Goal: Task Accomplishment & Management: Manage account settings

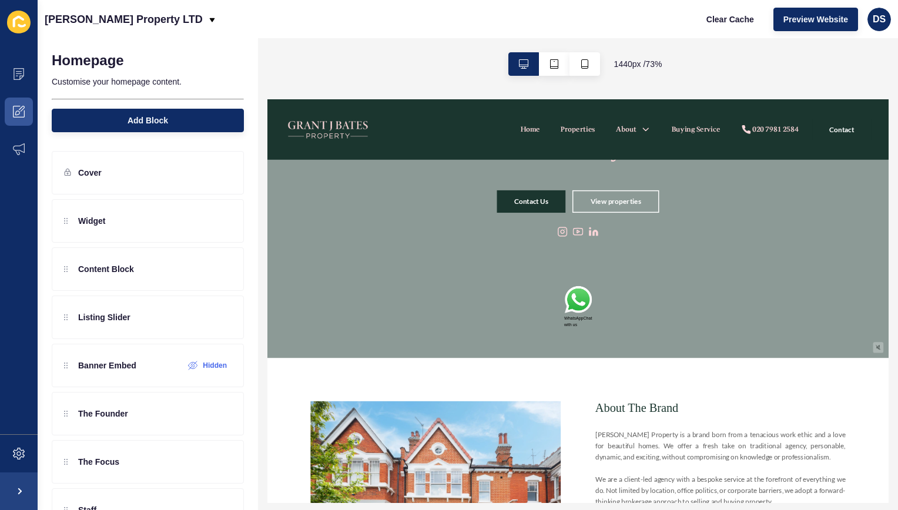
scroll to position [176, 0]
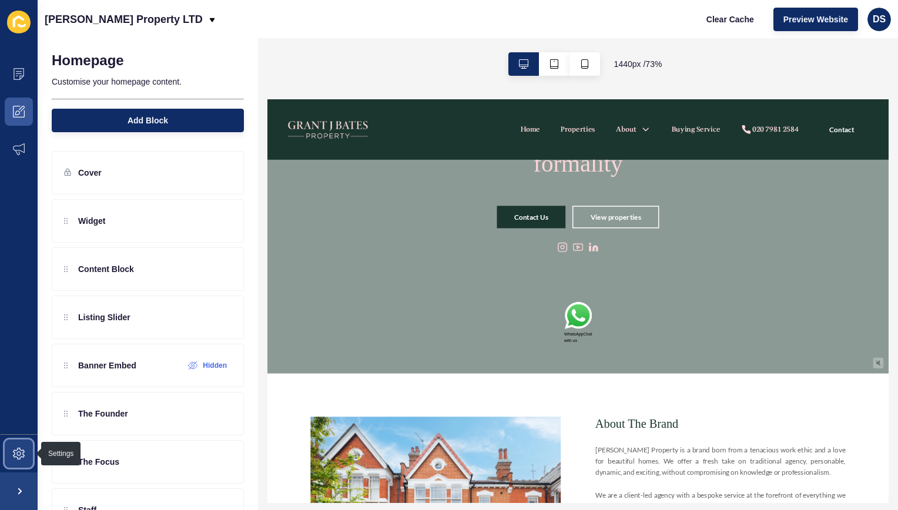
click at [33, 454] on span at bounding box center [19, 454] width 38 height 38
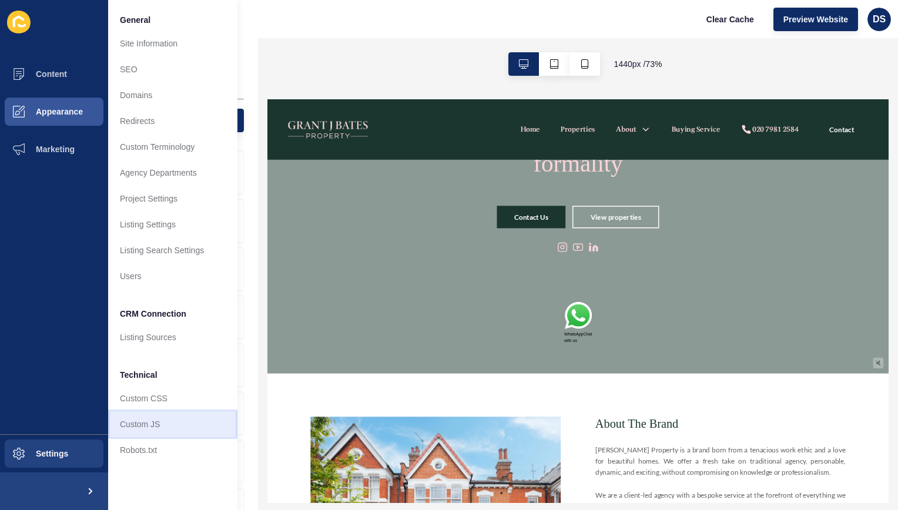
click at [171, 420] on link "Custom JS" at bounding box center [172, 425] width 129 height 26
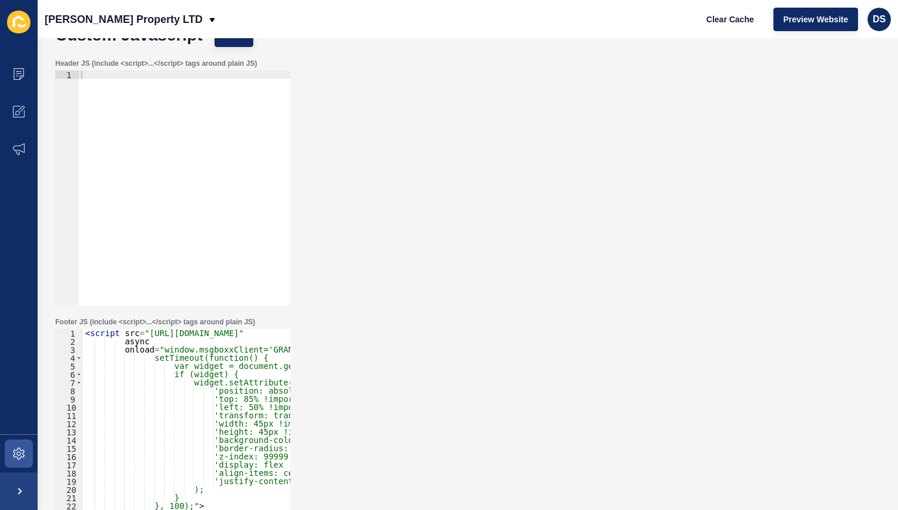
scroll to position [92, 0]
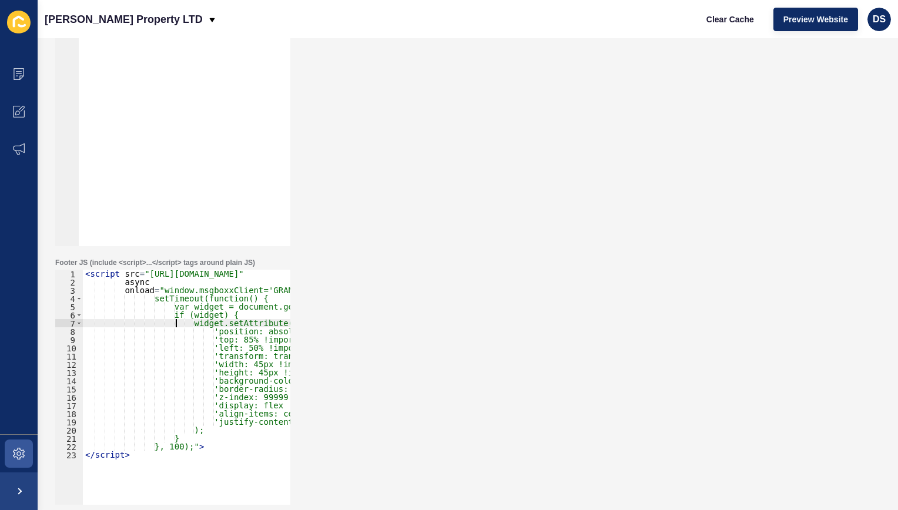
click at [175, 327] on div "< script src = "[URL][DOMAIN_NAME]" async onload = "window.msgboxxClient='GRANT…" at bounding box center [244, 391] width 322 height 243
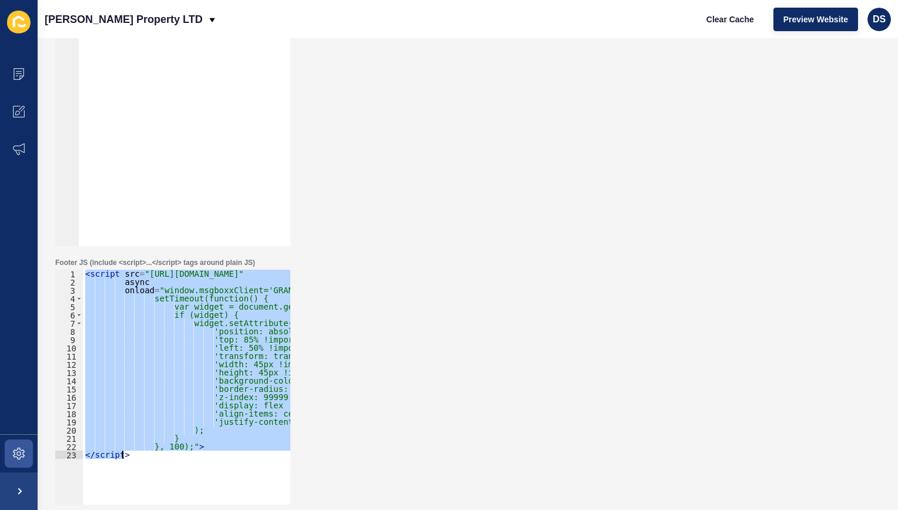
paste textarea "}"
click at [236, 357] on div "< script src = "[URL][DOMAIN_NAME]" async onload = "window.msgboxxClient='GRANT…" at bounding box center [187, 387] width 208 height 235
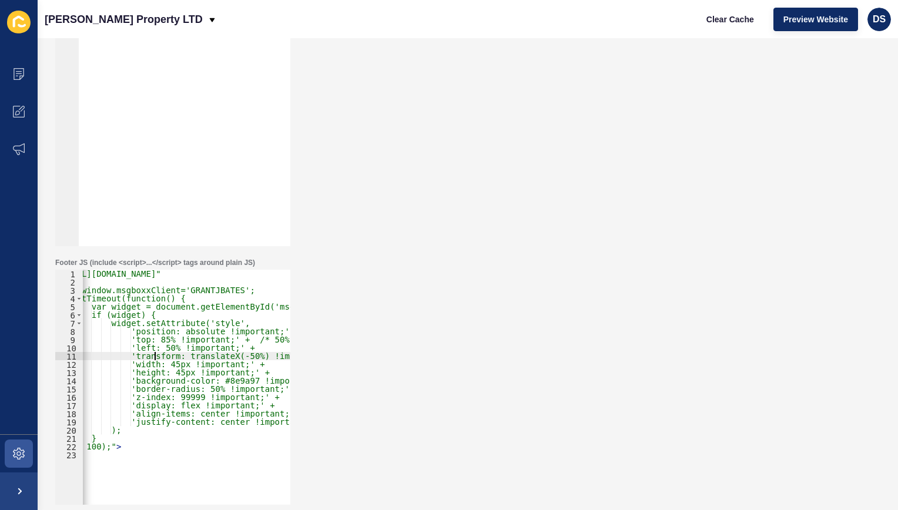
scroll to position [0, 0]
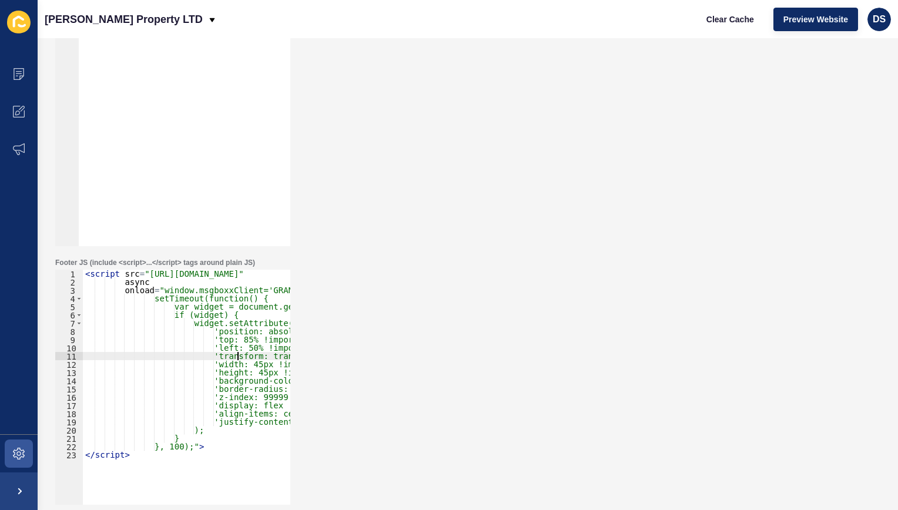
click at [186, 466] on div "< script src = "[URL][DOMAIN_NAME]" async onload = "window.msgboxxClient='GRANT…" at bounding box center [244, 391] width 322 height 243
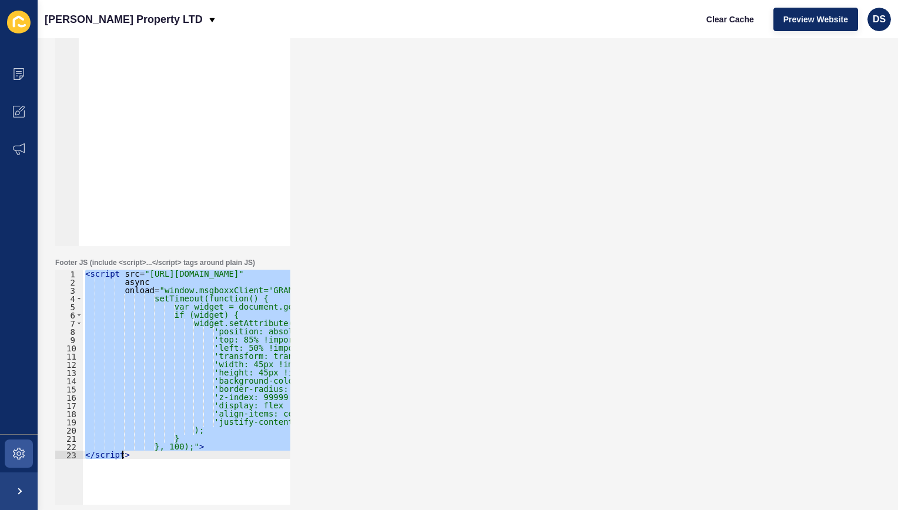
click at [186, 295] on div "< script src = "[URL][DOMAIN_NAME]" async onload = "window.msgboxxClient='GRANT…" at bounding box center [187, 387] width 208 height 235
paste textarea
type textarea "</script>"
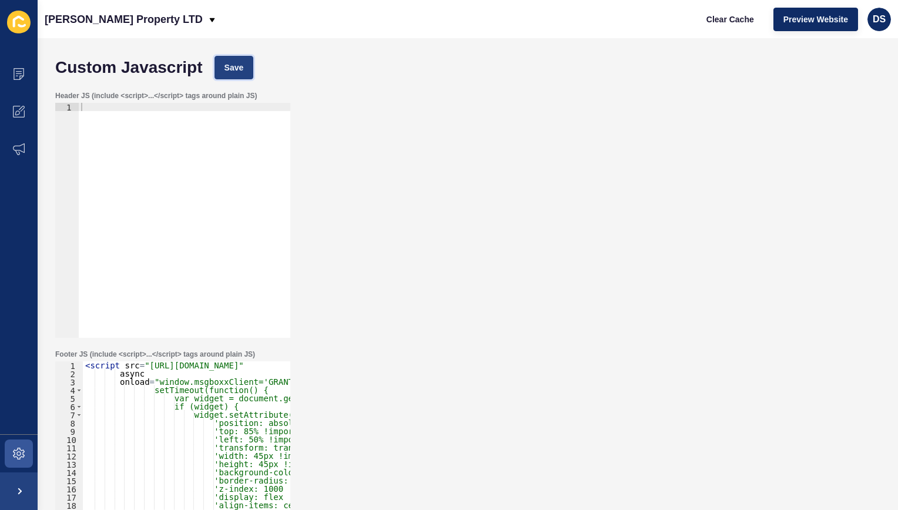
click at [236, 72] on span "Save" at bounding box center [234, 68] width 19 height 12
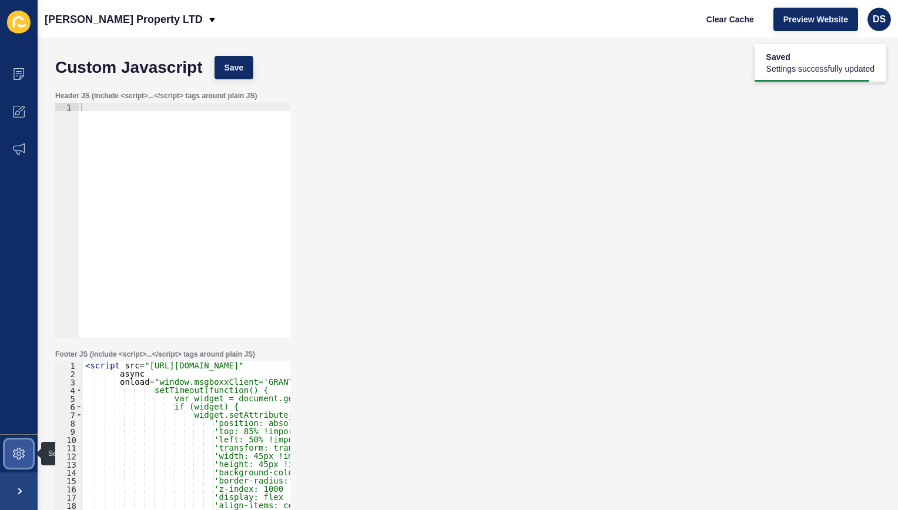
click at [14, 452] on icon at bounding box center [19, 454] width 12 height 12
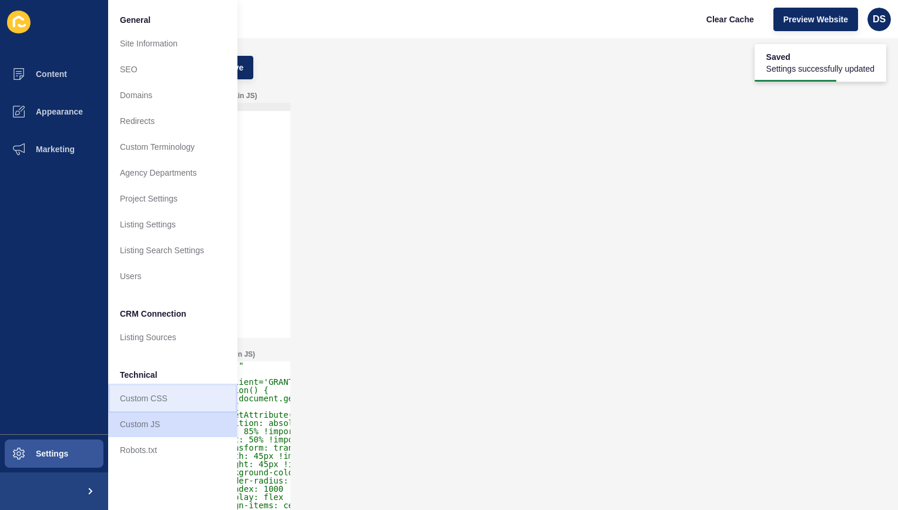
click at [160, 401] on link "Custom CSS" at bounding box center [172, 399] width 129 height 26
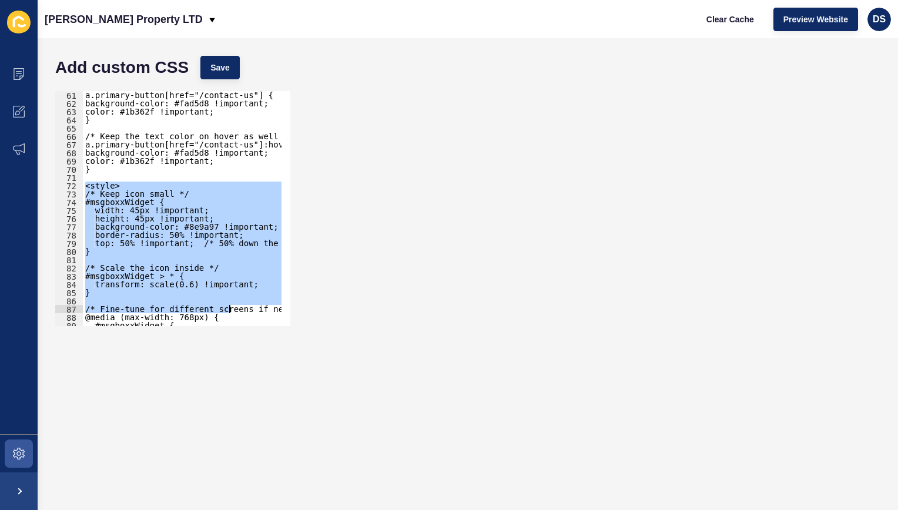
scroll to position [588, 0]
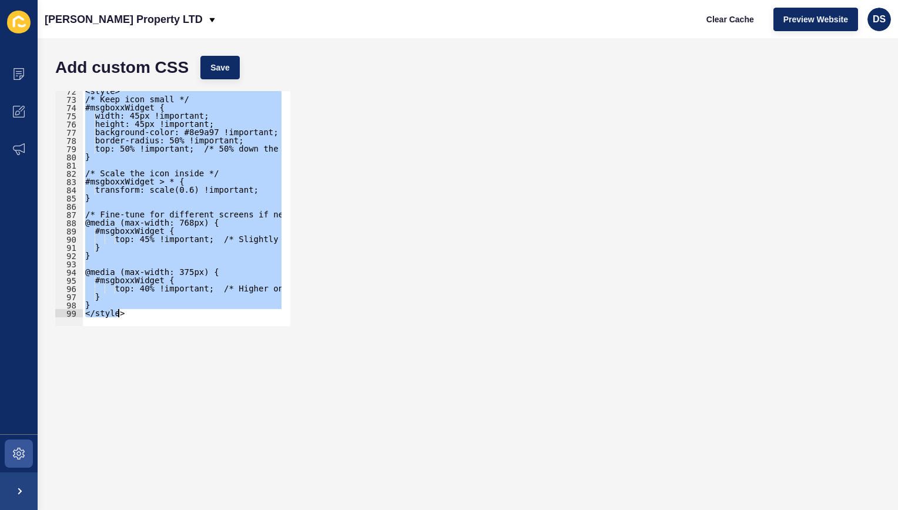
drag, startPoint x: 85, startPoint y: 186, endPoint x: 263, endPoint y: 366, distance: 253.2
click at [263, 366] on form "Add custom CSS Save <style> 72 73 74 75 76 77 78 79 80 81 82 83 84 85 86 87 88 …" at bounding box center [467, 274] width 837 height 449
click at [153, 214] on div "<style> /* Keep icon small */ #msgboxxWidget { width: 45px !important; height: …" at bounding box center [182, 208] width 199 height 235
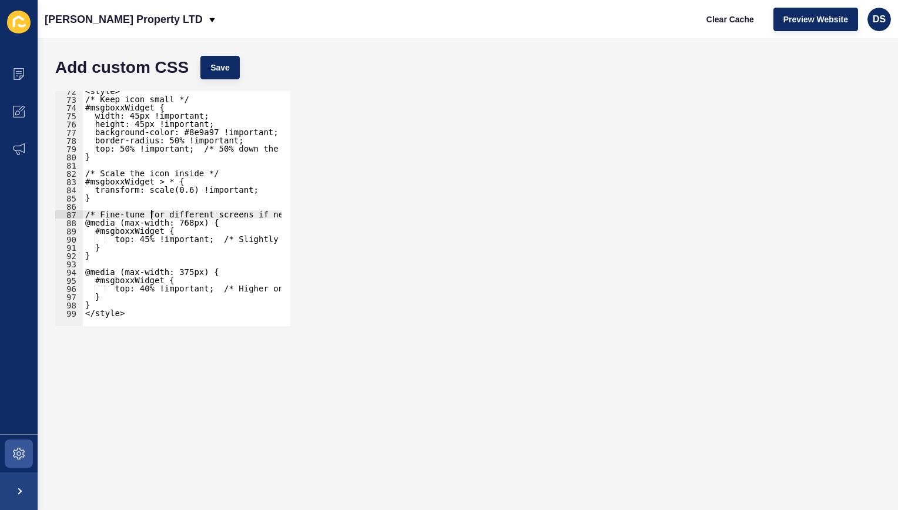
scroll to position [483, 0]
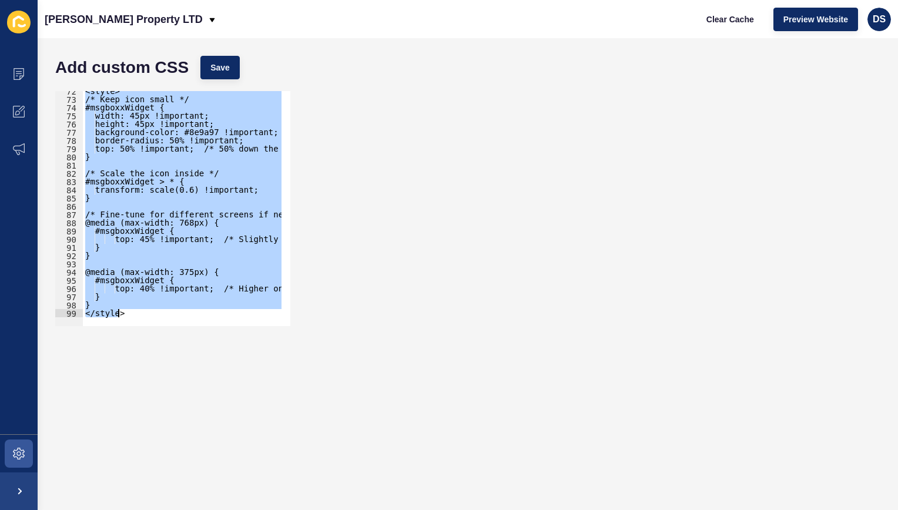
drag, startPoint x: 84, startPoint y: 198, endPoint x: 265, endPoint y: 355, distance: 239.7
click at [265, 355] on form "Add custom CSS Save /* Fine-tune for different screens if needed */ 72 73 74 75…" at bounding box center [467, 274] width 837 height 449
paste textarea
type textarea "</style>"
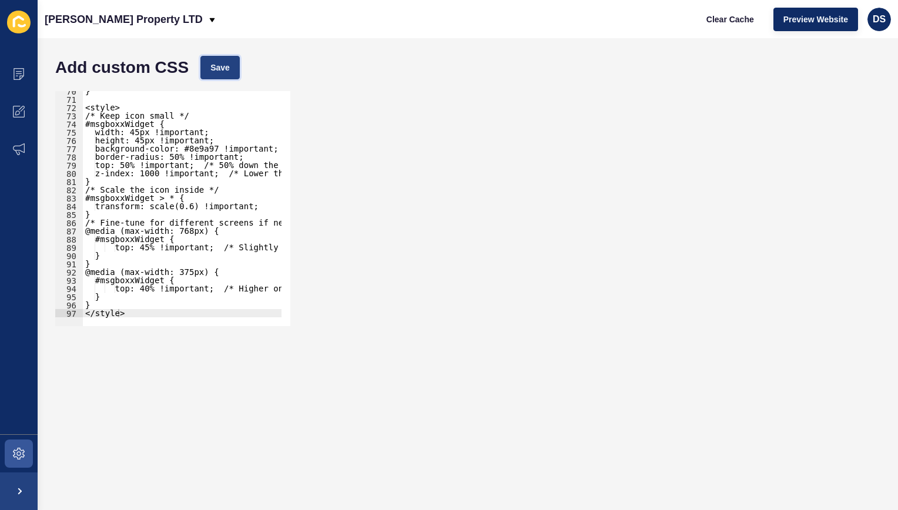
click at [221, 72] on span "Save" at bounding box center [220, 68] width 19 height 12
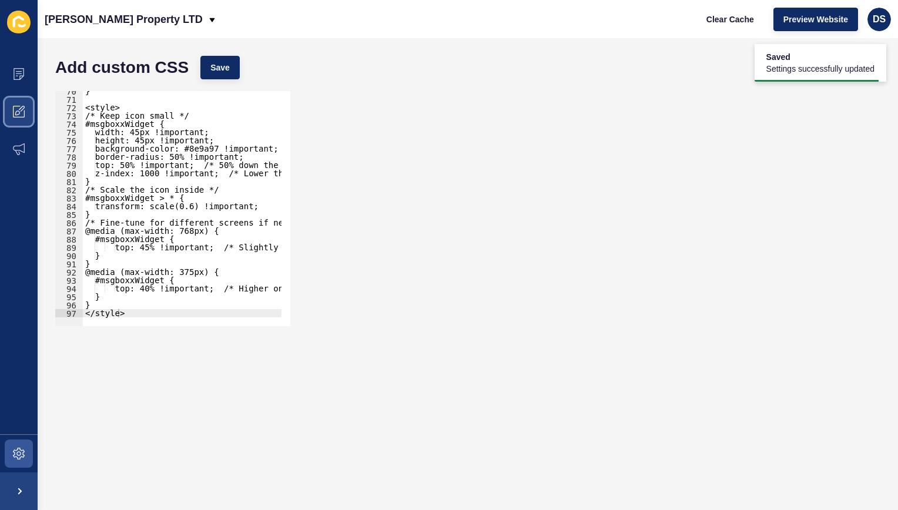
click at [24, 115] on icon at bounding box center [19, 112] width 12 height 12
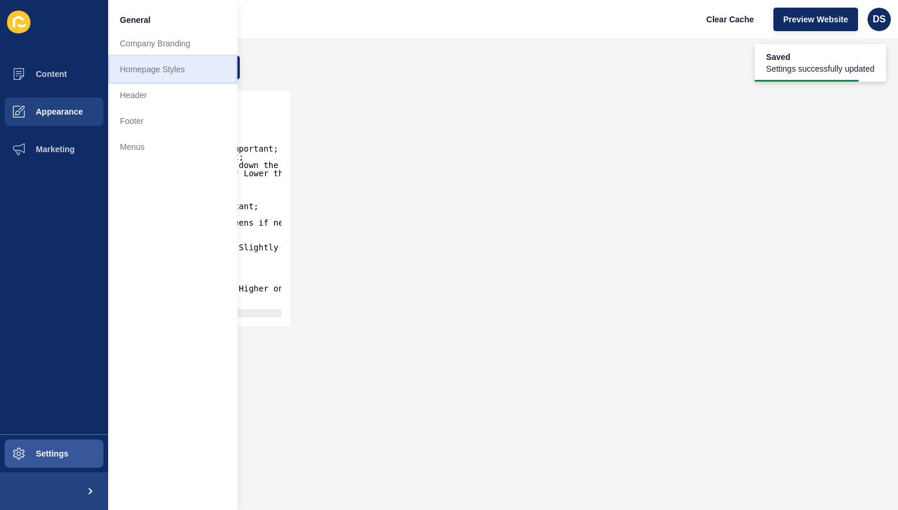
click at [175, 74] on link "Homepage Styles" at bounding box center [172, 69] width 129 height 26
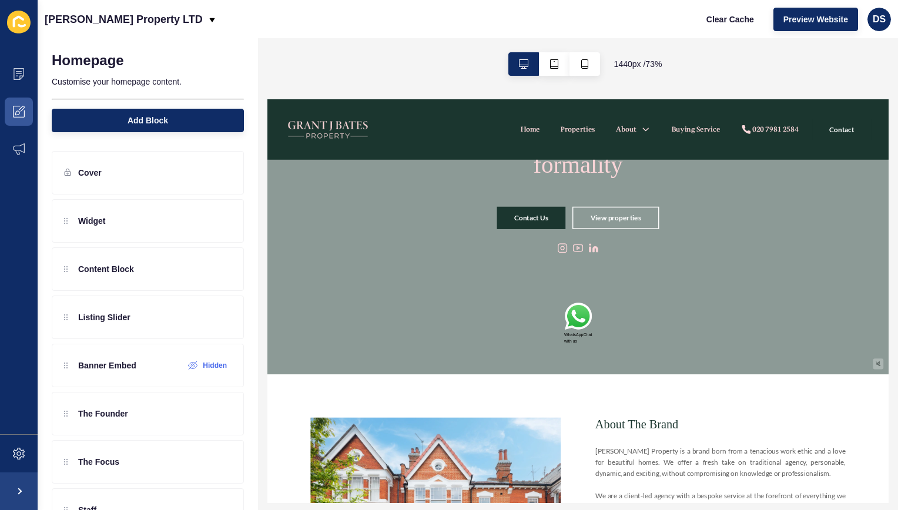
scroll to position [176, 0]
click at [672, 405] on img at bounding box center [691, 396] width 38 height 40
click at [678, 338] on img at bounding box center [682, 334] width 11 height 11
click at [802, 24] on span "Preview Website" at bounding box center [816, 20] width 65 height 12
click at [10, 460] on span at bounding box center [19, 454] width 38 height 38
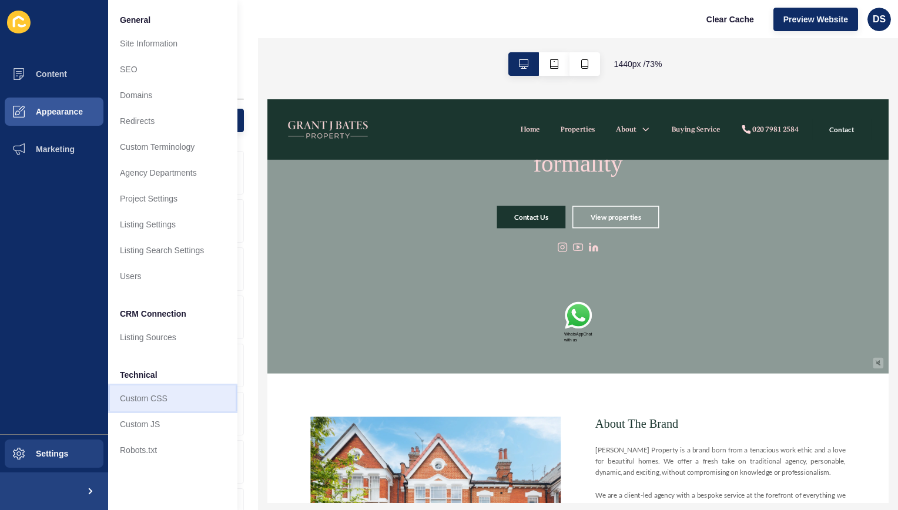
click at [159, 407] on link "Custom CSS" at bounding box center [172, 399] width 129 height 26
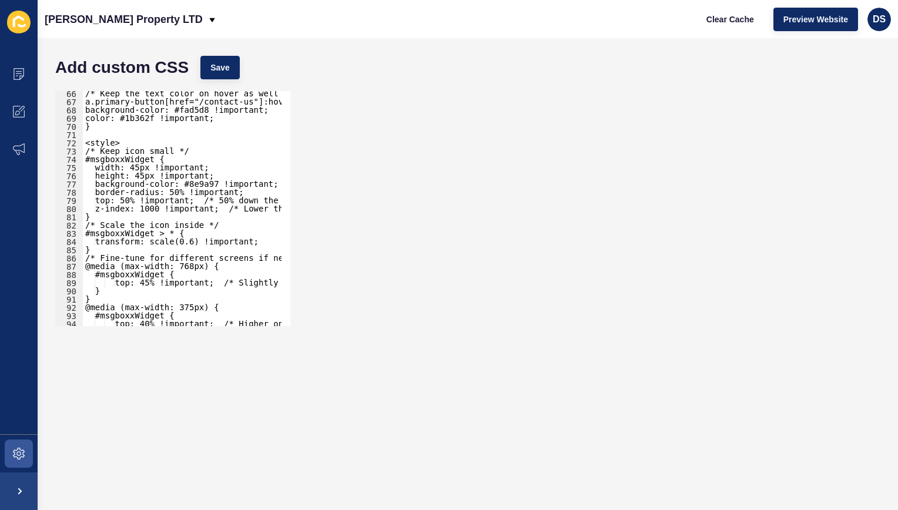
scroll to position [466, 0]
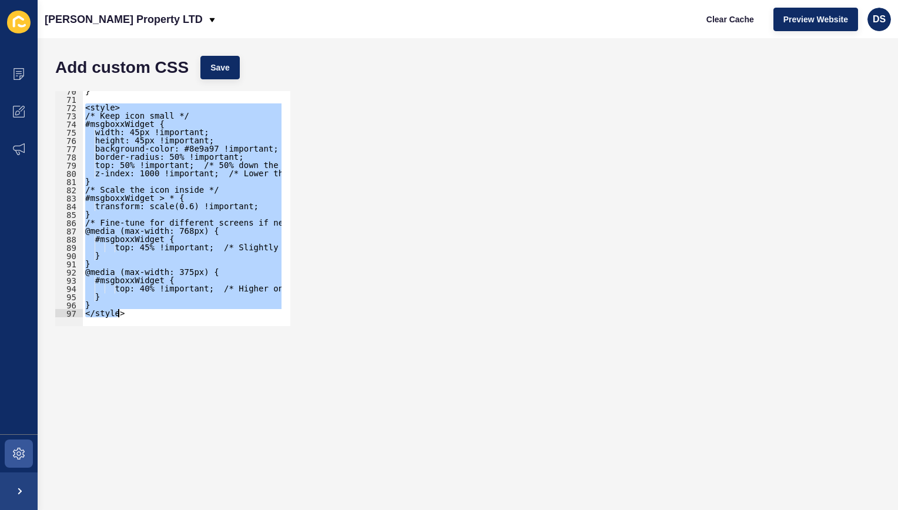
drag, startPoint x: 86, startPoint y: 214, endPoint x: 302, endPoint y: 395, distance: 281.3
click at [302, 395] on form "Add custom CSS Save <style> 70 71 72 73 74 75 76 77 78 79 80 81 82 83 84 85 86 …" at bounding box center [467, 274] width 837 height 449
paste textarea
type textarea "</style>"
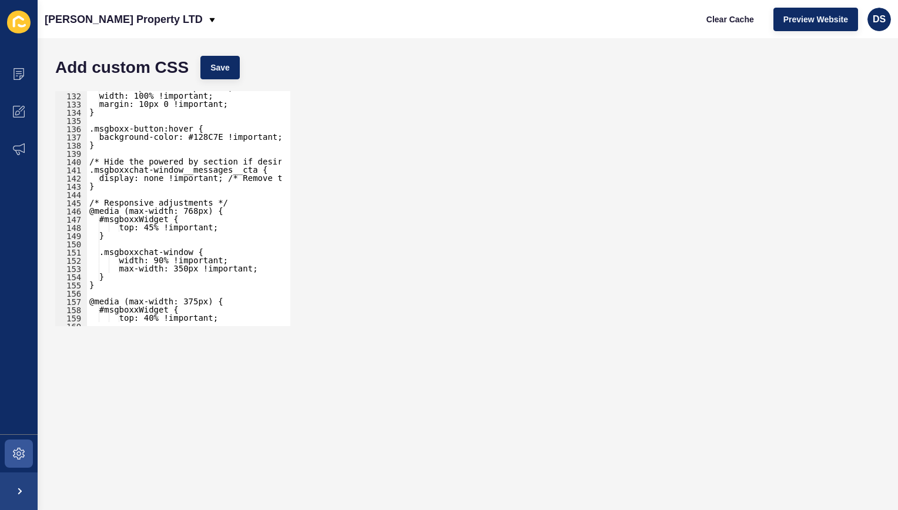
scroll to position [1043, 0]
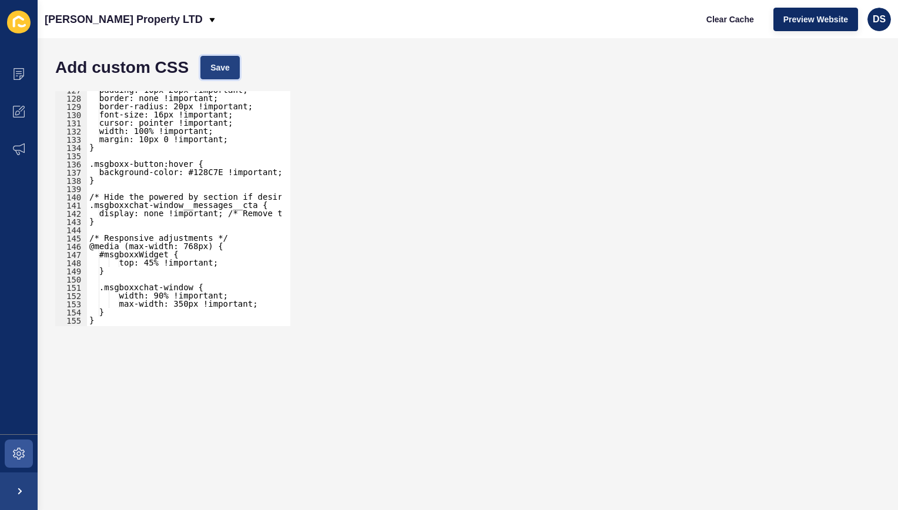
click at [222, 65] on span "Save" at bounding box center [220, 68] width 19 height 12
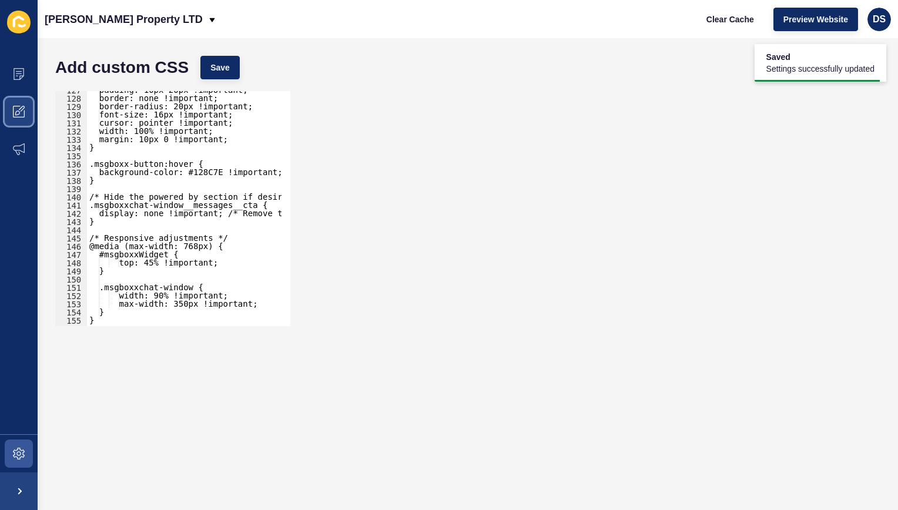
click at [13, 114] on icon at bounding box center [19, 112] width 12 height 12
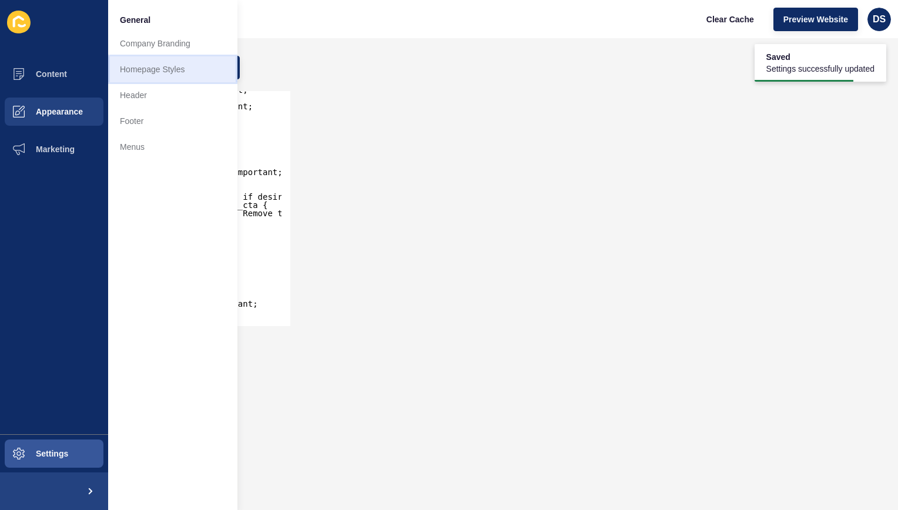
click at [165, 75] on link "Homepage Styles" at bounding box center [172, 69] width 129 height 26
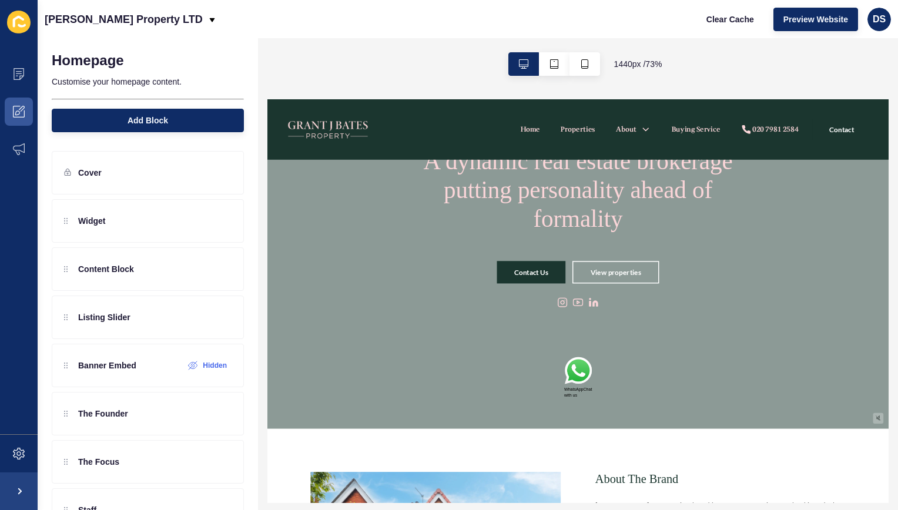
scroll to position [118, 0]
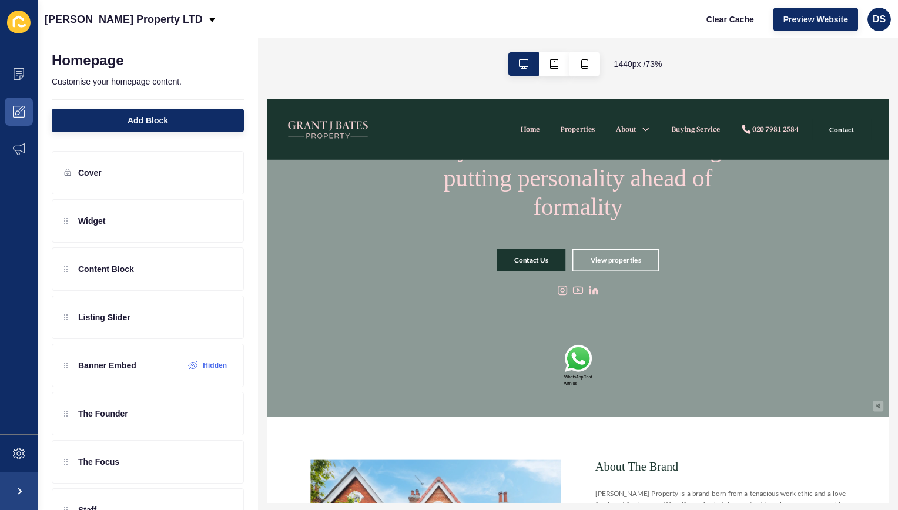
click at [693, 451] on img at bounding box center [691, 455] width 38 height 40
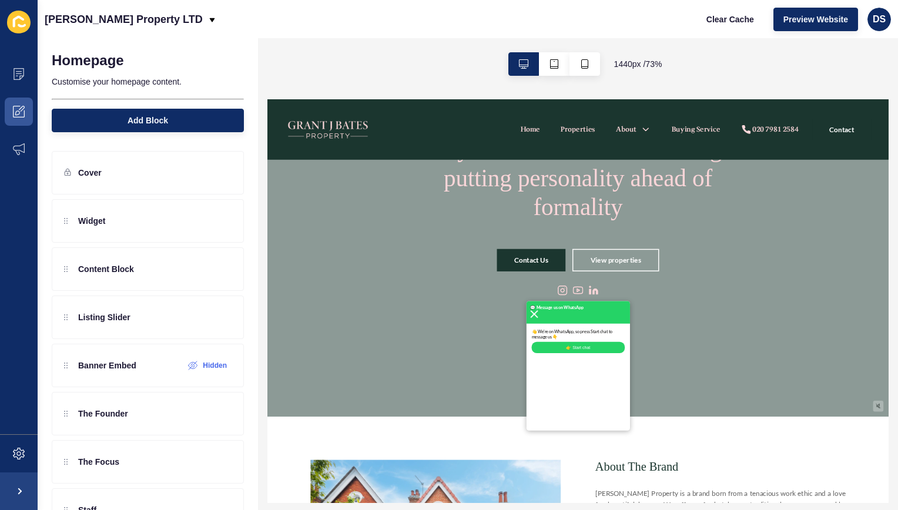
click at [627, 394] on img at bounding box center [631, 392] width 11 height 11
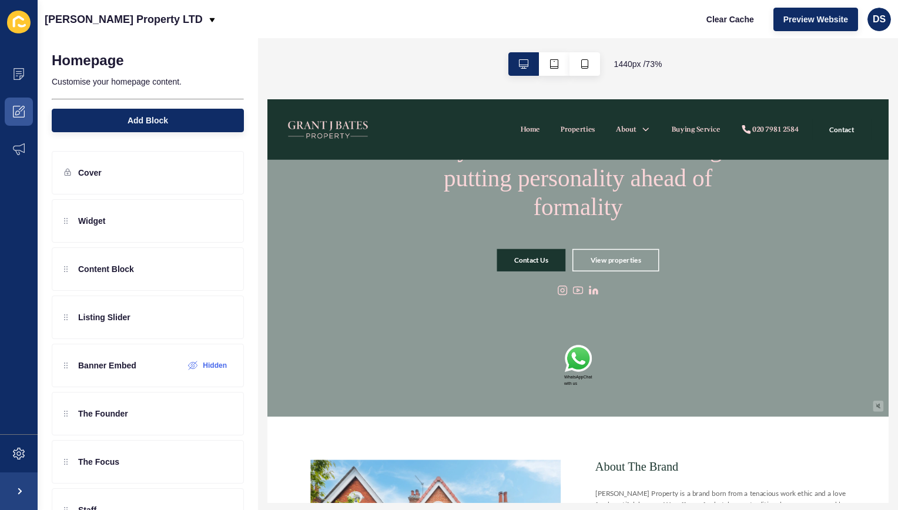
click at [683, 457] on img at bounding box center [691, 455] width 38 height 40
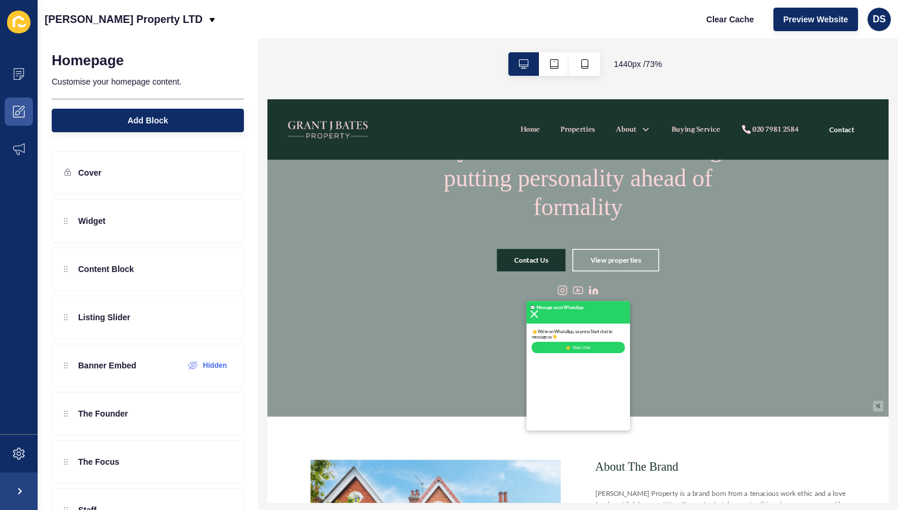
click at [626, 393] on img at bounding box center [631, 392] width 11 height 11
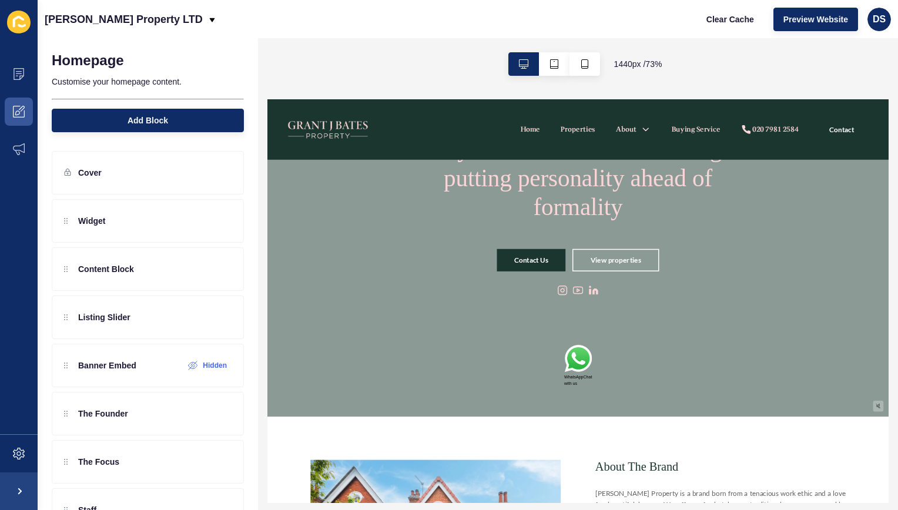
click at [693, 463] on img at bounding box center [691, 455] width 38 height 40
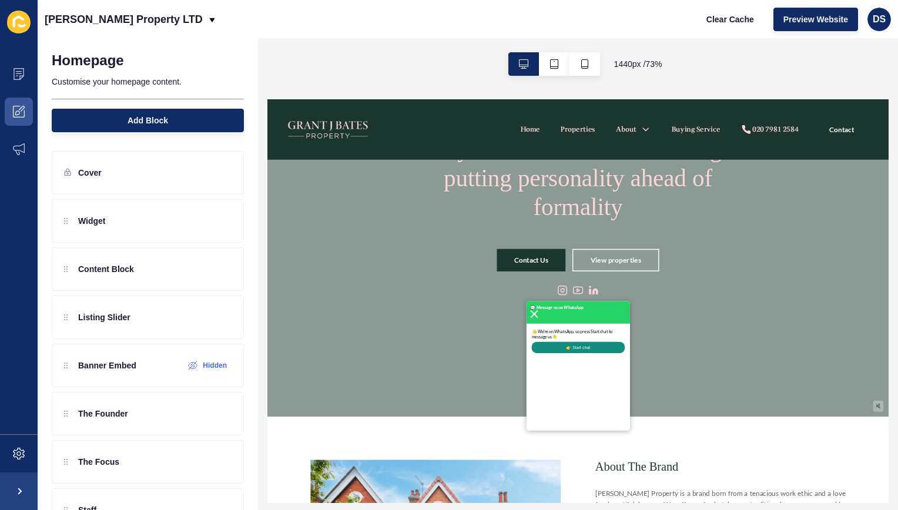
click at [670, 439] on button "👉 Start chat" at bounding box center [690, 437] width 127 height 15
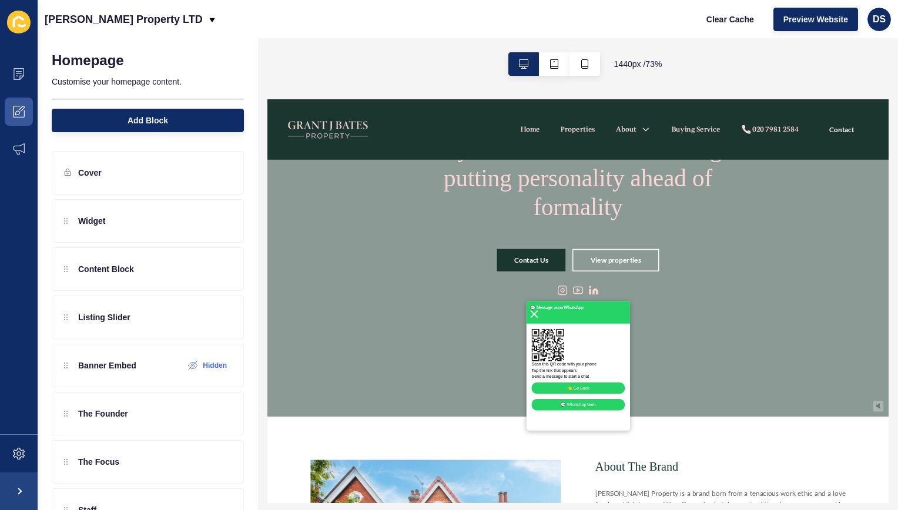
click at [626, 391] on img at bounding box center [631, 392] width 11 height 11
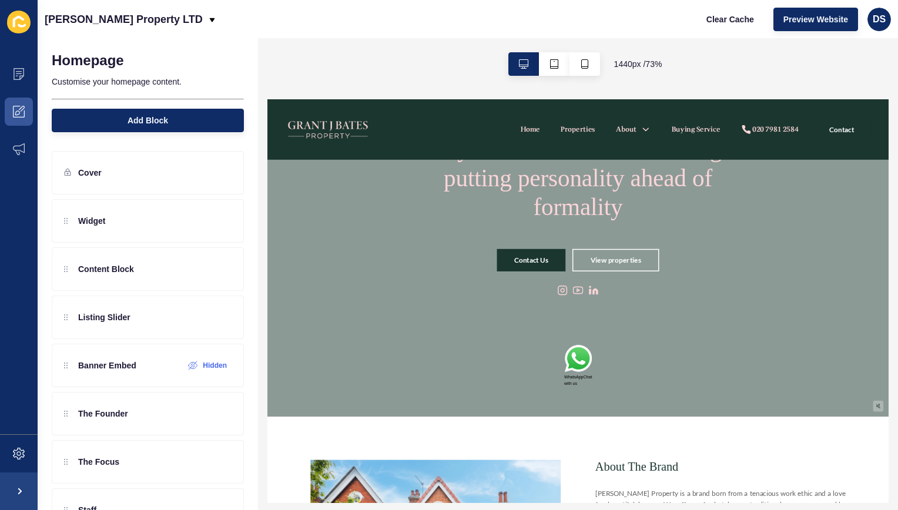
click at [695, 460] on img at bounding box center [691, 455] width 38 height 40
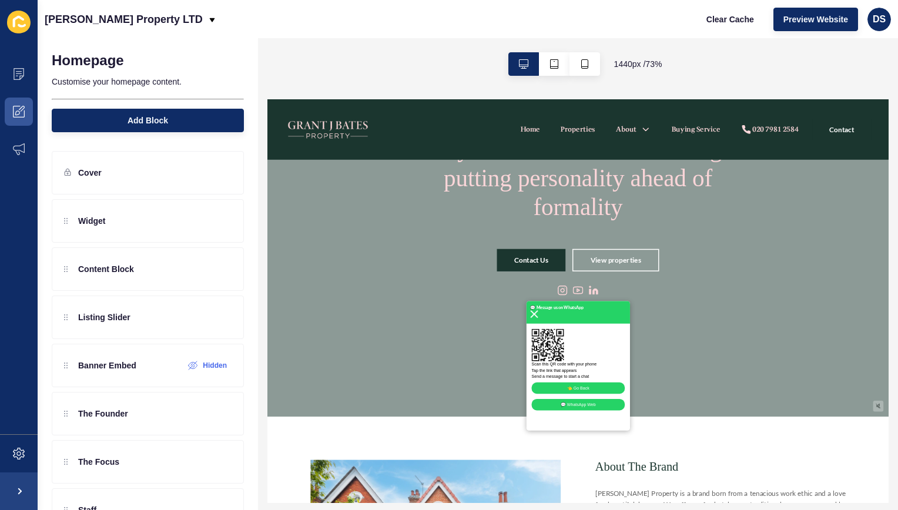
click at [626, 394] on img at bounding box center [631, 392] width 11 height 11
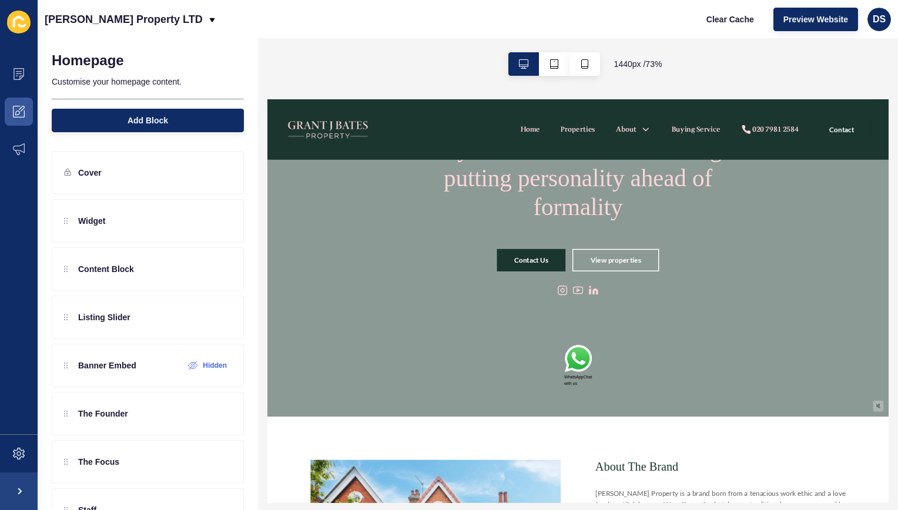
click at [691, 466] on img at bounding box center [691, 455] width 38 height 40
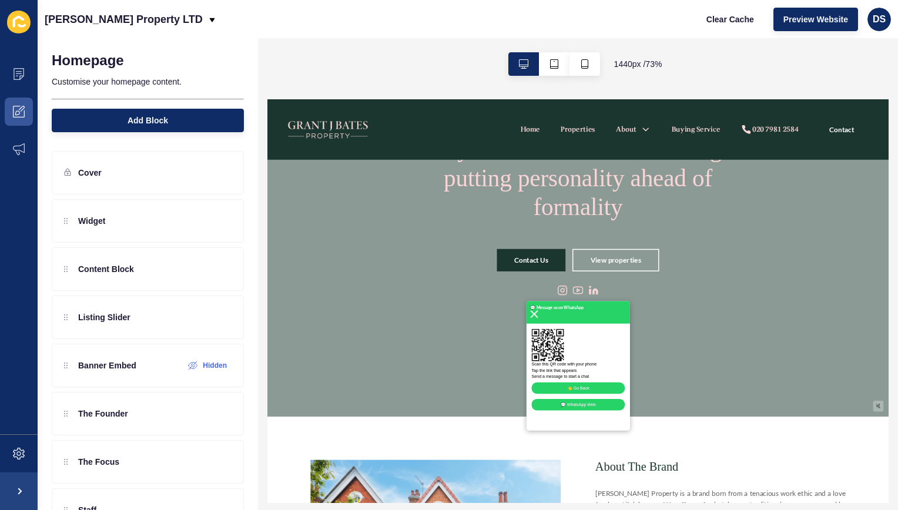
click at [626, 395] on img at bounding box center [631, 392] width 11 height 11
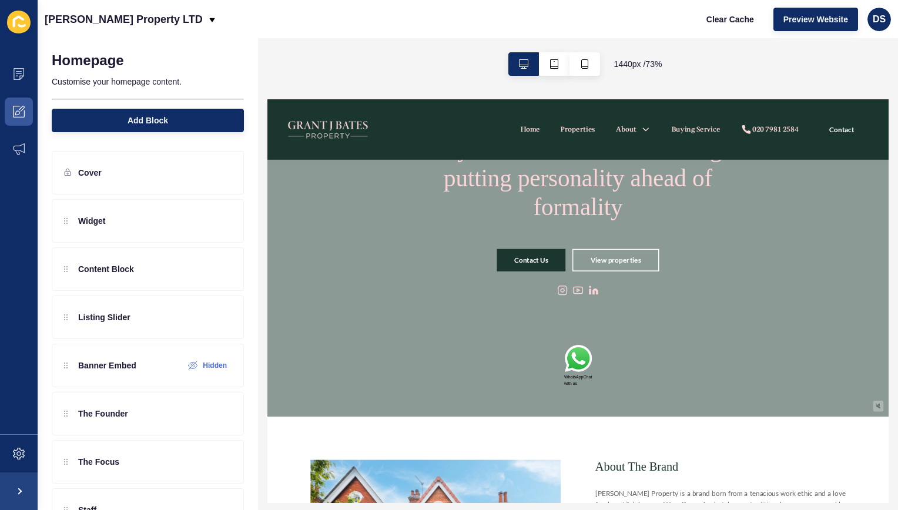
click at [693, 461] on img at bounding box center [691, 455] width 38 height 40
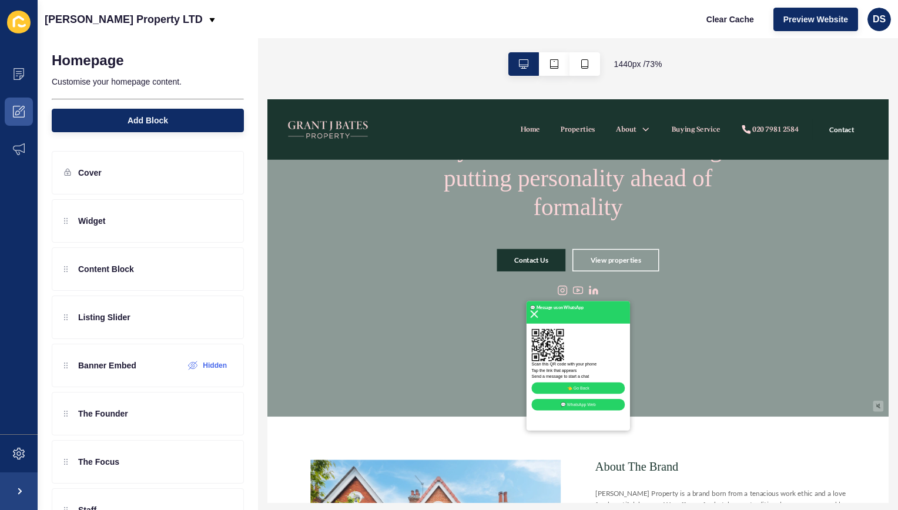
click at [627, 396] on img at bounding box center [631, 392] width 11 height 11
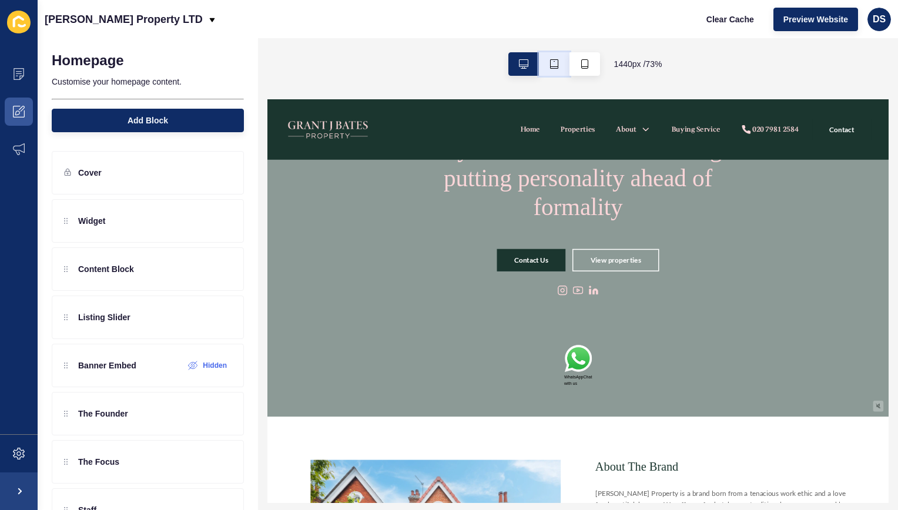
click at [552, 69] on button "button" at bounding box center [554, 64] width 31 height 24
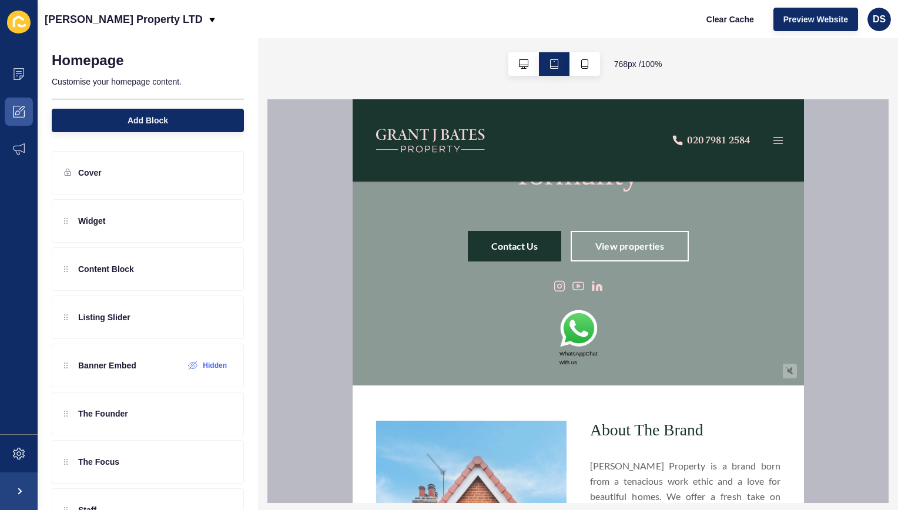
click at [559, 333] on img at bounding box center [578, 330] width 38 height 40
click at [583, 73] on button "button" at bounding box center [585, 64] width 31 height 24
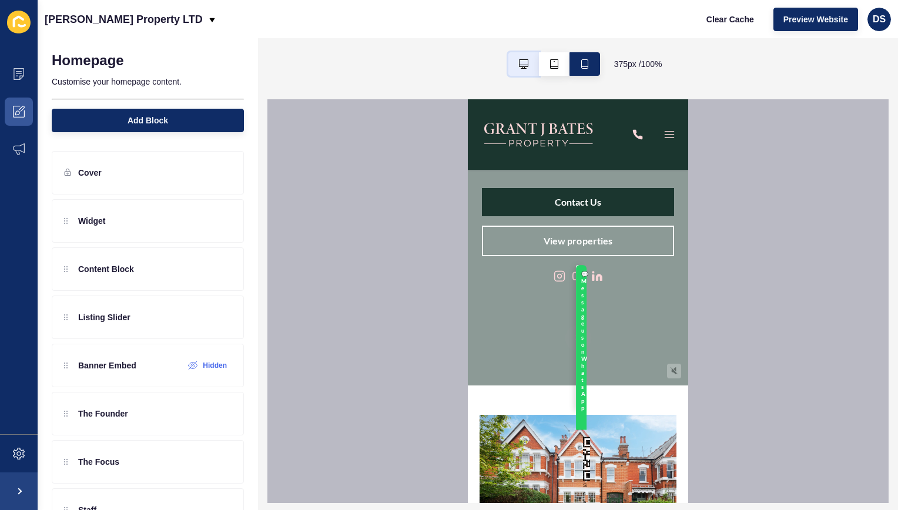
click at [526, 64] on button "button" at bounding box center [524, 64] width 31 height 24
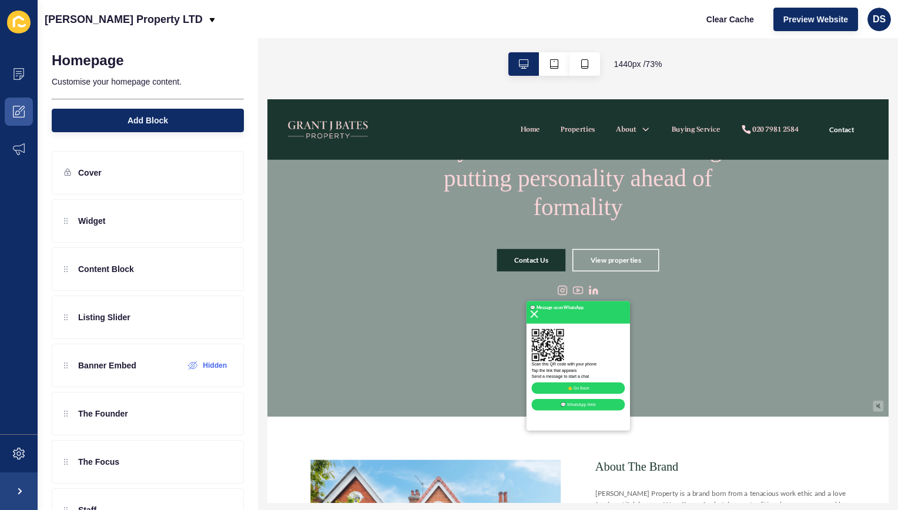
click at [627, 395] on img at bounding box center [631, 392] width 11 height 11
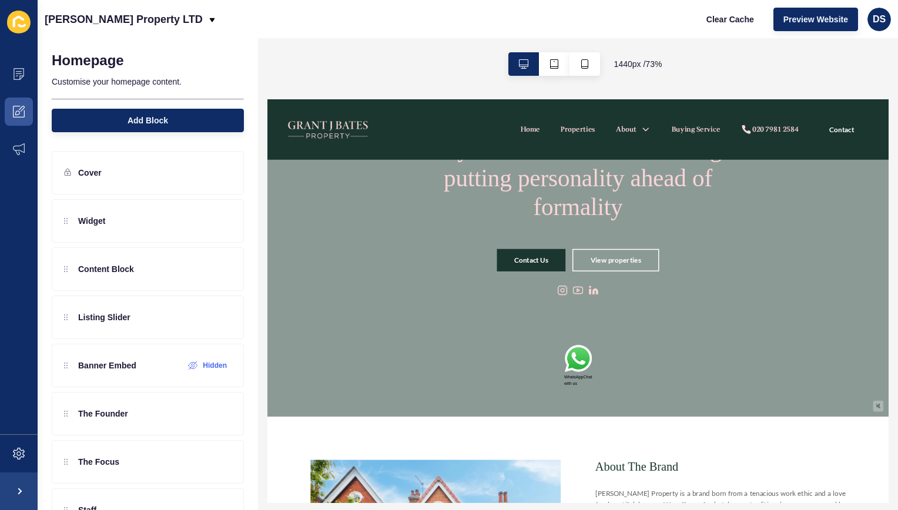
click at [699, 465] on img at bounding box center [691, 455] width 38 height 40
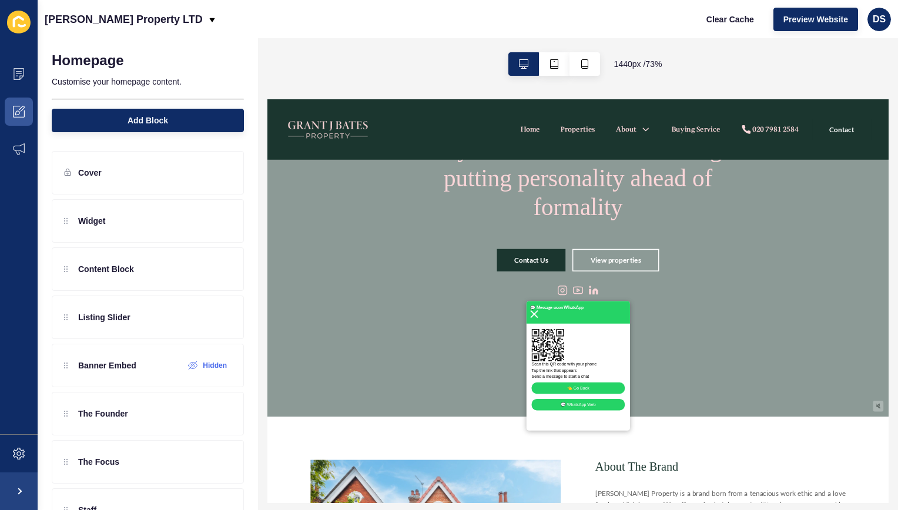
click at [625, 397] on div "💬 Message us on WhatsApp" at bounding box center [690, 390] width 141 height 31
click at [626, 396] on img at bounding box center [631, 392] width 11 height 11
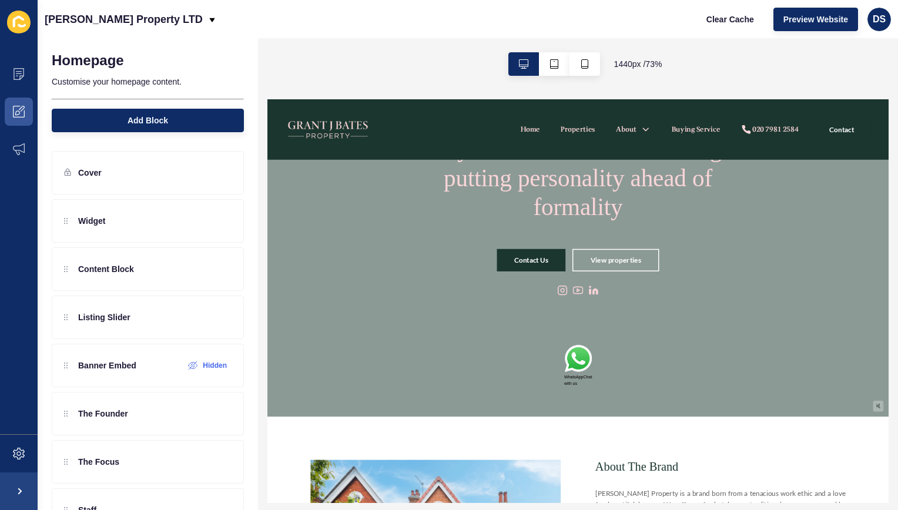
click at [680, 456] on img at bounding box center [691, 455] width 38 height 40
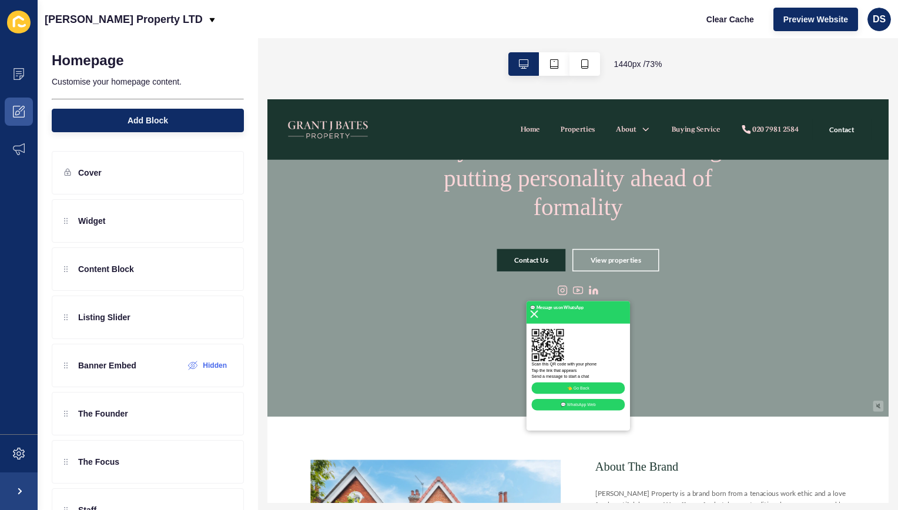
click at [630, 397] on img at bounding box center [631, 392] width 11 height 11
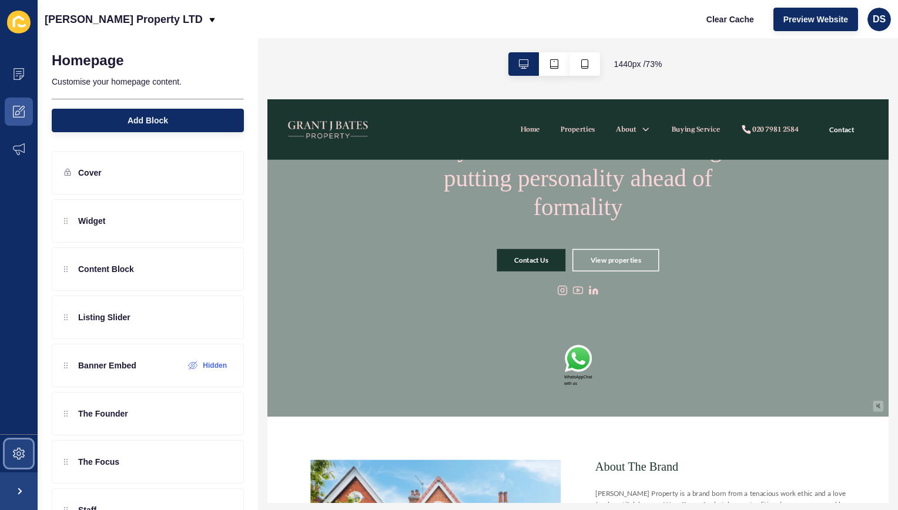
click at [12, 466] on span at bounding box center [19, 454] width 38 height 38
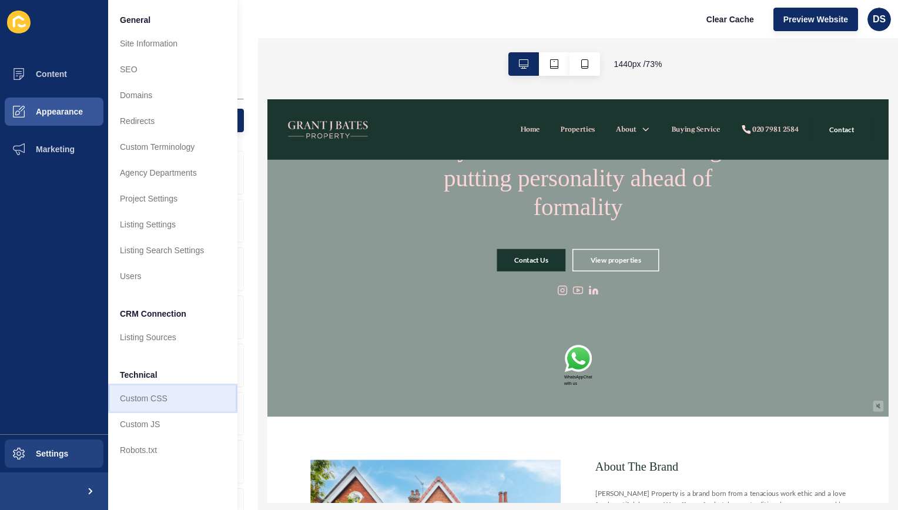
click at [148, 393] on link "Custom CSS" at bounding box center [172, 399] width 129 height 26
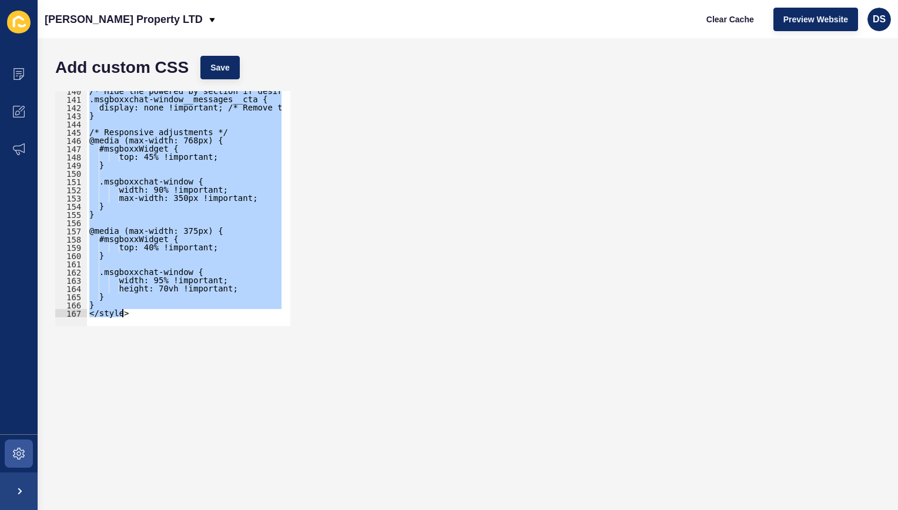
drag, startPoint x: 83, startPoint y: 219, endPoint x: 336, endPoint y: 386, distance: 303.3
click at [336, 386] on form "Add custom CSS Save <style> 140 141 142 143 144 145 146 147 148 149 150 151 152…" at bounding box center [467, 274] width 837 height 449
paste textarea
type textarea "</style>"
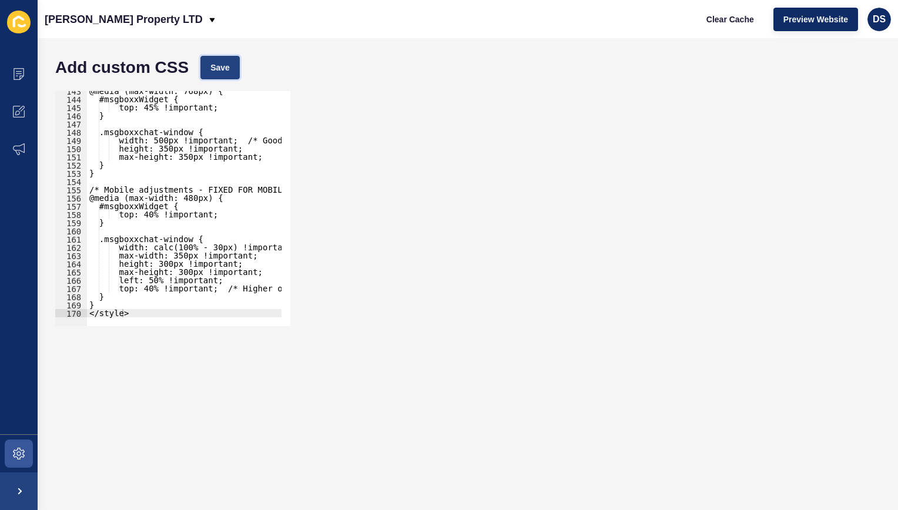
click at [234, 73] on button "Save" at bounding box center [220, 68] width 39 height 24
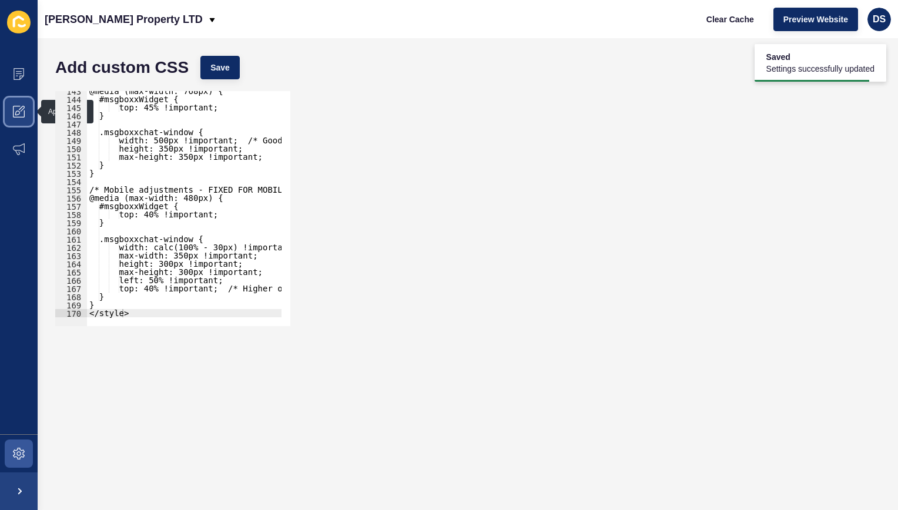
click at [19, 105] on span at bounding box center [19, 112] width 38 height 38
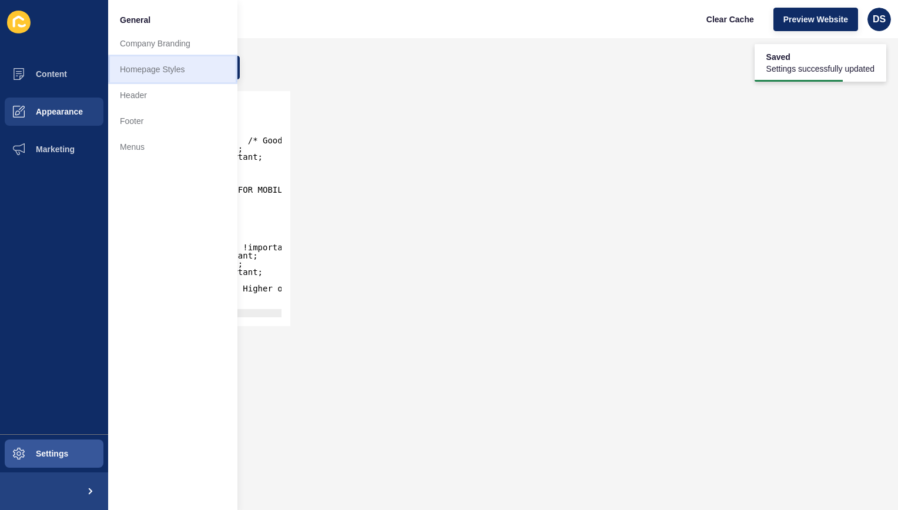
click at [178, 79] on link "Homepage Styles" at bounding box center [172, 69] width 129 height 26
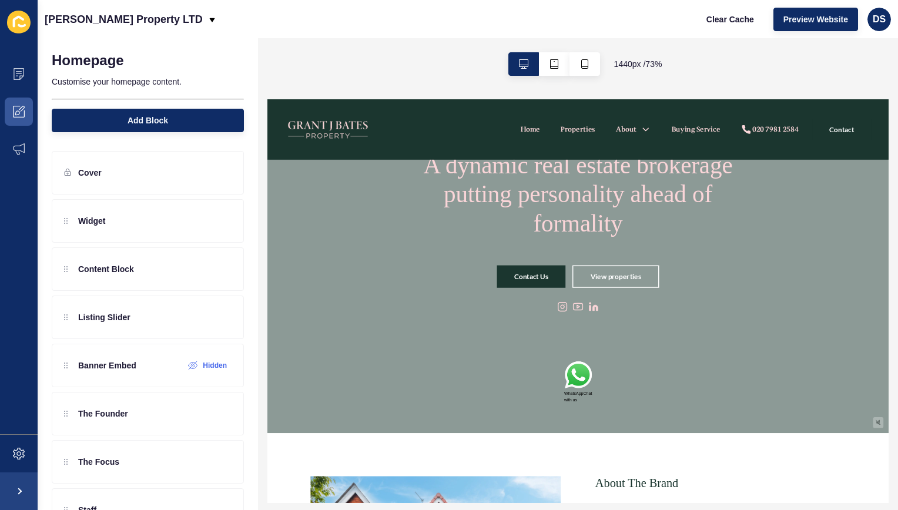
scroll to position [118, 0]
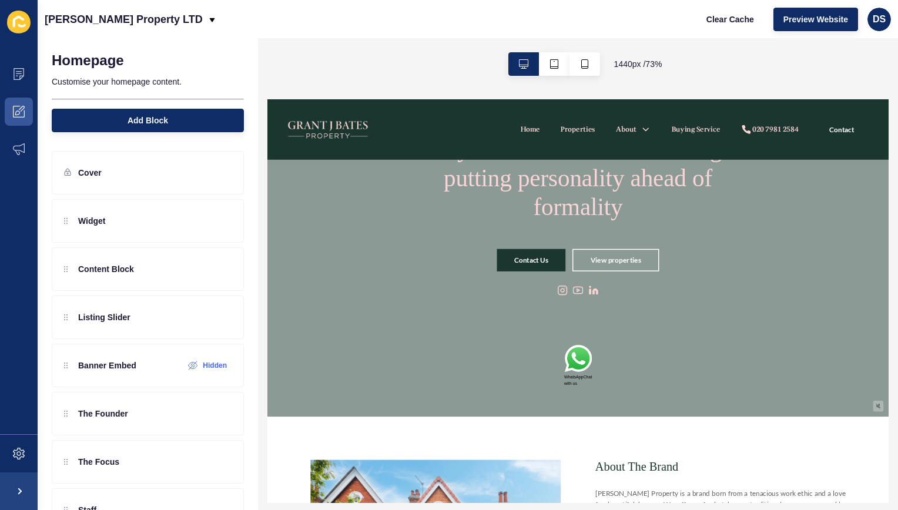
click at [672, 443] on img at bounding box center [691, 455] width 38 height 40
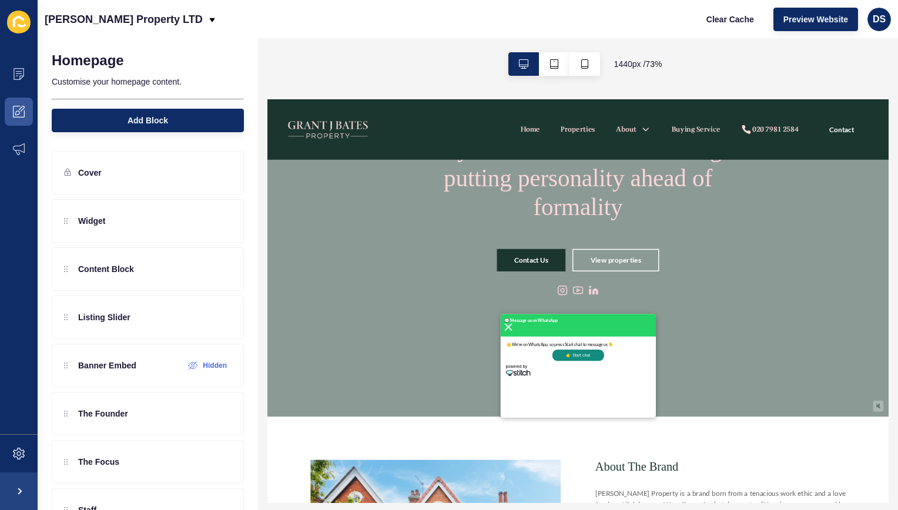
click at [689, 451] on button "👉 Start chat" at bounding box center [691, 447] width 71 height 15
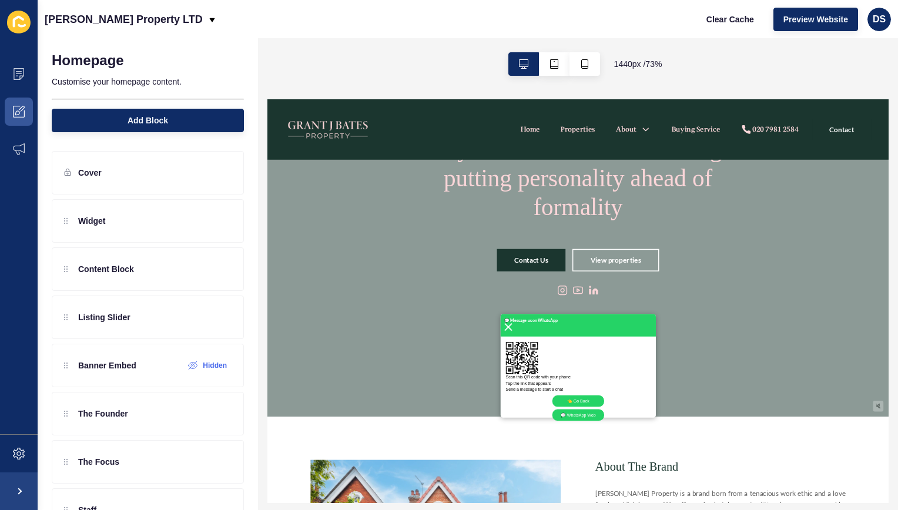
click at [592, 412] on img at bounding box center [595, 410] width 11 height 11
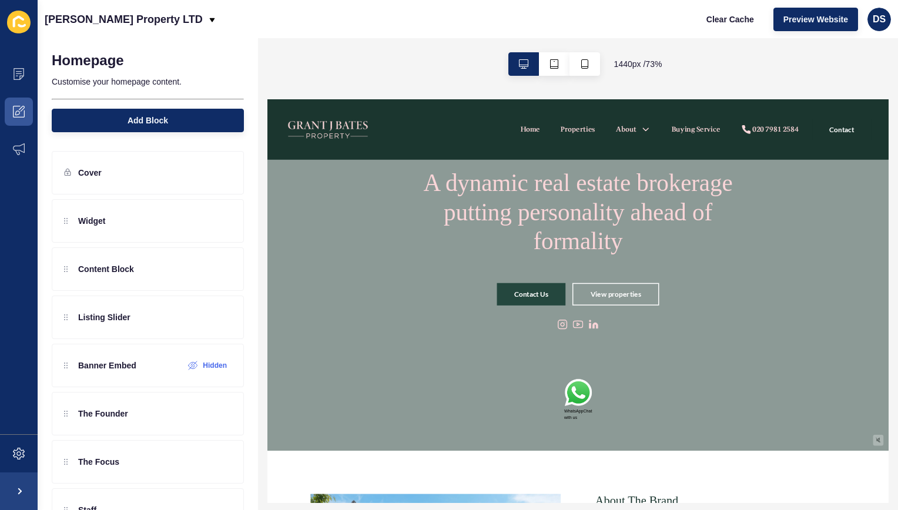
scroll to position [59, 0]
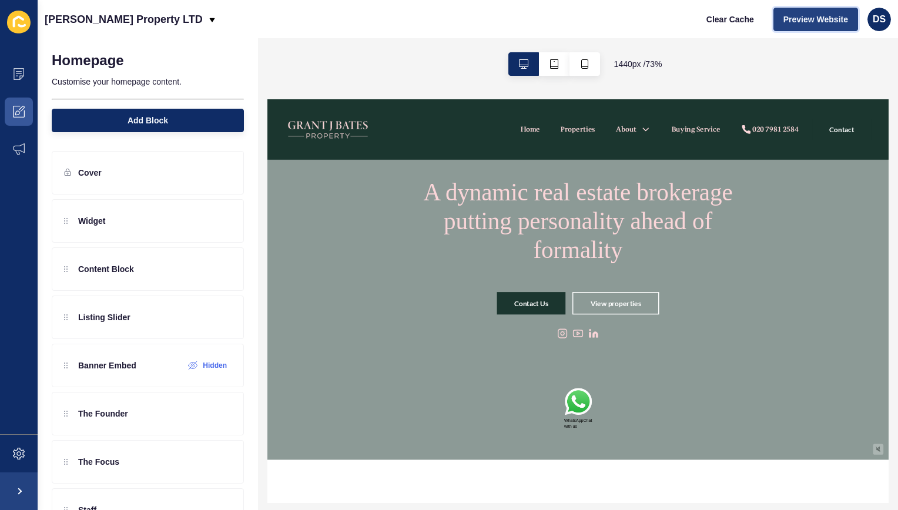
click at [819, 24] on span "Preview Website" at bounding box center [816, 20] width 65 height 12
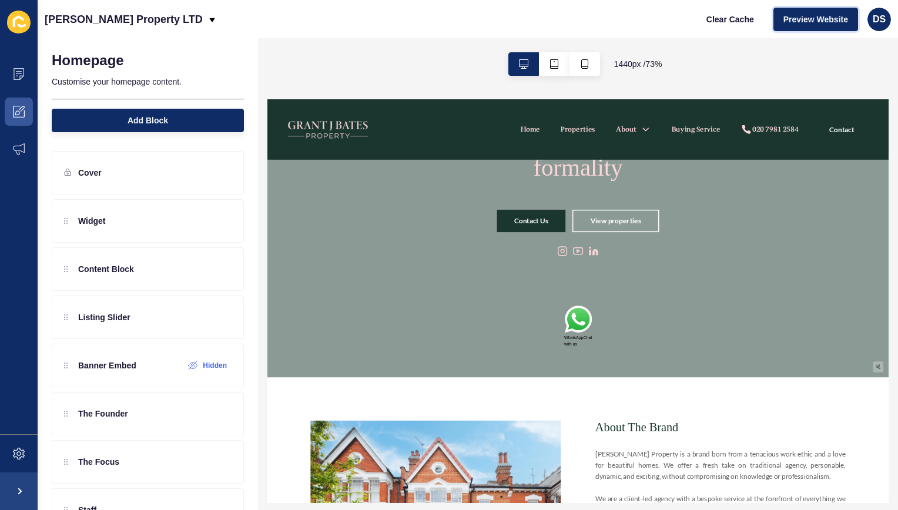
scroll to position [176, 0]
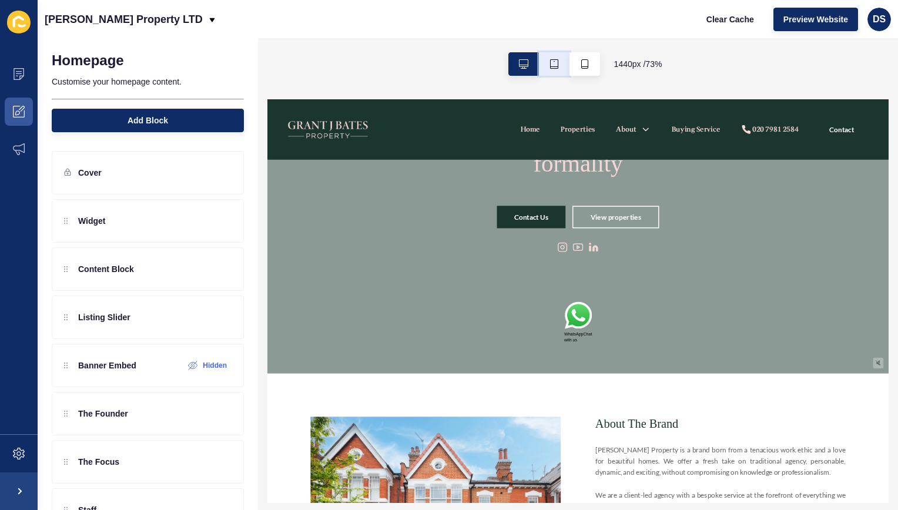
click at [559, 73] on button "button" at bounding box center [554, 64] width 31 height 24
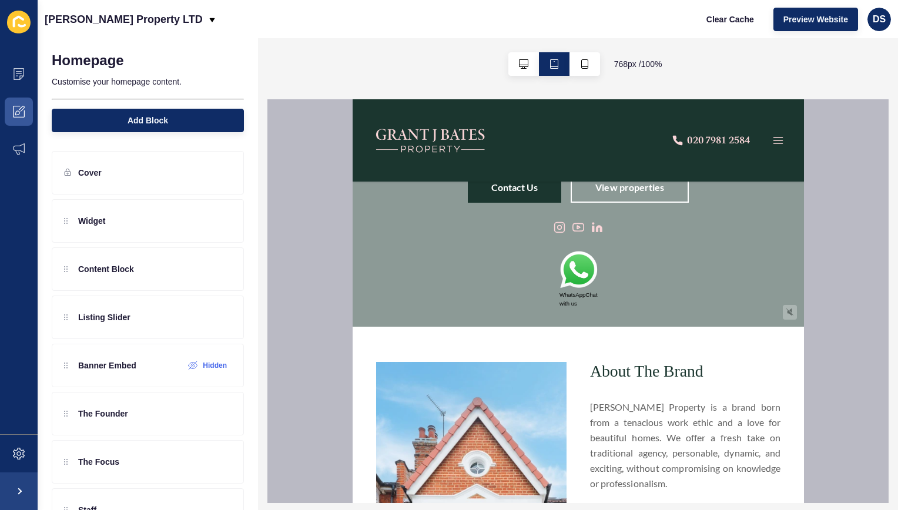
click at [587, 270] on img at bounding box center [578, 271] width 38 height 40
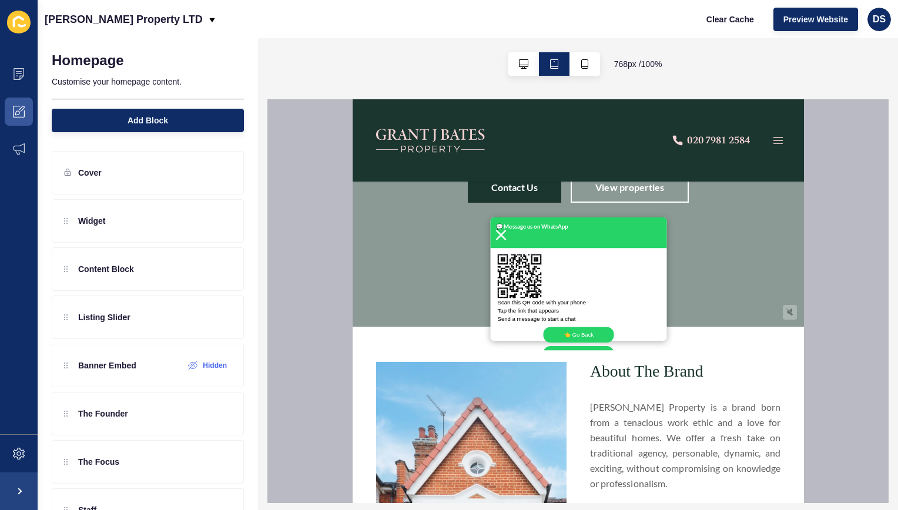
scroll to position [0, 0]
click at [497, 235] on img at bounding box center [500, 235] width 11 height 11
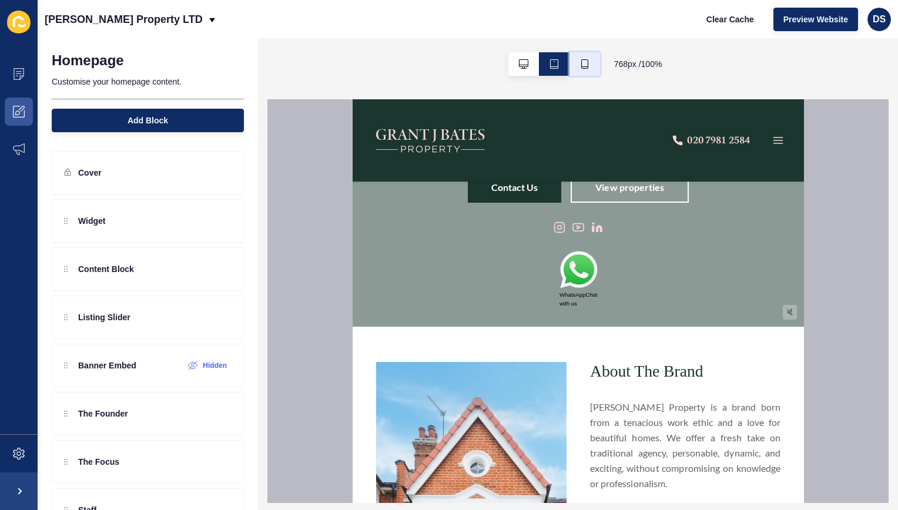
click at [587, 65] on button "button" at bounding box center [585, 64] width 31 height 24
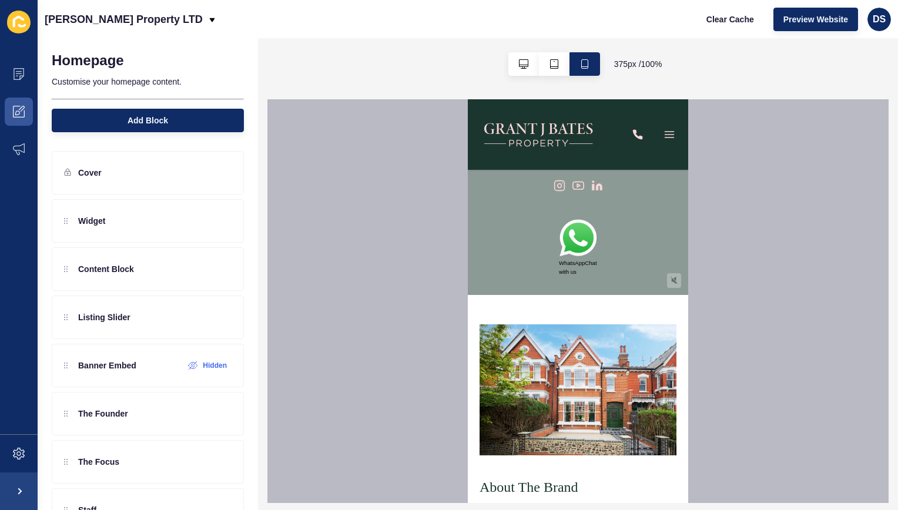
scroll to position [176, 0]
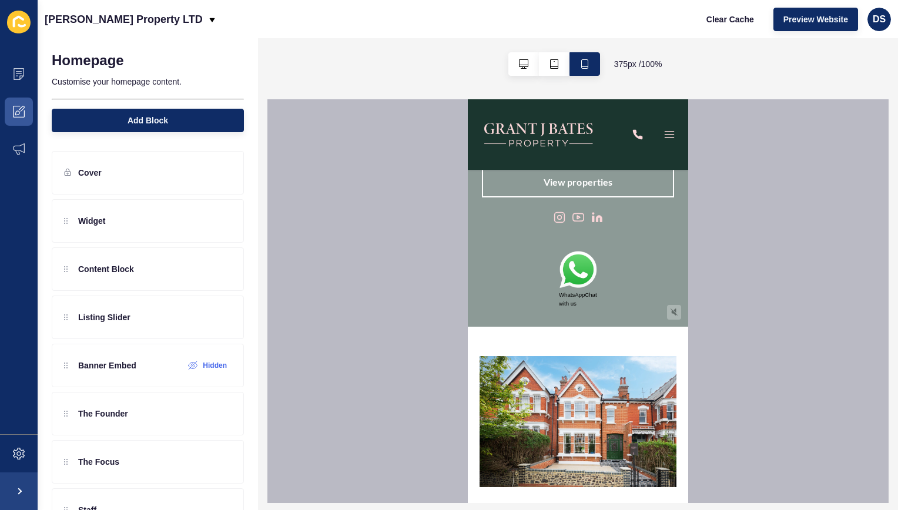
click at [576, 253] on img at bounding box center [578, 271] width 38 height 40
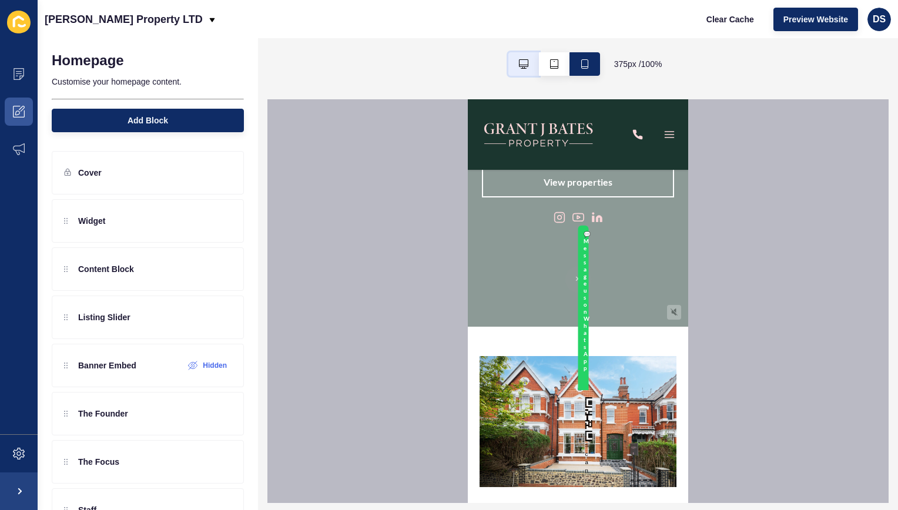
click at [530, 60] on button "button" at bounding box center [524, 64] width 31 height 24
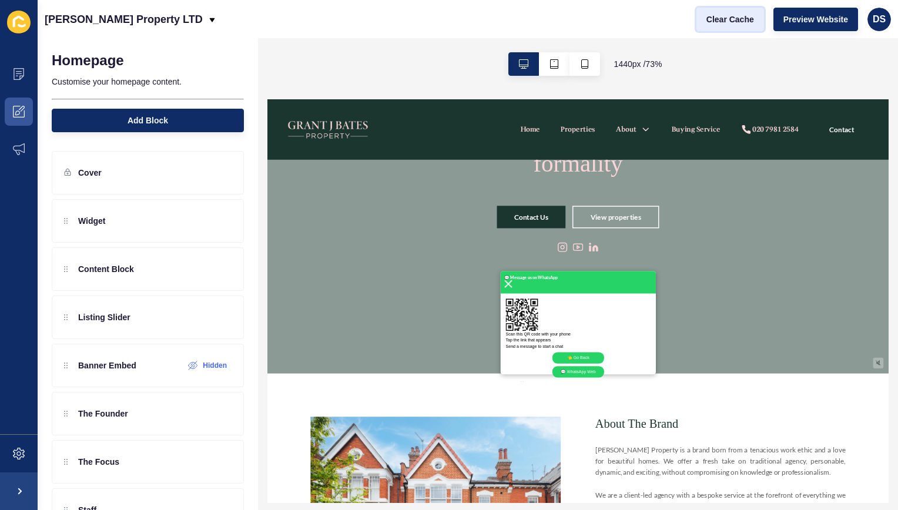
click at [735, 14] on span "Clear Cache" at bounding box center [731, 20] width 48 height 12
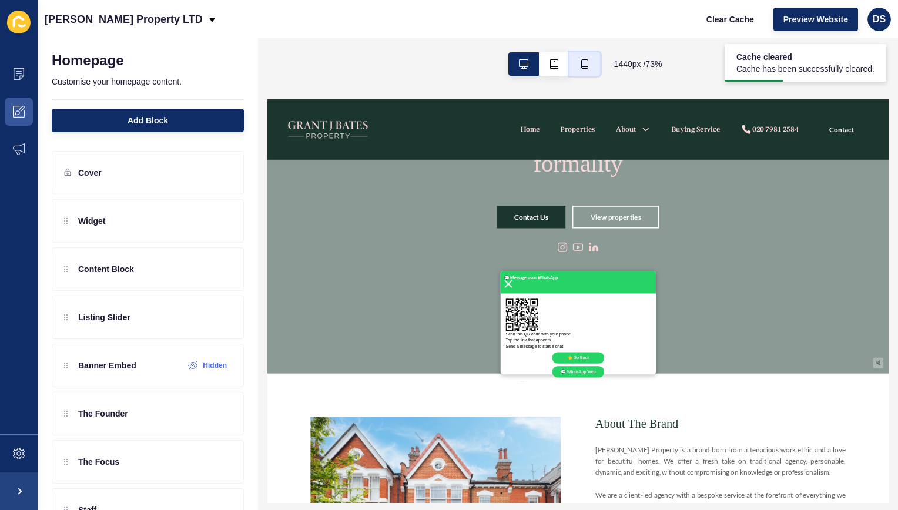
click at [594, 63] on button "button" at bounding box center [585, 64] width 31 height 24
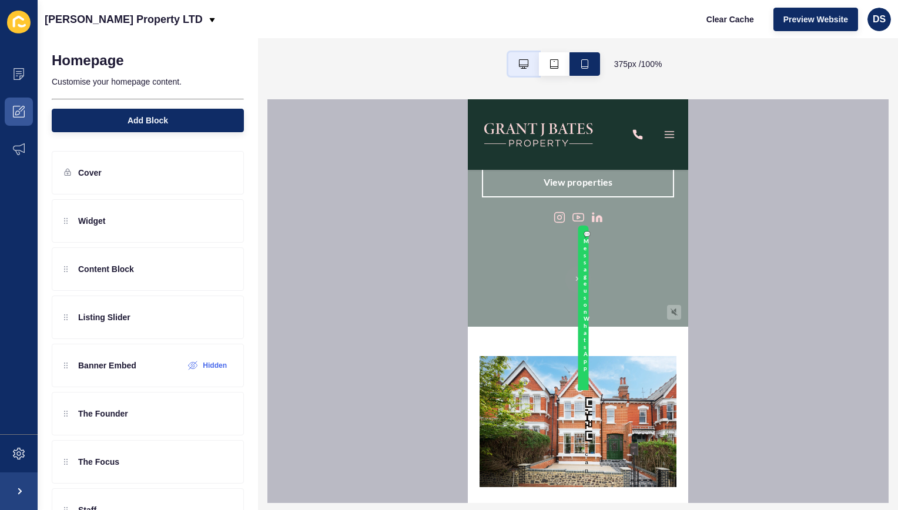
click at [520, 66] on icon "button" at bounding box center [523, 63] width 9 height 9
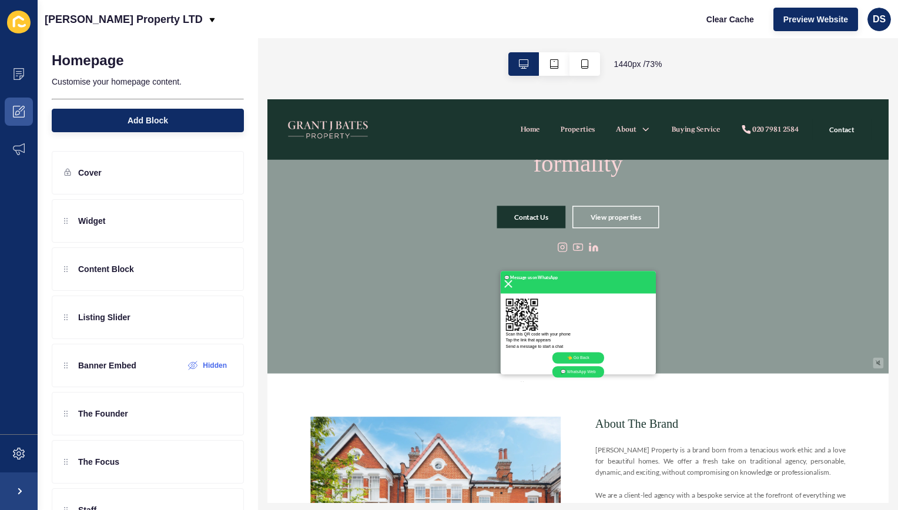
click at [596, 355] on img at bounding box center [595, 351] width 11 height 11
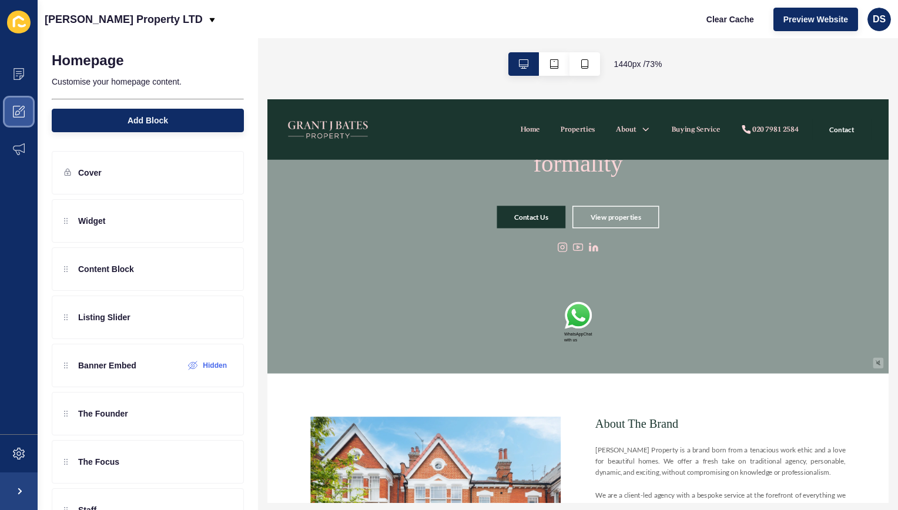
click at [19, 114] on icon at bounding box center [17, 113] width 5 height 5
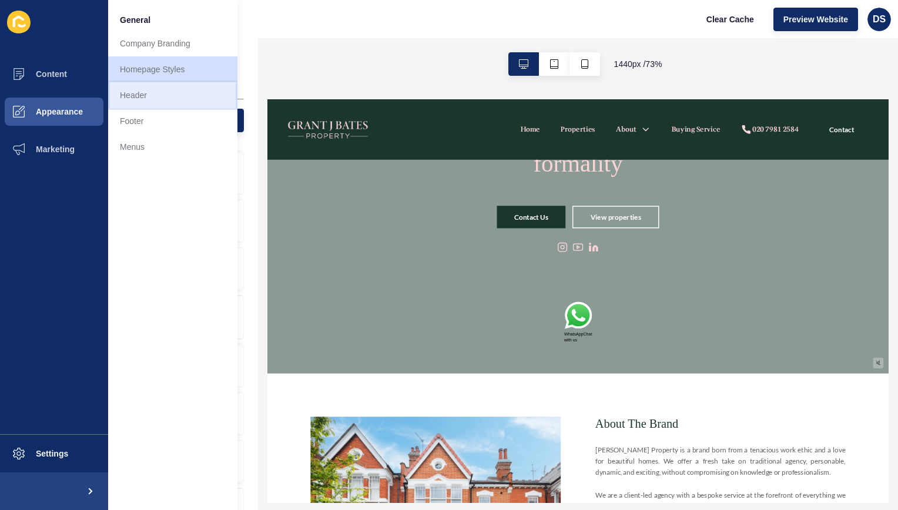
click at [151, 91] on link "Header" at bounding box center [172, 95] width 129 height 26
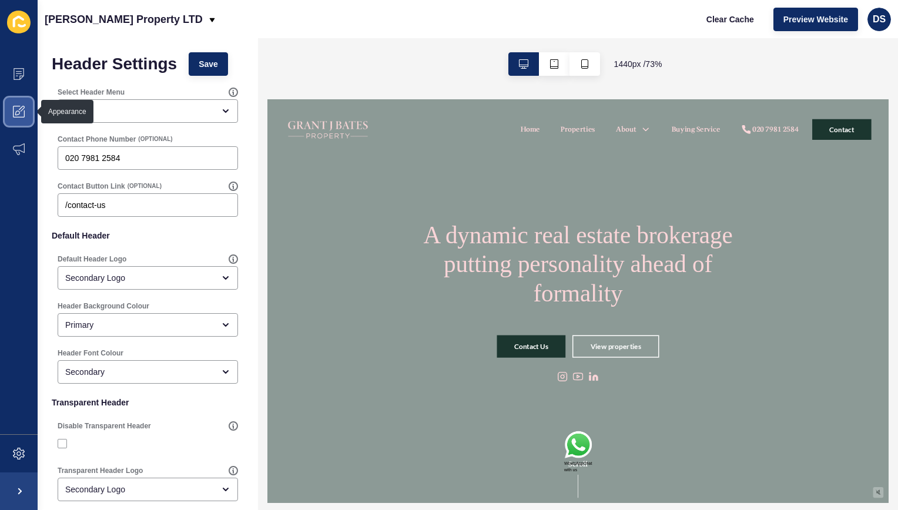
click at [21, 107] on icon at bounding box center [19, 112] width 12 height 12
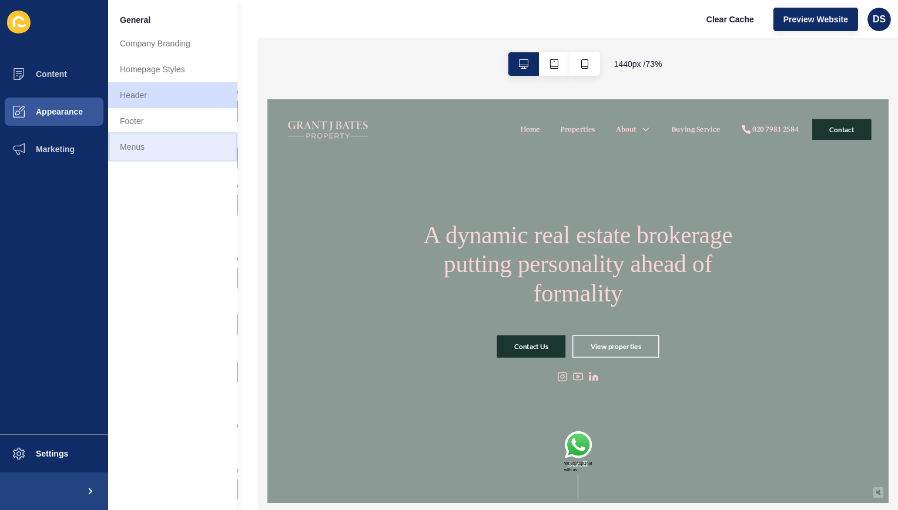
click at [136, 146] on link "Menus" at bounding box center [172, 147] width 129 height 26
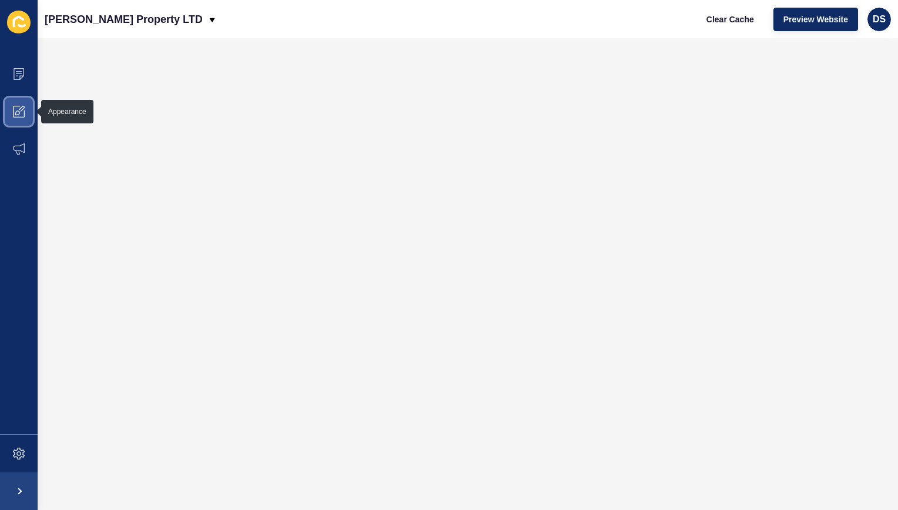
click at [22, 114] on icon at bounding box center [19, 112] width 12 height 12
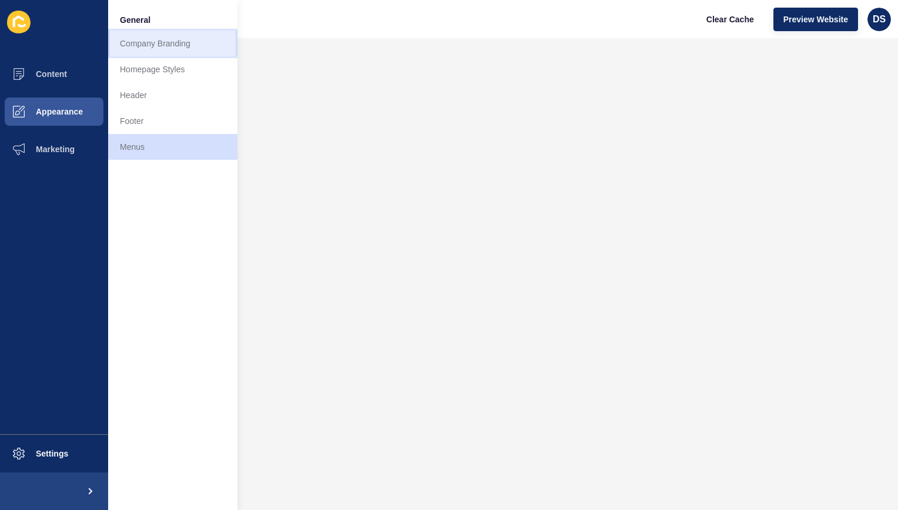
click at [168, 50] on link "Company Branding" at bounding box center [172, 44] width 129 height 26
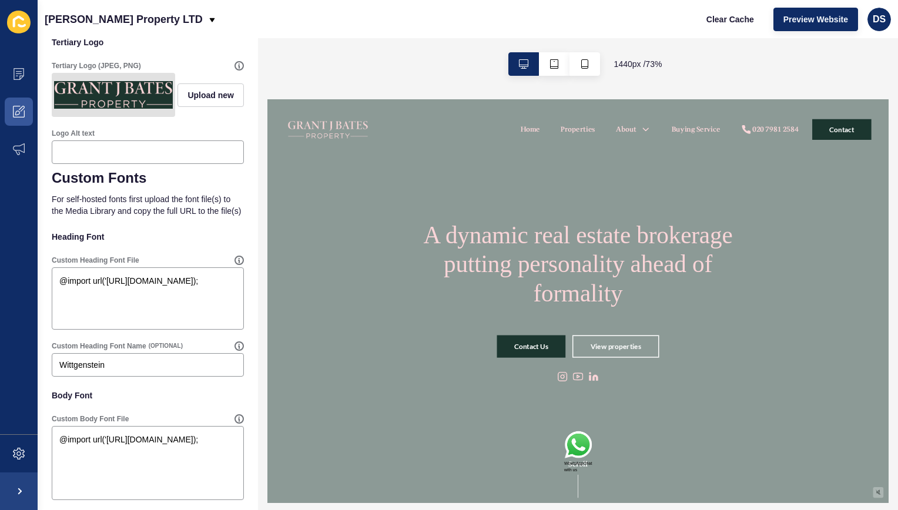
scroll to position [577, 0]
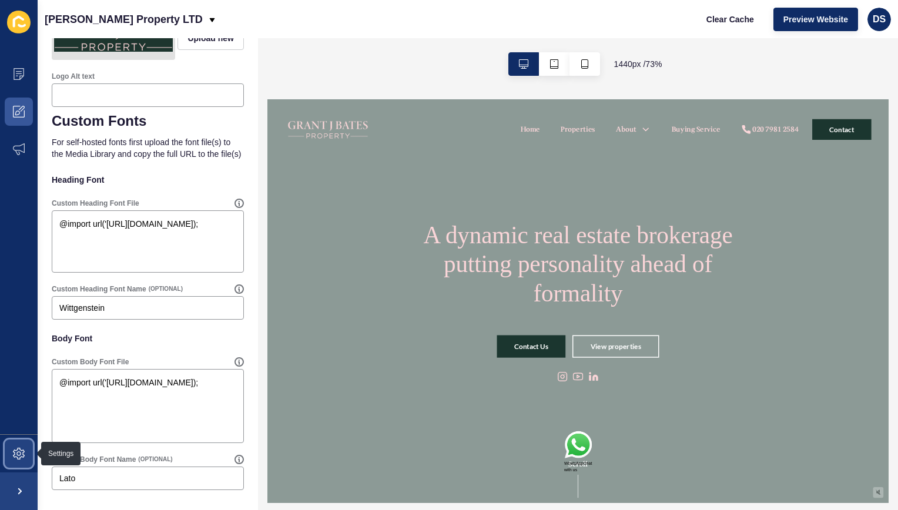
click at [16, 443] on span at bounding box center [19, 454] width 38 height 38
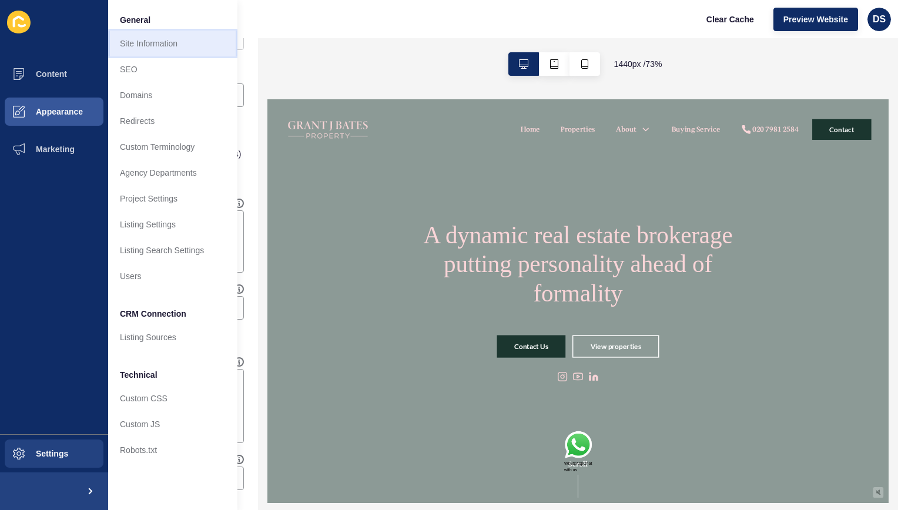
click at [173, 48] on link "Site Information" at bounding box center [172, 44] width 129 height 26
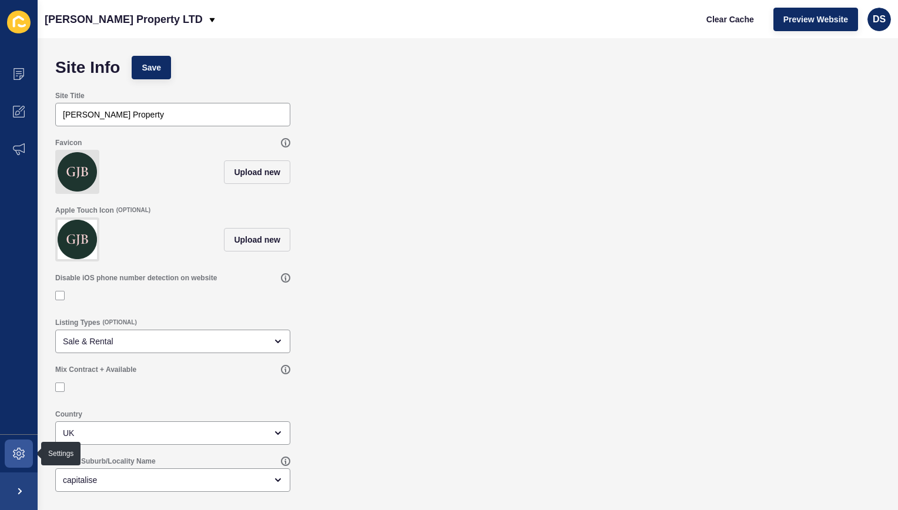
scroll to position [5, 0]
click at [21, 459] on icon at bounding box center [19, 454] width 12 height 12
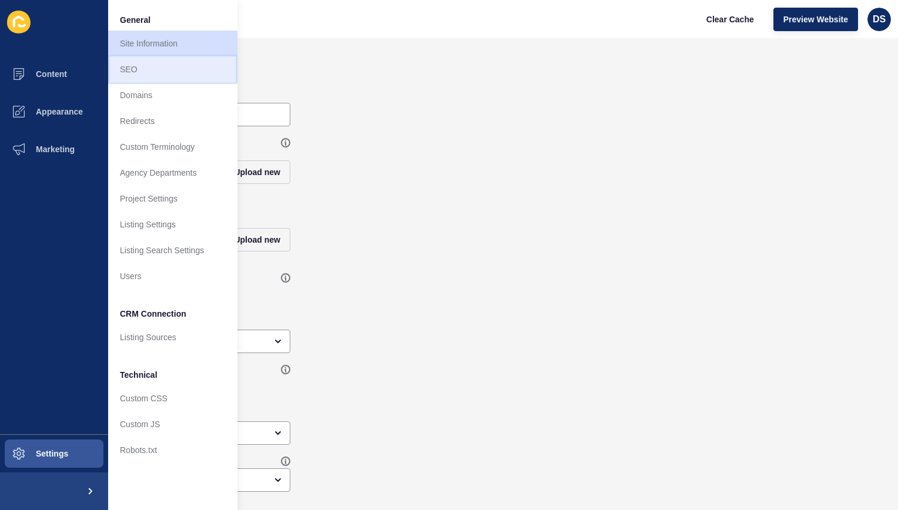
click at [162, 76] on link "SEO" at bounding box center [172, 69] width 129 height 26
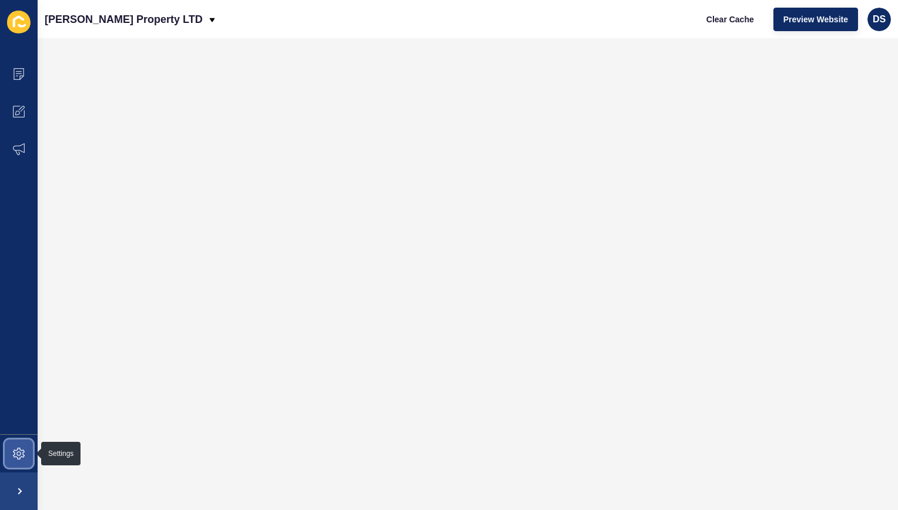
click at [16, 443] on span at bounding box center [19, 454] width 38 height 38
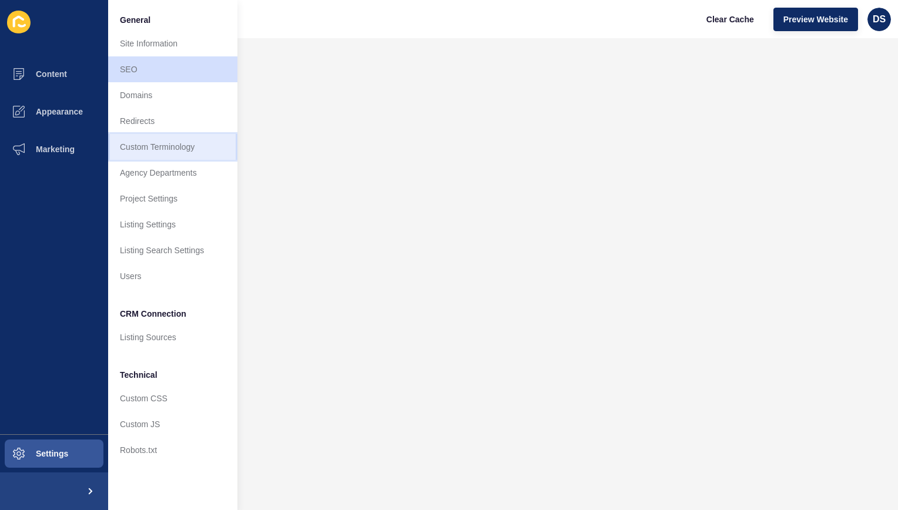
click at [171, 143] on link "Custom Terminology" at bounding box center [172, 147] width 129 height 26
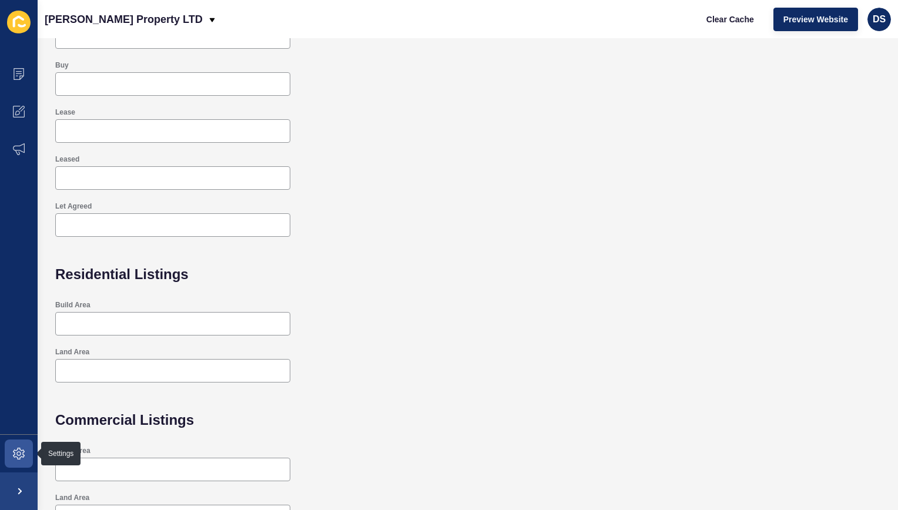
scroll to position [247, 0]
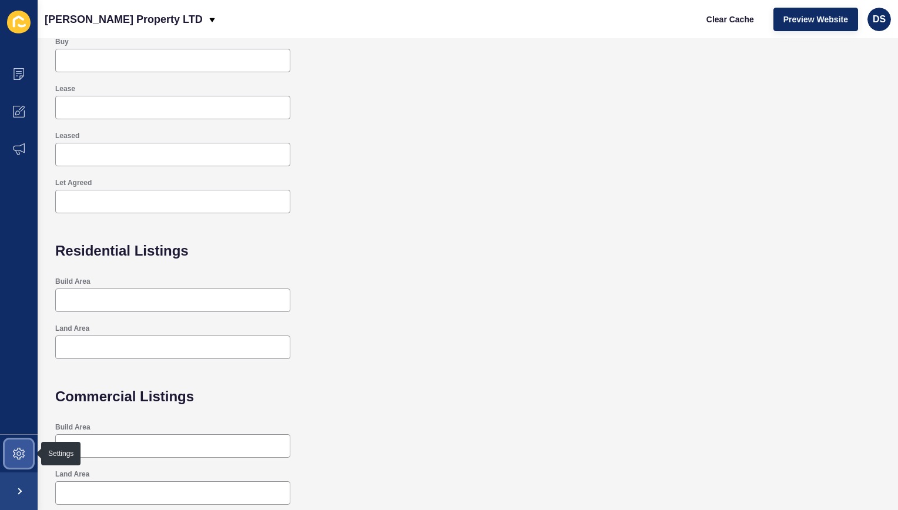
click at [28, 446] on span at bounding box center [19, 454] width 38 height 38
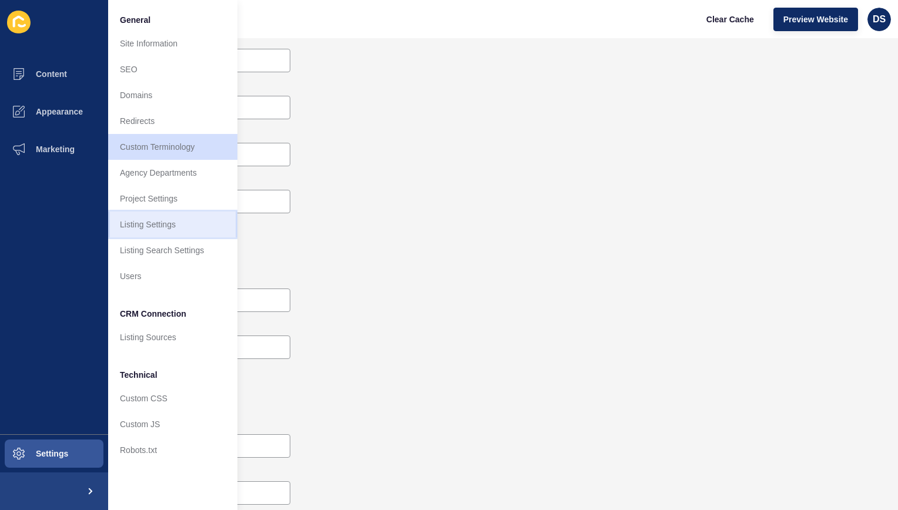
click at [175, 219] on link "Listing Settings" at bounding box center [172, 225] width 129 height 26
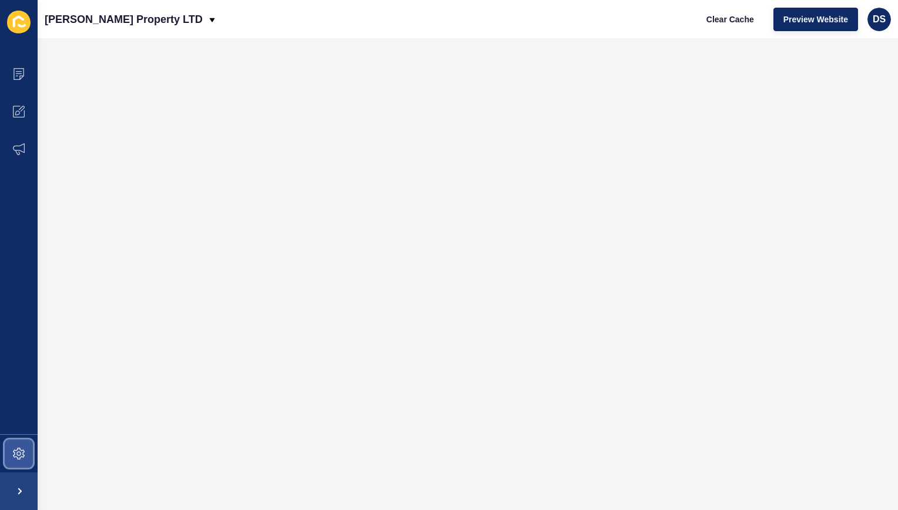
click at [18, 452] on icon at bounding box center [18, 454] width 5 height 5
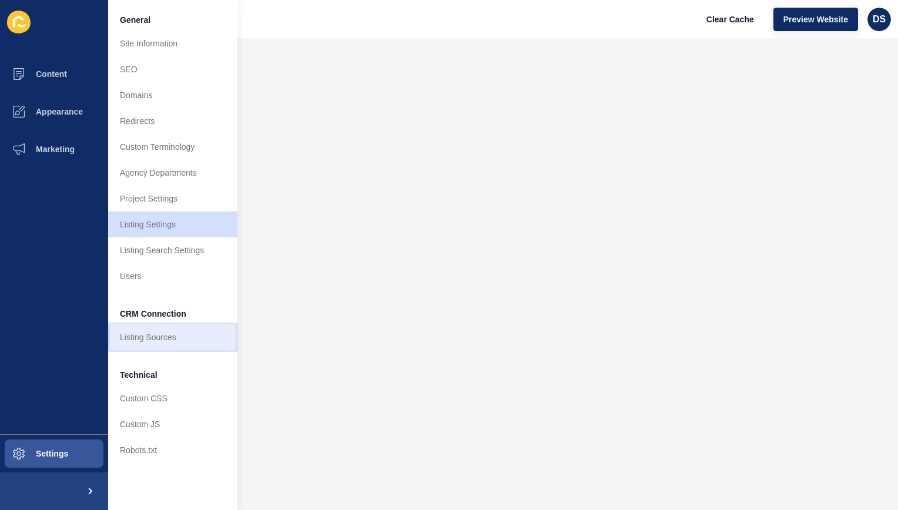
click at [152, 340] on link "Listing Sources" at bounding box center [172, 338] width 129 height 26
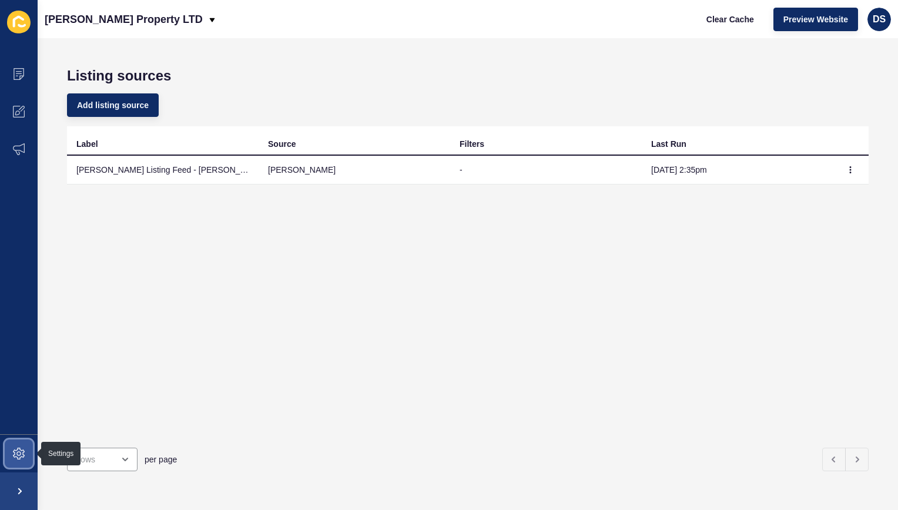
click at [28, 452] on span at bounding box center [19, 454] width 38 height 38
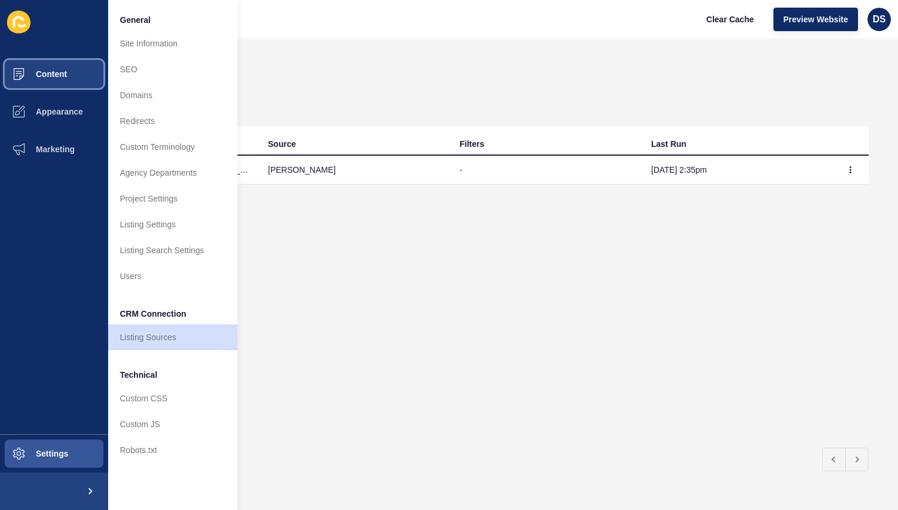
click at [72, 86] on button "Content" at bounding box center [54, 74] width 108 height 38
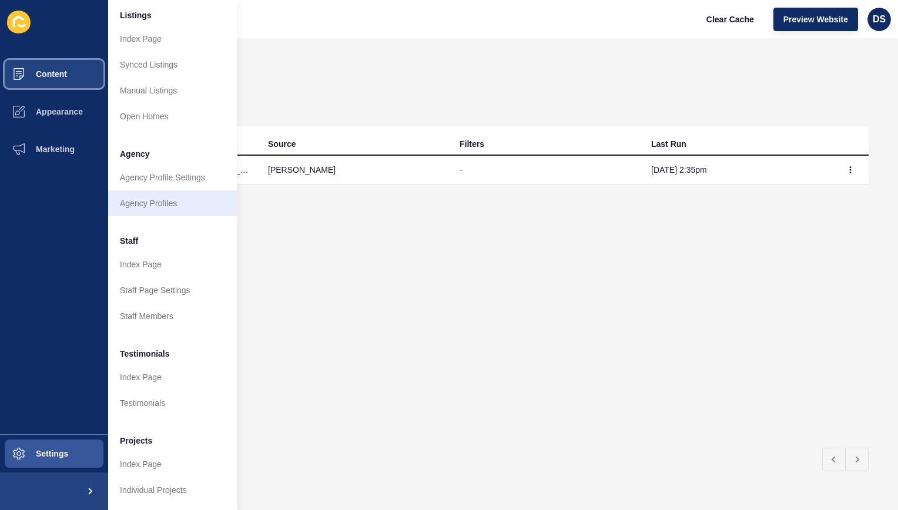
scroll to position [188, 0]
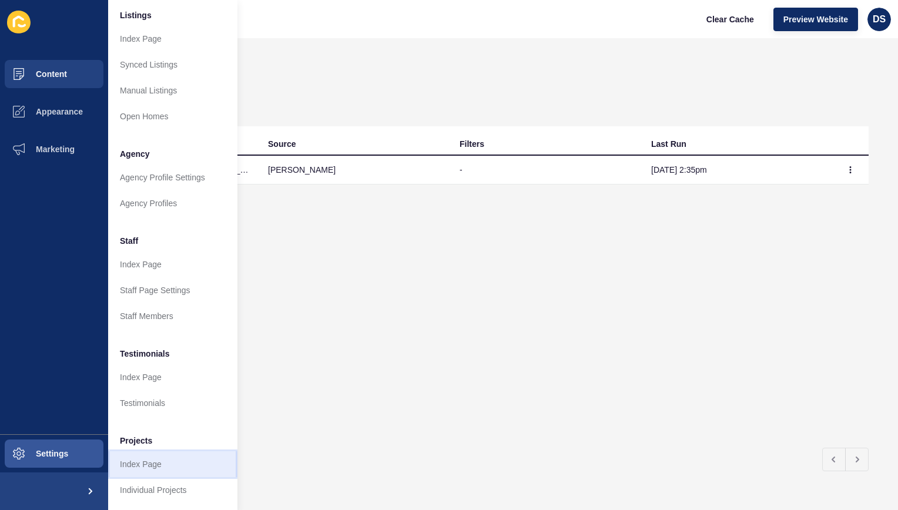
click at [154, 455] on link "Index Page" at bounding box center [172, 465] width 129 height 26
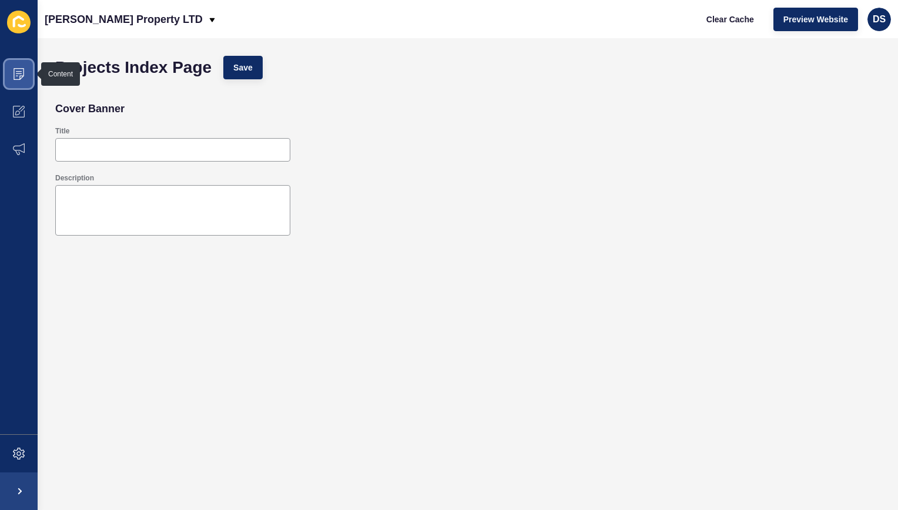
click at [27, 76] on span at bounding box center [19, 74] width 38 height 38
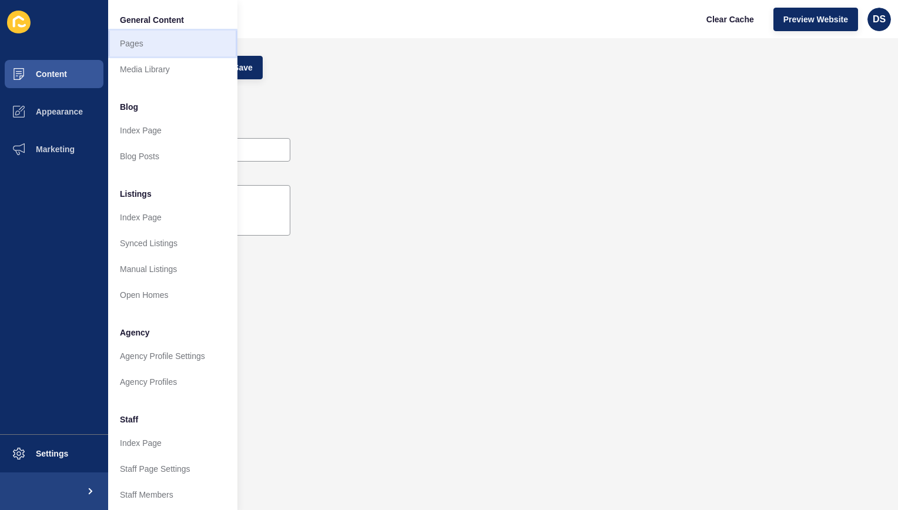
click at [180, 52] on link "Pages" at bounding box center [172, 44] width 129 height 26
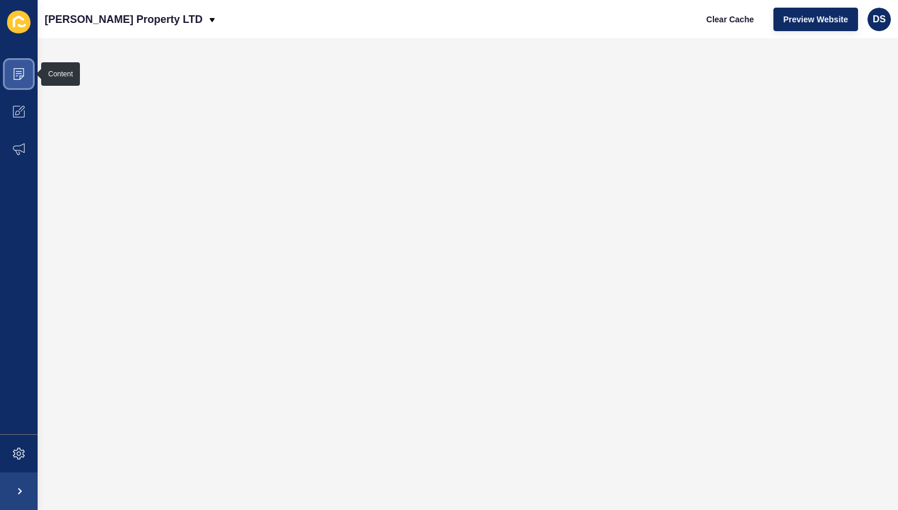
click at [15, 69] on icon at bounding box center [19, 74] width 12 height 12
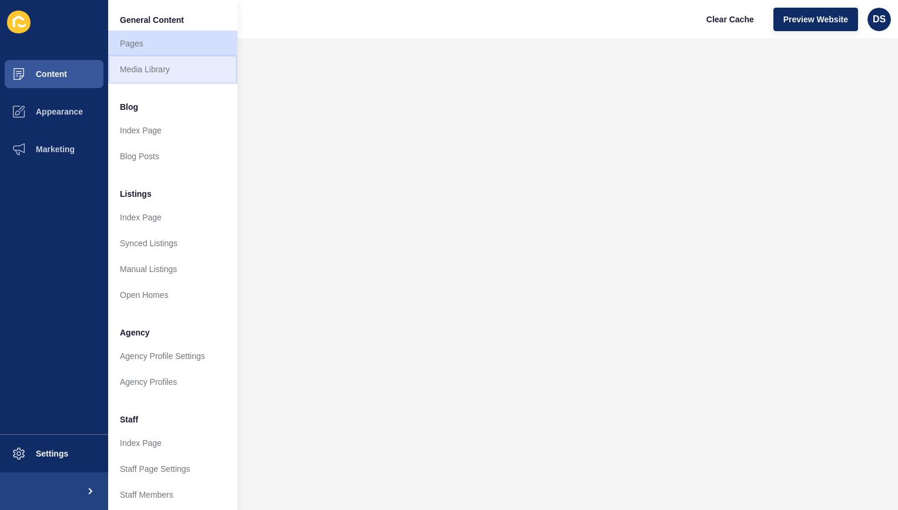
click at [177, 76] on link "Media Library" at bounding box center [172, 69] width 129 height 26
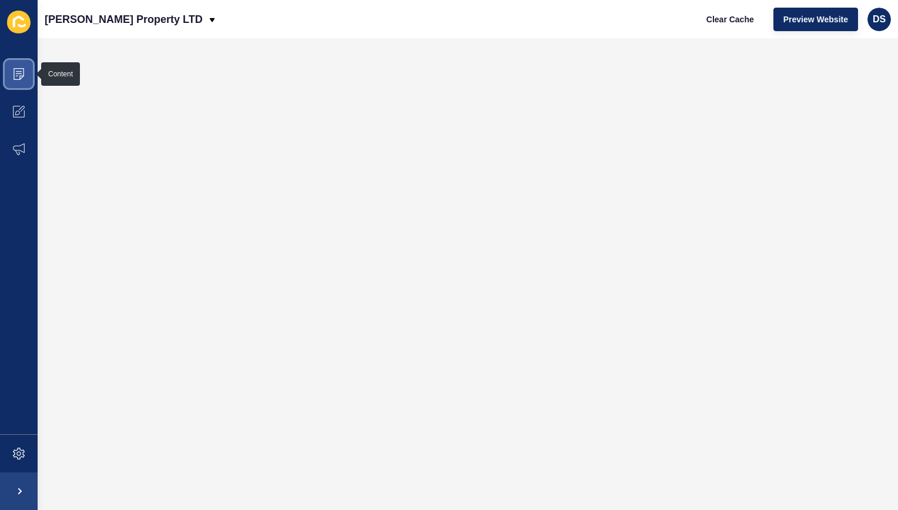
click at [13, 73] on icon at bounding box center [19, 74] width 12 height 12
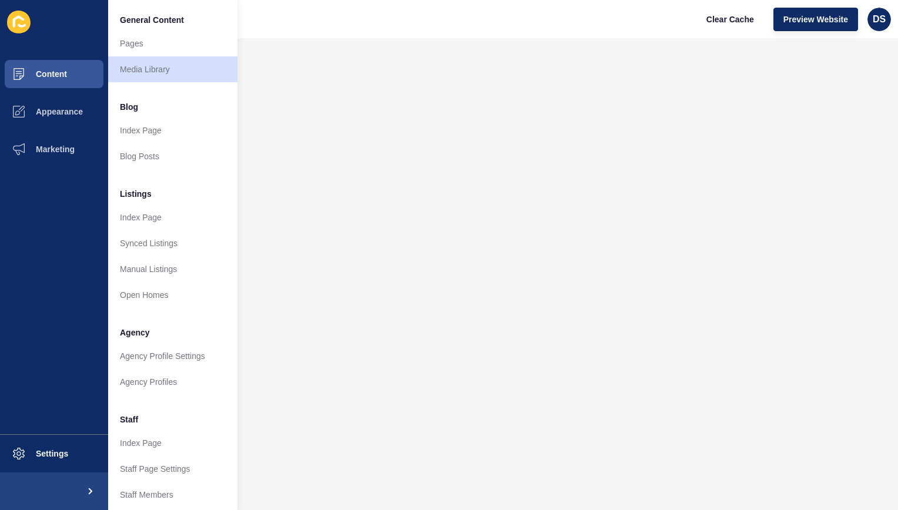
click at [410, 27] on div "[PERSON_NAME] Property LTD Clear Cache Preview Website DS" at bounding box center [468, 19] width 861 height 38
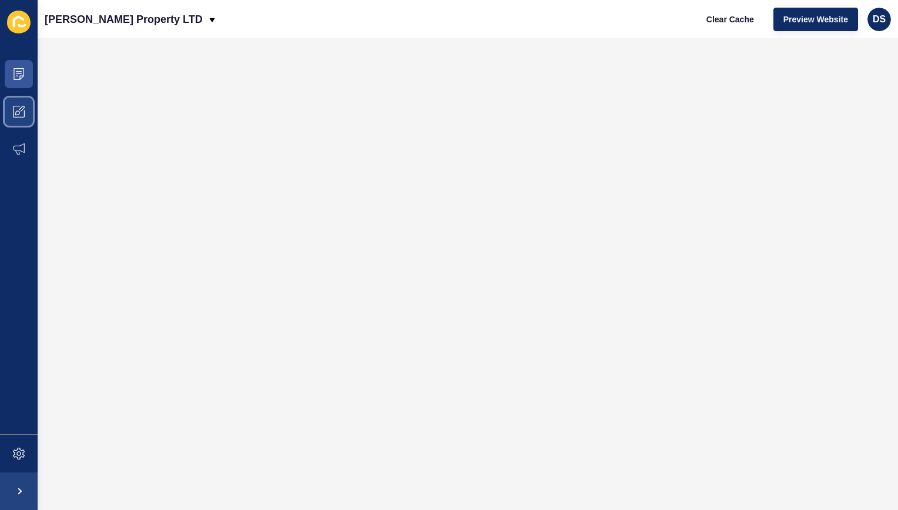
click at [18, 113] on icon at bounding box center [19, 112] width 12 height 12
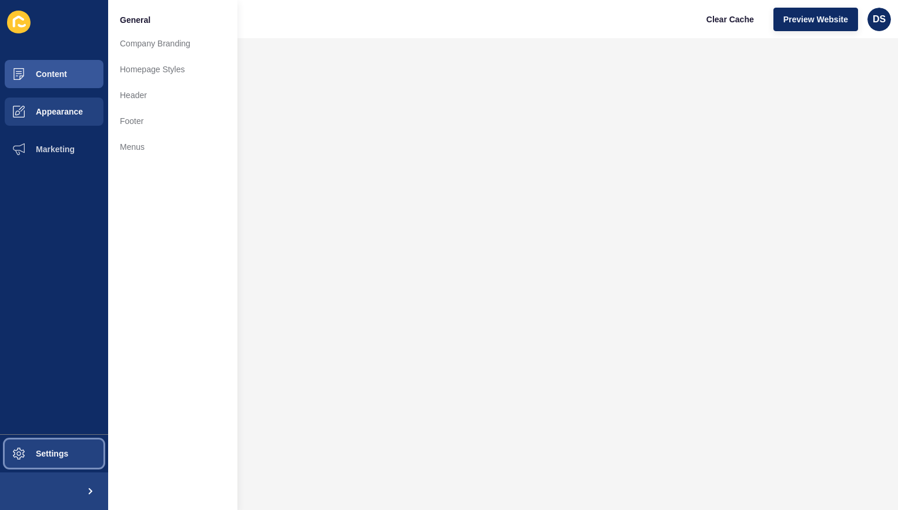
click at [33, 456] on span "Settings" at bounding box center [33, 453] width 70 height 9
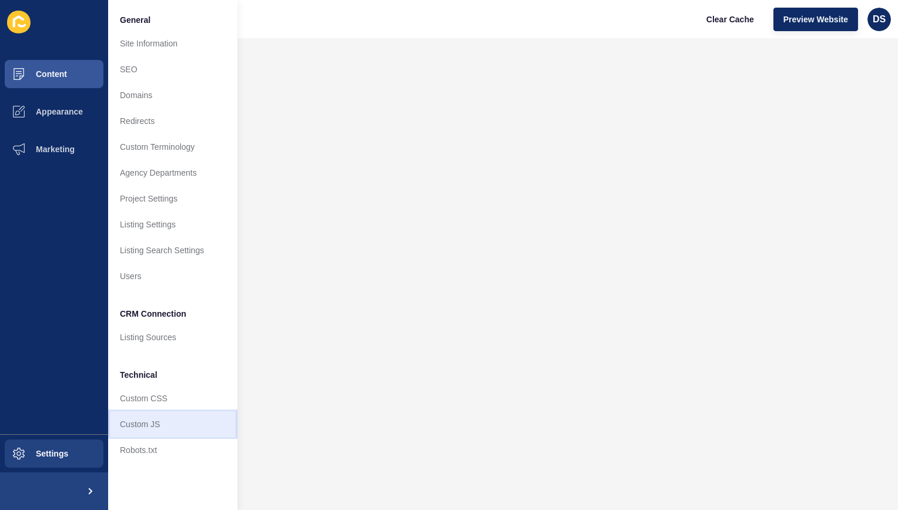
click at [162, 421] on link "Custom JS" at bounding box center [172, 425] width 129 height 26
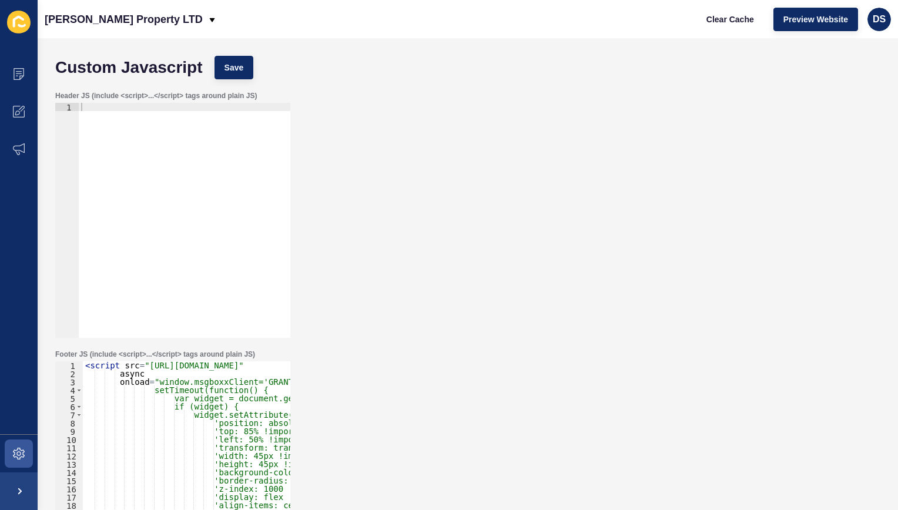
click at [164, 389] on div "< script src = "[URL][DOMAIN_NAME]" async onload = "window.msgboxxClient='GRANT…" at bounding box center [235, 483] width 305 height 243
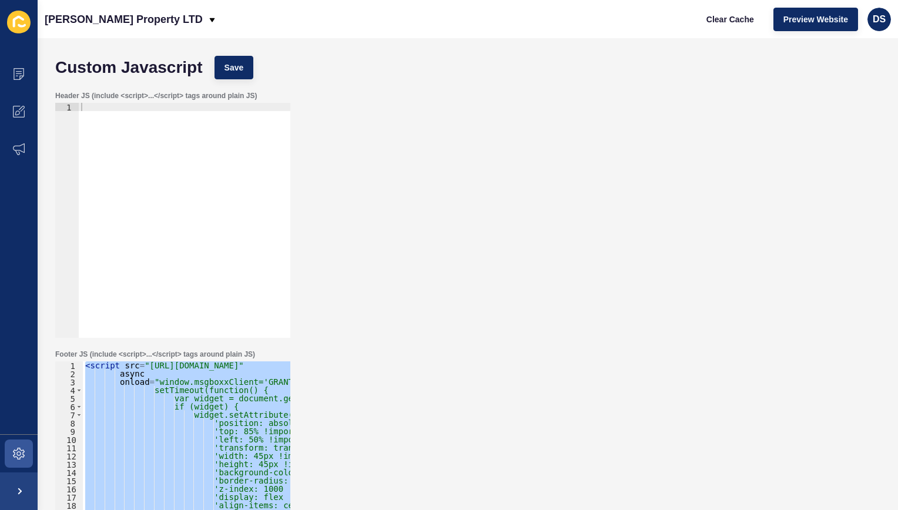
paste textarea
type textarea "</script>"
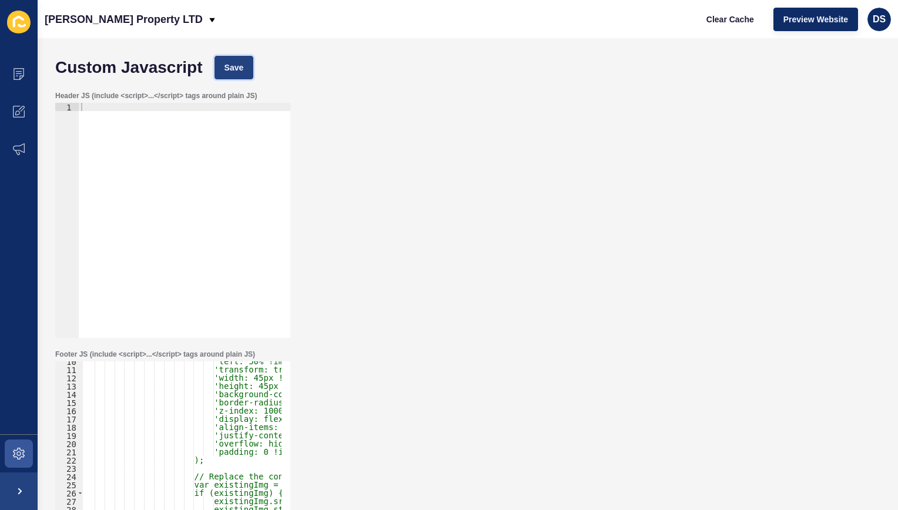
click at [239, 72] on span "Save" at bounding box center [234, 68] width 19 height 12
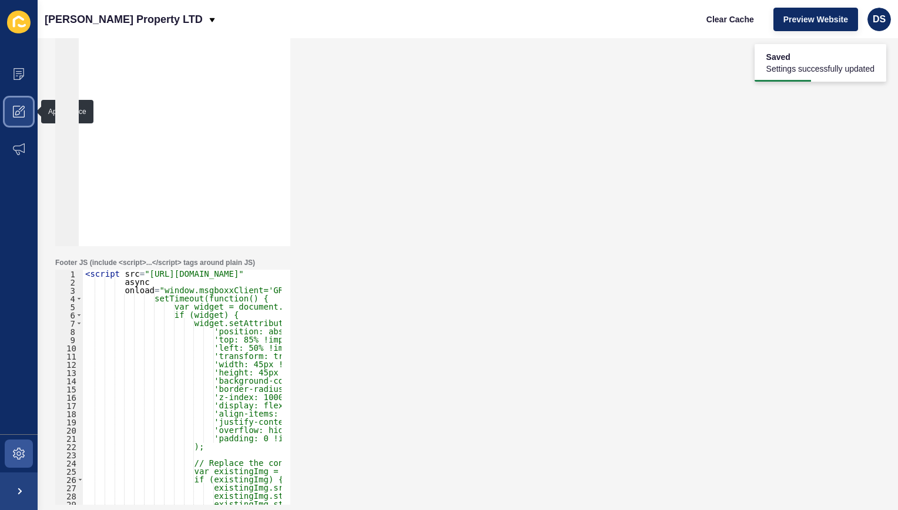
click at [25, 108] on span at bounding box center [19, 112] width 38 height 38
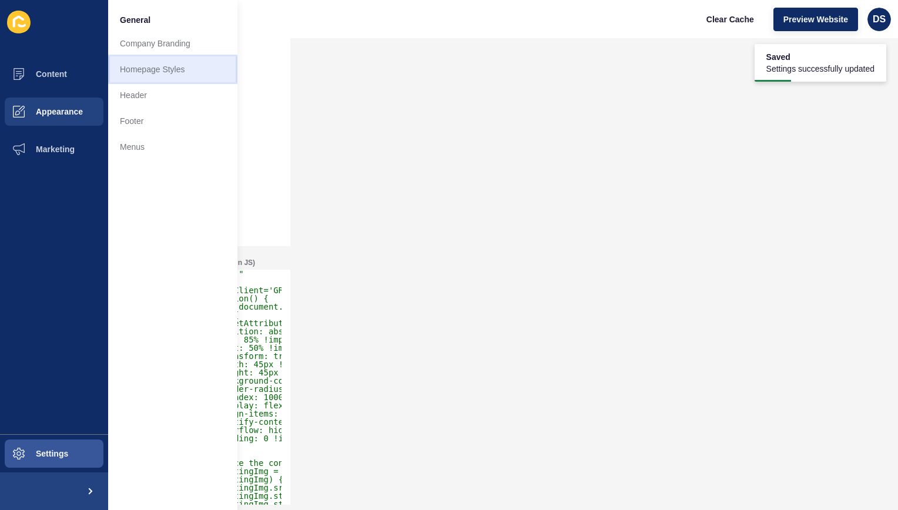
click at [171, 76] on link "Homepage Styles" at bounding box center [172, 69] width 129 height 26
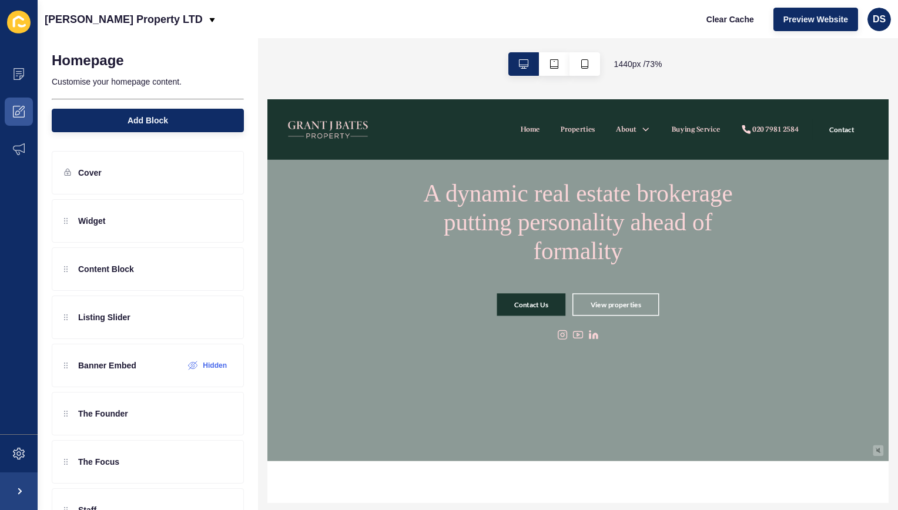
scroll to position [59, 0]
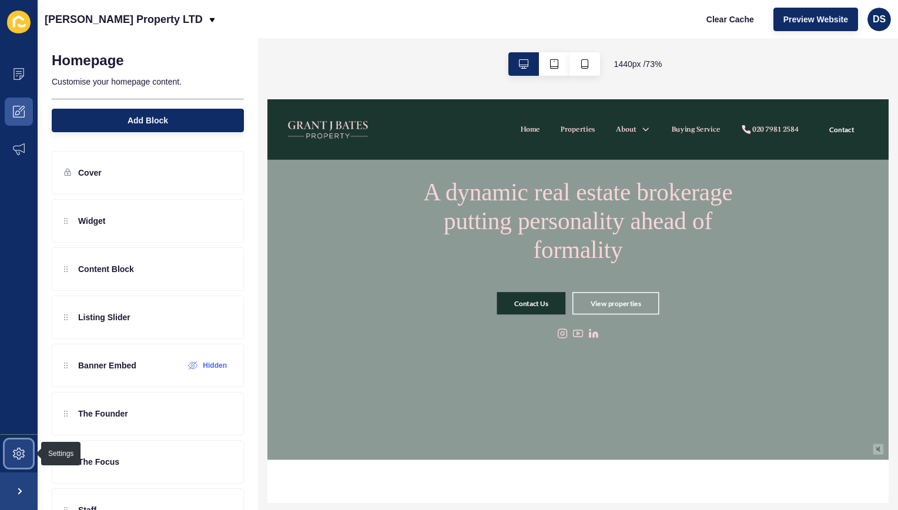
click at [18, 449] on icon at bounding box center [19, 454] width 12 height 12
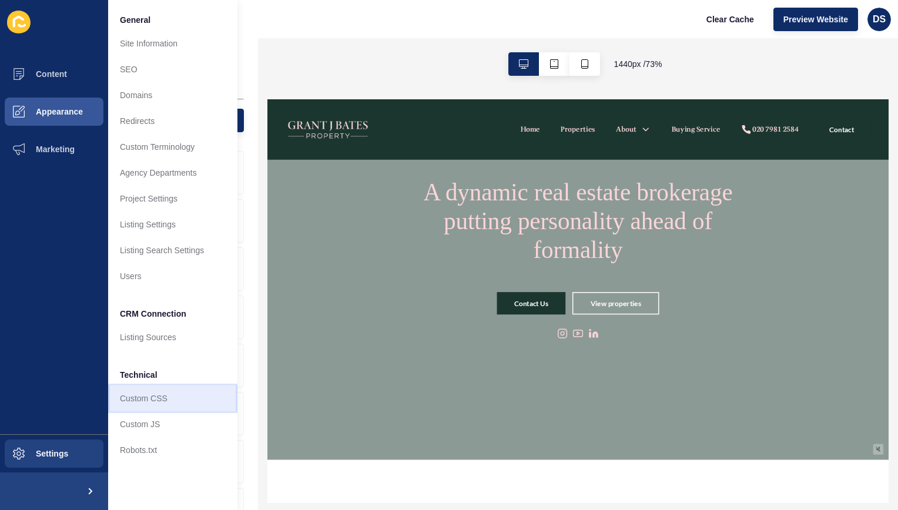
click at [158, 400] on link "Custom CSS" at bounding box center [172, 399] width 129 height 26
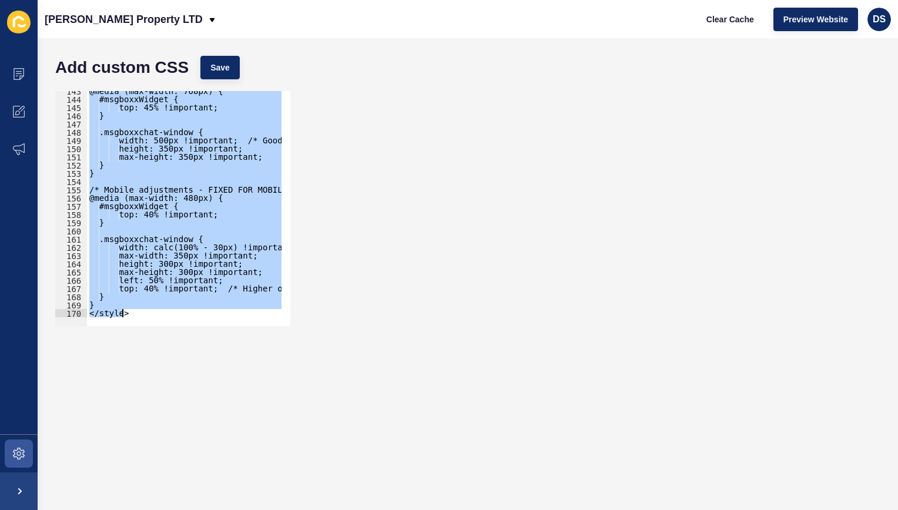
drag, startPoint x: 83, startPoint y: 256, endPoint x: 321, endPoint y: 377, distance: 266.7
click at [321, 377] on form "Add custom CSS Save <style> 143 144 145 146 147 148 149 150 151 152 153 154 155…" at bounding box center [467, 274] width 837 height 449
paste textarea
type textarea "</style>"
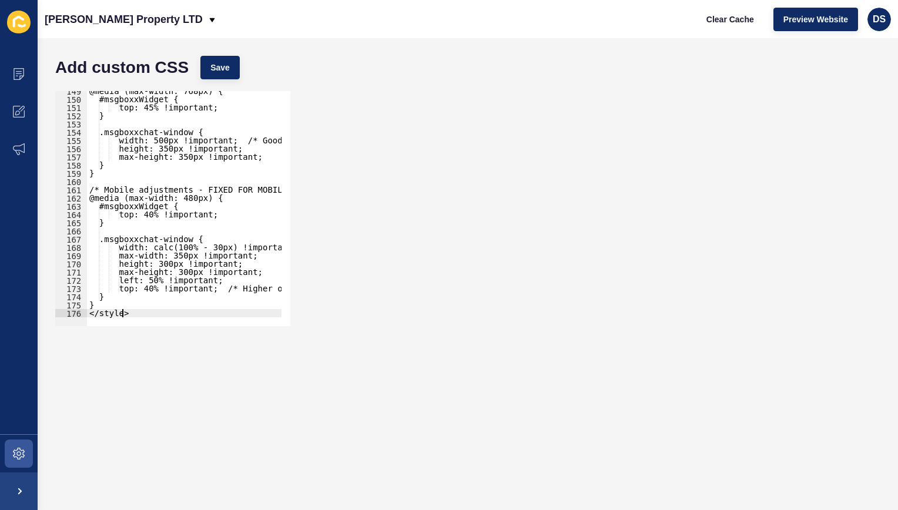
click at [225, 84] on div "Add custom CSS Save" at bounding box center [467, 67] width 837 height 35
click at [227, 62] on span "Save" at bounding box center [220, 68] width 19 height 12
click at [21, 111] on icon at bounding box center [19, 112] width 12 height 12
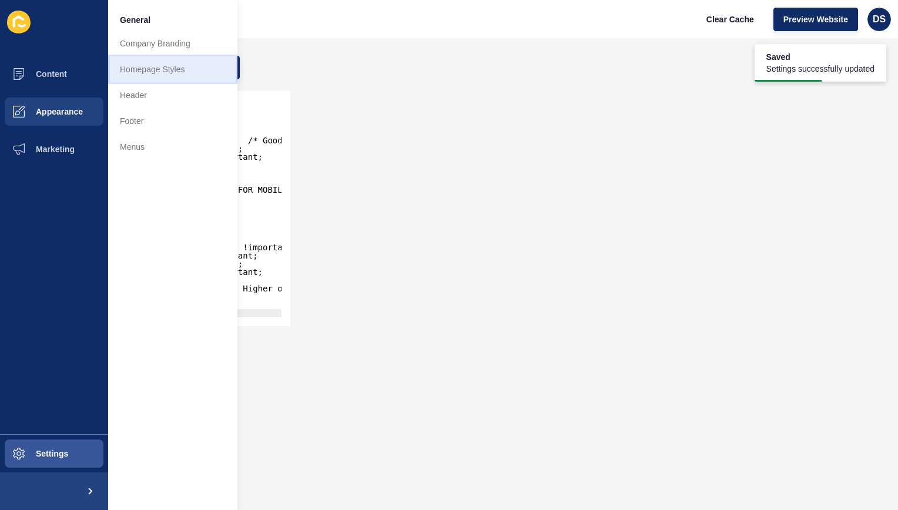
click at [182, 71] on link "Homepage Styles" at bounding box center [172, 69] width 129 height 26
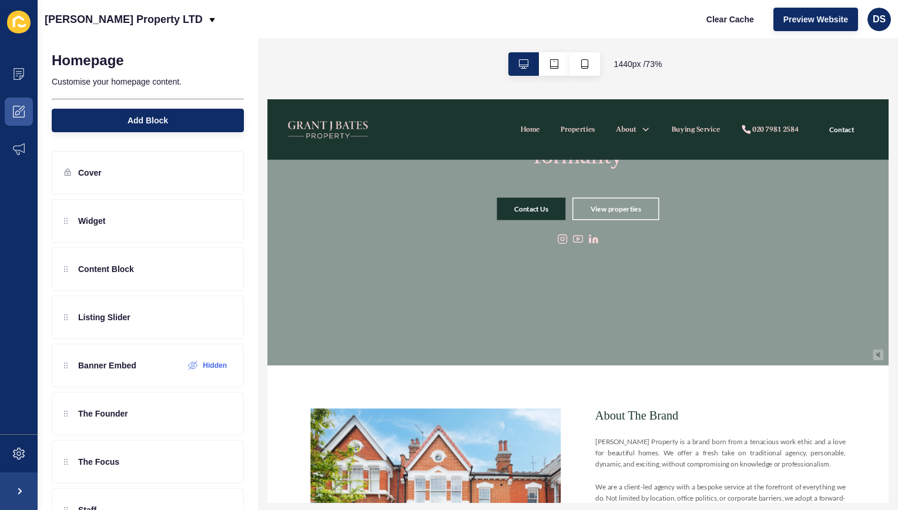
scroll to position [176, 0]
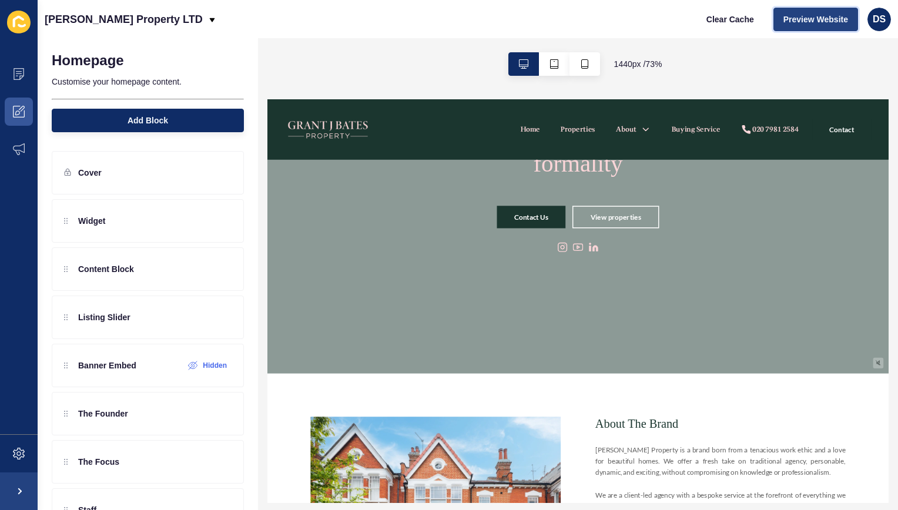
click at [838, 20] on span "Preview Website" at bounding box center [816, 20] width 65 height 12
click at [15, 441] on span at bounding box center [19, 454] width 38 height 38
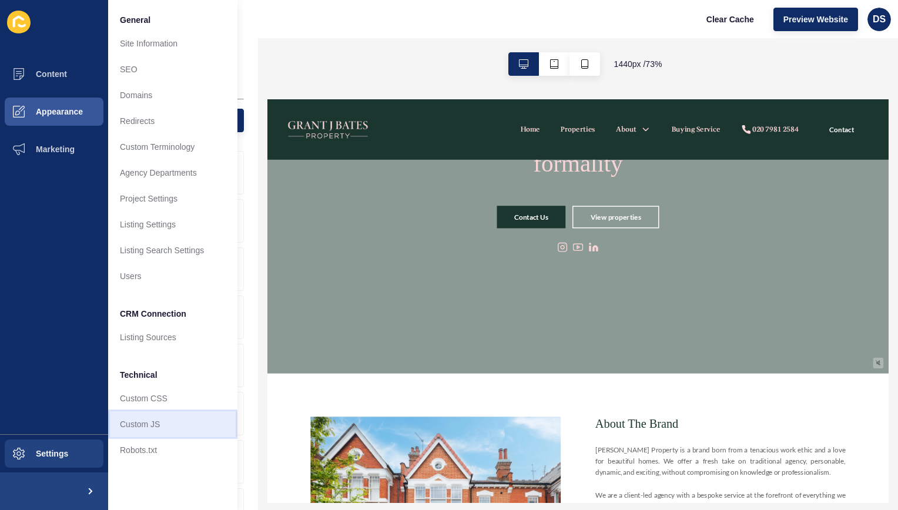
click at [160, 426] on link "Custom JS" at bounding box center [172, 425] width 129 height 26
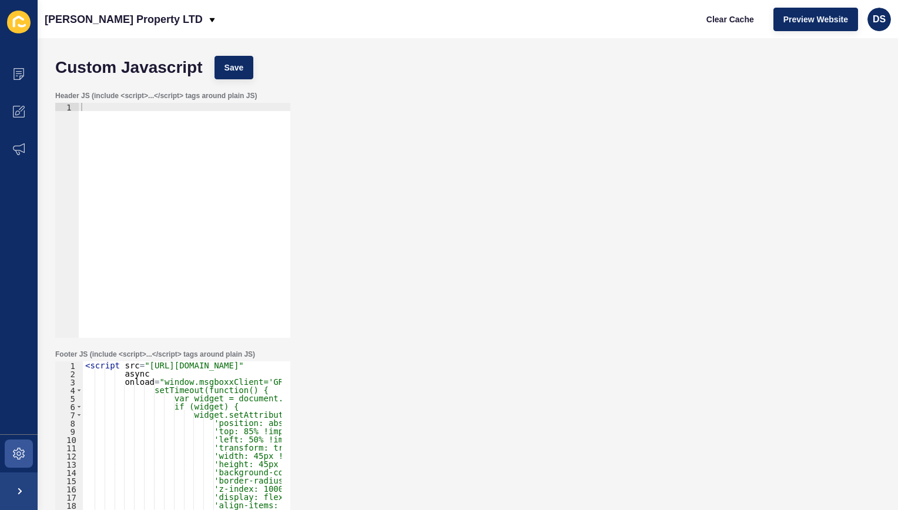
click at [172, 385] on div "< script src = "[URL][DOMAIN_NAME]" async onload = "window.msgboxxClient='GRANT…" at bounding box center [635, 483] width 1104 height 243
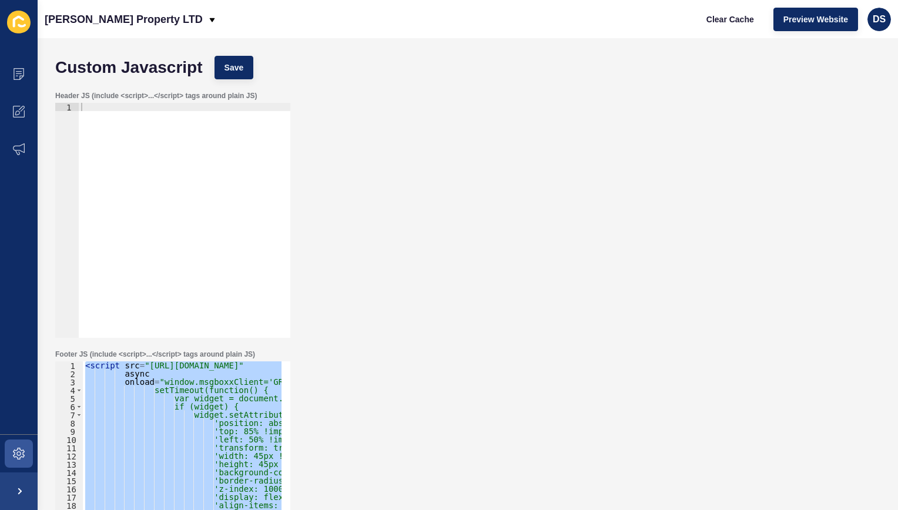
paste textarea
type textarea "</script>"
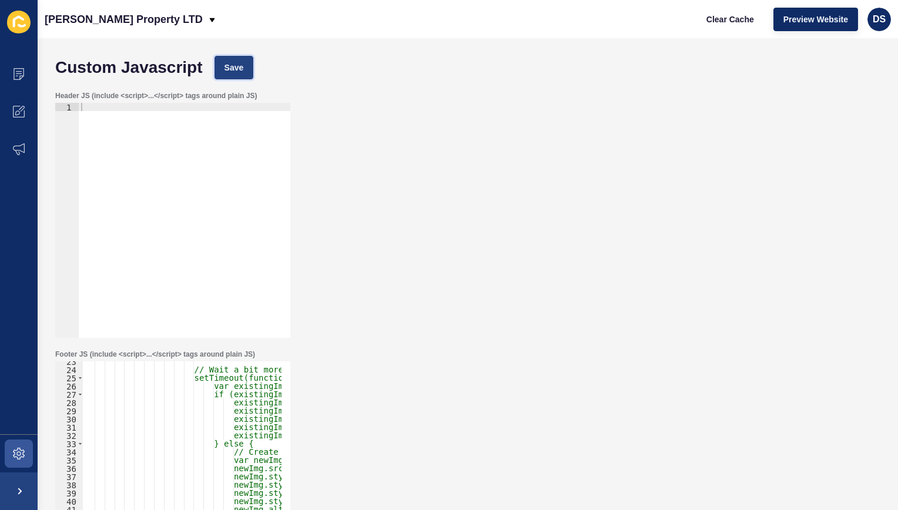
click at [231, 65] on span "Save" at bounding box center [234, 68] width 19 height 12
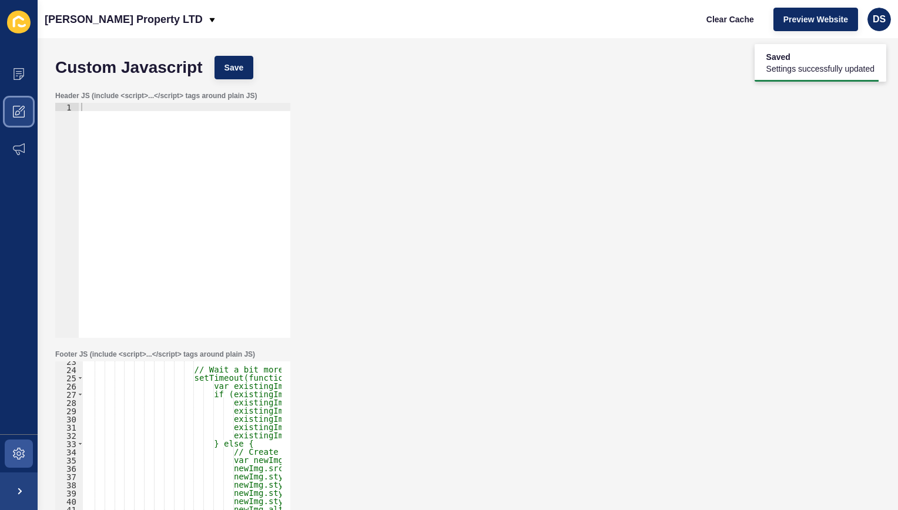
click at [21, 110] on icon at bounding box center [19, 112] width 12 height 12
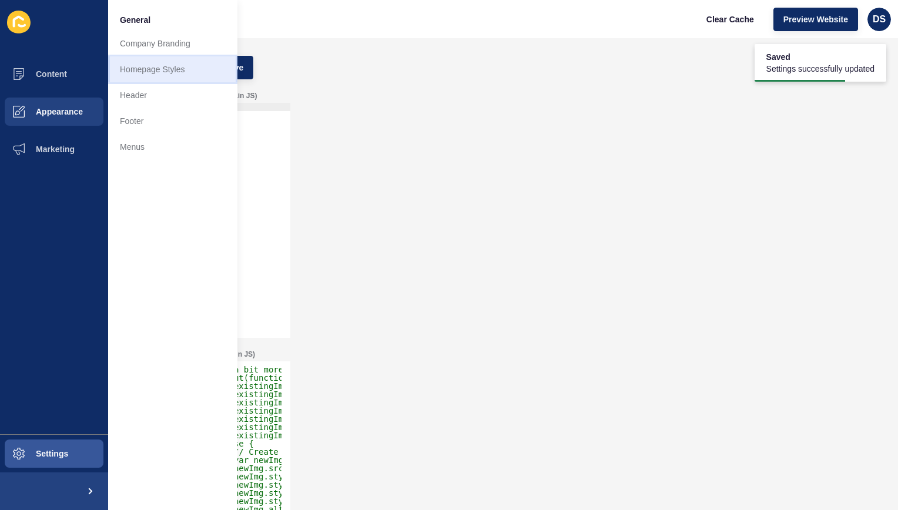
click at [175, 78] on link "Homepage Styles" at bounding box center [172, 69] width 129 height 26
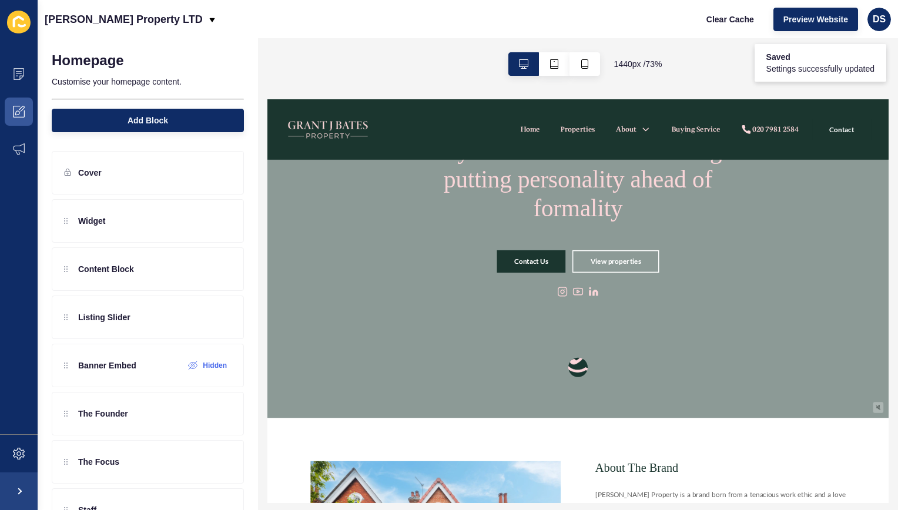
scroll to position [118, 0]
click at [690, 463] on img at bounding box center [691, 449] width 64 height 64
click at [690, 463] on img at bounding box center [673, 516] width 301 height 301
click at [690, 465] on img at bounding box center [691, 448] width 64 height 66
click at [689, 467] on img at bounding box center [673, 516] width 301 height 301
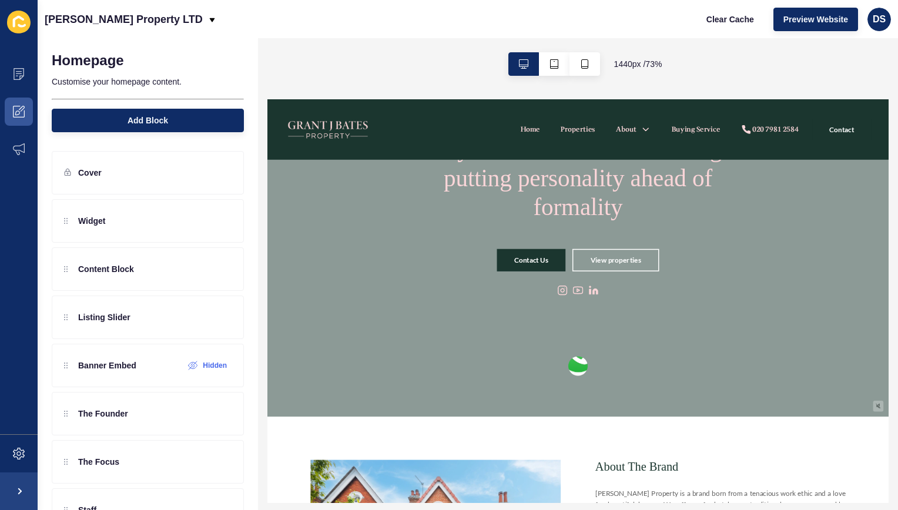
click at [689, 467] on img at bounding box center [691, 448] width 64 height 66
click at [689, 467] on img at bounding box center [673, 516] width 301 height 301
click at [689, 463] on img at bounding box center [691, 448] width 64 height 66
click at [689, 463] on img at bounding box center [673, 516] width 301 height 301
click at [19, 462] on span at bounding box center [19, 454] width 38 height 38
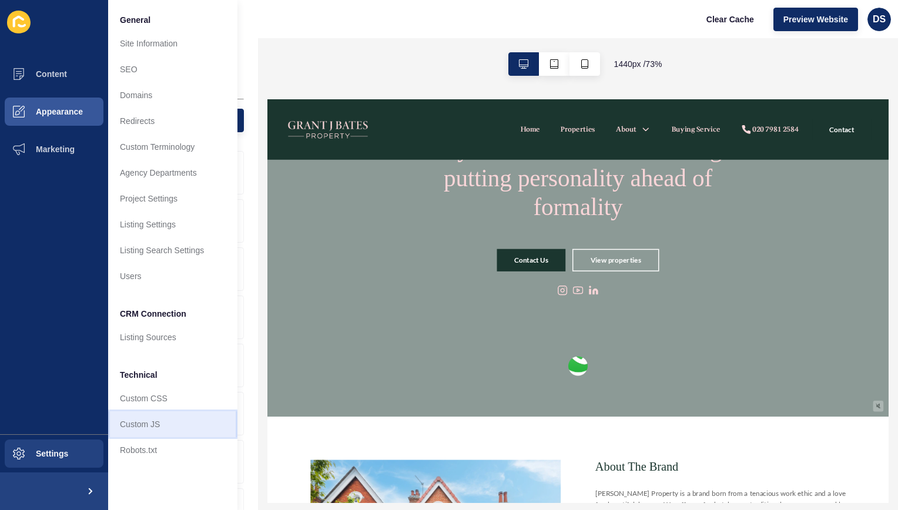
click at [151, 421] on link "Custom JS" at bounding box center [172, 425] width 129 height 26
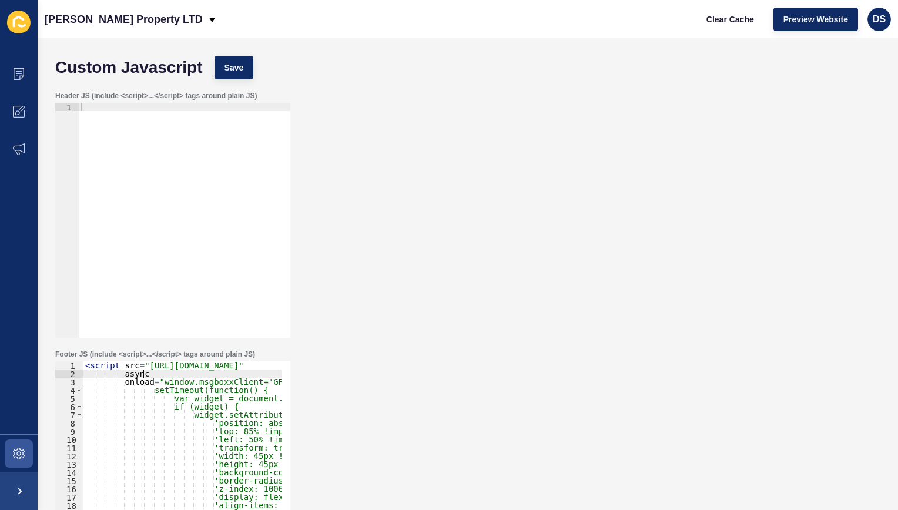
click at [163, 375] on div "< script src = "[URL][DOMAIN_NAME]" async onload = "window.msgboxxClient='GRANT…" at bounding box center [421, 483] width 676 height 243
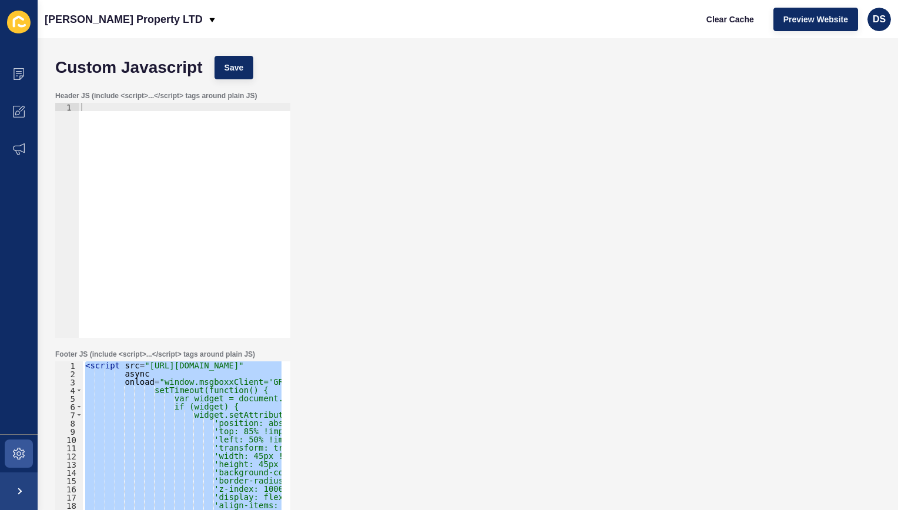
paste textarea
type textarea "</script>"
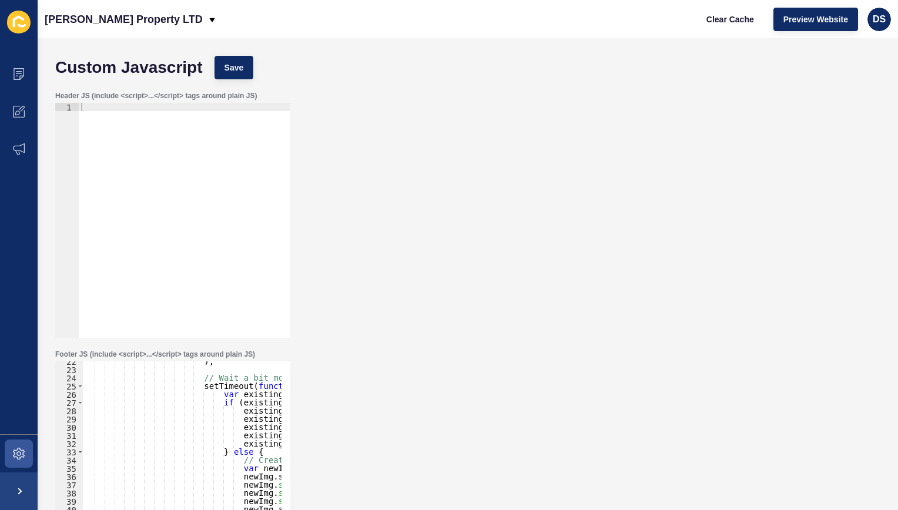
scroll to position [176, 0]
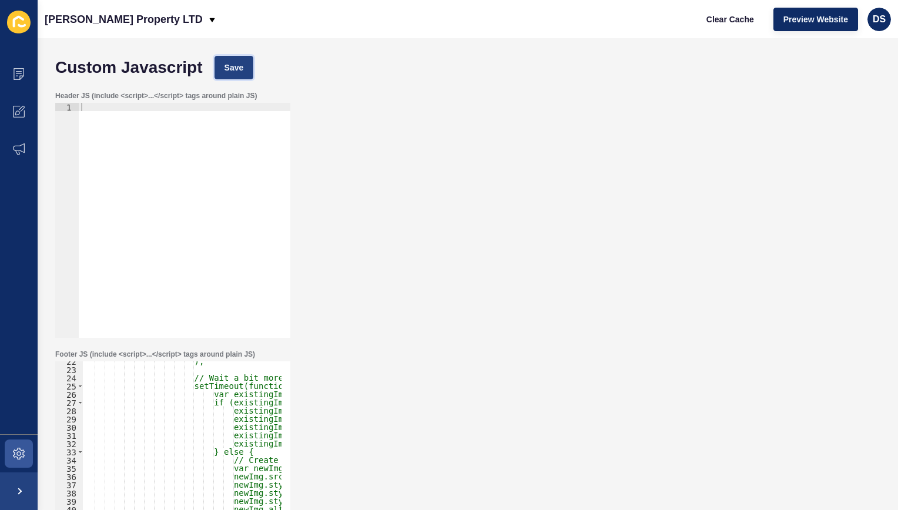
click at [228, 66] on span "Save" at bounding box center [234, 68] width 19 height 12
click at [8, 459] on span at bounding box center [19, 454] width 38 height 38
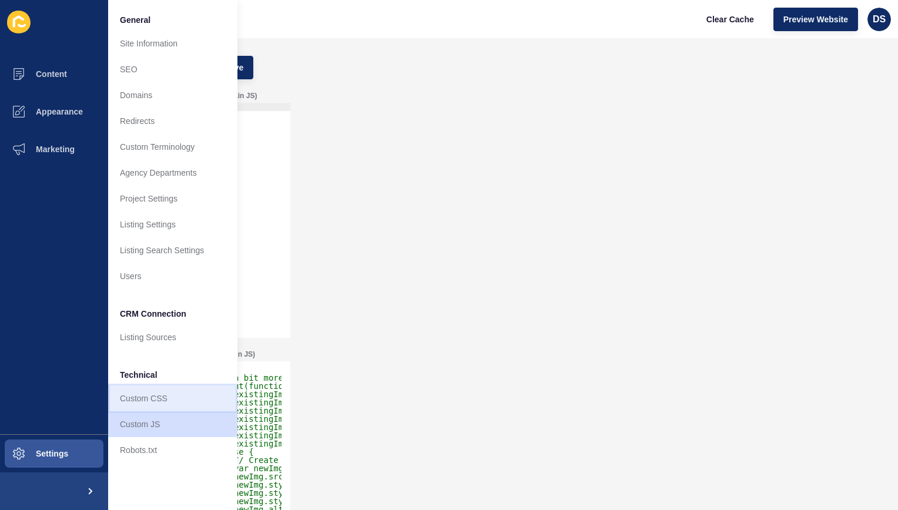
click at [156, 399] on link "Custom CSS" at bounding box center [172, 399] width 129 height 26
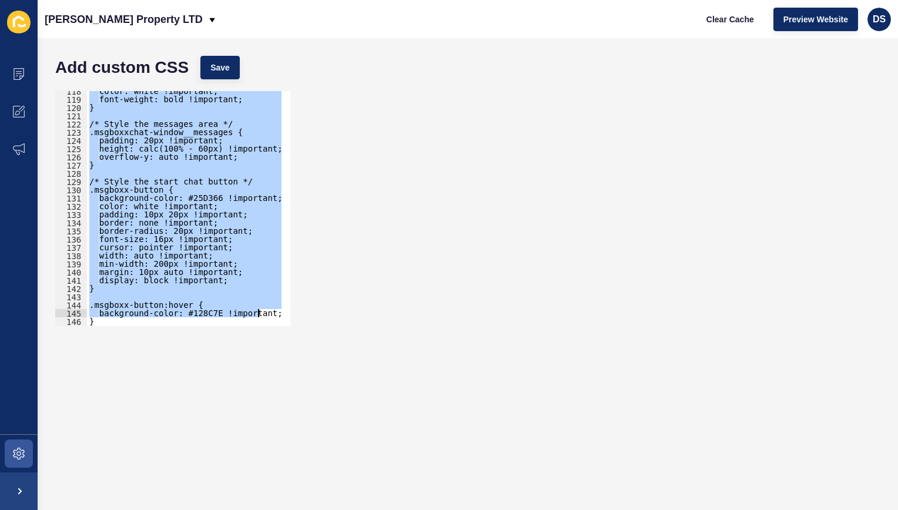
scroll to position [1222, 0]
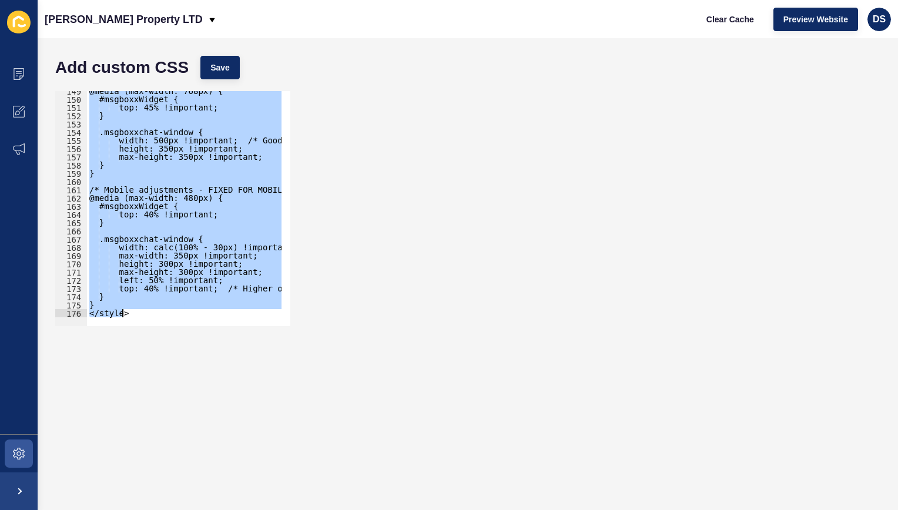
drag, startPoint x: 83, startPoint y: 221, endPoint x: 274, endPoint y: 385, distance: 251.4
click at [274, 385] on form "Add custom CSS Save <style> 149 150 151 152 153 154 155 156 157 158 159 160 161…" at bounding box center [467, 274] width 837 height 449
paste textarea
type textarea "</style>"
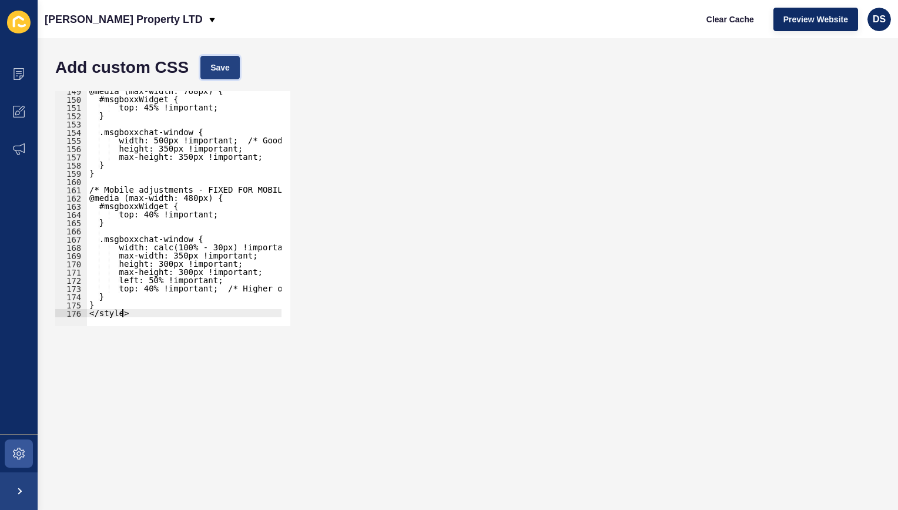
click at [218, 73] on span "Save" at bounding box center [220, 68] width 19 height 12
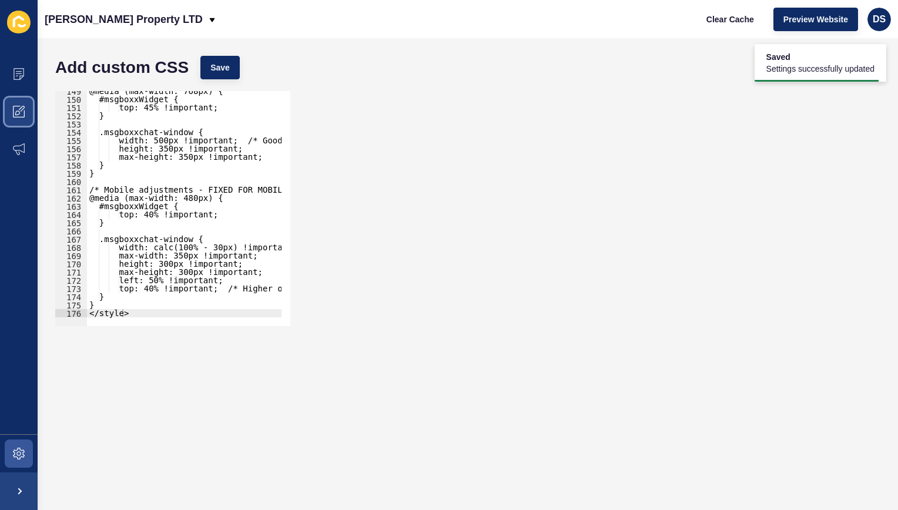
click at [16, 116] on icon at bounding box center [19, 112] width 12 height 12
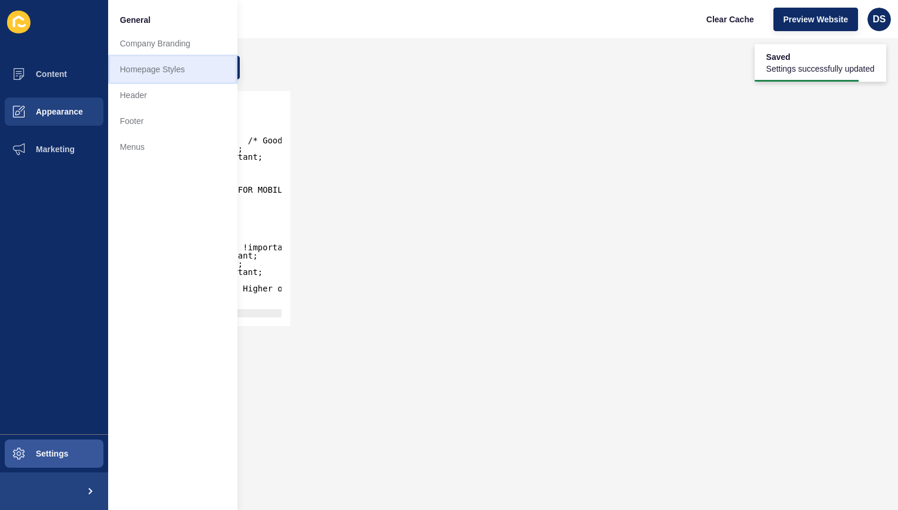
click at [158, 77] on link "Homepage Styles" at bounding box center [172, 69] width 129 height 26
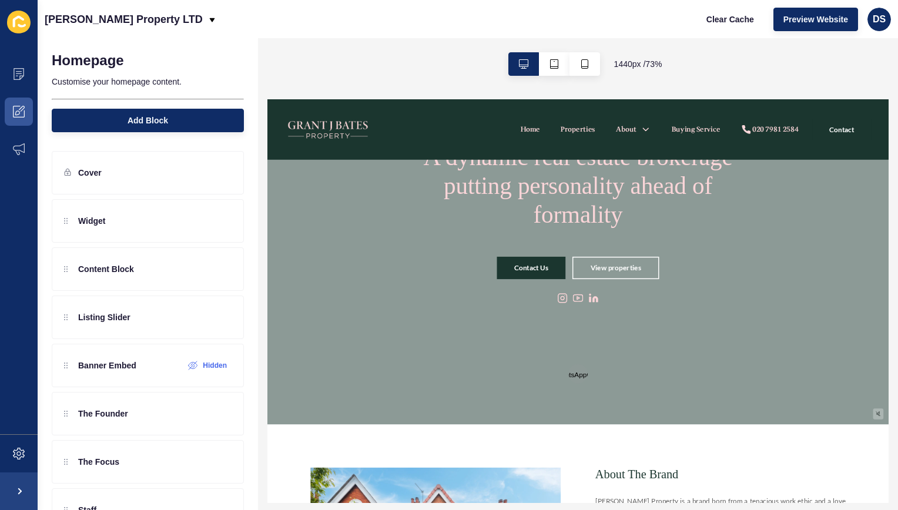
scroll to position [118, 0]
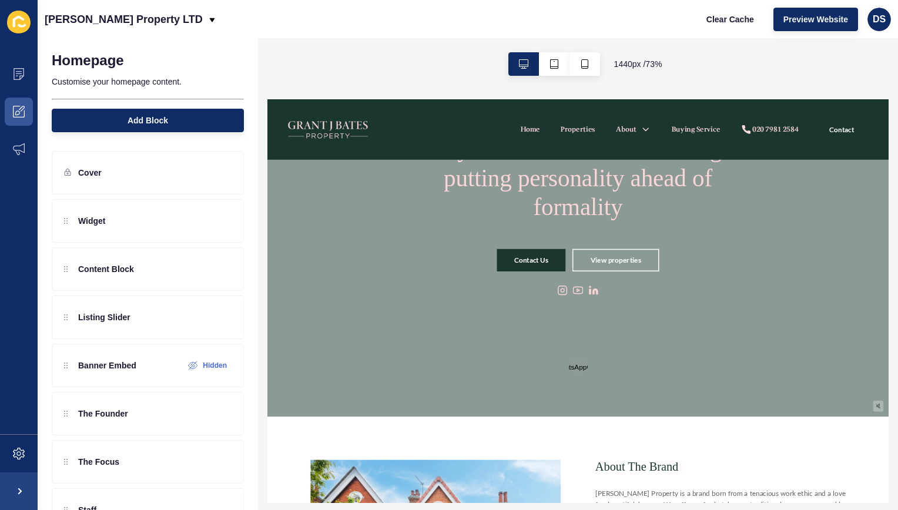
click at [695, 463] on span "WhatsApp" at bounding box center [681, 464] width 44 height 10
click at [690, 469] on div "powered by" at bounding box center [690, 471] width 329 height 29
click at [21, 78] on icon at bounding box center [19, 74] width 12 height 12
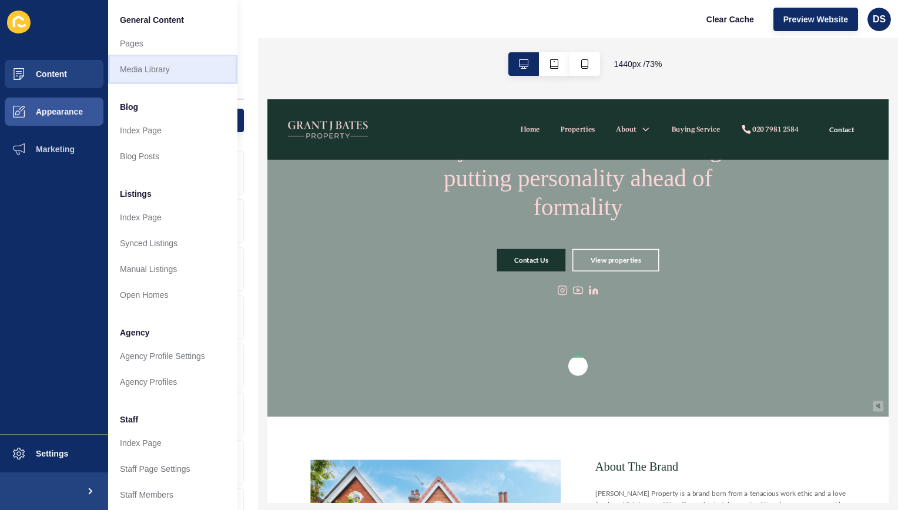
click at [146, 69] on link "Media Library" at bounding box center [172, 69] width 129 height 26
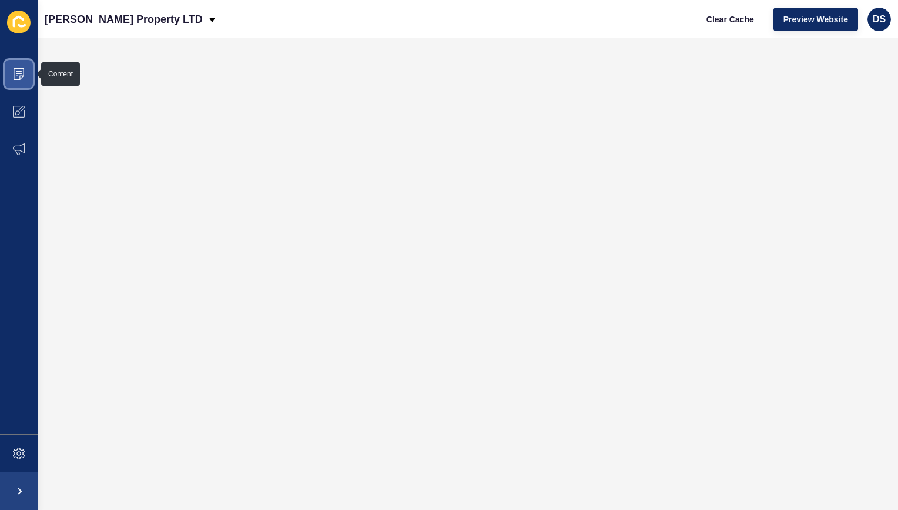
click at [23, 75] on icon at bounding box center [19, 74] width 12 height 12
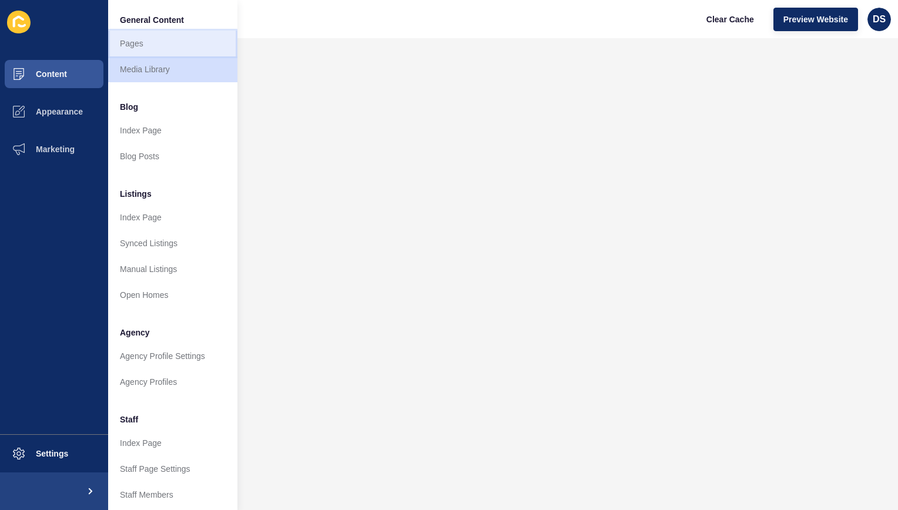
click at [149, 47] on link "Pages" at bounding box center [172, 44] width 129 height 26
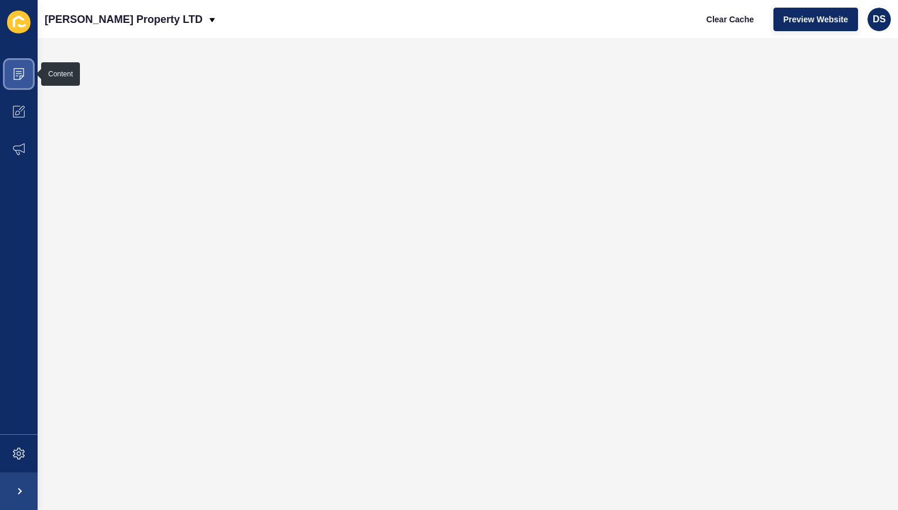
click at [27, 78] on span at bounding box center [19, 74] width 38 height 38
click at [27, 78] on span "Content" at bounding box center [16, 73] width 69 height 9
click at [15, 68] on icon at bounding box center [19, 74] width 11 height 12
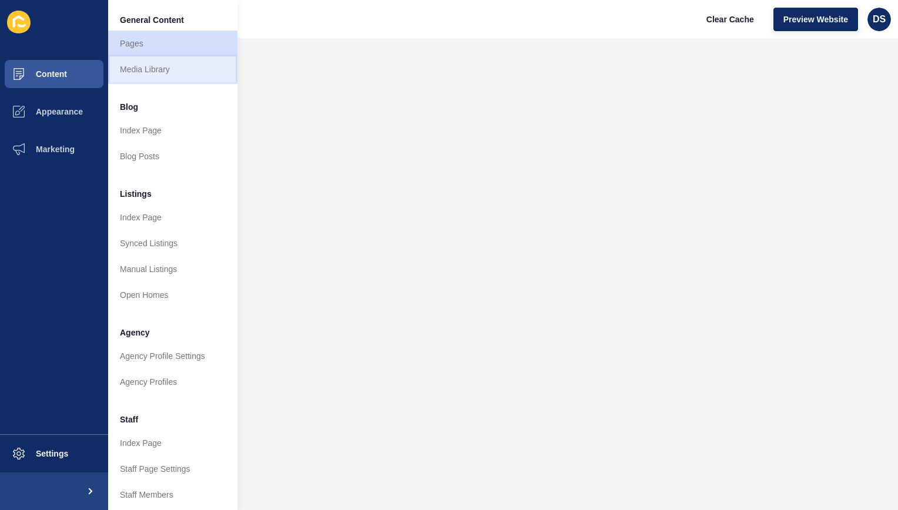
click at [181, 69] on link "Media Library" at bounding box center [172, 69] width 129 height 26
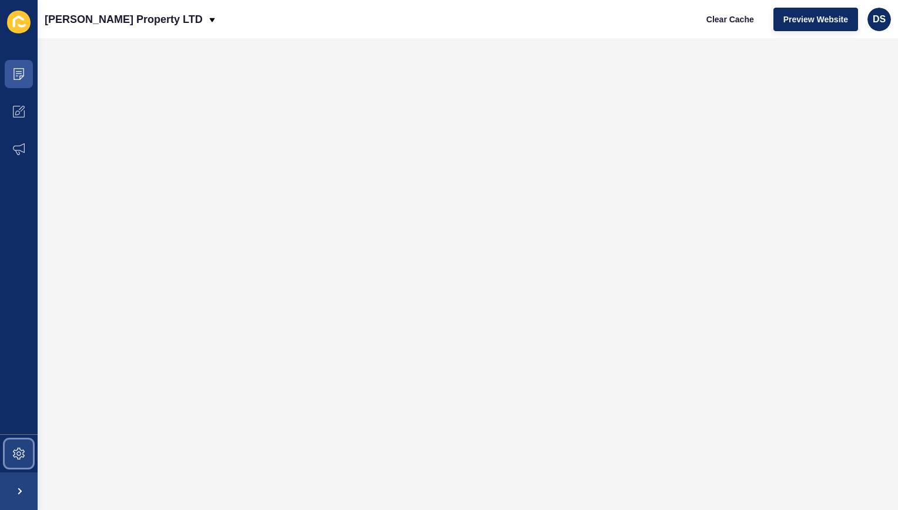
click at [10, 443] on span at bounding box center [19, 454] width 38 height 38
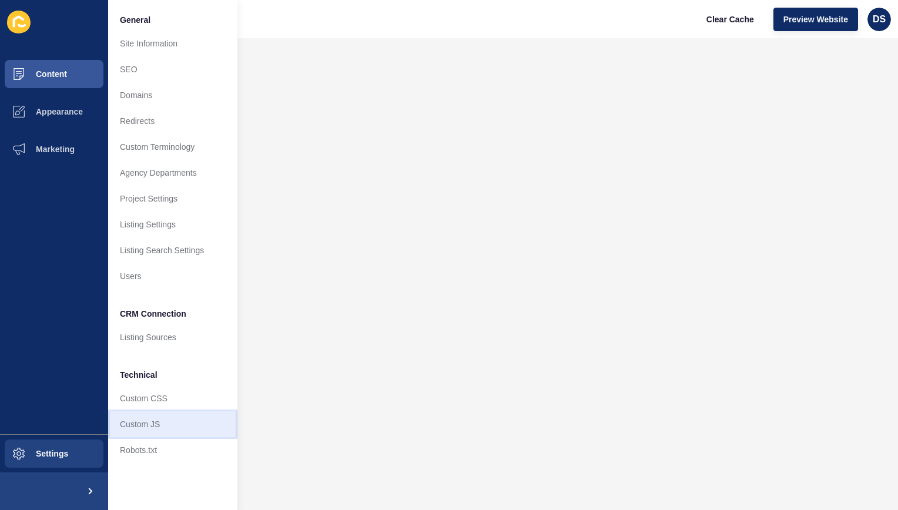
click at [165, 416] on link "Custom JS" at bounding box center [172, 425] width 129 height 26
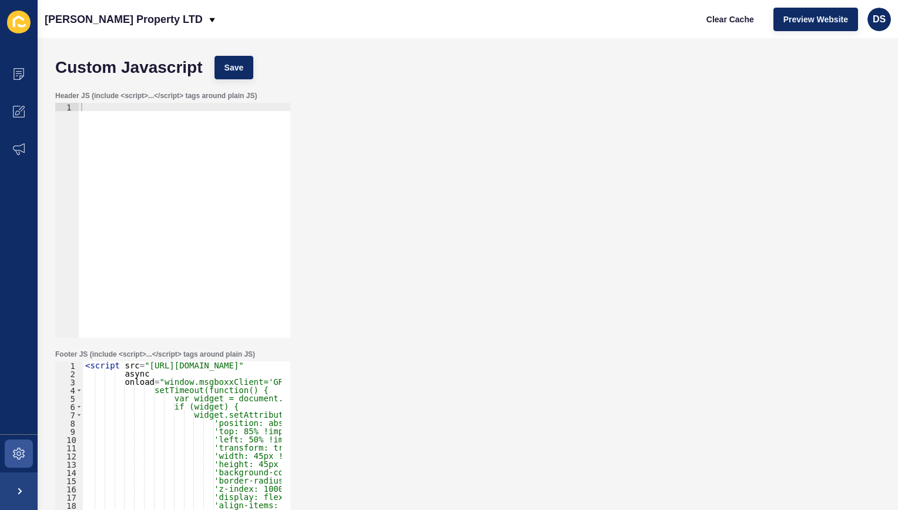
click at [176, 420] on div "< script src = "[URL][DOMAIN_NAME]" async onload = "window.msgboxxClient='GRANT…" at bounding box center [421, 483] width 676 height 243
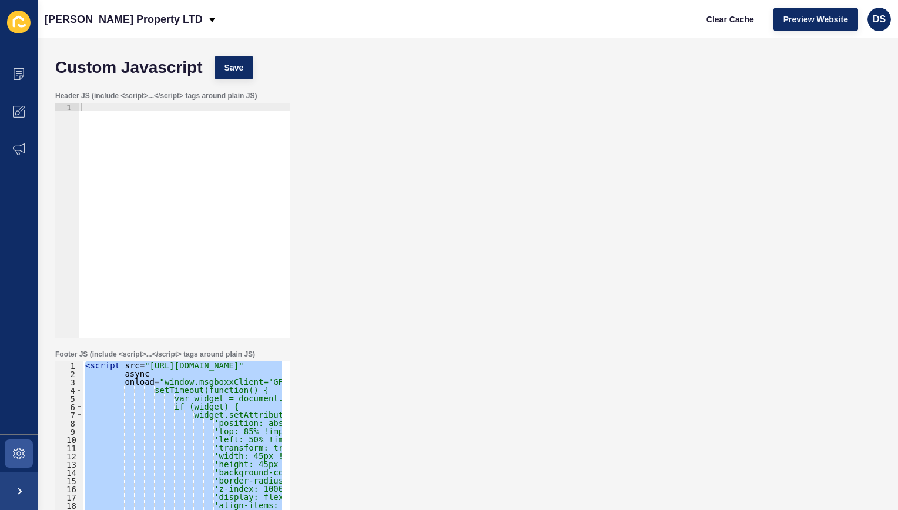
paste textarea
type textarea "</script>"
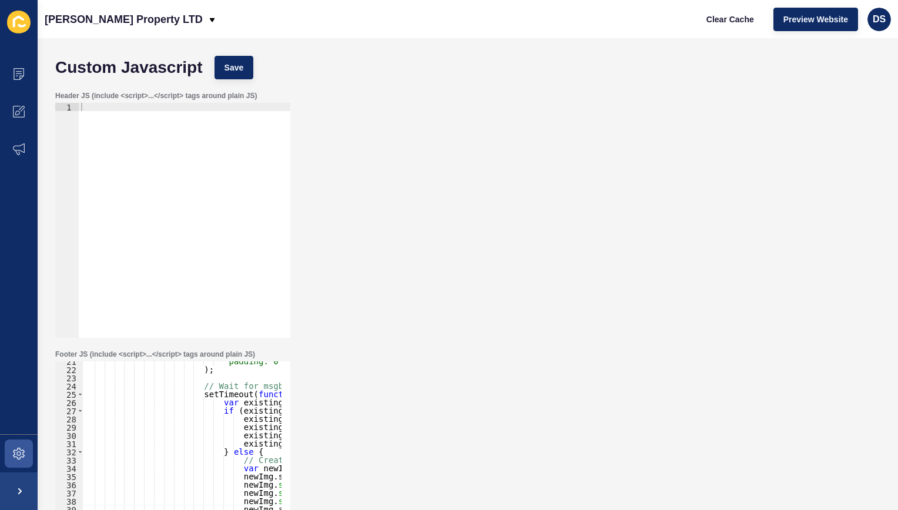
scroll to position [168, 0]
click at [235, 65] on span "Save" at bounding box center [234, 68] width 19 height 12
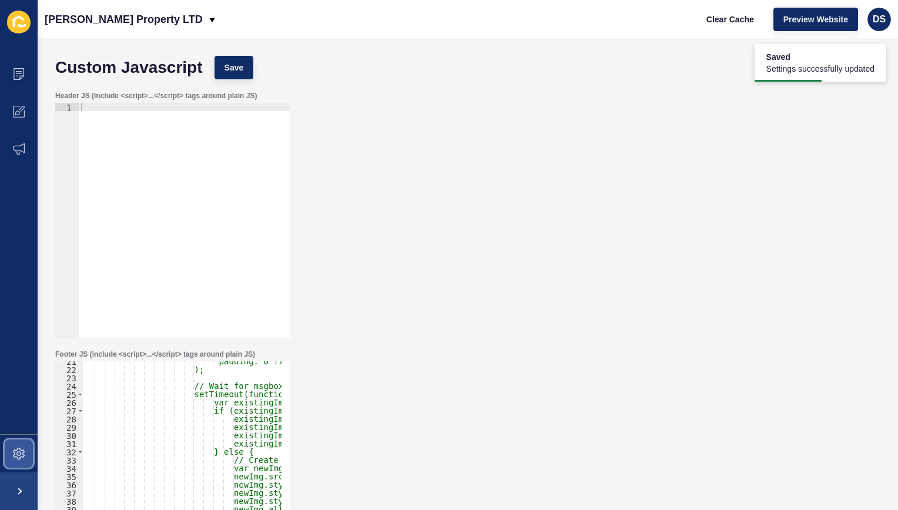
click at [14, 462] on span at bounding box center [19, 454] width 38 height 38
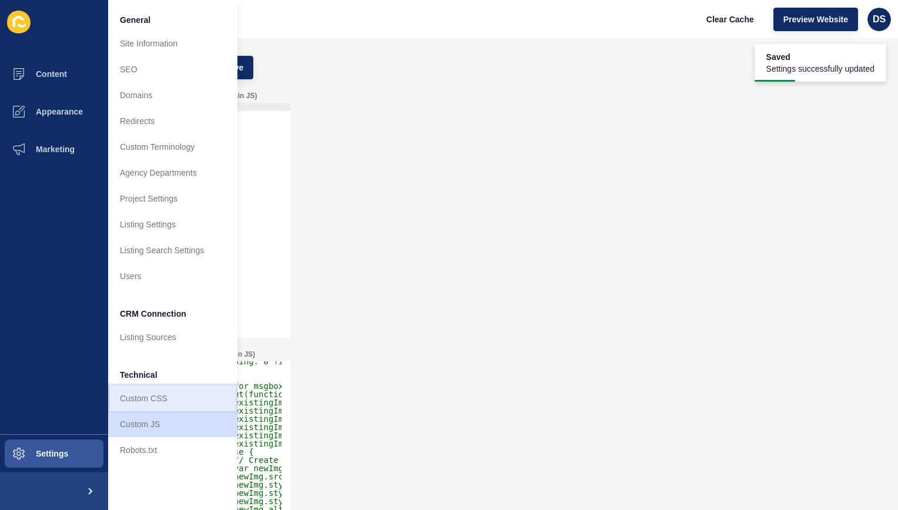
click at [167, 405] on link "Custom CSS" at bounding box center [172, 399] width 129 height 26
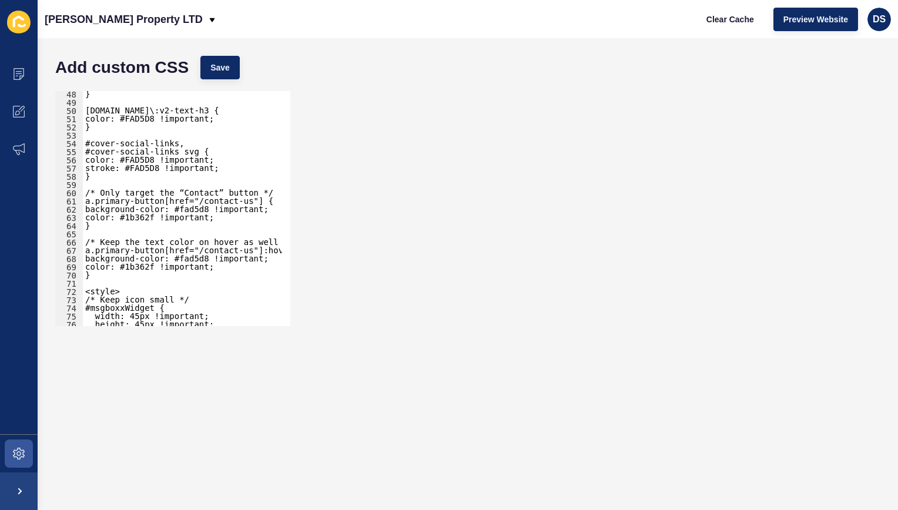
scroll to position [459, 0]
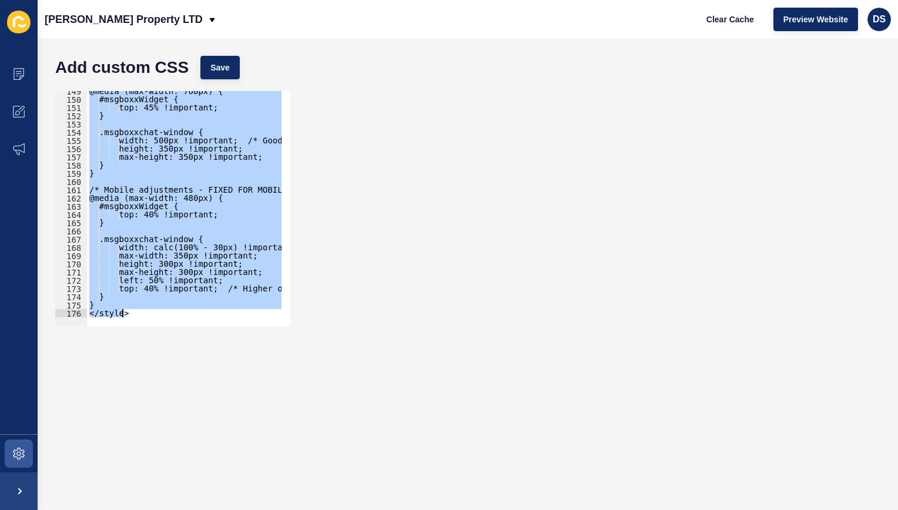
drag, startPoint x: 87, startPoint y: 223, endPoint x: 308, endPoint y: 386, distance: 274.6
click at [308, 386] on form "Add custom CSS Save <style> 149 150 151 152 153 154 155 156 157 158 159 160 161…" at bounding box center [467, 274] width 837 height 449
paste textarea
type textarea "</style>"
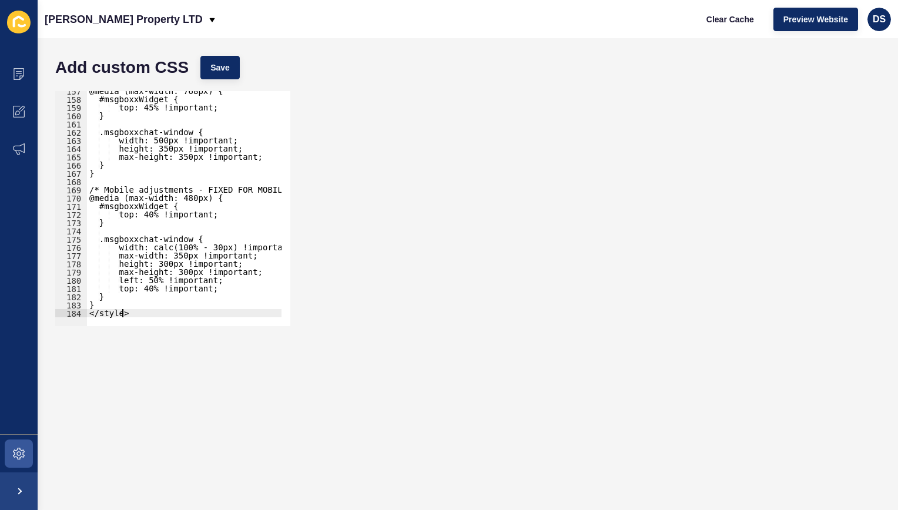
scroll to position [1288, 0]
click at [219, 80] on div "Add custom CSS Save" at bounding box center [467, 67] width 837 height 35
click at [221, 74] on button "Save" at bounding box center [220, 68] width 39 height 24
click at [26, 107] on span at bounding box center [19, 112] width 38 height 38
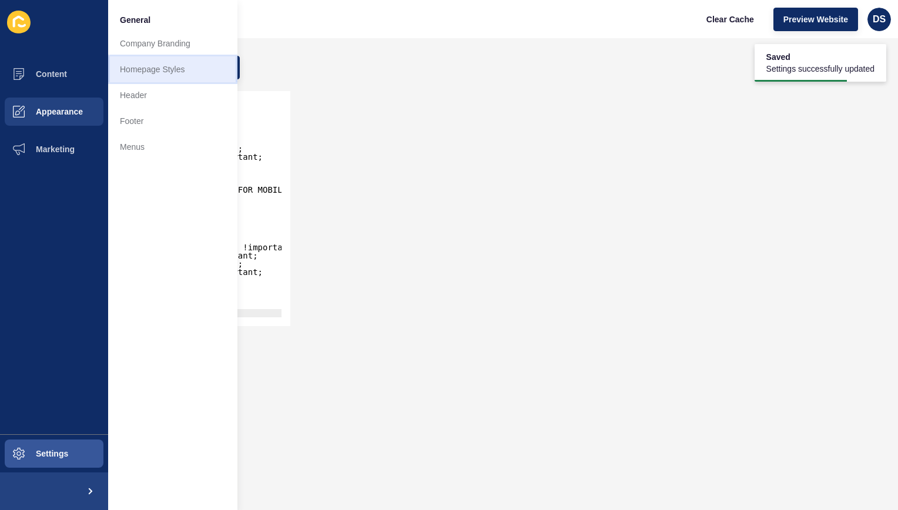
click at [179, 74] on link "Homepage Styles" at bounding box center [172, 69] width 129 height 26
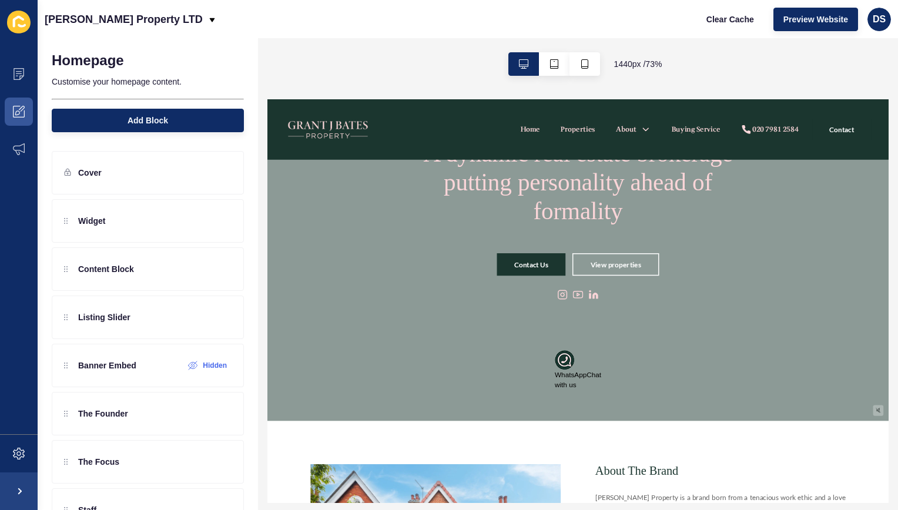
scroll to position [118, 0]
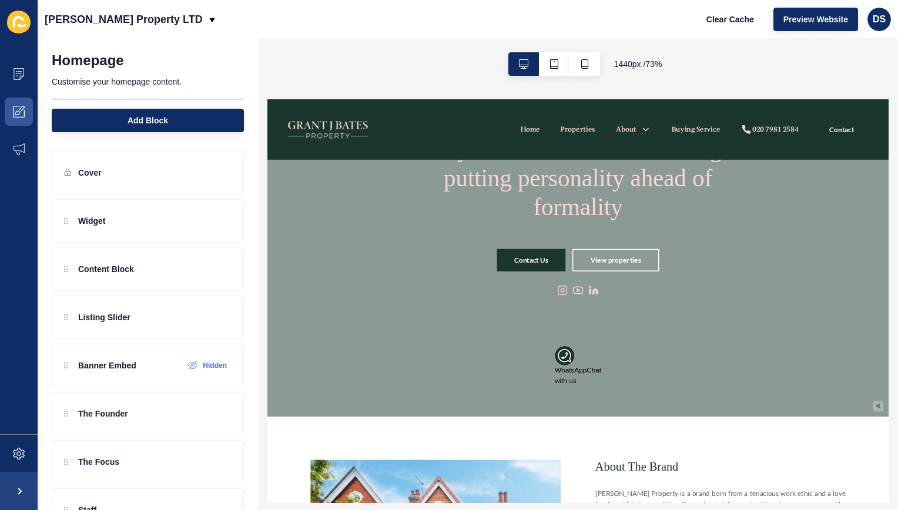
click at [669, 452] on img at bounding box center [672, 449] width 26 height 26
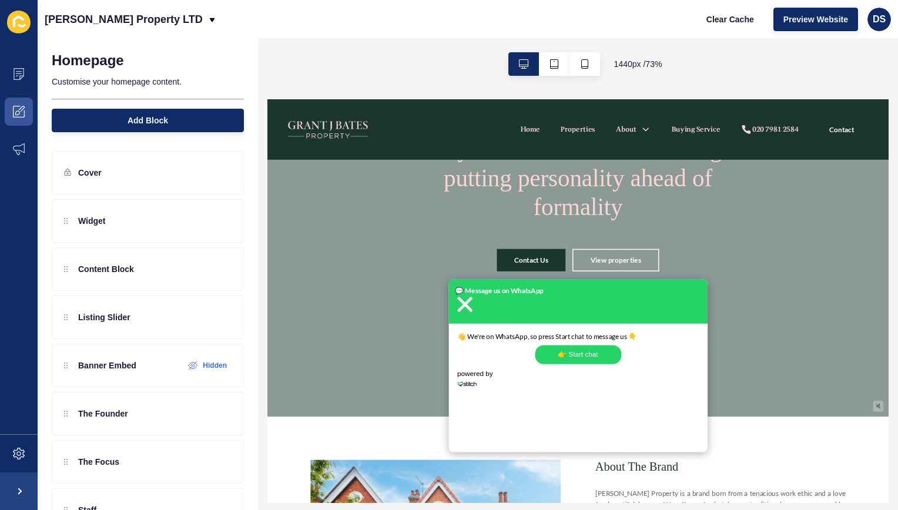
click at [540, 380] on img at bounding box center [536, 379] width 26 height 26
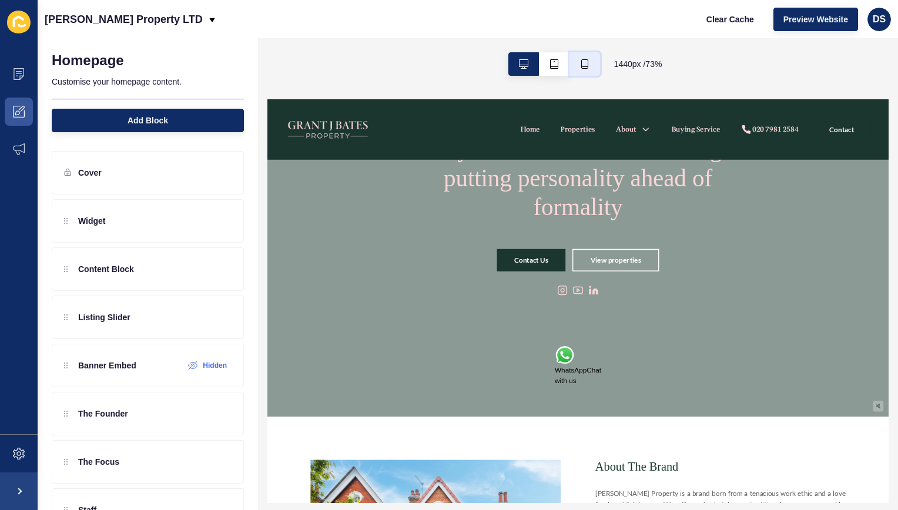
click at [584, 66] on icon "button" at bounding box center [585, 63] width 7 height 9
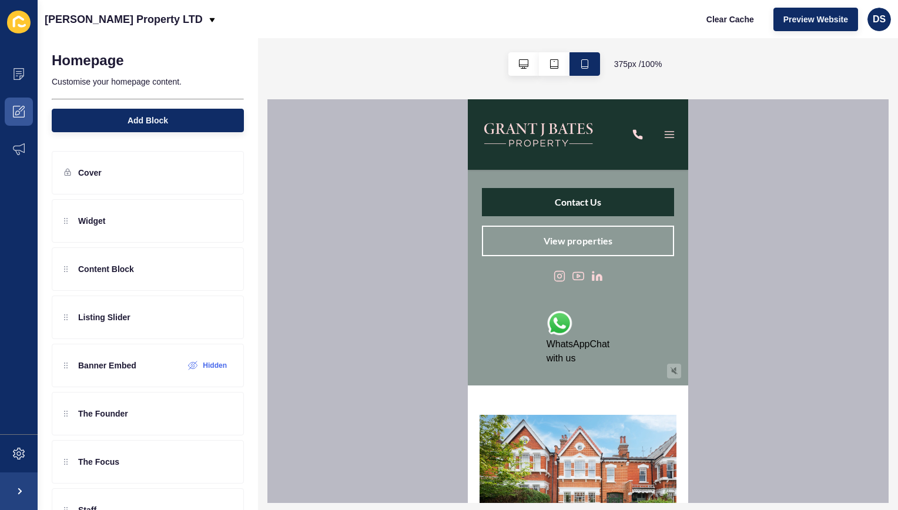
click at [556, 333] on img at bounding box center [560, 324] width 26 height 26
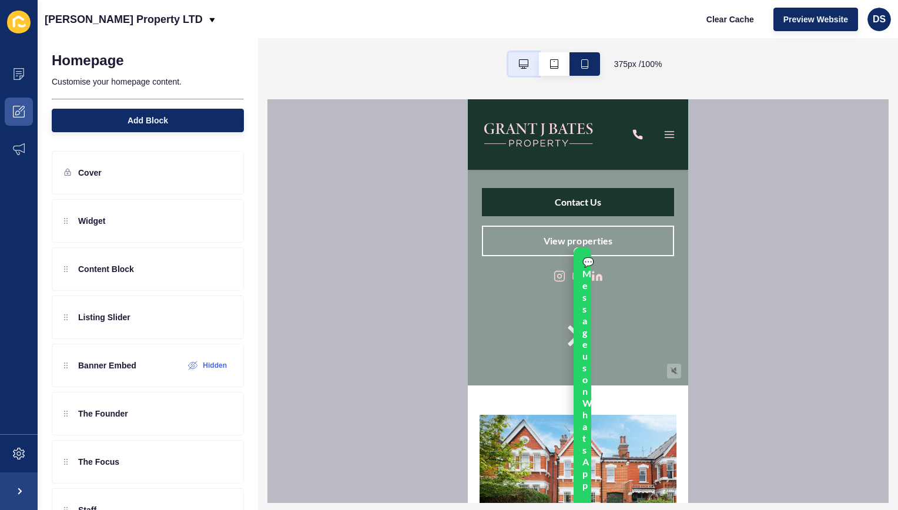
click at [526, 61] on button "button" at bounding box center [524, 64] width 31 height 24
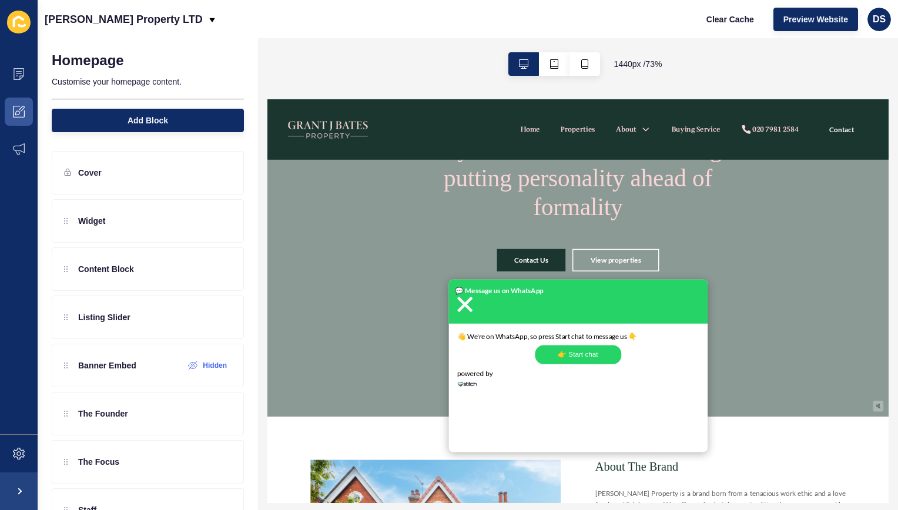
click at [537, 377] on img at bounding box center [536, 379] width 26 height 26
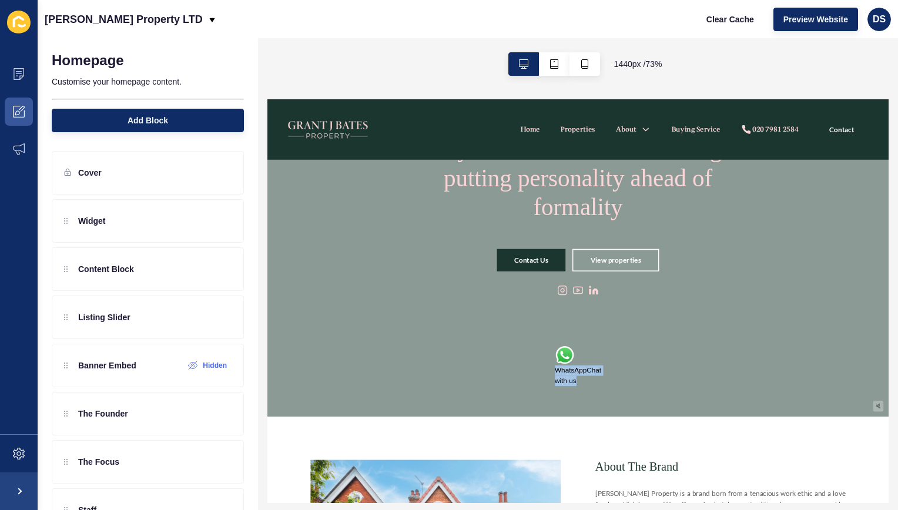
drag, startPoint x: 683, startPoint y: 484, endPoint x: 658, endPoint y: 475, distance: 27.0
click at [659, 475] on div "WhatsApp Chat with us" at bounding box center [691, 476] width 64 height 28
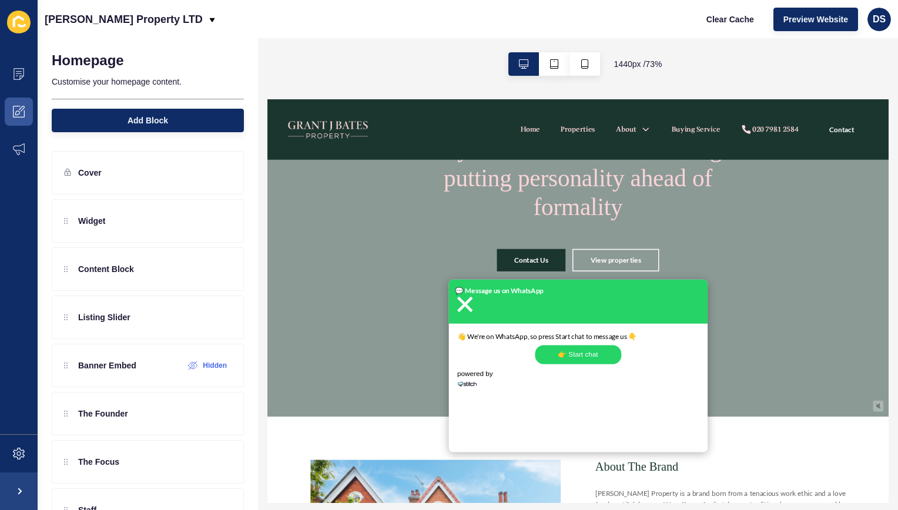
click at [900, 458] on div "A dynamic real estate brokerage putting personality ahead of formality Contact …" at bounding box center [691, 257] width 847 height 550
click at [528, 383] on img at bounding box center [536, 379] width 26 height 26
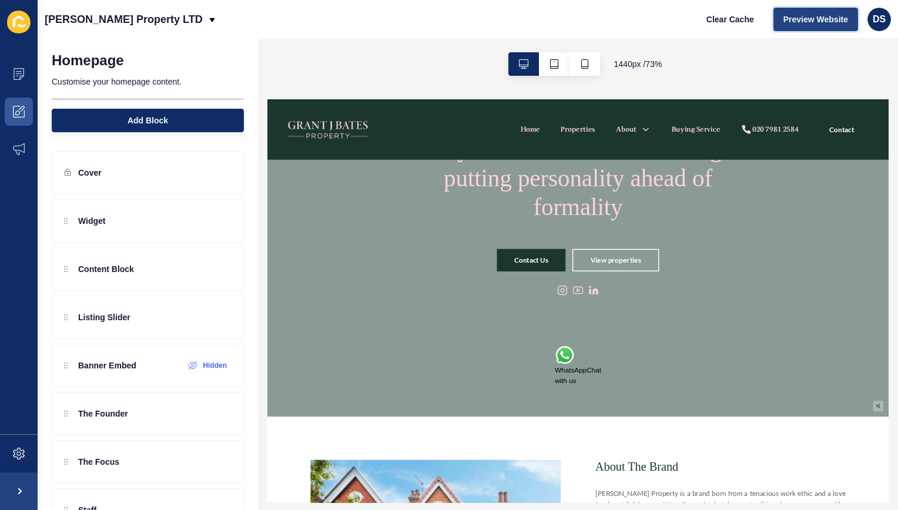
click at [802, 24] on span "Preview Website" at bounding box center [816, 20] width 65 height 12
click at [21, 448] on icon at bounding box center [19, 454] width 12 height 12
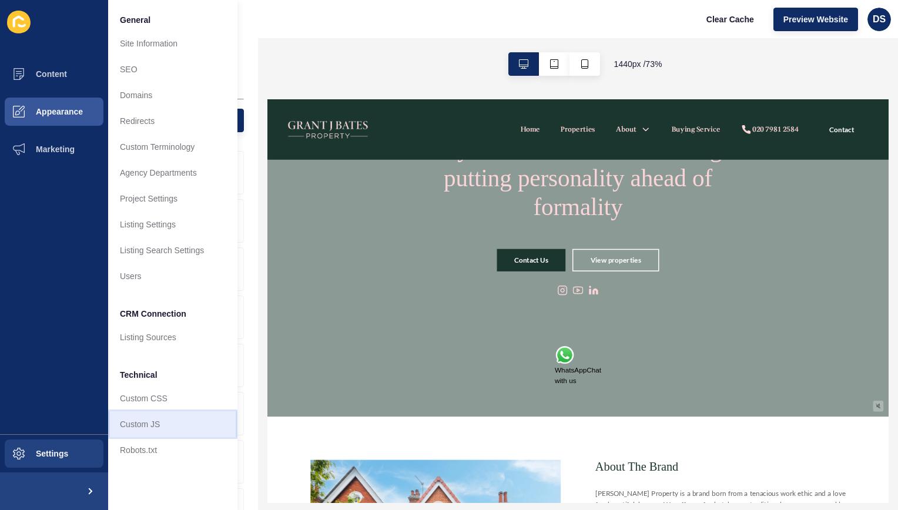
click at [153, 422] on link "Custom JS" at bounding box center [172, 425] width 129 height 26
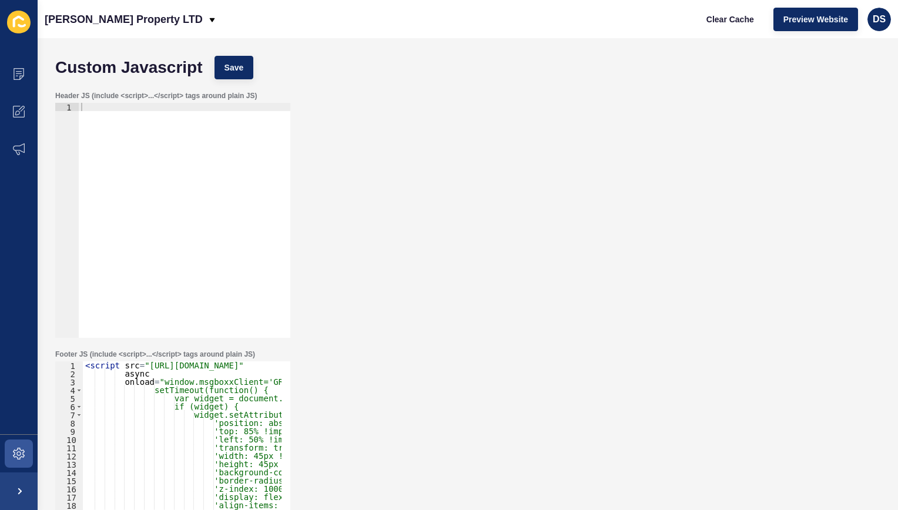
click at [166, 370] on div "< script src = "[URL][DOMAIN_NAME]" async onload = "window.msgboxxClient='GRANT…" at bounding box center [421, 483] width 676 height 243
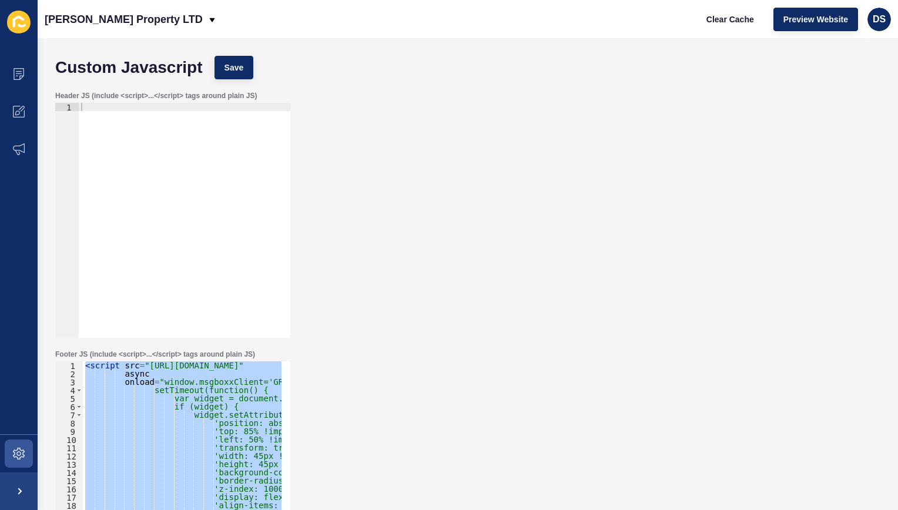
paste textarea
type textarea "</script>"
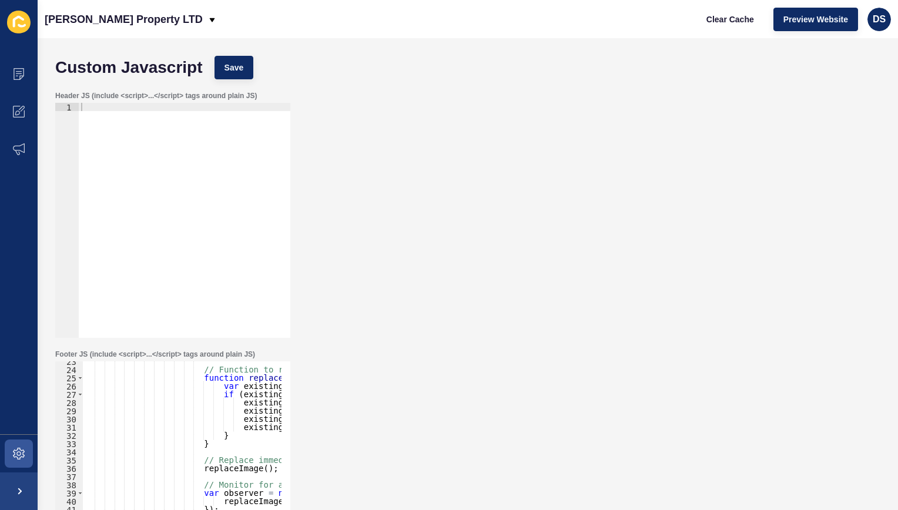
scroll to position [185, 0]
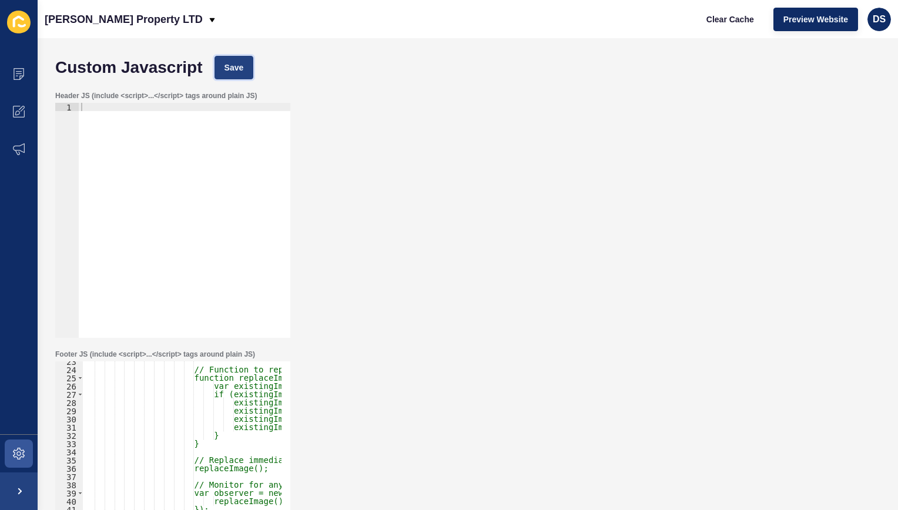
click at [234, 72] on span "Save" at bounding box center [234, 68] width 19 height 12
click at [24, 444] on span at bounding box center [19, 454] width 38 height 38
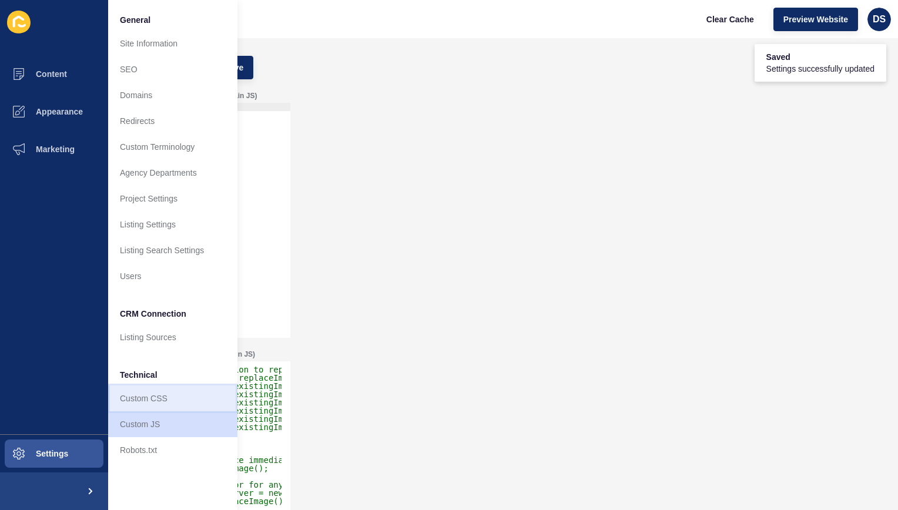
click at [171, 399] on link "Custom CSS" at bounding box center [172, 399] width 129 height 26
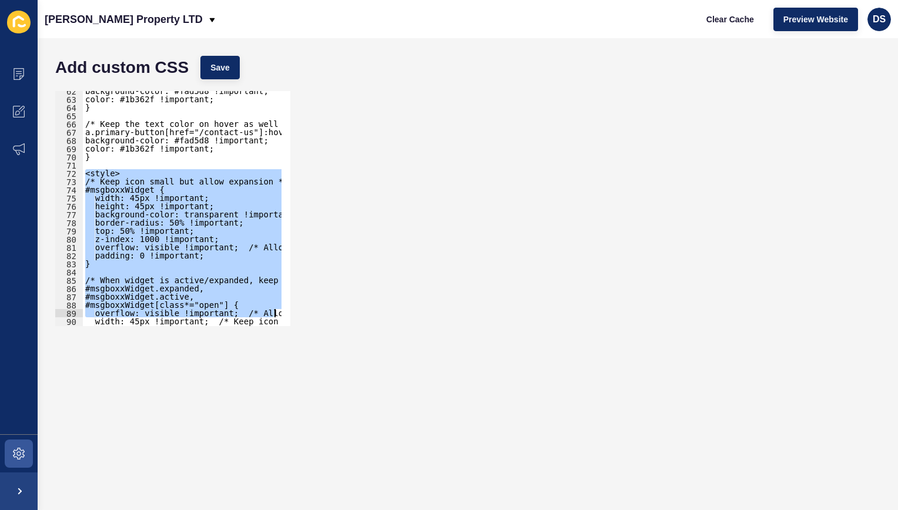
scroll to position [0, 5]
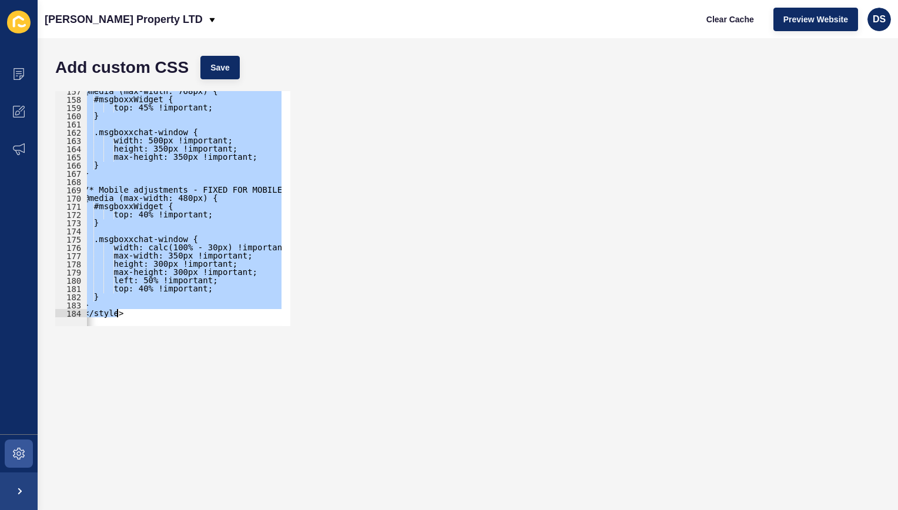
drag, startPoint x: 87, startPoint y: 255, endPoint x: 327, endPoint y: 413, distance: 287.4
click at [327, 413] on form "Add custom CSS Save <style> 157 158 159 160 161 162 163 164 165 166 167 168 169…" at bounding box center [467, 274] width 837 height 449
paste textarea
type textarea "</style>"
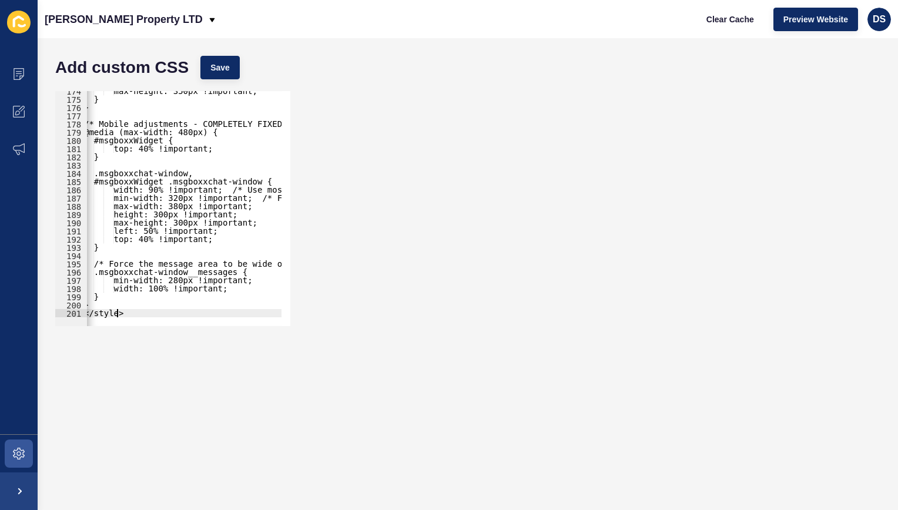
scroll to position [1428, 0]
click at [226, 74] on button "Save" at bounding box center [220, 68] width 39 height 24
click at [26, 105] on span at bounding box center [19, 112] width 38 height 38
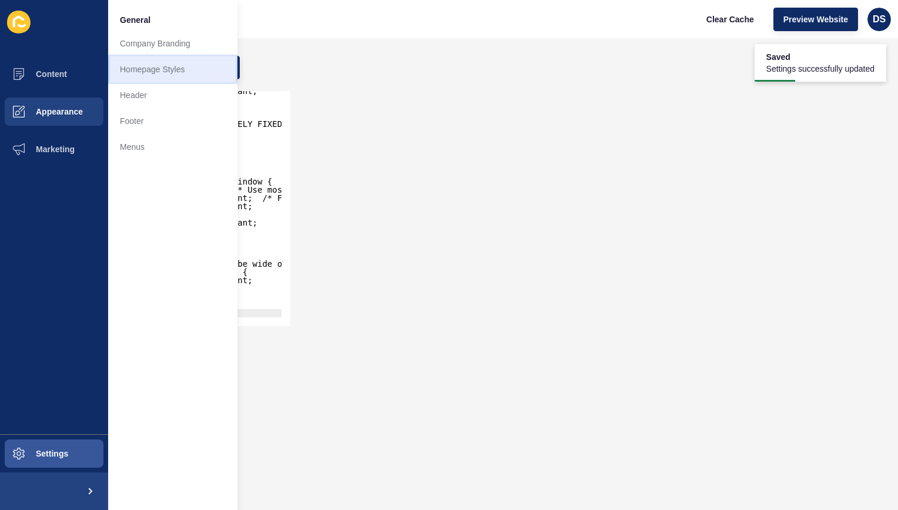
click at [173, 76] on link "Homepage Styles" at bounding box center [172, 69] width 129 height 26
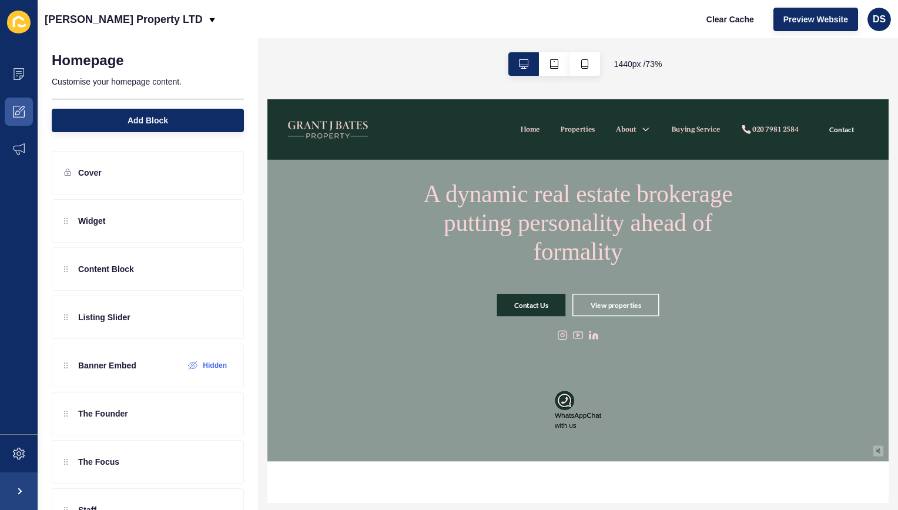
scroll to position [59, 0]
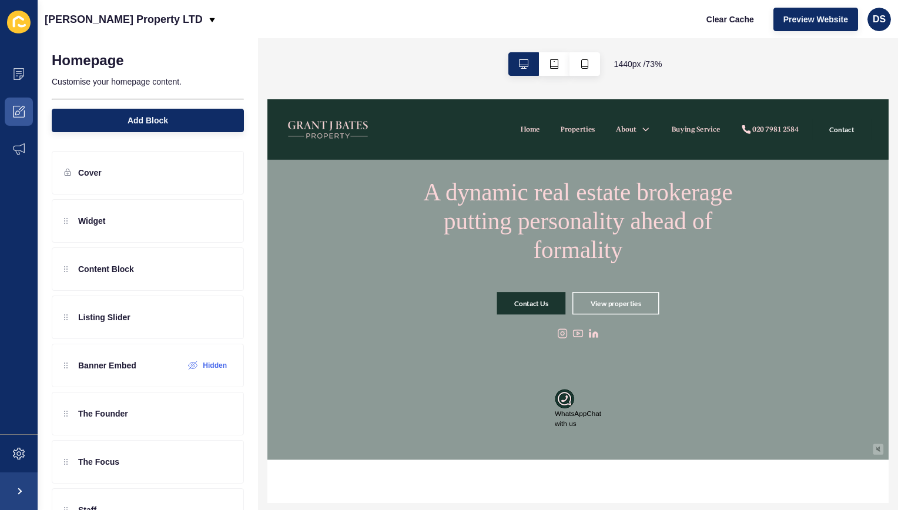
click at [671, 477] on img at bounding box center [672, 508] width 26 height 26
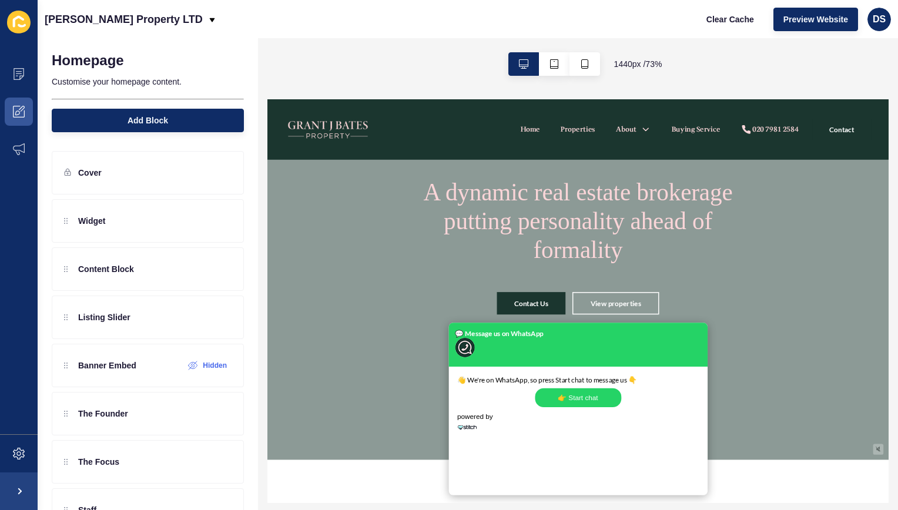
click at [531, 439] on img at bounding box center [536, 438] width 26 height 26
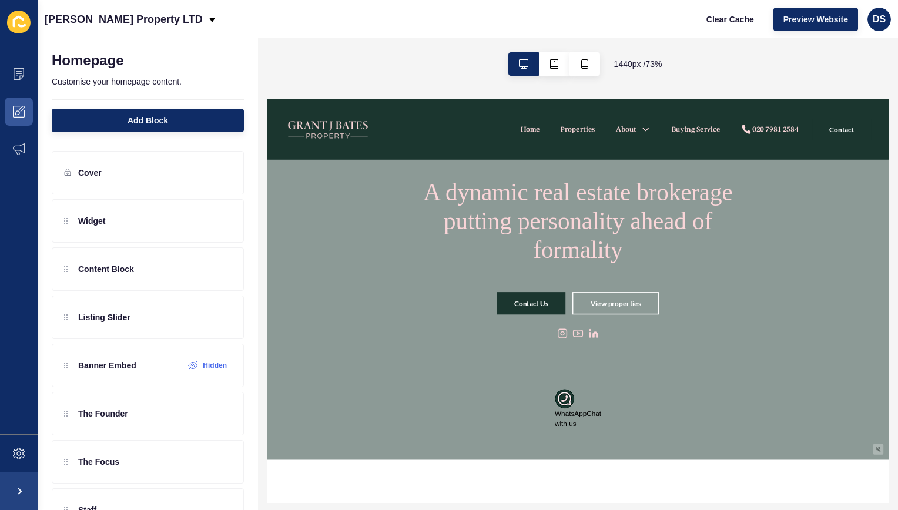
click at [673, 477] on img at bounding box center [672, 508] width 26 height 26
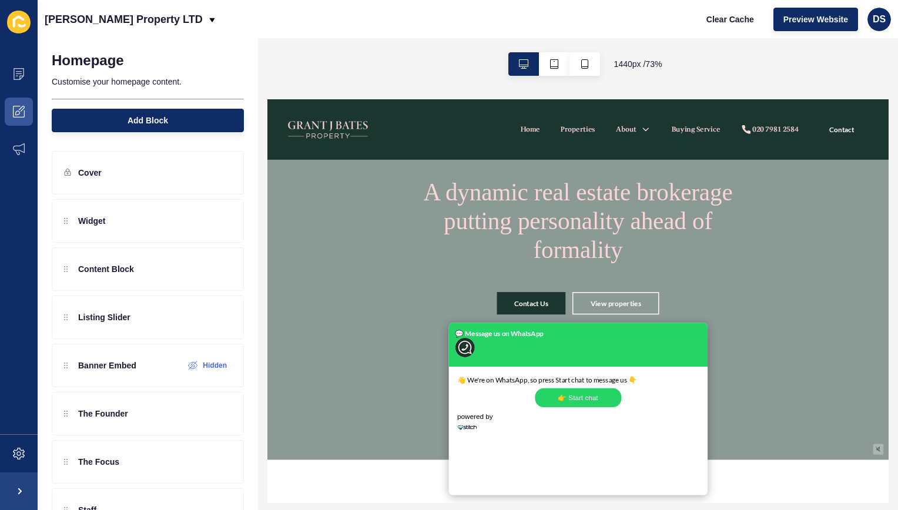
click at [543, 439] on img at bounding box center [536, 438] width 26 height 26
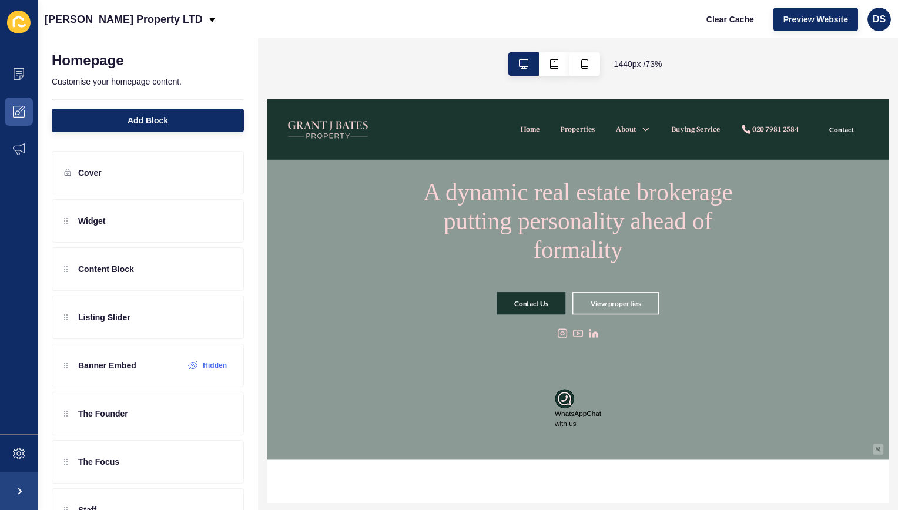
click at [665, 477] on img at bounding box center [672, 508] width 26 height 26
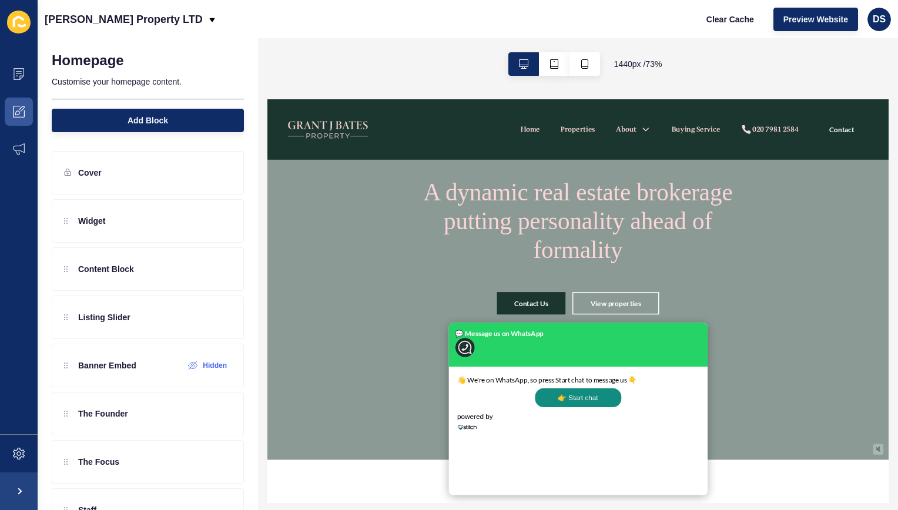
click at [660, 477] on button "👉 Start chat" at bounding box center [691, 506] width 118 height 26
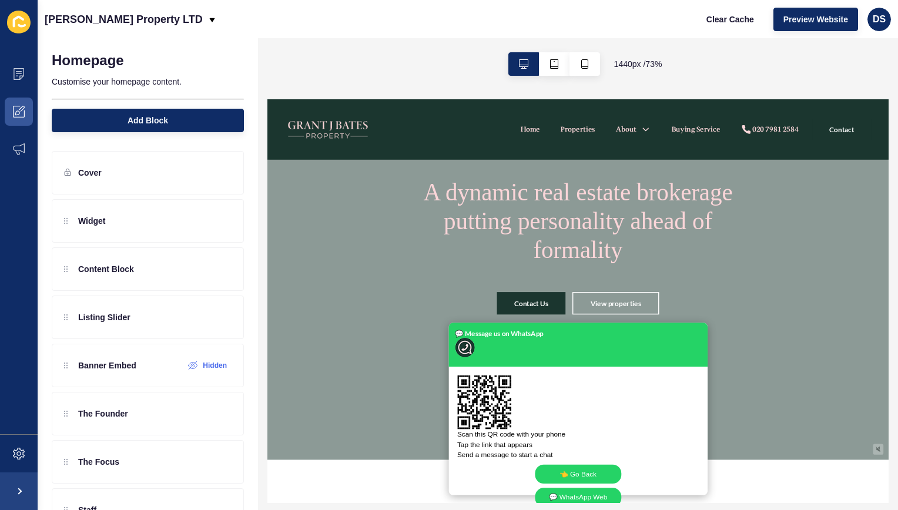
click at [538, 440] on img at bounding box center [536, 438] width 26 height 26
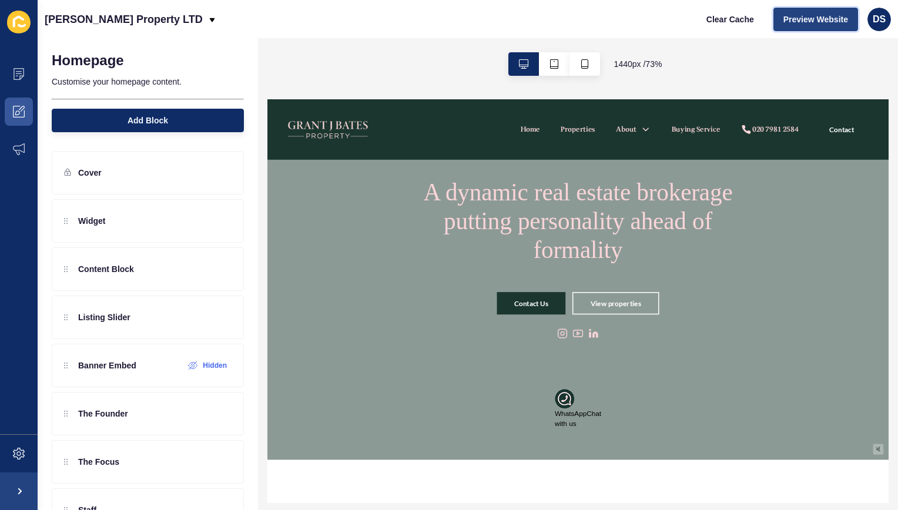
click at [815, 18] on span "Preview Website" at bounding box center [816, 20] width 65 height 12
click at [587, 62] on button "button" at bounding box center [585, 64] width 31 height 24
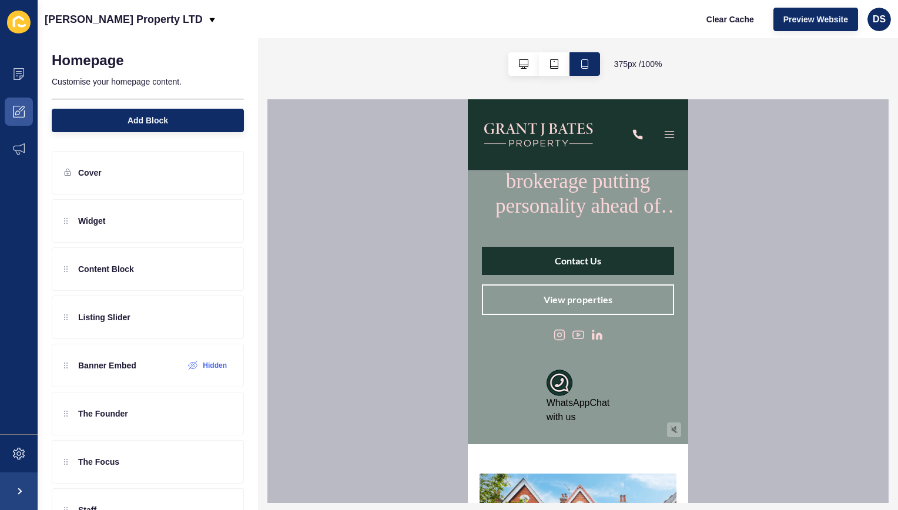
click at [559, 381] on img at bounding box center [560, 383] width 26 height 26
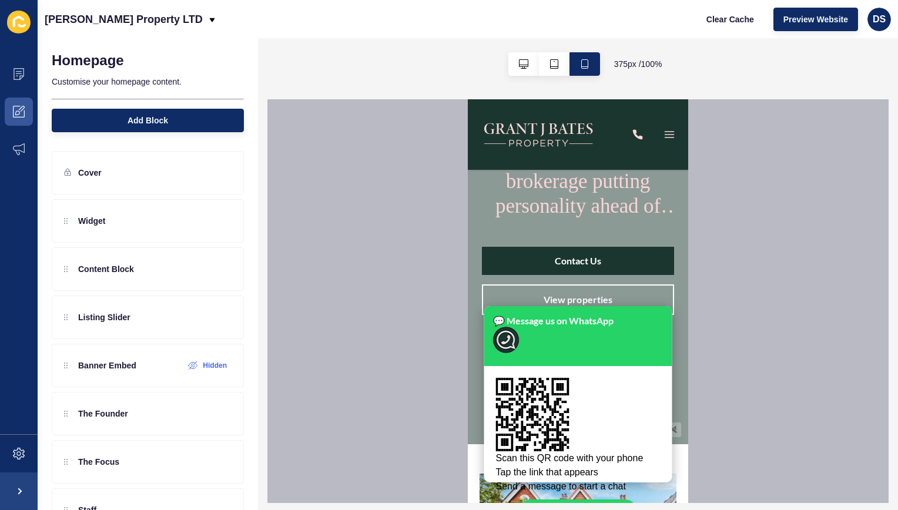
click at [500, 341] on img at bounding box center [506, 340] width 26 height 26
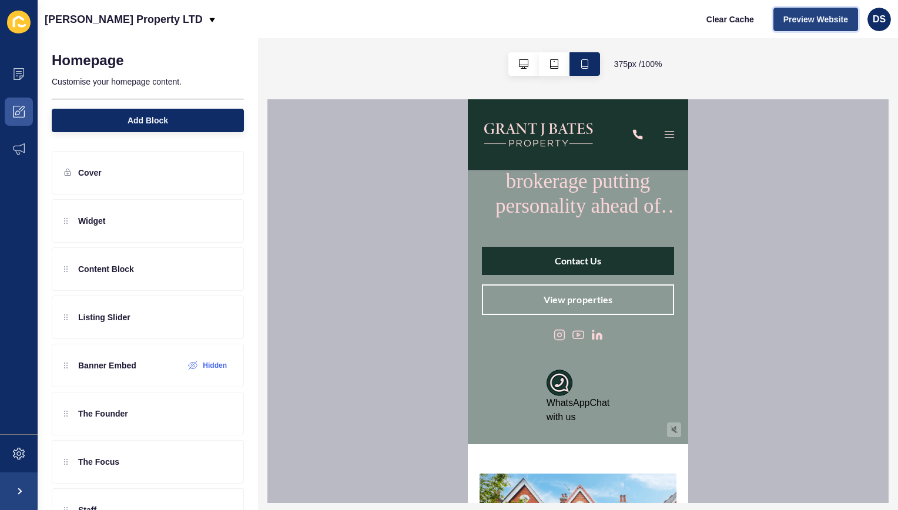
click at [836, 16] on span "Preview Website" at bounding box center [816, 20] width 65 height 12
click at [24, 456] on icon at bounding box center [19, 454] width 12 height 12
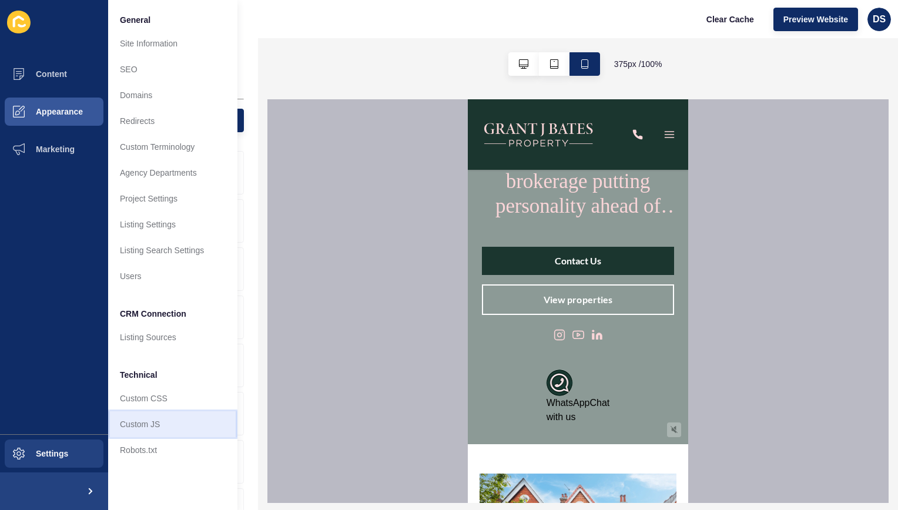
click at [171, 428] on link "Custom JS" at bounding box center [172, 425] width 129 height 26
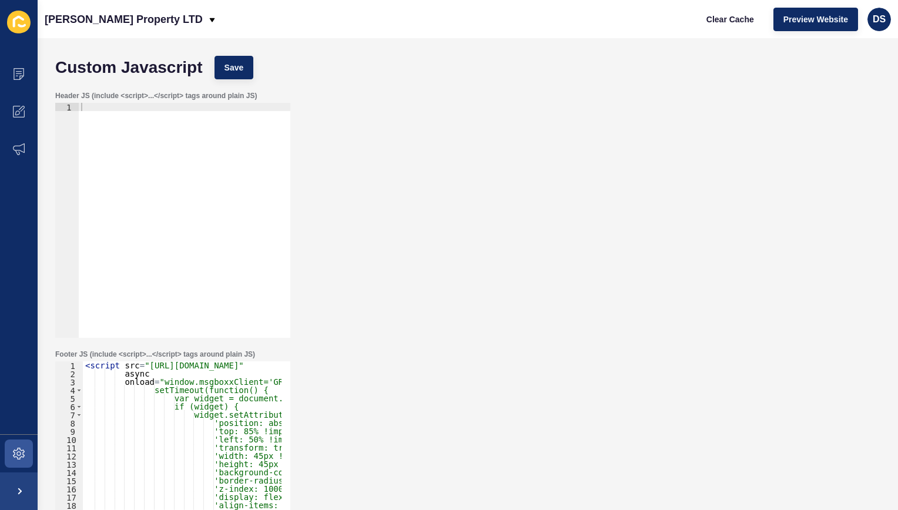
click at [184, 397] on div "< script src = "[URL][DOMAIN_NAME]" async onload = "window.msgboxxClient='GRANT…" at bounding box center [460, 483] width 754 height 243
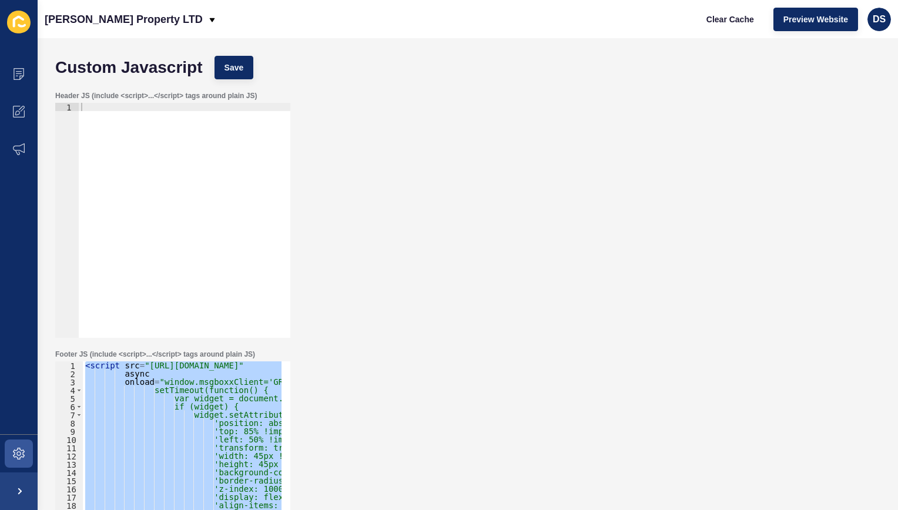
paste textarea
type textarea "</script>"
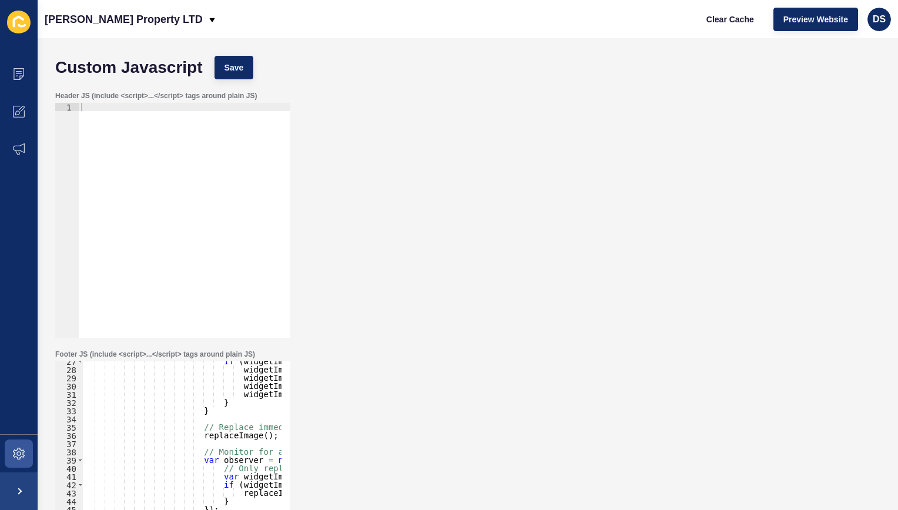
scroll to position [218, 0]
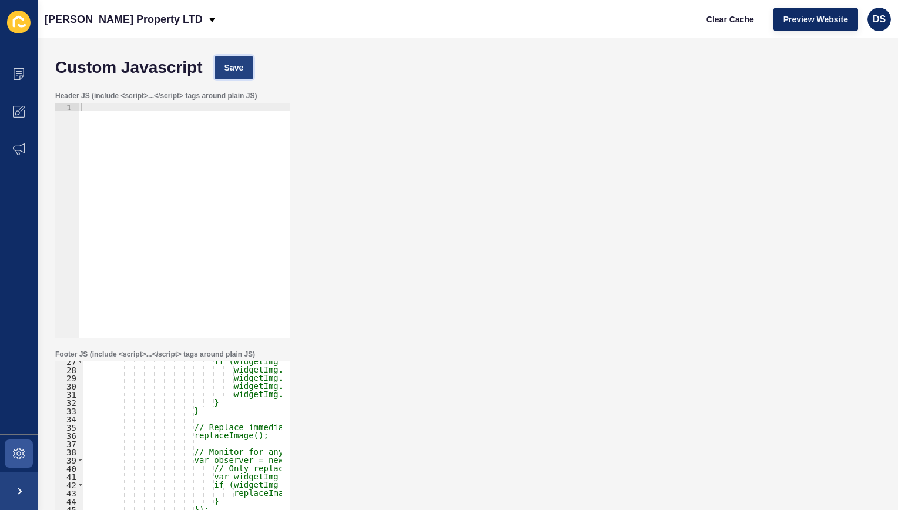
click at [232, 65] on span "Save" at bounding box center [234, 68] width 19 height 12
click at [14, 452] on icon at bounding box center [19, 454] width 12 height 12
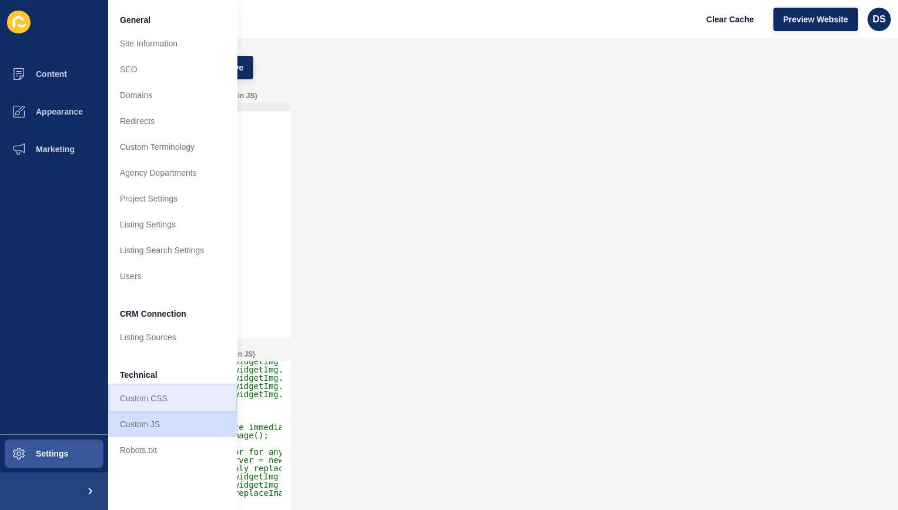
click at [146, 405] on link "Custom CSS" at bounding box center [172, 399] width 129 height 26
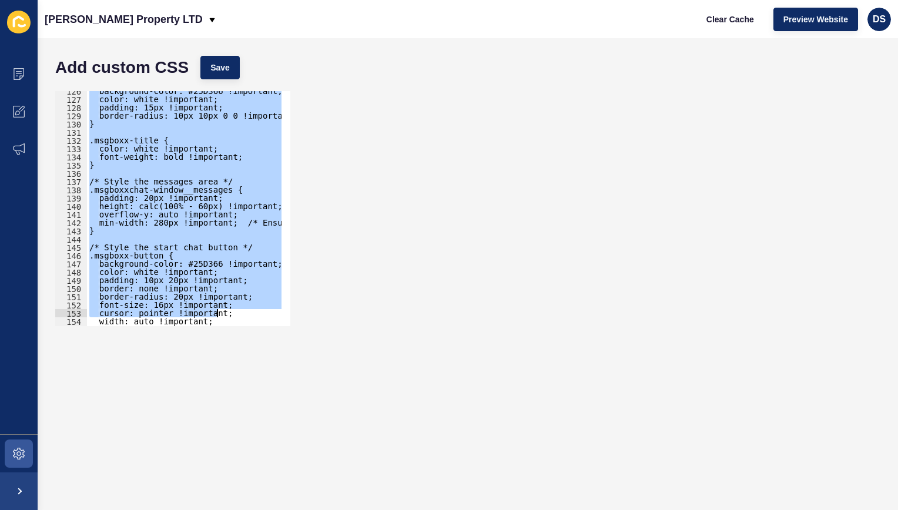
scroll to position [0, 14]
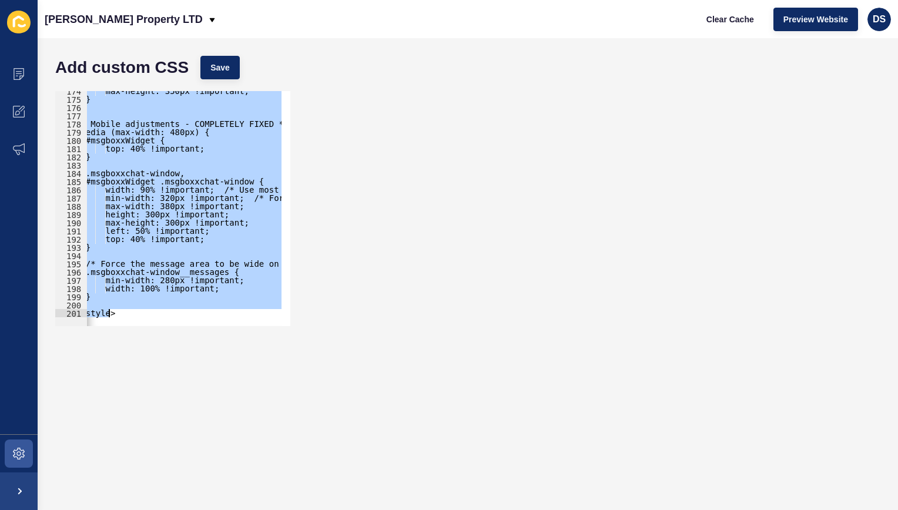
drag, startPoint x: 87, startPoint y: 256, endPoint x: 293, endPoint y: 415, distance: 259.6
click at [293, 415] on form "Add custom CSS Save <style> 174 175 176 177 178 179 180 181 182 183 184 185 186…" at bounding box center [467, 274] width 837 height 449
paste textarea
type textarea "</style>"
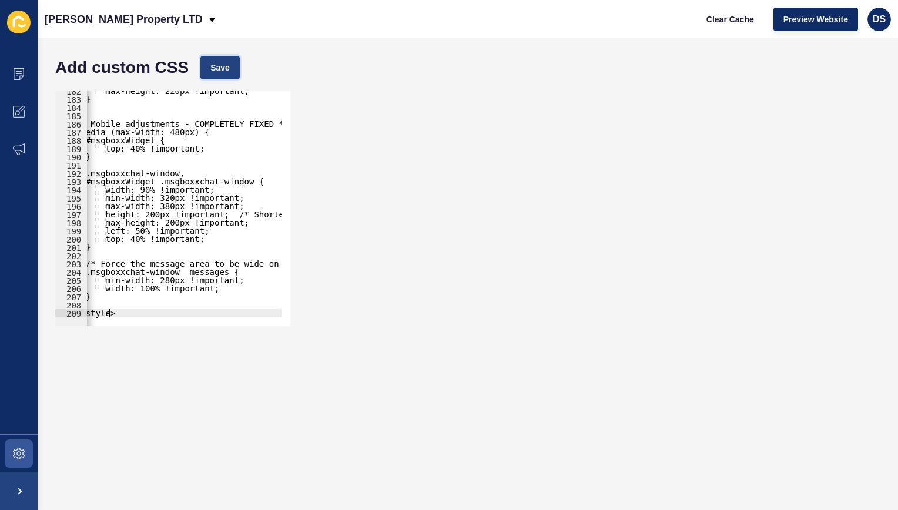
click at [218, 78] on button "Save" at bounding box center [220, 68] width 39 height 24
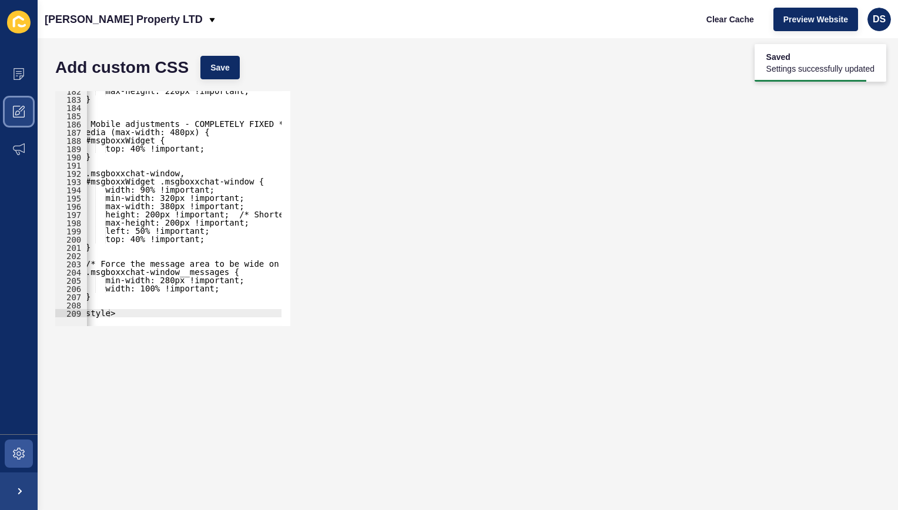
click at [19, 115] on icon at bounding box center [19, 112] width 12 height 12
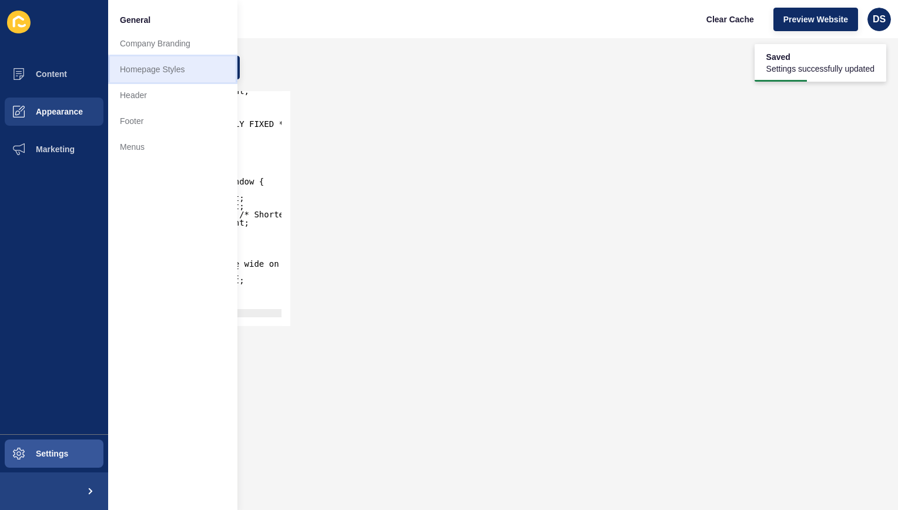
click at [179, 69] on link "Homepage Styles" at bounding box center [172, 69] width 129 height 26
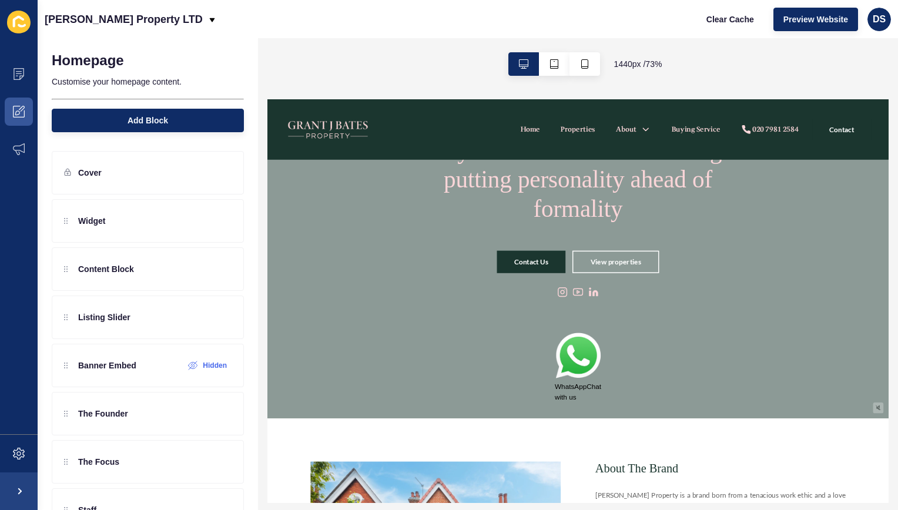
scroll to position [118, 0]
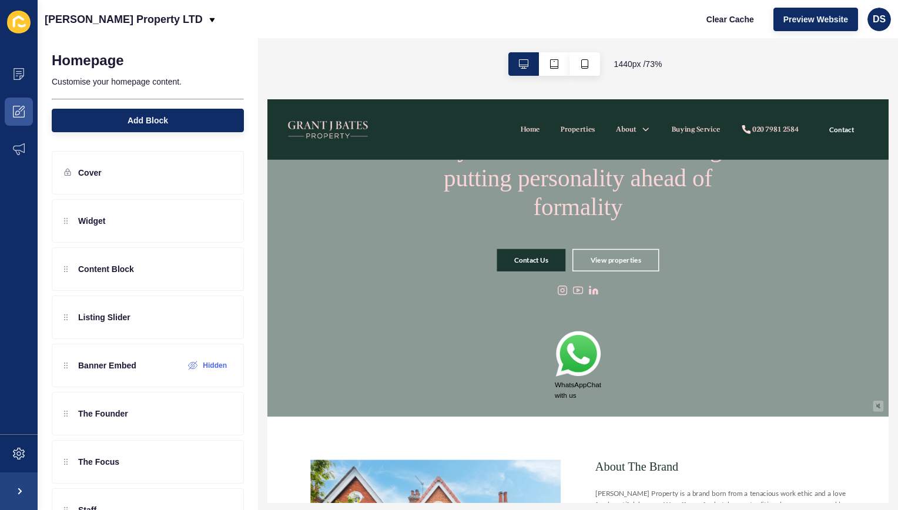
click at [695, 453] on img at bounding box center [691, 448] width 64 height 66
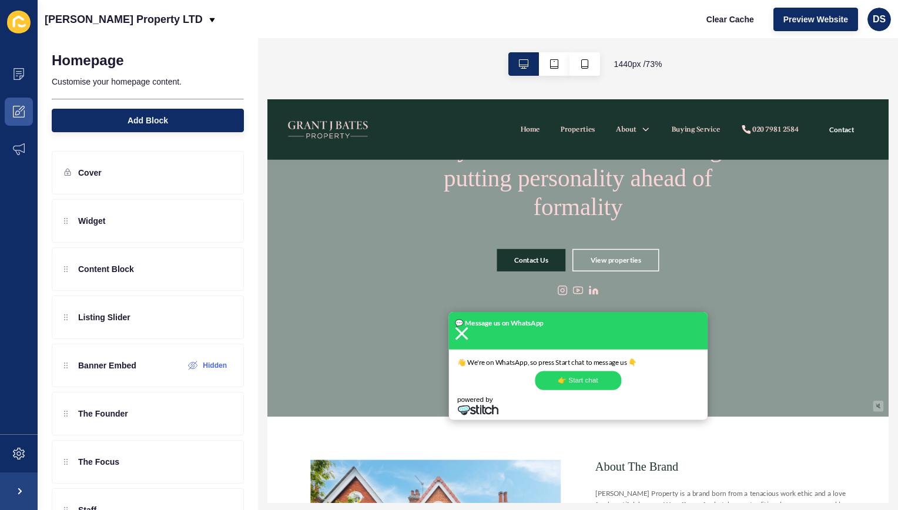
click at [531, 422] on img at bounding box center [532, 419] width 18 height 18
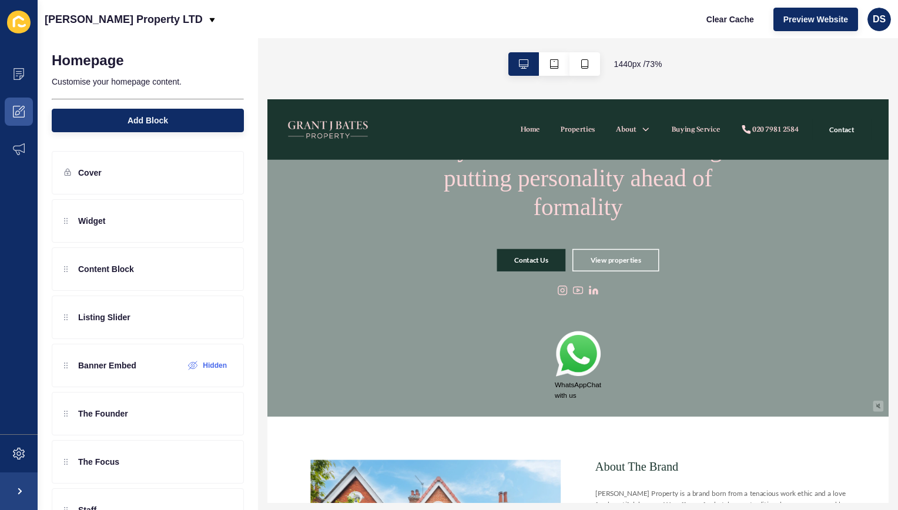
click at [696, 450] on img at bounding box center [691, 448] width 64 height 66
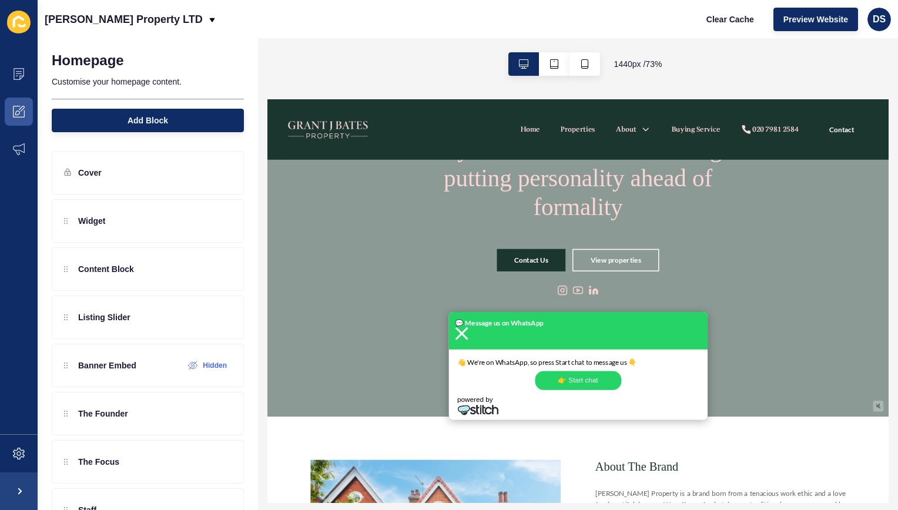
click at [537, 421] on div "💬 Message us on WhatsApp" at bounding box center [691, 414] width 353 height 51
click at [523, 422] on img at bounding box center [532, 419] width 18 height 18
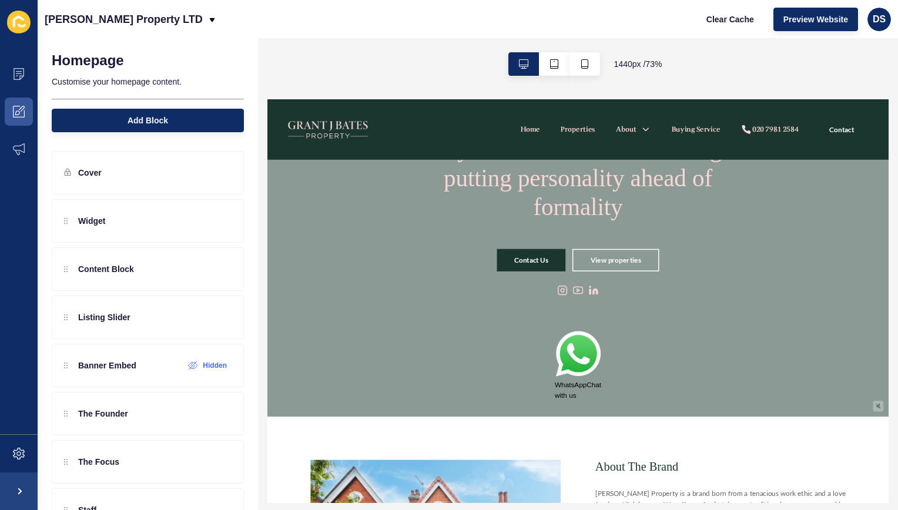
click at [692, 446] on img at bounding box center [691, 448] width 64 height 66
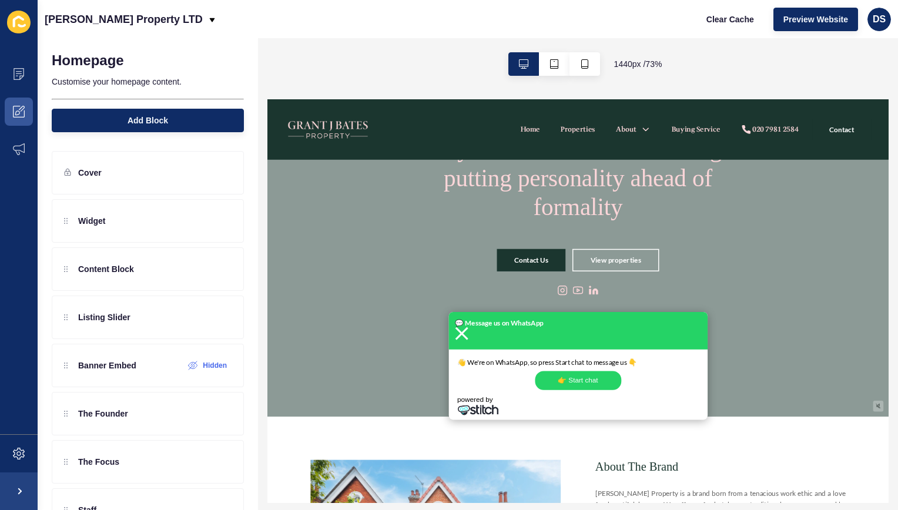
click at [524, 425] on img at bounding box center [532, 419] width 18 height 18
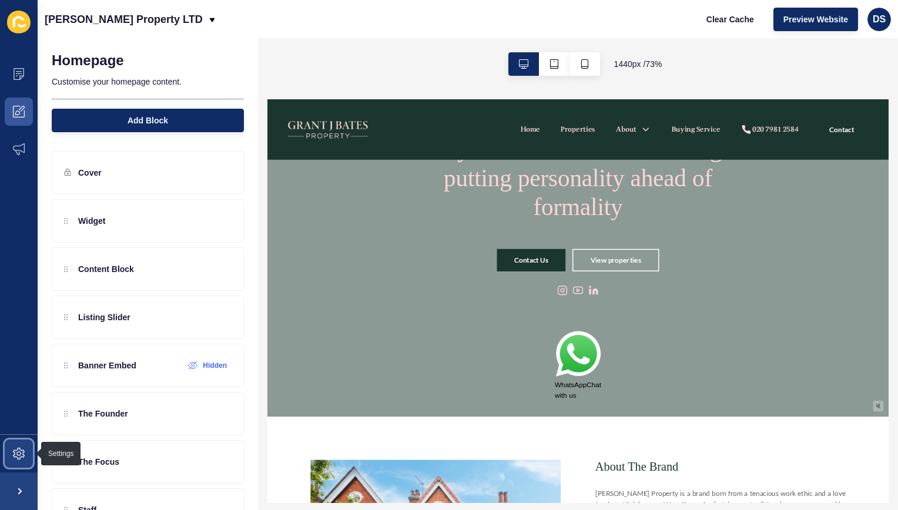
click at [10, 454] on span at bounding box center [19, 454] width 38 height 38
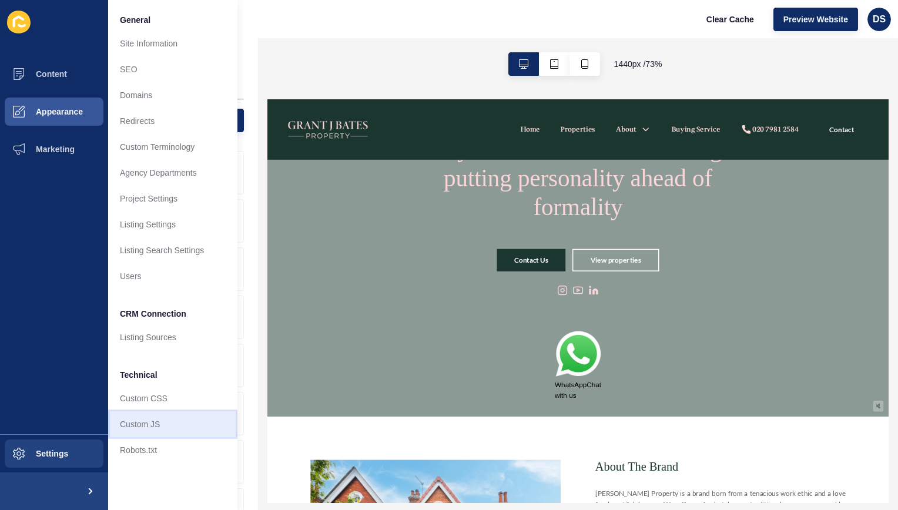
click at [146, 423] on link "Custom JS" at bounding box center [172, 425] width 129 height 26
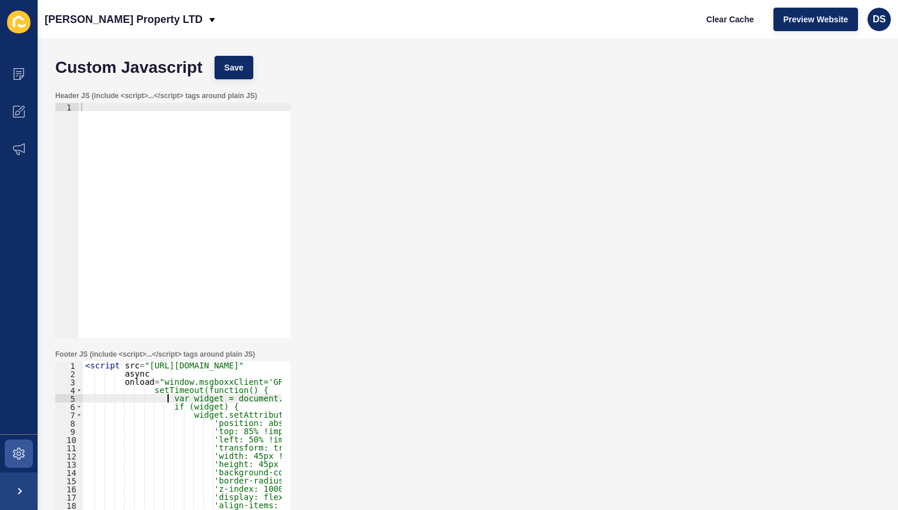
click at [169, 402] on div "< script src = "[URL][DOMAIN_NAME]" async onload = "window.msgboxxClient='GRANT…" at bounding box center [451, 483] width 737 height 243
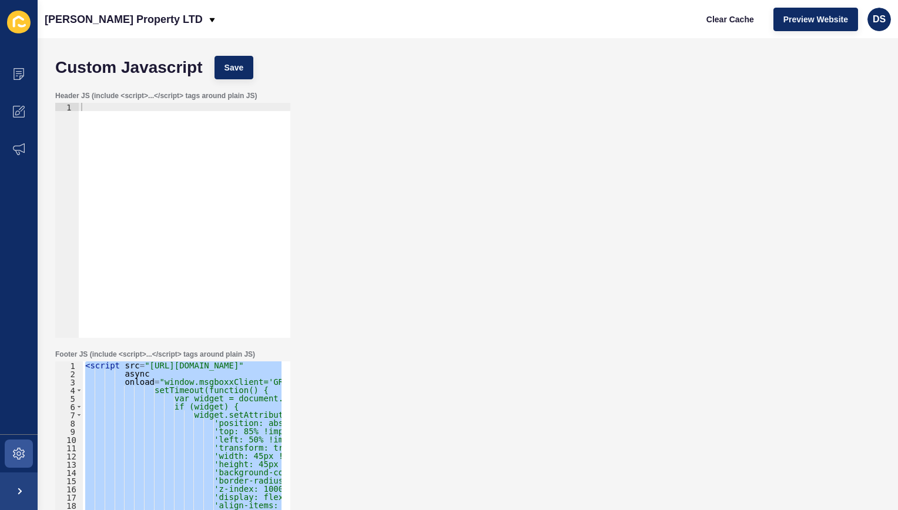
paste textarea
type textarea "</script>"
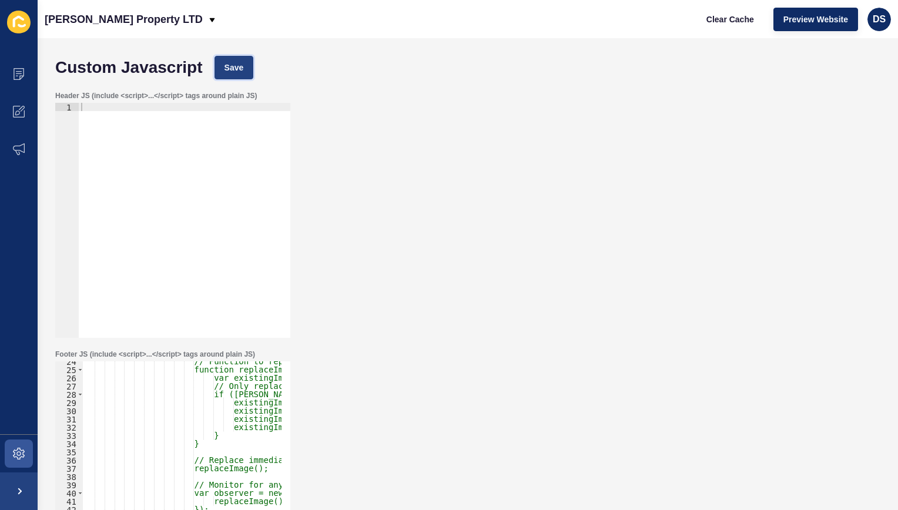
click at [240, 69] on span "Save" at bounding box center [234, 68] width 19 height 12
click at [26, 457] on span at bounding box center [19, 454] width 38 height 38
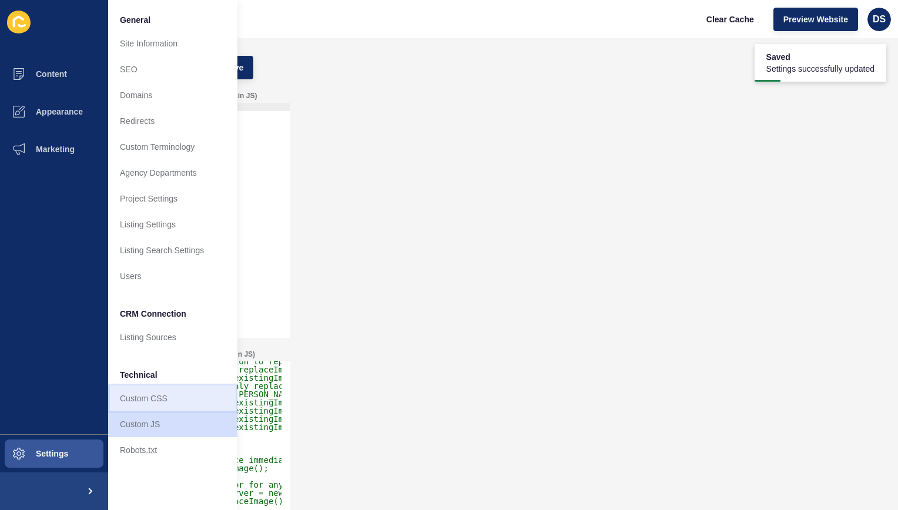
click at [165, 406] on link "Custom CSS" at bounding box center [172, 399] width 129 height 26
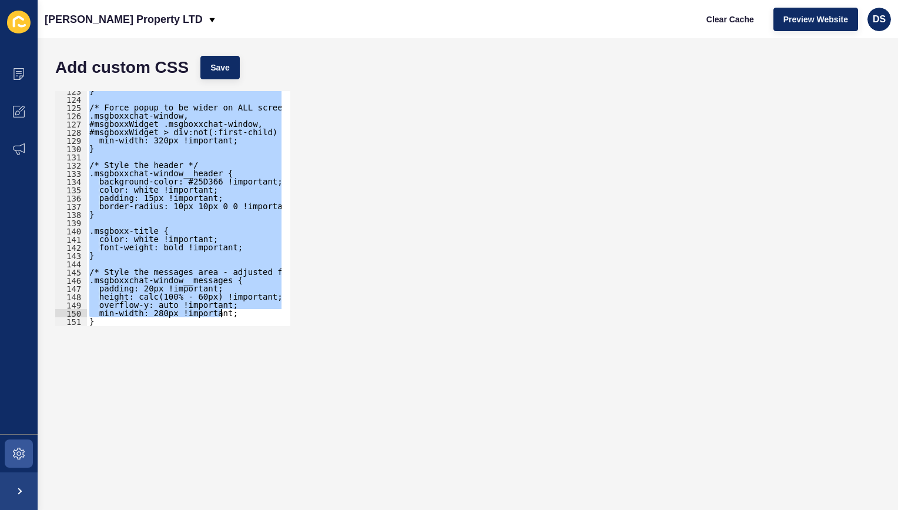
scroll to position [1494, 0]
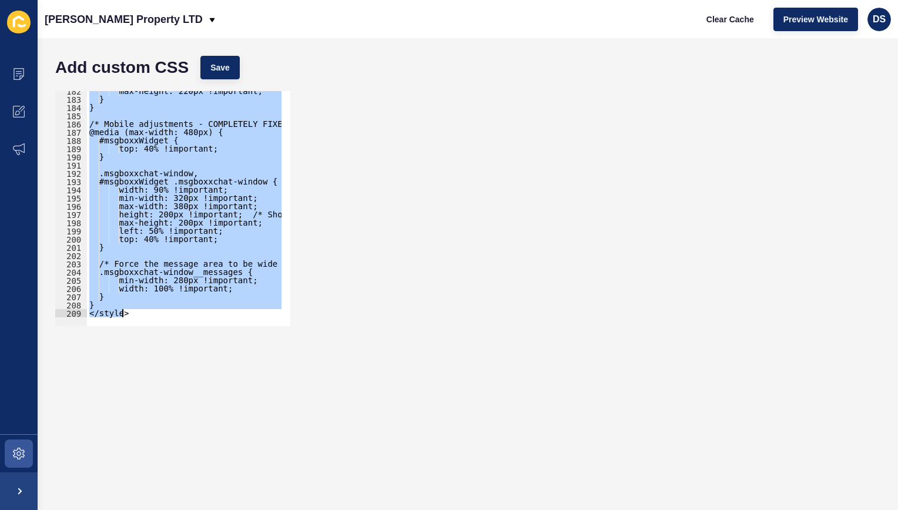
drag, startPoint x: 88, startPoint y: 260, endPoint x: 295, endPoint y: 397, distance: 248.5
click at [295, 397] on form "Add custom CSS Save <style> 182 183 184 185 186 187 188 189 190 191 192 193 194…" at bounding box center [467, 274] width 837 height 449
paste textarea
type textarea "</style>"
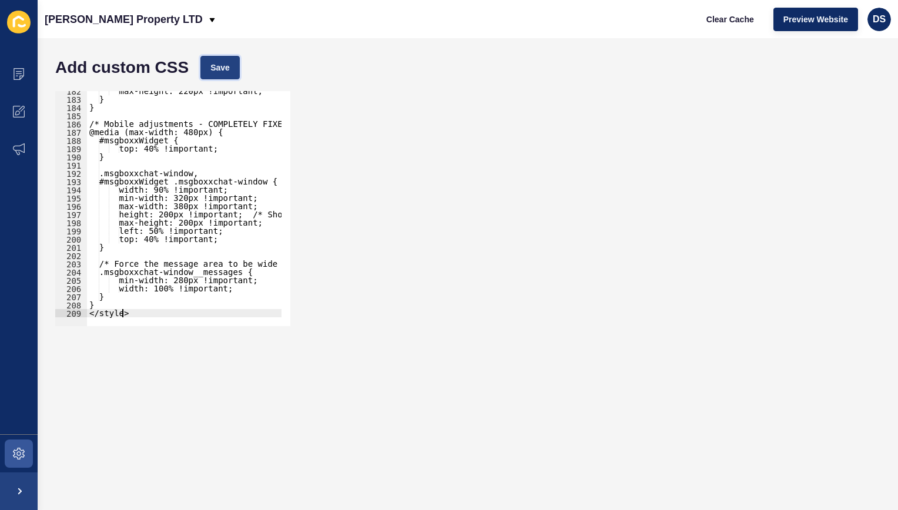
click at [212, 58] on button "Save" at bounding box center [220, 68] width 39 height 24
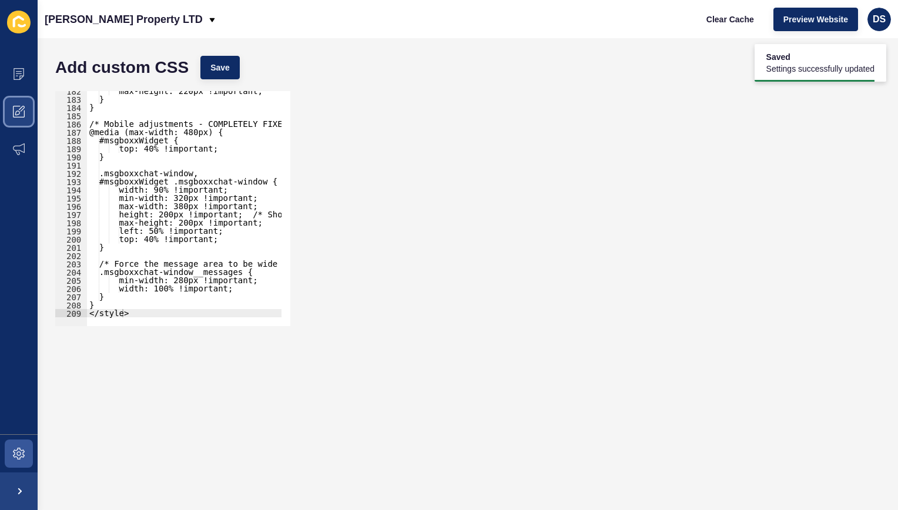
click at [29, 108] on span at bounding box center [19, 112] width 38 height 38
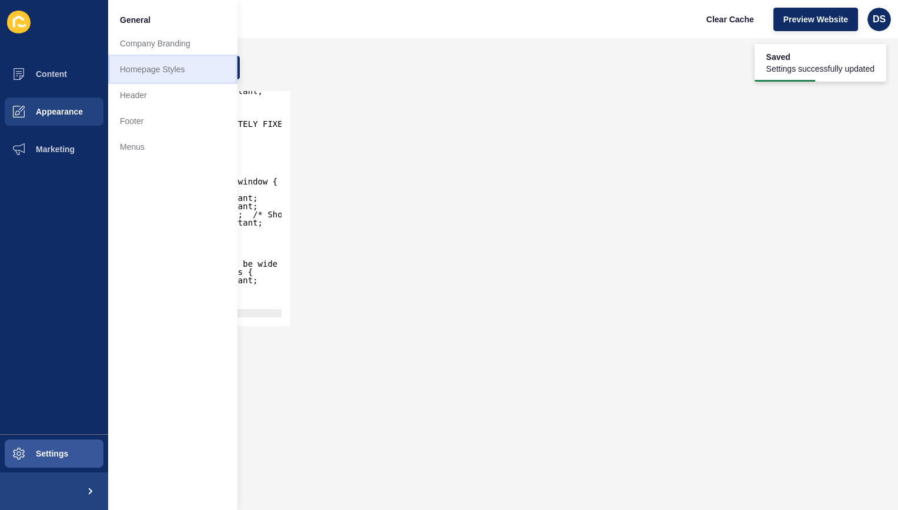
click at [169, 73] on link "Homepage Styles" at bounding box center [172, 69] width 129 height 26
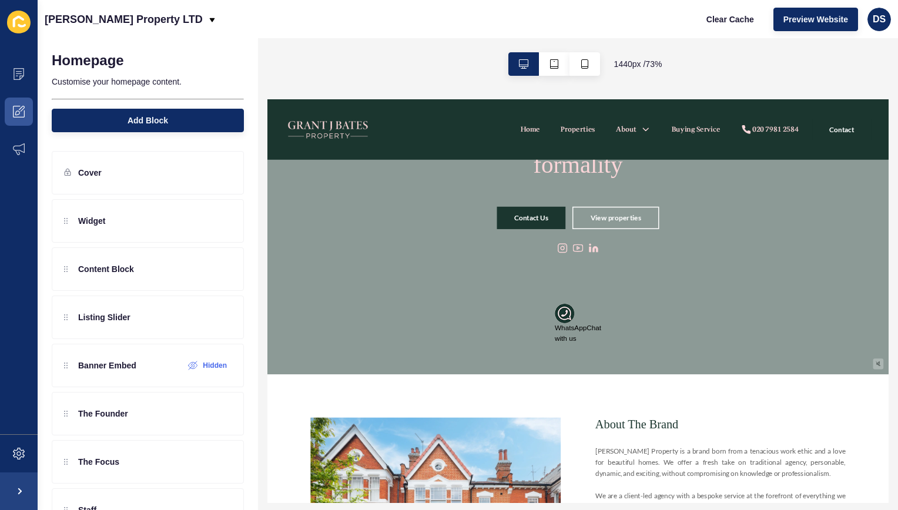
scroll to position [176, 0]
click at [666, 390] on img at bounding box center [672, 390] width 26 height 26
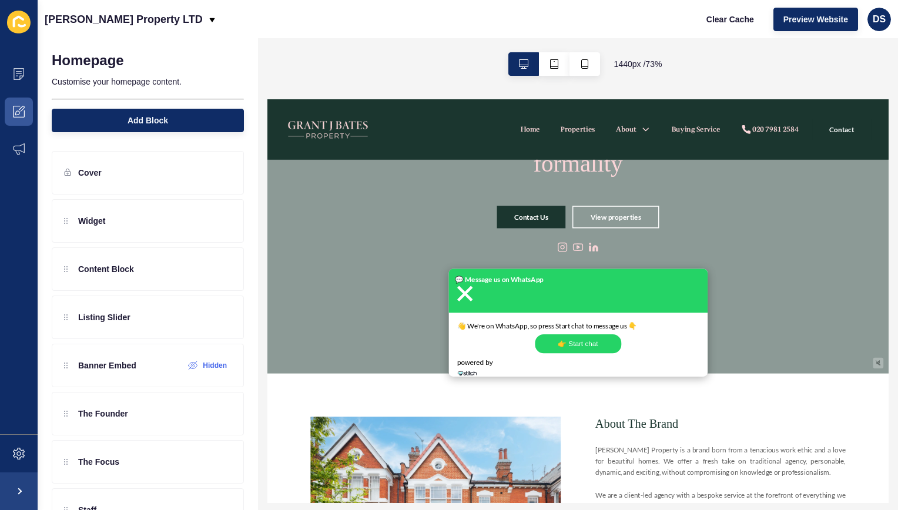
click at [526, 358] on img at bounding box center [536, 364] width 26 height 26
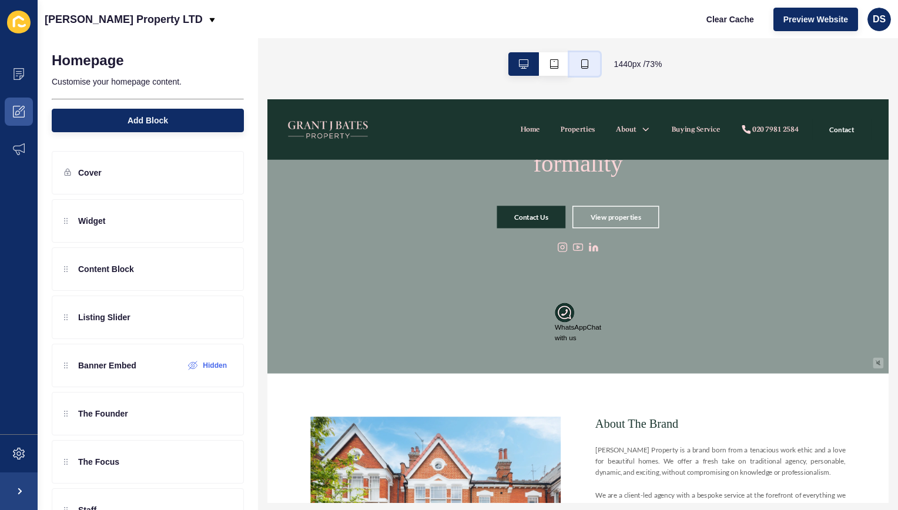
click at [580, 64] on icon "button" at bounding box center [584, 63] width 9 height 9
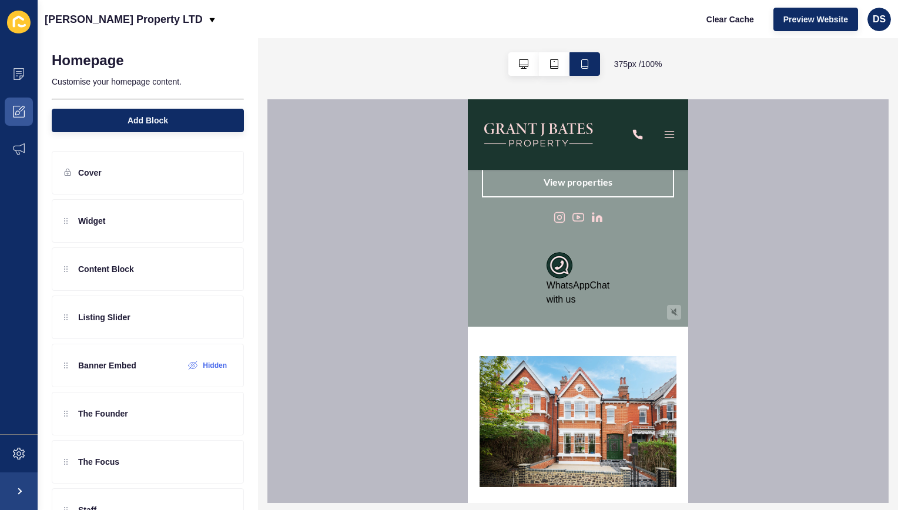
click at [555, 263] on img at bounding box center [560, 265] width 26 height 26
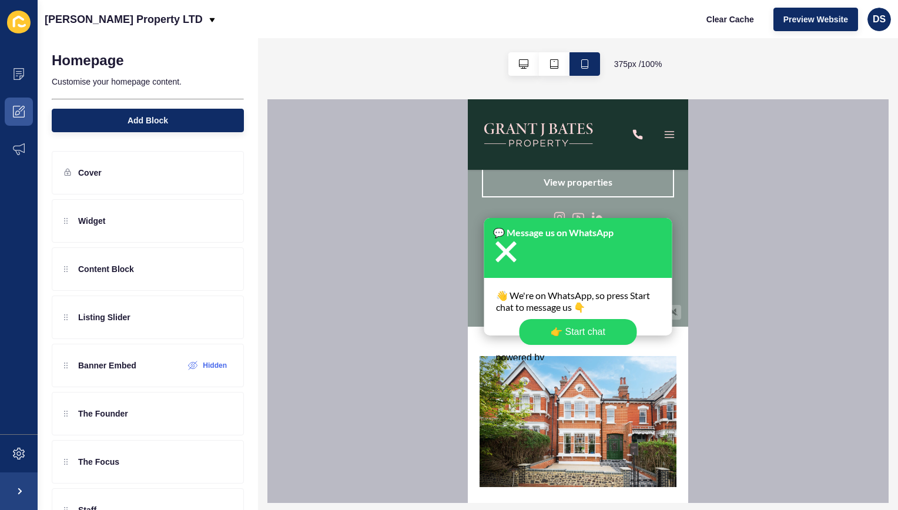
click at [506, 256] on img at bounding box center [506, 252] width 26 height 26
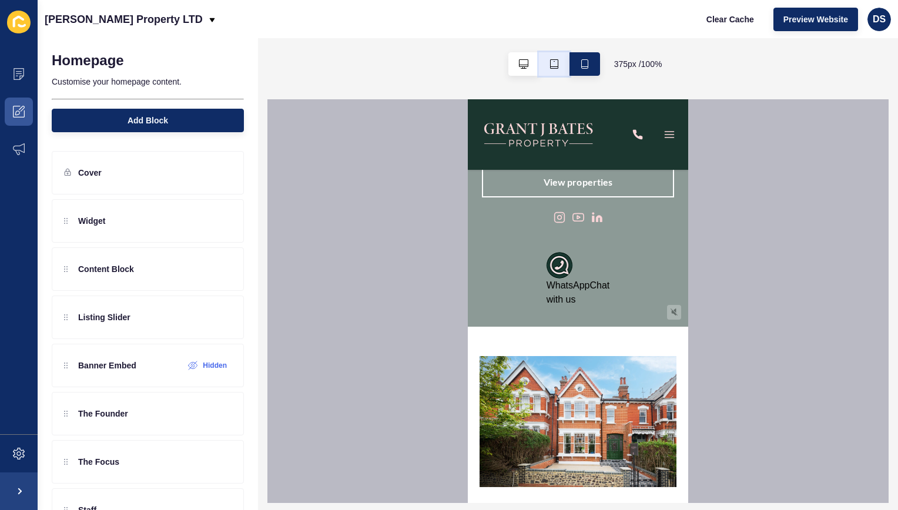
click at [559, 73] on button "button" at bounding box center [554, 64] width 31 height 24
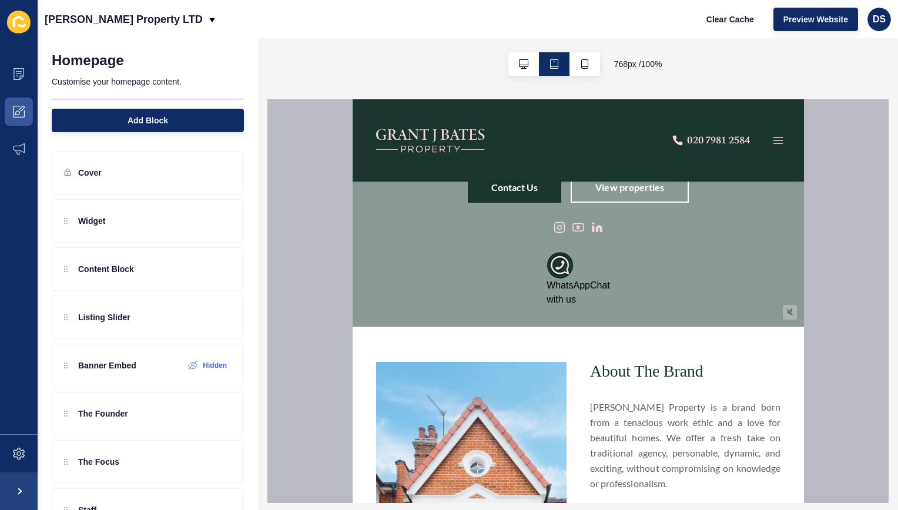
click at [552, 269] on img at bounding box center [559, 265] width 26 height 26
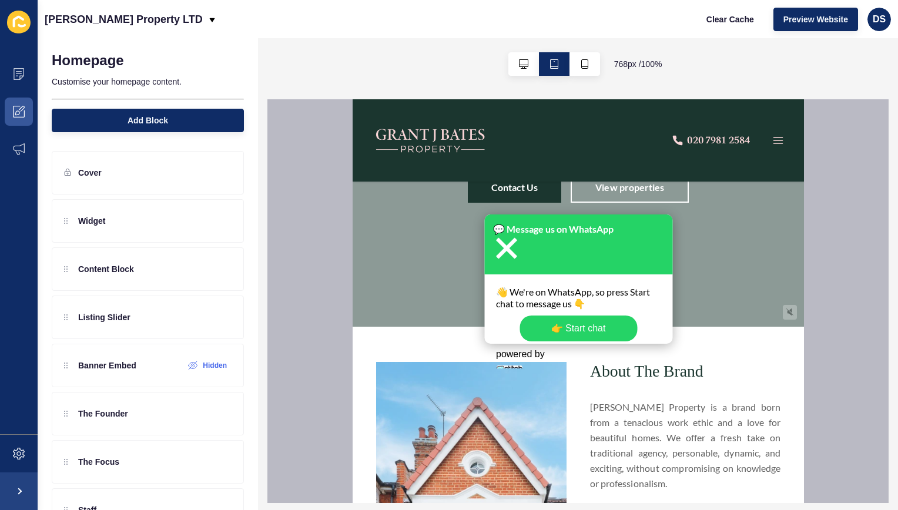
click at [500, 253] on img at bounding box center [506, 248] width 26 height 26
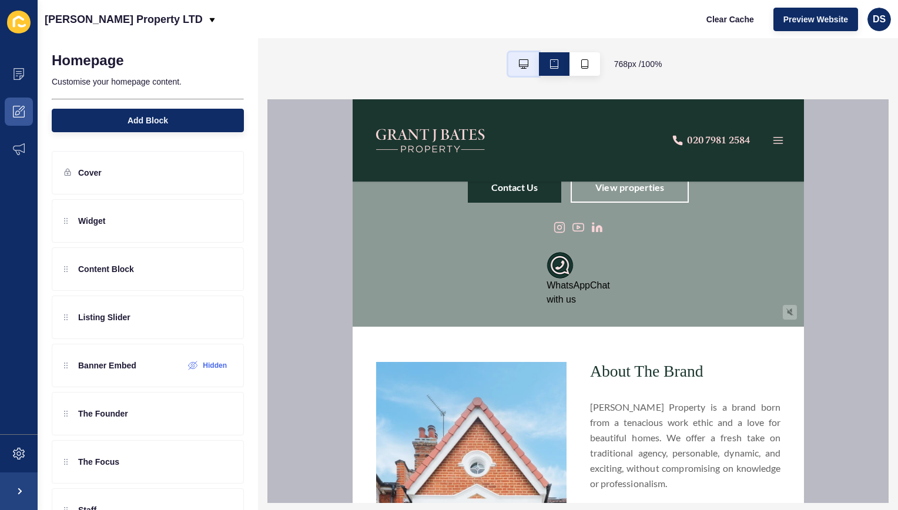
click at [526, 65] on icon "button" at bounding box center [523, 63] width 9 height 9
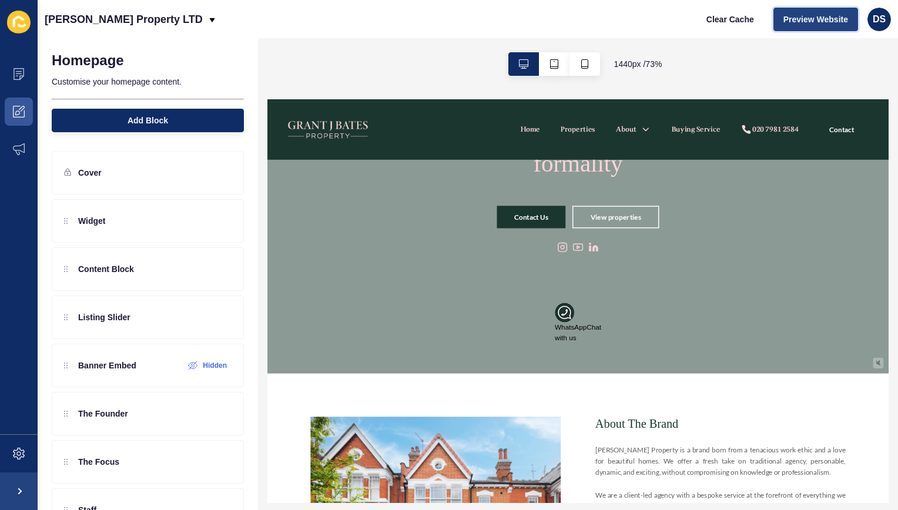
click at [816, 19] on span "Preview Website" at bounding box center [816, 20] width 65 height 12
click at [12, 456] on span at bounding box center [19, 454] width 38 height 38
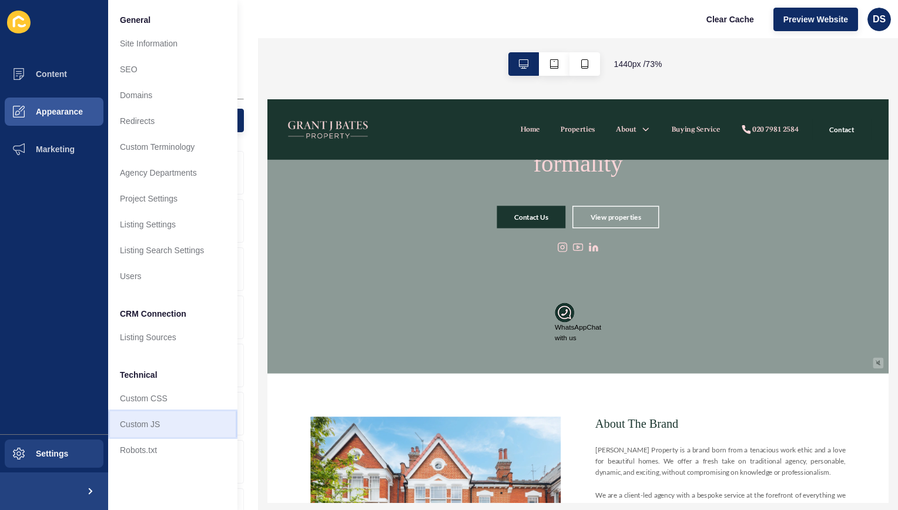
click at [163, 422] on link "Custom JS" at bounding box center [172, 425] width 129 height 26
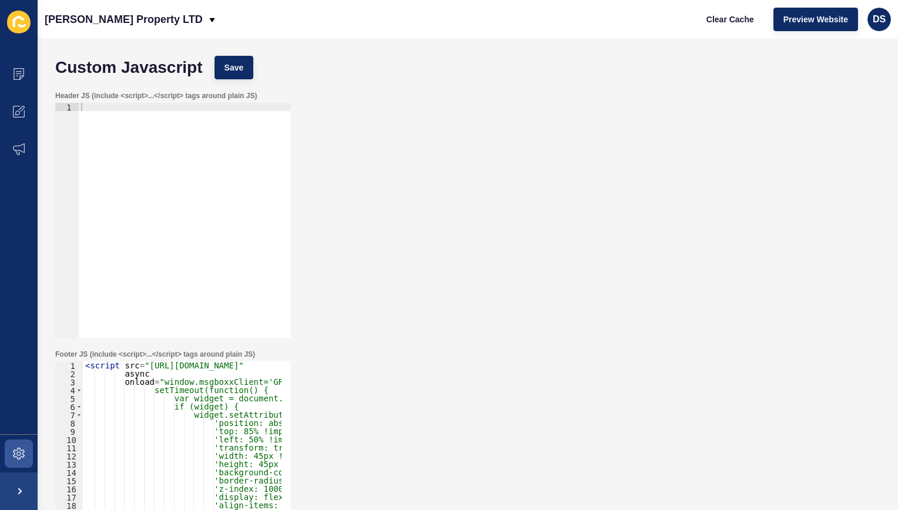
click at [193, 386] on div "< script src = "[URL][DOMAIN_NAME]" async onload = "window.msgboxxClient='GRANT…" at bounding box center [561, 483] width 956 height 243
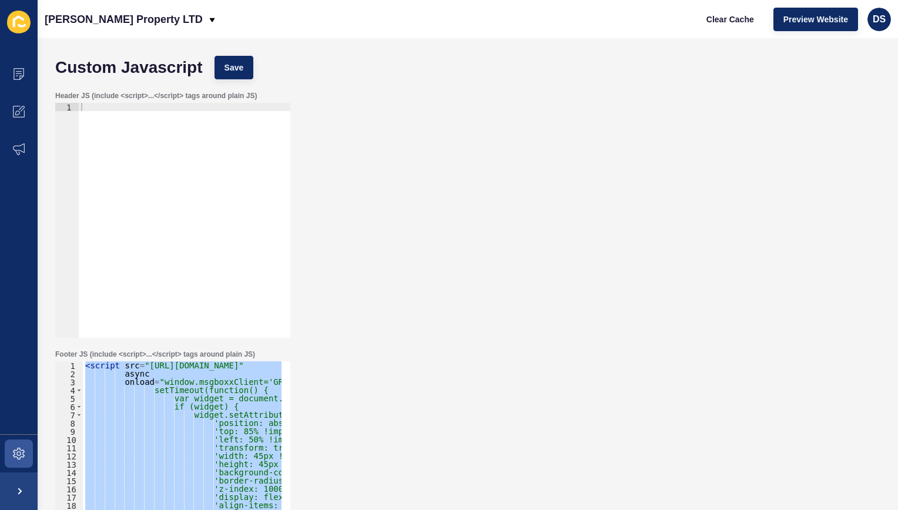
paste textarea
type textarea "</script>"
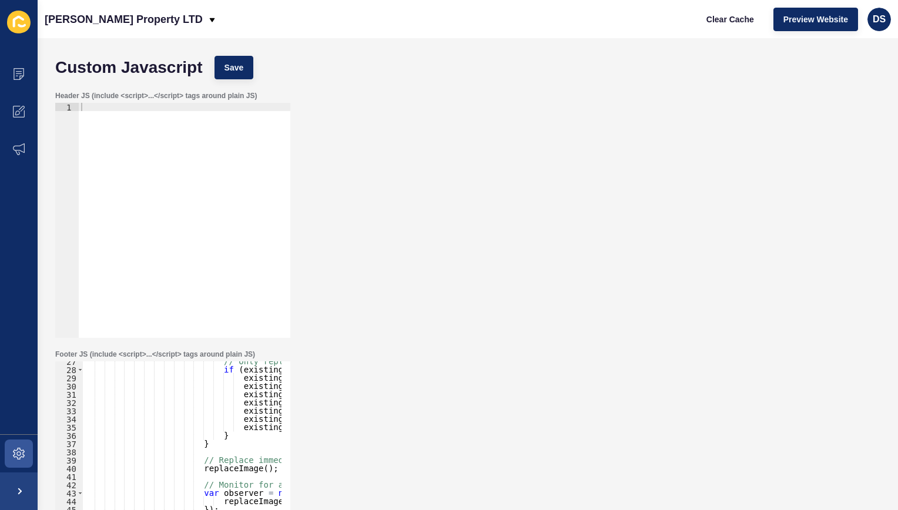
scroll to position [218, 0]
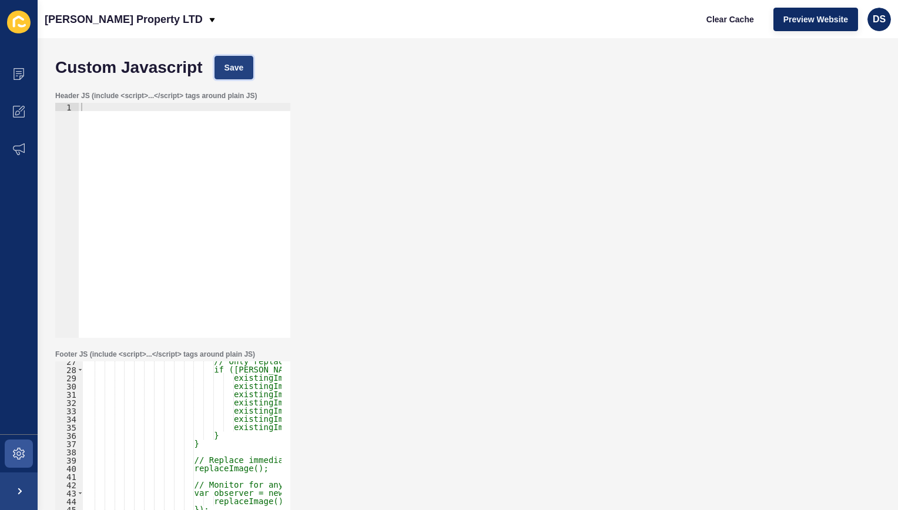
click at [233, 63] on span "Save" at bounding box center [234, 68] width 19 height 12
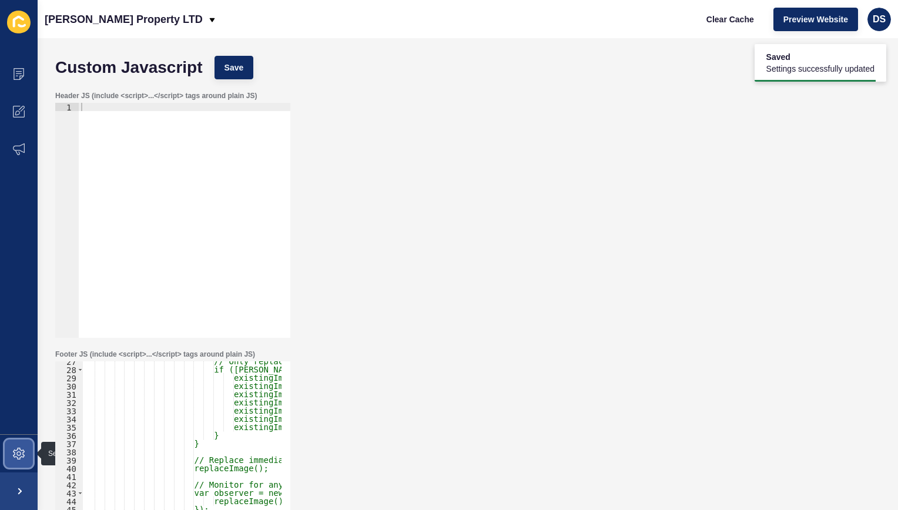
click at [17, 455] on icon at bounding box center [19, 454] width 12 height 12
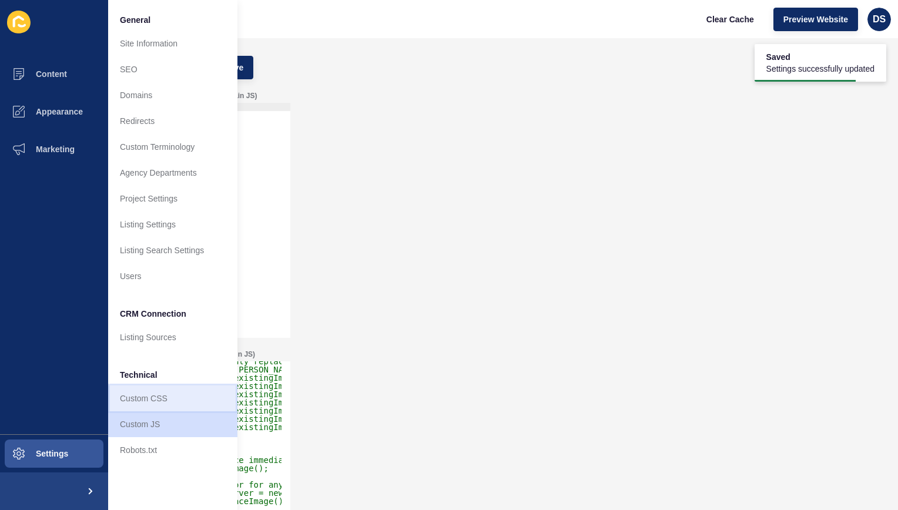
click at [159, 402] on link "Custom CSS" at bounding box center [172, 399] width 129 height 26
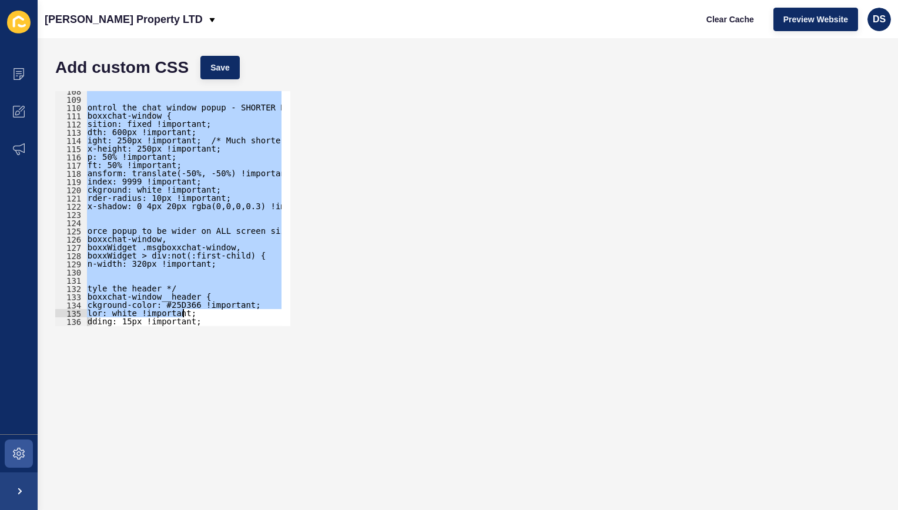
scroll to position [1494, 0]
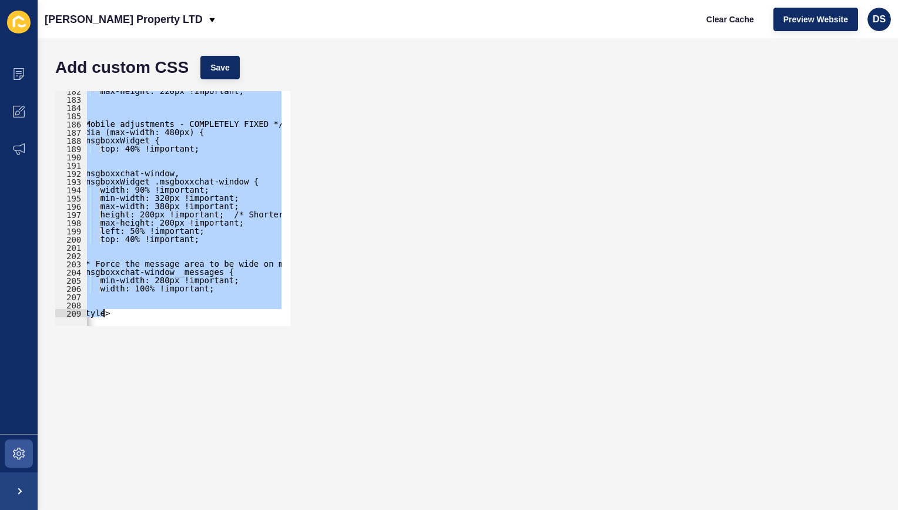
drag, startPoint x: 86, startPoint y: 258, endPoint x: 338, endPoint y: 453, distance: 319.0
click at [338, 453] on form "Add custom CSS Save <<style> 182 183 184 185 186 187 188 189 190 191 192 193 19…" at bounding box center [467, 274] width 837 height 449
paste textarea
type textarea "</style>"
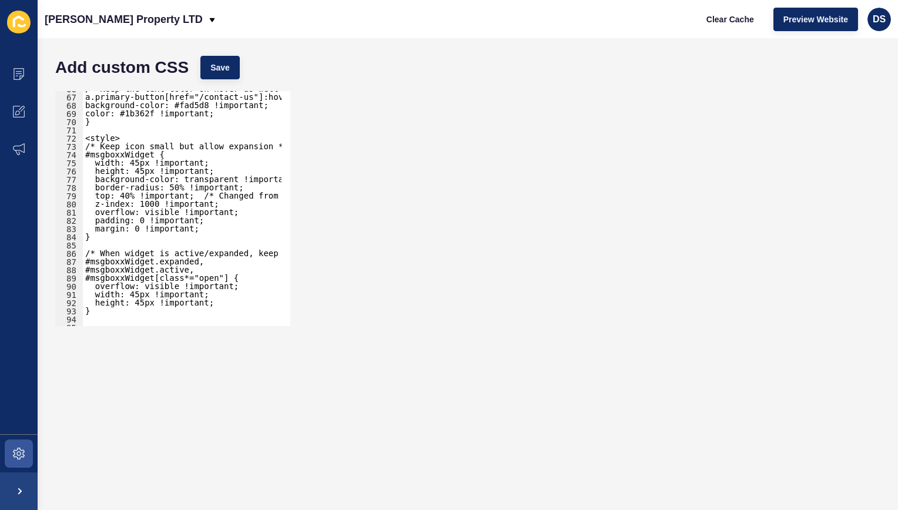
scroll to position [506, 0]
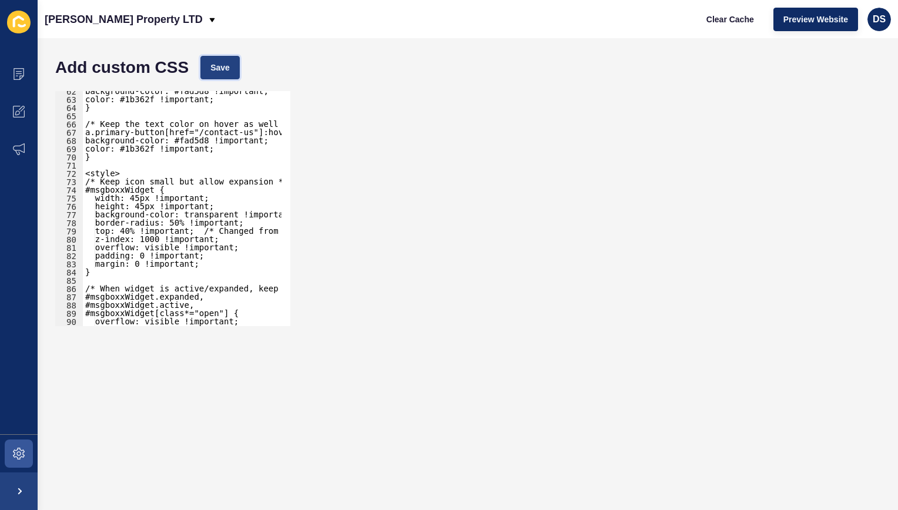
click at [219, 71] on span "Save" at bounding box center [220, 68] width 19 height 12
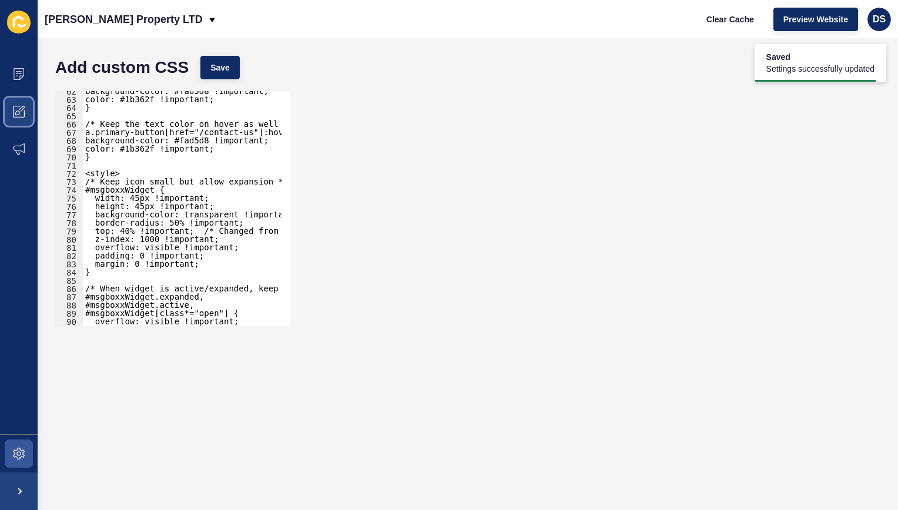
click at [28, 109] on span at bounding box center [19, 112] width 38 height 38
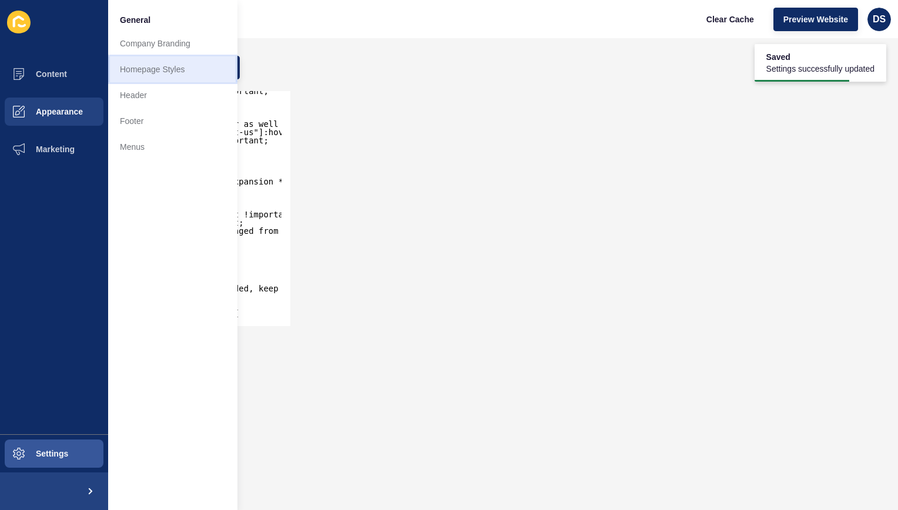
click at [172, 80] on link "Homepage Styles" at bounding box center [172, 69] width 129 height 26
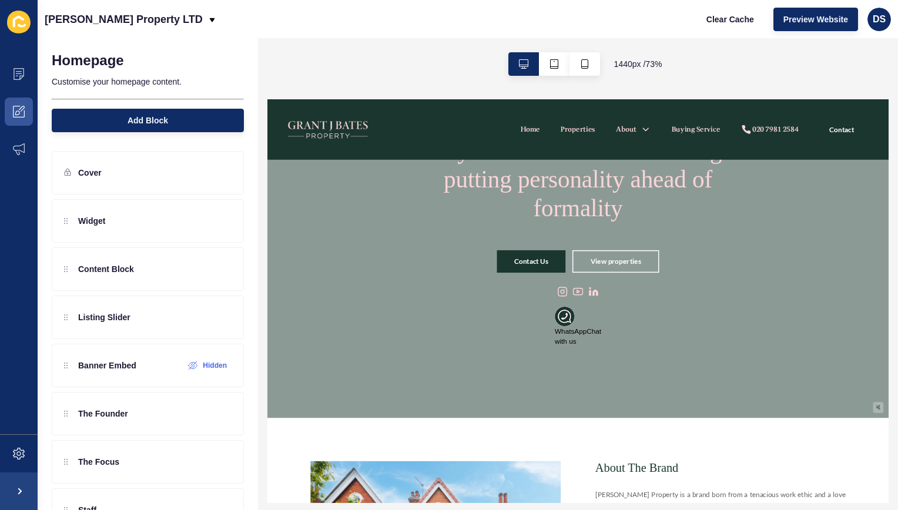
scroll to position [118, 0]
click at [674, 396] on img at bounding box center [672, 393] width 26 height 26
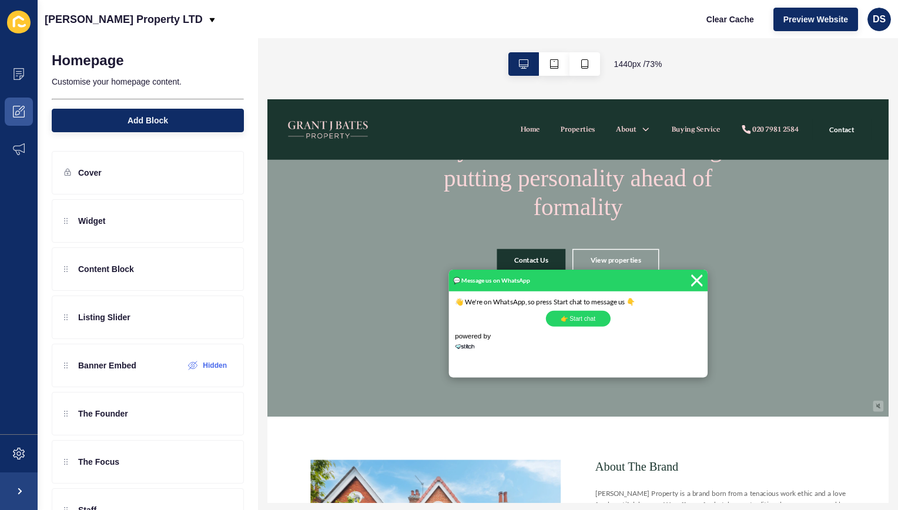
click at [844, 350] on img at bounding box center [853, 346] width 18 height 26
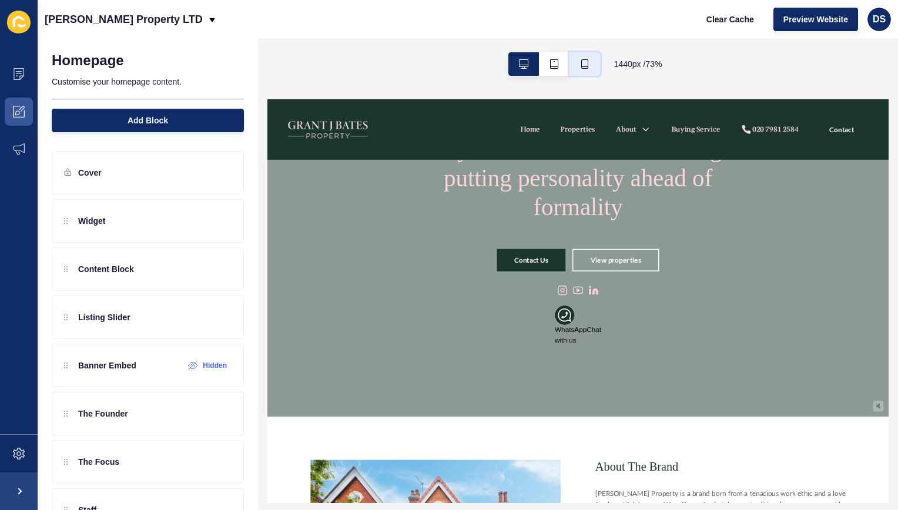
click at [582, 65] on icon "button" at bounding box center [584, 63] width 9 height 9
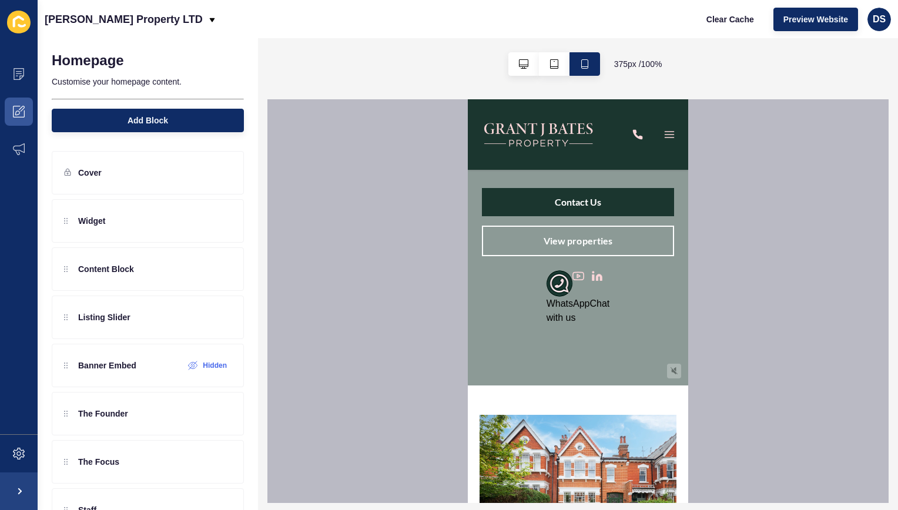
click at [555, 288] on img at bounding box center [560, 283] width 26 height 26
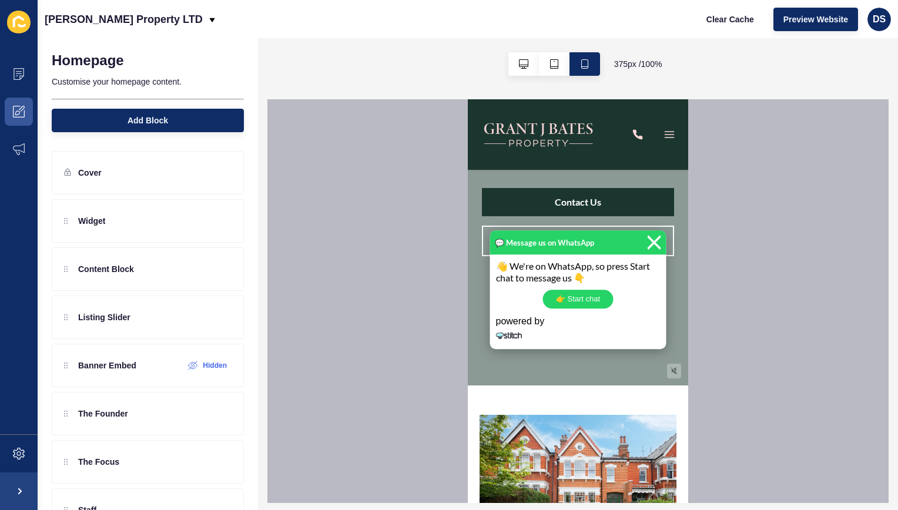
click at [647, 246] on img at bounding box center [654, 243] width 15 height 26
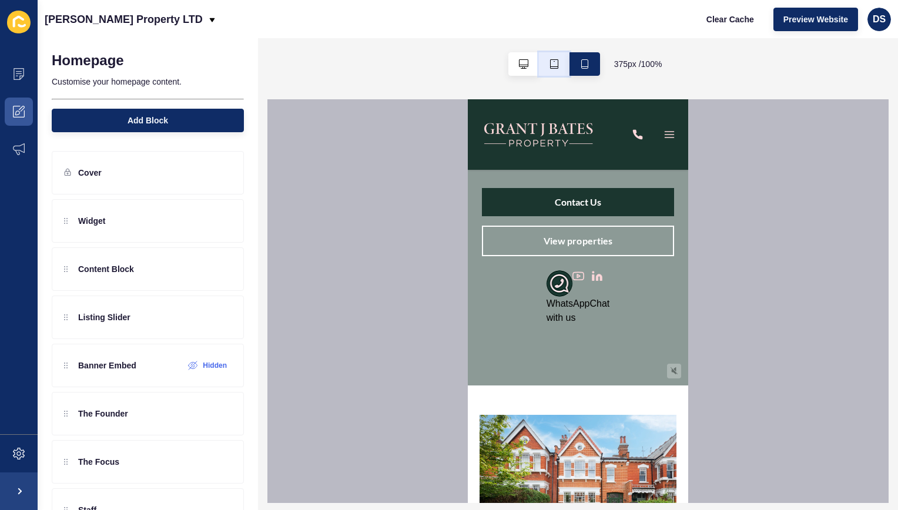
click at [558, 71] on button "button" at bounding box center [554, 64] width 31 height 24
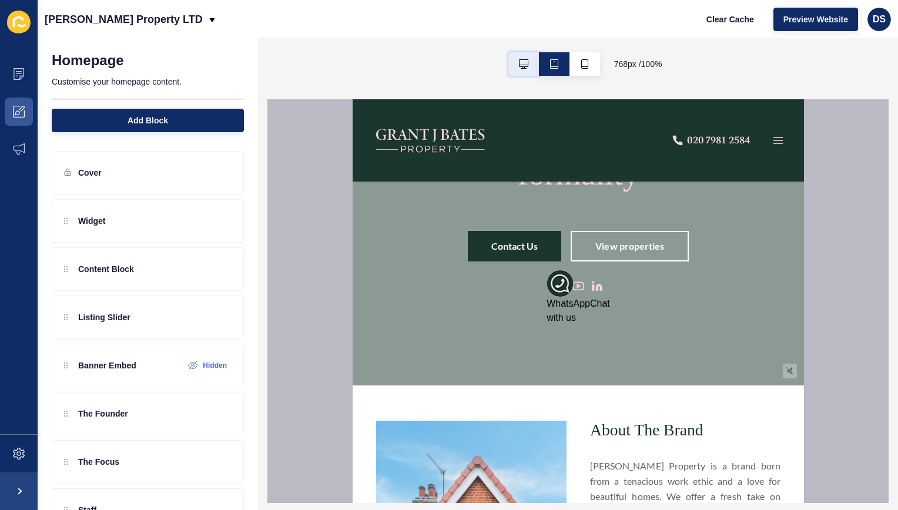
click at [526, 72] on button "button" at bounding box center [524, 64] width 31 height 24
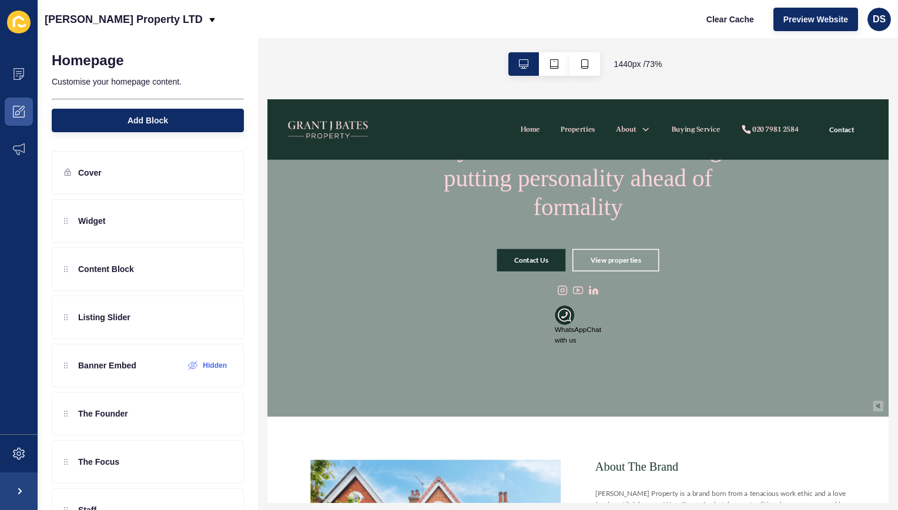
click at [663, 399] on img at bounding box center [672, 393] width 26 height 26
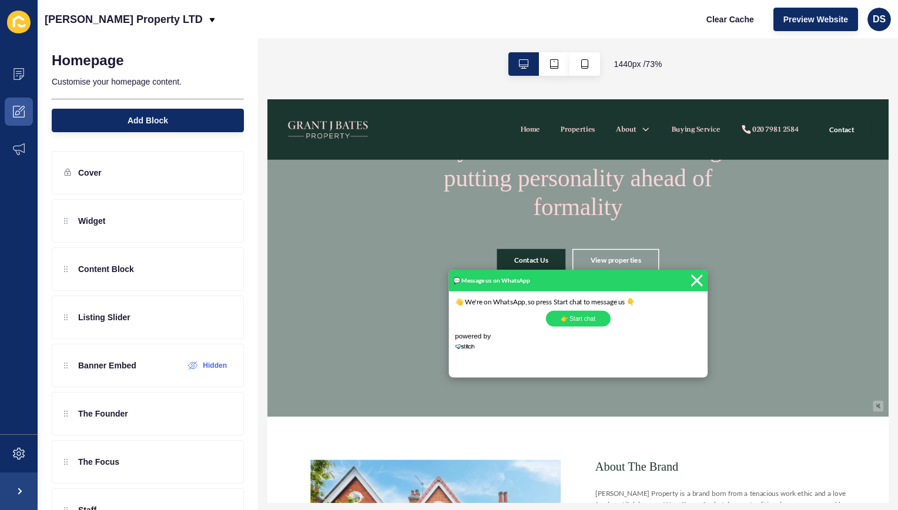
click at [846, 350] on img at bounding box center [853, 346] width 18 height 26
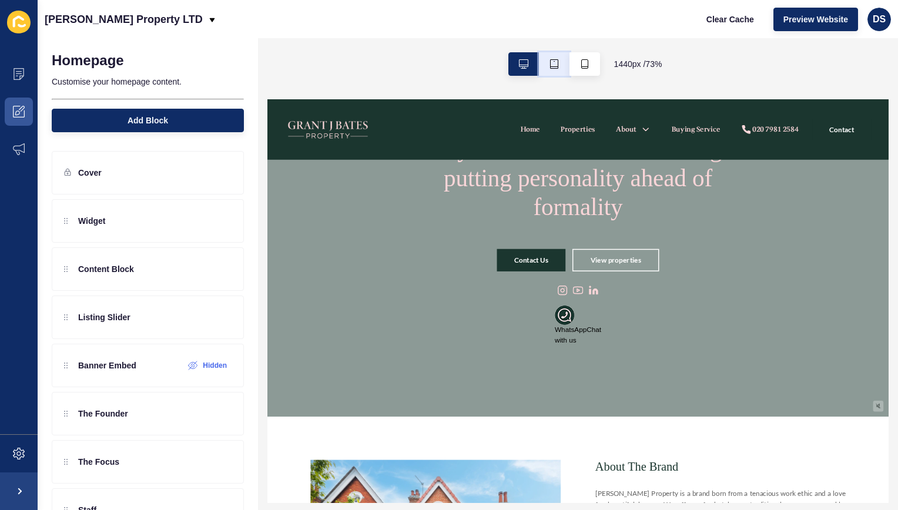
click at [557, 69] on button "button" at bounding box center [554, 64] width 31 height 24
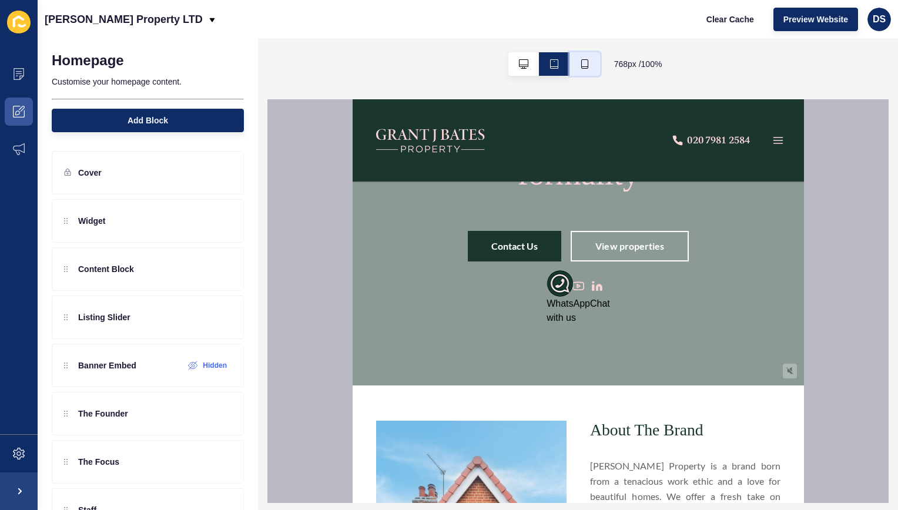
click at [587, 67] on icon "button" at bounding box center [584, 63] width 9 height 9
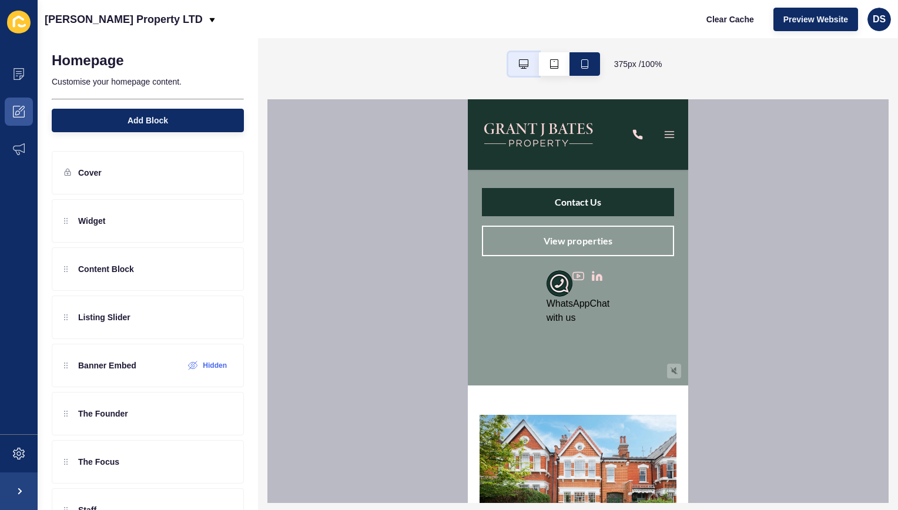
click at [529, 69] on button "button" at bounding box center [524, 64] width 31 height 24
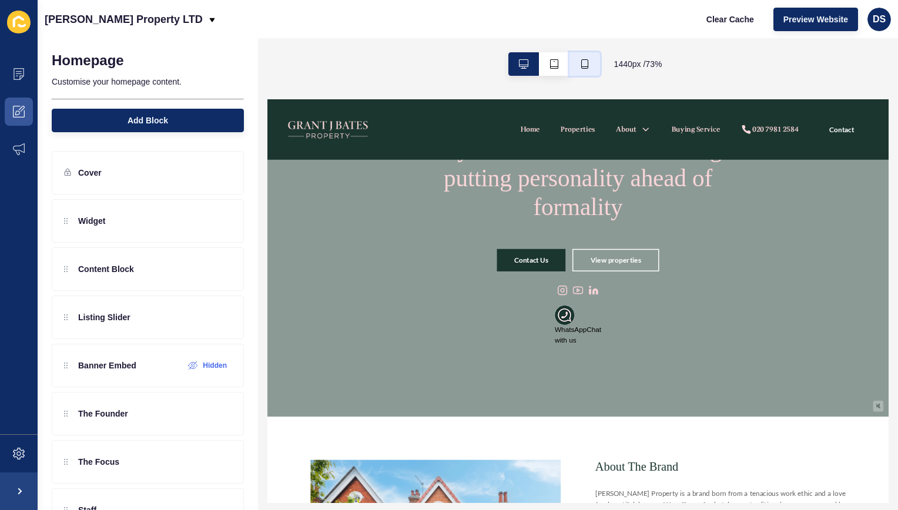
click at [580, 59] on button "button" at bounding box center [585, 64] width 31 height 24
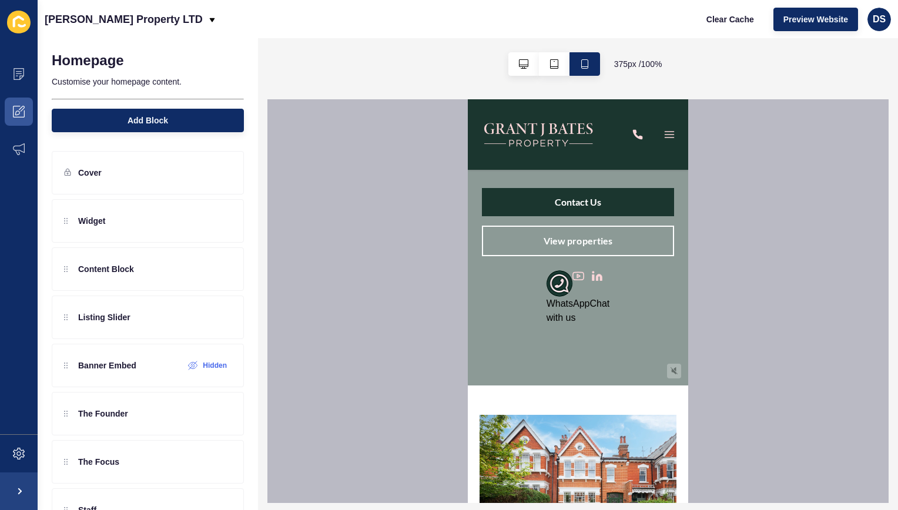
click at [561, 278] on img at bounding box center [560, 283] width 26 height 26
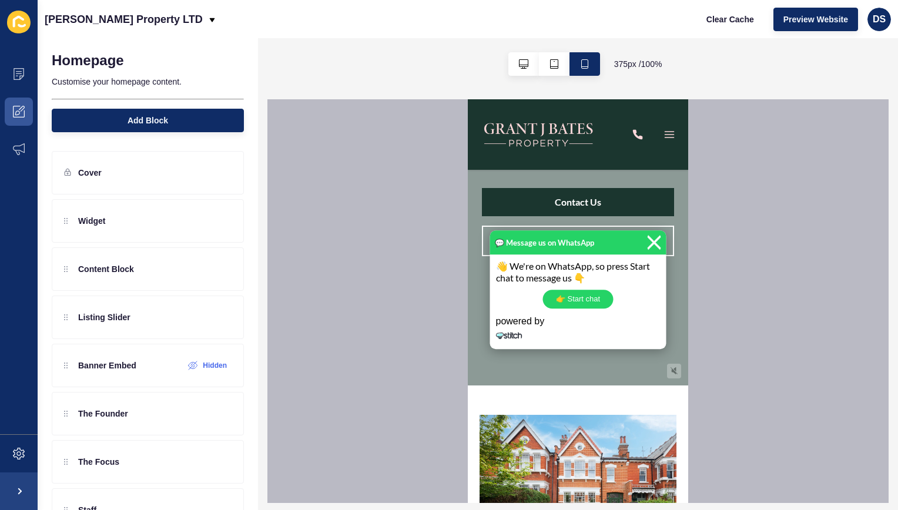
click at [650, 243] on img at bounding box center [654, 243] width 15 height 26
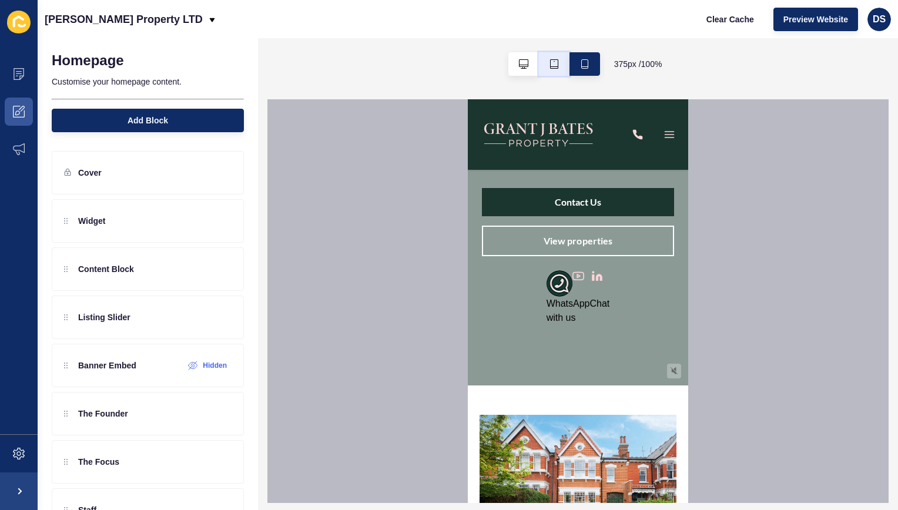
click at [550, 65] on icon "button" at bounding box center [554, 63] width 9 height 9
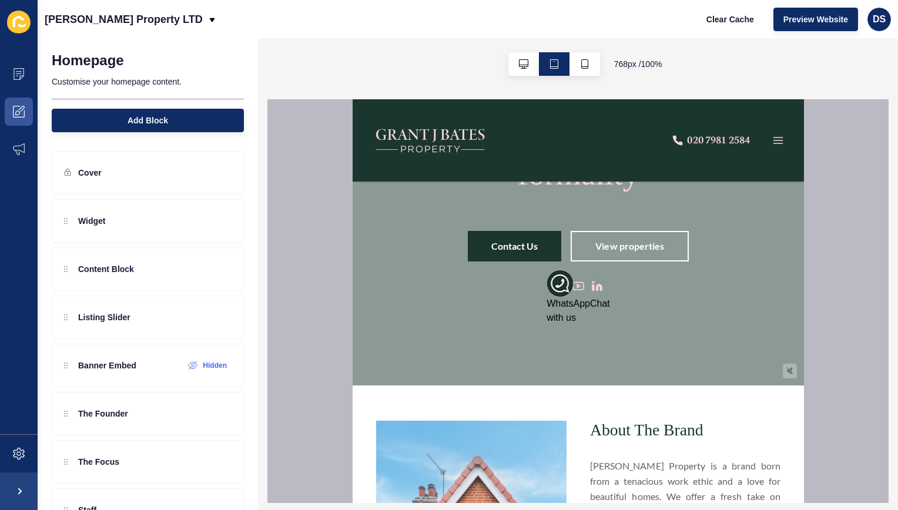
click at [564, 278] on img at bounding box center [559, 283] width 26 height 26
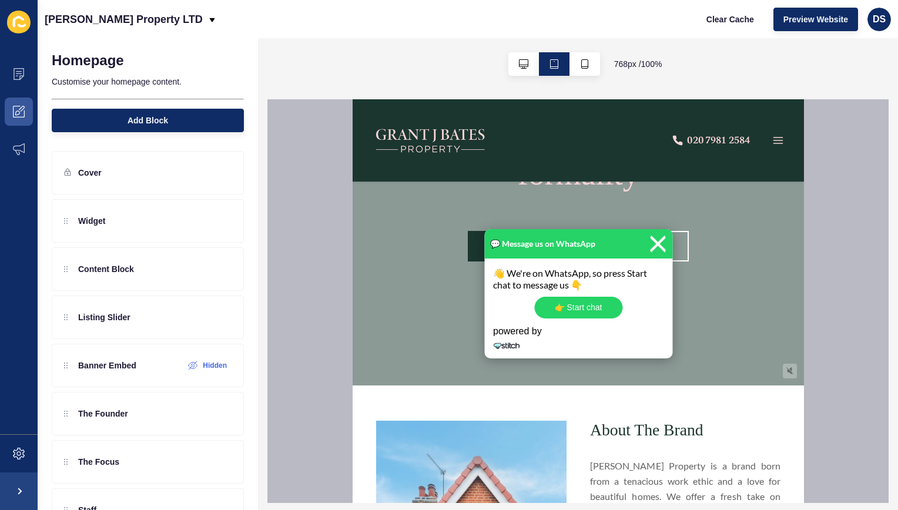
click at [653, 244] on img at bounding box center [658, 244] width 18 height 26
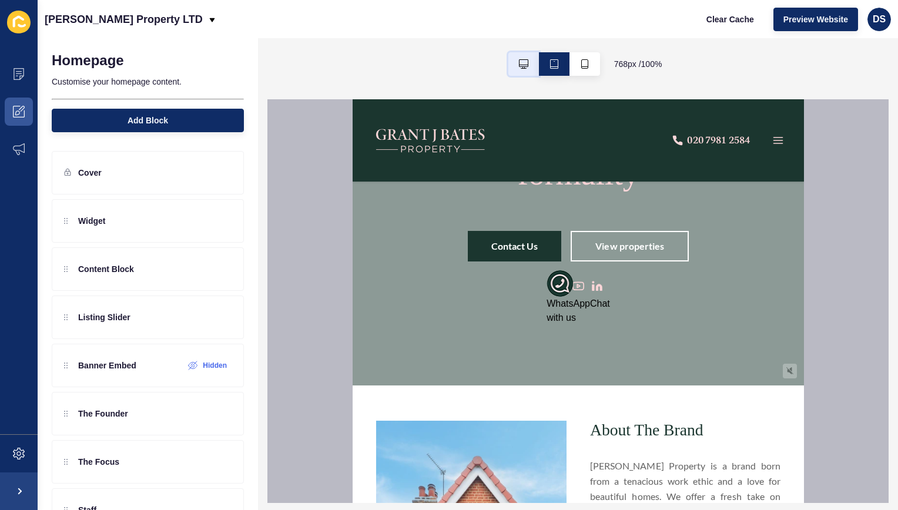
click at [525, 62] on icon "button" at bounding box center [523, 63] width 9 height 9
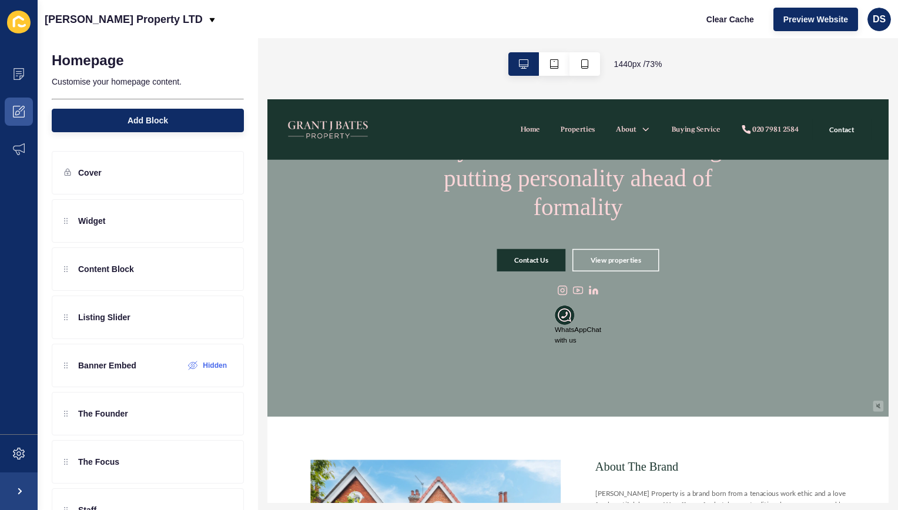
click at [668, 387] on img at bounding box center [672, 393] width 26 height 26
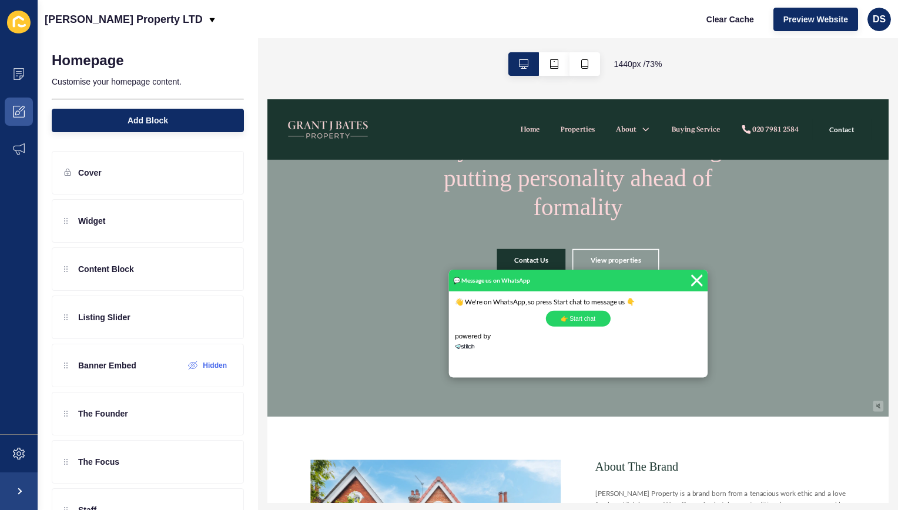
click at [850, 344] on img at bounding box center [853, 346] width 18 height 26
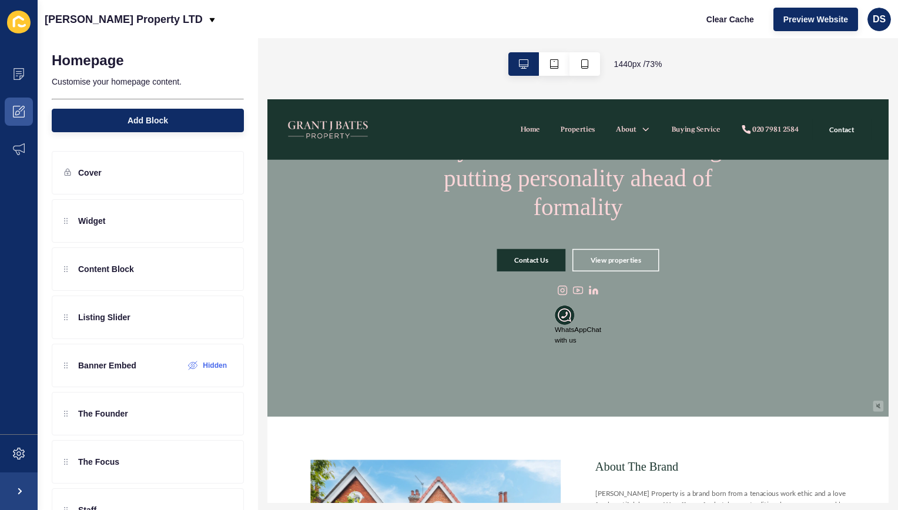
click at [671, 392] on img at bounding box center [672, 393] width 26 height 26
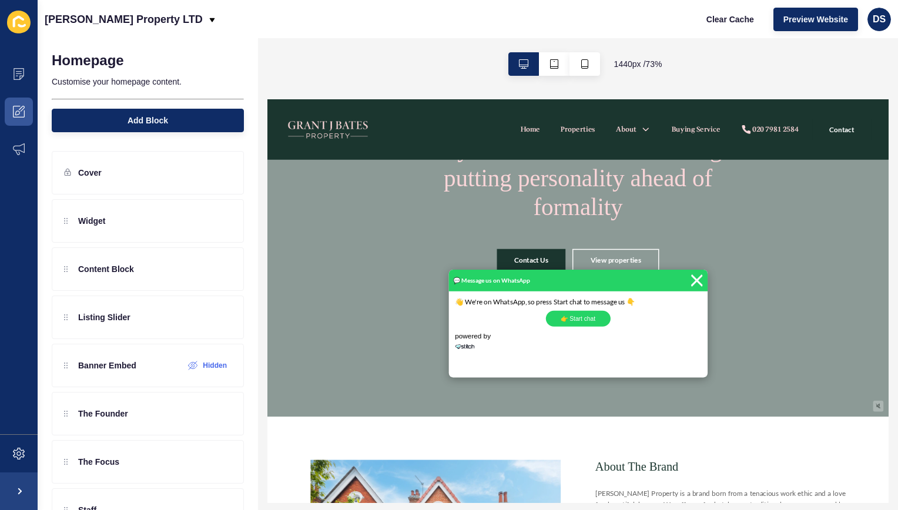
click at [851, 348] on img at bounding box center [853, 346] width 18 height 26
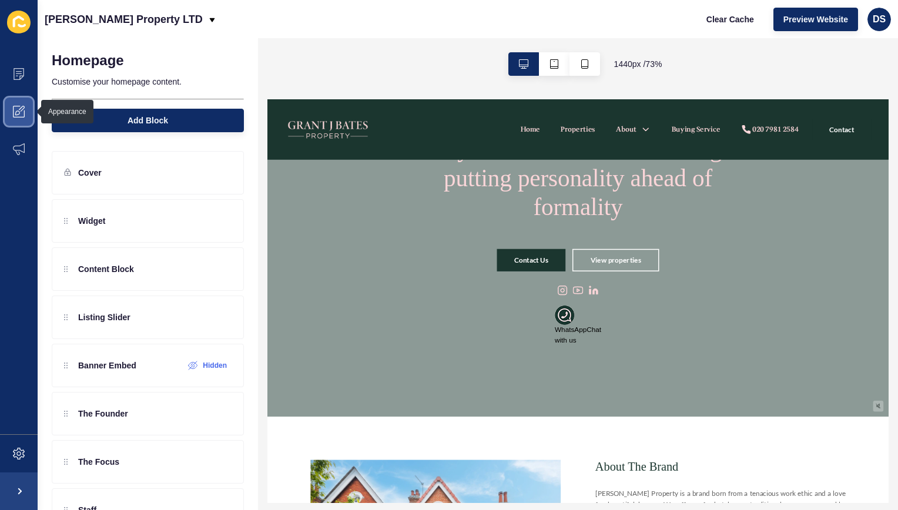
click at [22, 116] on icon at bounding box center [19, 112] width 12 height 12
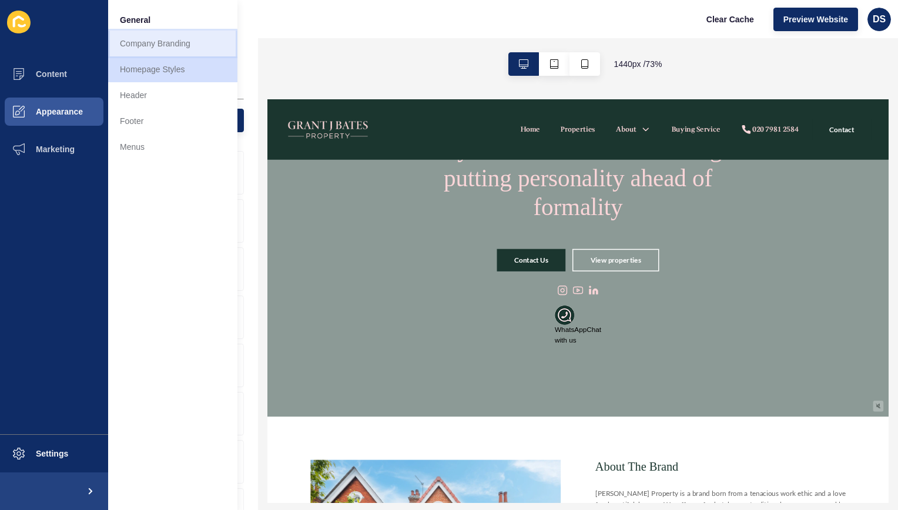
click at [166, 41] on link "Company Branding" at bounding box center [172, 44] width 129 height 26
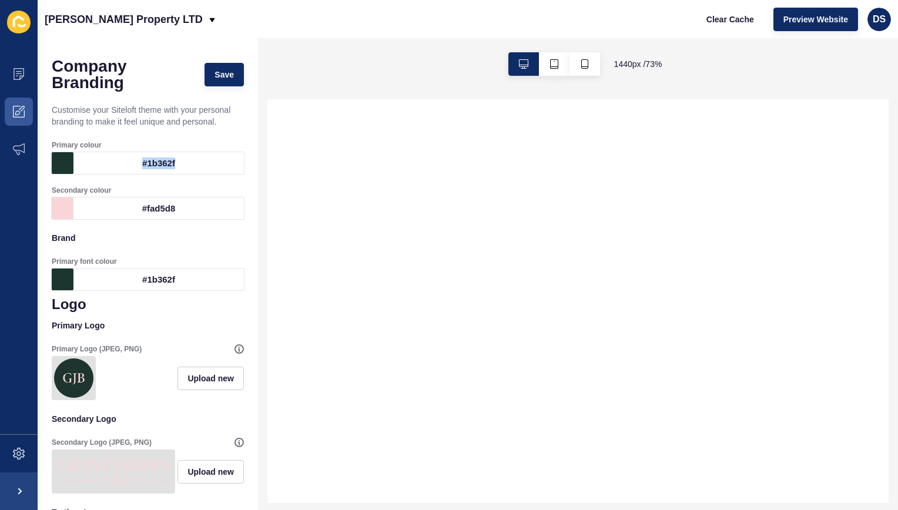
drag, startPoint x: 190, startPoint y: 175, endPoint x: 135, endPoint y: 175, distance: 54.7
click at [135, 174] on div "#1b362f" at bounding box center [159, 163] width 171 height 22
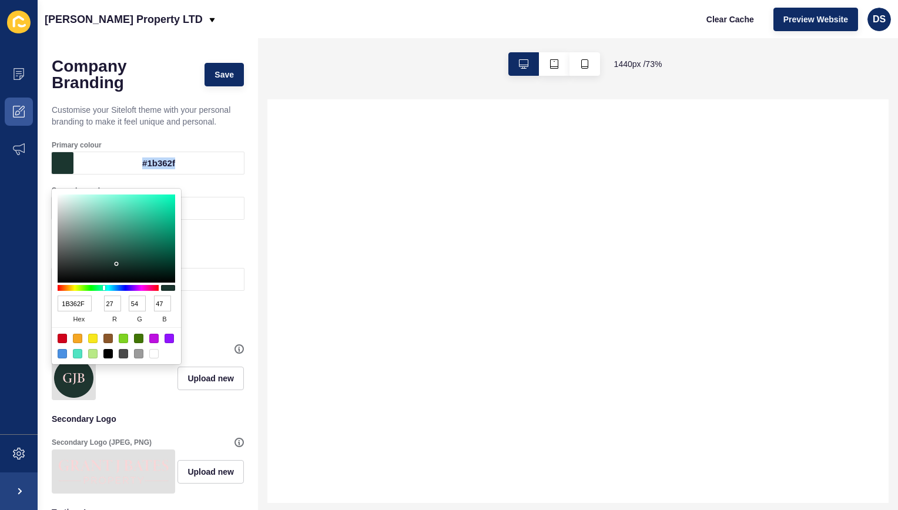
copy div "#1b362f"
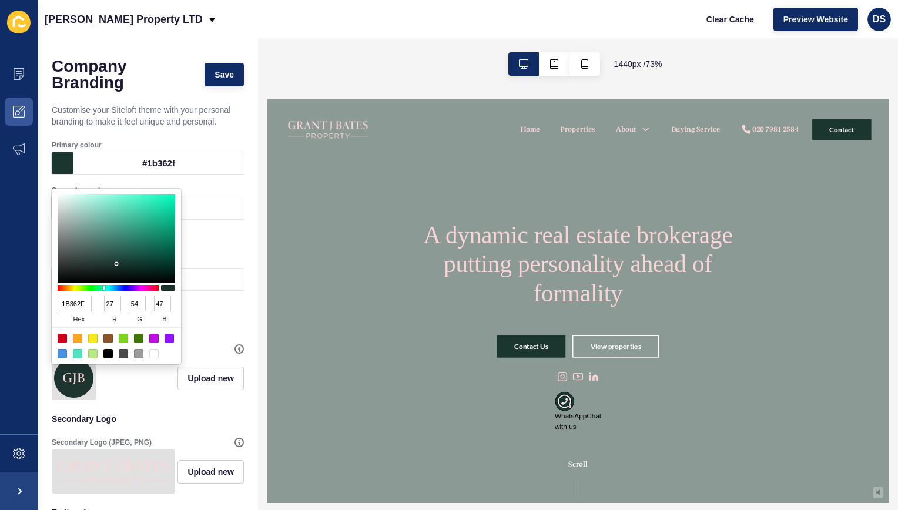
click at [228, 195] on div "Secondary colour" at bounding box center [148, 190] width 192 height 9
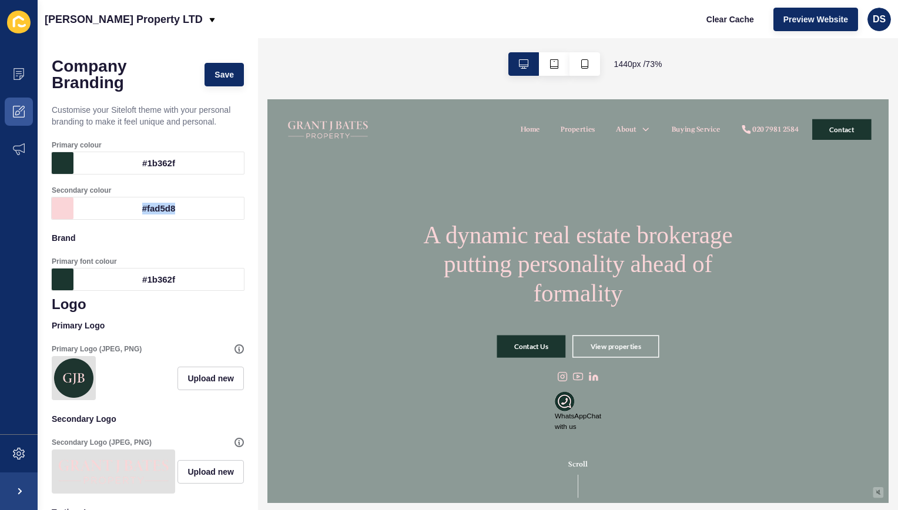
drag, startPoint x: 198, startPoint y: 219, endPoint x: 126, endPoint y: 219, distance: 71.7
click at [126, 219] on div "#fad5d8" at bounding box center [159, 209] width 171 height 22
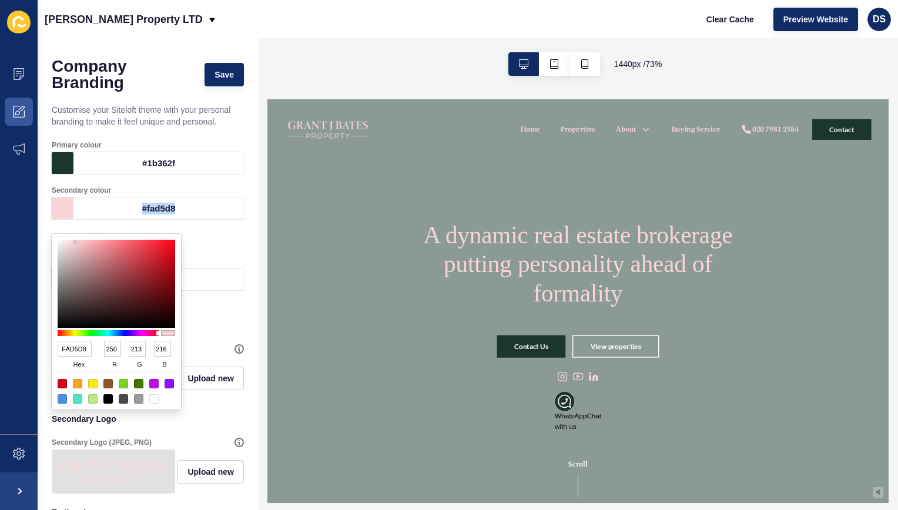
drag, startPoint x: 126, startPoint y: 219, endPoint x: 147, endPoint y: 219, distance: 21.2
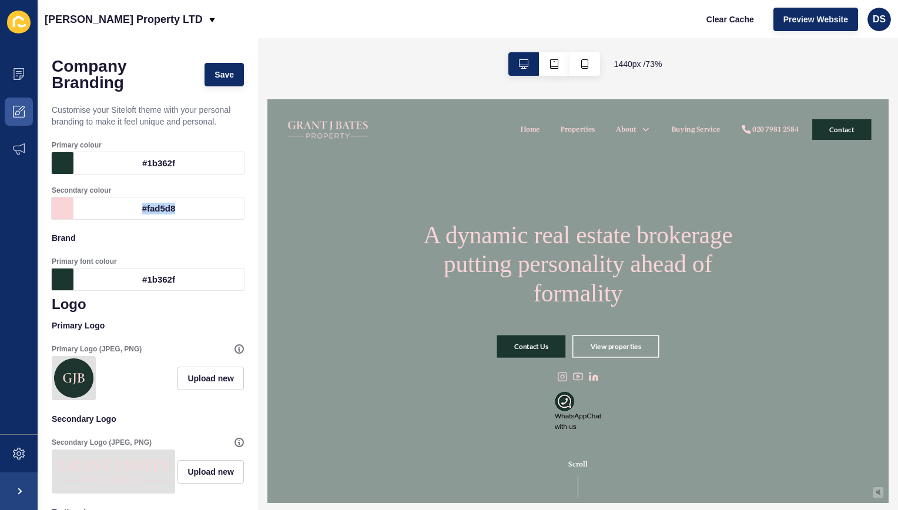
copy div "#fad5d8"
click at [18, 445] on span at bounding box center [19, 454] width 38 height 38
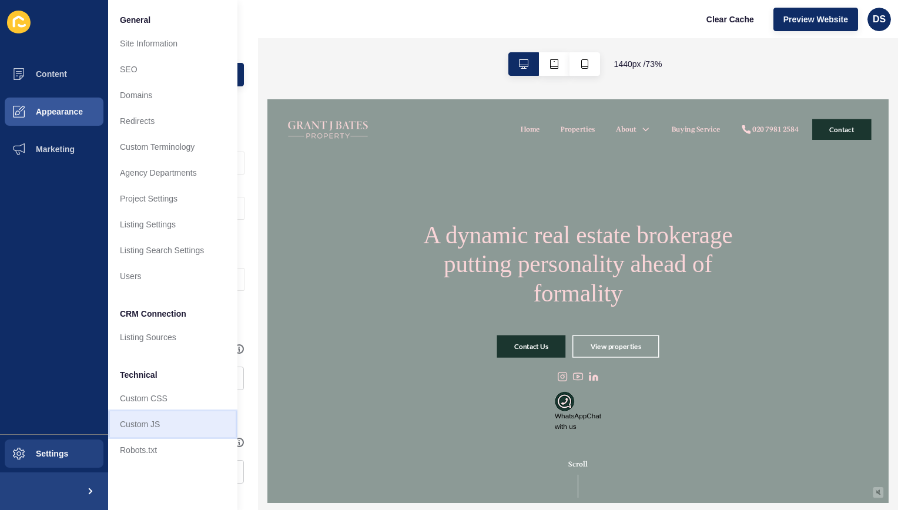
click at [162, 420] on link "Custom JS" at bounding box center [172, 425] width 129 height 26
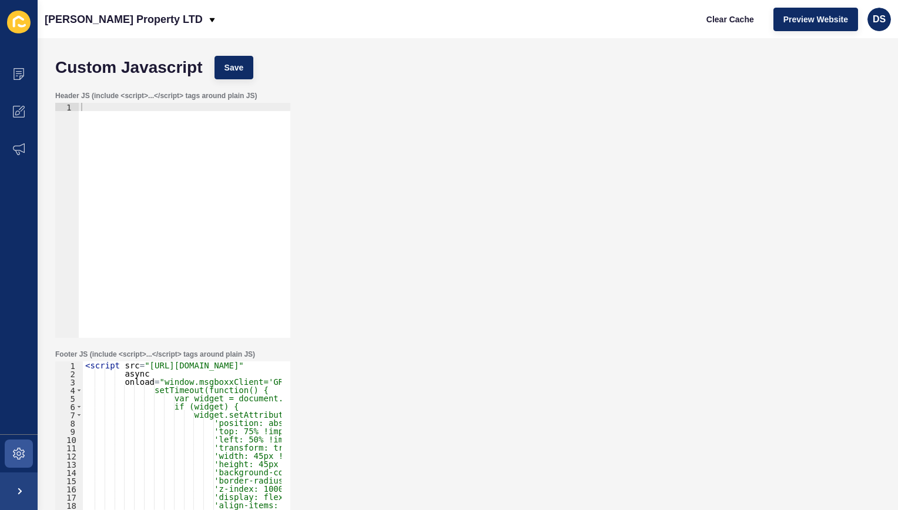
click at [180, 368] on div "< script src = "[URL][DOMAIN_NAME]" async onload = "window.msgboxxClient='GRANT…" at bounding box center [561, 483] width 956 height 243
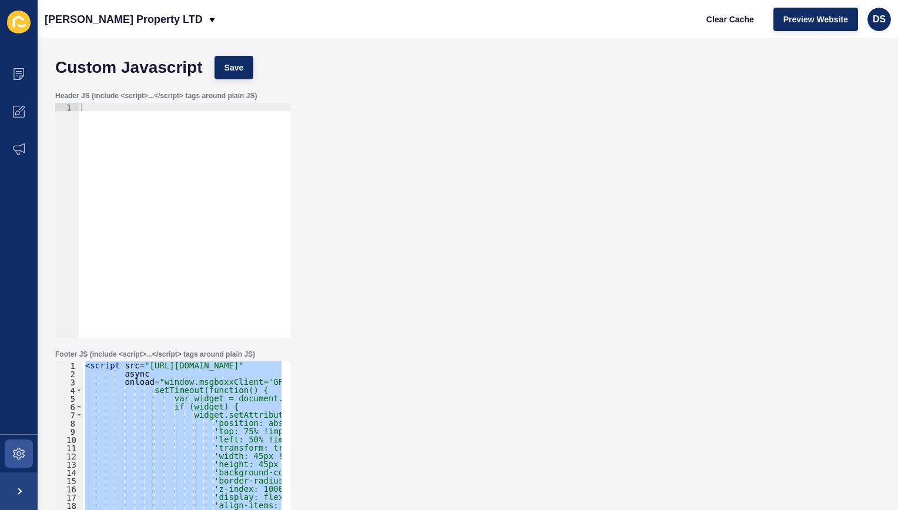
paste textarea
type textarea "</script>"
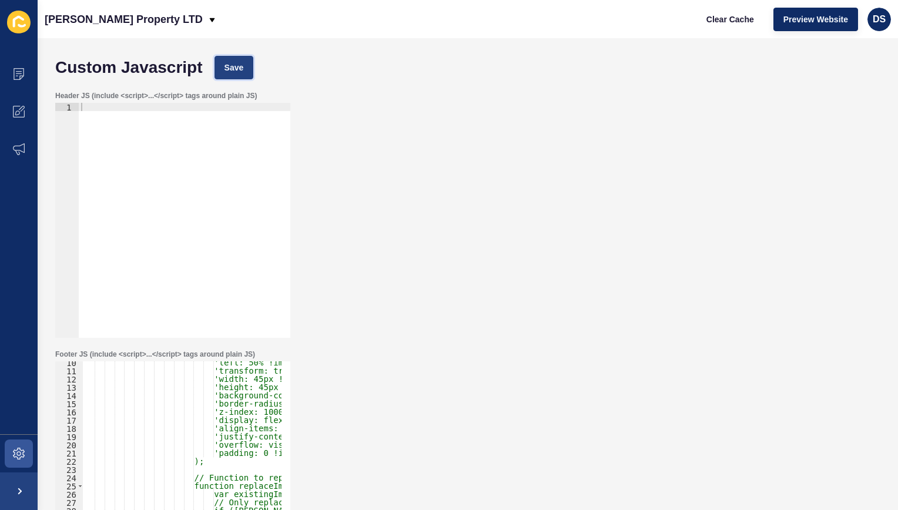
click at [238, 75] on button "Save" at bounding box center [234, 68] width 39 height 24
click at [19, 462] on span at bounding box center [19, 454] width 38 height 38
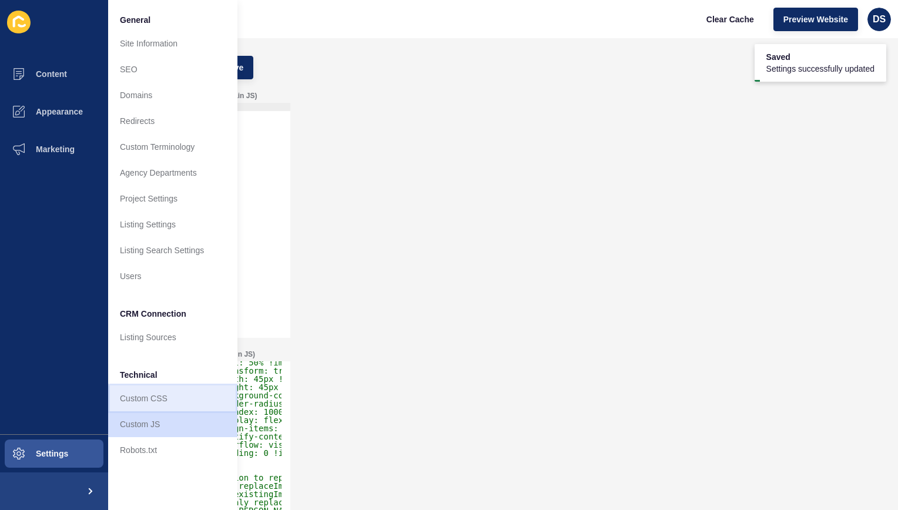
click at [175, 392] on link "Custom CSS" at bounding box center [172, 399] width 129 height 26
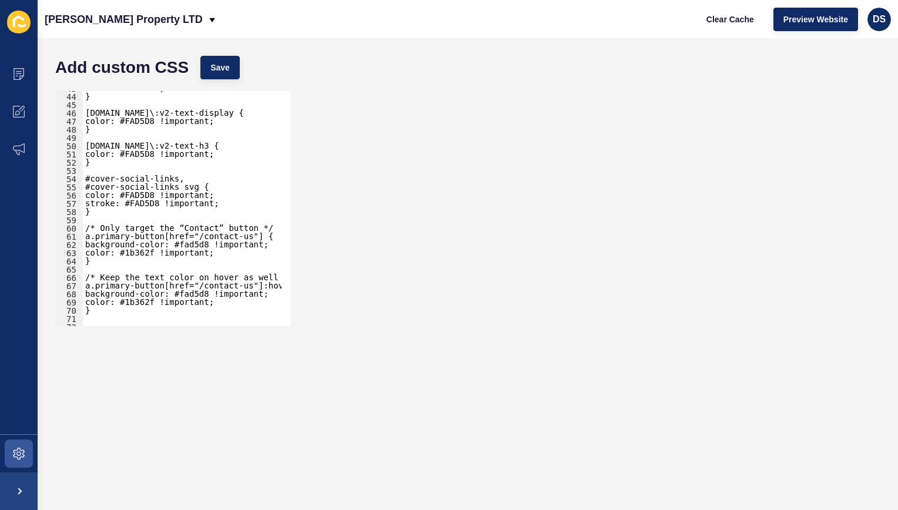
scroll to position [423, 0]
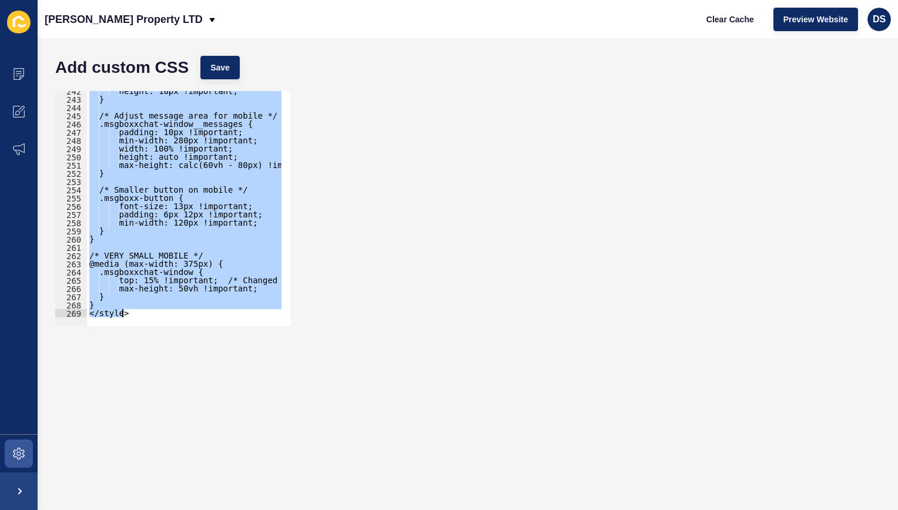
drag, startPoint x: 85, startPoint y: 257, endPoint x: 410, endPoint y: 456, distance: 381.6
click at [410, 456] on form "Add custom CSS Save <style> 242 243 244 245 246 247 248 249 250 251 252 253 254…" at bounding box center [467, 274] width 837 height 449
paste textarea
type textarea "</style>"
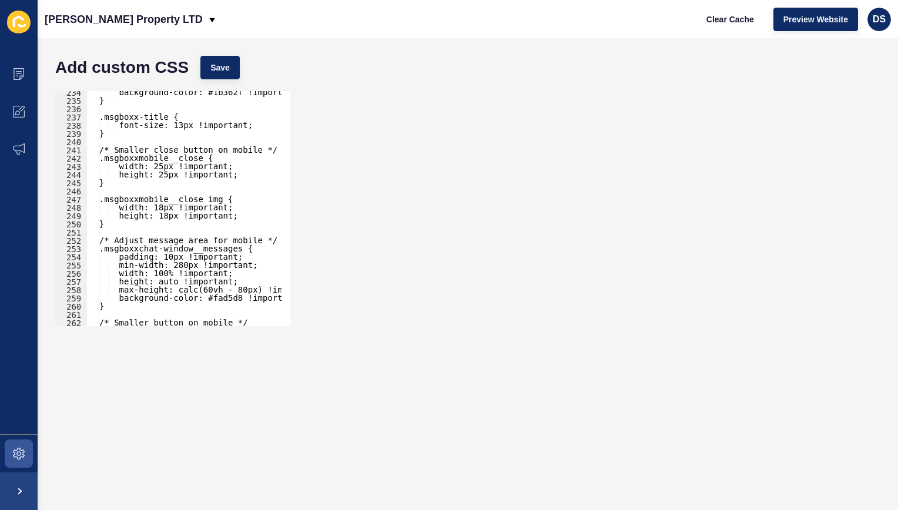
scroll to position [1921, 0]
click at [213, 67] on span "Save" at bounding box center [220, 68] width 19 height 12
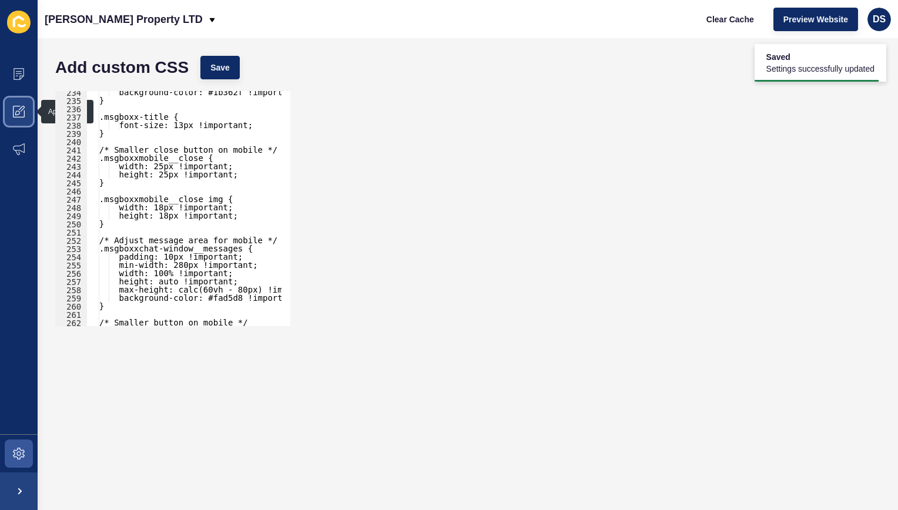
click at [28, 111] on span at bounding box center [19, 112] width 38 height 38
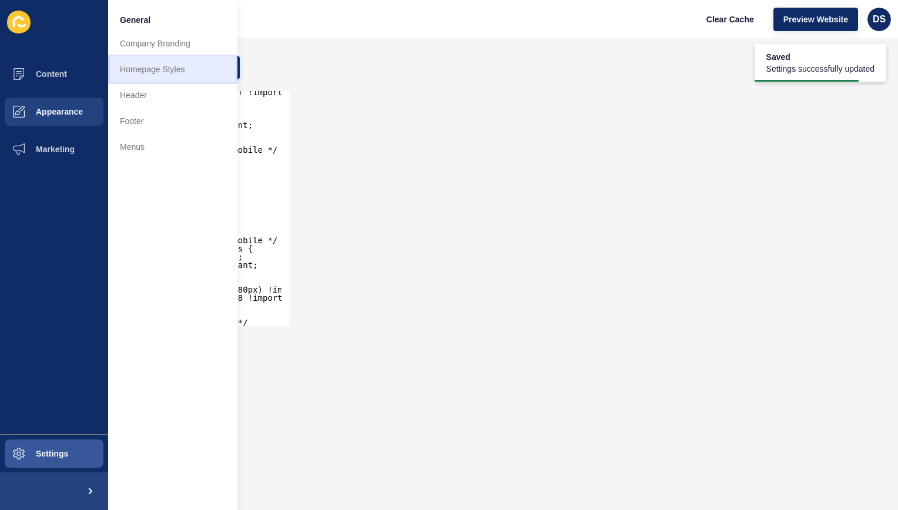
click at [172, 78] on link "Homepage Styles" at bounding box center [172, 69] width 129 height 26
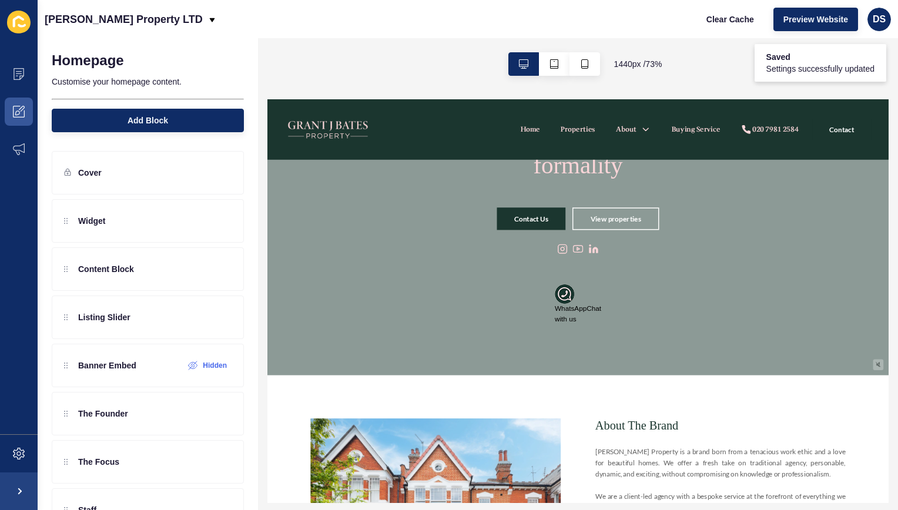
scroll to position [176, 0]
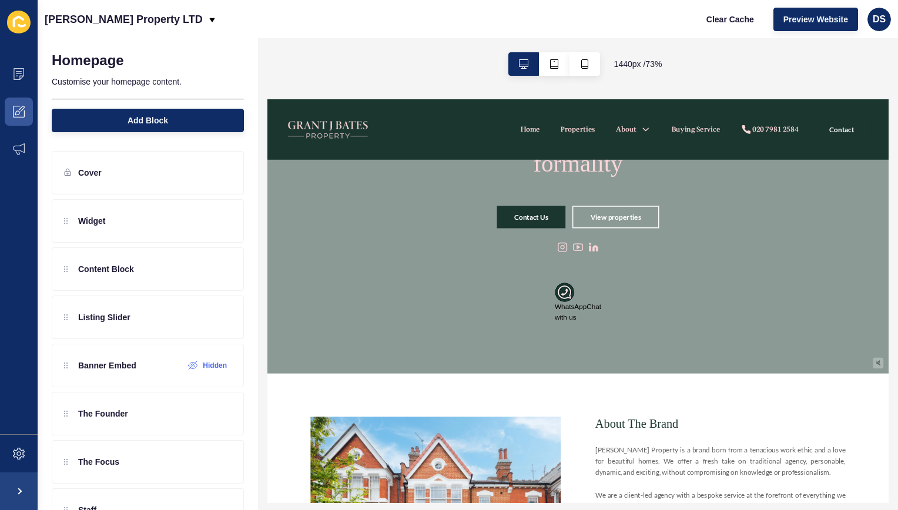
click at [675, 369] on img at bounding box center [672, 362] width 26 height 26
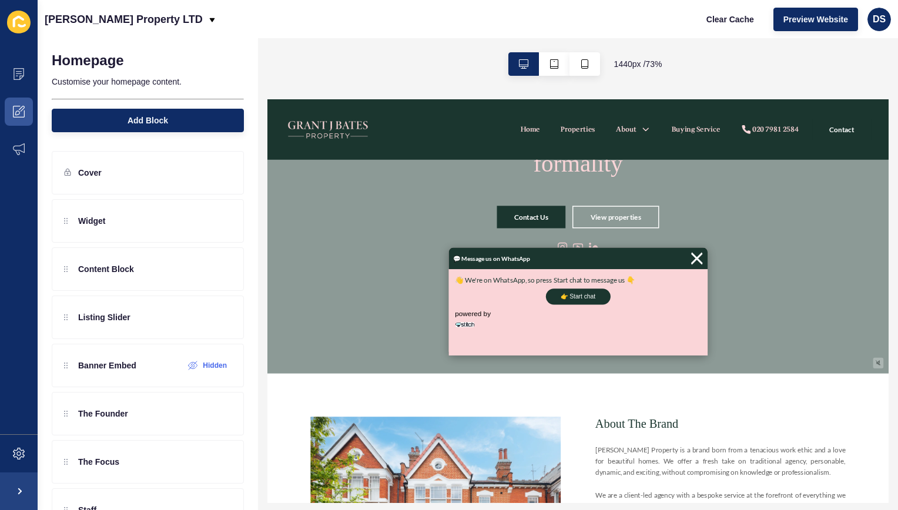
click at [847, 319] on img at bounding box center [853, 316] width 18 height 26
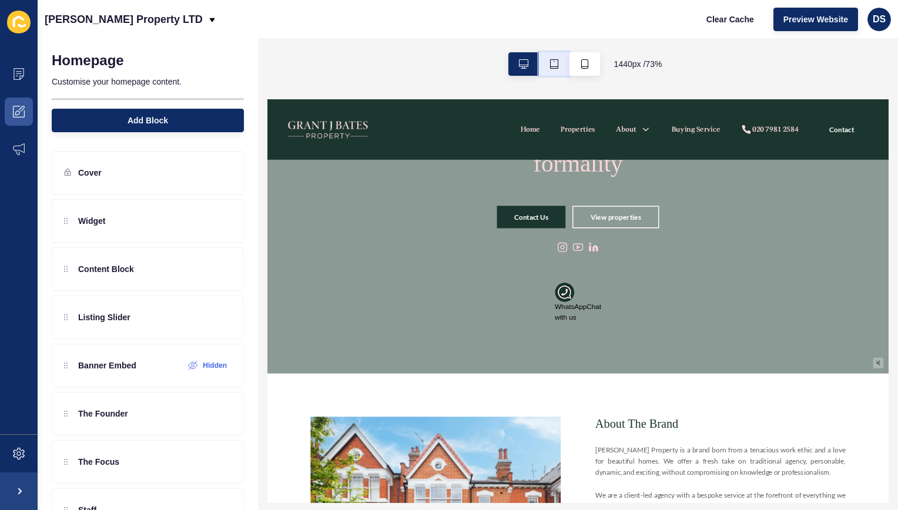
click at [545, 62] on button "button" at bounding box center [554, 64] width 31 height 24
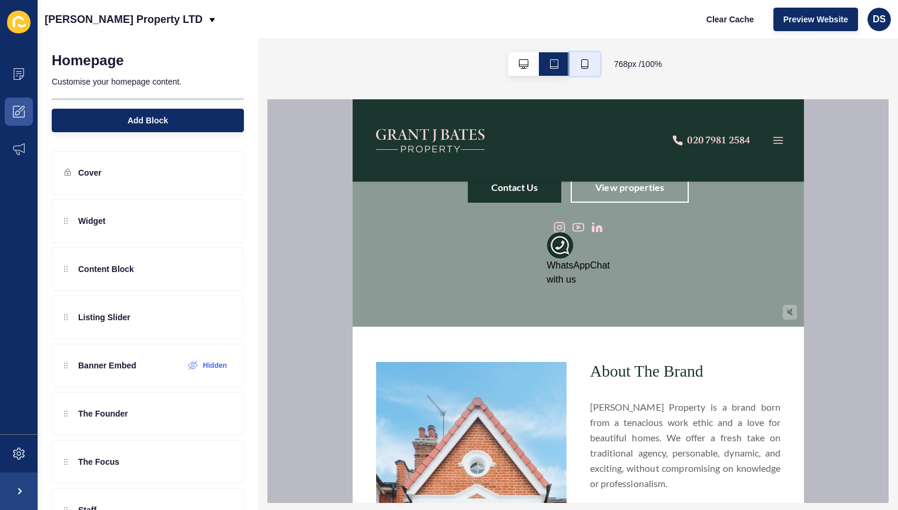
click at [585, 62] on icon "button" at bounding box center [584, 63] width 9 height 9
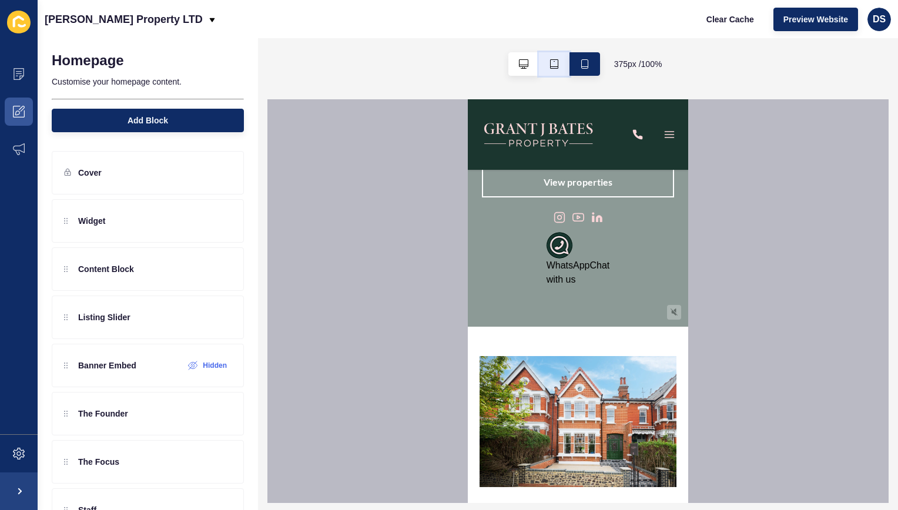
click at [562, 66] on button "button" at bounding box center [554, 64] width 31 height 24
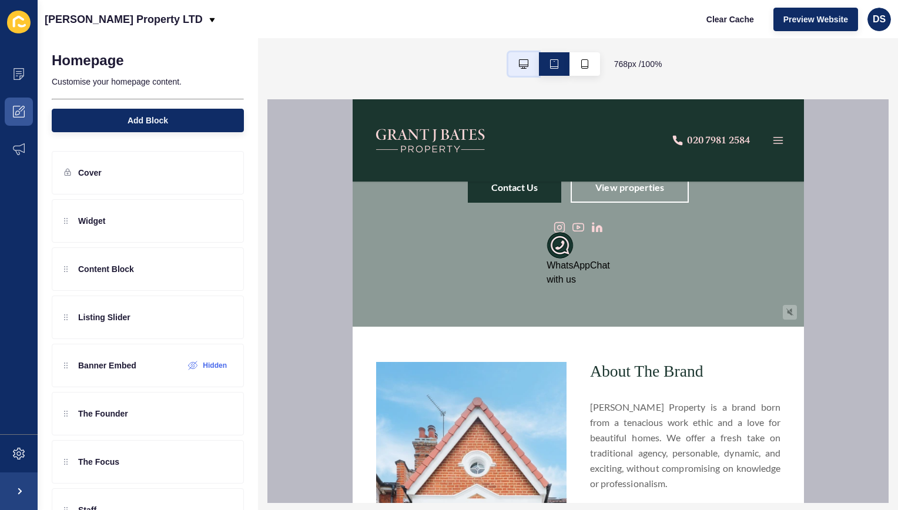
click at [524, 69] on button "button" at bounding box center [524, 64] width 31 height 24
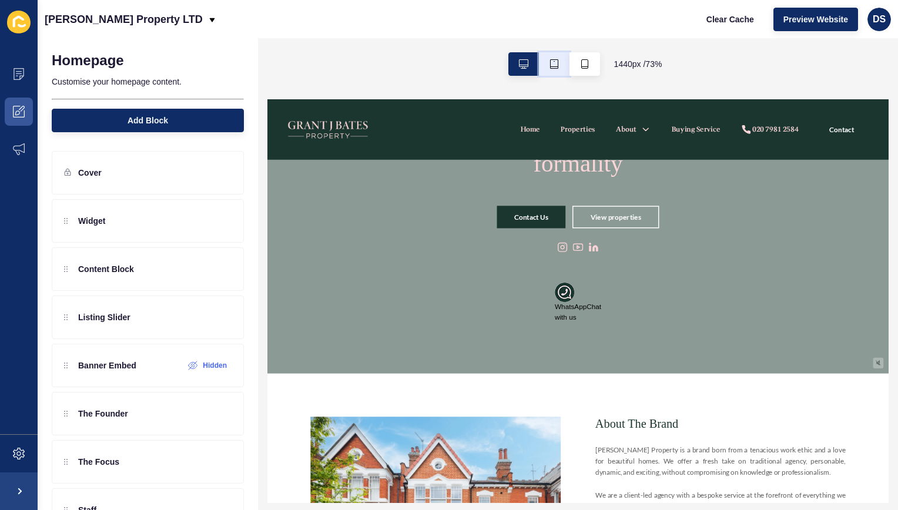
click at [544, 66] on button "button" at bounding box center [554, 64] width 31 height 24
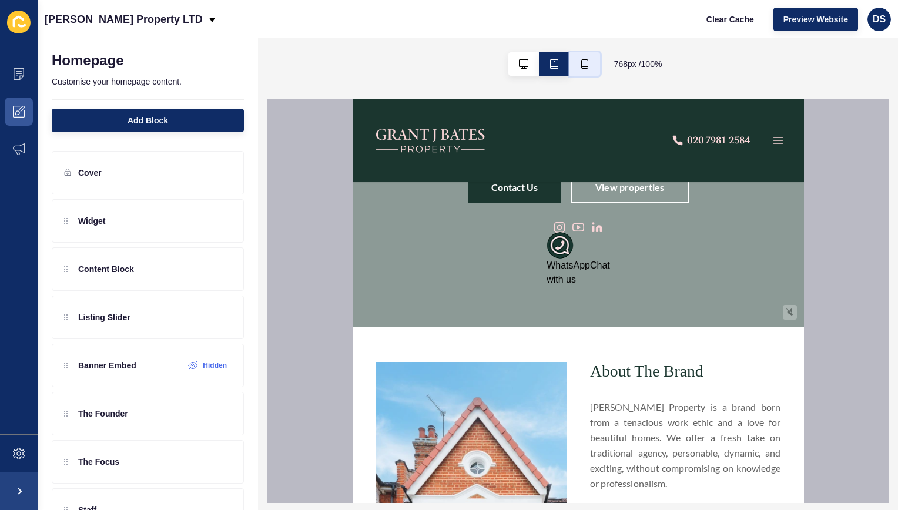
click at [571, 65] on button "button" at bounding box center [585, 64] width 31 height 24
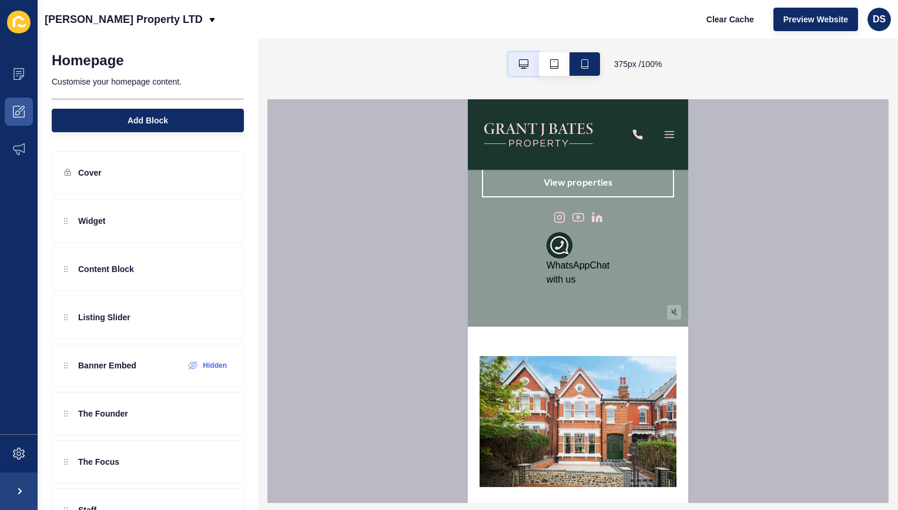
click at [522, 65] on icon "button" at bounding box center [523, 63] width 9 height 9
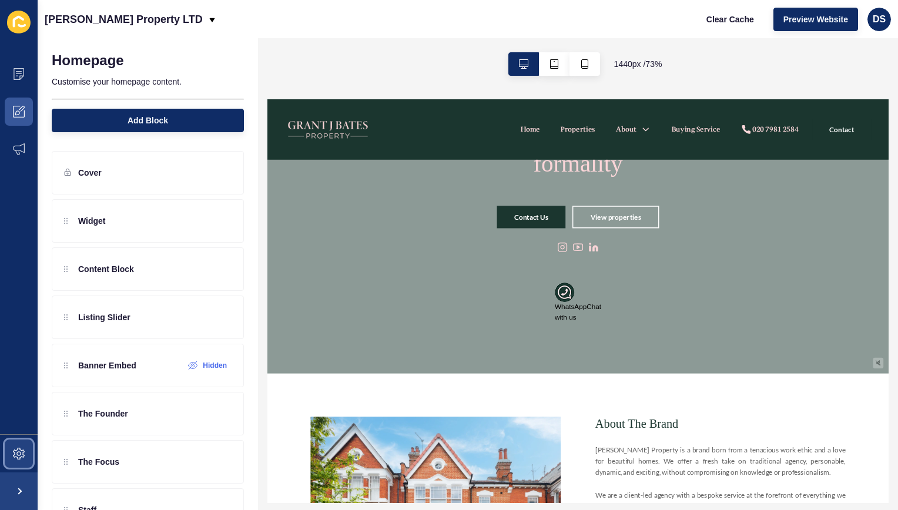
click at [14, 440] on span at bounding box center [19, 454] width 38 height 38
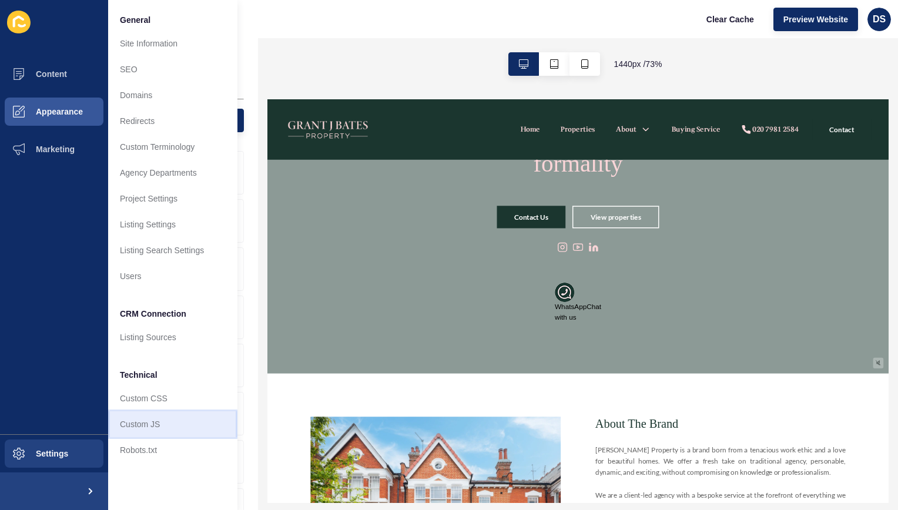
click at [159, 419] on link "Custom JS" at bounding box center [172, 425] width 129 height 26
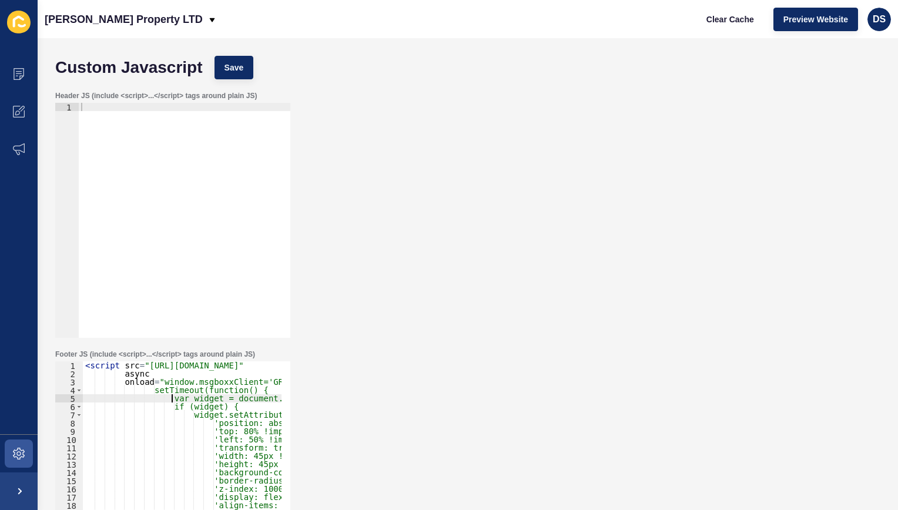
click at [172, 398] on div "< script src = "[URL][DOMAIN_NAME]" async onload = "window.msgboxxClient='GRANT…" at bounding box center [561, 483] width 956 height 243
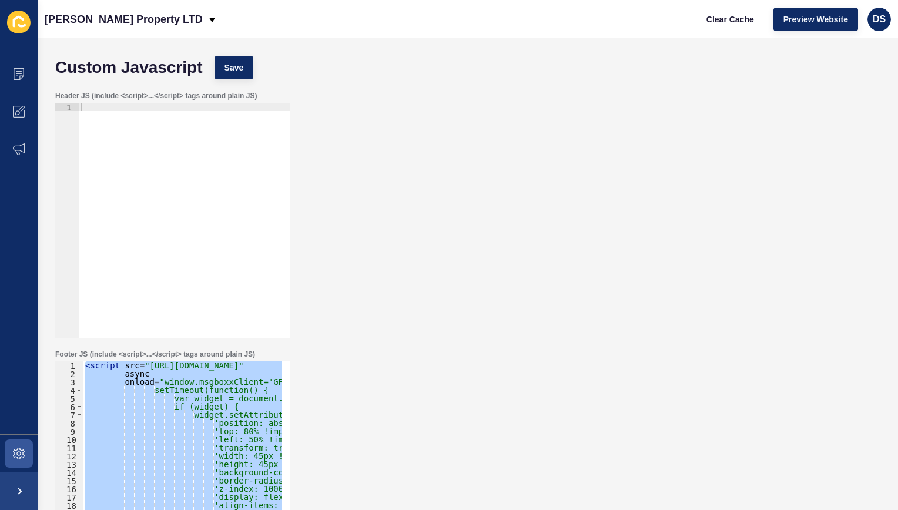
paste textarea
type textarea "</script>"
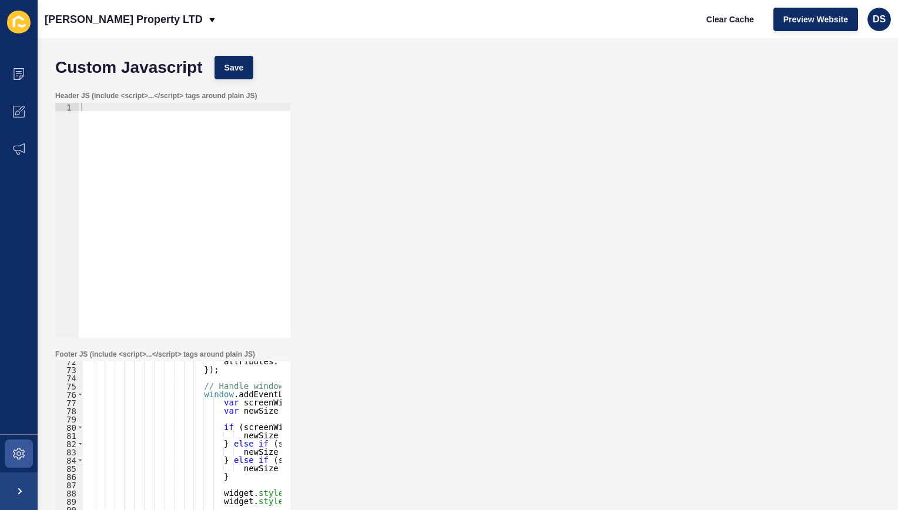
scroll to position [588, 0]
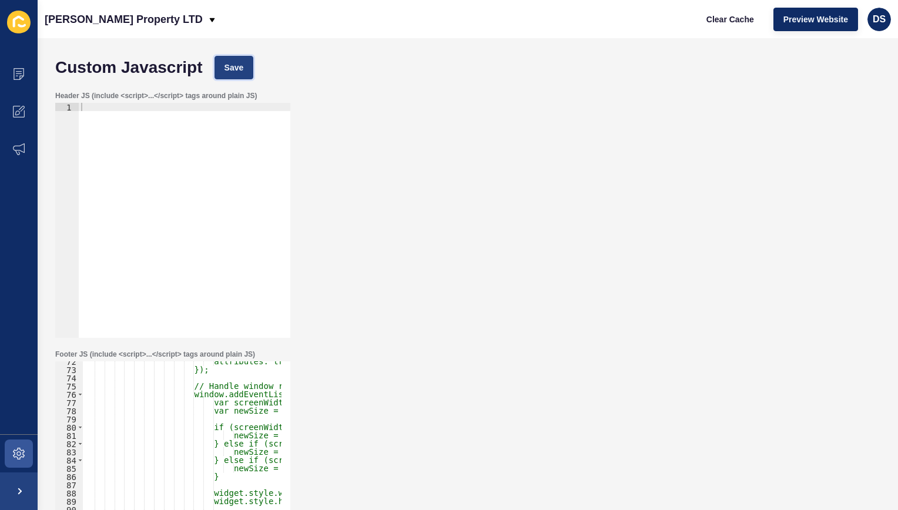
click at [222, 61] on button "Save" at bounding box center [234, 68] width 39 height 24
click at [16, 454] on icon at bounding box center [18, 454] width 5 height 5
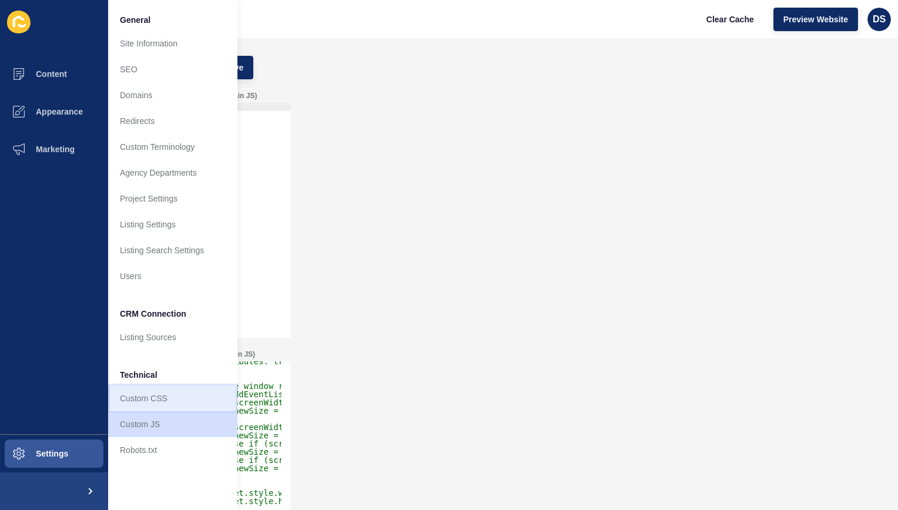
click at [159, 401] on link "Custom CSS" at bounding box center [172, 399] width 129 height 26
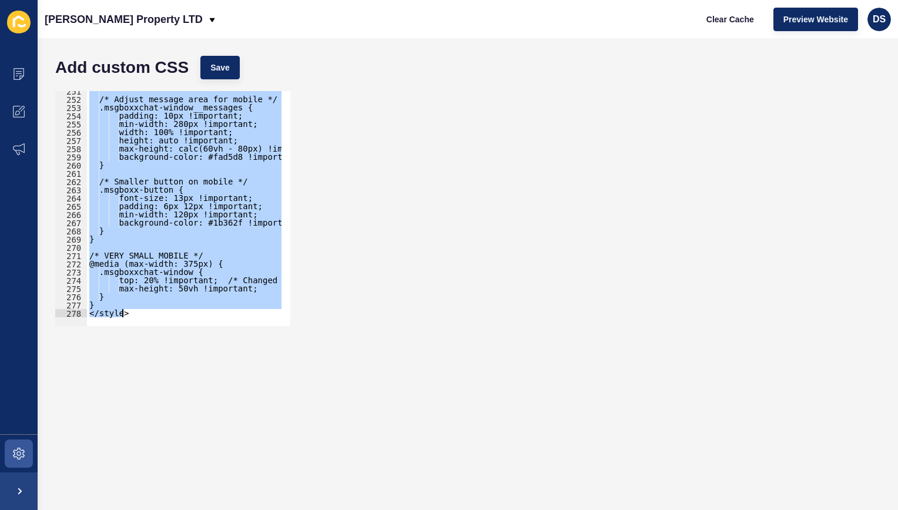
drag, startPoint x: 85, startPoint y: 256, endPoint x: 290, endPoint y: 386, distance: 243.7
click at [290, 386] on form "Add custom CSS Save <style> 251 252 253 254 255 256 257 258 259 260 261 262 263…" at bounding box center [467, 274] width 837 height 449
paste textarea
type textarea "</style>"
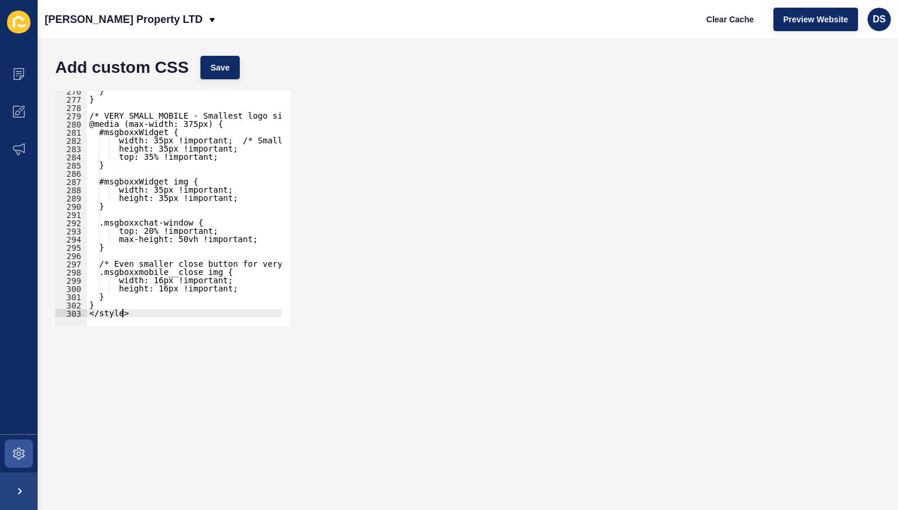
scroll to position [2267, 0]
click at [230, 71] on button "Save" at bounding box center [220, 68] width 39 height 24
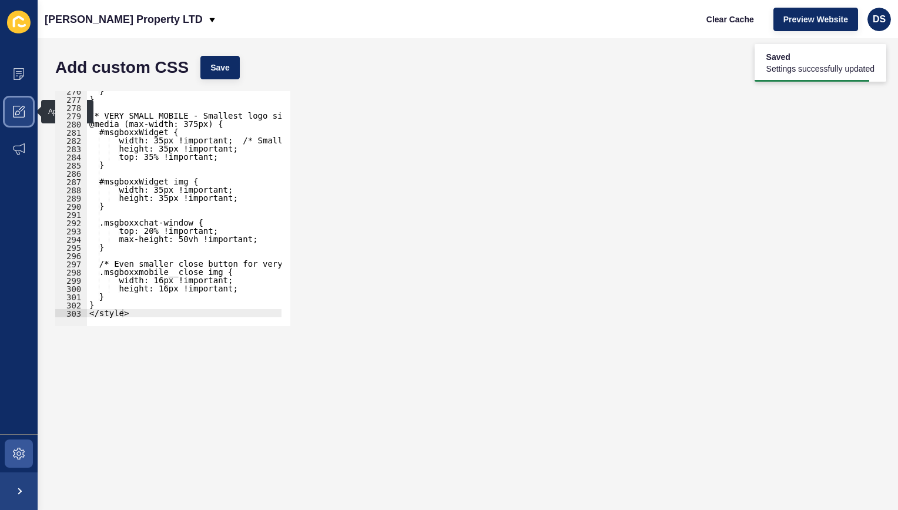
click at [21, 112] on icon at bounding box center [19, 112] width 12 height 12
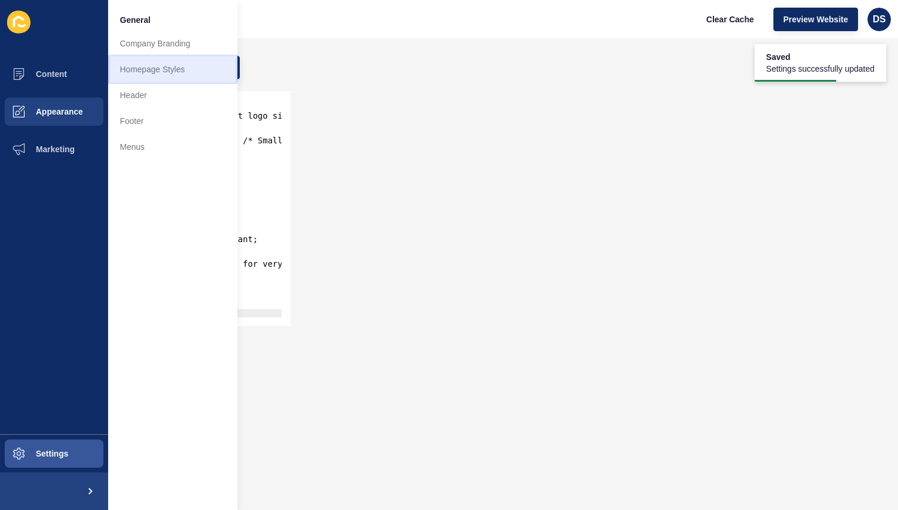
click at [173, 74] on link "Homepage Styles" at bounding box center [172, 69] width 129 height 26
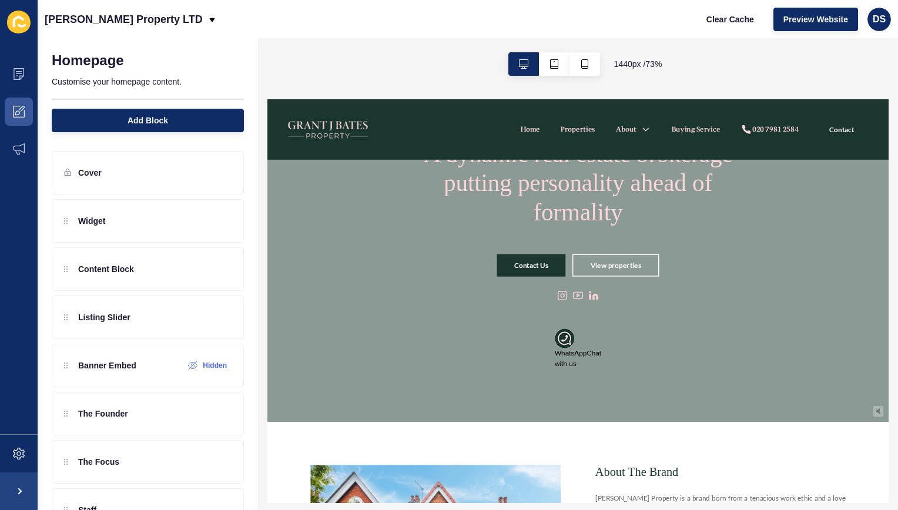
scroll to position [118, 0]
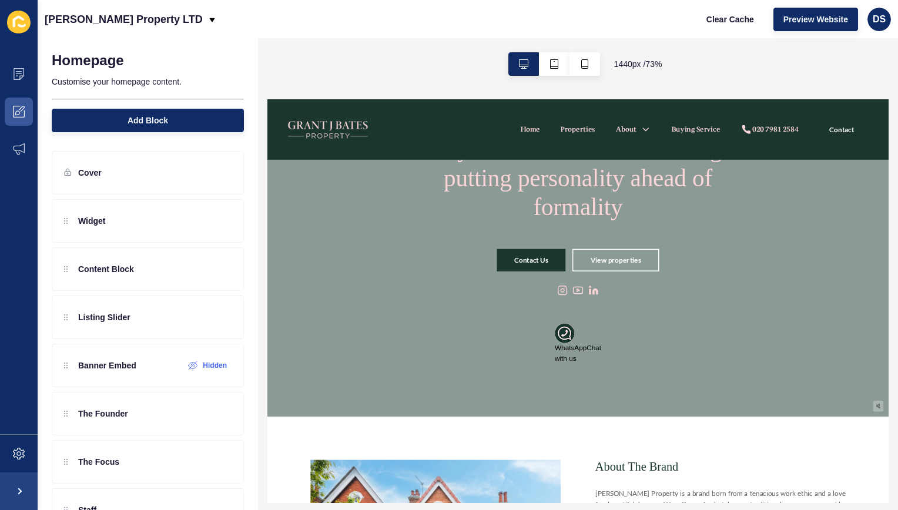
click at [663, 426] on img at bounding box center [672, 418] width 26 height 26
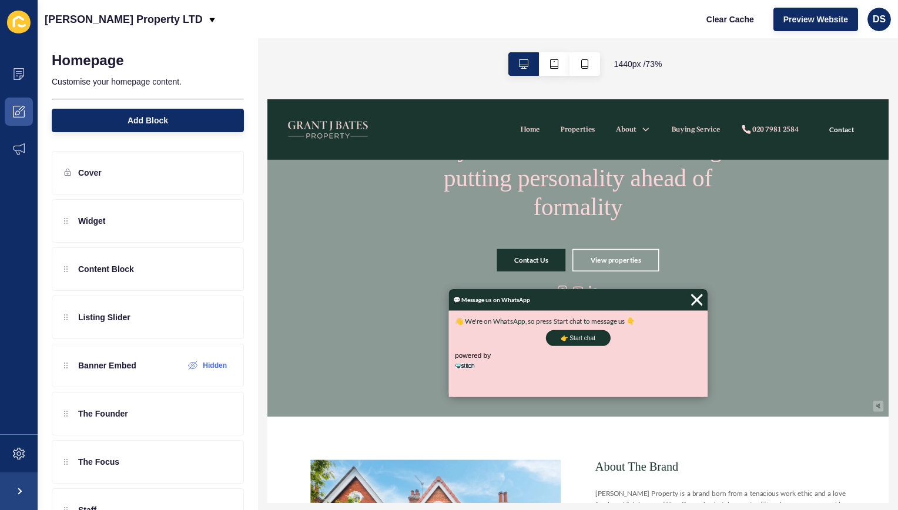
click at [853, 370] on img at bounding box center [853, 372] width 18 height 26
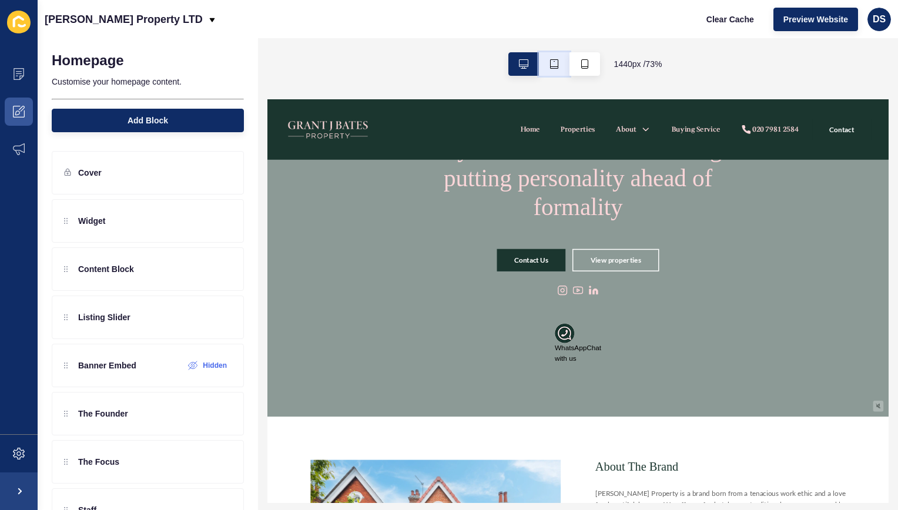
click at [558, 65] on button "button" at bounding box center [554, 64] width 31 height 24
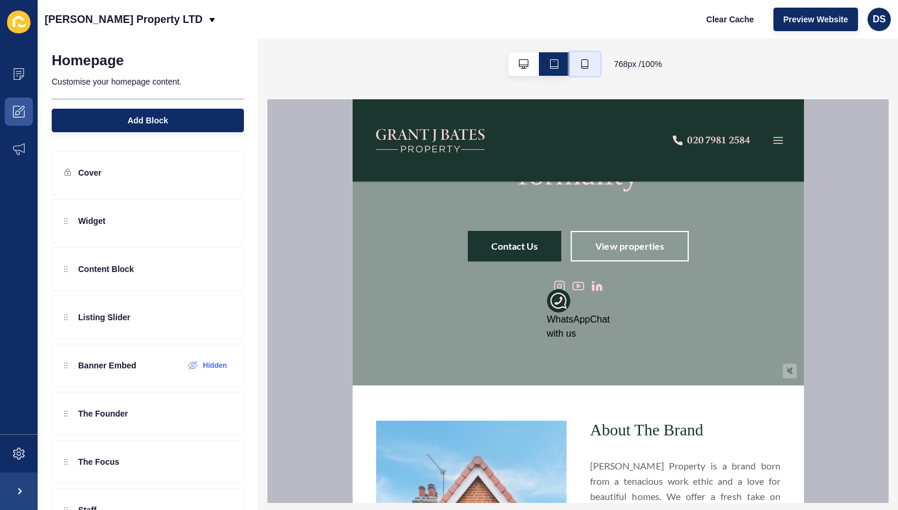
click at [583, 64] on icon "button" at bounding box center [584, 63] width 9 height 9
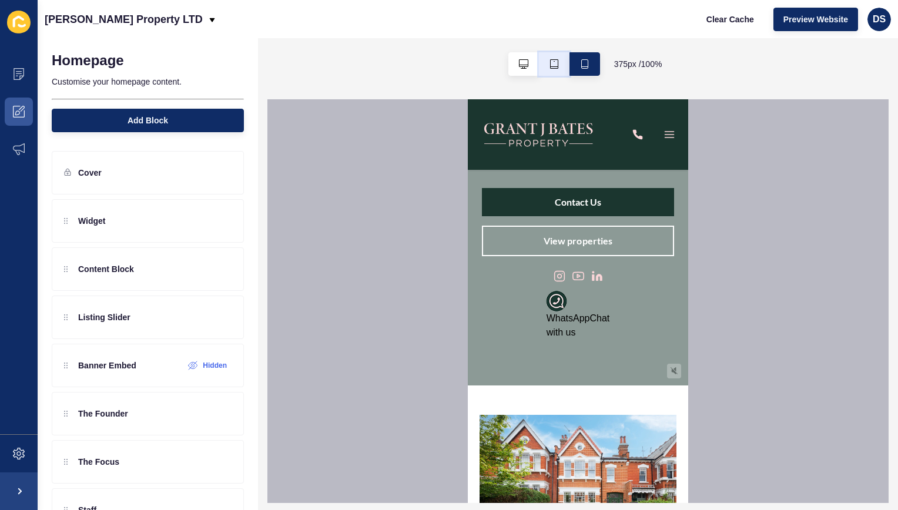
click at [558, 71] on button "button" at bounding box center [554, 64] width 31 height 24
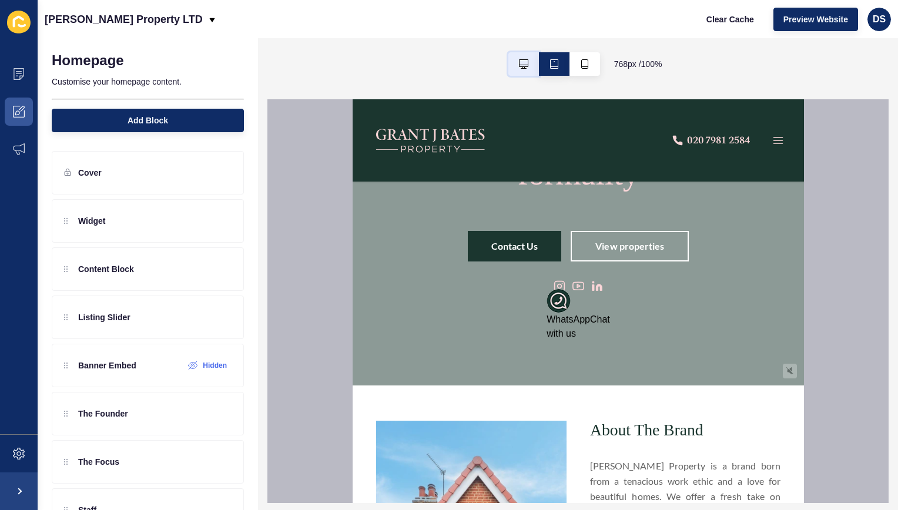
click at [524, 66] on icon "button" at bounding box center [523, 63] width 9 height 9
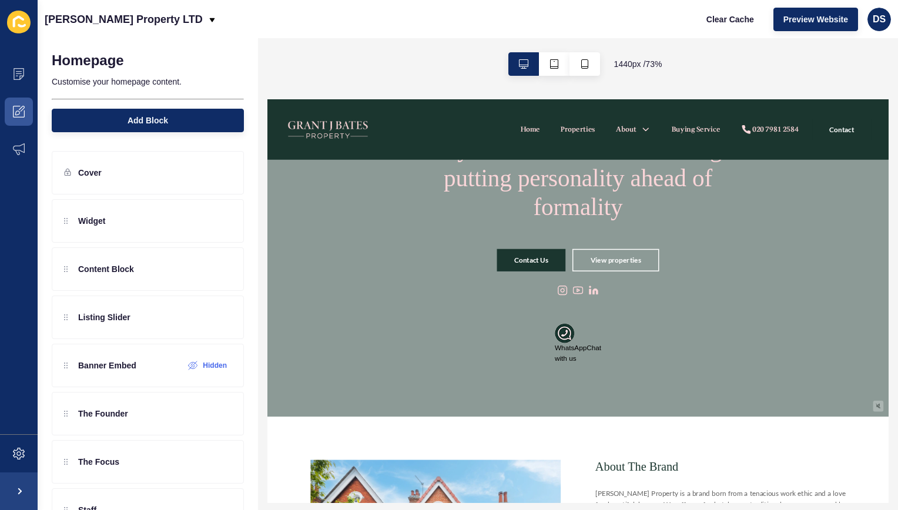
click at [802, 35] on div "[PERSON_NAME] Property LTD Clear Cache Preview Website DS" at bounding box center [468, 19] width 861 height 38
click at [808, 23] on span "Preview Website" at bounding box center [816, 20] width 65 height 12
click at [20, 462] on span at bounding box center [19, 454] width 38 height 38
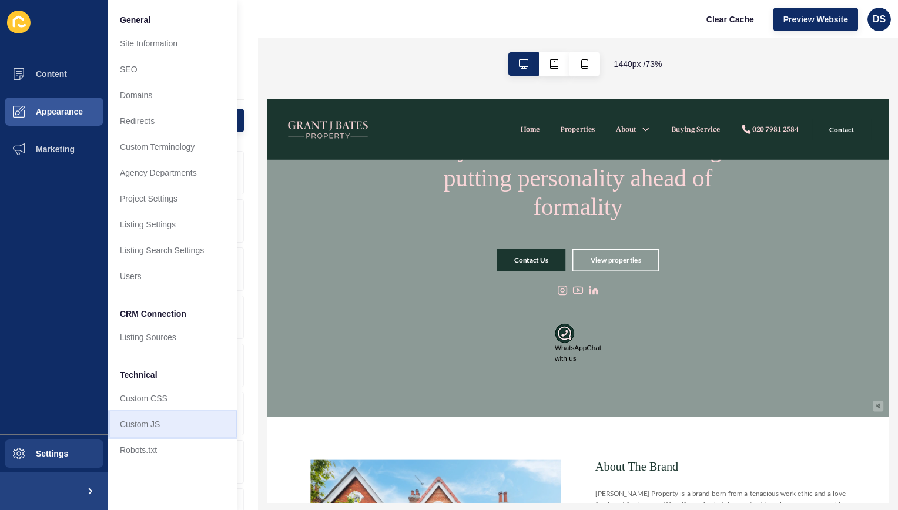
click at [182, 421] on link "Custom JS" at bounding box center [172, 425] width 129 height 26
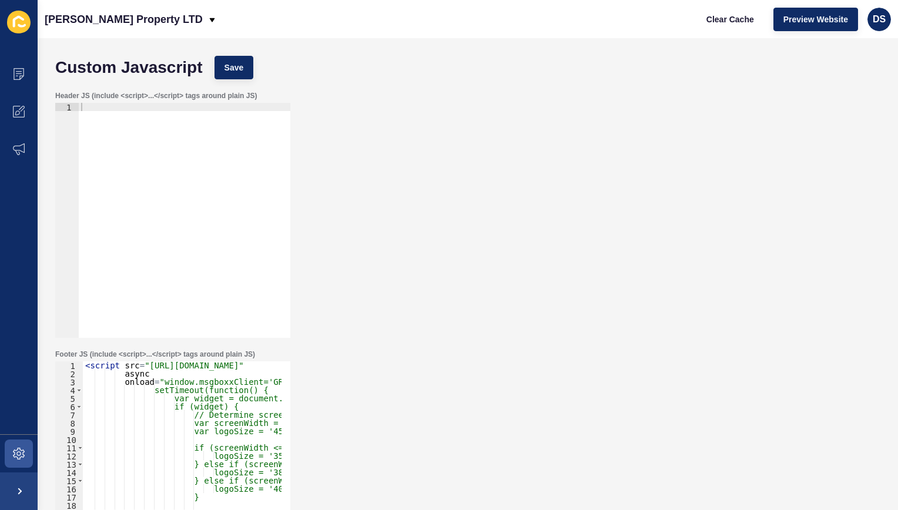
click at [215, 375] on div "< script src = "[URL][DOMAIN_NAME]" async onload = "window.msgboxxClient='GRANT…" at bounding box center [561, 483] width 956 height 243
type textarea "}, 100);"> </script>"
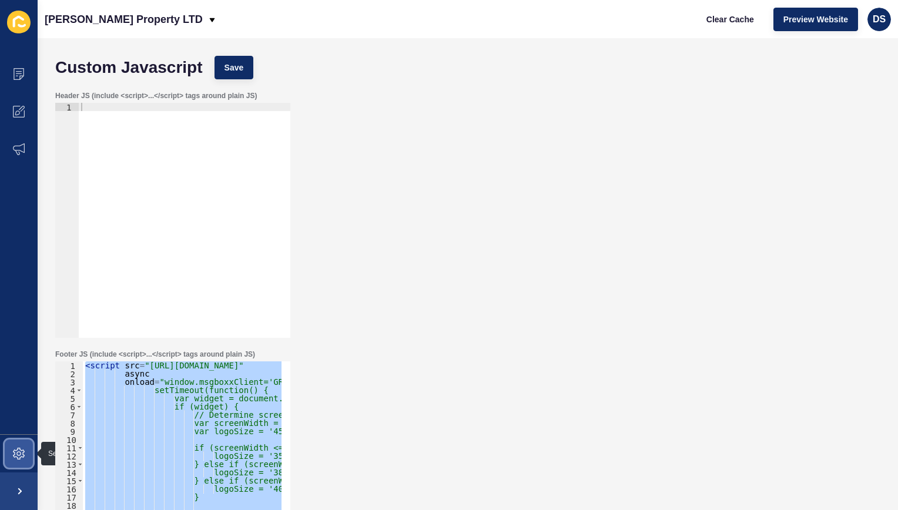
click at [10, 450] on span at bounding box center [19, 454] width 38 height 38
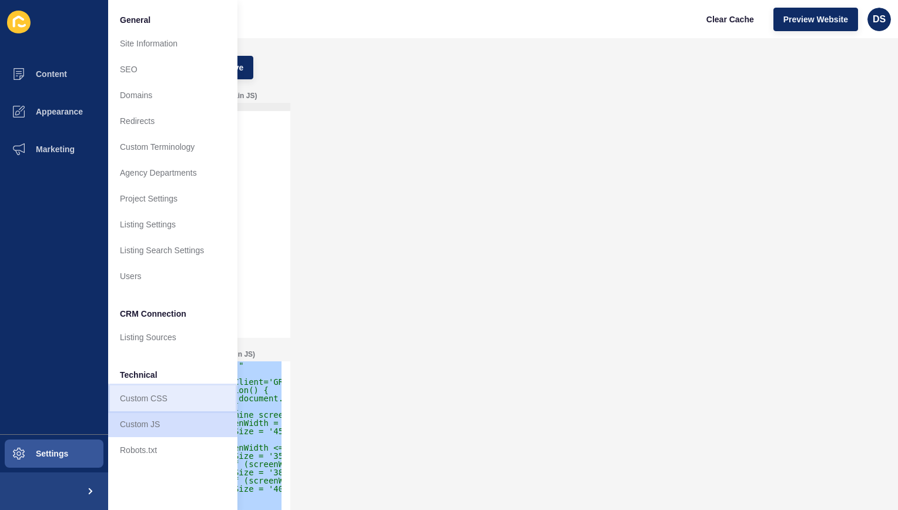
click at [149, 405] on link "Custom CSS" at bounding box center [172, 399] width 129 height 26
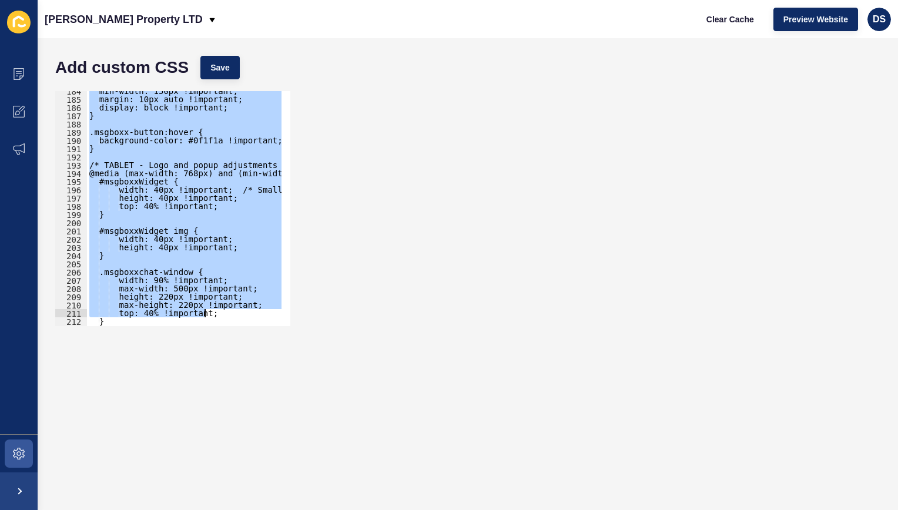
scroll to position [2267, 0]
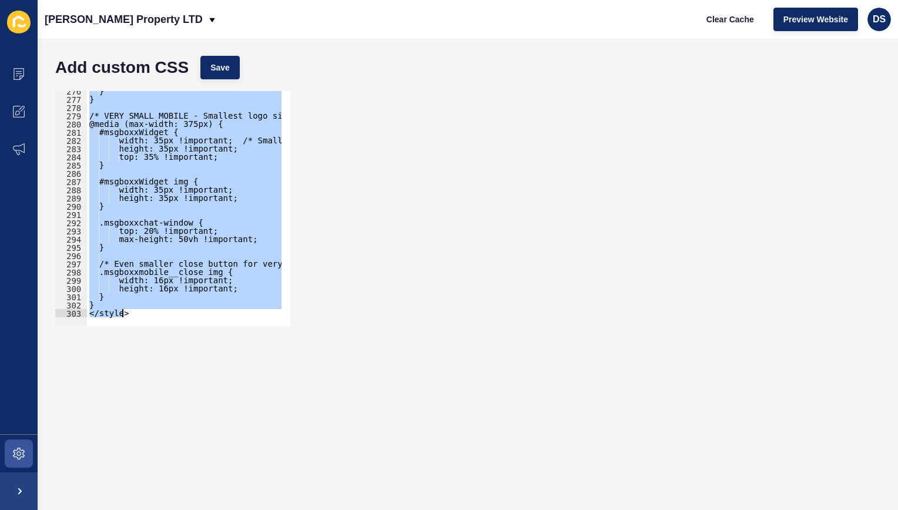
drag, startPoint x: 87, startPoint y: 186, endPoint x: 249, endPoint y: 445, distance: 305.9
click at [249, 445] on form "Add custom CSS Save <style> 276 277 278 279 280 281 282 283 284 285 286 287 288…" at bounding box center [467, 274] width 837 height 449
type textarea "} </style>"
click at [15, 115] on icon at bounding box center [19, 112] width 12 height 12
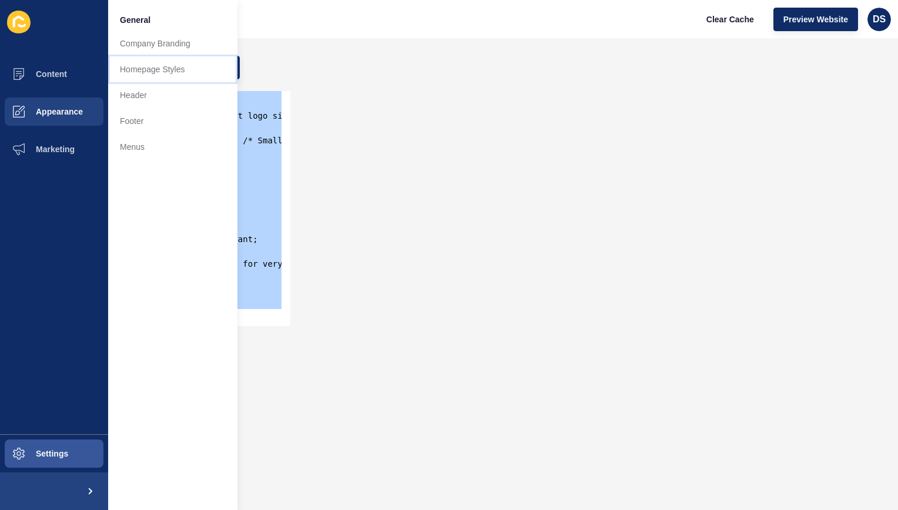
click at [175, 69] on link "Homepage Styles" at bounding box center [172, 69] width 129 height 26
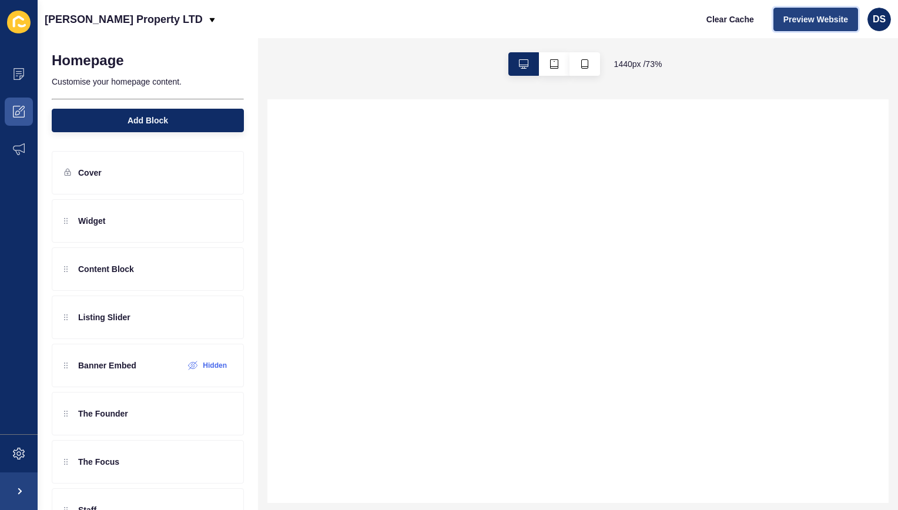
click at [804, 21] on span "Preview Website" at bounding box center [816, 20] width 65 height 12
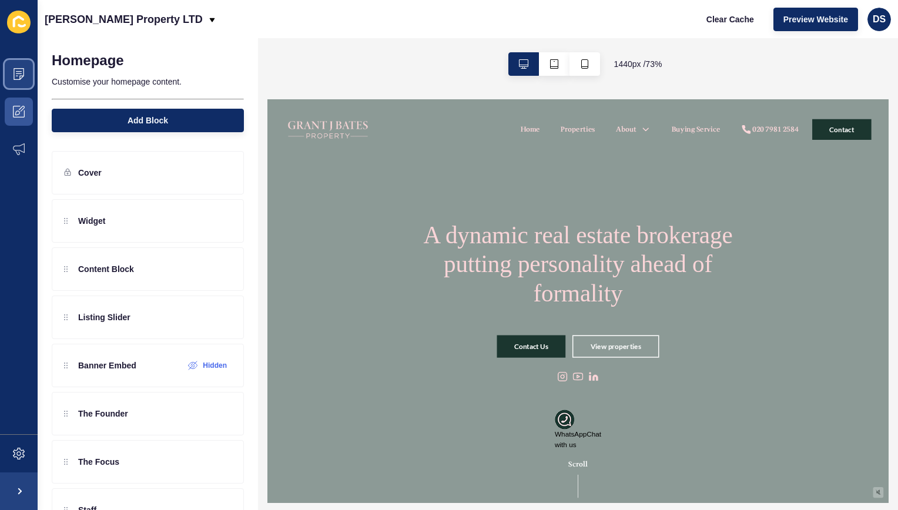
click at [13, 78] on icon at bounding box center [19, 74] width 12 height 12
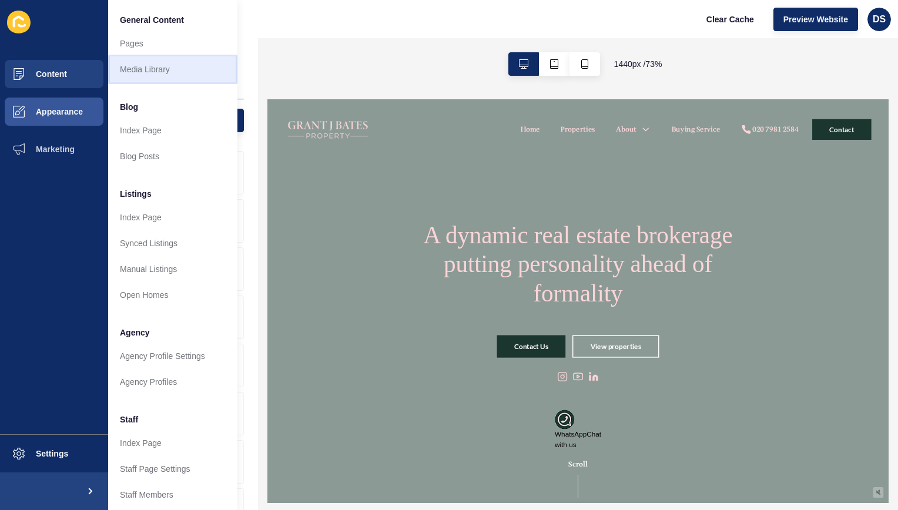
click at [148, 64] on link "Media Library" at bounding box center [172, 69] width 129 height 26
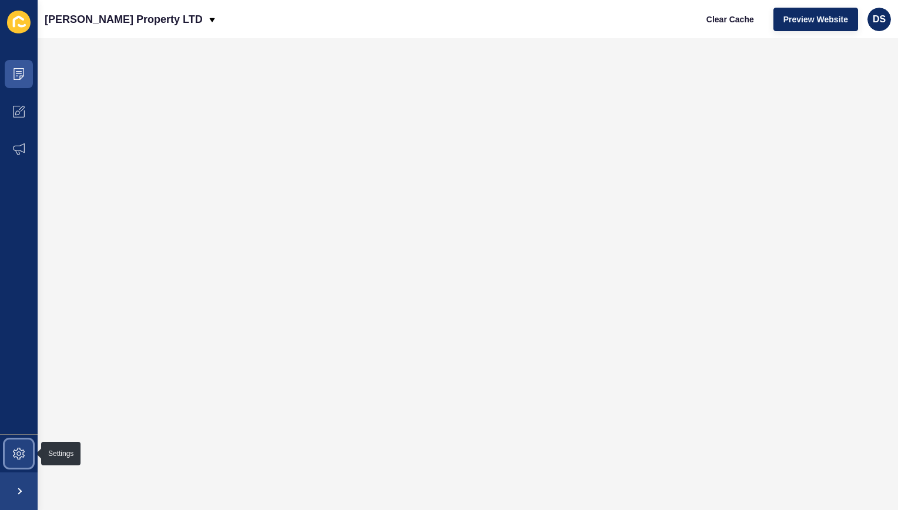
click at [6, 460] on span at bounding box center [19, 454] width 38 height 38
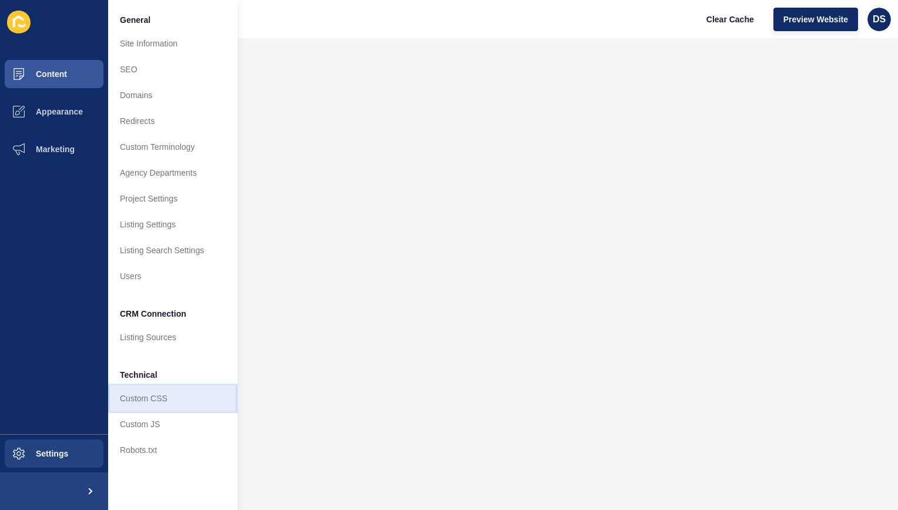
click at [159, 390] on link "Custom CSS" at bounding box center [172, 399] width 129 height 26
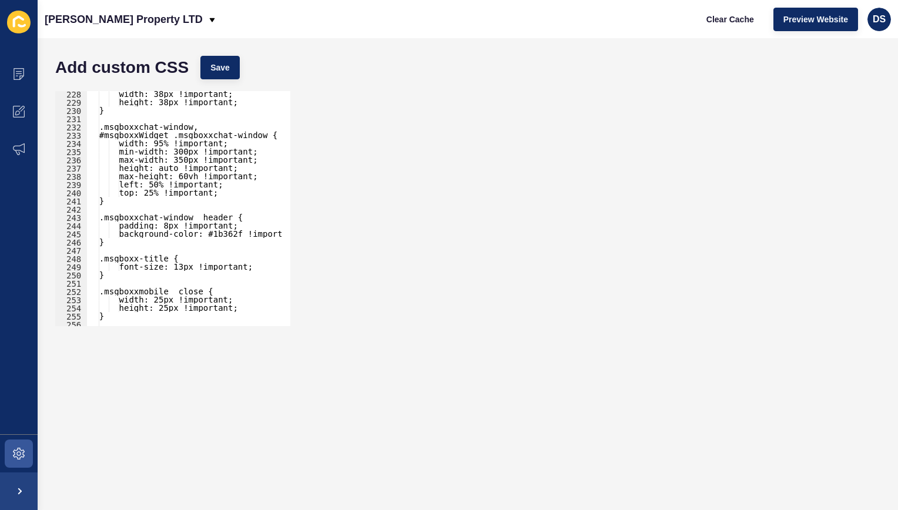
scroll to position [2011, 0]
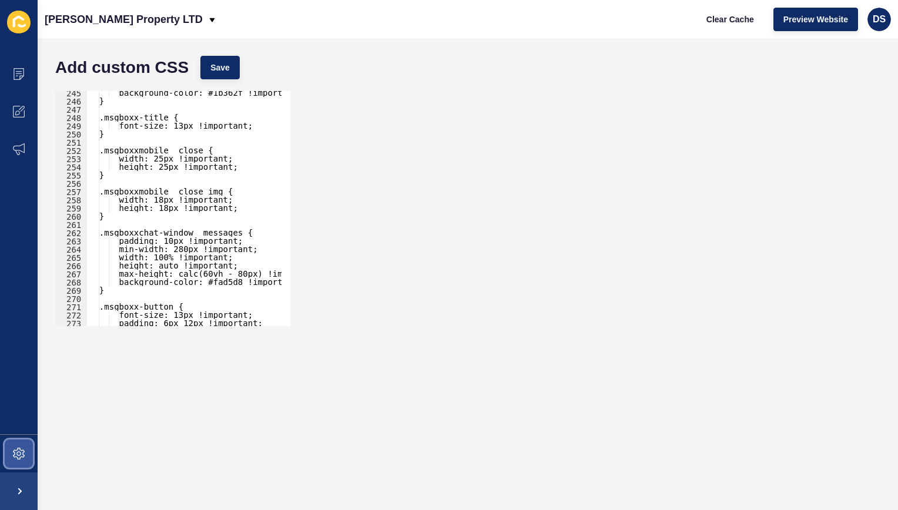
click at [24, 453] on icon at bounding box center [19, 454] width 12 height 12
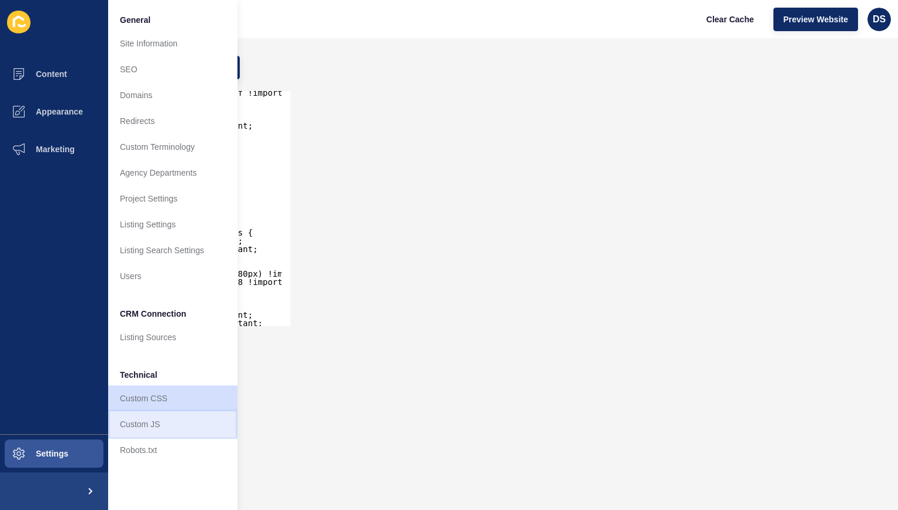
click at [168, 428] on link "Custom JS" at bounding box center [172, 425] width 129 height 26
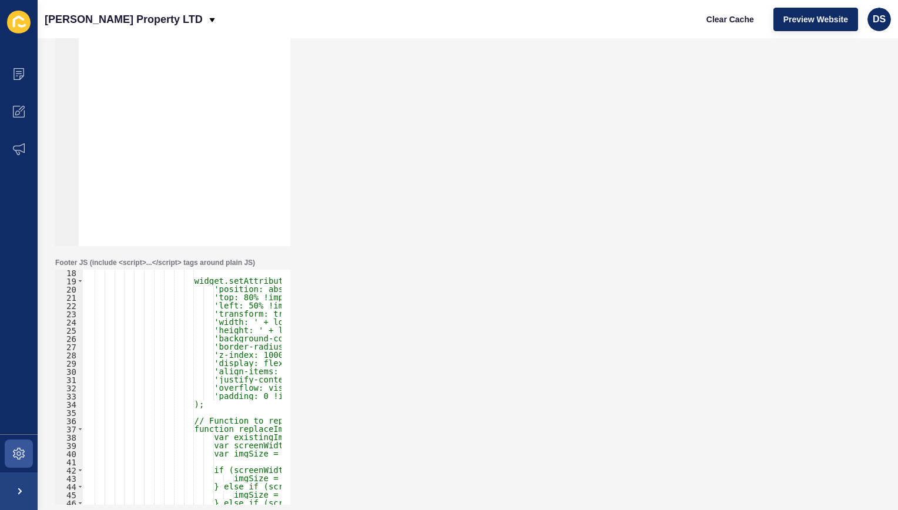
scroll to position [141, 0]
click at [220, 319] on div "widget.setAttribute('style', 'position: absolute !important;' + 'top: 80% !impo…" at bounding box center [561, 390] width 956 height 243
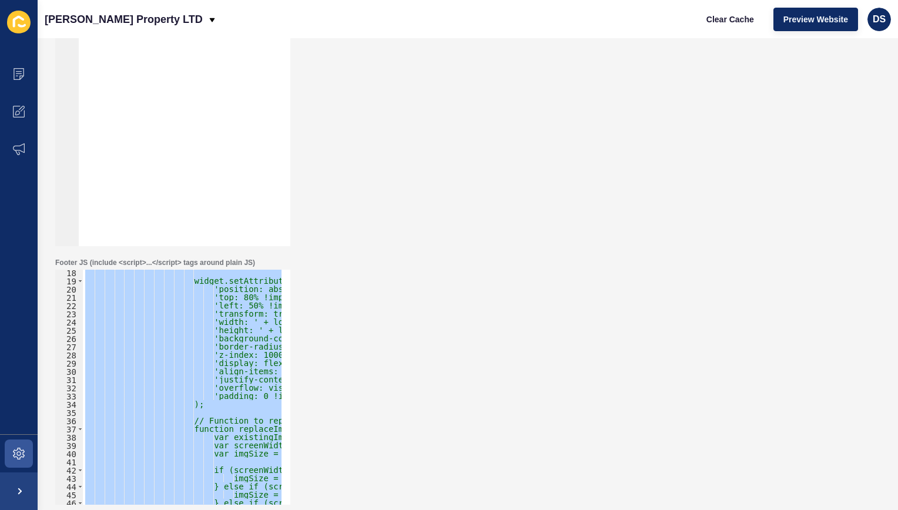
paste textarea
type textarea "</script>"
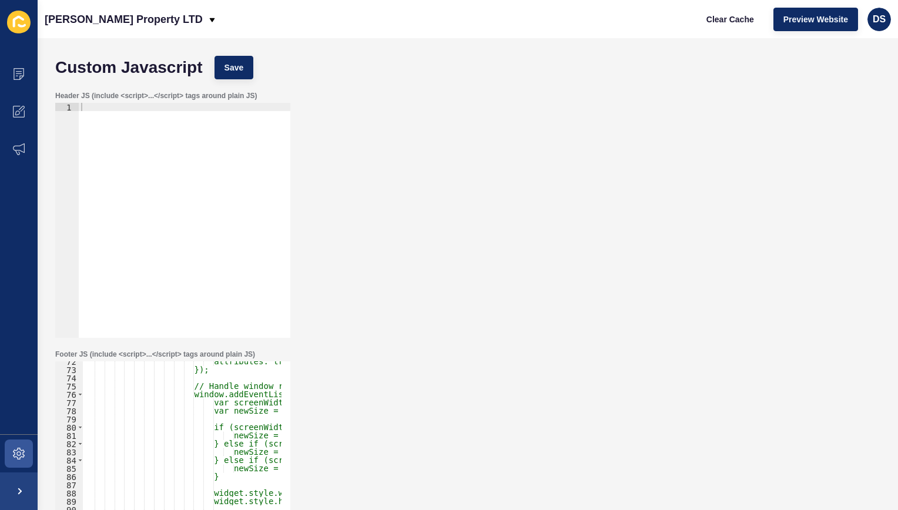
scroll to position [0, 0]
click at [232, 71] on span "Save" at bounding box center [234, 68] width 19 height 12
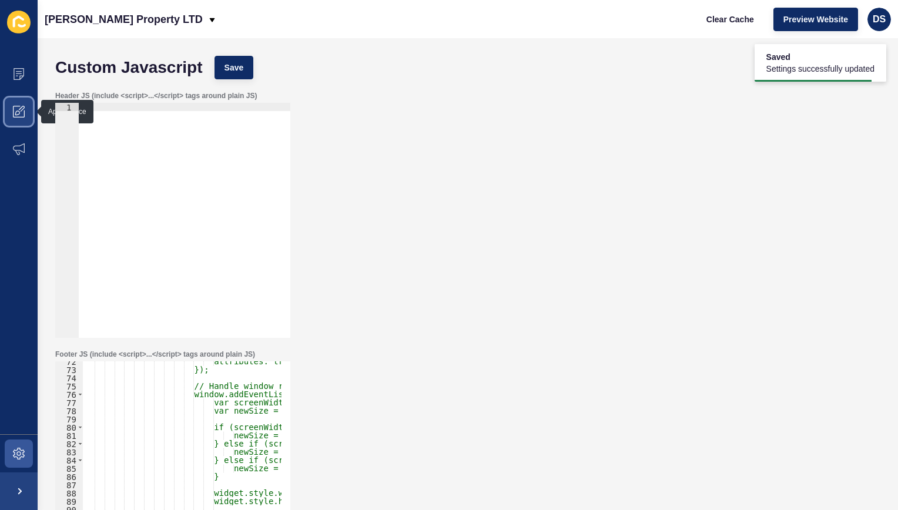
click at [22, 106] on icon at bounding box center [19, 112] width 12 height 12
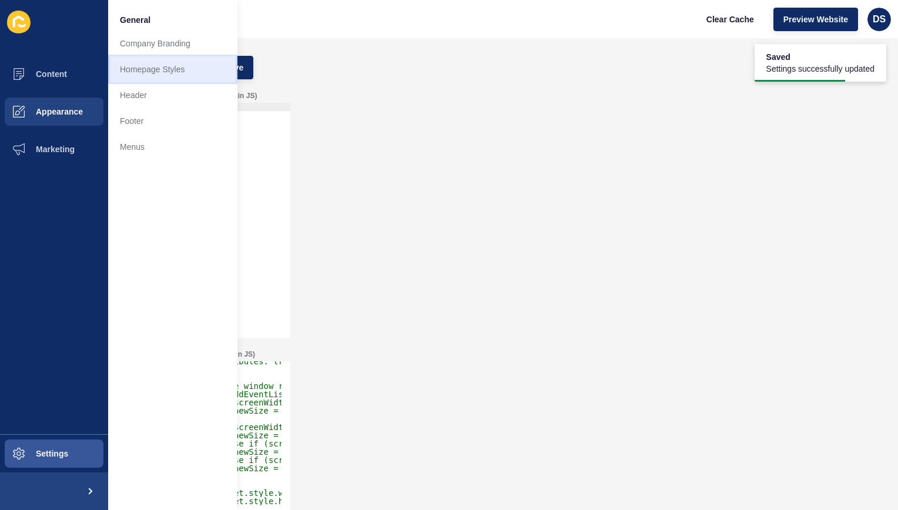
click at [167, 71] on link "Homepage Styles" at bounding box center [172, 69] width 129 height 26
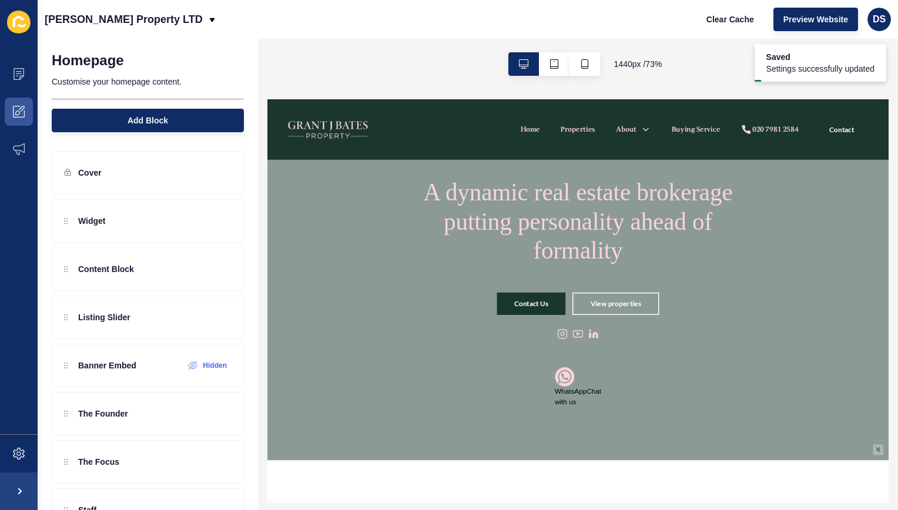
scroll to position [59, 0]
click at [14, 442] on span at bounding box center [19, 454] width 38 height 38
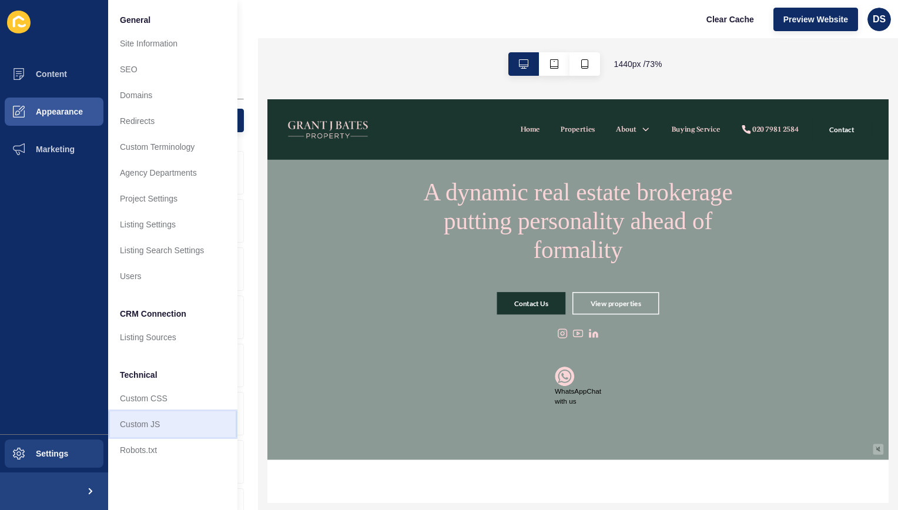
click at [154, 422] on link "Custom JS" at bounding box center [172, 425] width 129 height 26
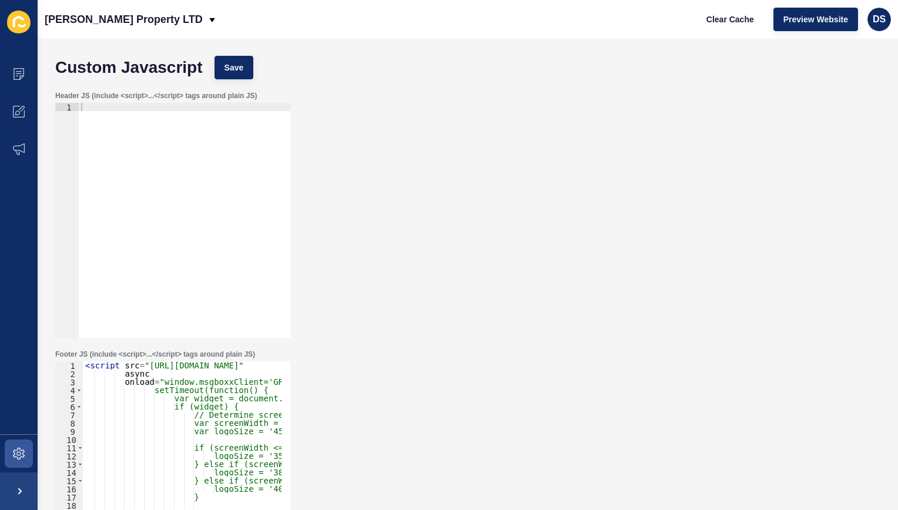
click at [160, 389] on div "< script src = "[URL][DOMAIN_NAME]" async onload = "window.msgboxxClient='GRANT…" at bounding box center [565, 483] width 964 height 243
type textarea "}, 100);"> </script>"
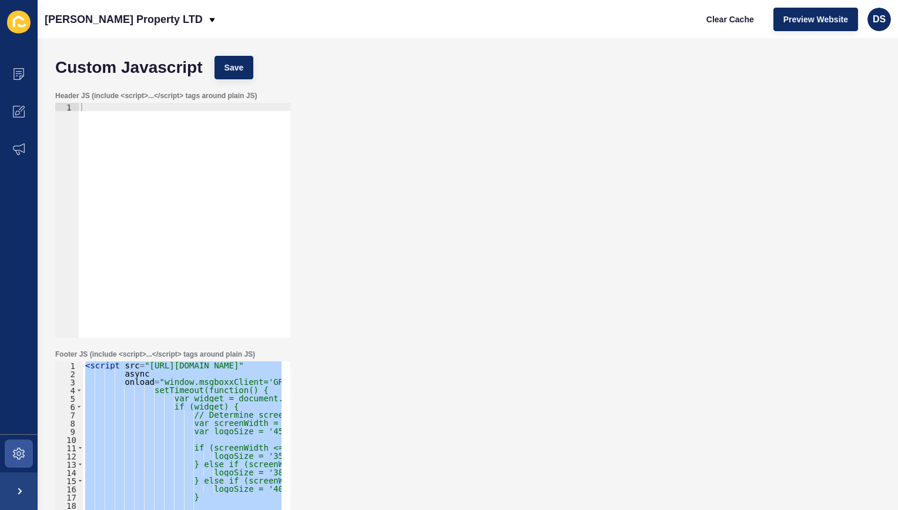
paste textarea
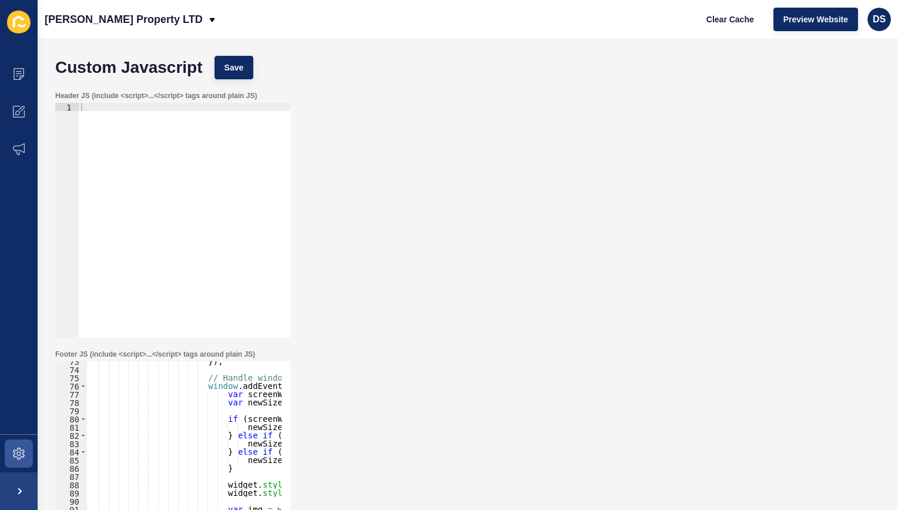
scroll to position [596, 0]
click at [235, 68] on span "Save" at bounding box center [234, 68] width 19 height 12
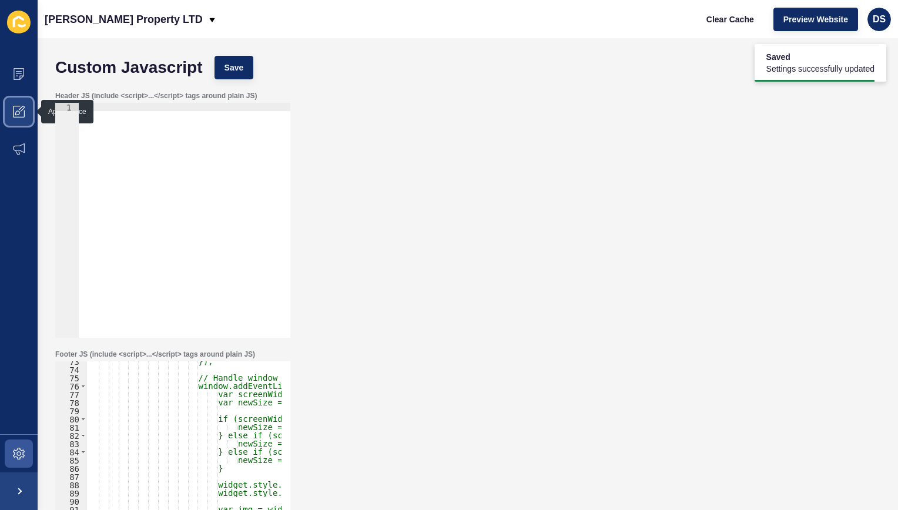
click at [21, 106] on icon at bounding box center [19, 112] width 12 height 12
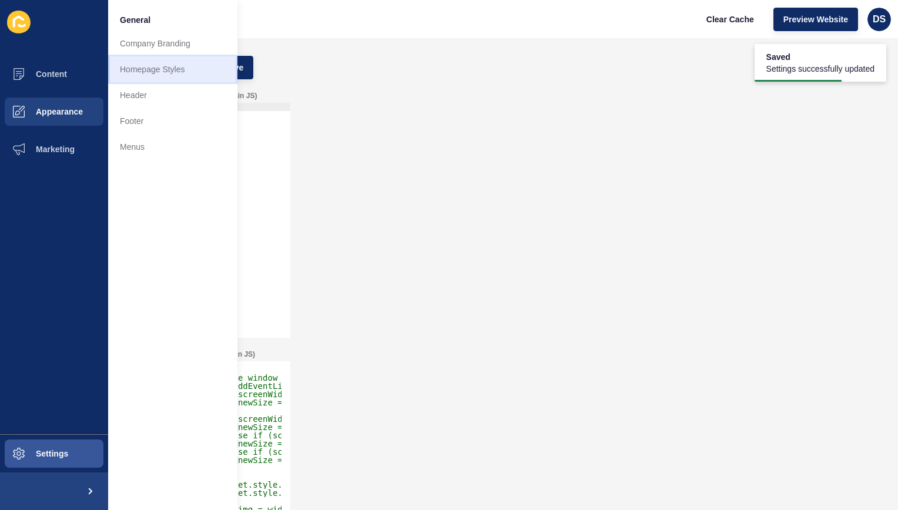
click at [165, 71] on link "Homepage Styles" at bounding box center [172, 69] width 129 height 26
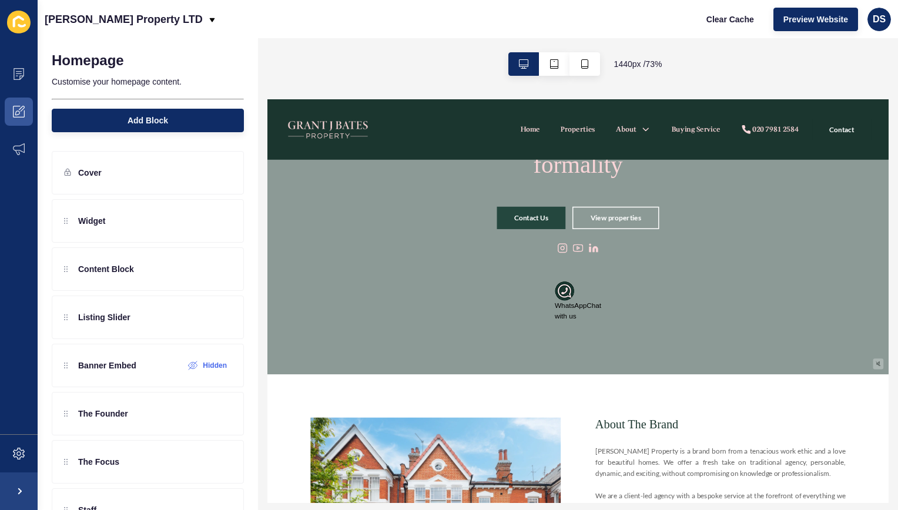
scroll to position [176, 0]
click at [665, 363] on img at bounding box center [672, 359] width 26 height 26
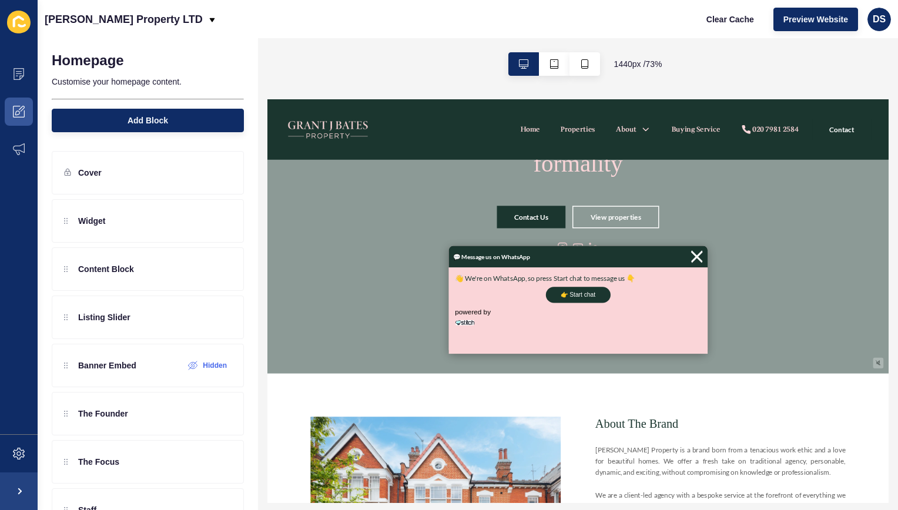
click at [851, 316] on img at bounding box center [853, 313] width 18 height 26
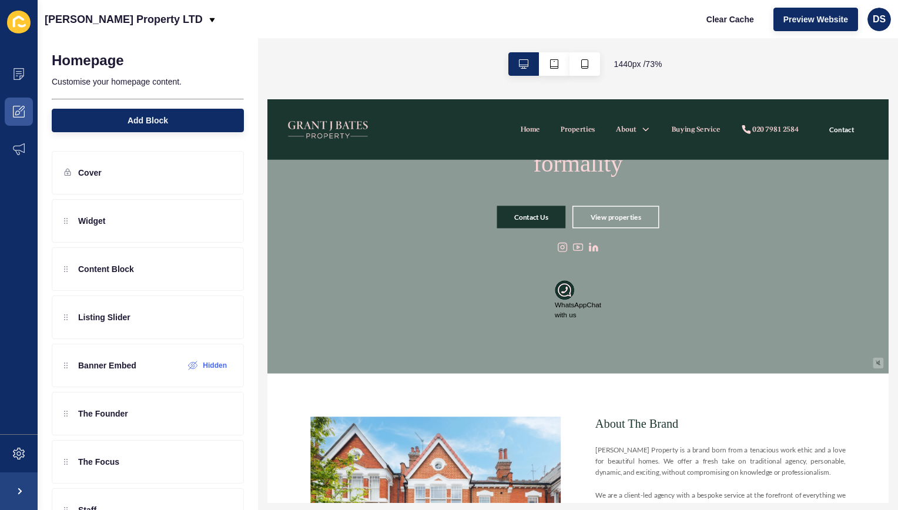
click at [663, 364] on img at bounding box center [672, 359] width 26 height 26
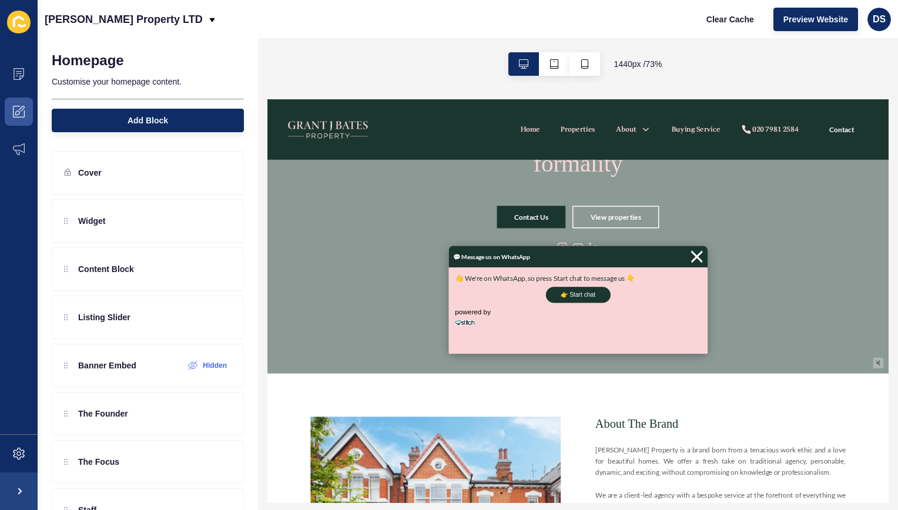
click at [853, 313] on img at bounding box center [853, 313] width 18 height 26
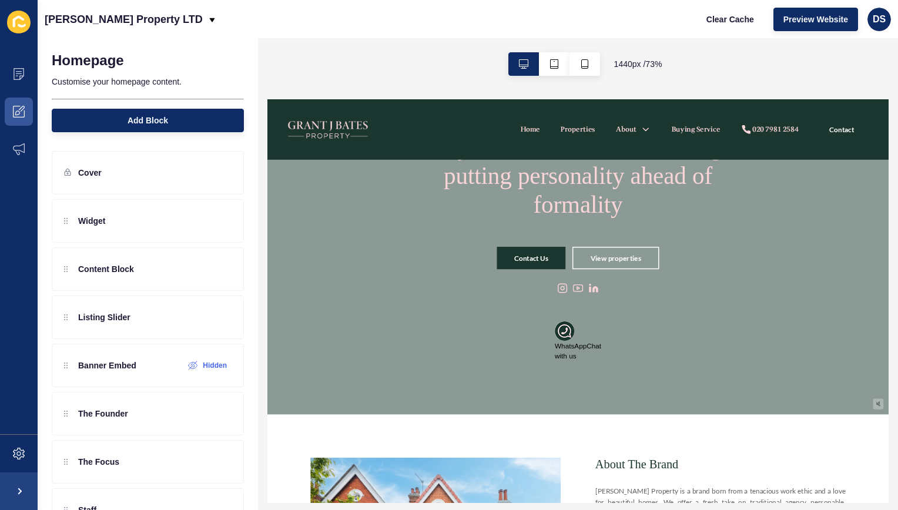
scroll to position [118, 0]
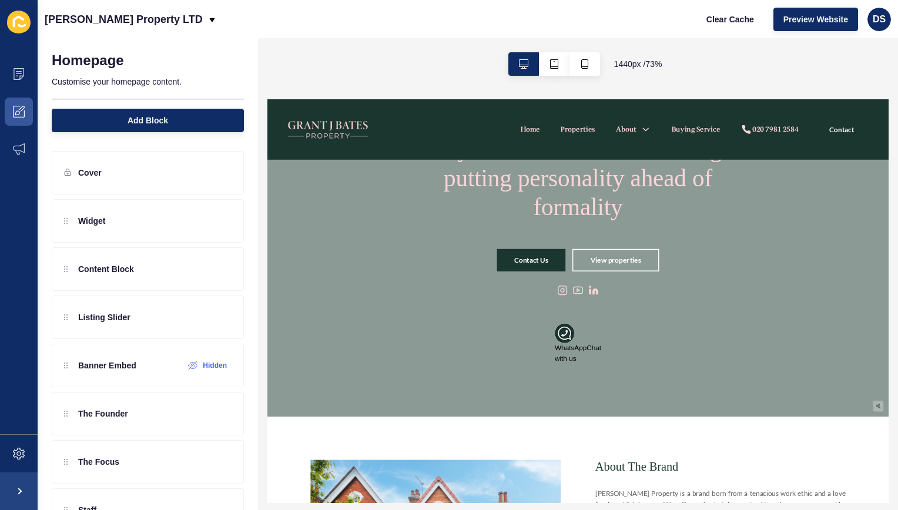
click at [672, 425] on img at bounding box center [672, 418] width 26 height 26
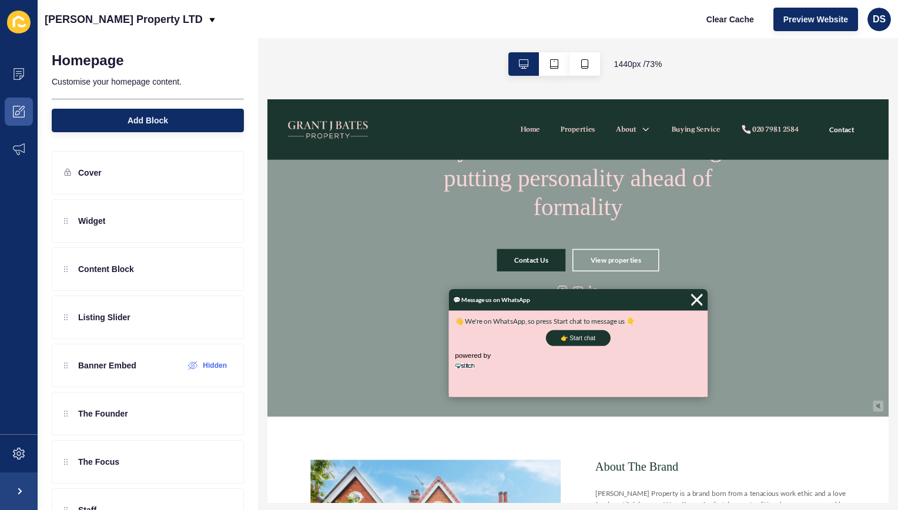
click at [861, 379] on div "💬 Message us on WhatsApp" at bounding box center [691, 372] width 353 height 29
click at [852, 376] on img at bounding box center [853, 372] width 18 height 26
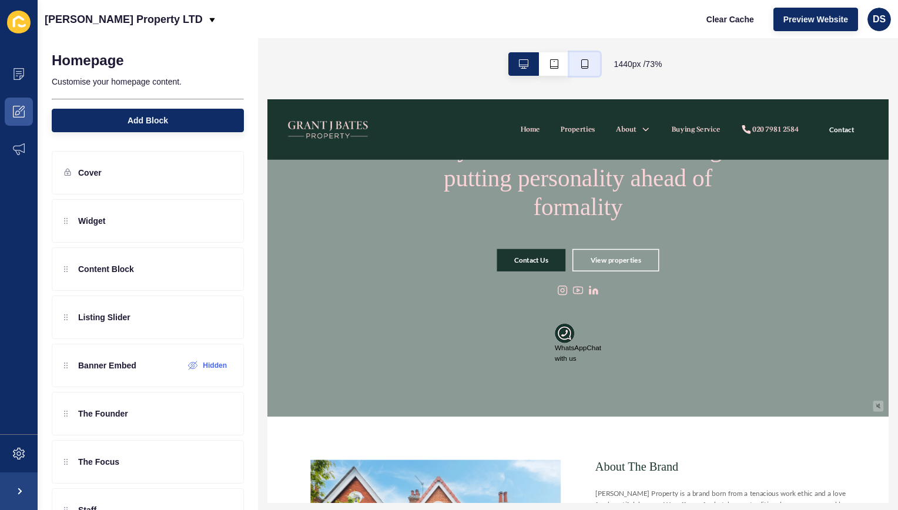
click at [582, 68] on icon "button" at bounding box center [585, 63] width 7 height 9
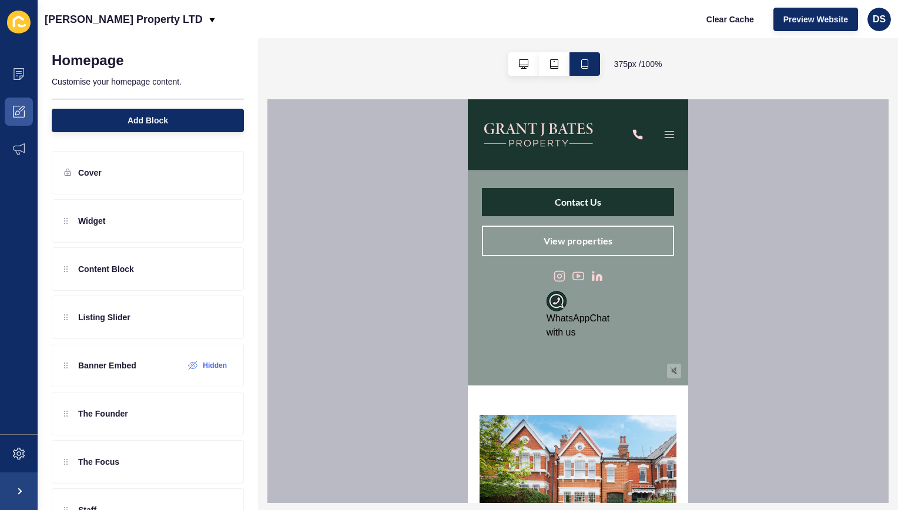
click at [557, 310] on img at bounding box center [557, 301] width 21 height 21
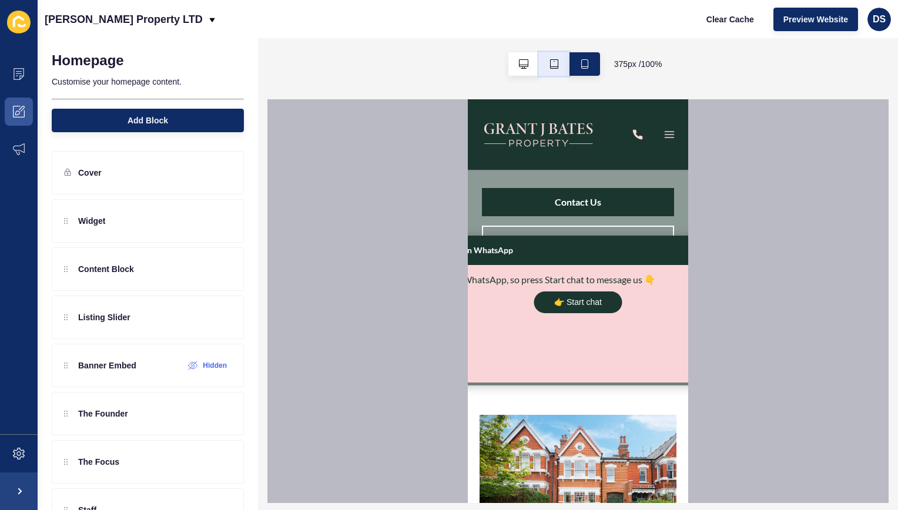
click at [557, 61] on button "button" at bounding box center [554, 64] width 31 height 24
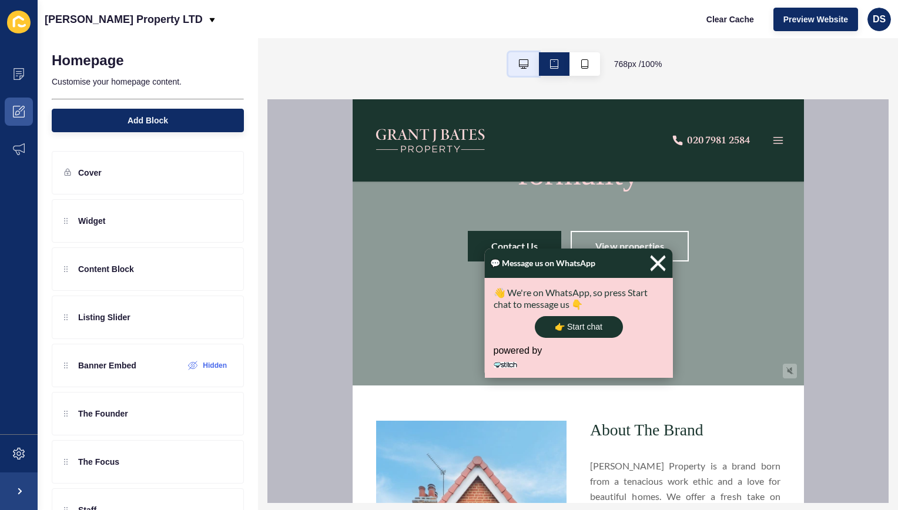
click at [529, 64] on button "button" at bounding box center [524, 64] width 31 height 24
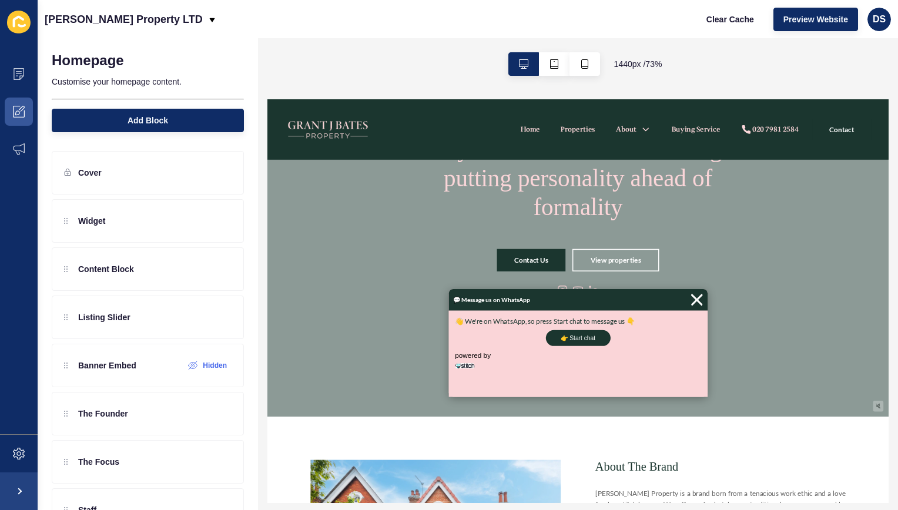
click at [858, 376] on div "💬 Message us on WhatsApp" at bounding box center [691, 372] width 353 height 29
click at [848, 372] on img at bounding box center [853, 372] width 18 height 26
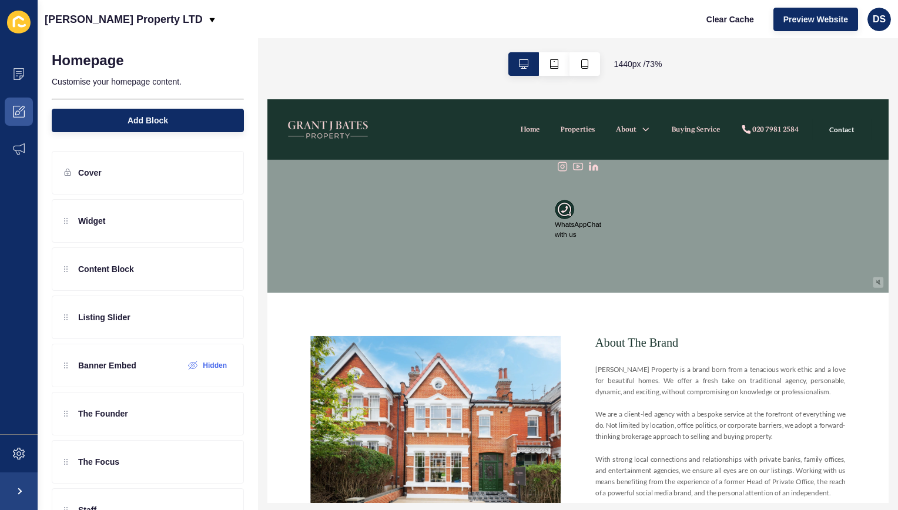
scroll to position [294, 0]
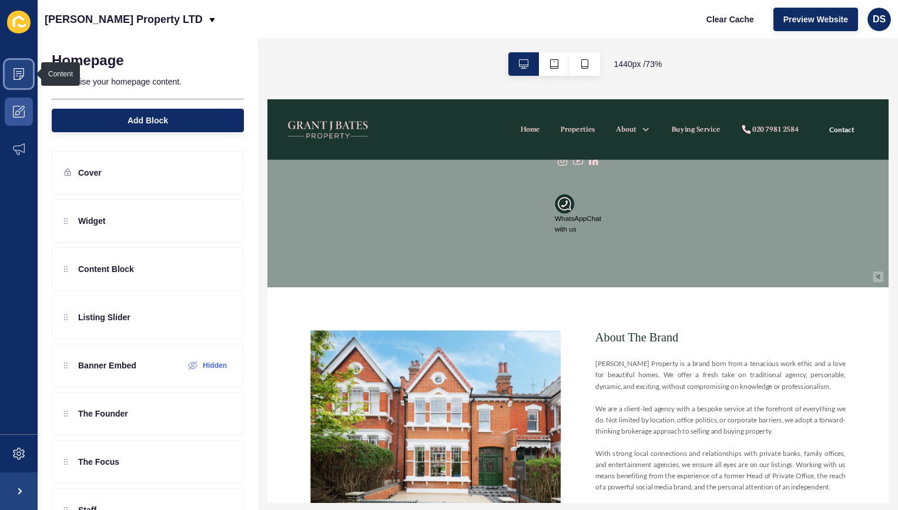
click at [23, 78] on icon at bounding box center [19, 74] width 12 height 12
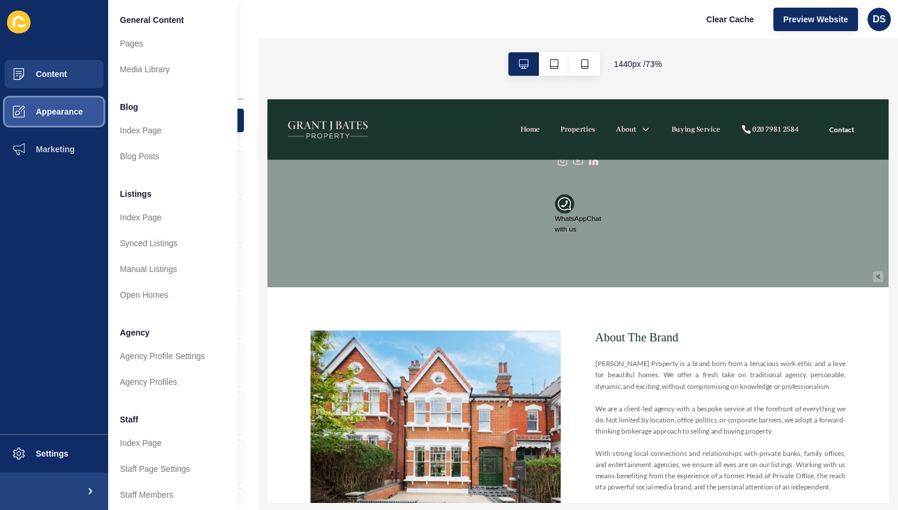
click at [40, 108] on span "Appearance" at bounding box center [40, 111] width 85 height 9
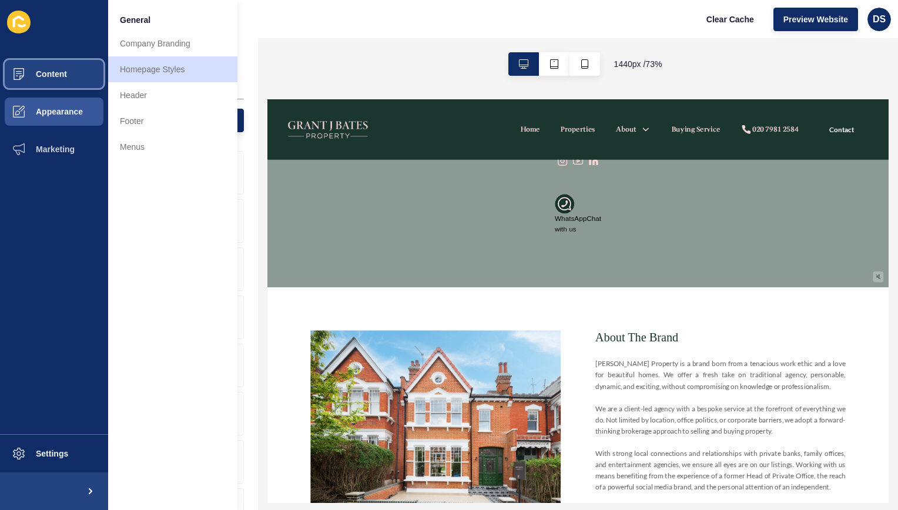
click at [48, 82] on button "Content" at bounding box center [54, 74] width 108 height 38
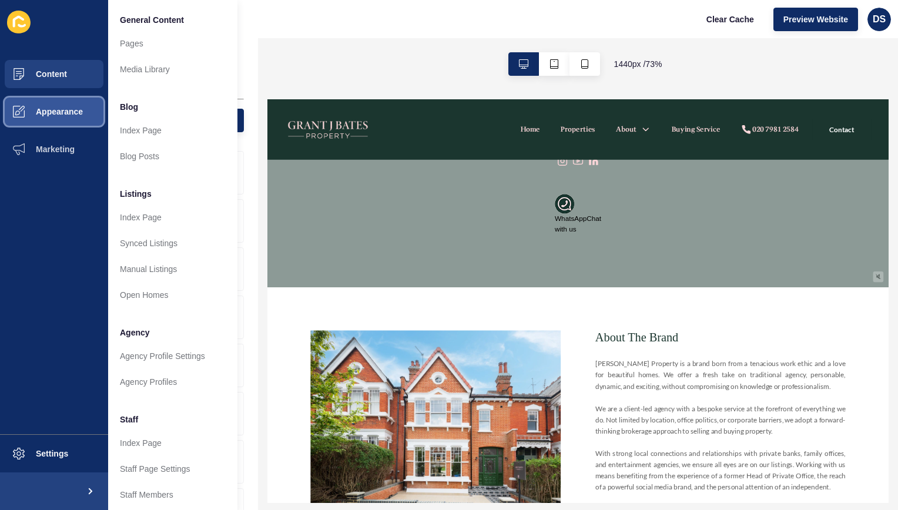
click at [42, 115] on span "Appearance" at bounding box center [40, 111] width 85 height 9
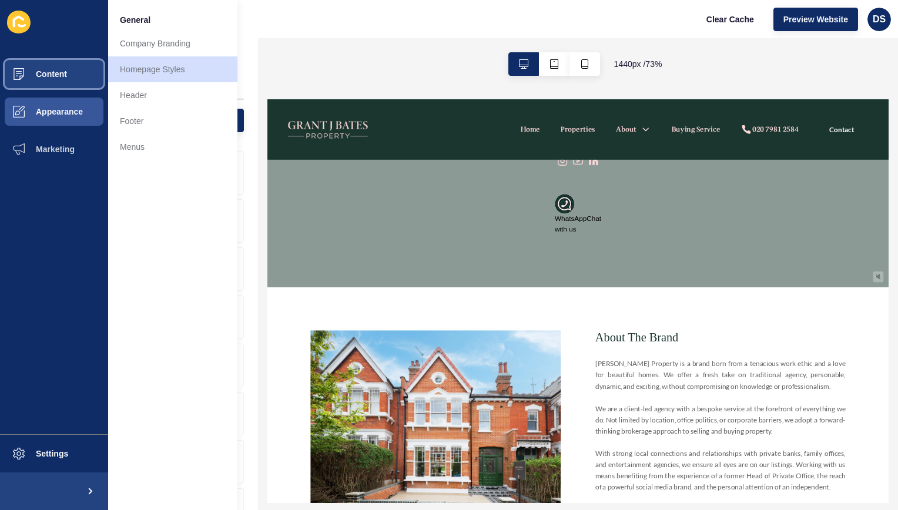
click at [52, 82] on button "Content" at bounding box center [54, 74] width 108 height 38
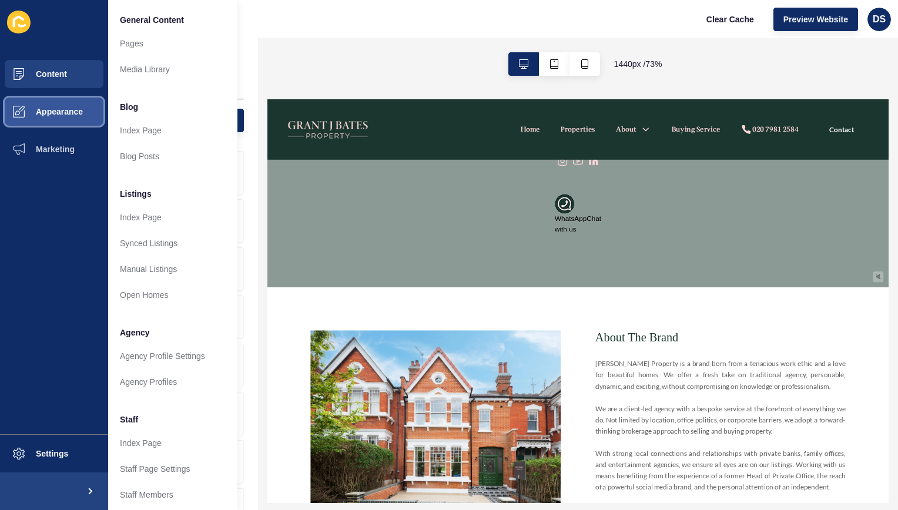
click at [45, 115] on span "Appearance" at bounding box center [40, 111] width 85 height 9
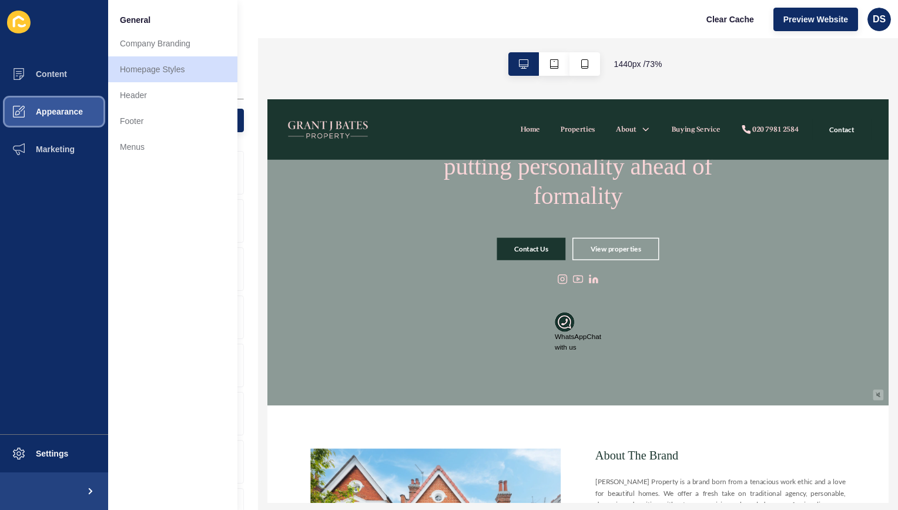
scroll to position [118, 0]
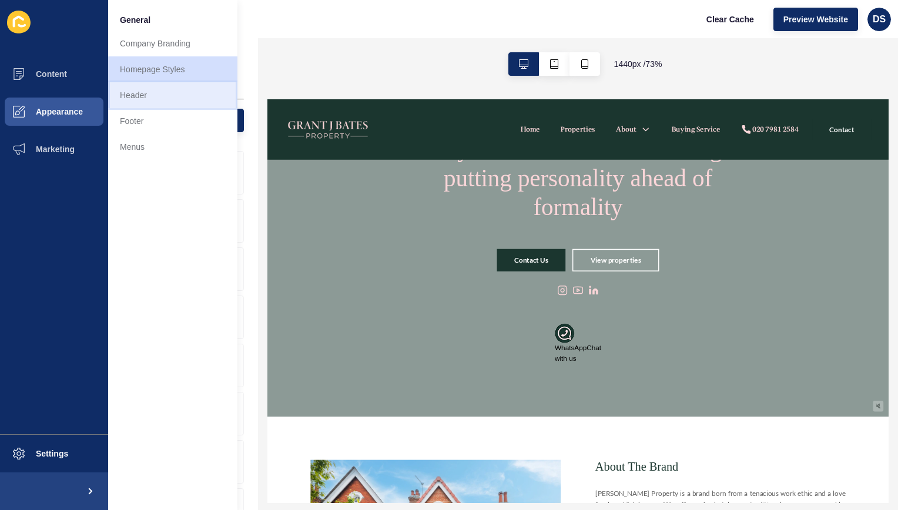
click at [169, 103] on link "Header" at bounding box center [172, 95] width 129 height 26
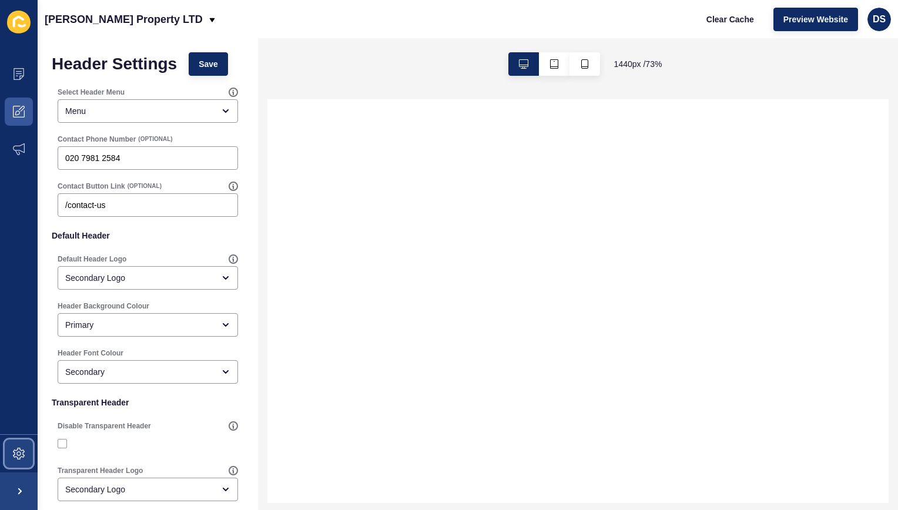
click at [21, 450] on icon at bounding box center [19, 454] width 12 height 12
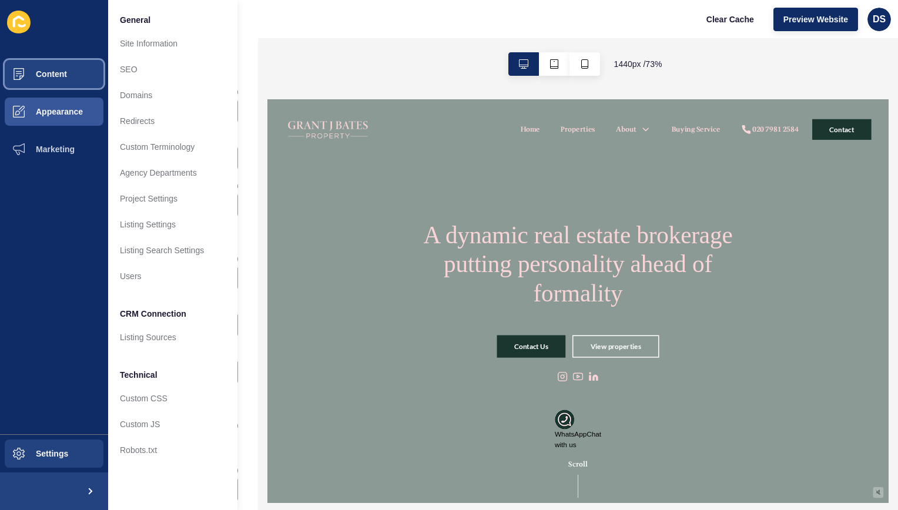
click at [53, 79] on span "Content" at bounding box center [32, 73] width 69 height 9
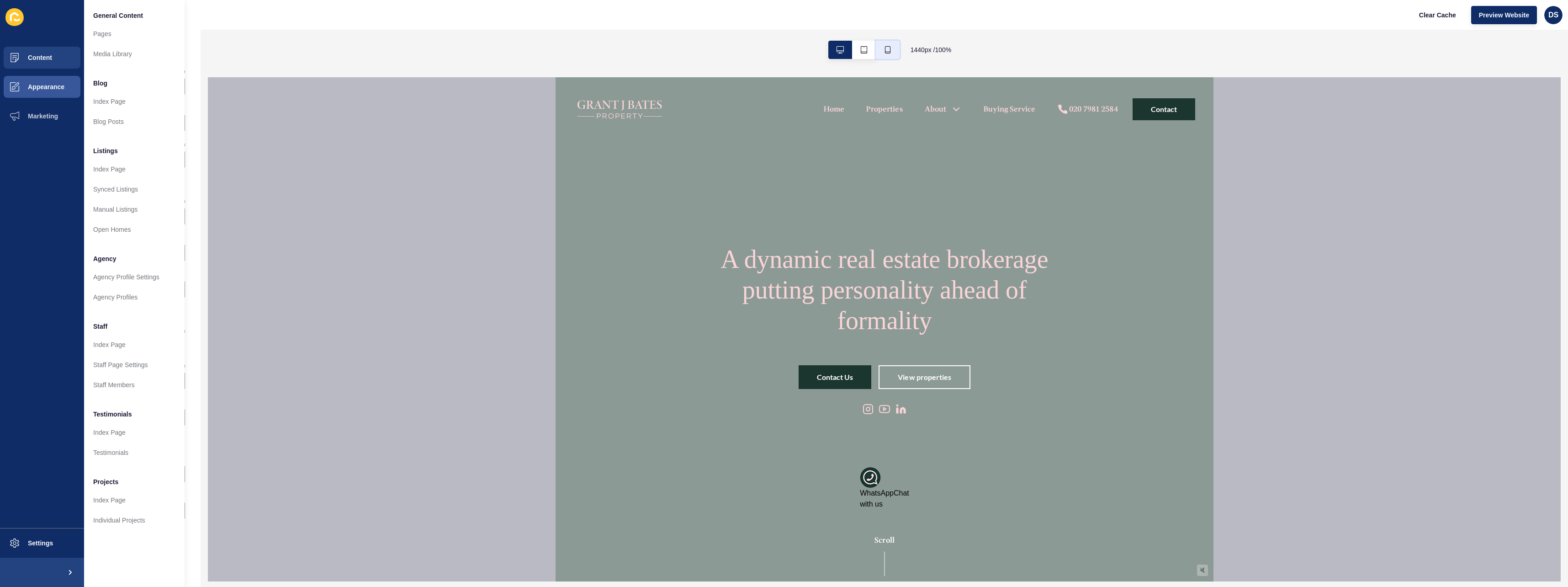
click at [698, 48] on button "button" at bounding box center [887, 50] width 24 height 19
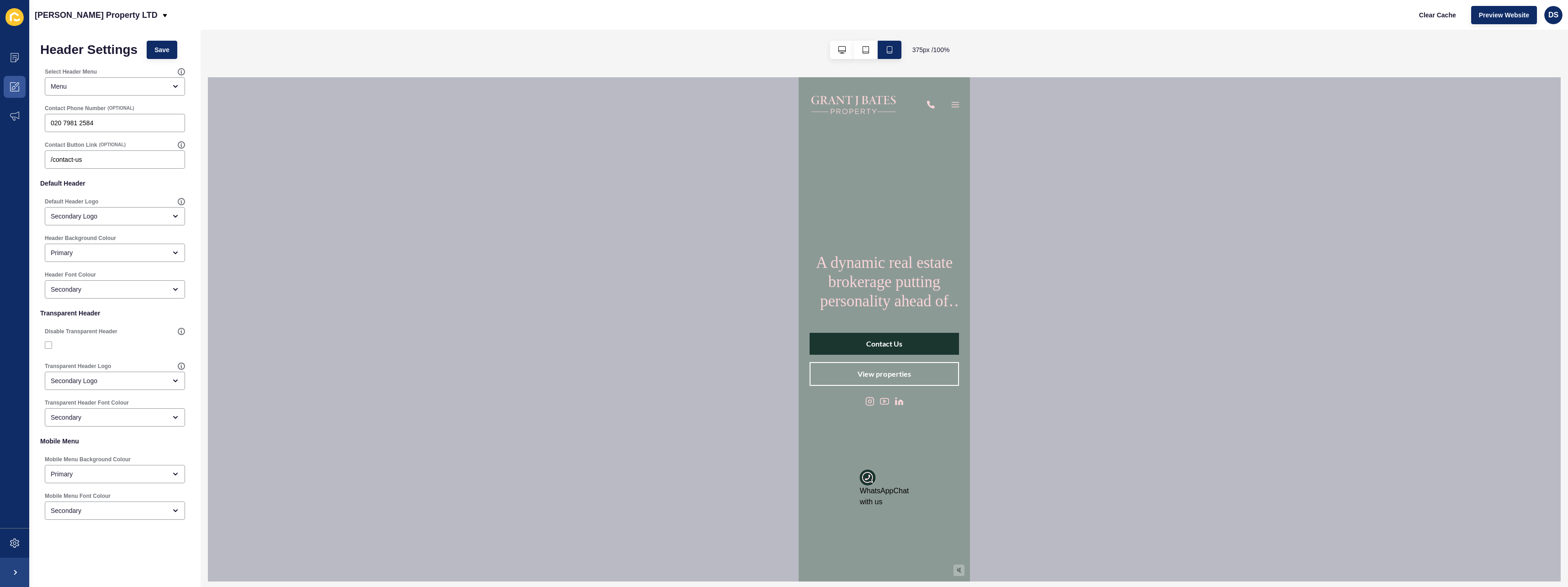
click at [698, 397] on img at bounding box center [868, 477] width 16 height 16
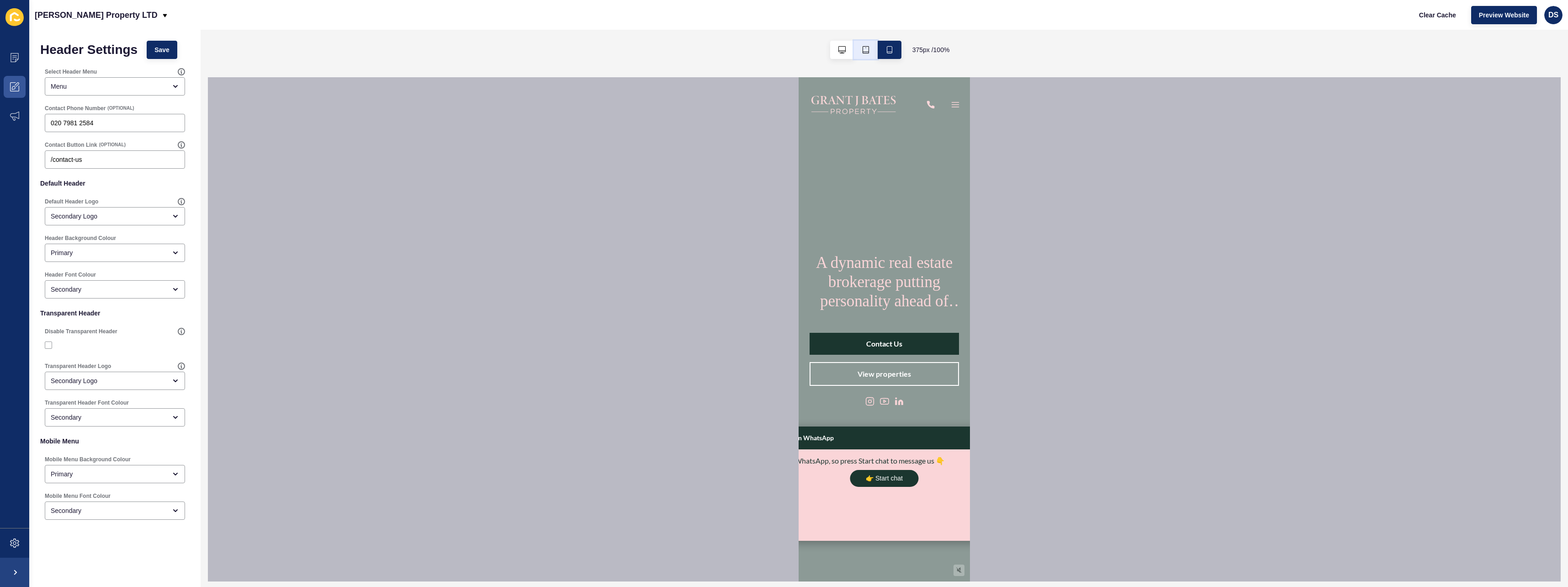
click at [698, 51] on button "button" at bounding box center [866, 50] width 24 height 19
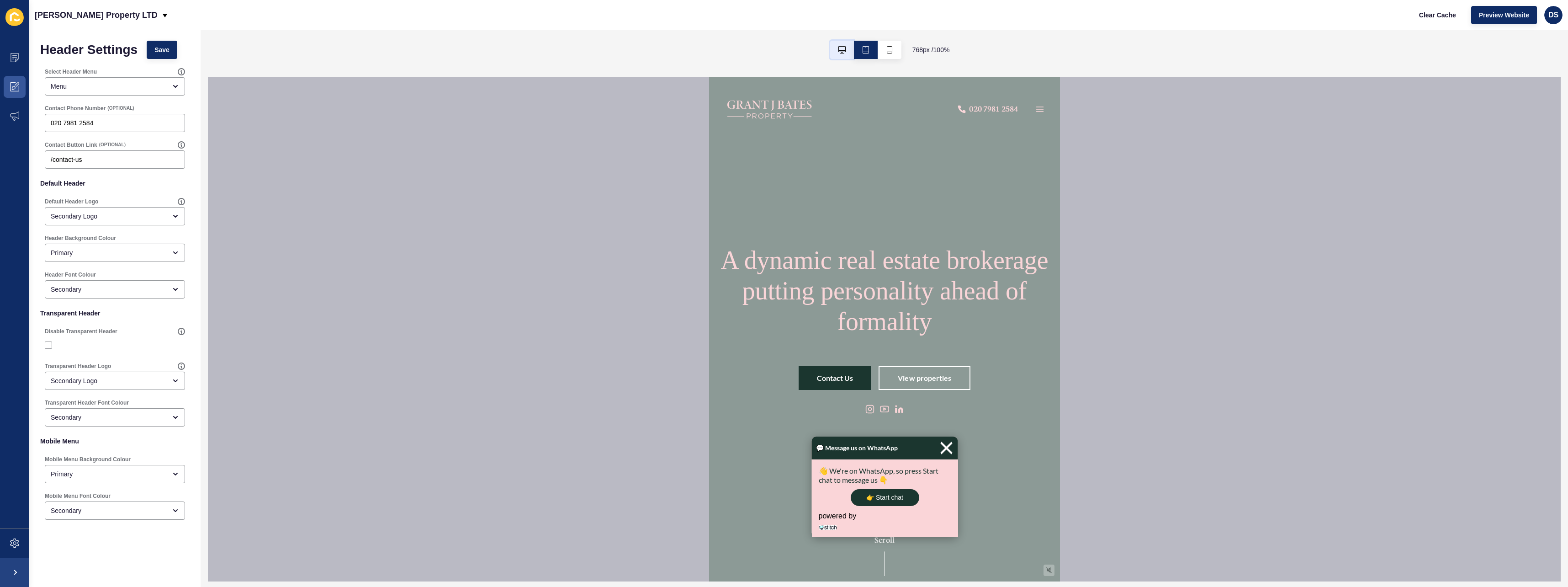
click at [698, 51] on icon "button" at bounding box center [841, 49] width 7 height 7
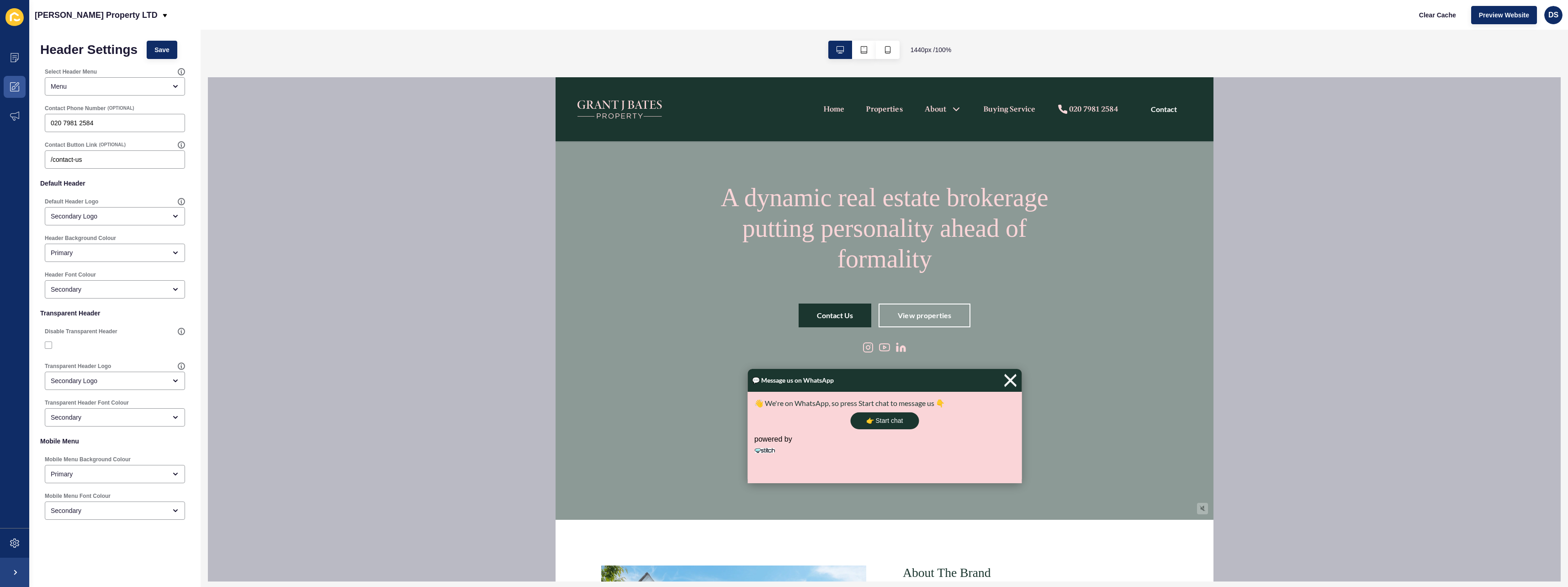
scroll to position [92, 0]
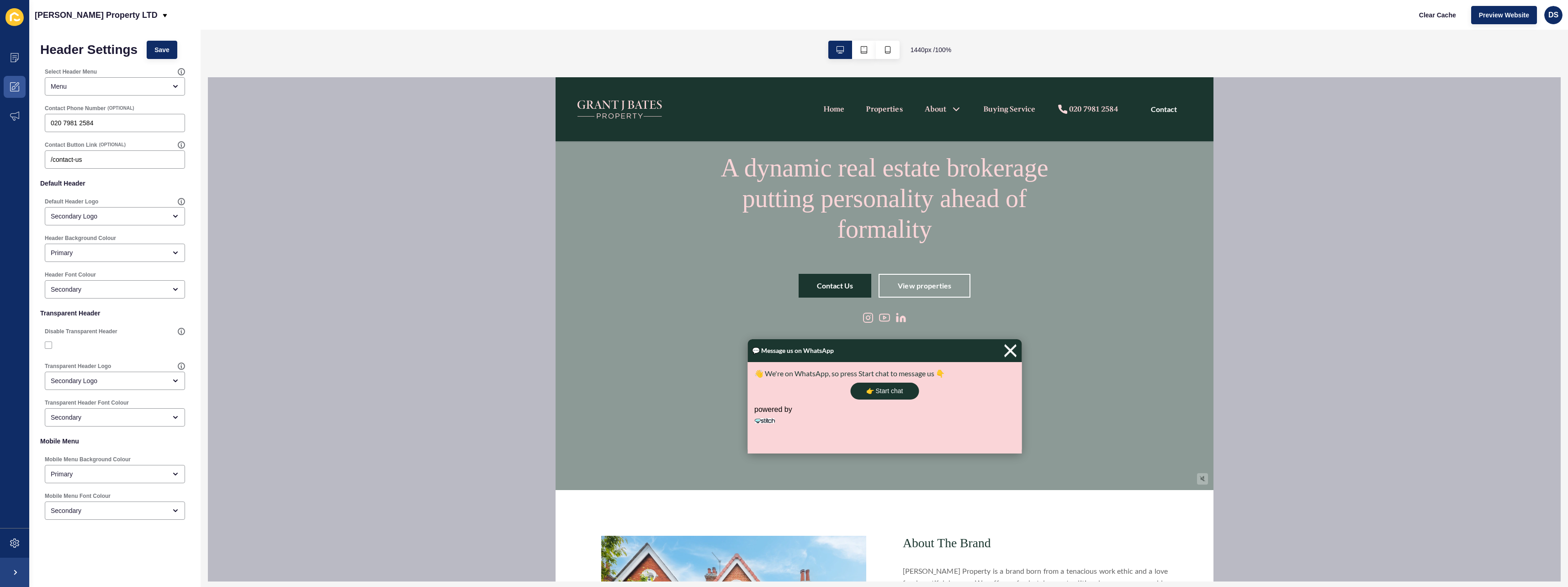
click at [698, 354] on img at bounding box center [1010, 351] width 14 height 20
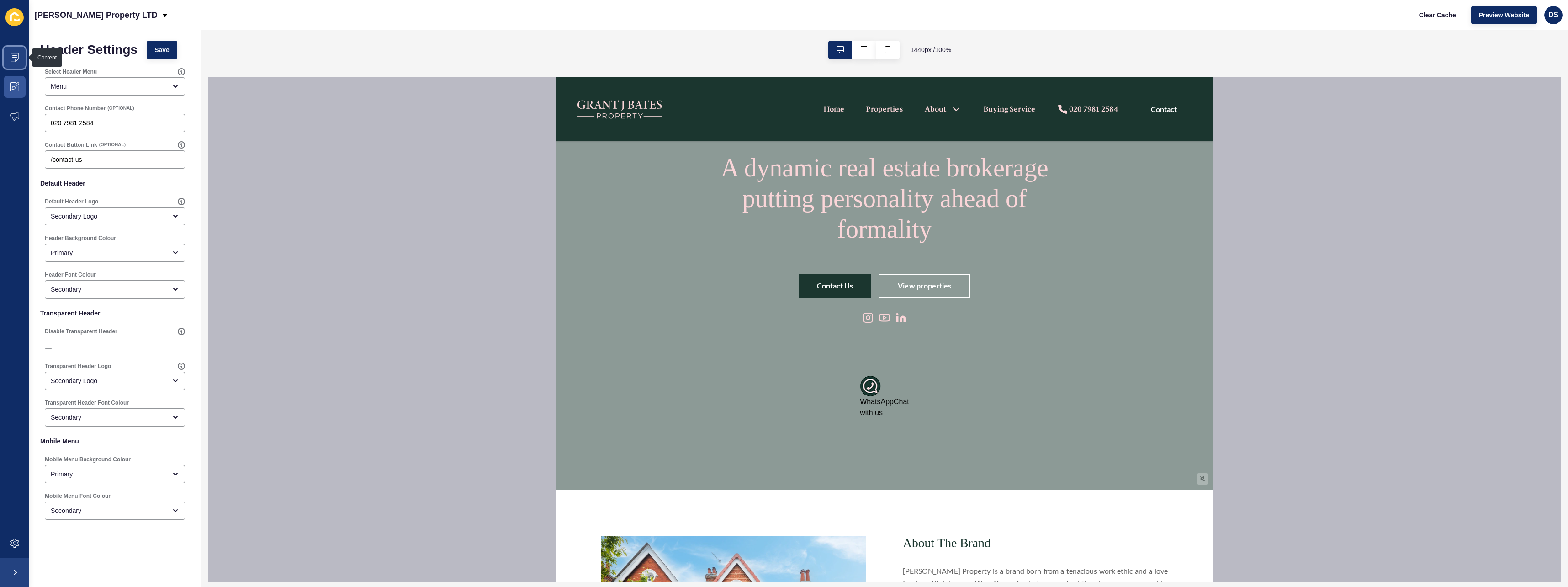
click at [15, 59] on icon at bounding box center [15, 58] width 9 height 9
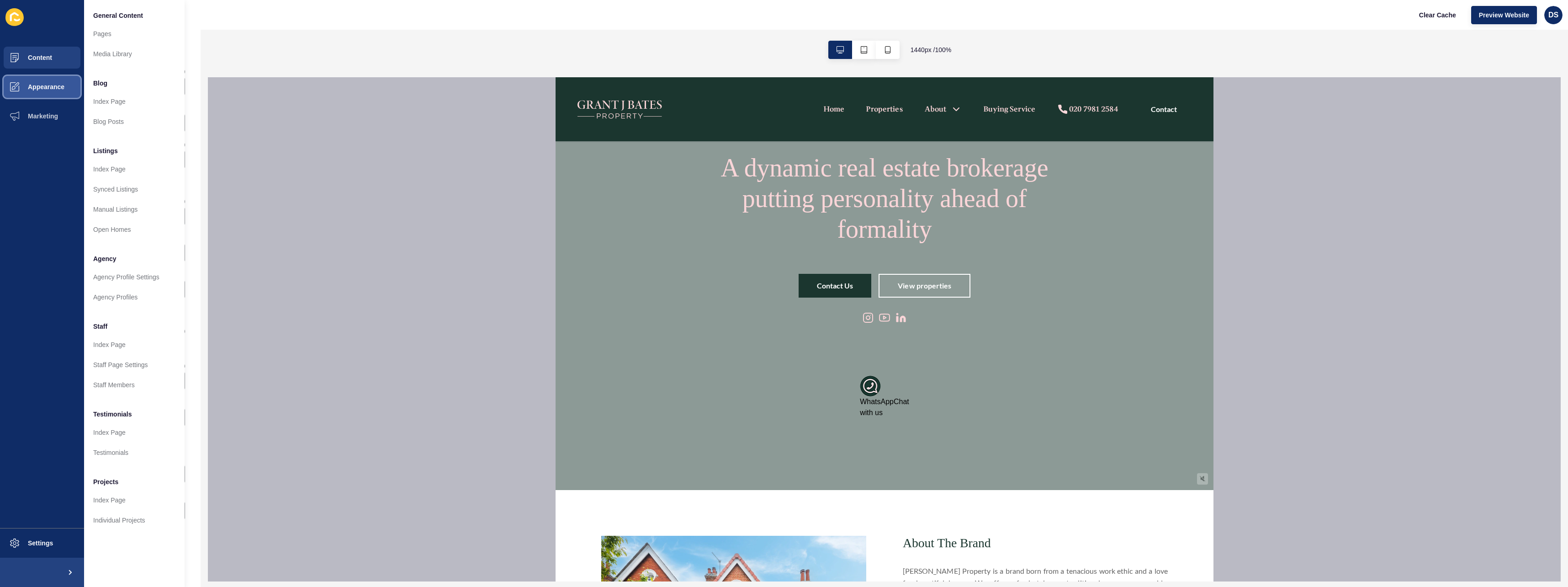
click at [20, 83] on span "Appearance" at bounding box center [31, 86] width 66 height 7
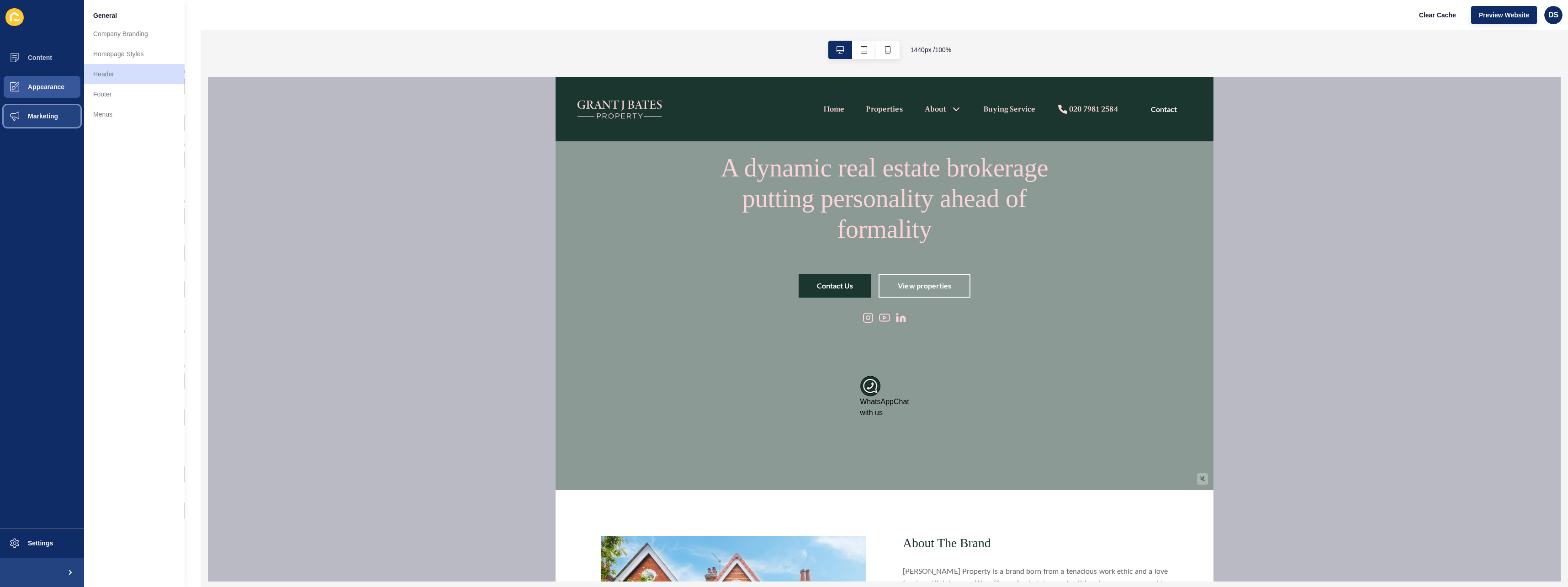
click at [38, 115] on span "Marketing" at bounding box center [28, 116] width 59 height 7
click at [42, 80] on button "Appearance" at bounding box center [42, 87] width 84 height 30
click at [42, 65] on button "Content" at bounding box center [42, 58] width 84 height 30
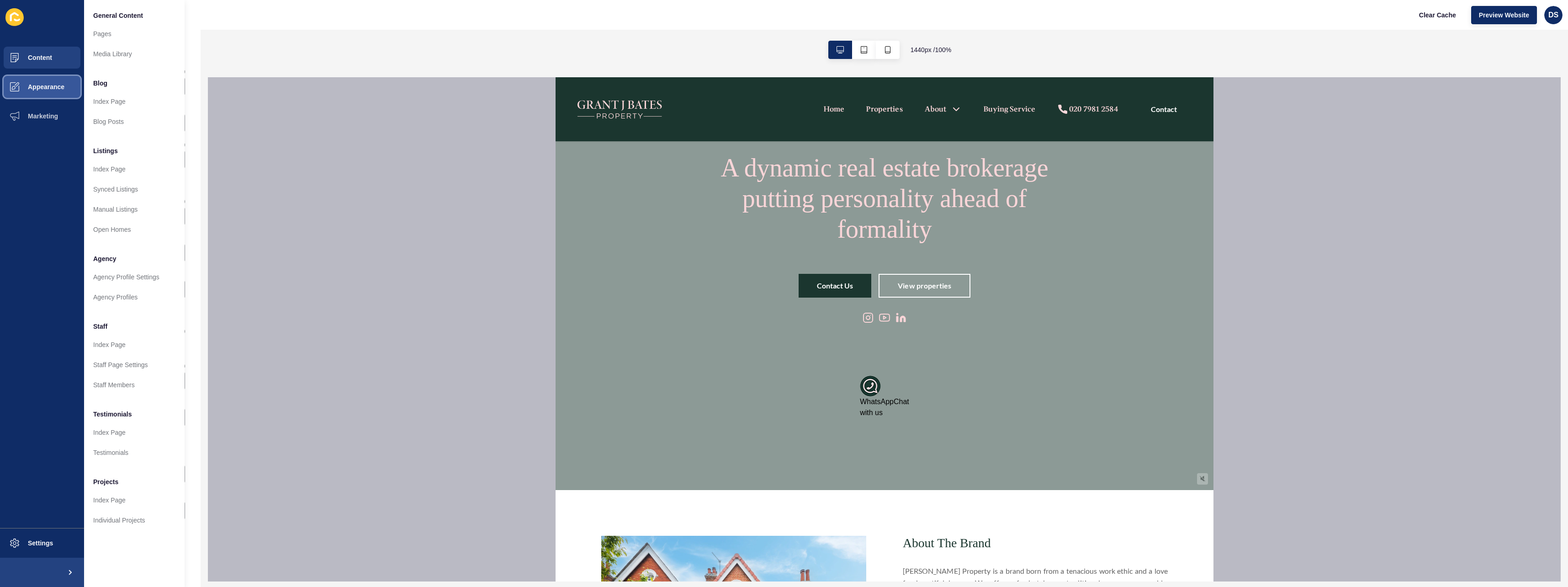
click at [38, 88] on span "Appearance" at bounding box center [31, 86] width 66 height 7
click at [43, 61] on span "Content" at bounding box center [25, 57] width 54 height 7
click at [43, 86] on span "Appearance" at bounding box center [31, 86] width 66 height 7
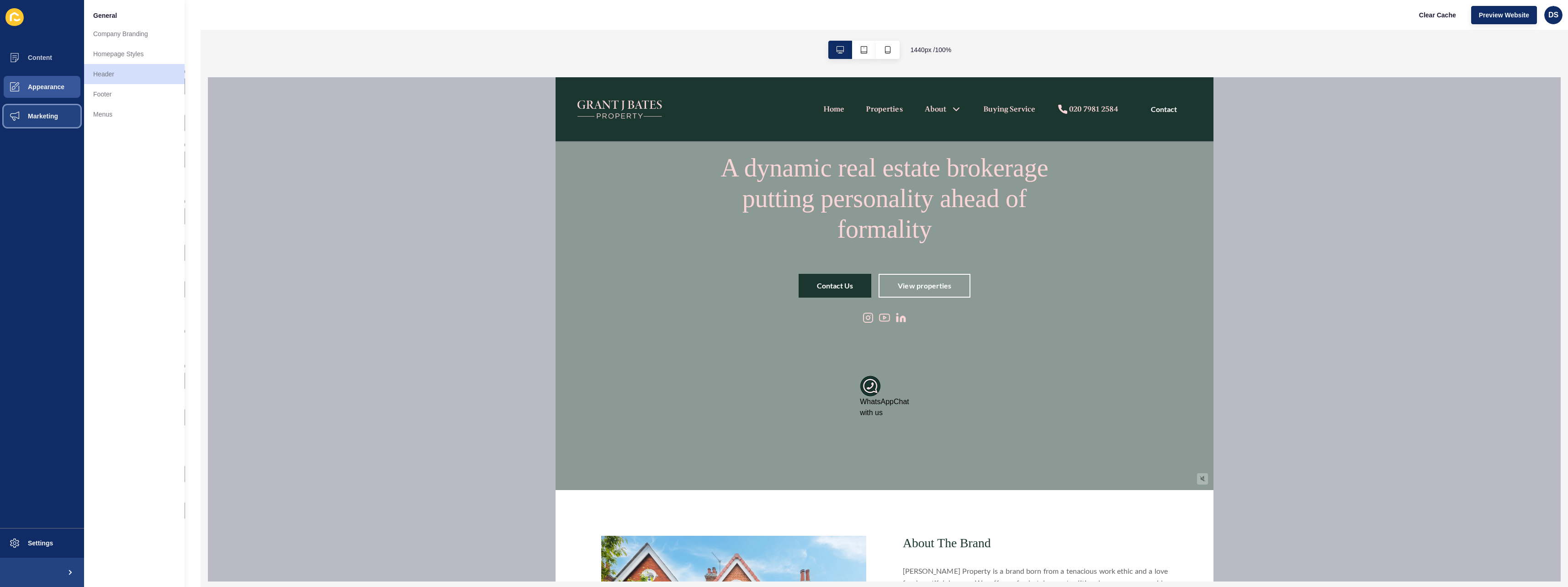
click at [48, 113] on span "Marketing" at bounding box center [28, 116] width 59 height 7
click at [49, 82] on button "Appearance" at bounding box center [42, 87] width 84 height 30
click at [49, 55] on span "Content" at bounding box center [25, 57] width 54 height 7
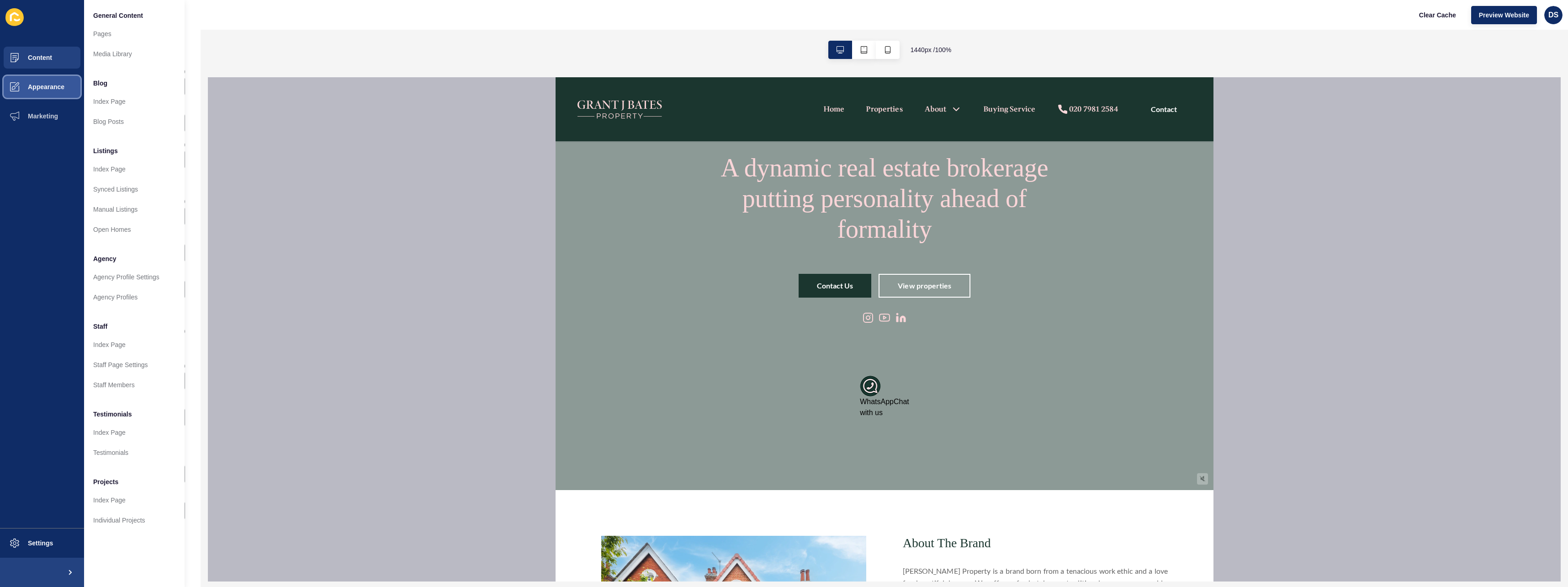
click at [37, 87] on span "Appearance" at bounding box center [31, 86] width 66 height 7
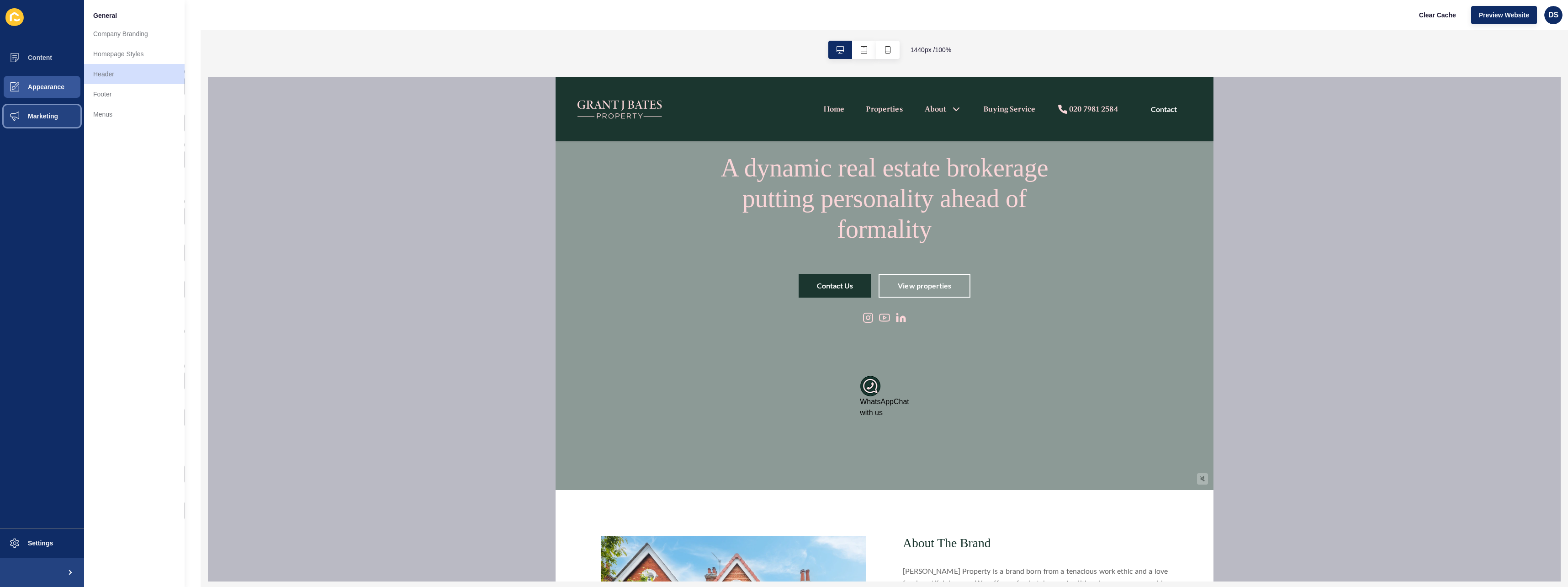
click at [40, 110] on button "Marketing" at bounding box center [42, 117] width 84 height 30
click at [44, 92] on button "Appearance" at bounding box center [42, 87] width 84 height 30
click at [44, 58] on span "Content" at bounding box center [25, 57] width 54 height 7
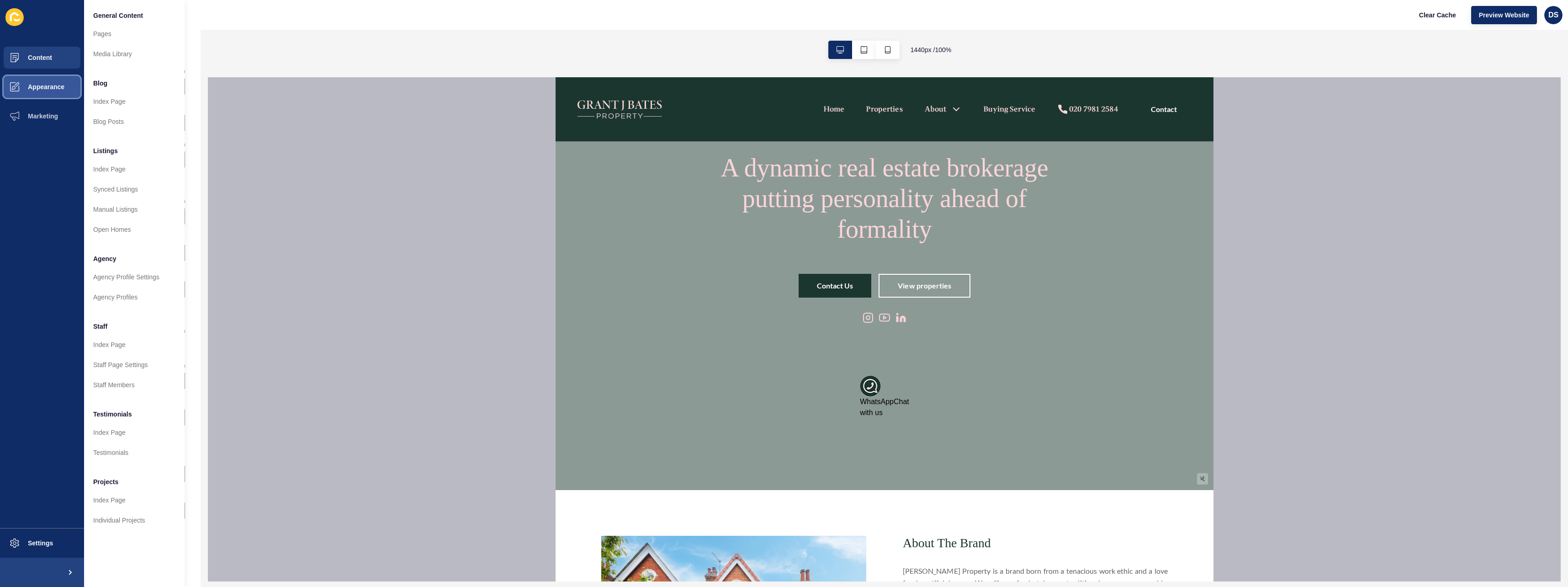
click at [39, 92] on button "Appearance" at bounding box center [42, 87] width 84 height 30
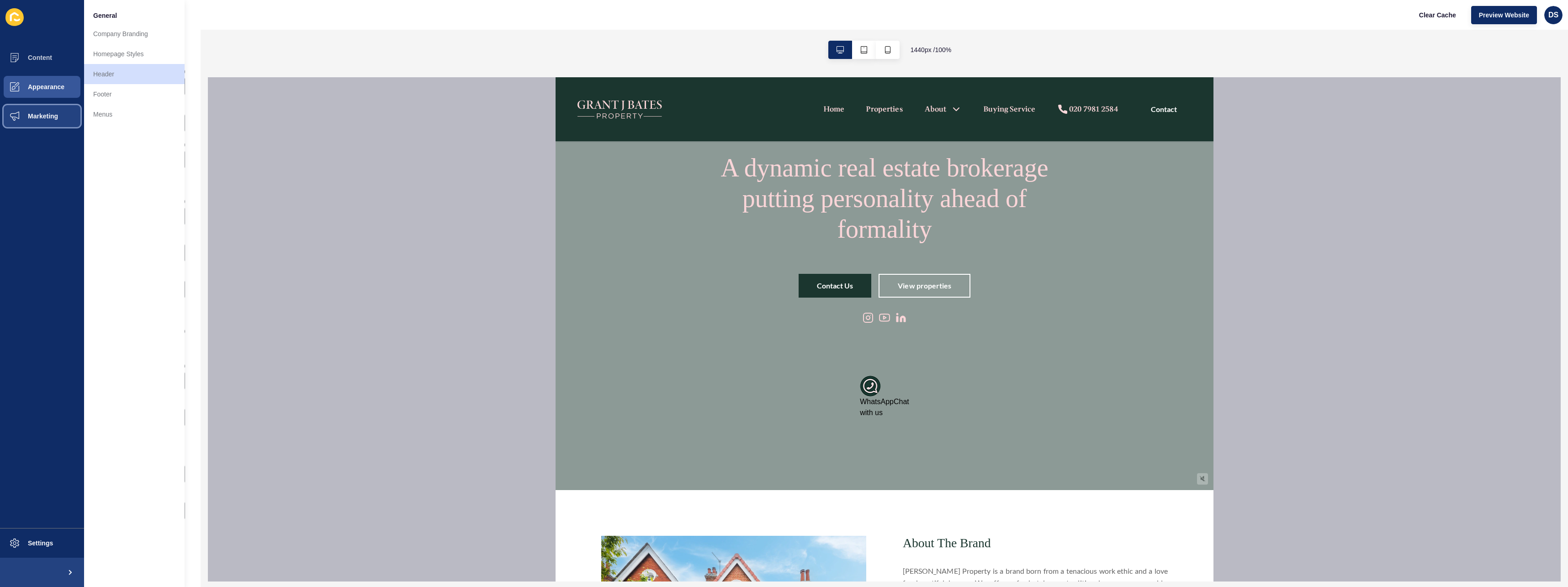
click at [41, 114] on span "Marketing" at bounding box center [28, 116] width 59 height 7
click at [44, 80] on button "Appearance" at bounding box center [42, 87] width 84 height 30
click at [46, 55] on span "Content" at bounding box center [25, 57] width 54 height 7
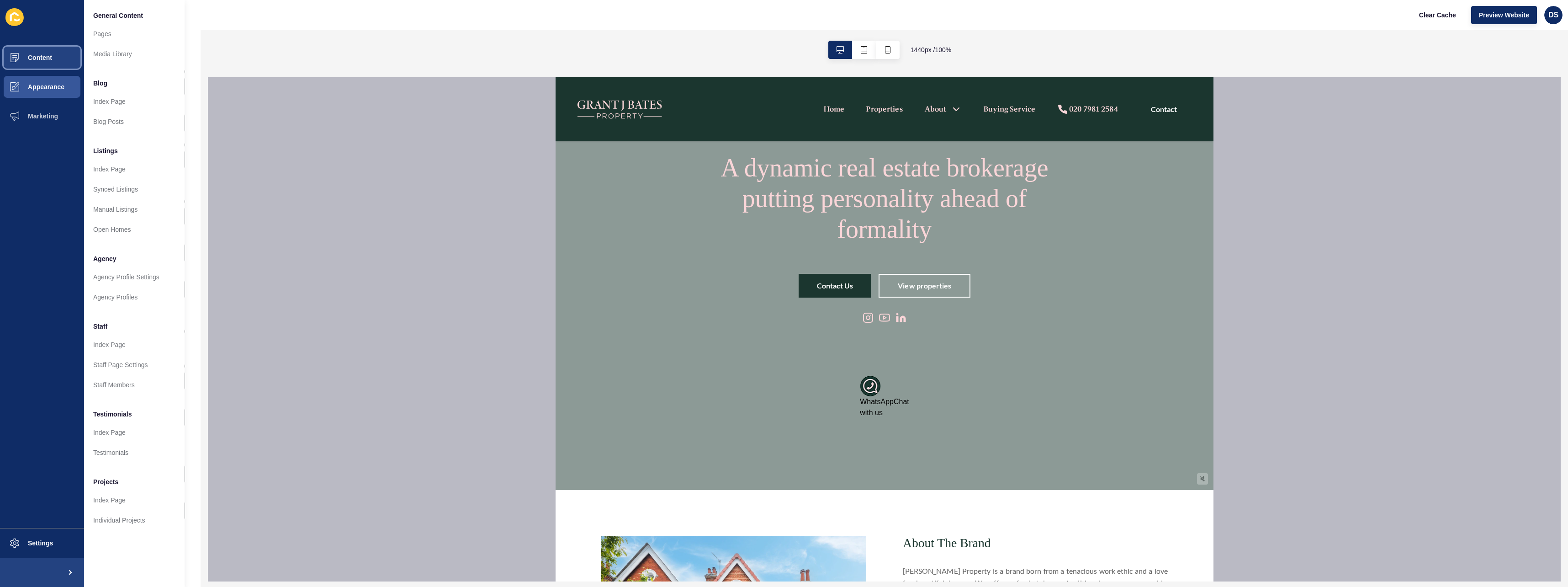
click at [46, 59] on span "Content" at bounding box center [25, 57] width 54 height 7
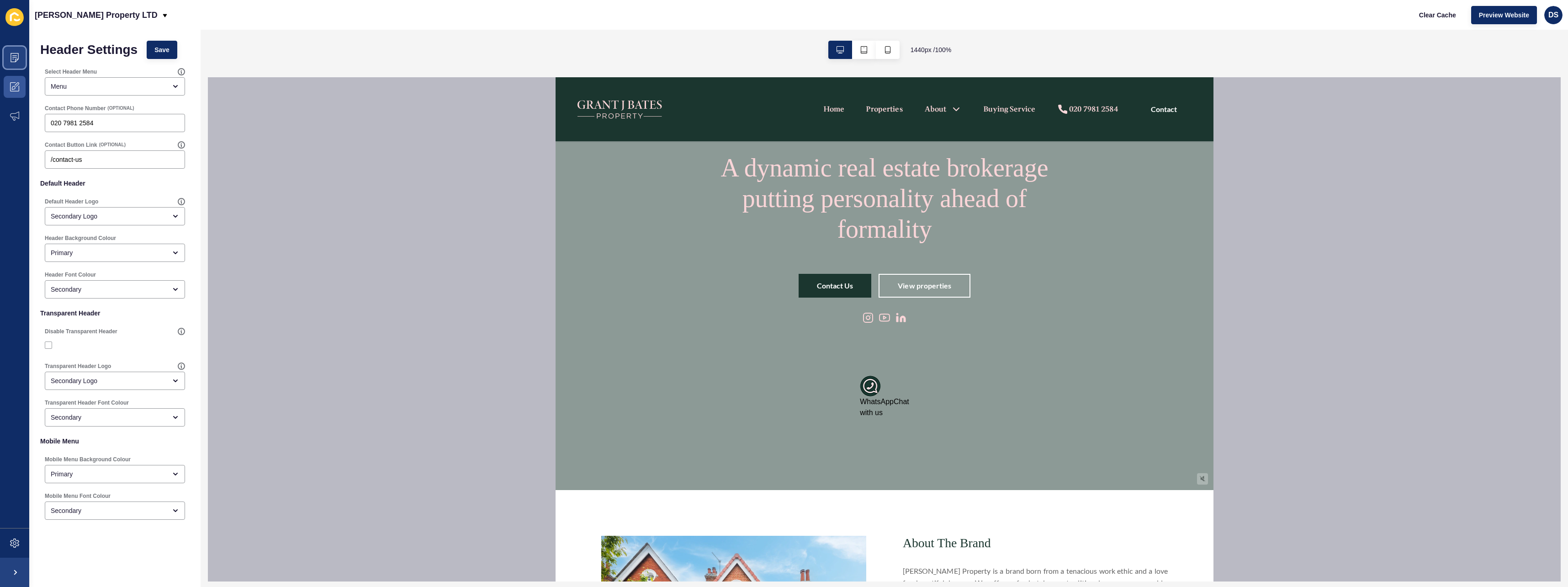
click at [26, 56] on span at bounding box center [15, 58] width 30 height 30
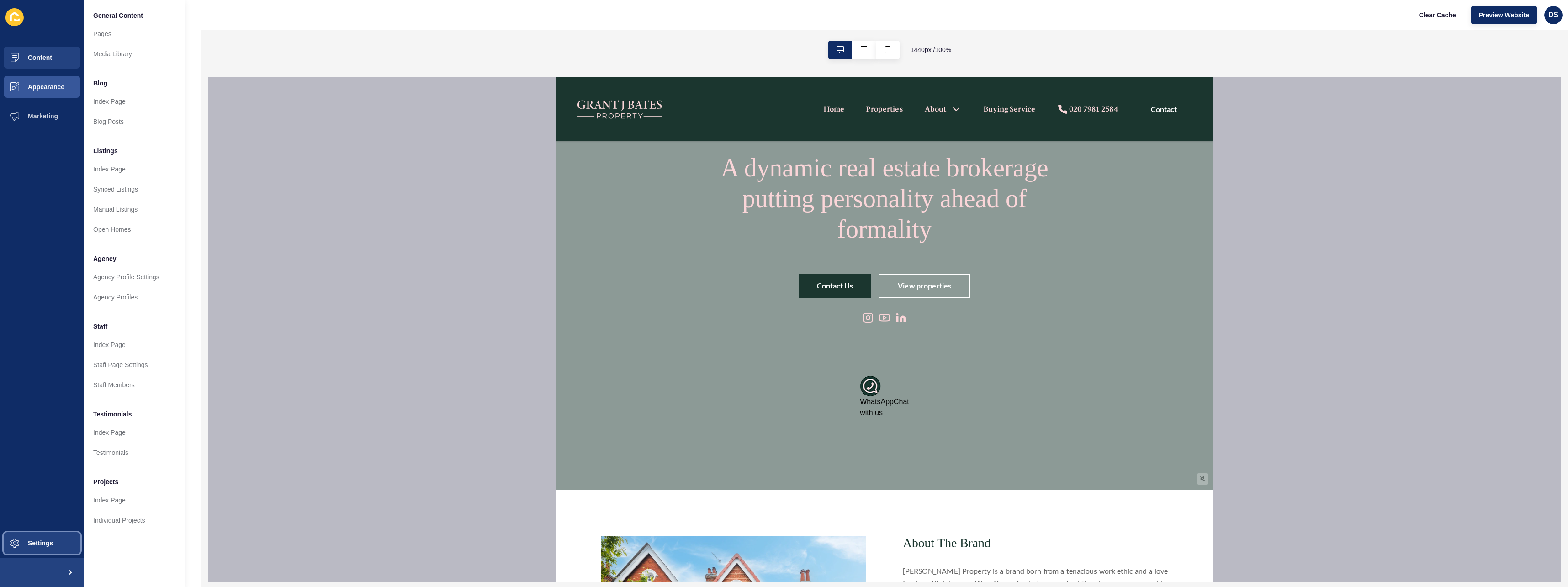
click at [46, 397] on button "Settings" at bounding box center [42, 543] width 84 height 30
click at [117, 305] on link "Custom CSS" at bounding box center [134, 310] width 100 height 20
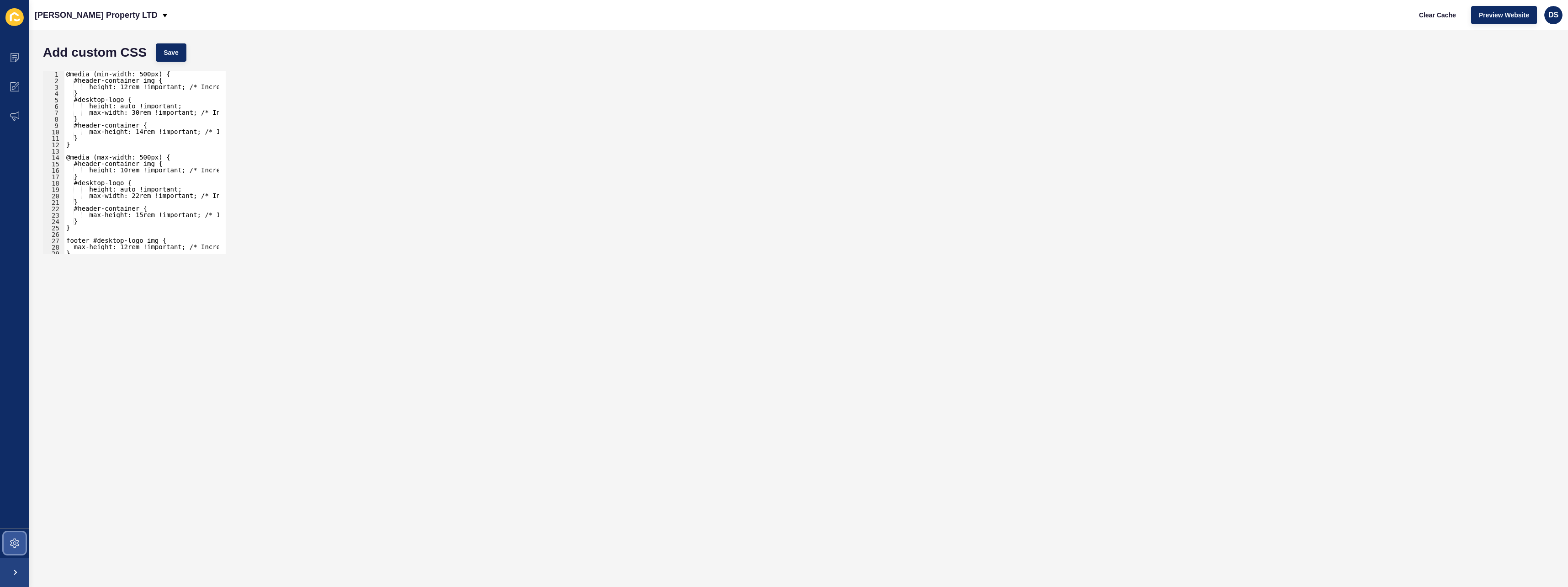
click at [16, 397] on span at bounding box center [15, 543] width 30 height 30
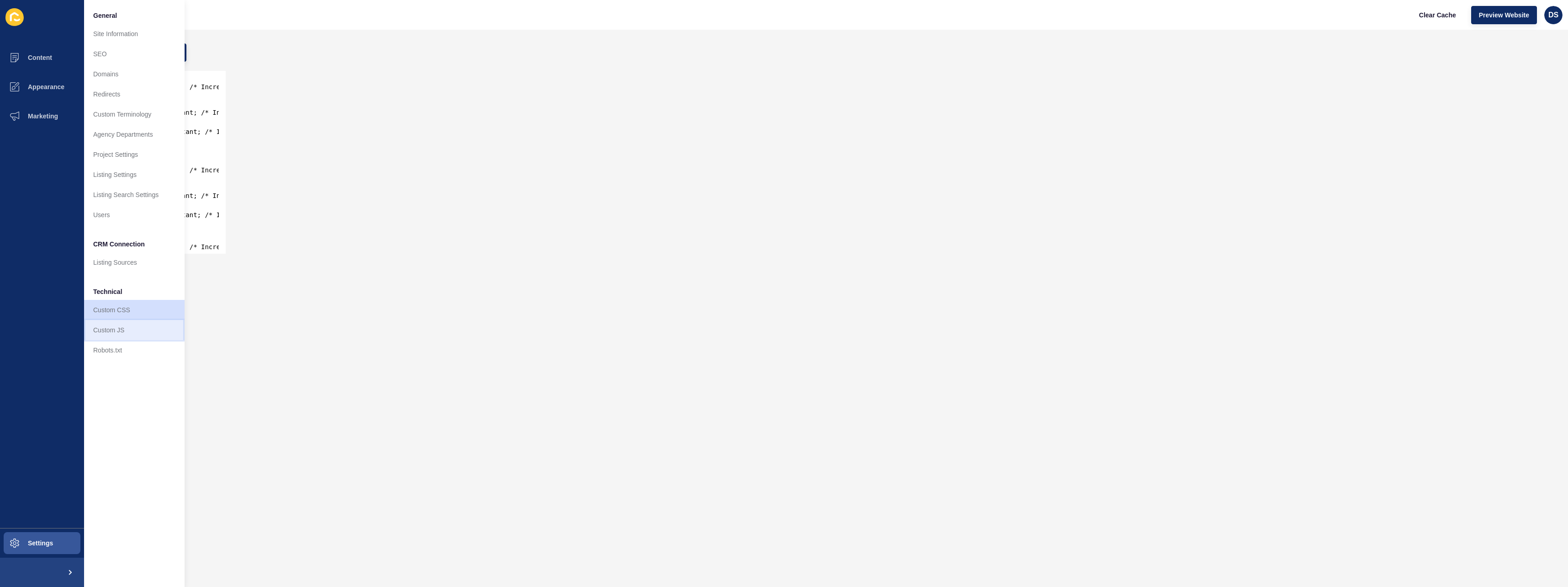
click at [120, 330] on link "Custom JS" at bounding box center [134, 330] width 100 height 20
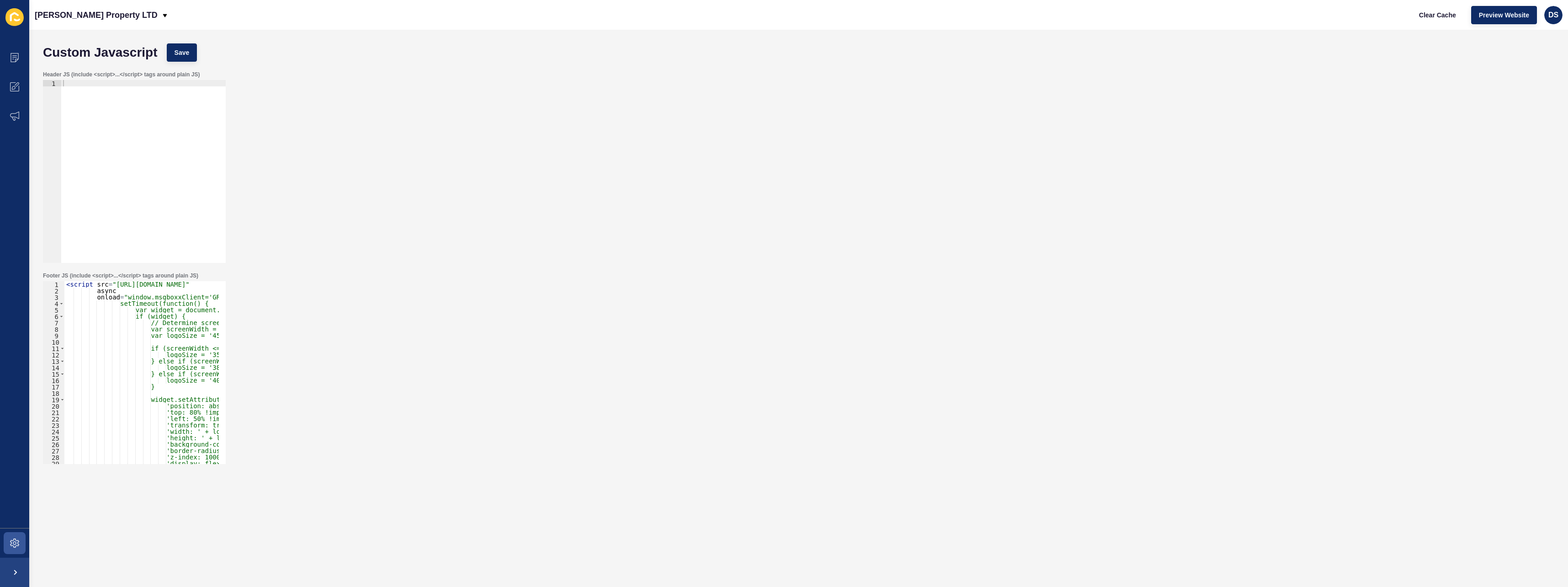
drag, startPoint x: 449, startPoint y: 65, endPoint x: 426, endPoint y: 74, distance: 24.7
click at [426, 74] on form "Custom Javascript Save Header JS (include <script>...</script> tags around plai…" at bounding box center [798, 290] width 1521 height 502
click at [698, 19] on button "Preview Website" at bounding box center [1504, 16] width 66 height 19
click at [11, 80] on span at bounding box center [15, 87] width 30 height 30
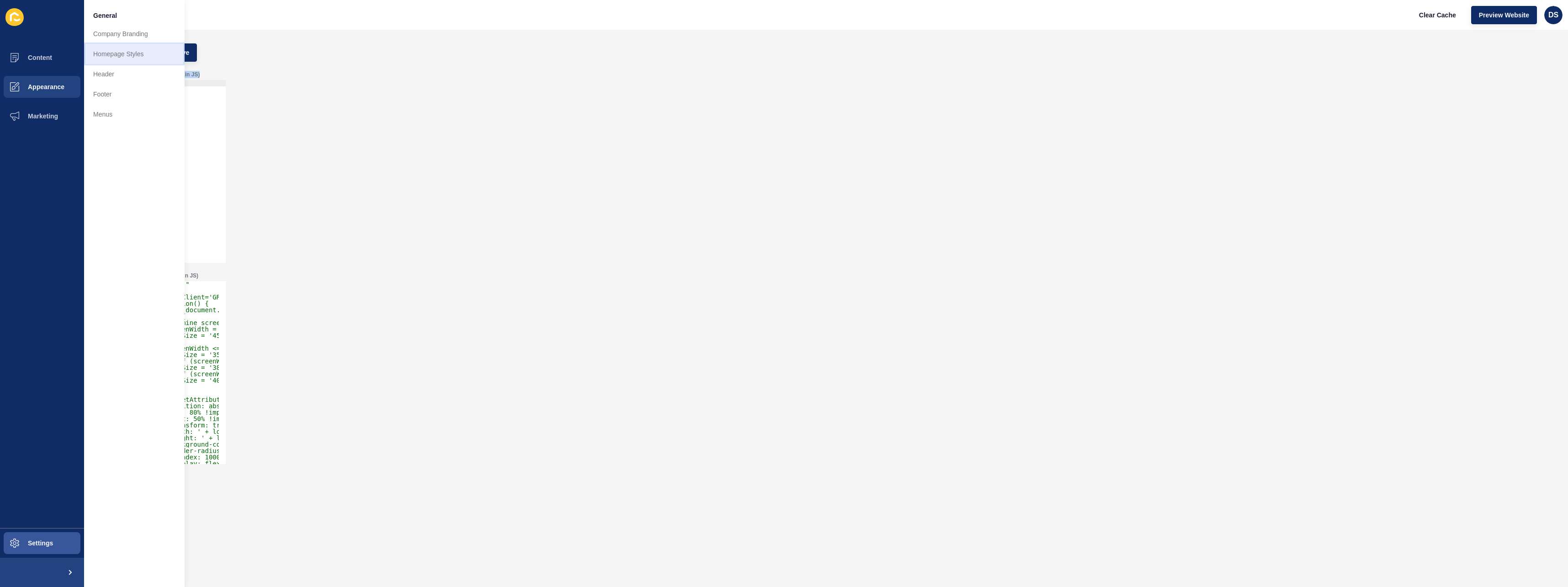
click at [124, 58] on link "Homepage Styles" at bounding box center [134, 54] width 100 height 20
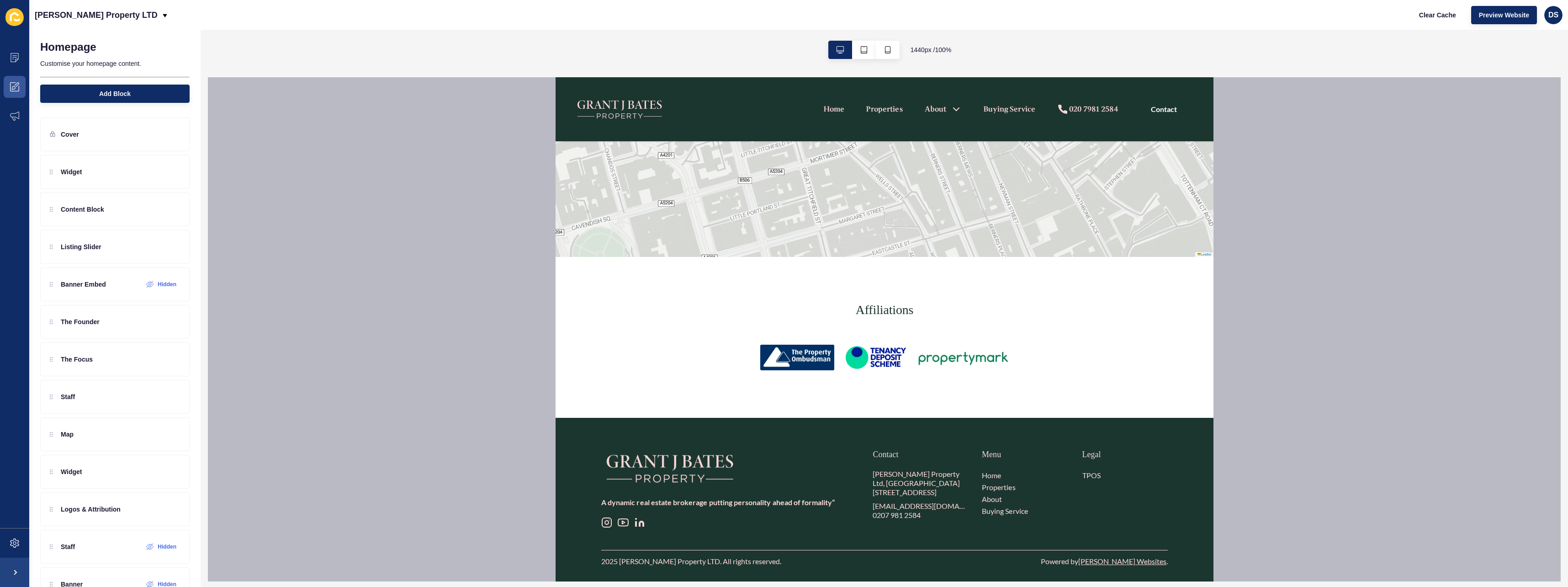
scroll to position [2493, 0]
click at [13, 58] on icon at bounding box center [15, 58] width 5 height 1
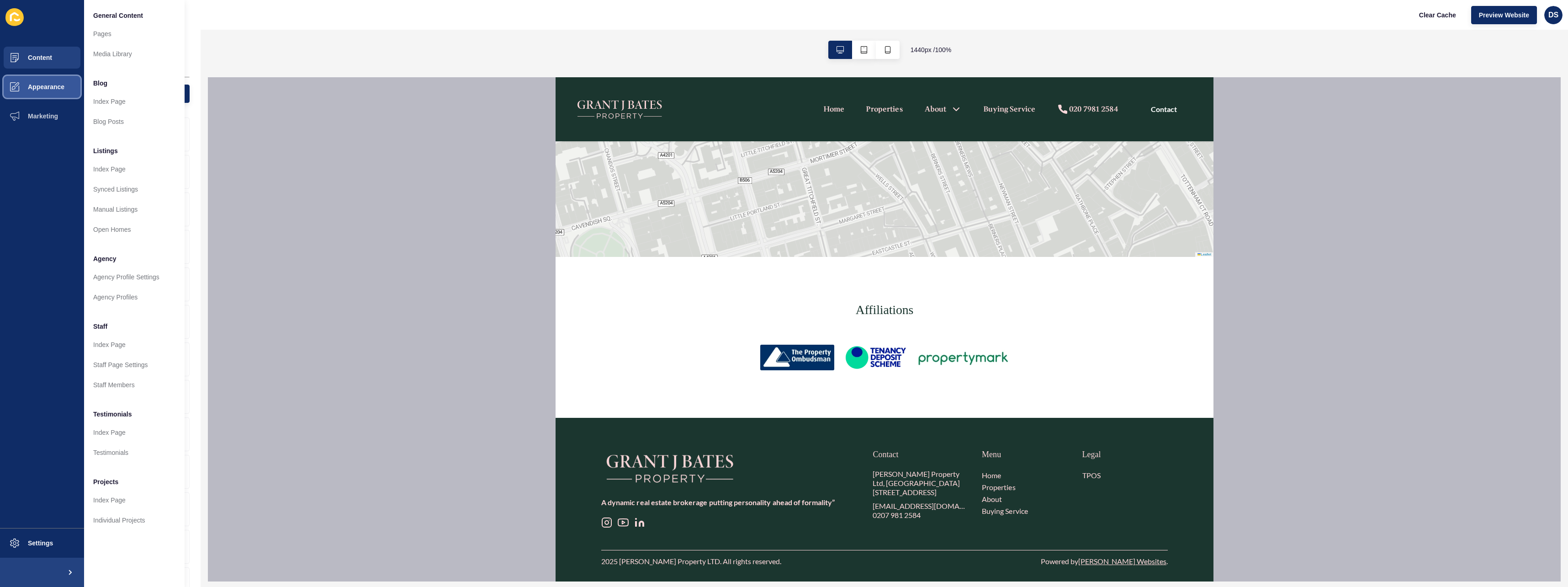
click at [53, 93] on button "Appearance" at bounding box center [42, 87] width 84 height 30
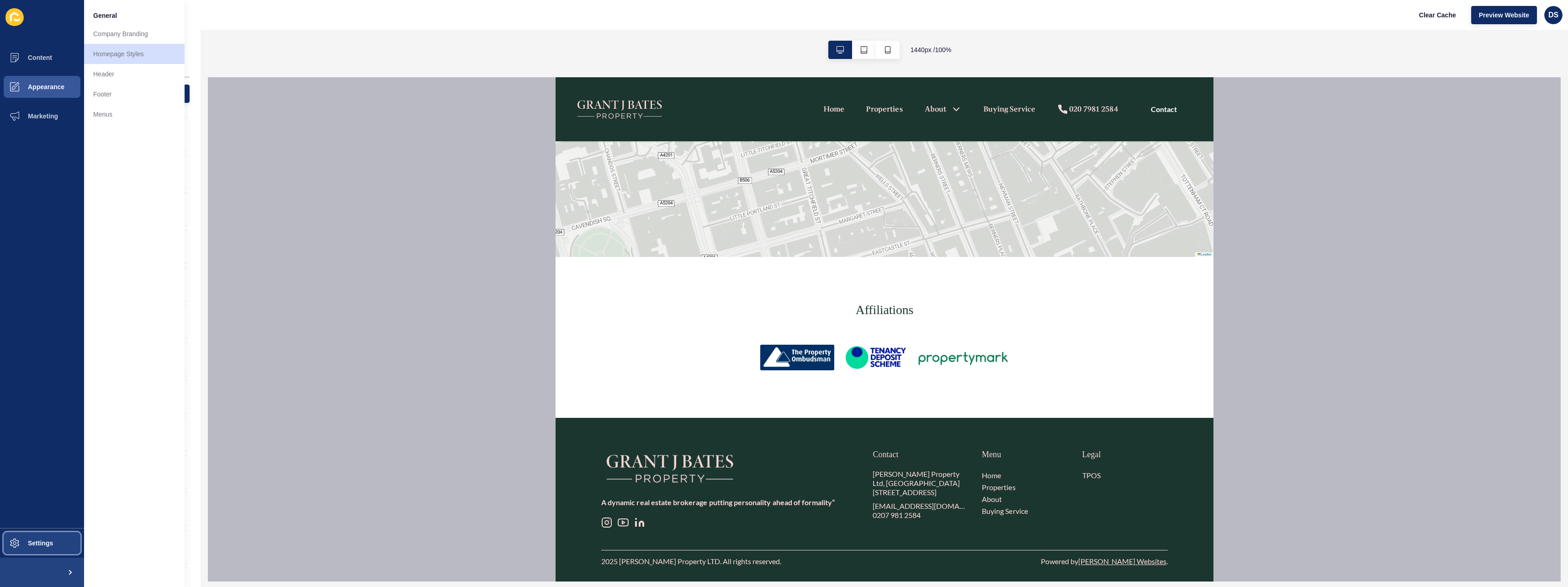
click at [36, 397] on button "Settings" at bounding box center [42, 543] width 84 height 30
click at [143, 37] on link "Site Information" at bounding box center [134, 34] width 100 height 20
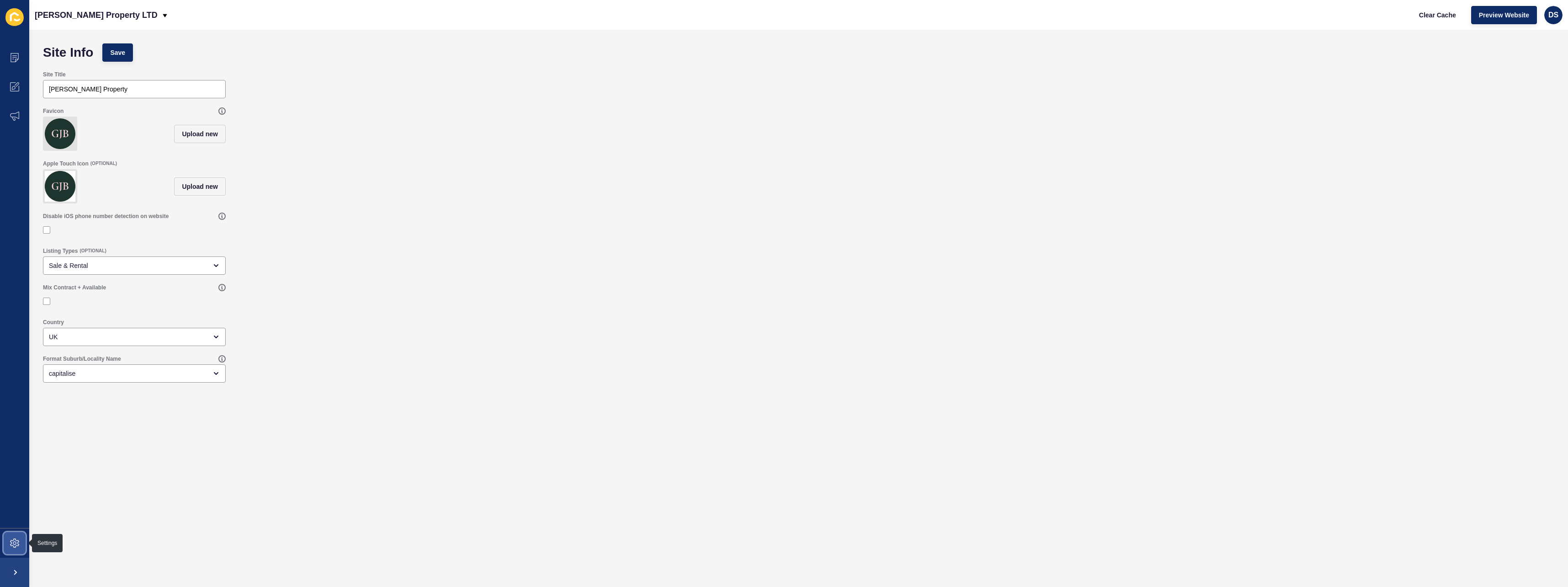
click at [19, 397] on span at bounding box center [15, 543] width 30 height 30
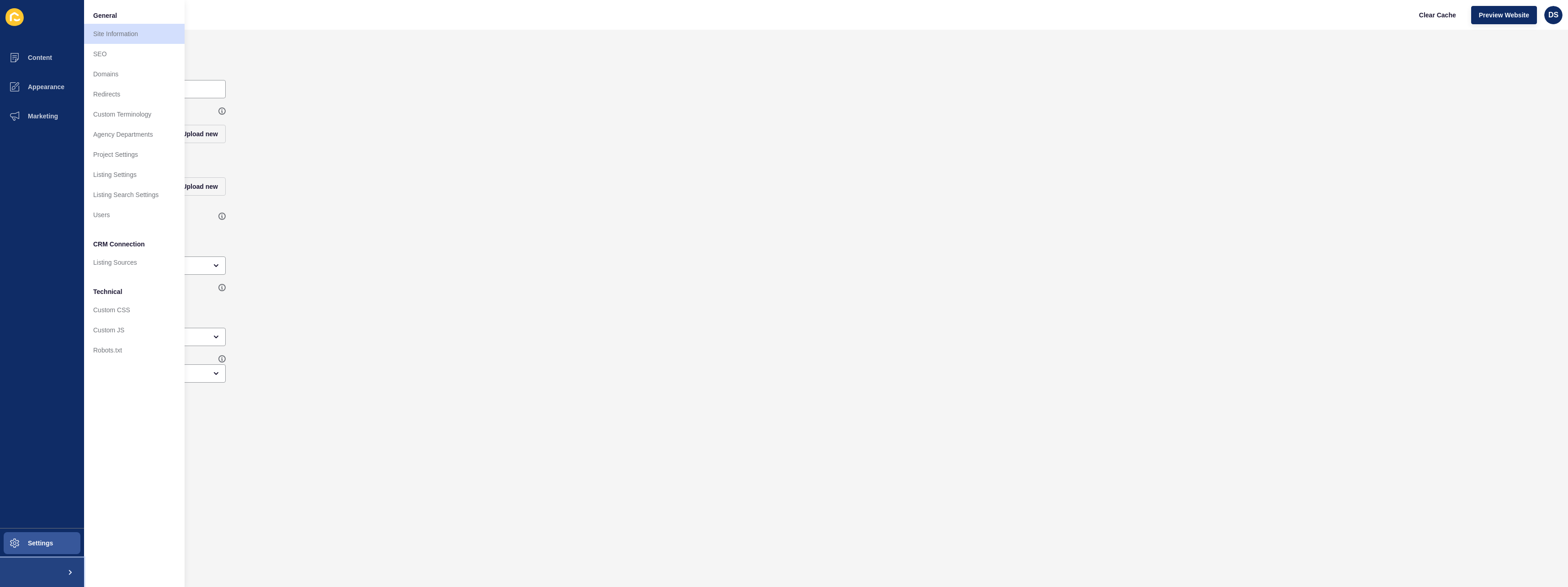
click at [57, 397] on span at bounding box center [70, 572] width 30 height 30
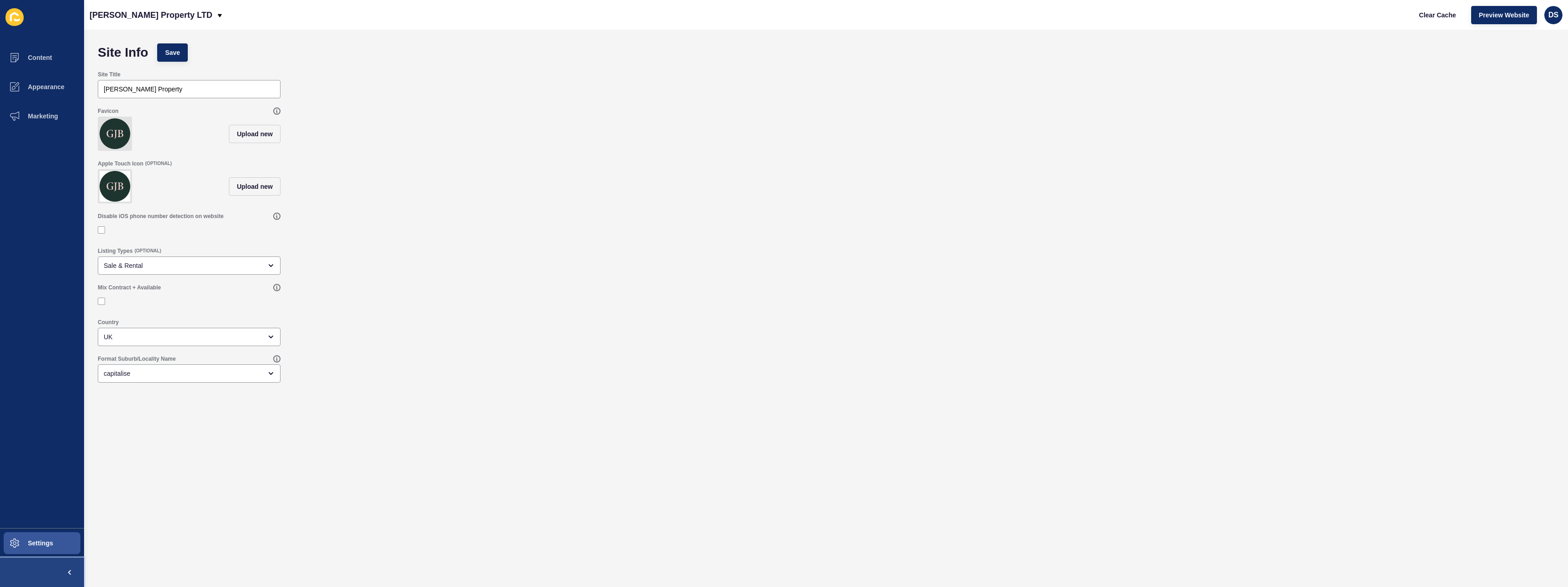
click at [64, 397] on span at bounding box center [70, 572] width 30 height 30
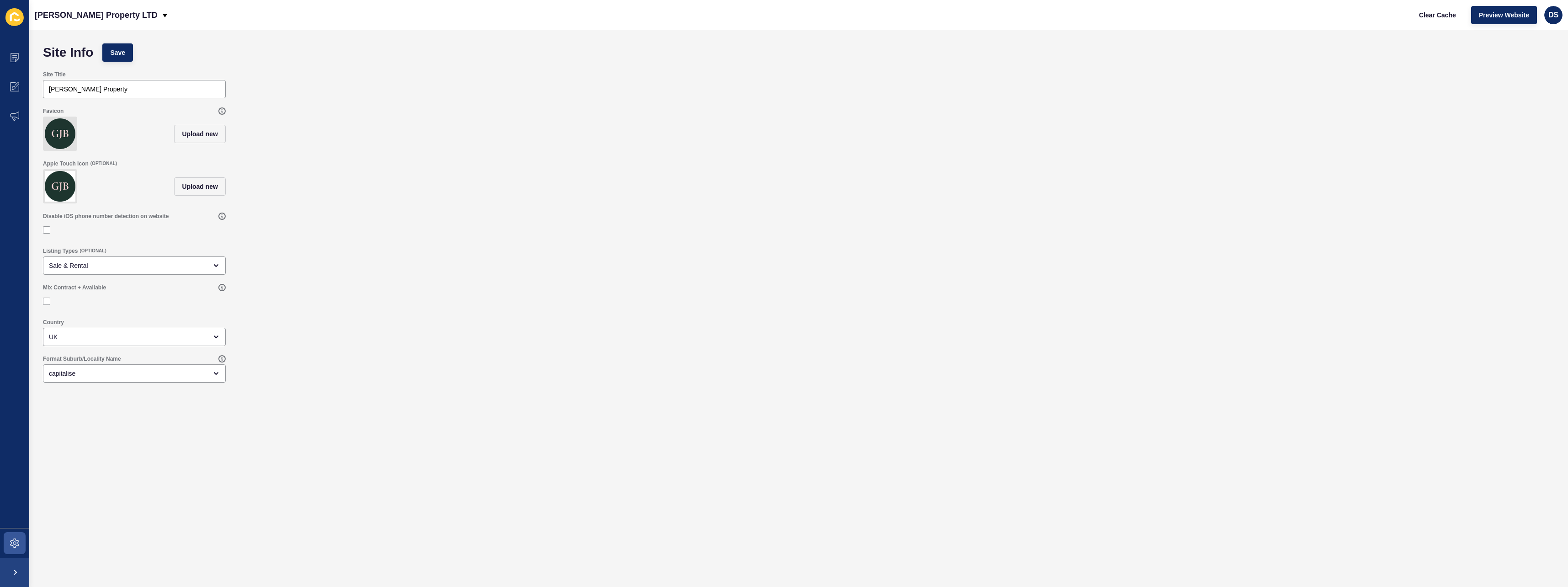
click at [64, 397] on div "Site Info Save Site Title Grant J Bates Property Favicon Upload new Apple Touch…" at bounding box center [799, 308] width 1538 height 557
drag, startPoint x: 64, startPoint y: 575, endPoint x: 11, endPoint y: 576, distance: 53.0
click at [11, 397] on span at bounding box center [15, 572] width 30 height 30
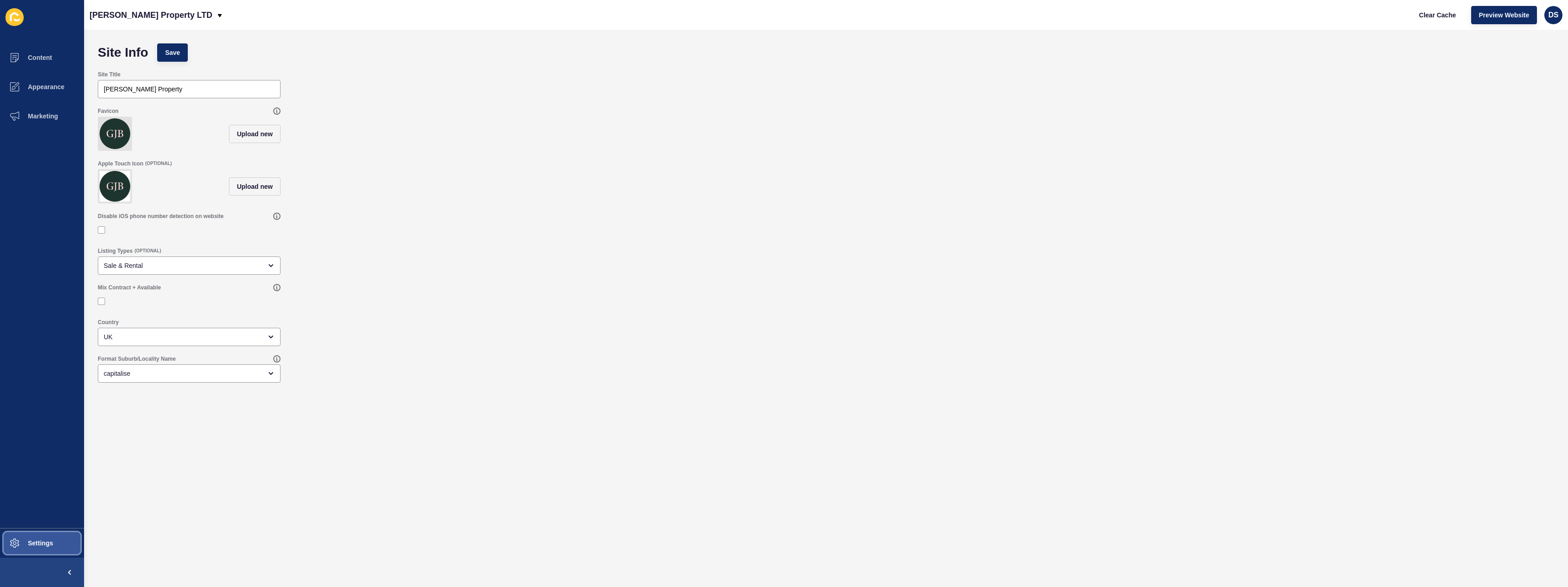
click at [35, 397] on button "Settings" at bounding box center [42, 543] width 84 height 30
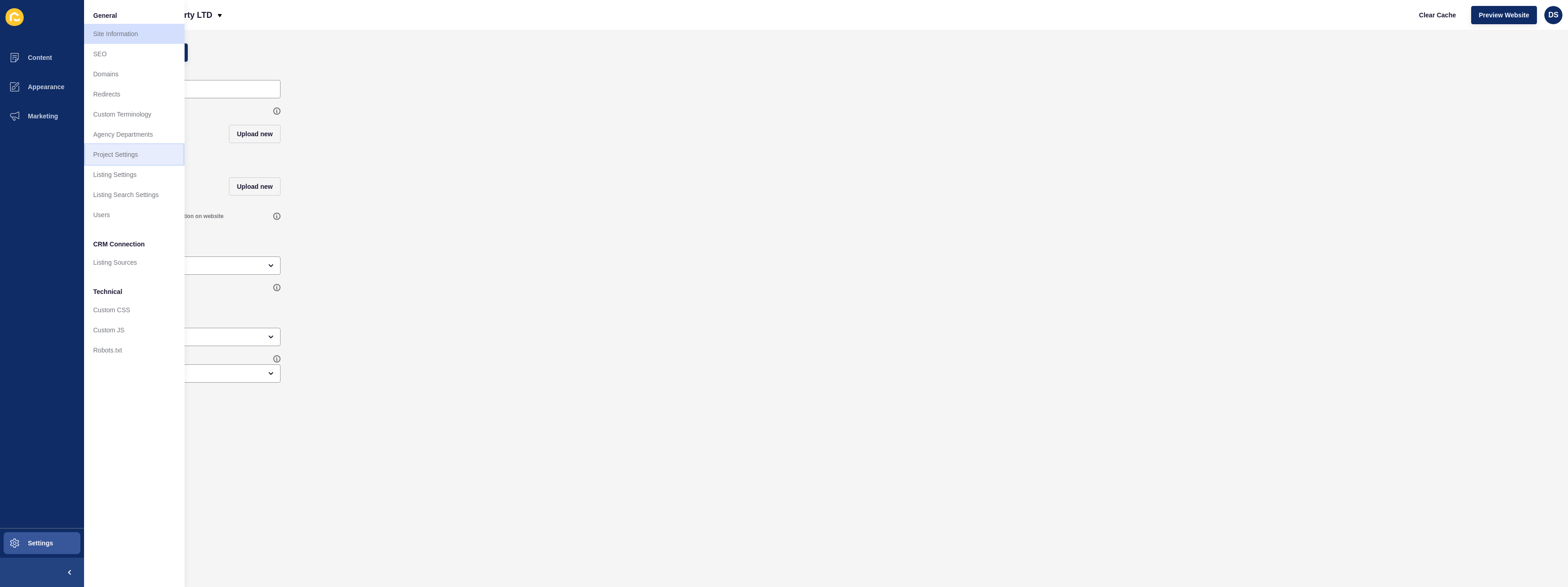
click at [130, 157] on link "Project Settings" at bounding box center [134, 155] width 100 height 20
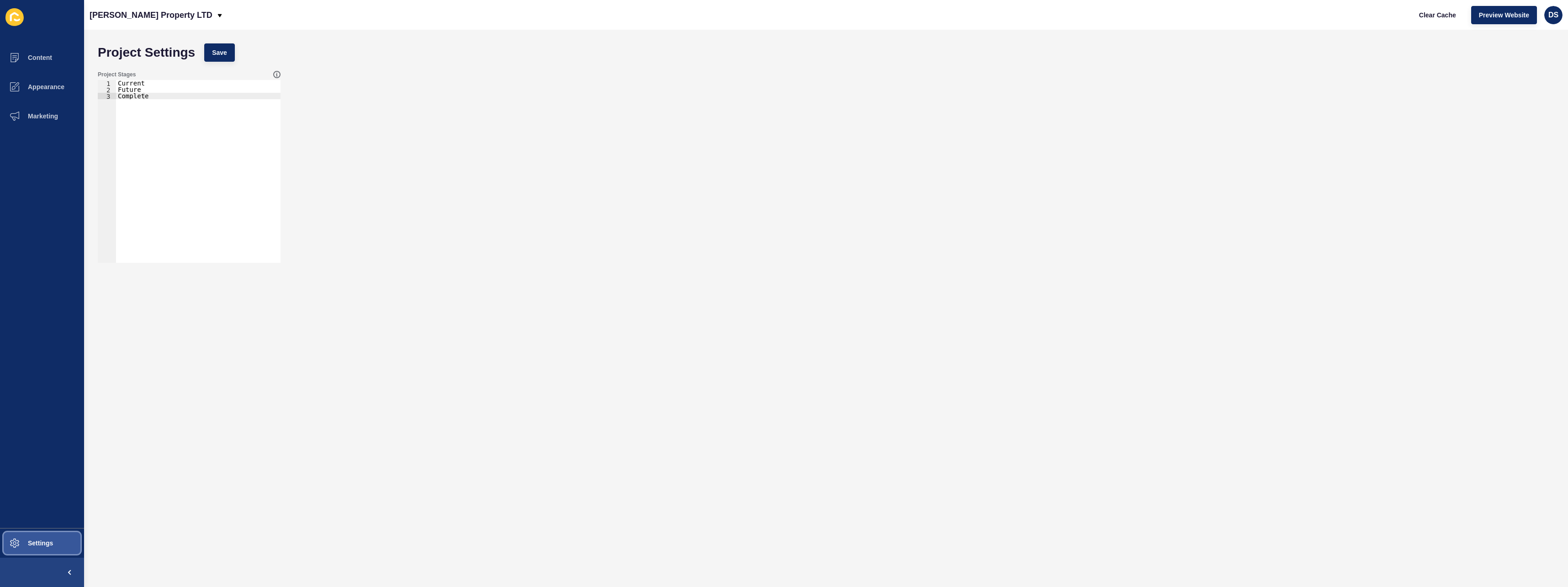
click at [38, 397] on span "Settings" at bounding box center [26, 543] width 54 height 7
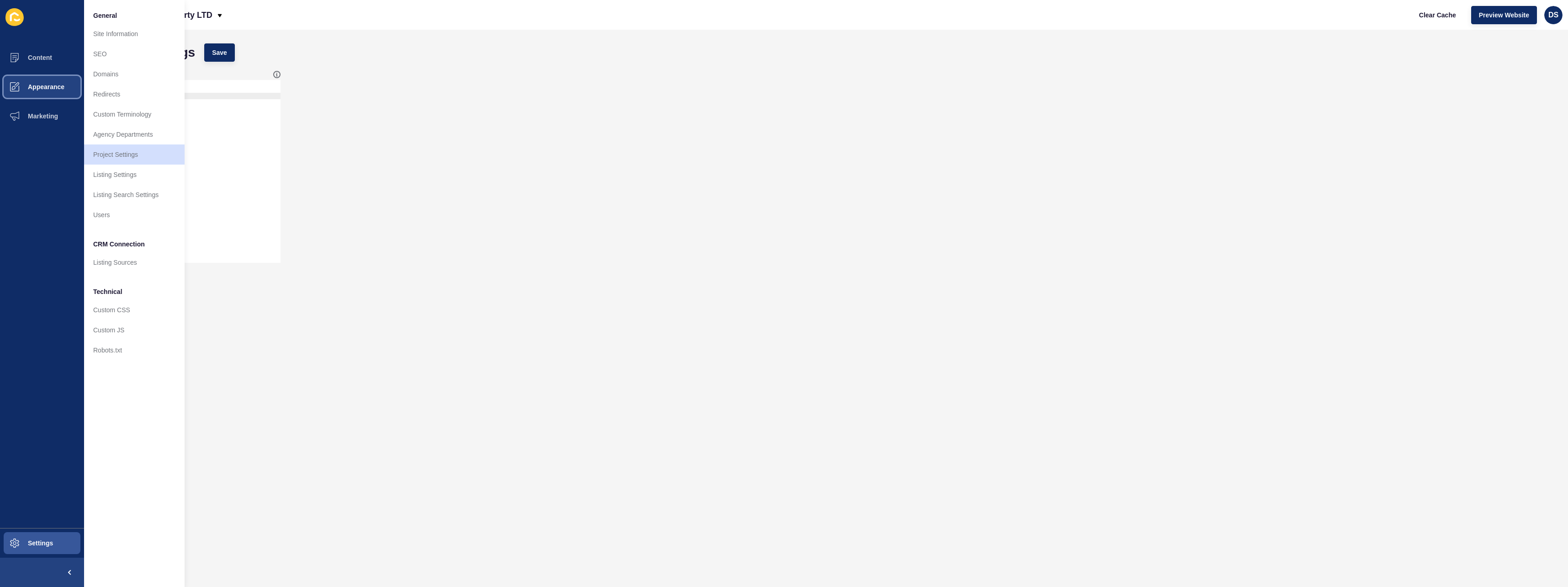
click at [47, 77] on button "Appearance" at bounding box center [42, 87] width 84 height 30
click at [141, 37] on link "Company Branding" at bounding box center [134, 34] width 100 height 20
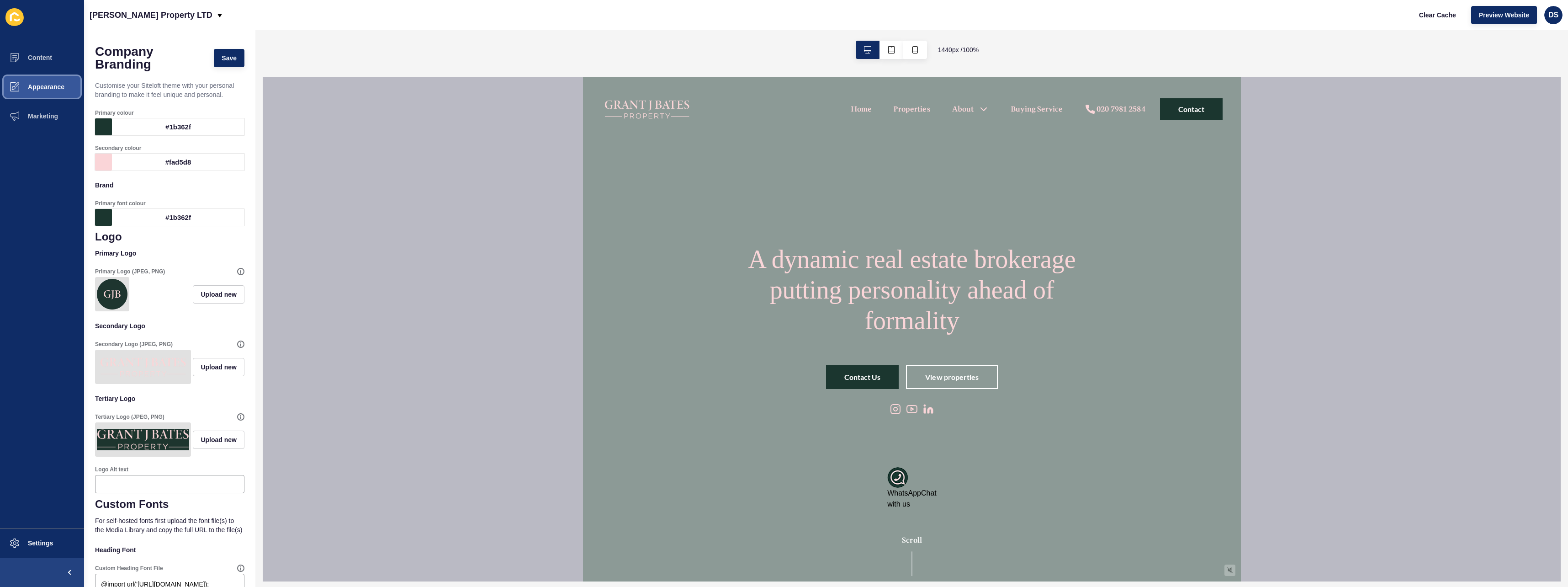
click at [54, 87] on span "Appearance" at bounding box center [31, 86] width 66 height 7
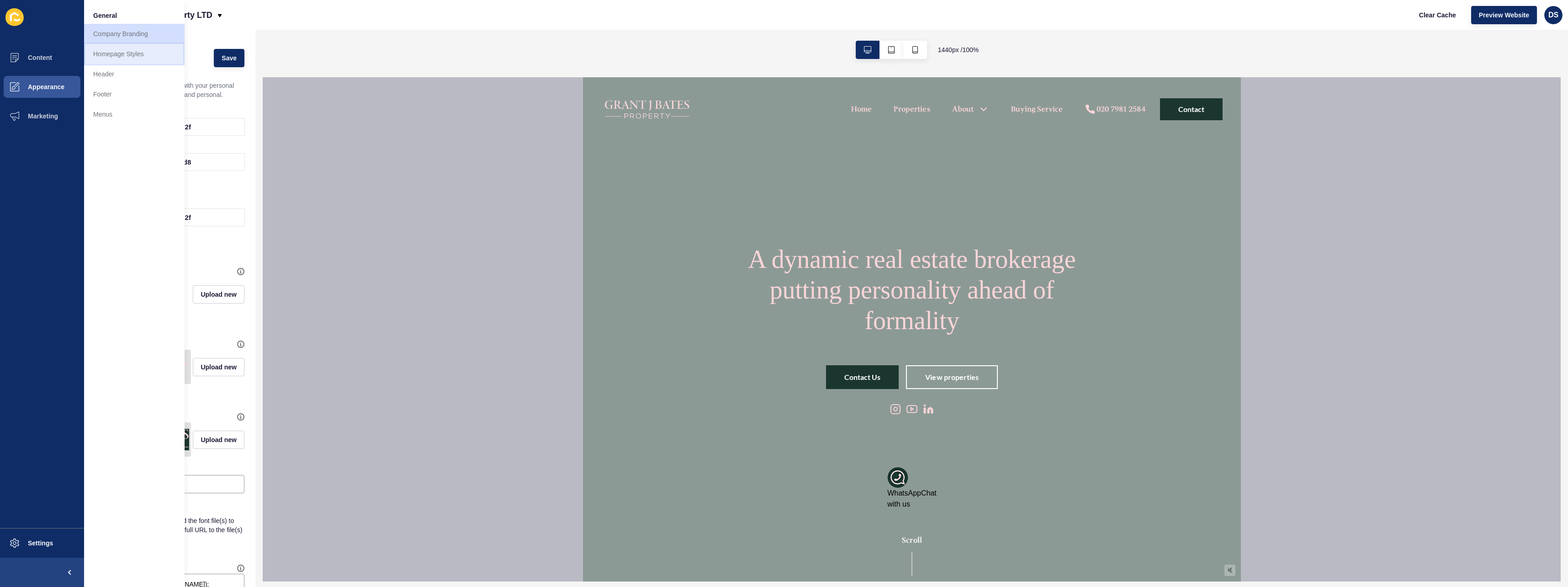
click at [134, 59] on link "Homepage Styles" at bounding box center [134, 54] width 100 height 20
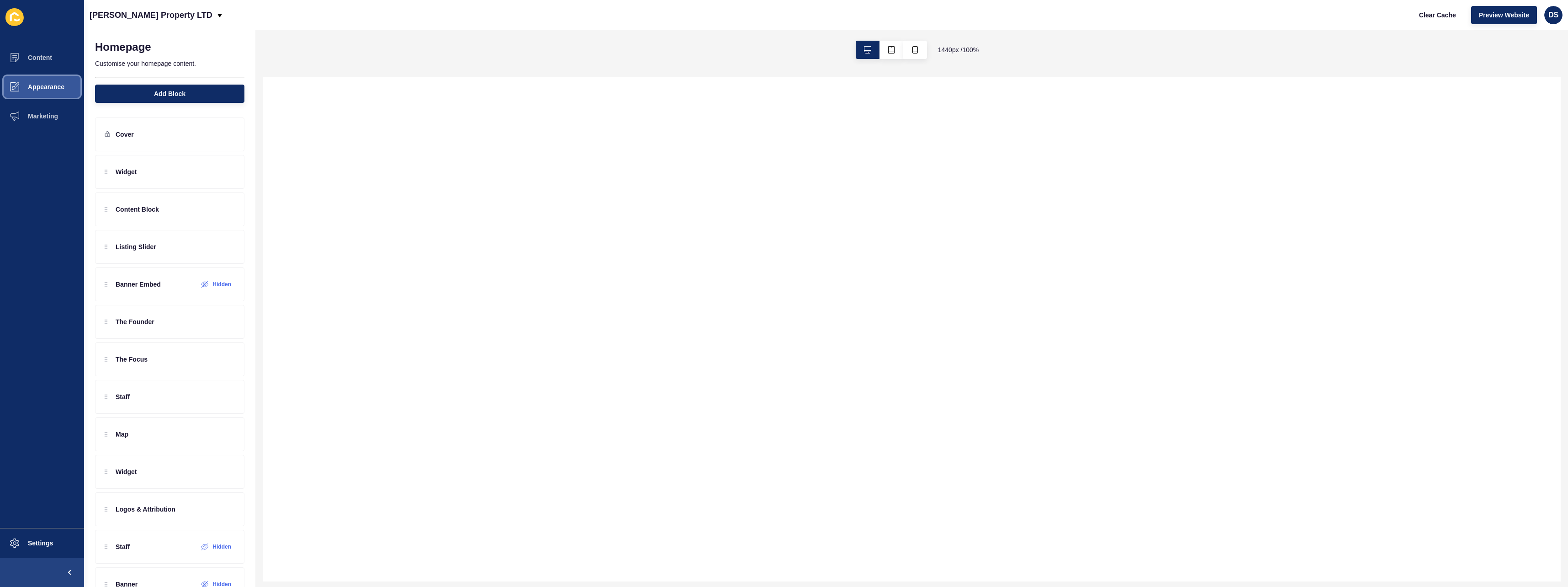
click at [42, 90] on span "Appearance" at bounding box center [31, 86] width 66 height 7
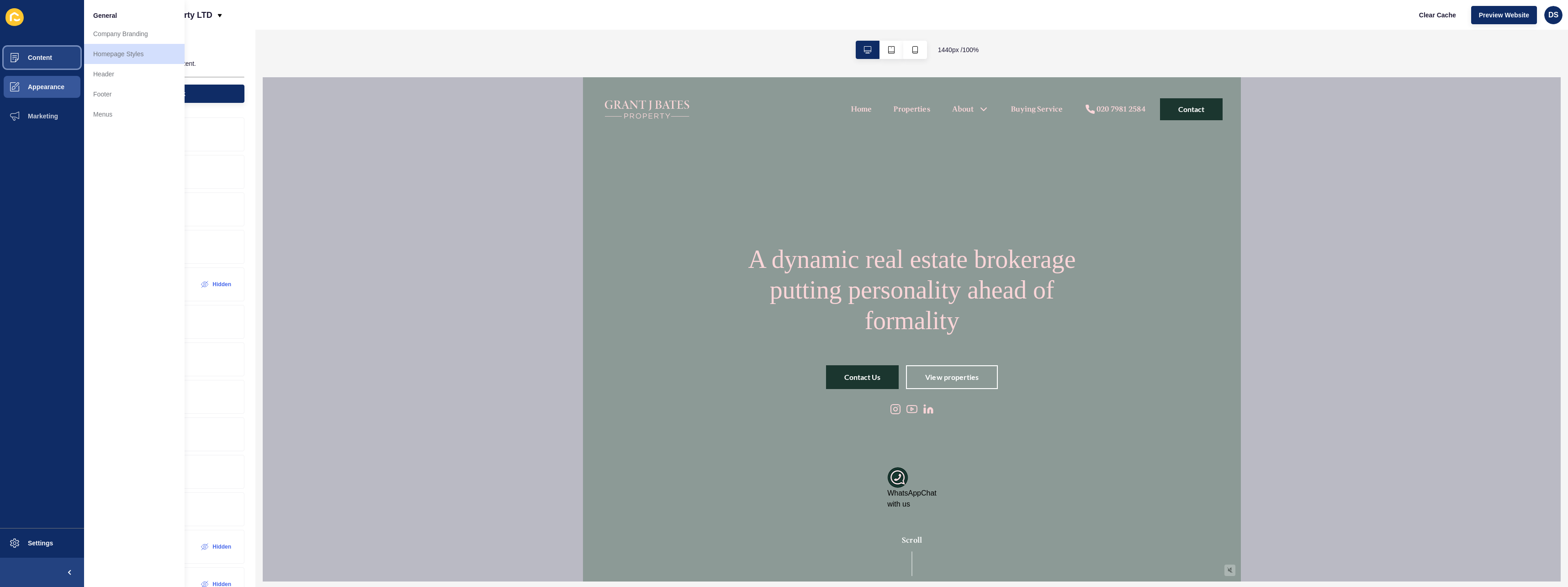
click at [43, 67] on button "Content" at bounding box center [42, 58] width 84 height 30
click at [129, 38] on link "Pages" at bounding box center [134, 34] width 100 height 20
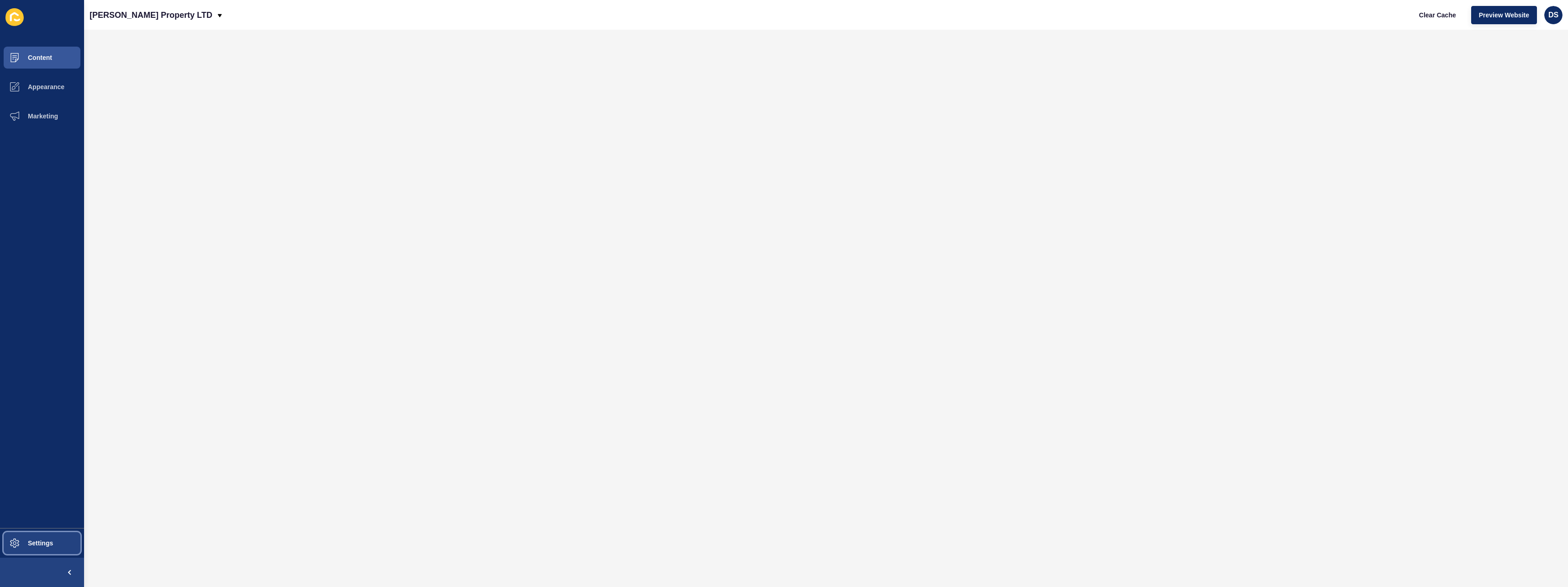
click at [34, 397] on button "Settings" at bounding box center [42, 543] width 84 height 30
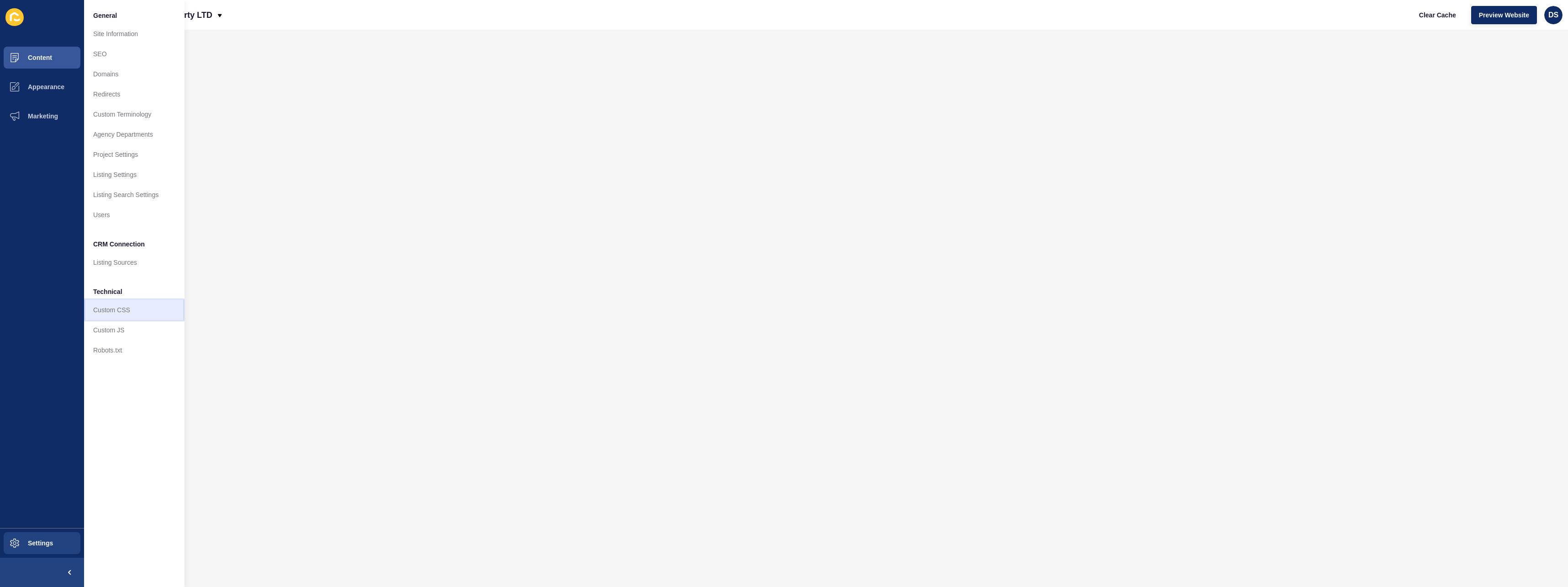
click at [136, 310] on link "Custom CSS" at bounding box center [134, 310] width 100 height 20
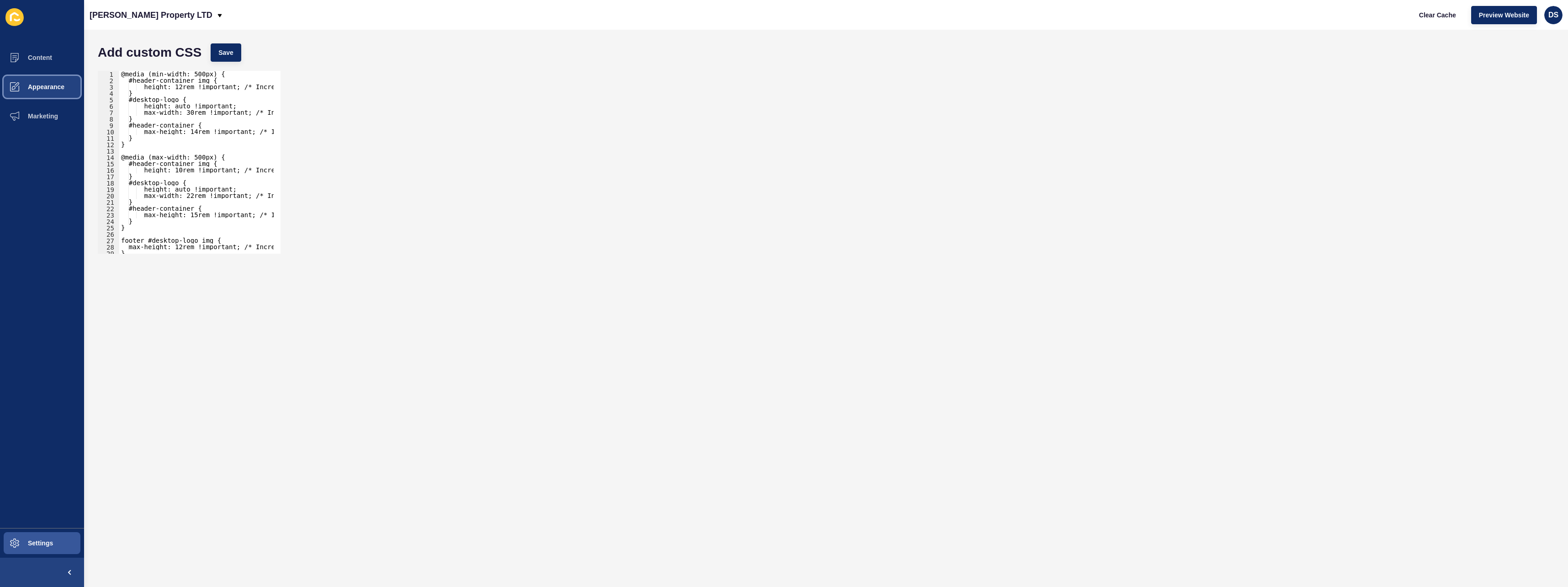
click at [32, 90] on span "Appearance" at bounding box center [31, 86] width 66 height 7
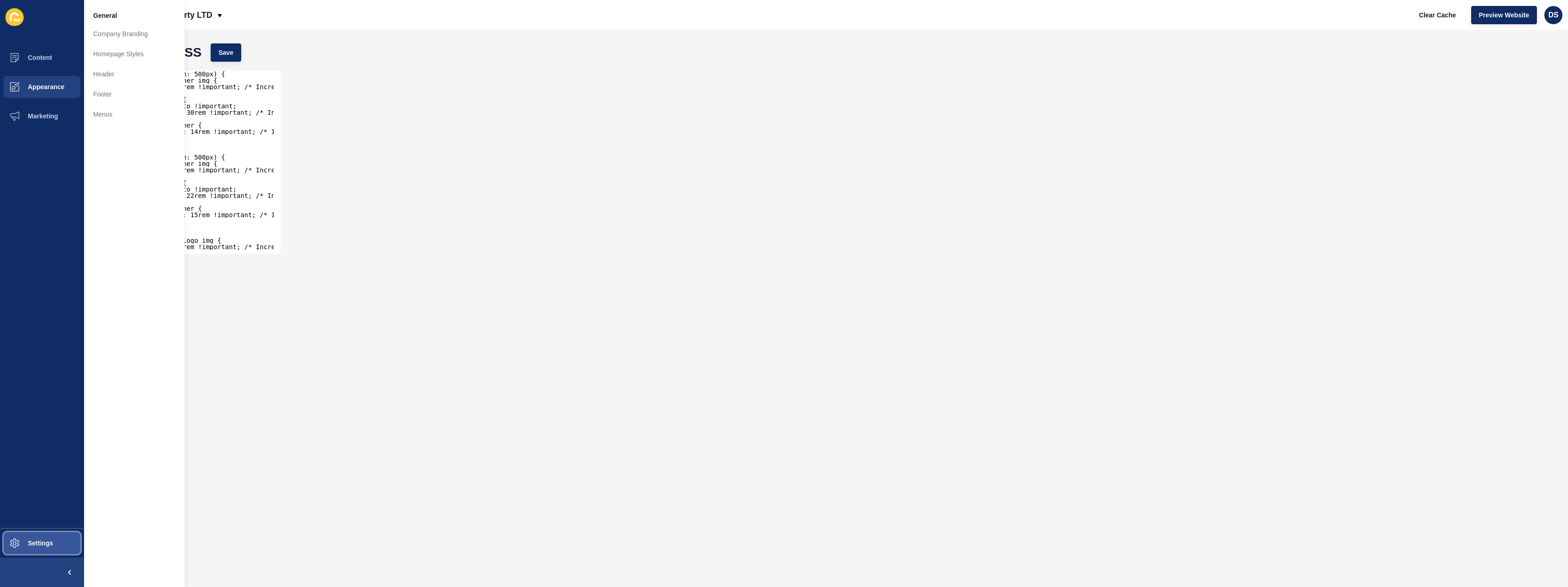
click at [37, 397] on span "Settings" at bounding box center [26, 543] width 54 height 7
click at [145, 309] on link "Custom CSS" at bounding box center [134, 310] width 100 height 20
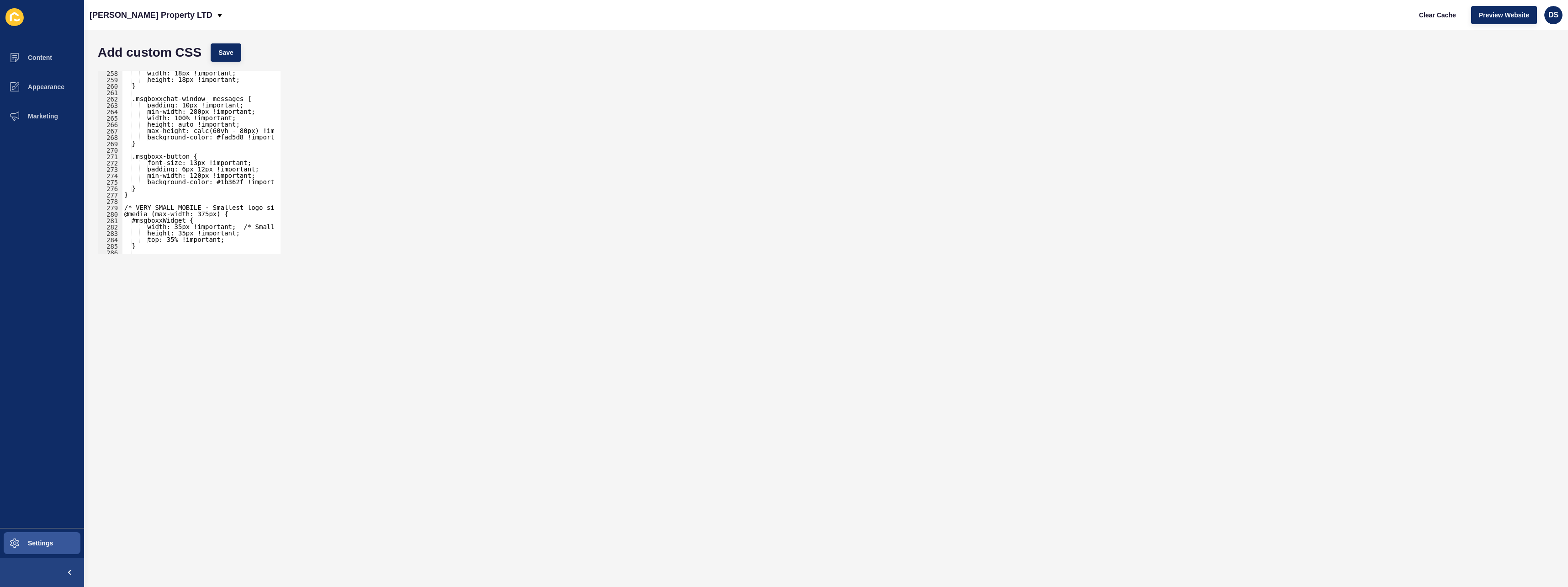
scroll to position [1763, 0]
type textarea "</style>"
click at [166, 241] on div "} } /* VERY SMALL MOBILE - Smallest logo size */ @media (max-width: 375px) { #m…" at bounding box center [273, 162] width 301 height 189
paste textarea "}"
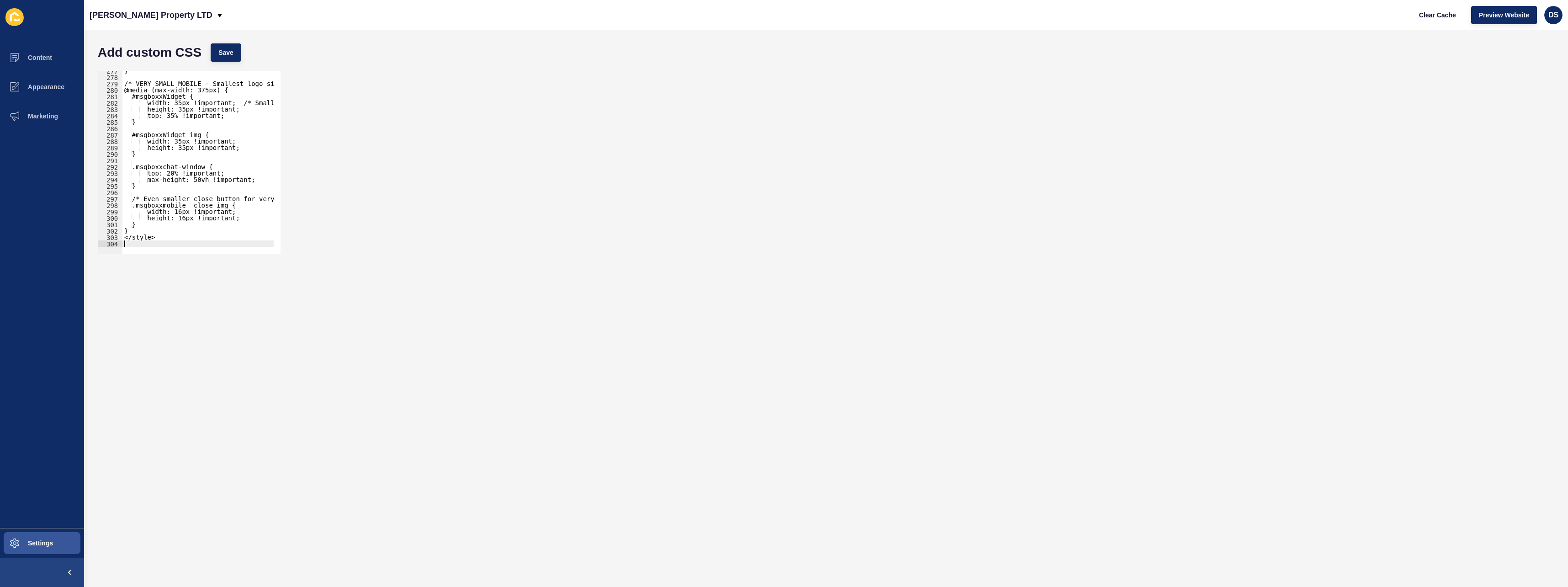
scroll to position [2243, 0]
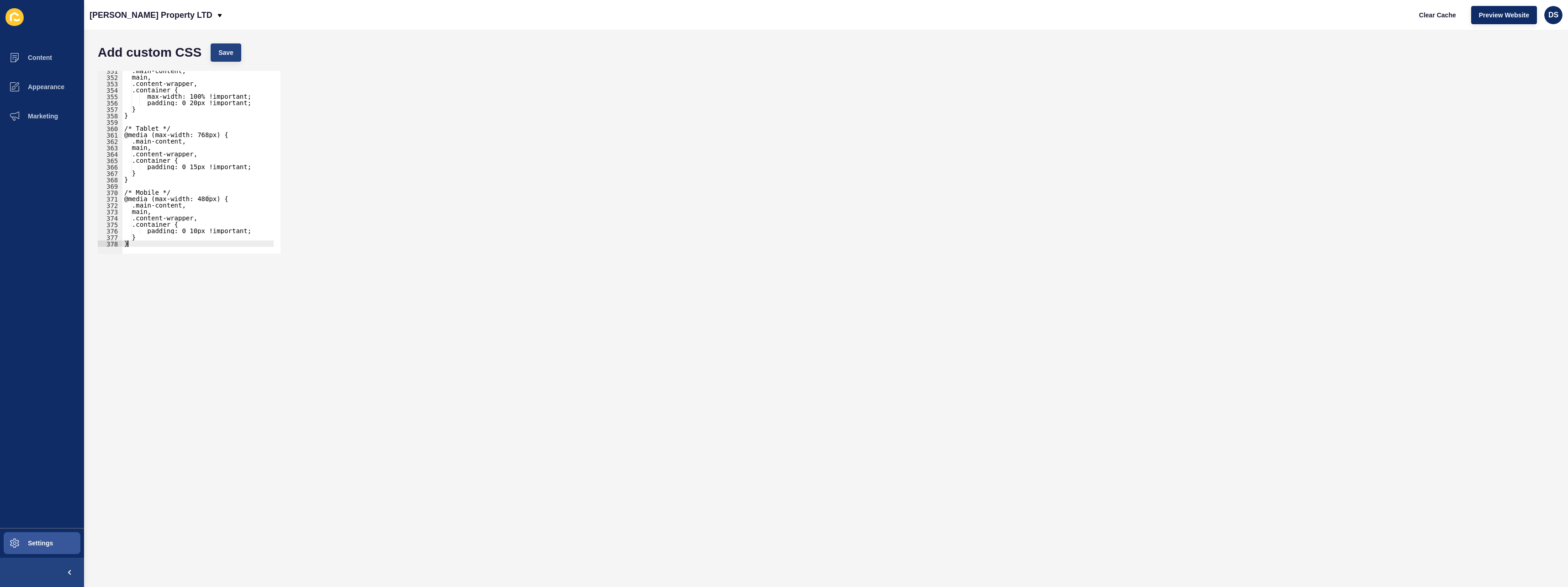
type textarea "}"
click at [221, 56] on span "Save" at bounding box center [225, 53] width 15 height 9
click at [44, 93] on button "Appearance" at bounding box center [42, 87] width 84 height 30
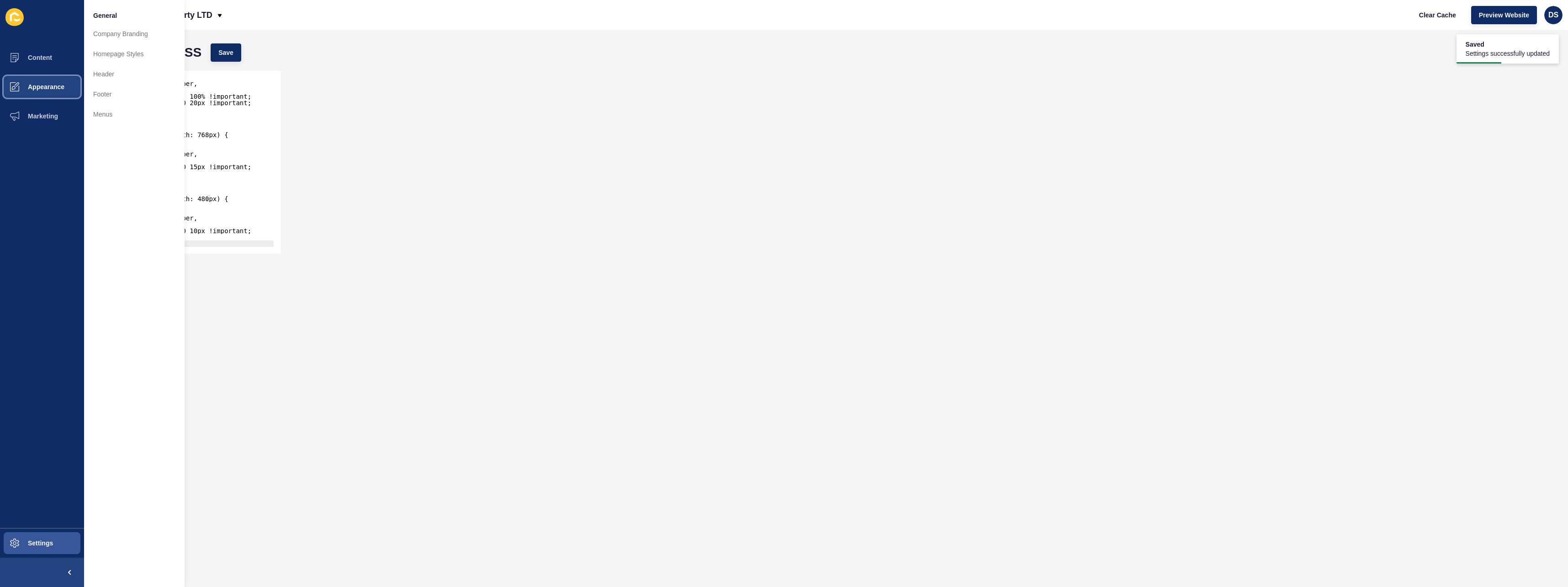
click at [44, 93] on button "Appearance" at bounding box center [42, 87] width 84 height 30
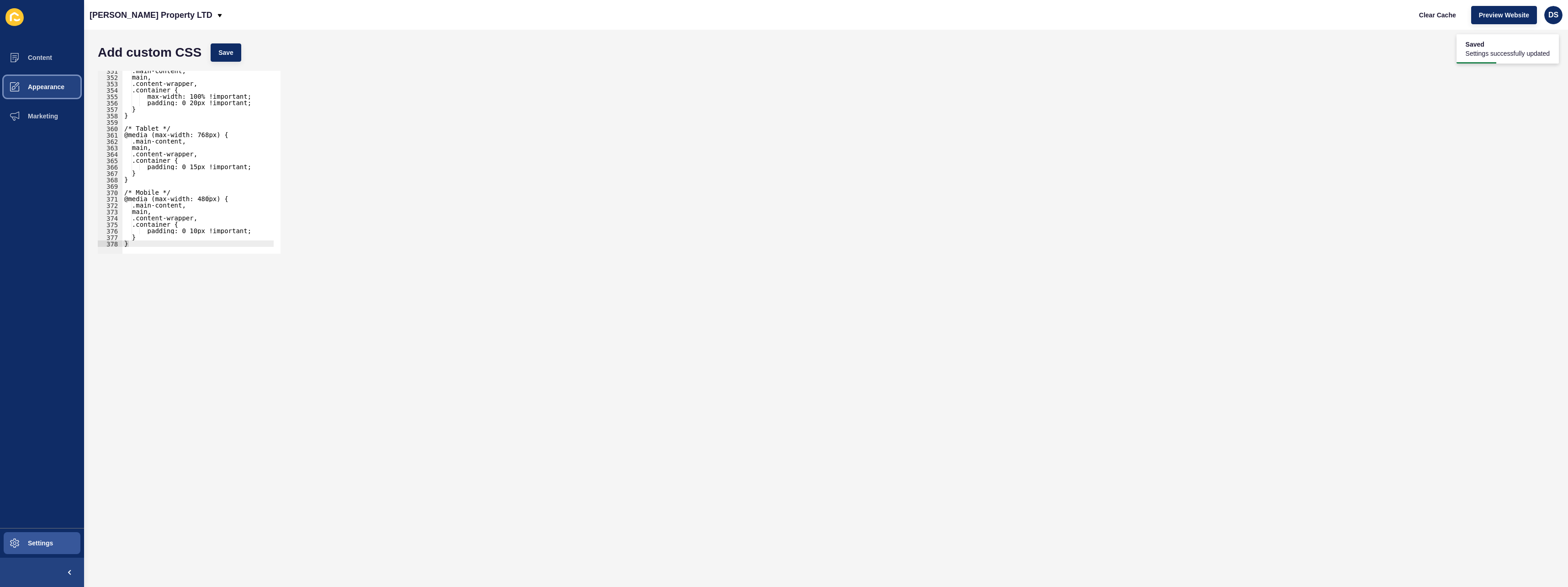
click at [44, 93] on button "Appearance" at bounding box center [42, 87] width 84 height 30
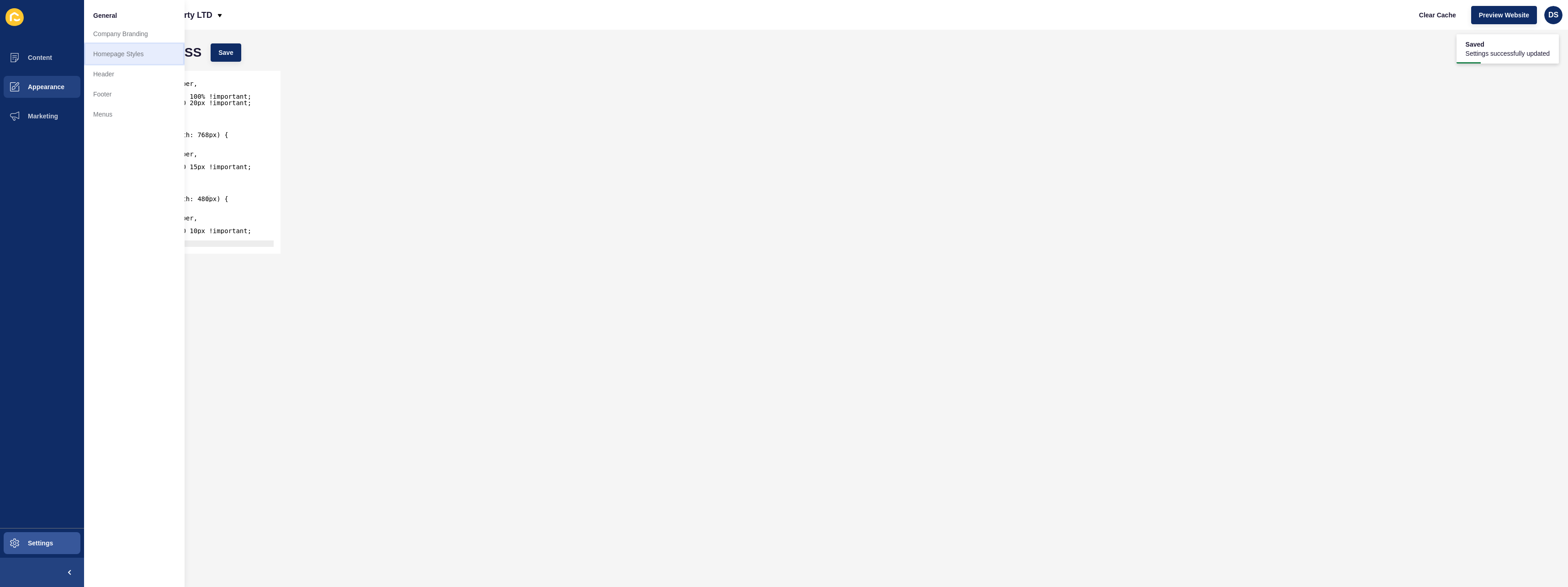
click at [131, 52] on link "Homepage Styles" at bounding box center [134, 54] width 100 height 20
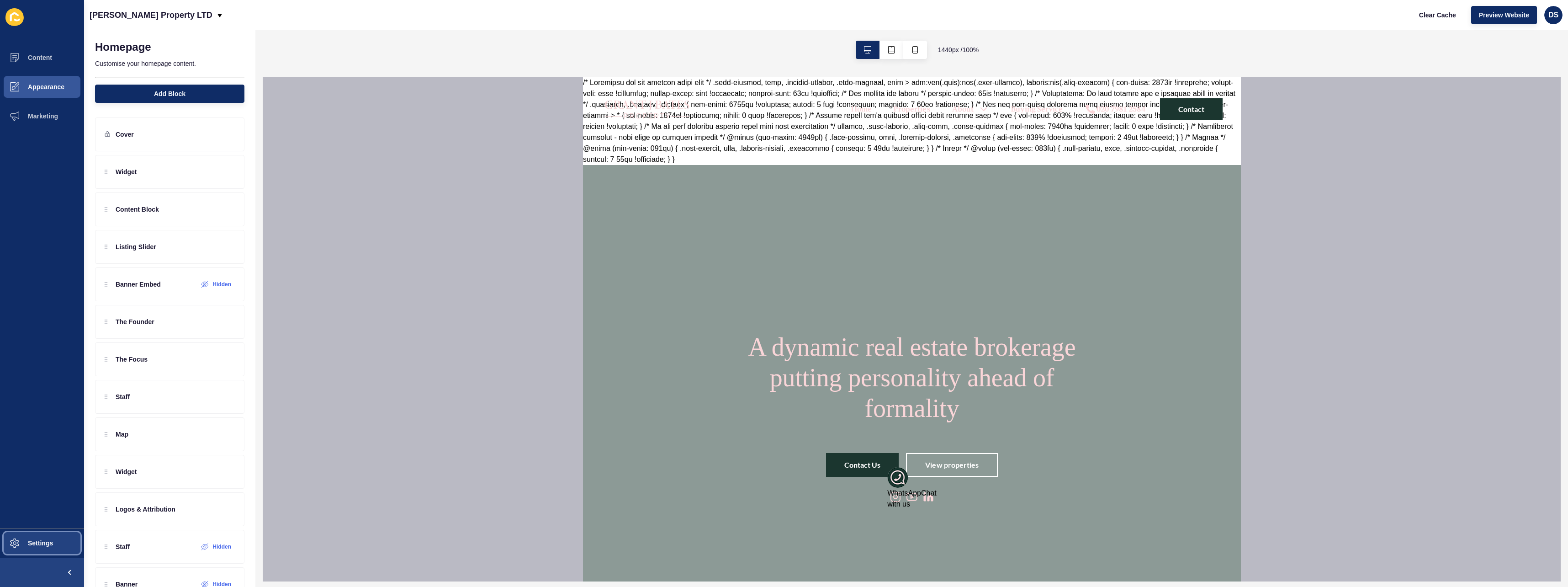
click at [55, 397] on button "Settings" at bounding box center [42, 543] width 84 height 30
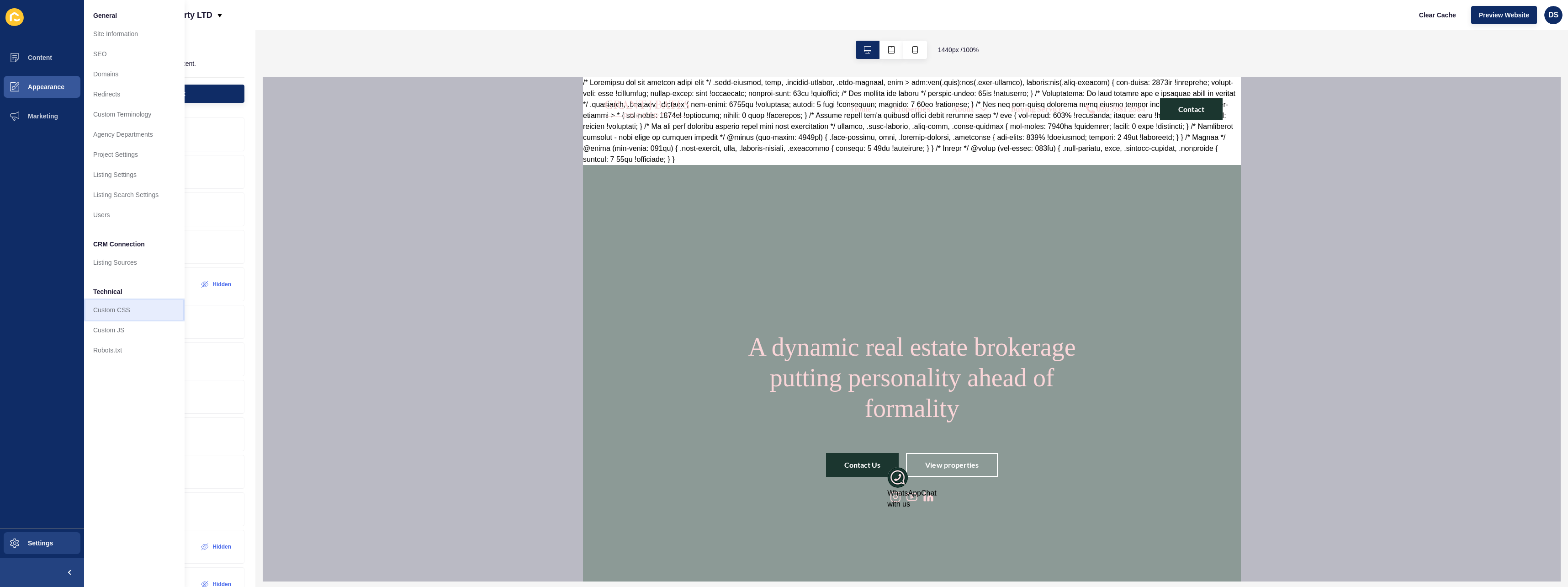
click at [134, 309] on link "Custom CSS" at bounding box center [134, 310] width 100 height 20
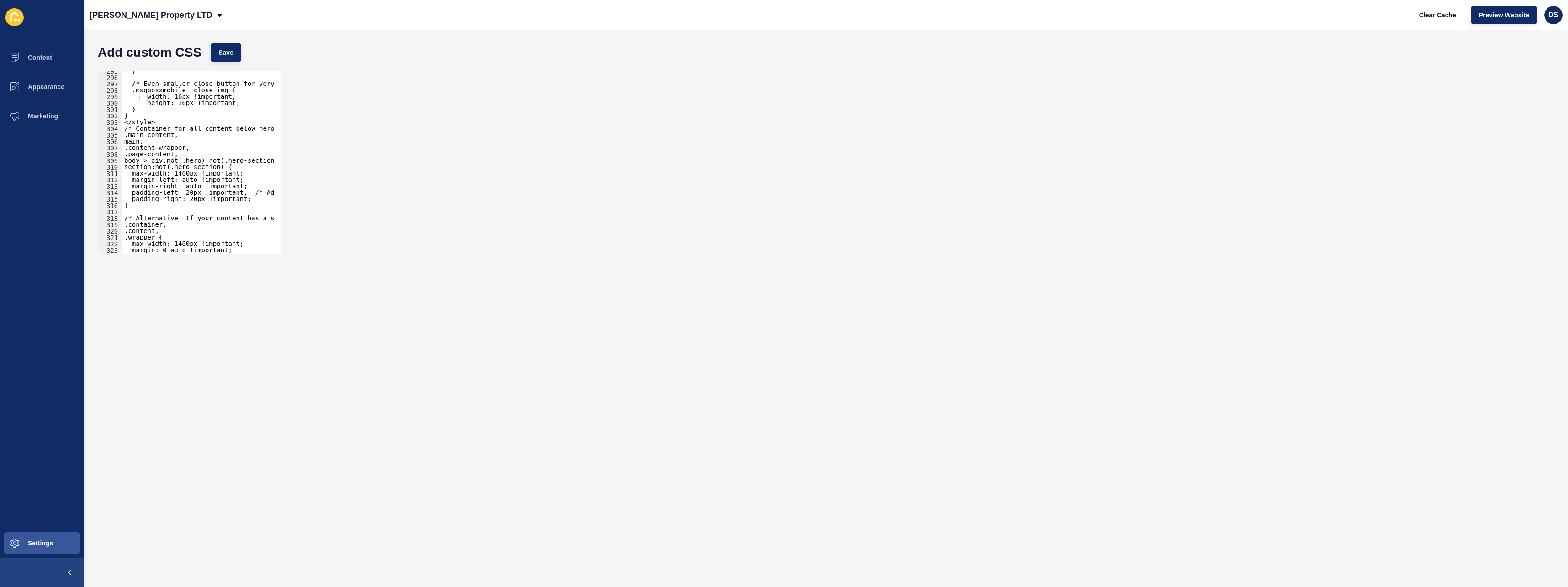
scroll to position [1885, 0]
type textarea "</style>"
click at [159, 123] on div "} /* Even smaller close button for very small screens */ .msgboxxmobile__close …" at bounding box center [273, 162] width 301 height 189
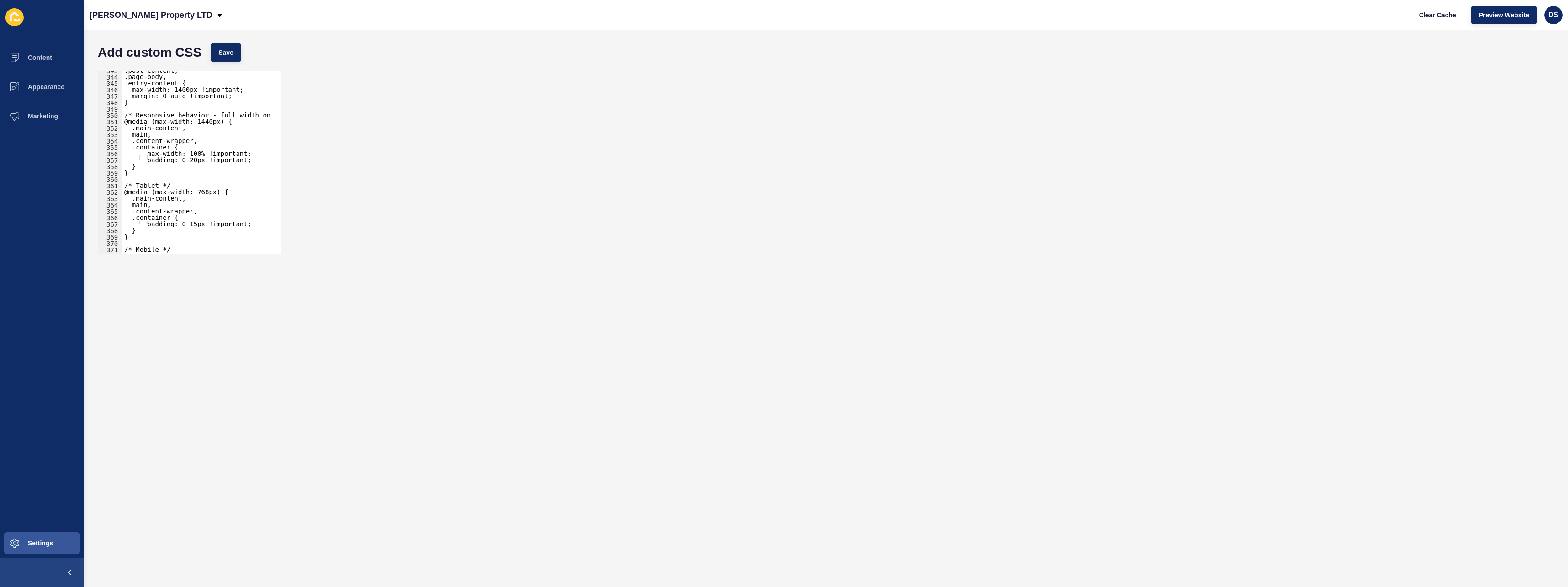
scroll to position [2250, 0]
click at [155, 243] on div ".main-content, main, .content-wrapper, .container { max-width: 100% !important;…" at bounding box center [273, 162] width 301 height 189
type textarea "}"
type textarea "</style>"
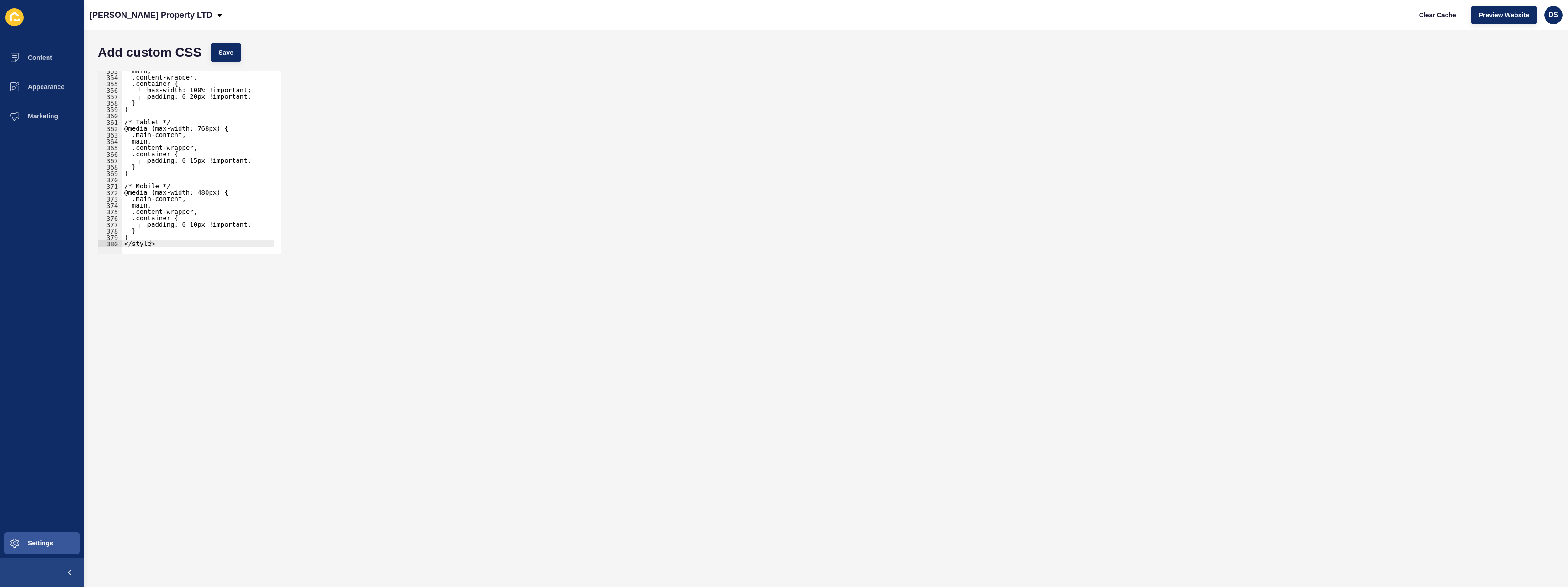
click at [229, 65] on div "Add custom CSS Save" at bounding box center [826, 52] width 1465 height 27
click at [230, 54] on span "Save" at bounding box center [225, 53] width 15 height 9
click at [61, 92] on button "Appearance" at bounding box center [42, 87] width 84 height 30
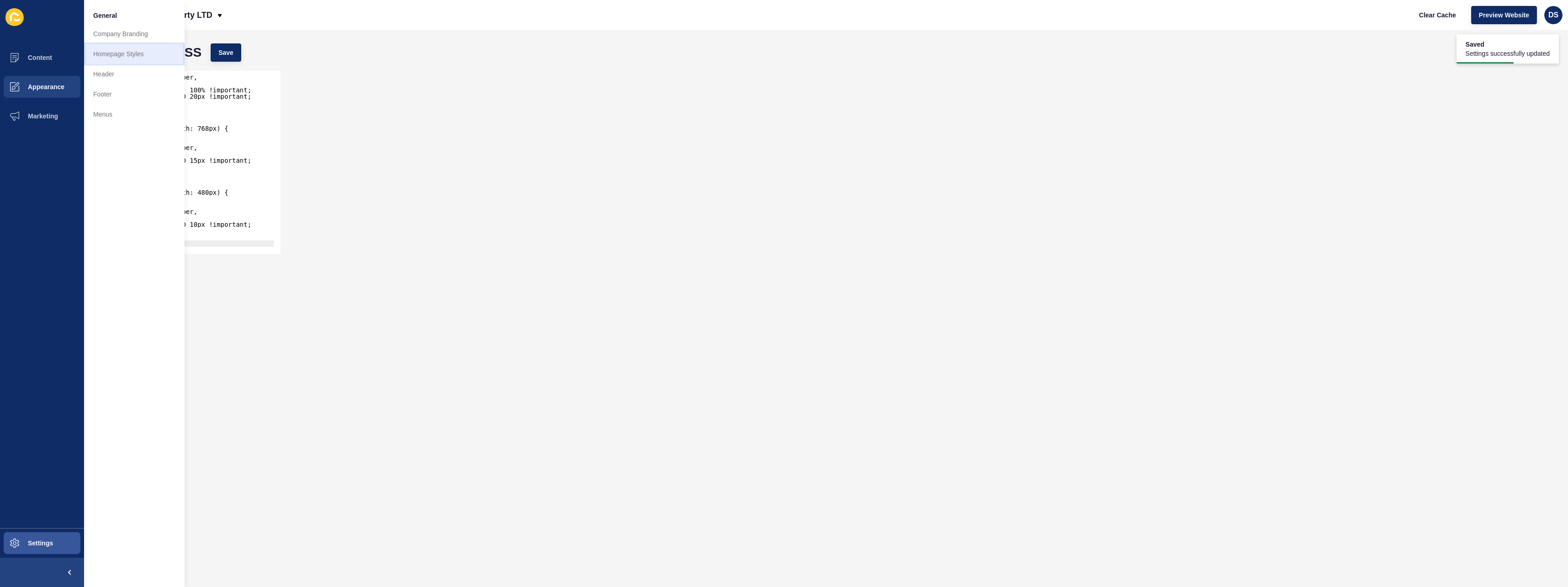
click at [125, 48] on link "Homepage Styles" at bounding box center [134, 54] width 100 height 20
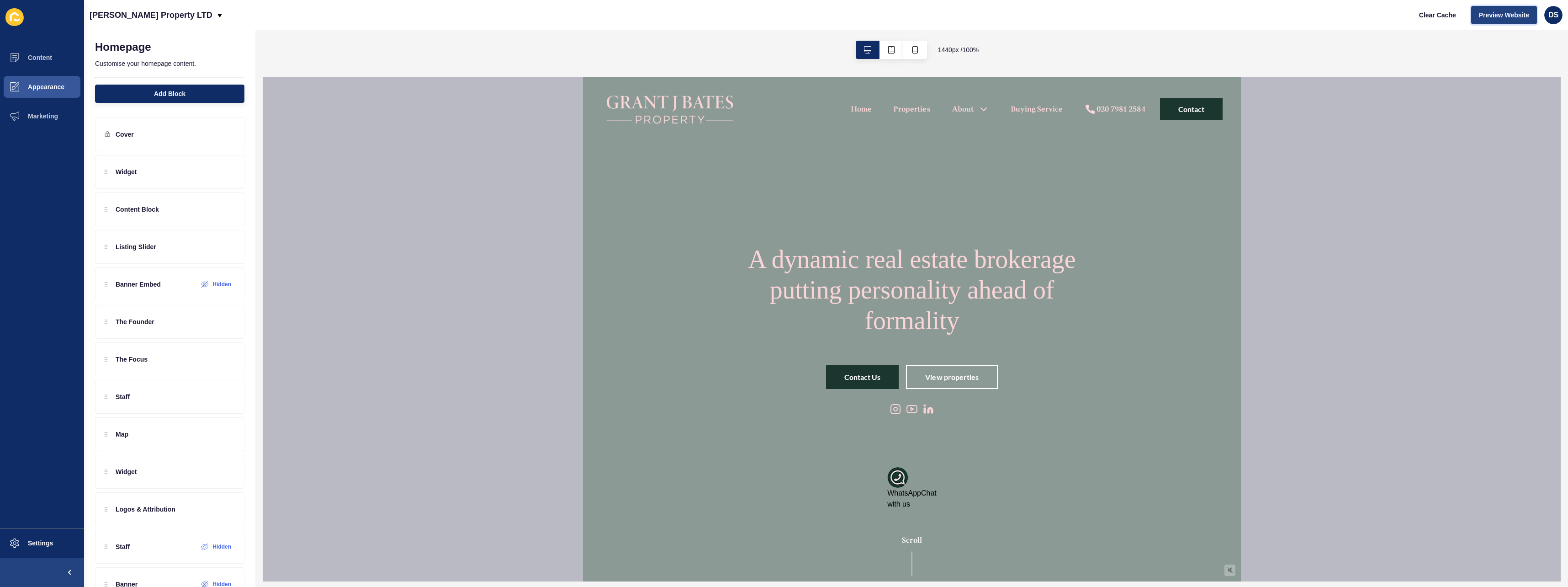
click at [698, 12] on span "Preview Website" at bounding box center [1504, 16] width 51 height 9
click at [30, 397] on button "Settings" at bounding box center [42, 543] width 84 height 30
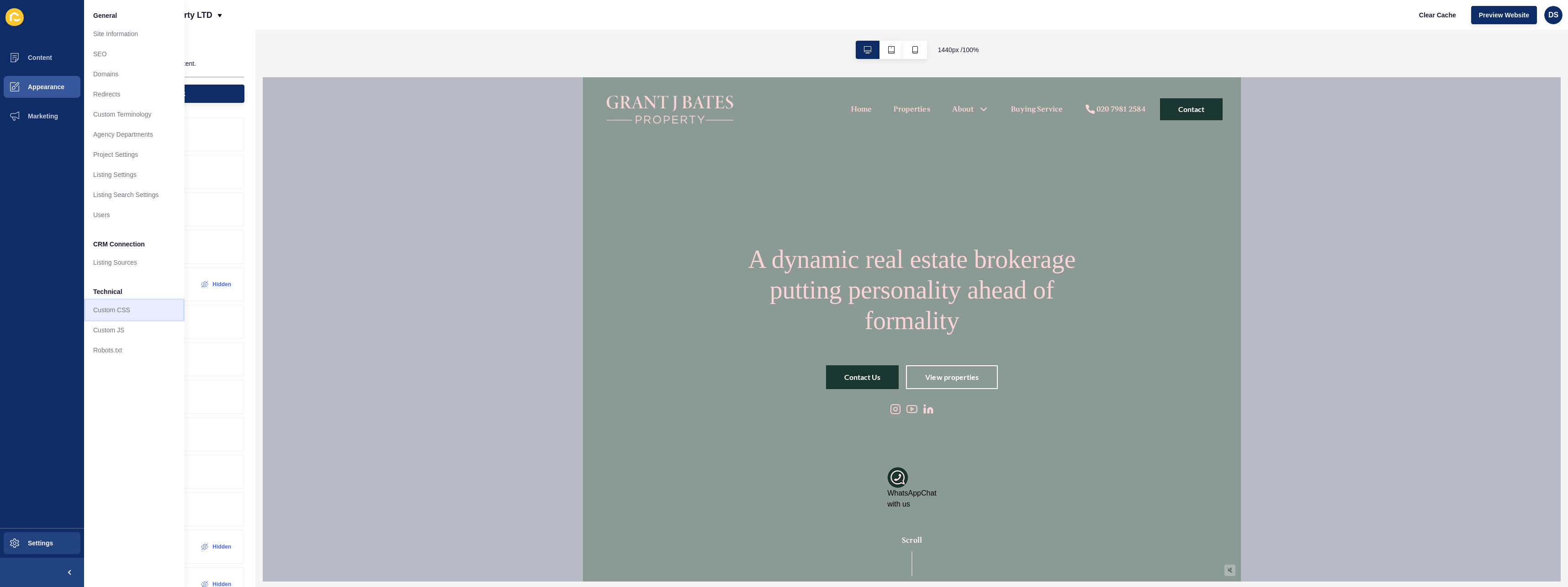
click at [134, 310] on link "Custom CSS" at bounding box center [134, 310] width 100 height 20
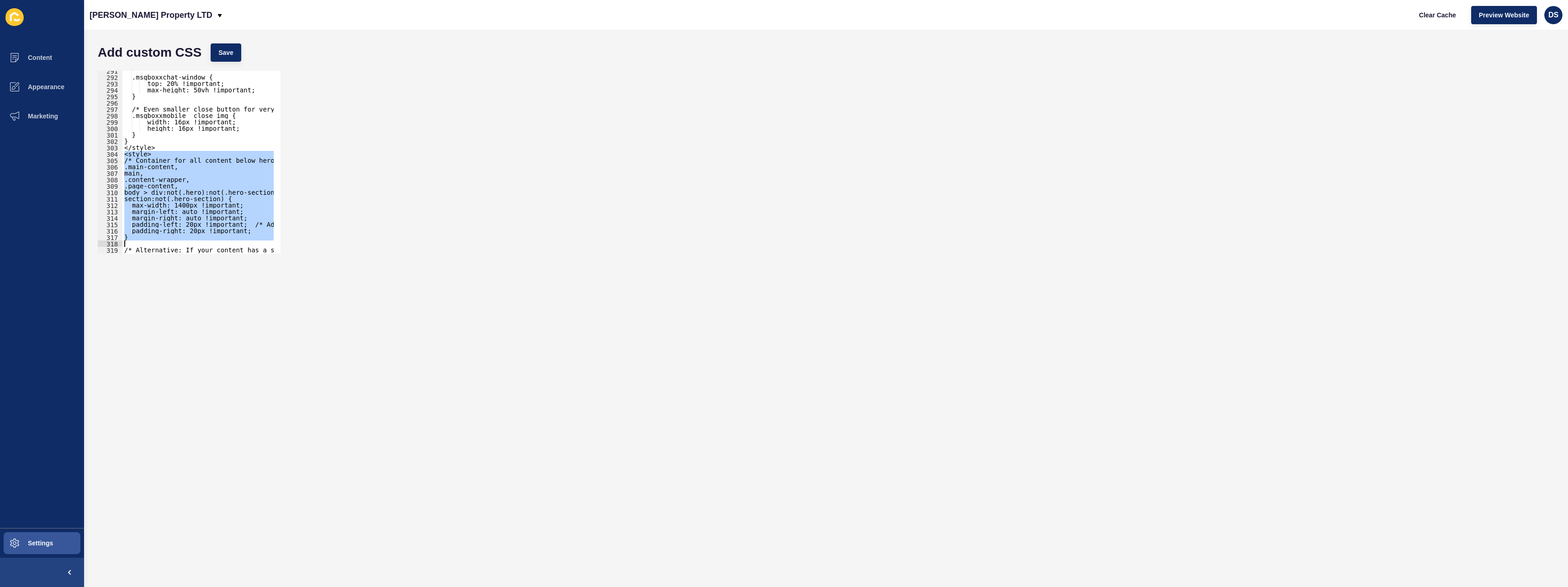
scroll to position [2256, 0]
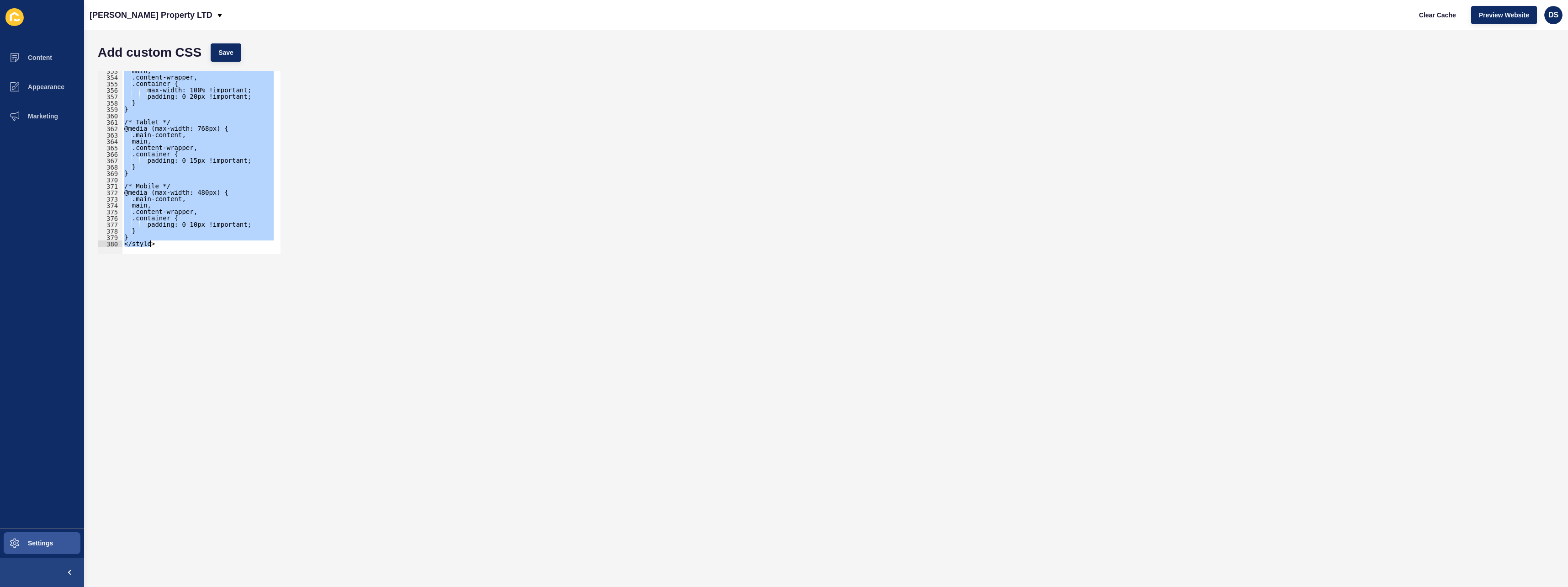
drag, startPoint x: 125, startPoint y: 188, endPoint x: 226, endPoint y: 318, distance: 164.6
click at [226, 318] on form "Add custom CSS Save <style> 353 354 355 356 357 358 359 360 361 362 363 364 365…" at bounding box center [826, 308] width 1465 height 539
type textarea "} </style>"
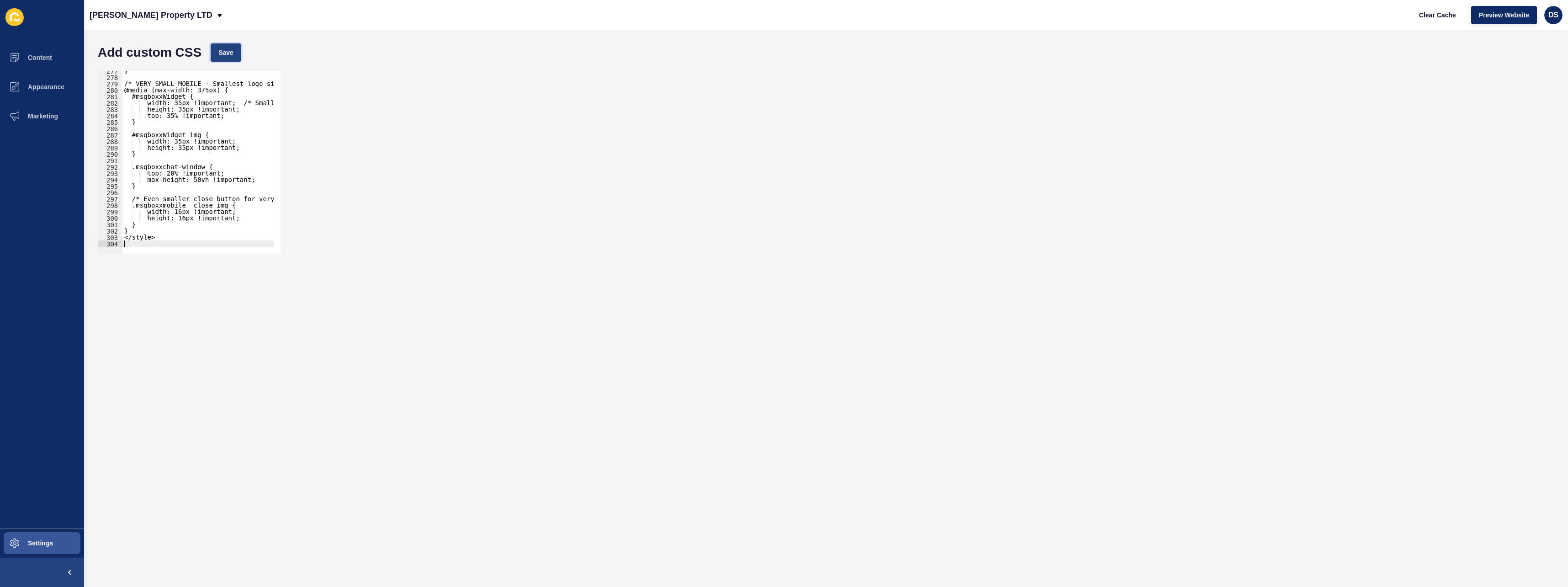
click at [232, 59] on button "Save" at bounding box center [225, 53] width 30 height 19
click at [53, 87] on span "Appearance" at bounding box center [31, 86] width 66 height 7
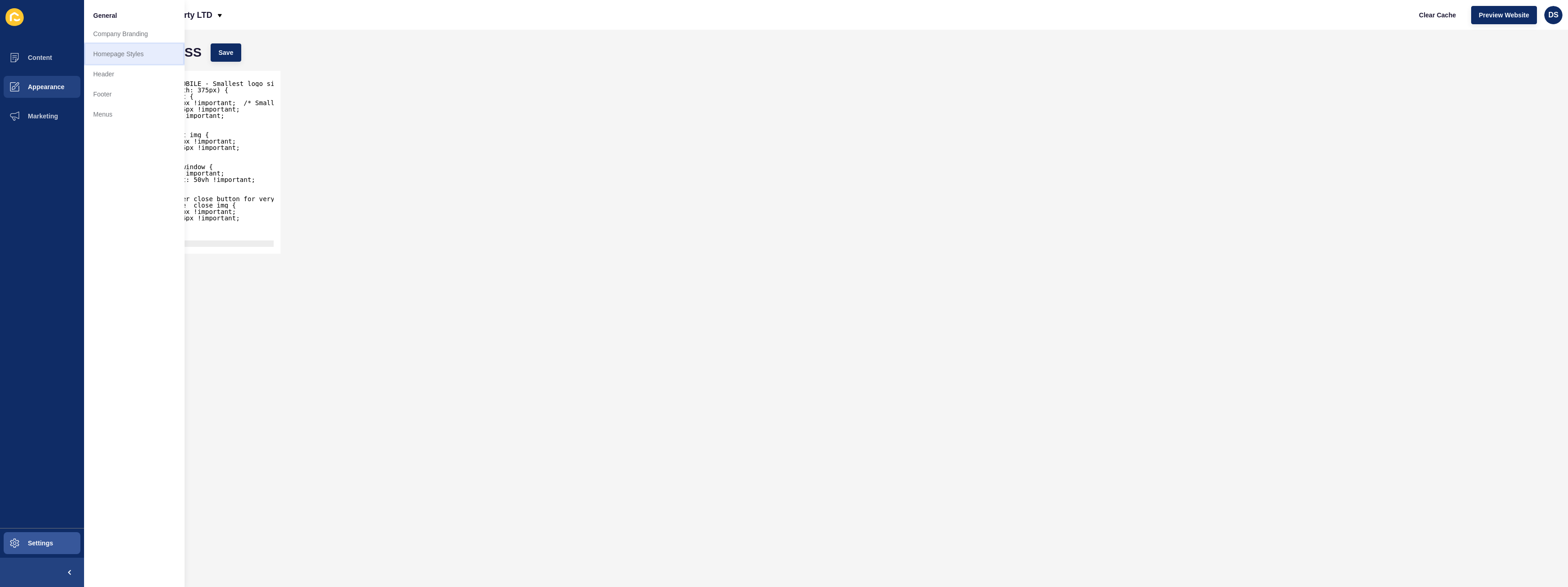
click at [142, 55] on link "Homepage Styles" at bounding box center [134, 54] width 100 height 20
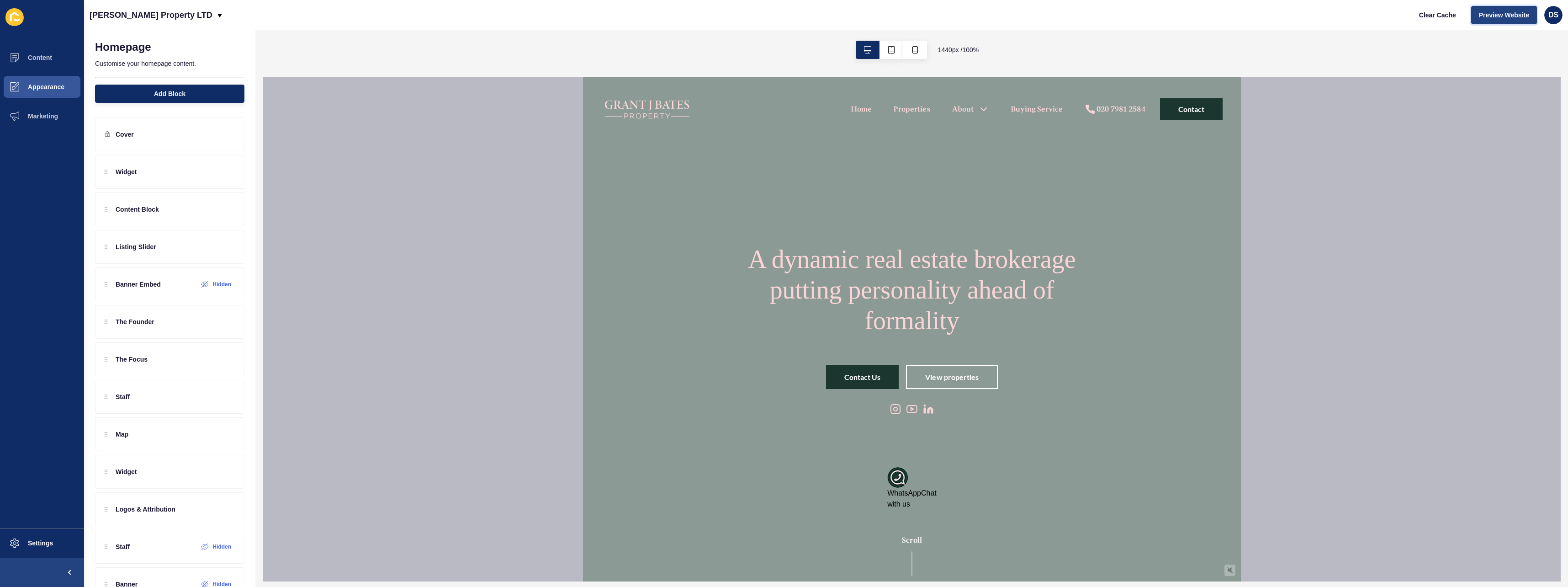
click at [698, 23] on button "Preview Website" at bounding box center [1504, 16] width 66 height 19
click at [698, 51] on icon "button" at bounding box center [891, 49] width 6 height 7
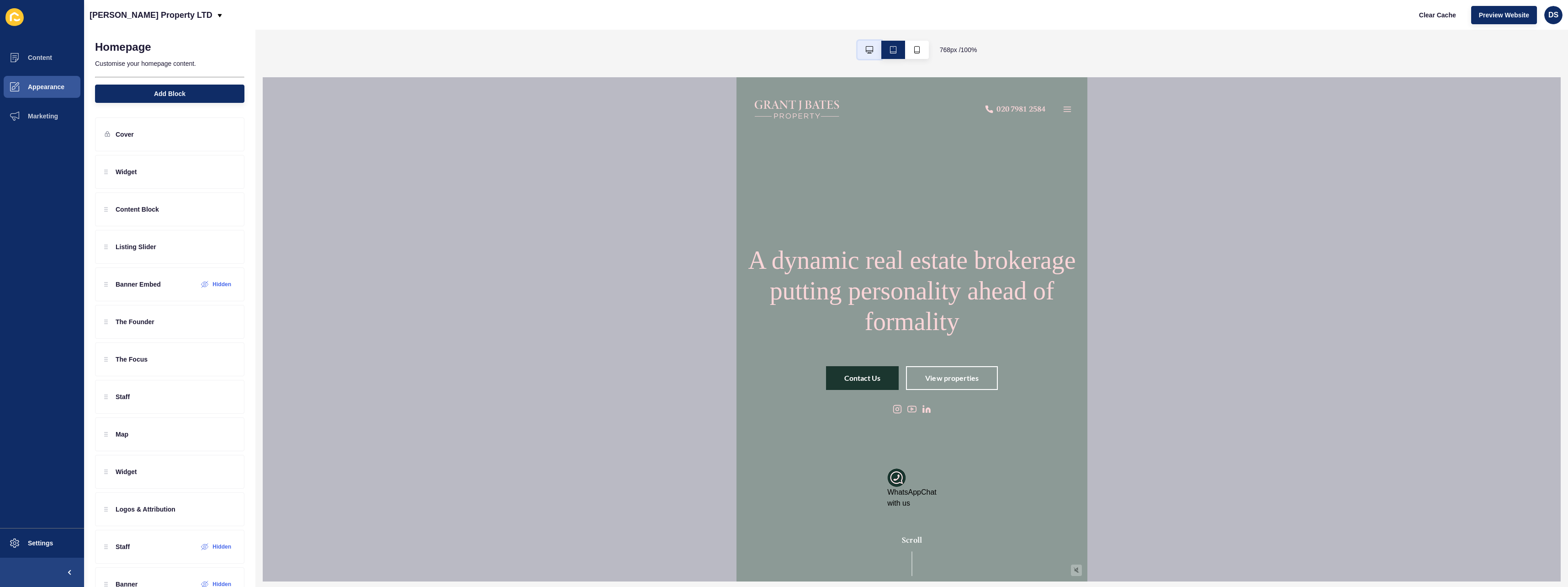
click at [698, 50] on icon "button" at bounding box center [869, 49] width 7 height 7
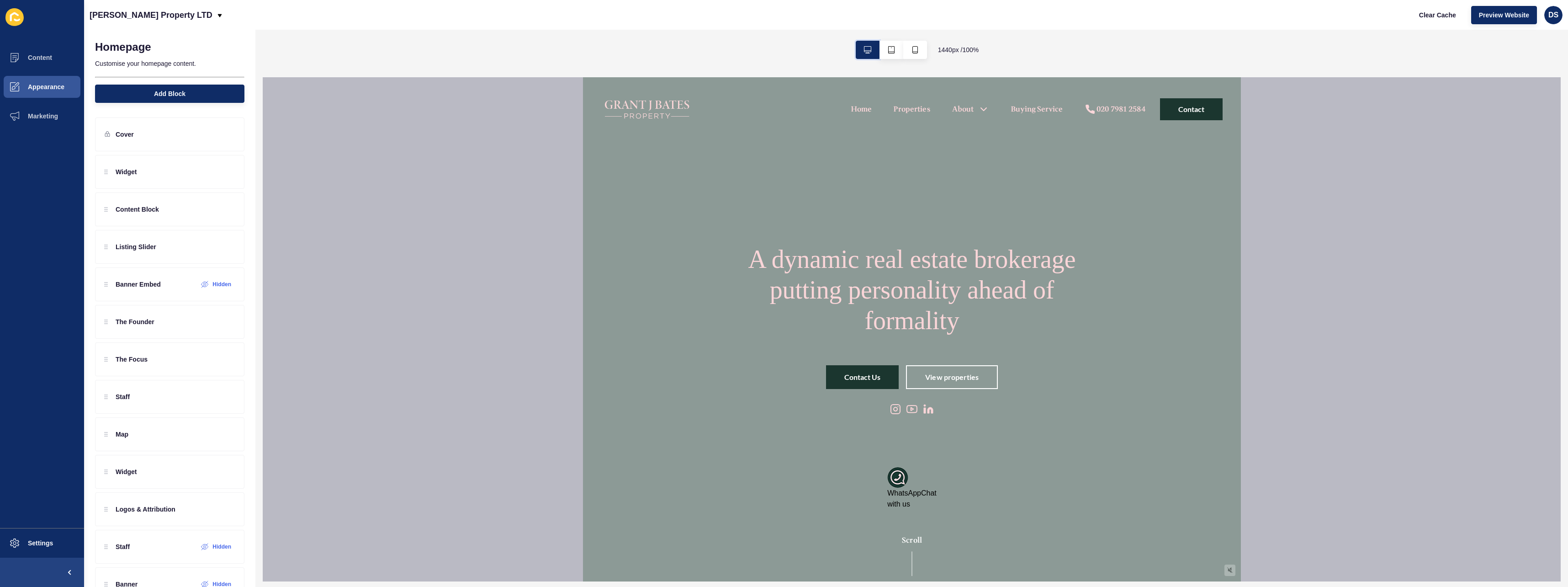
click at [698, 50] on button "button" at bounding box center [867, 50] width 24 height 19
click at [1436, 6] on button "Clear Cache" at bounding box center [1437, 16] width 53 height 19
click at [33, 123] on button "Marketing" at bounding box center [42, 117] width 84 height 30
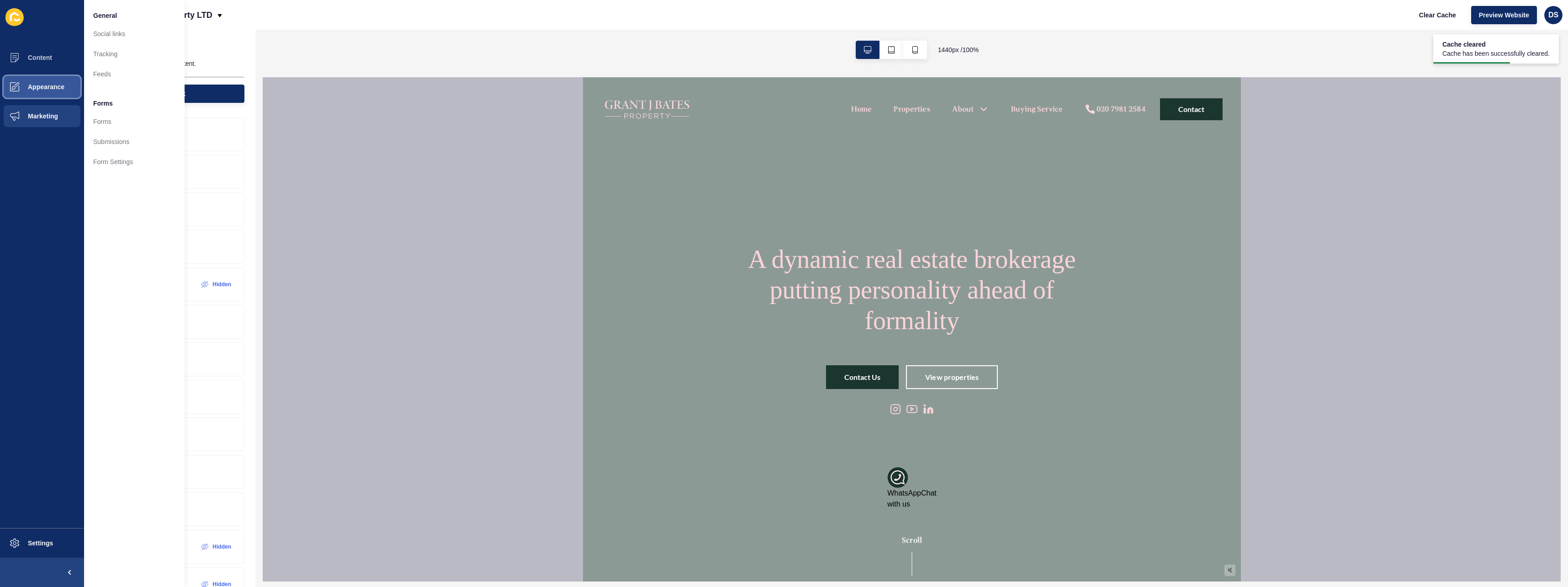
click at [56, 90] on span "Appearance" at bounding box center [31, 86] width 66 height 7
click at [148, 33] on link "Company Branding" at bounding box center [134, 34] width 100 height 20
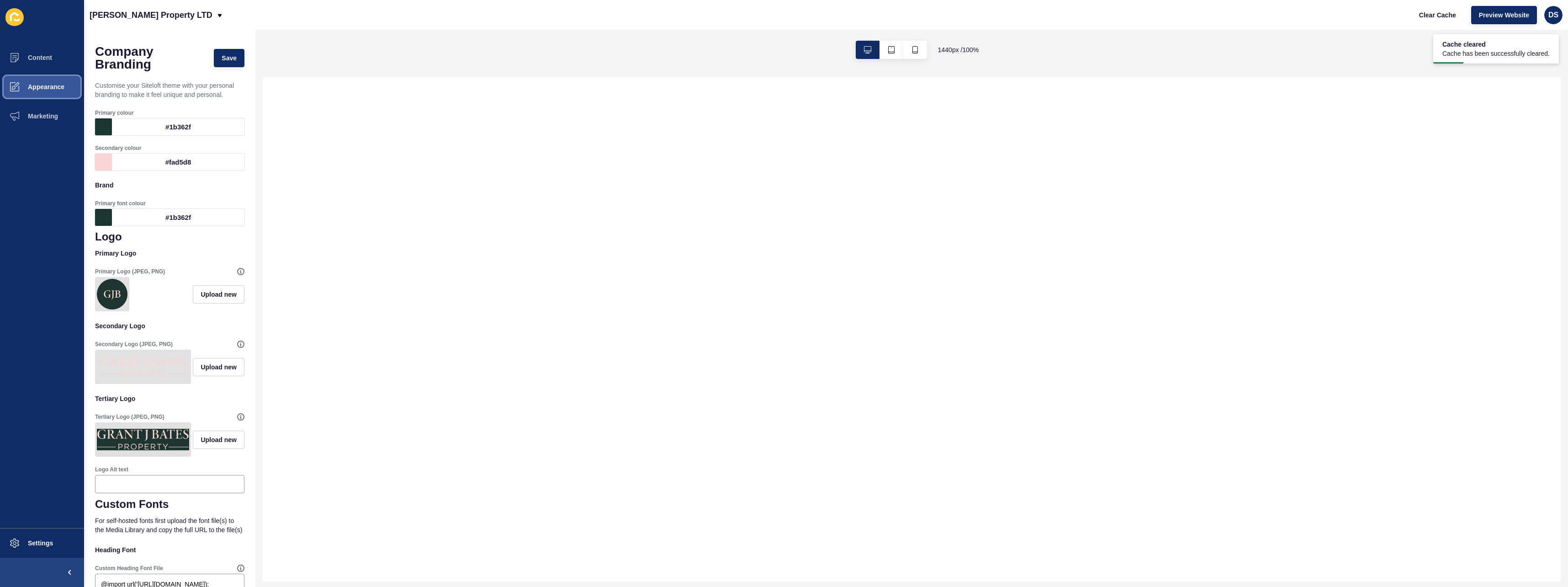
click at [47, 93] on button "Appearance" at bounding box center [42, 87] width 84 height 30
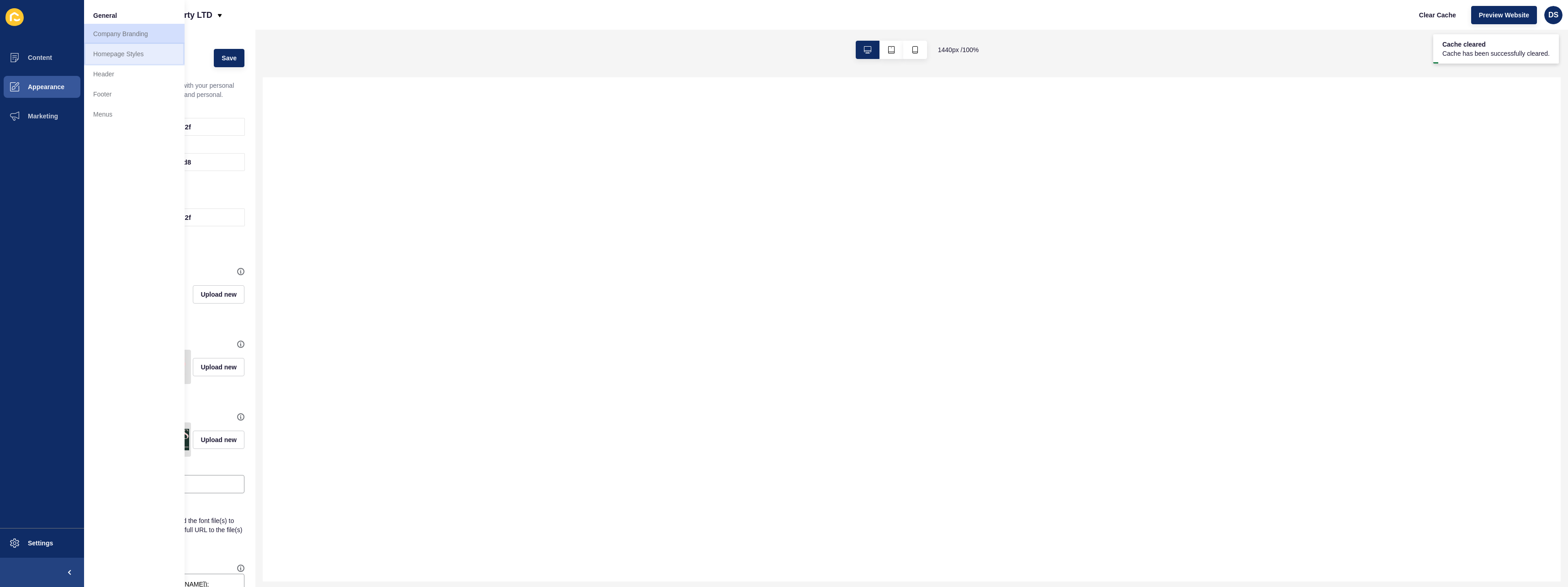
click at [145, 54] on link "Homepage Styles" at bounding box center [134, 54] width 100 height 20
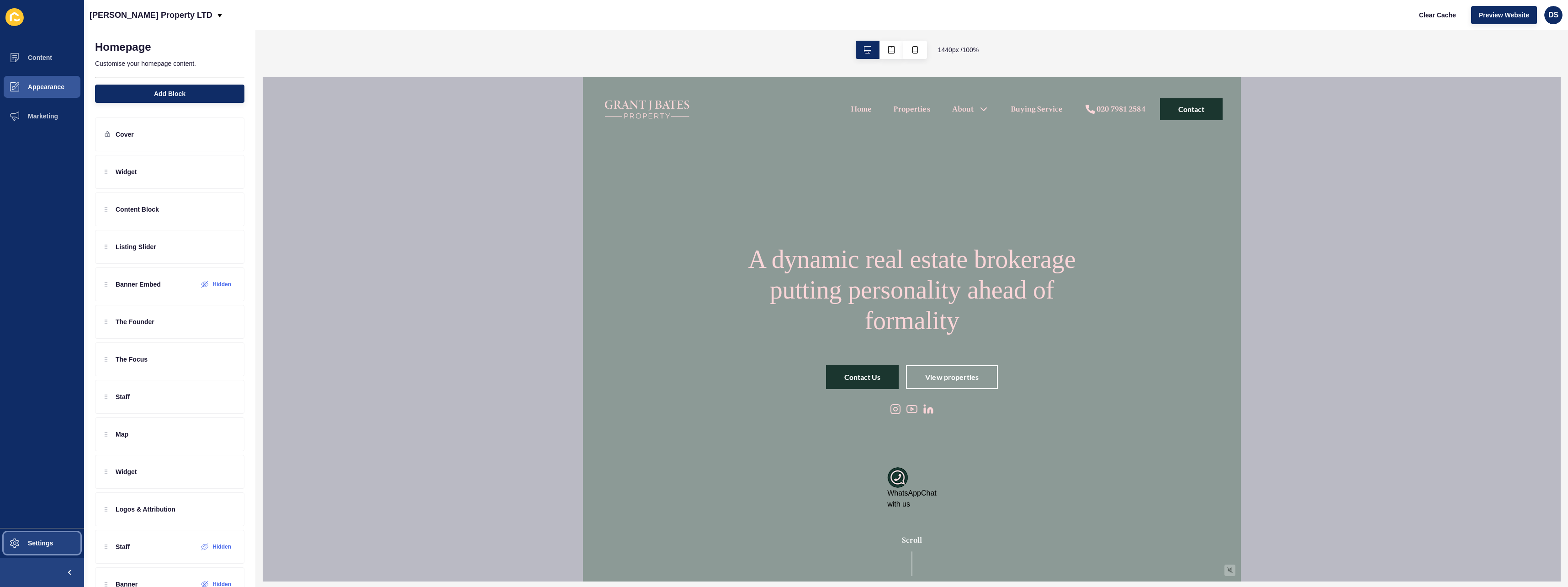
click at [29, 547] on span "Settings" at bounding box center [26, 543] width 54 height 7
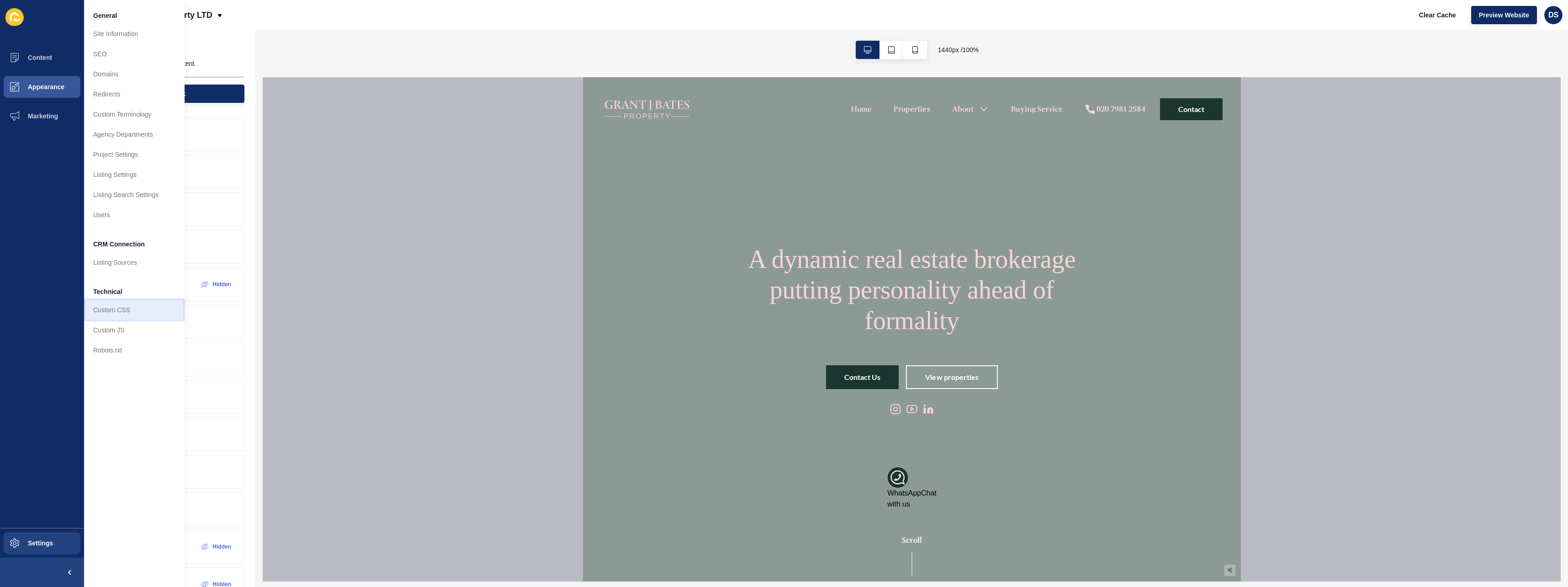
click at [141, 306] on link "Custom CSS" at bounding box center [134, 310] width 100 height 20
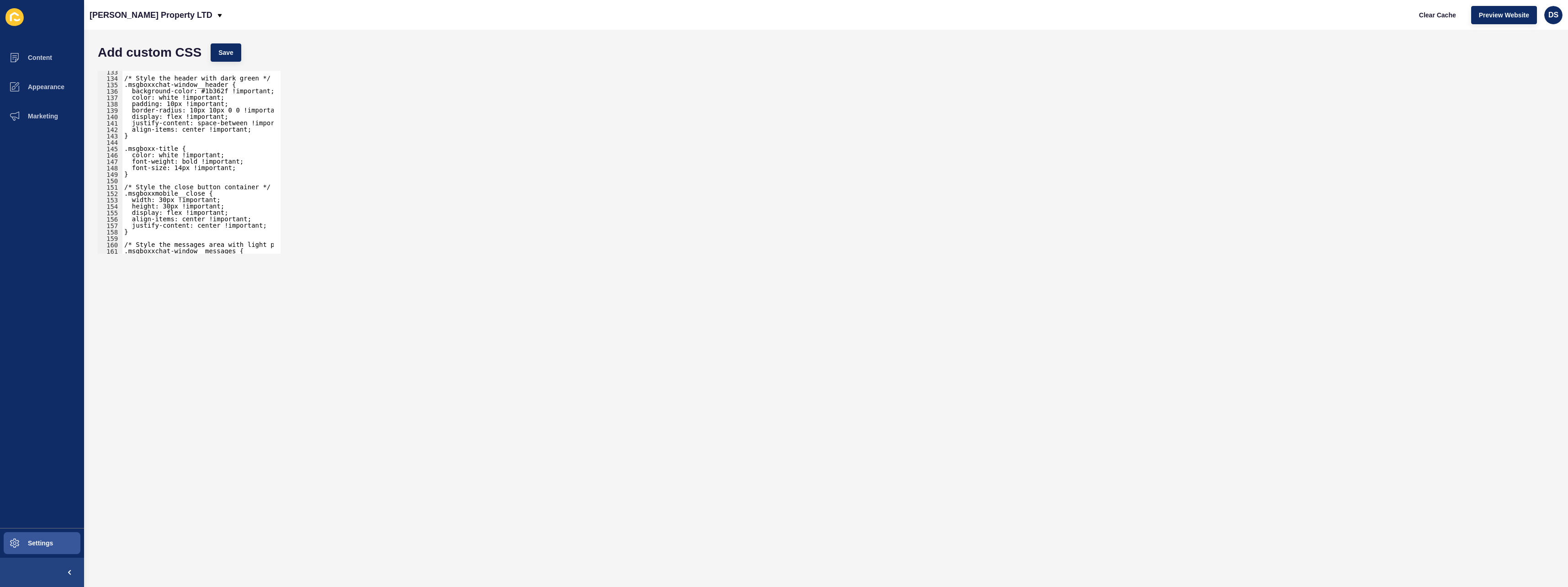
scroll to position [1763, 0]
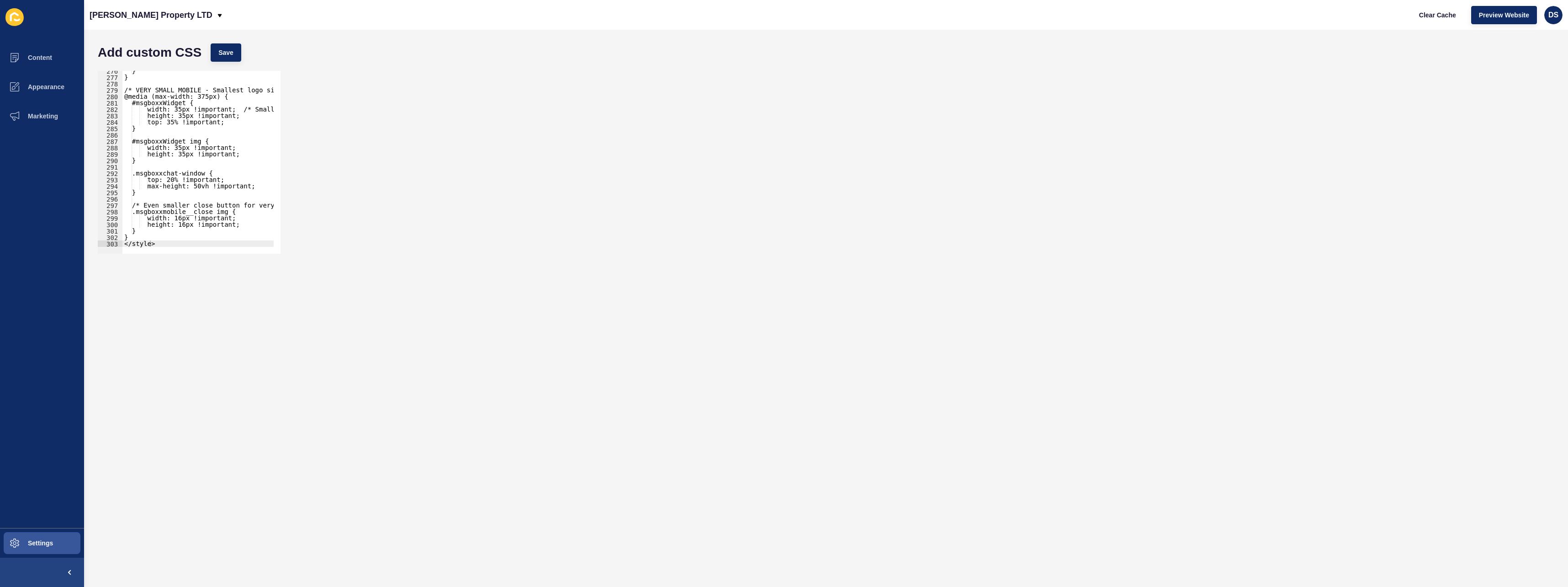
type textarea "</style>"
click at [170, 243] on div "} } /* VERY SMALL MOBILE - Smallest logo size */ @media (max-width: 375px) { #m…" at bounding box center [273, 162] width 301 height 189
paste textarea "}"
type textarea "}"
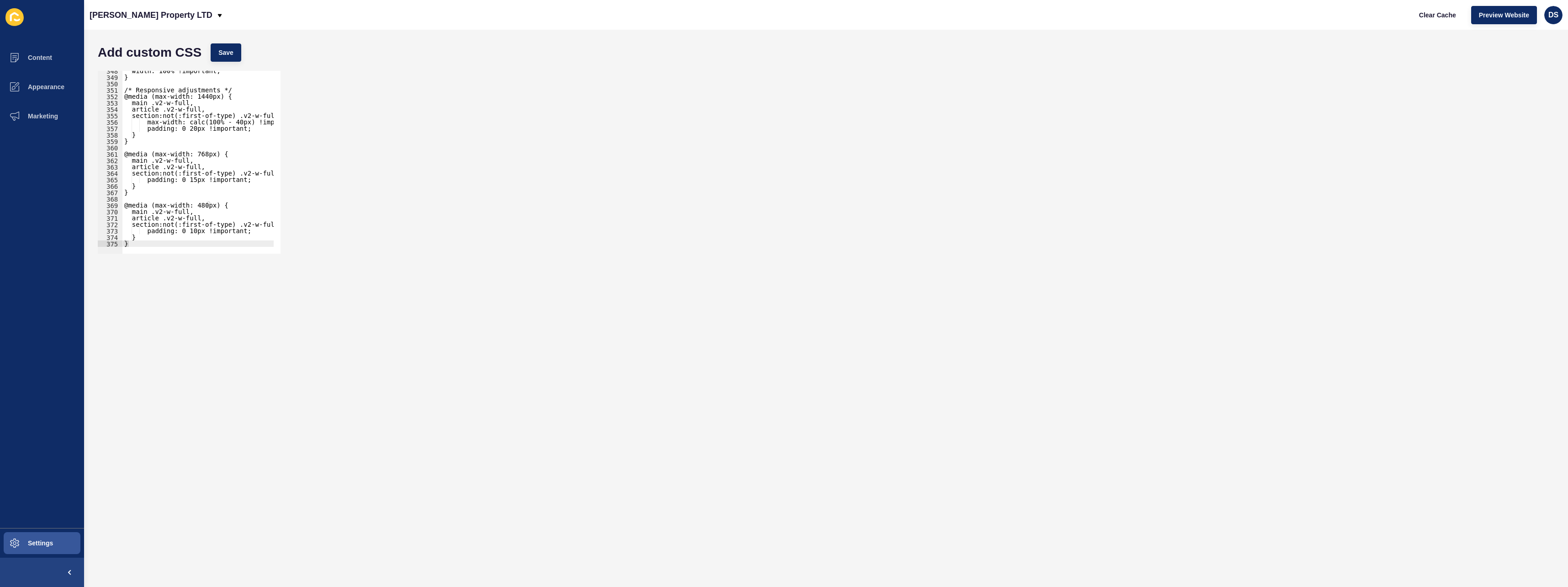
click at [216, 64] on div "Add custom CSS Save" at bounding box center [826, 52] width 1465 height 27
click at [216, 63] on div "Add custom CSS Save" at bounding box center [826, 52] width 1465 height 27
click at [221, 56] on span "Save" at bounding box center [225, 53] width 15 height 9
click at [66, 82] on button "Appearance" at bounding box center [42, 87] width 84 height 30
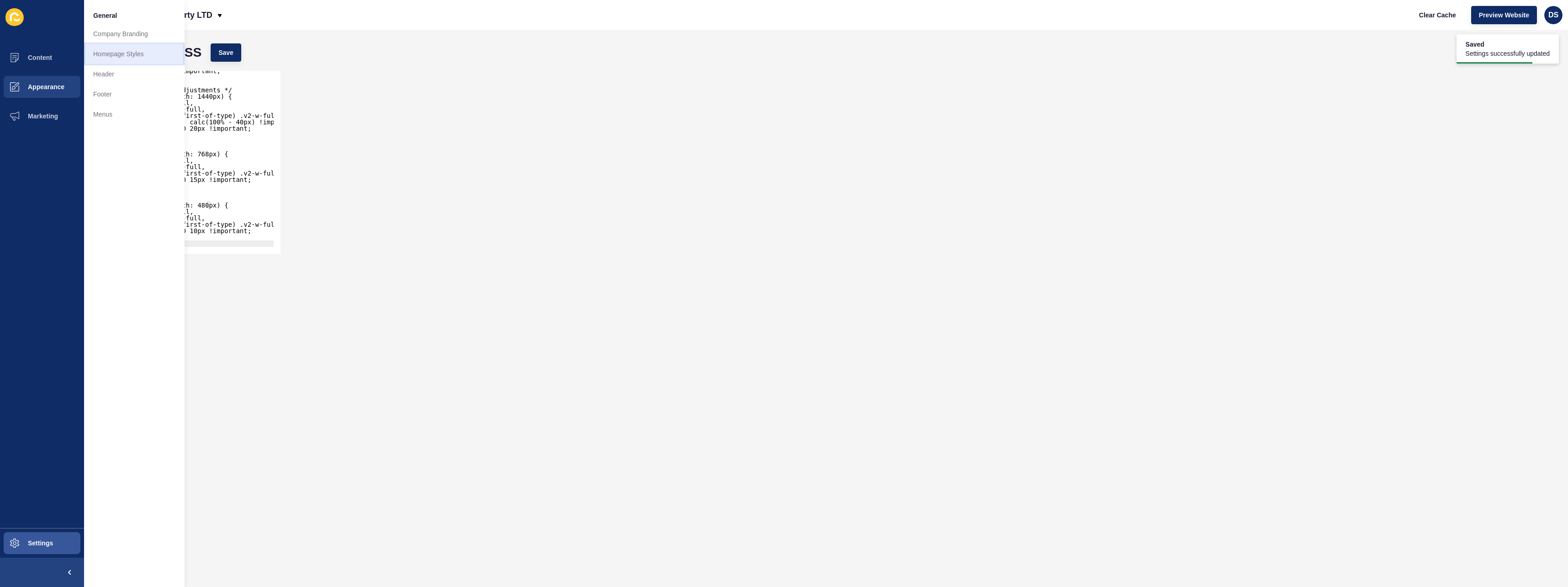
click at [133, 49] on link "Homepage Styles" at bounding box center [134, 54] width 100 height 20
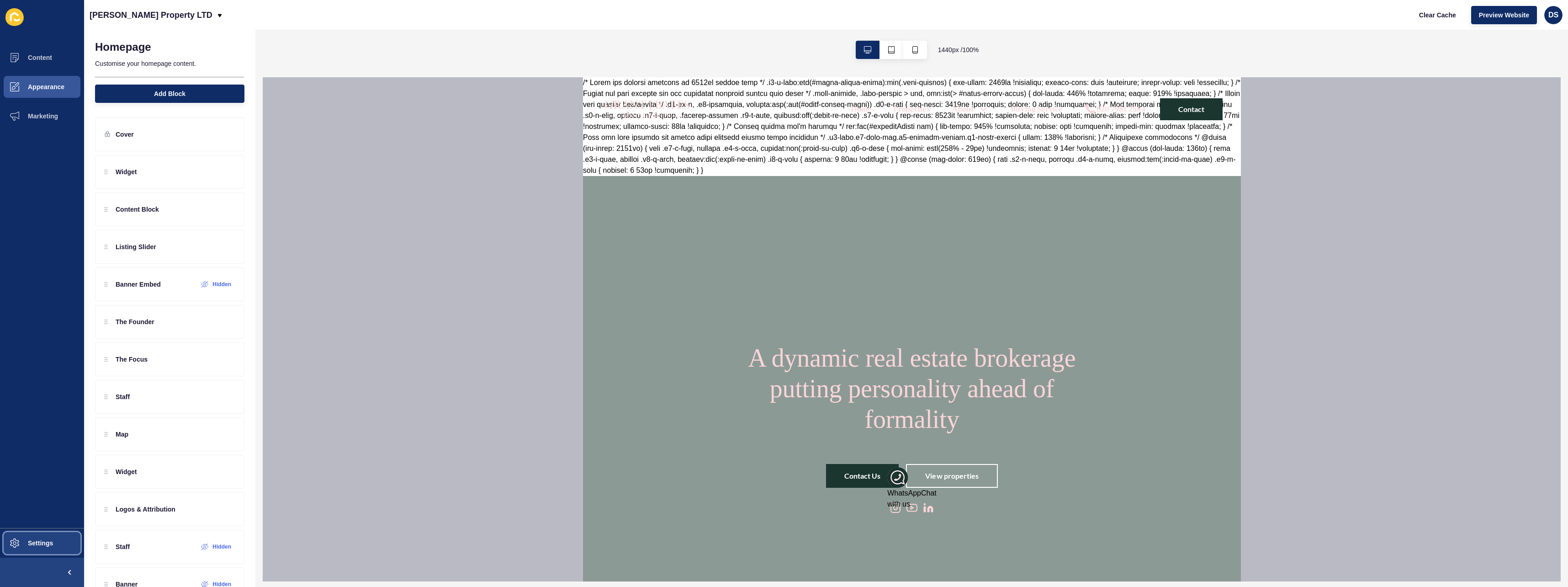
click at [42, 541] on span "Settings" at bounding box center [26, 543] width 54 height 7
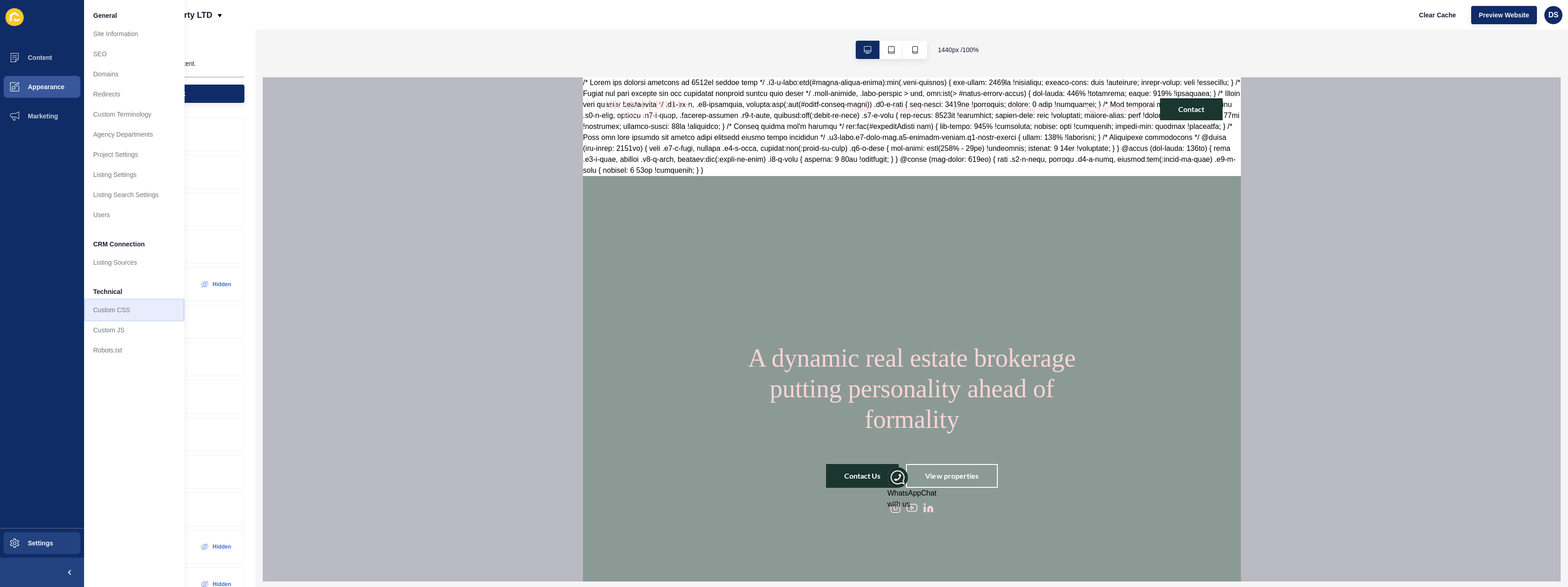
click at [125, 315] on link "Custom CSS" at bounding box center [134, 310] width 100 height 20
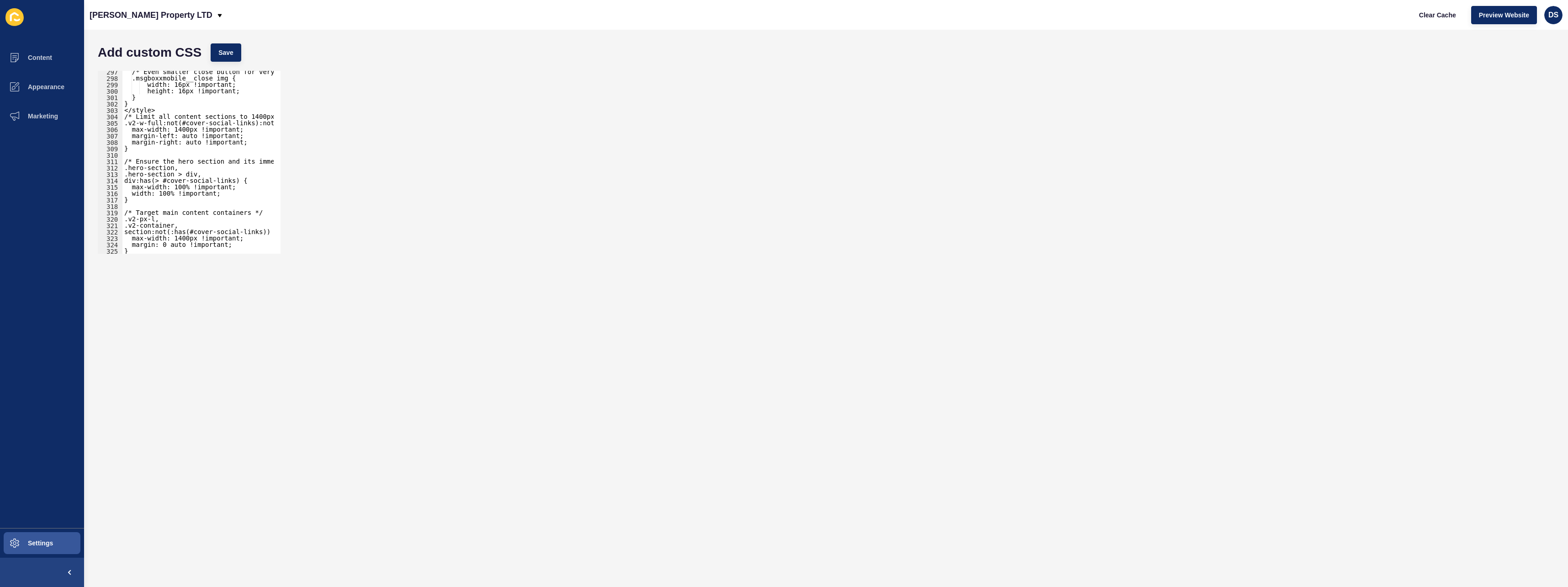
scroll to position [1869, 0]
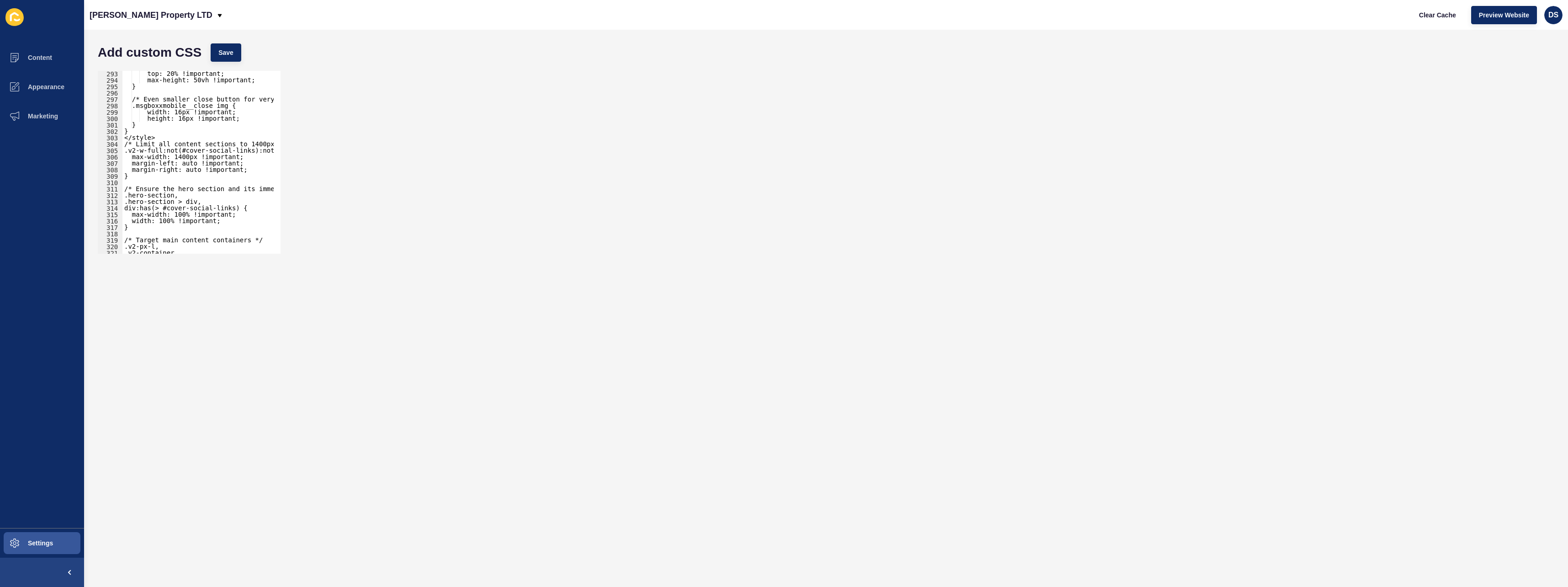
type textarea "</style>"
click at [164, 138] on div "top: 20% !important; max-height: 50vh !important; } /* Even smaller close butto…" at bounding box center [273, 165] width 301 height 189
drag, startPoint x: 165, startPoint y: 138, endPoint x: 95, endPoint y: 138, distance: 70.0
click at [95, 138] on div "<style> 293 294 295 296 297 298 299 300 301 302 303 304 305 306 307 308 309 310…" at bounding box center [826, 162] width 1465 height 192
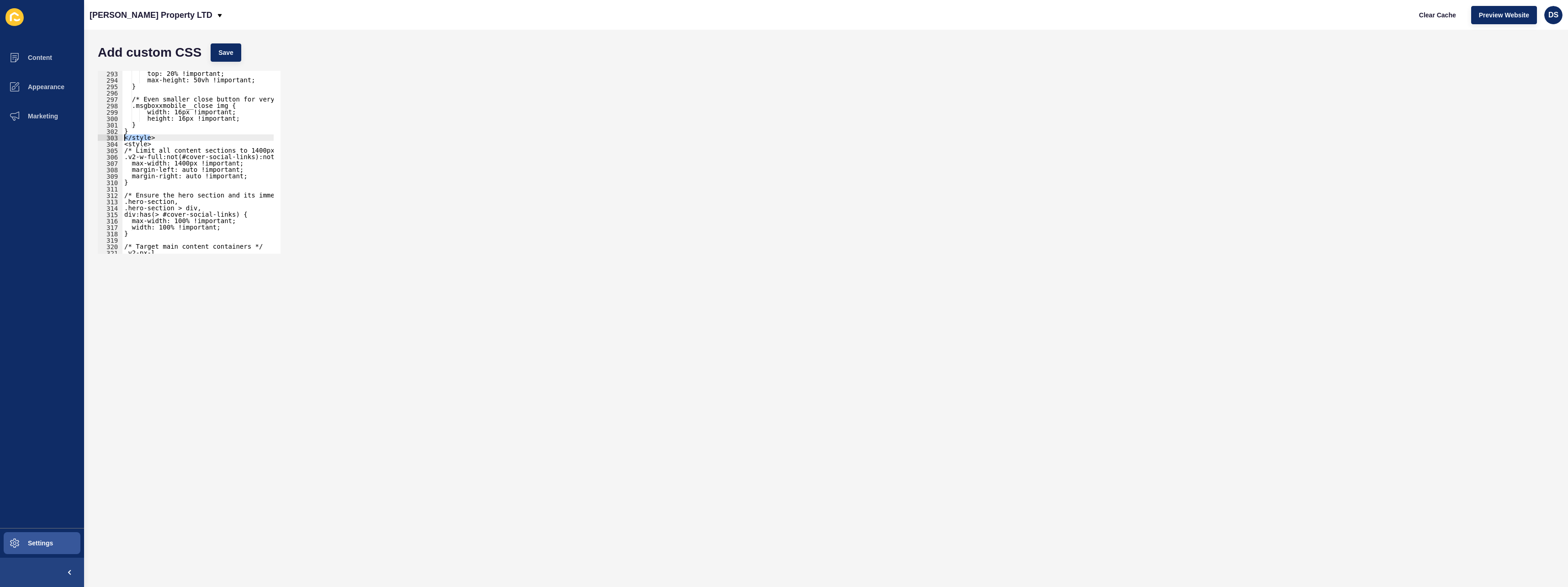
scroll to position [2231, 0]
click at [193, 242] on div "width: 100% !important; } /* Responsive adjustments */ @media (max-width: 1440p…" at bounding box center [273, 162] width 301 height 189
type textarea "}"
paste textarea "</style>"
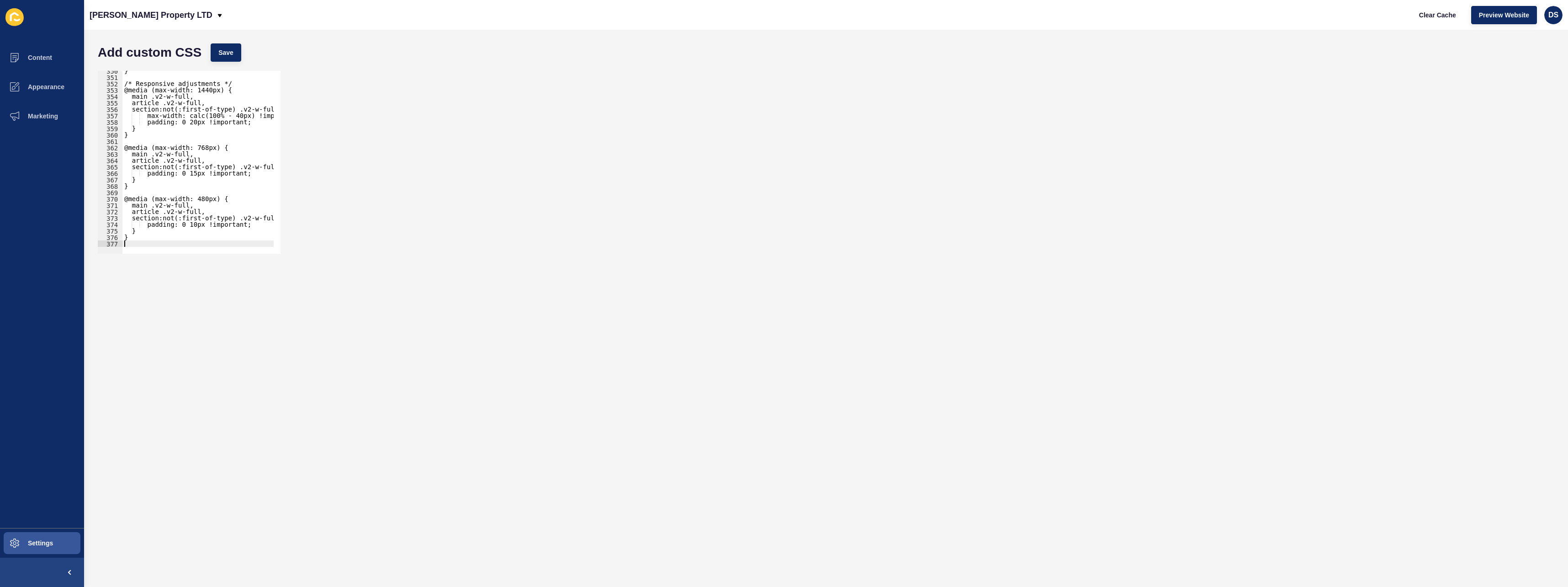
type textarea "</style>"
click at [220, 57] on span "Save" at bounding box center [225, 53] width 15 height 9
click at [64, 85] on span "Appearance" at bounding box center [31, 86] width 66 height 7
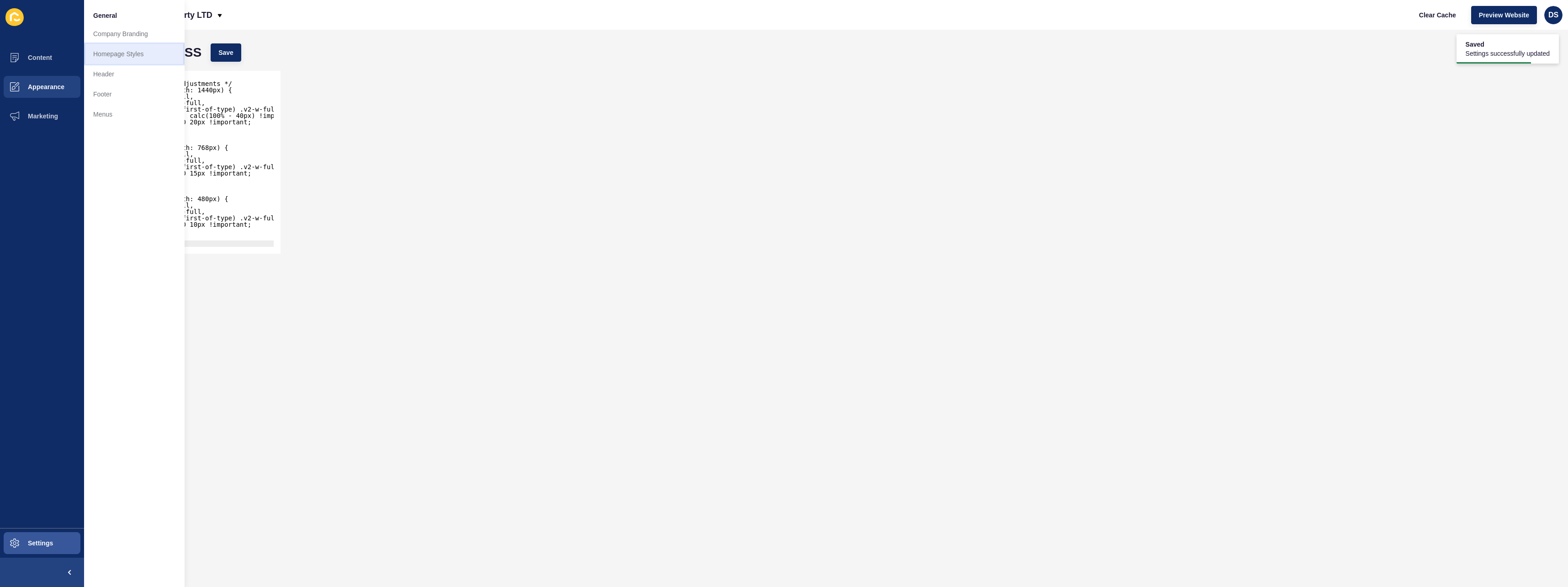
click at [165, 53] on link "Homepage Styles" at bounding box center [134, 54] width 100 height 20
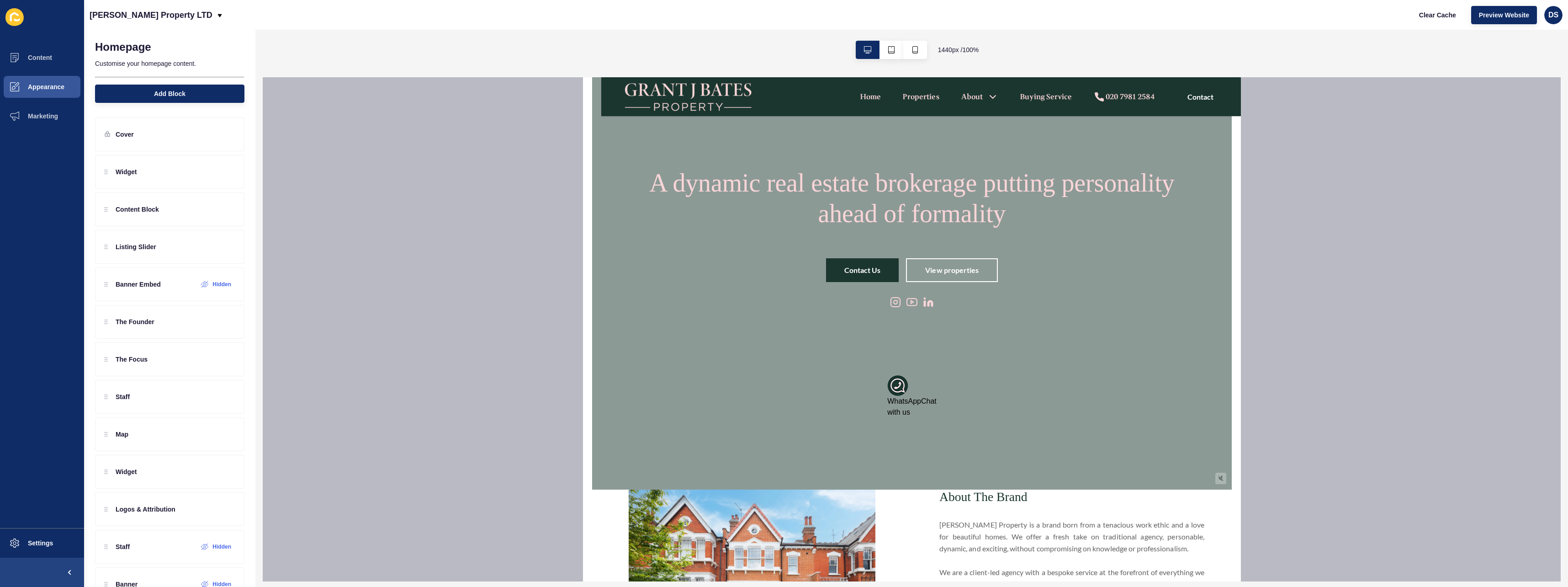
scroll to position [92, 0]
click at [40, 545] on span "Settings" at bounding box center [26, 543] width 54 height 7
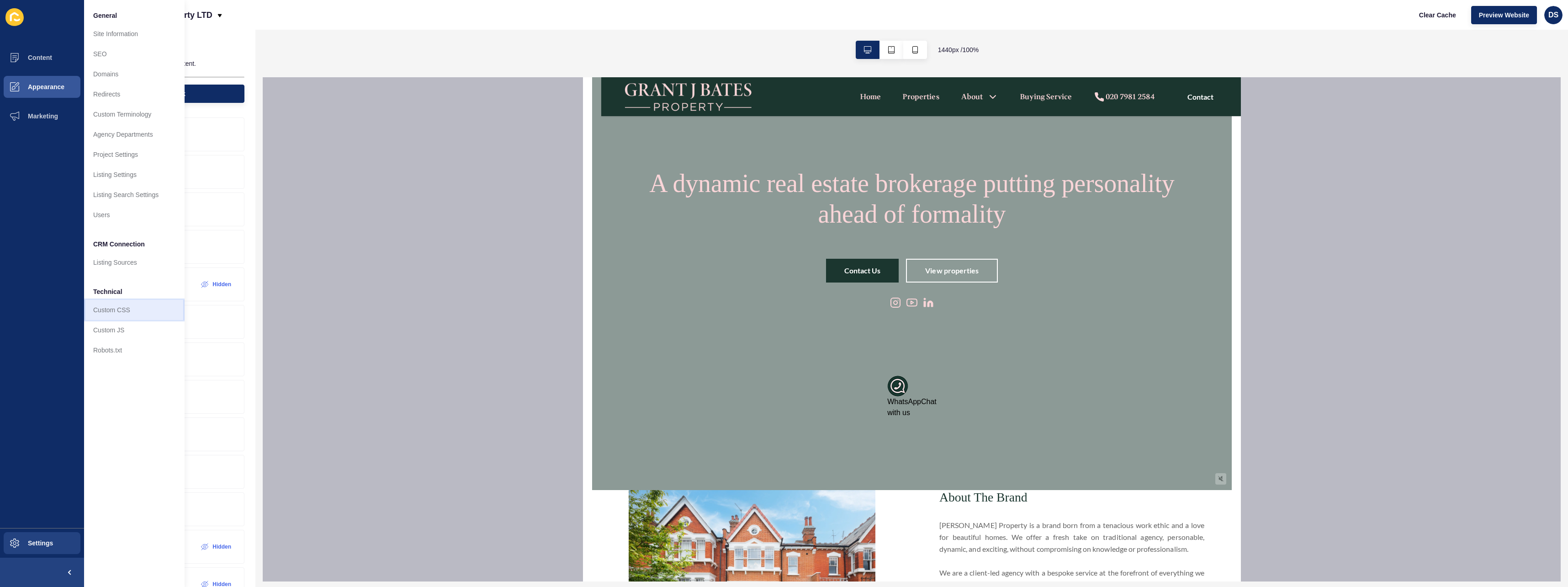
click at [133, 313] on link "Custom CSS" at bounding box center [134, 310] width 100 height 20
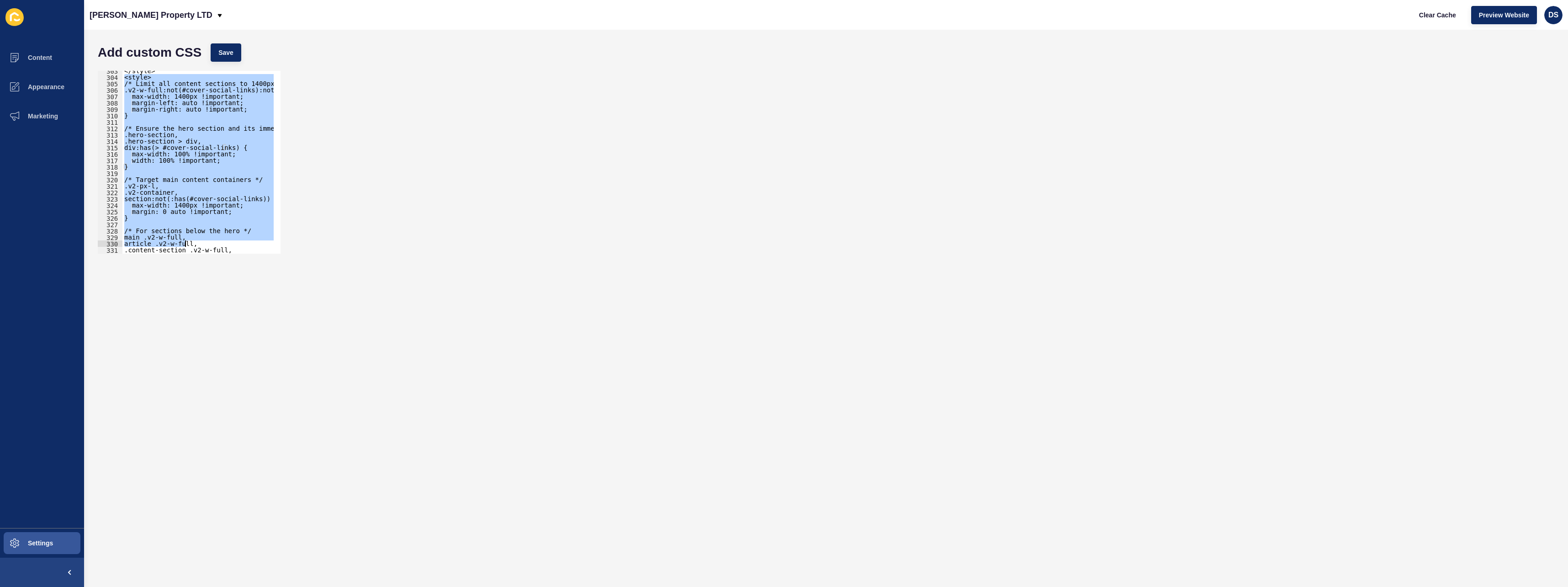
scroll to position [2237, 0]
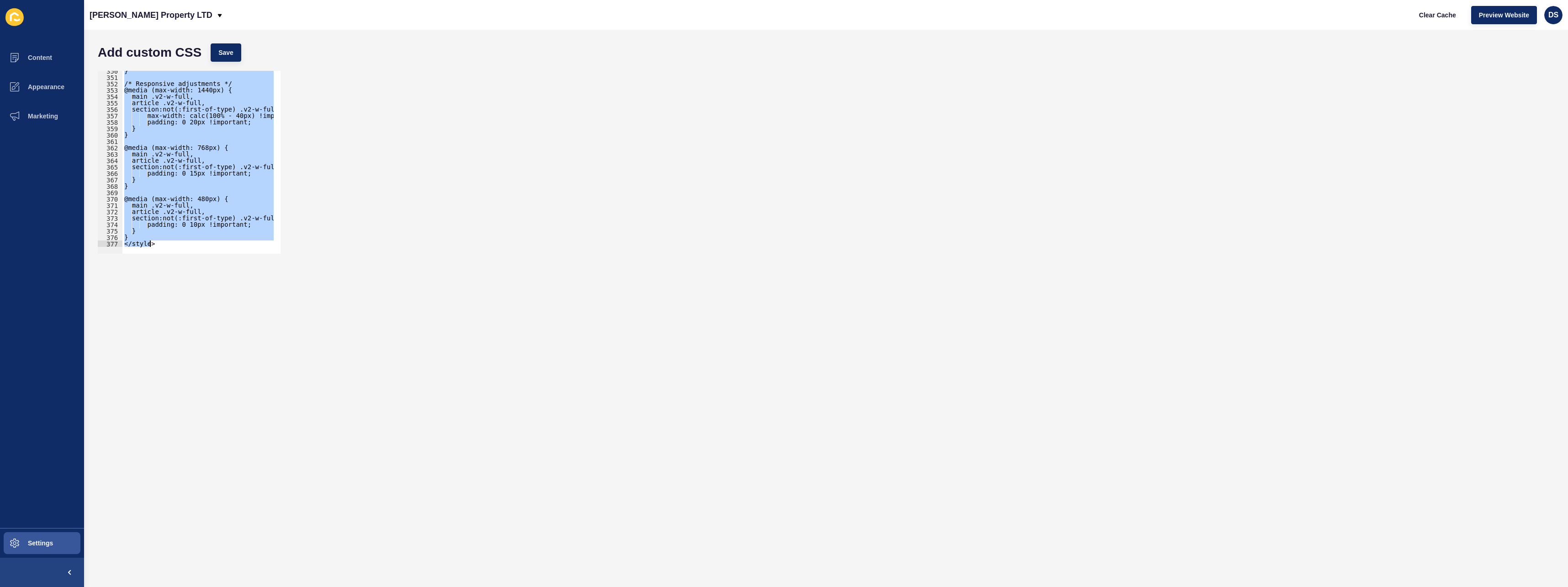
drag, startPoint x: 125, startPoint y: 148, endPoint x: 243, endPoint y: 314, distance: 203.7
click at [243, 314] on form "Add custom CSS Save <style> 350 351 352 353 354 355 356 357 358 359 360 361 362…" at bounding box center [826, 308] width 1465 height 539
type textarea "} </style>"
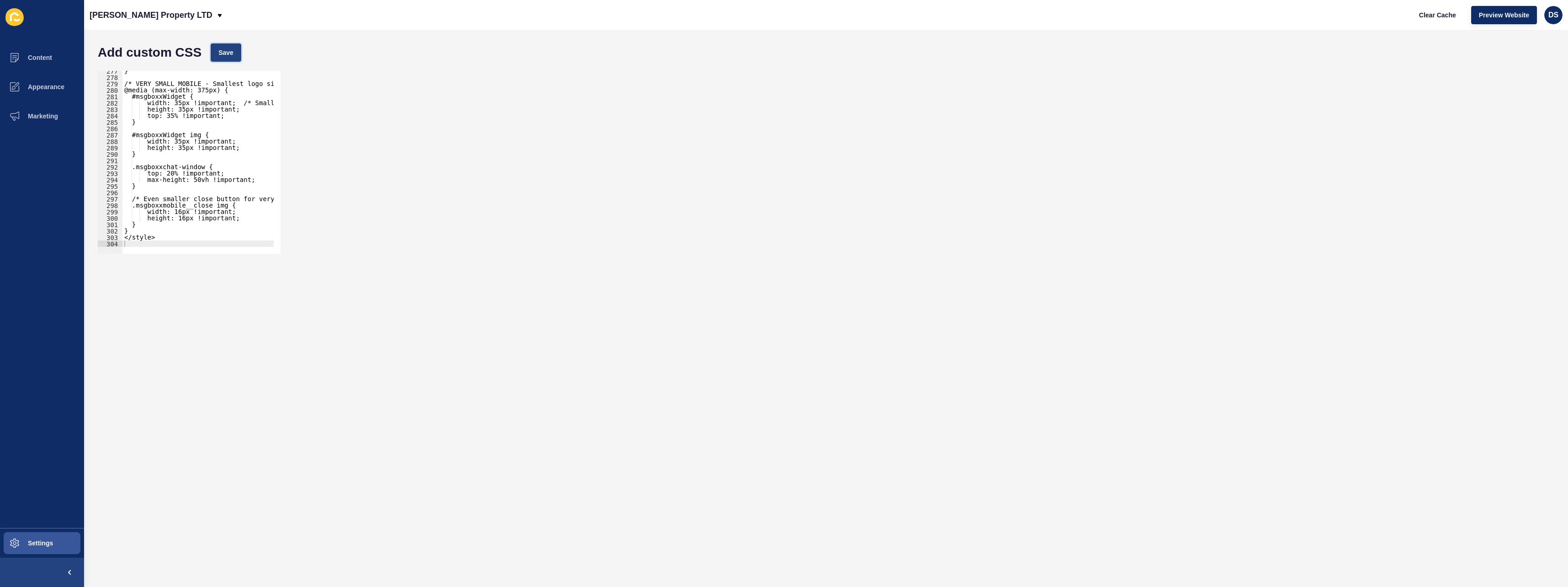
click at [221, 51] on span "Save" at bounding box center [225, 53] width 15 height 9
click at [72, 89] on button "Appearance" at bounding box center [42, 87] width 84 height 30
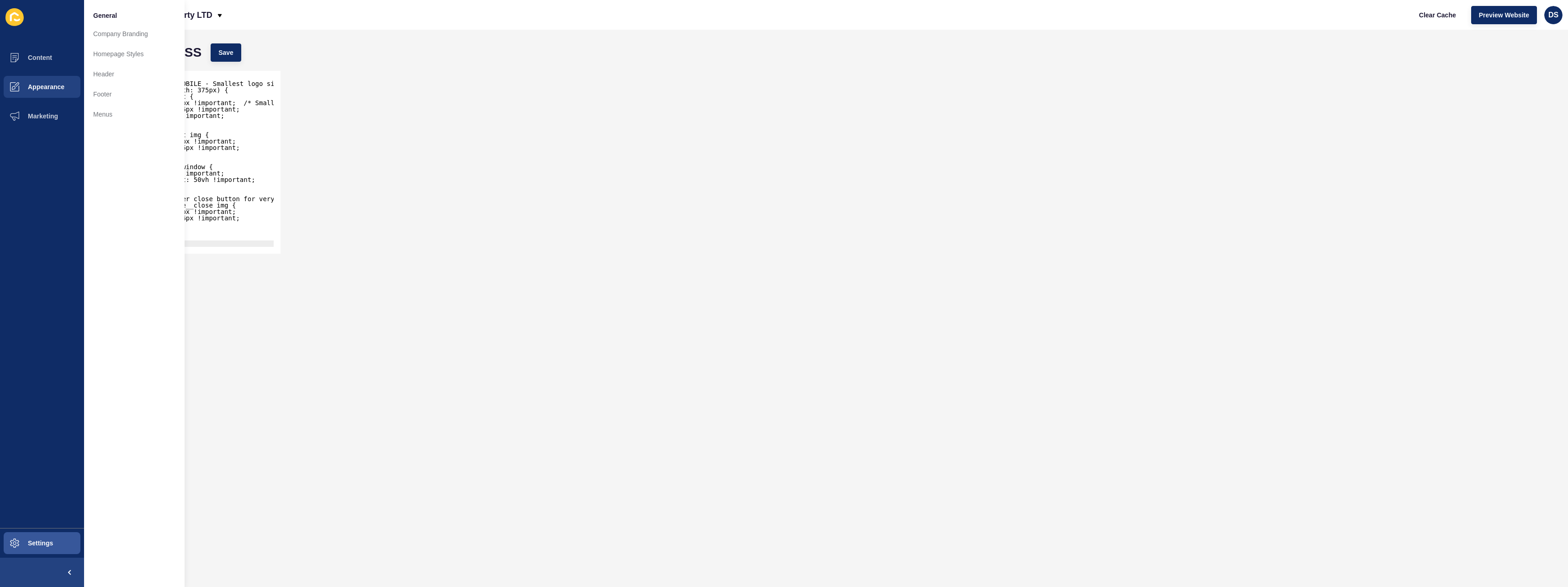
click at [216, 211] on div "} /* VERY SMALL MOBILE - Smallest logo size */ @media (max-width: 375px) { #msg…" at bounding box center [273, 162] width 301 height 189
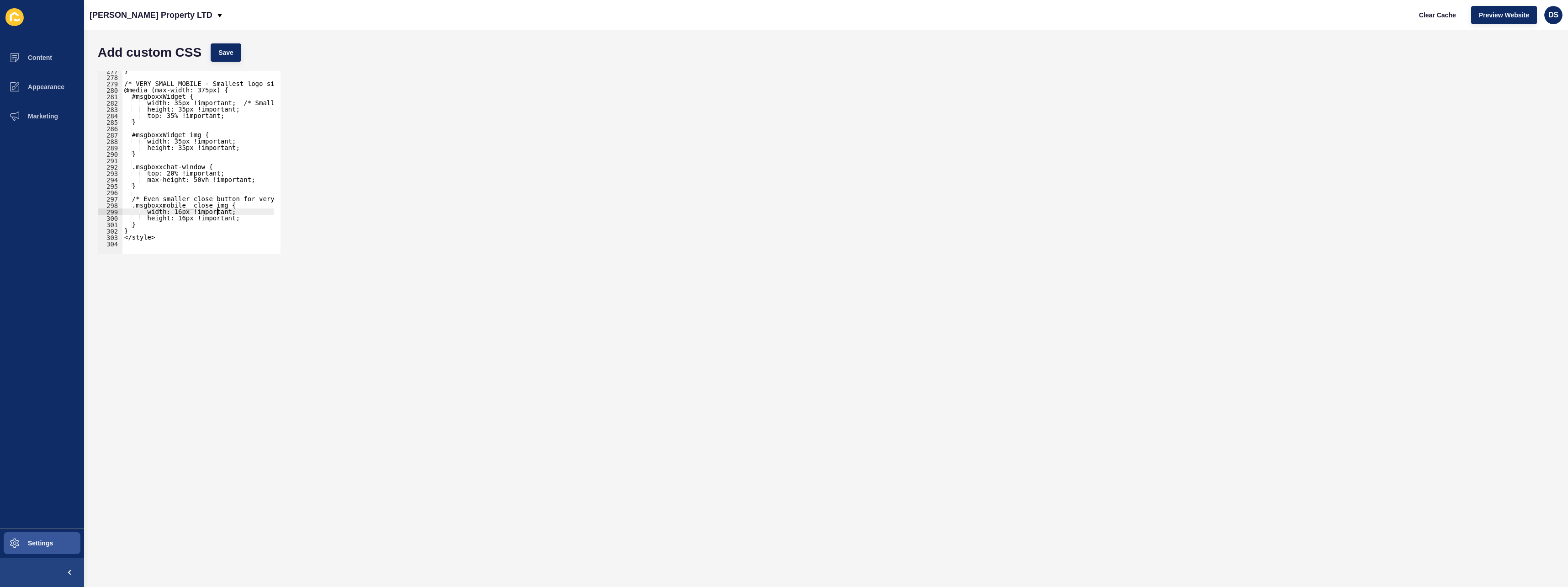
click at [152, 234] on div "} /* VERY SMALL MOBILE - Smallest logo size */ @media (max-width: 375px) { #msg…" at bounding box center [273, 162] width 301 height 189
type textarea "</style>"
type textarea "<style>"
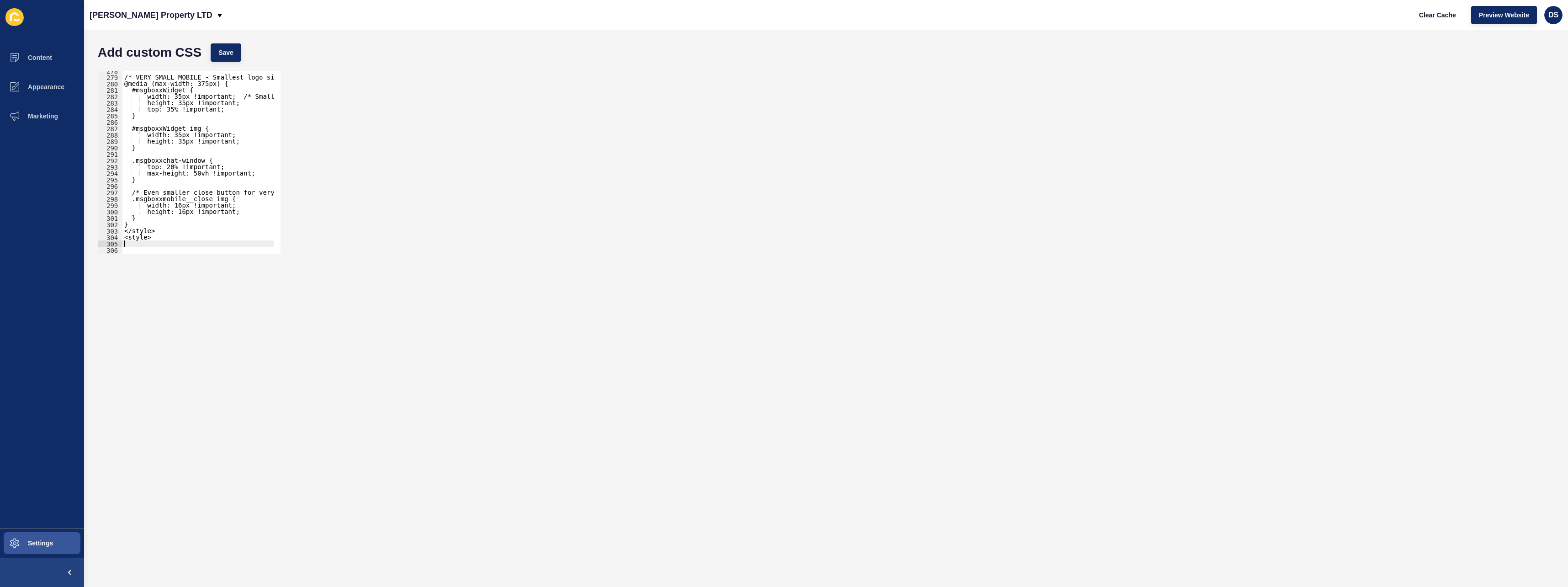
paste textarea "}"
type textarea "}"
type textarea "</style>"
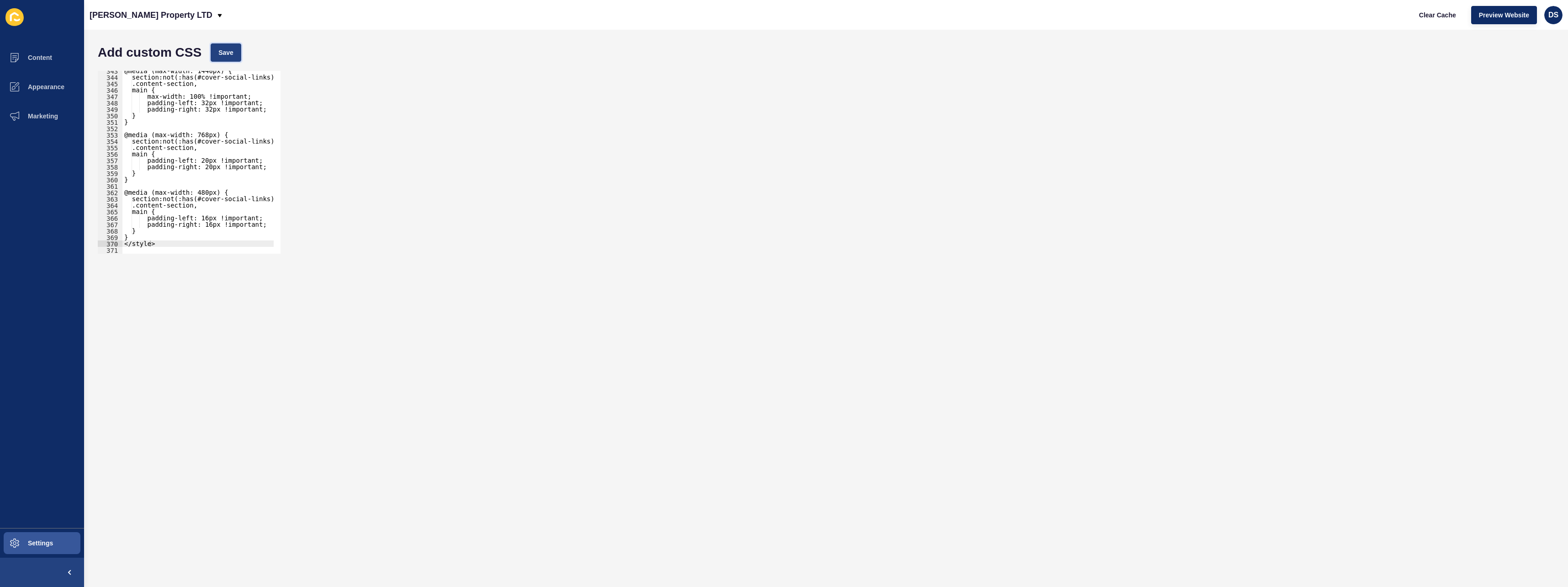
click at [232, 51] on button "Save" at bounding box center [225, 53] width 30 height 19
click at [62, 89] on span "Appearance" at bounding box center [31, 86] width 66 height 7
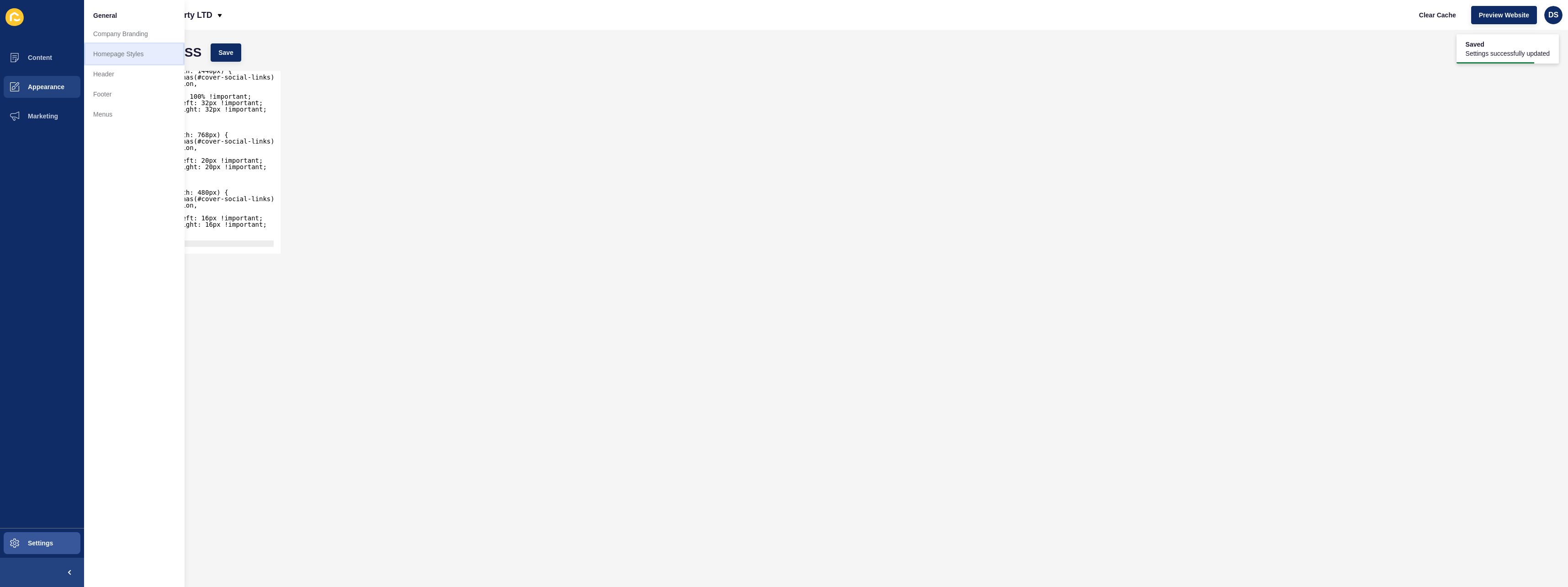
click at [125, 53] on link "Homepage Styles" at bounding box center [134, 54] width 100 height 20
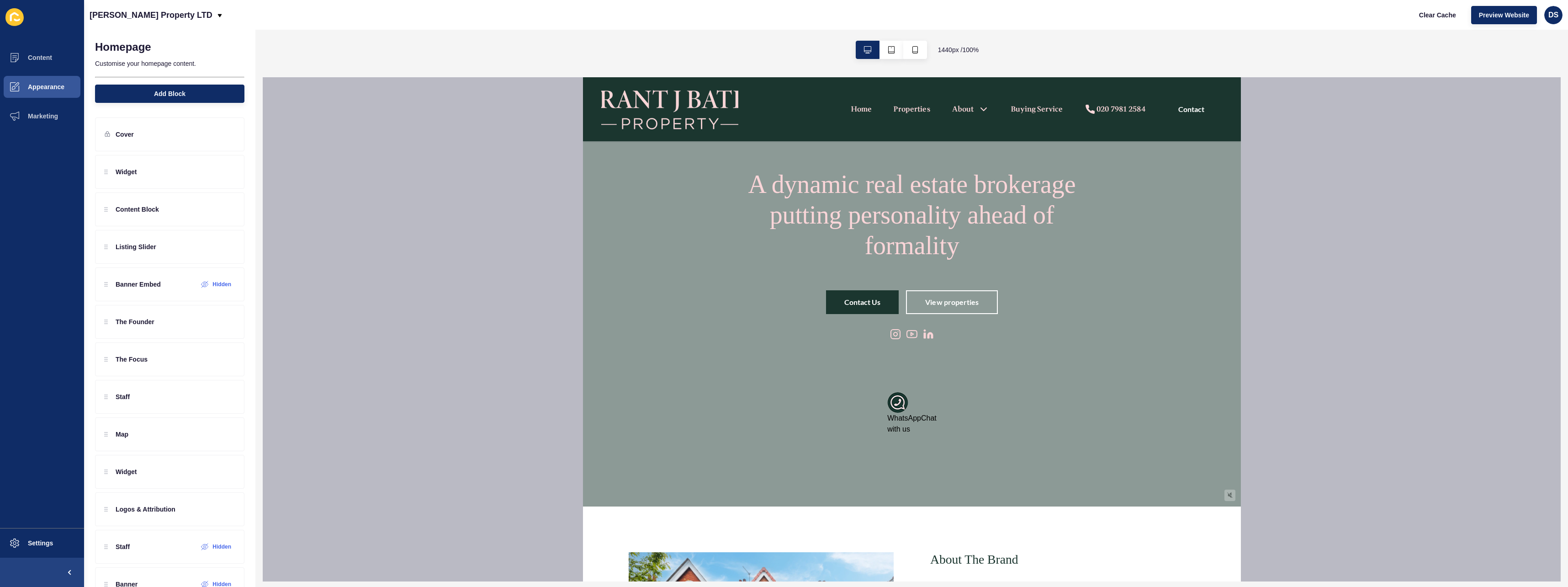
scroll to position [92, 0]
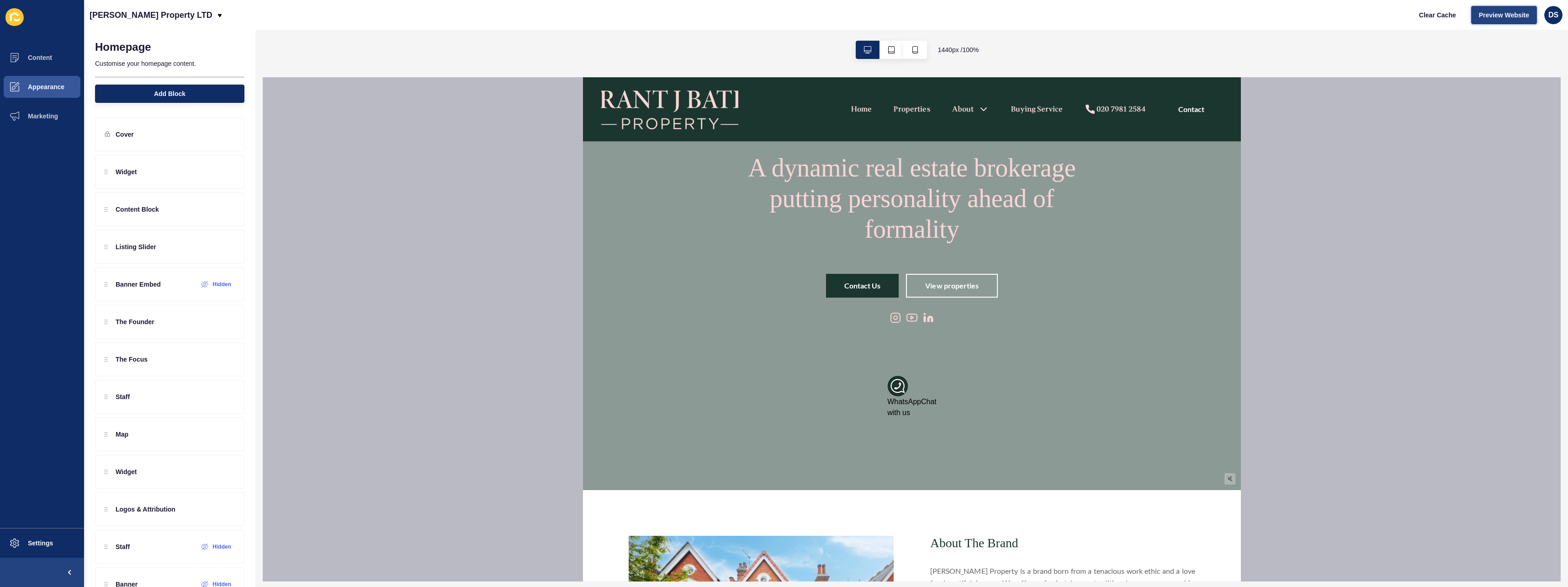
click at [1492, 19] on span "Preview Website" at bounding box center [1504, 16] width 51 height 9
click at [40, 535] on button "Settings" at bounding box center [42, 543] width 84 height 30
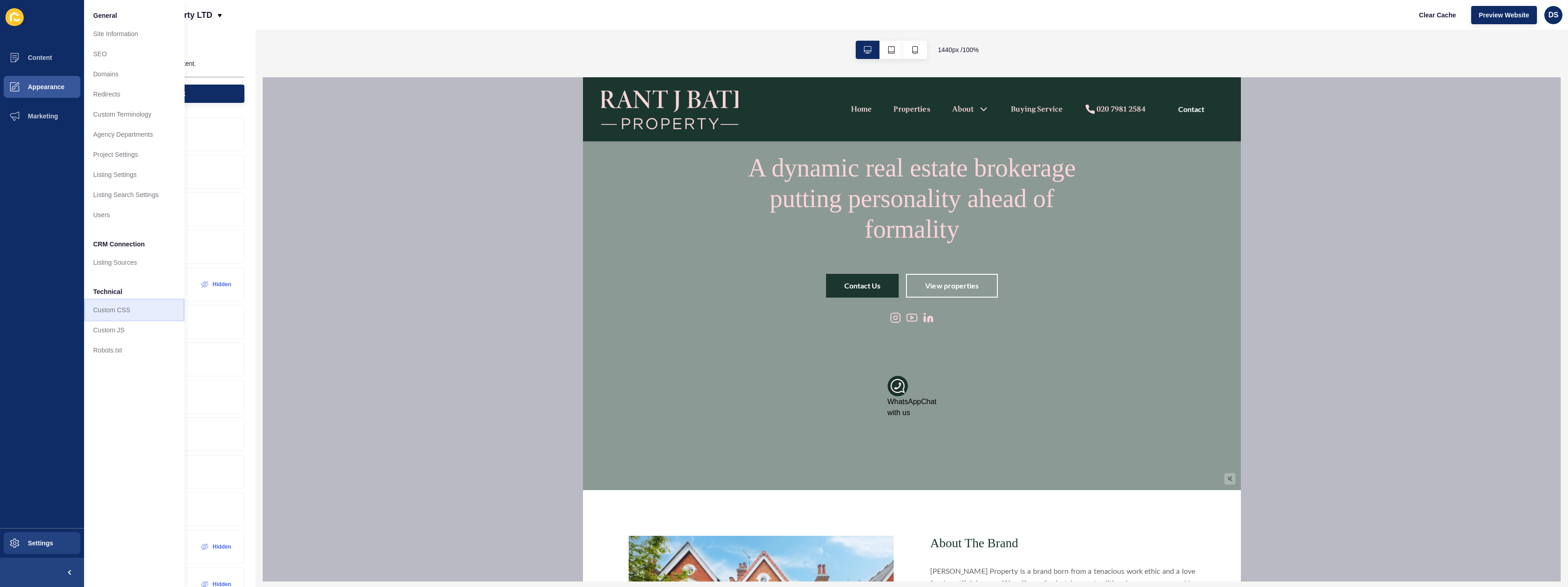
click at [120, 309] on link "Custom CSS" at bounding box center [134, 310] width 100 height 20
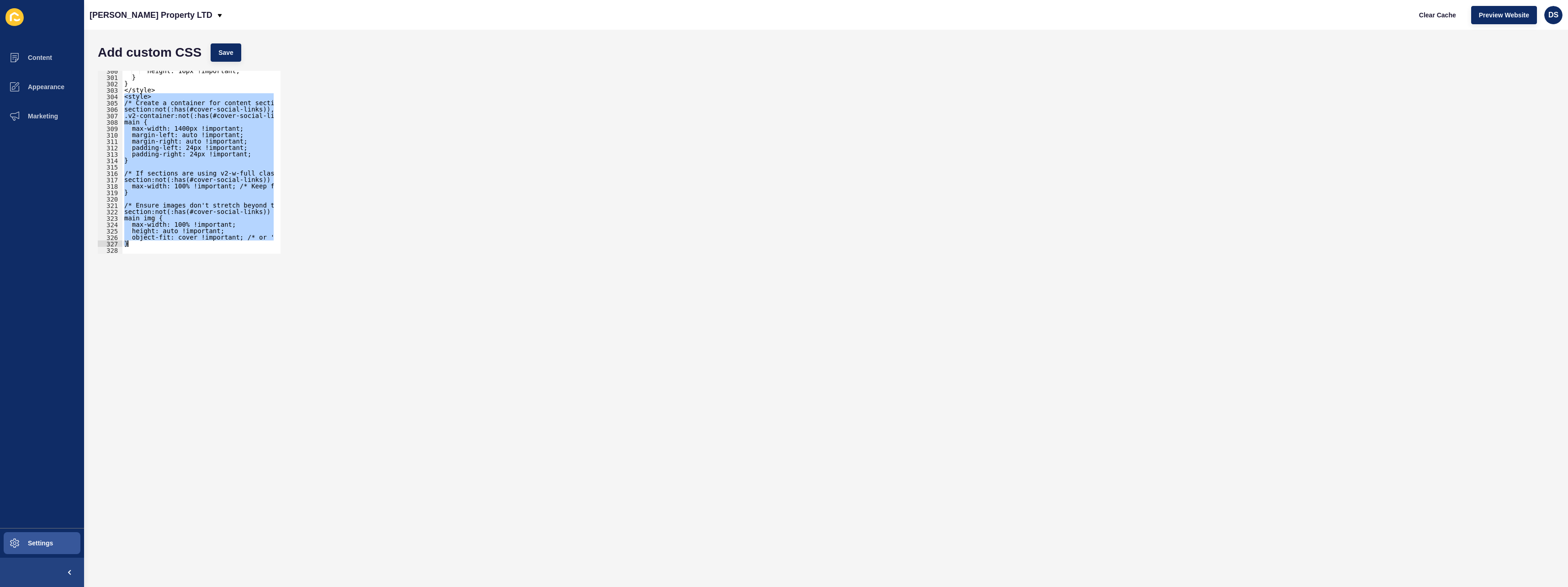
scroll to position [2192, 0]
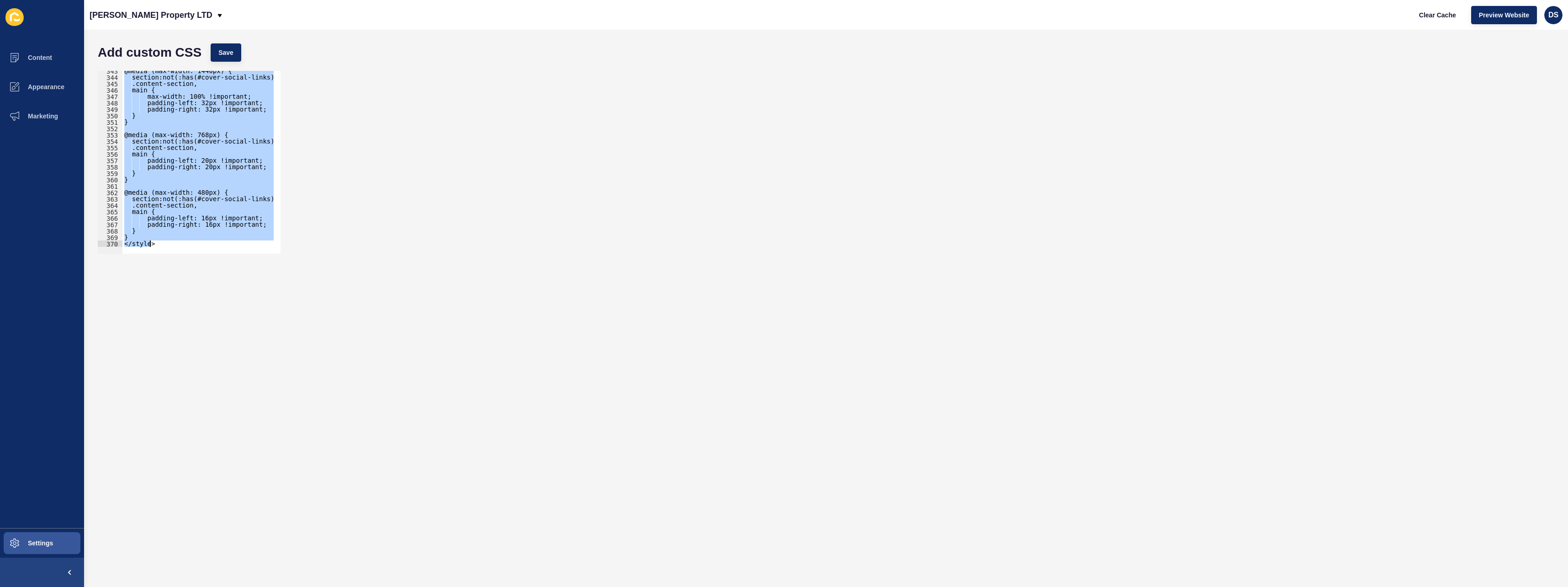
drag, startPoint x: 125, startPoint y: 100, endPoint x: 301, endPoint y: 364, distance: 317.3
click at [301, 364] on form "Add custom CSS Save <style> 343 344 345 346 347 348 349 350 351 352 353 354 355…" at bounding box center [826, 308] width 1465 height 539
type textarea "} </style>"
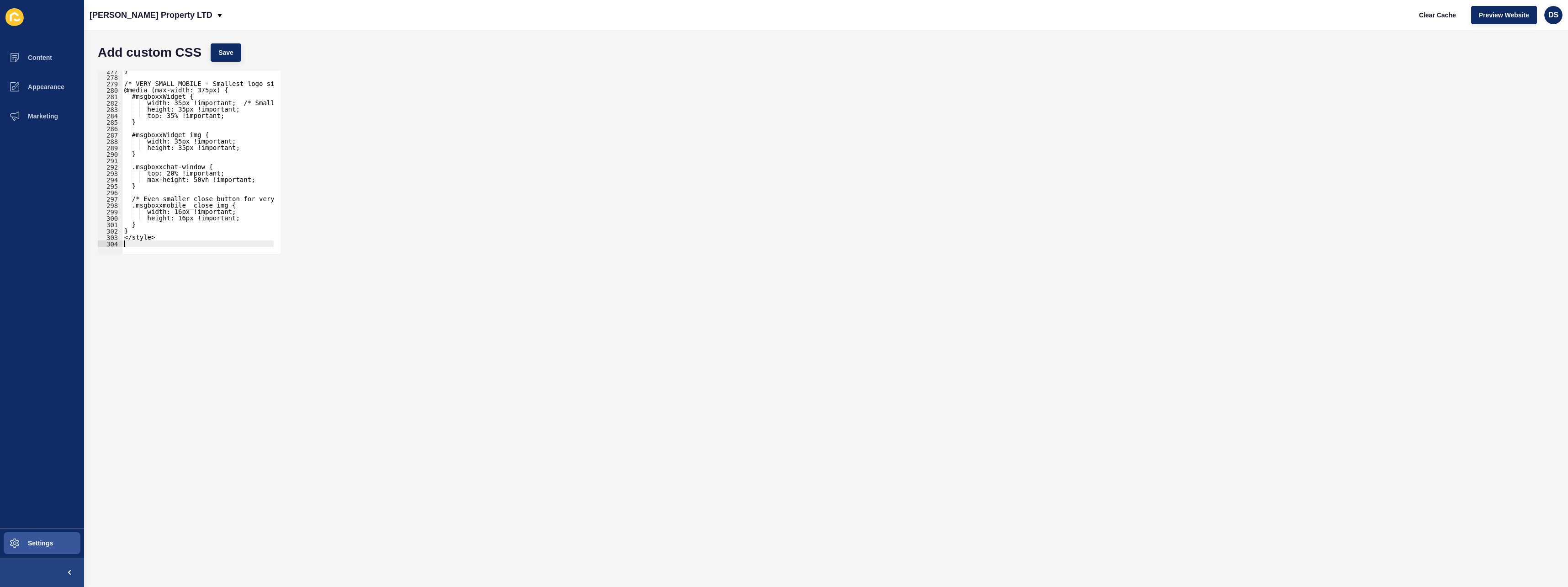
scroll to position [1770, 0]
click at [221, 54] on span "Save" at bounding box center [225, 53] width 15 height 9
type textarea "</style>"
drag, startPoint x: 199, startPoint y: 239, endPoint x: 103, endPoint y: 239, distance: 96.0
click at [103, 239] on div "</style> 277 278 279 280 281 282 283 284 285 286 287 288 289 290 291 292 293 29…" at bounding box center [189, 162] width 183 height 183
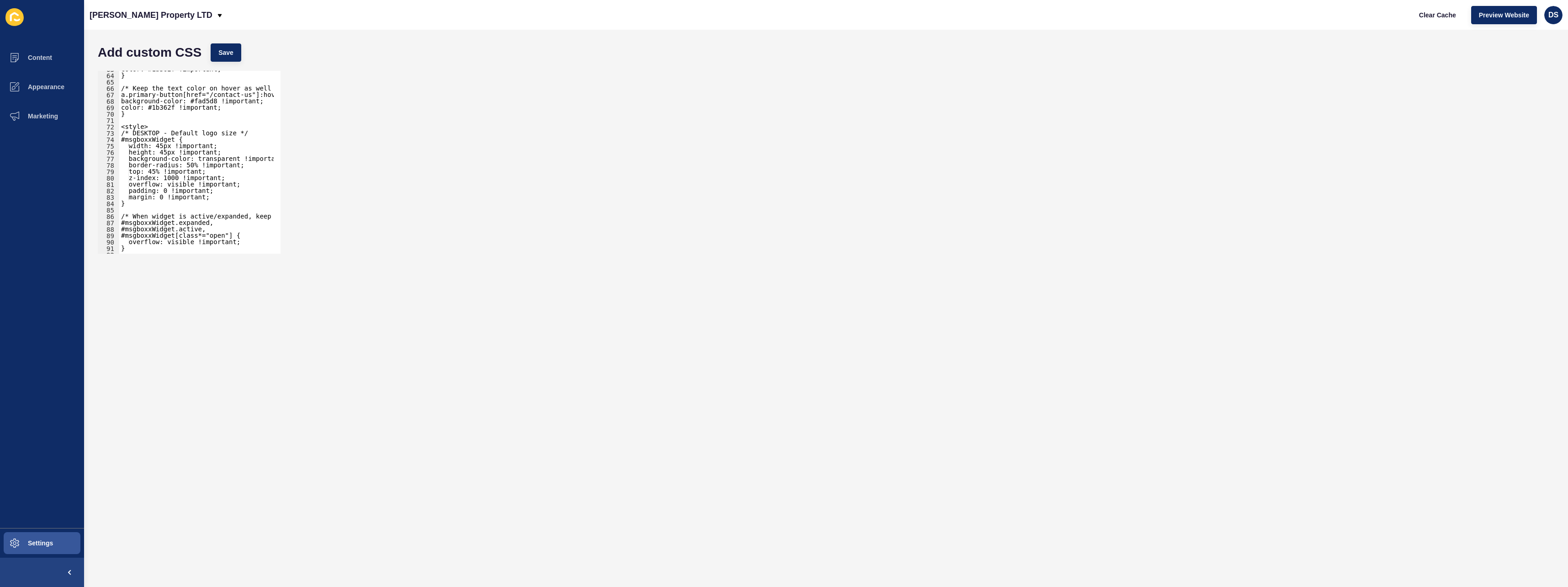
scroll to position [391, 0]
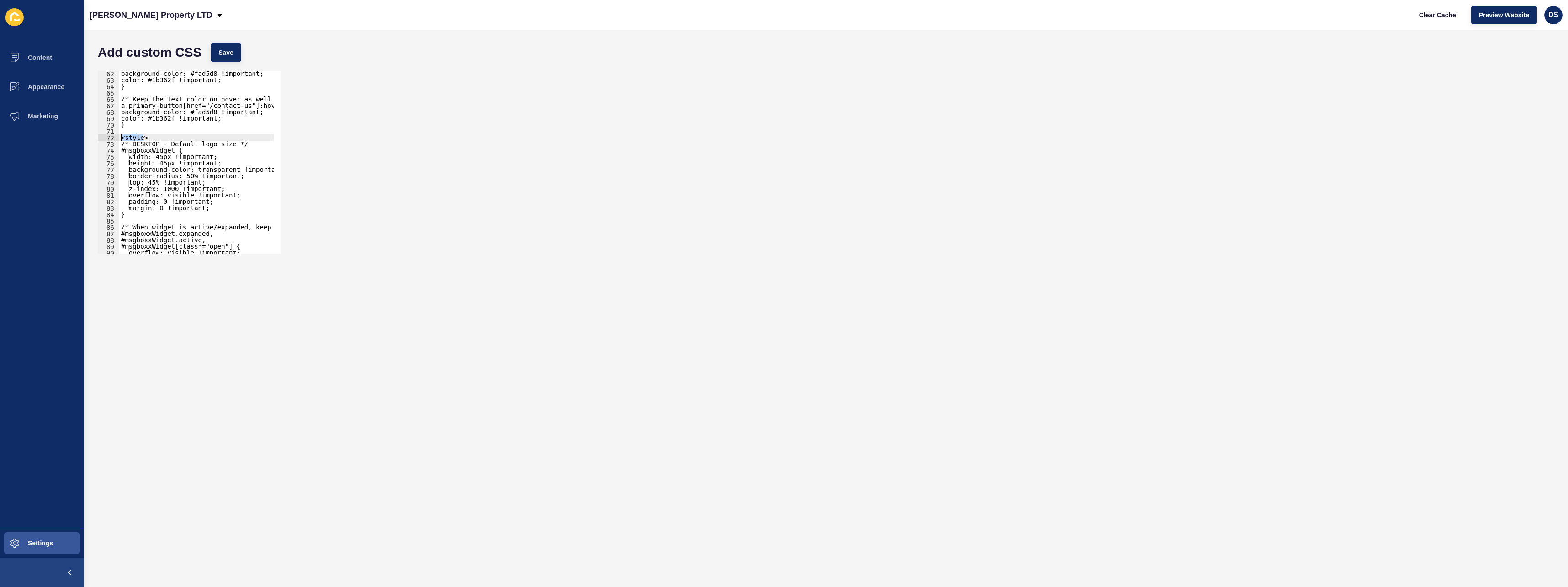
drag, startPoint x: 150, startPoint y: 135, endPoint x: 106, endPoint y: 135, distance: 44.0
click at [106, 135] on div "62 63 64 65 66 67 68 69 70 71 72 73 74 75 76 77 78 79 80 81 82 83 84 85 86 87 8…" at bounding box center [189, 162] width 183 height 183
type textarea "<style>"
click at [219, 54] on span "Save" at bounding box center [225, 53] width 15 height 9
click at [51, 83] on span "Appearance" at bounding box center [31, 86] width 66 height 7
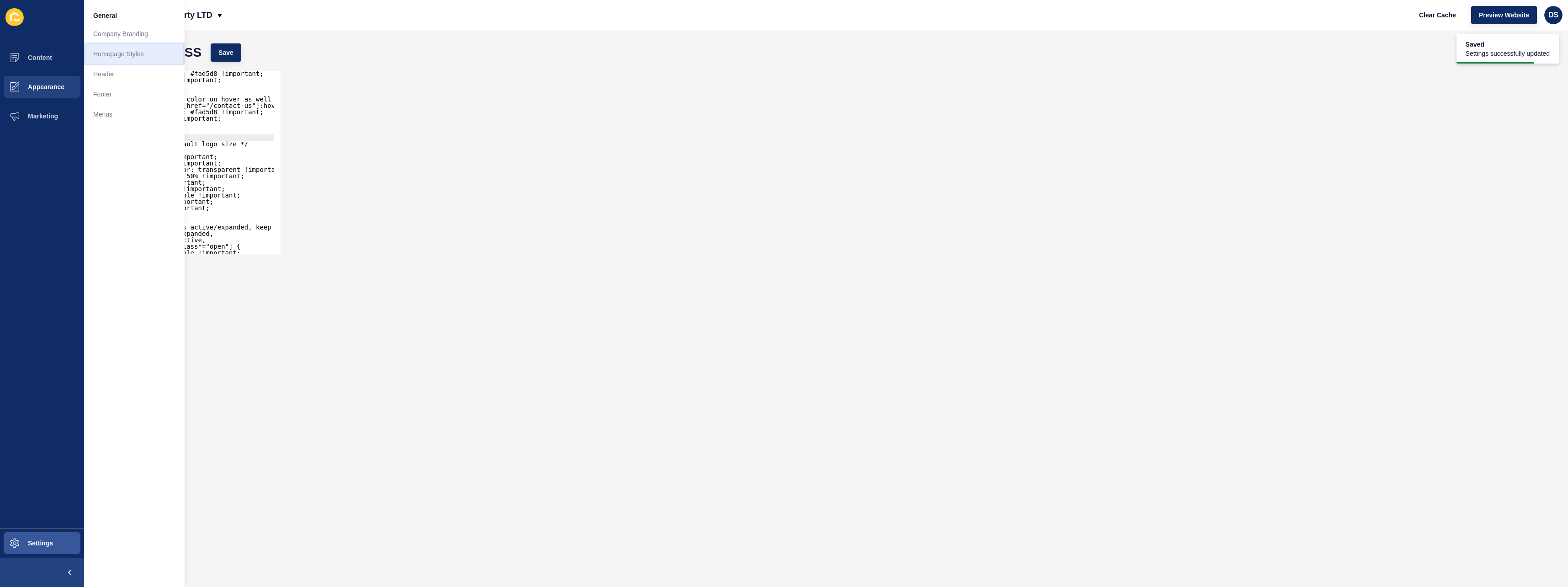
click at [122, 54] on link "Homepage Styles" at bounding box center [134, 54] width 100 height 20
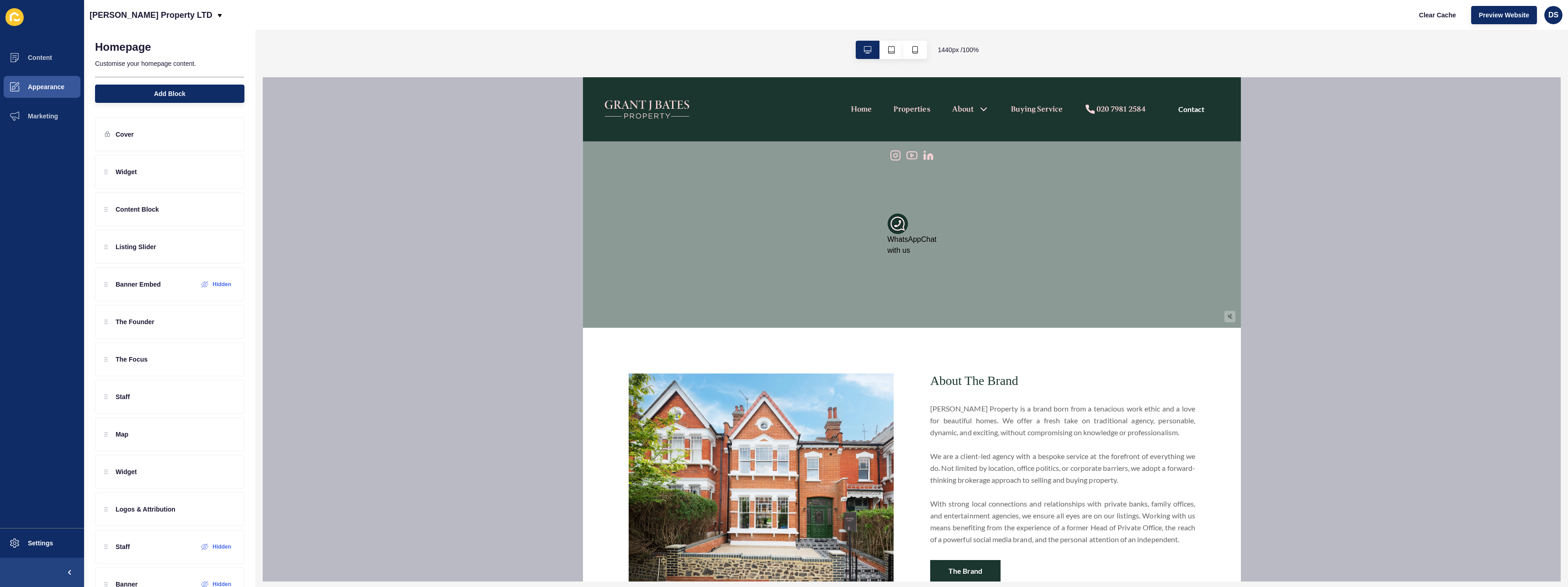
scroll to position [229, 0]
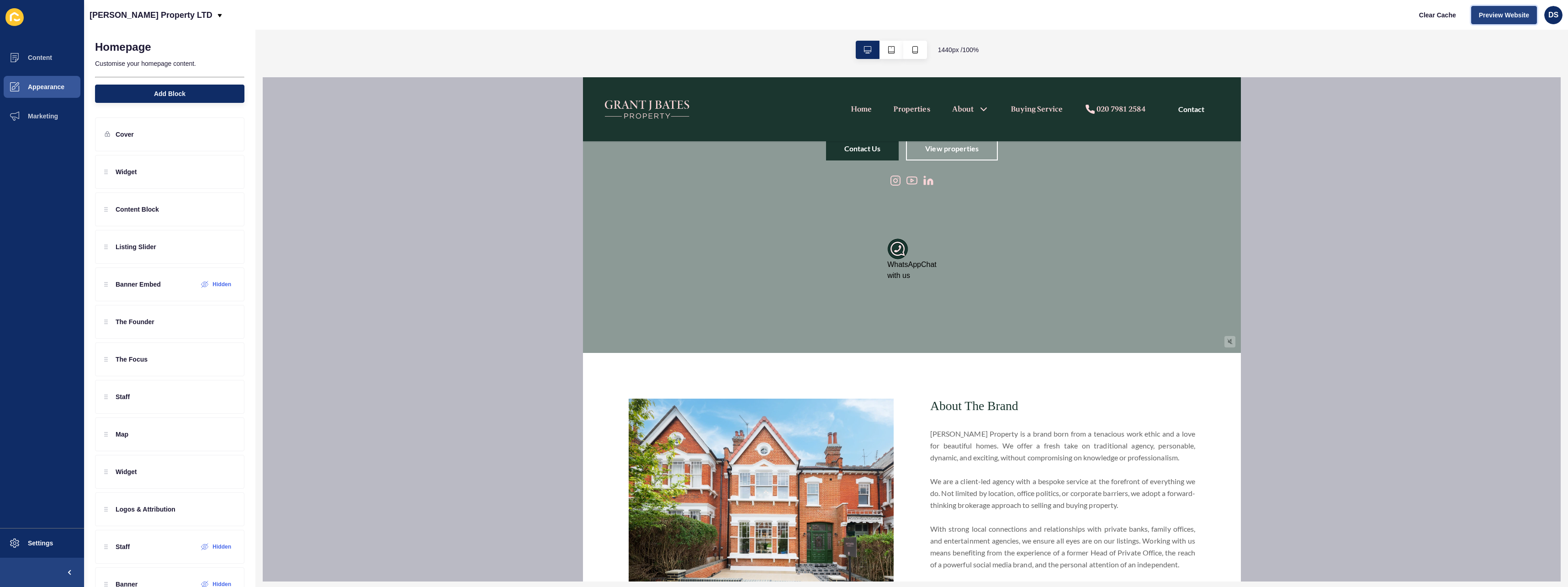
click at [1497, 13] on span "Preview Website" at bounding box center [1504, 16] width 51 height 9
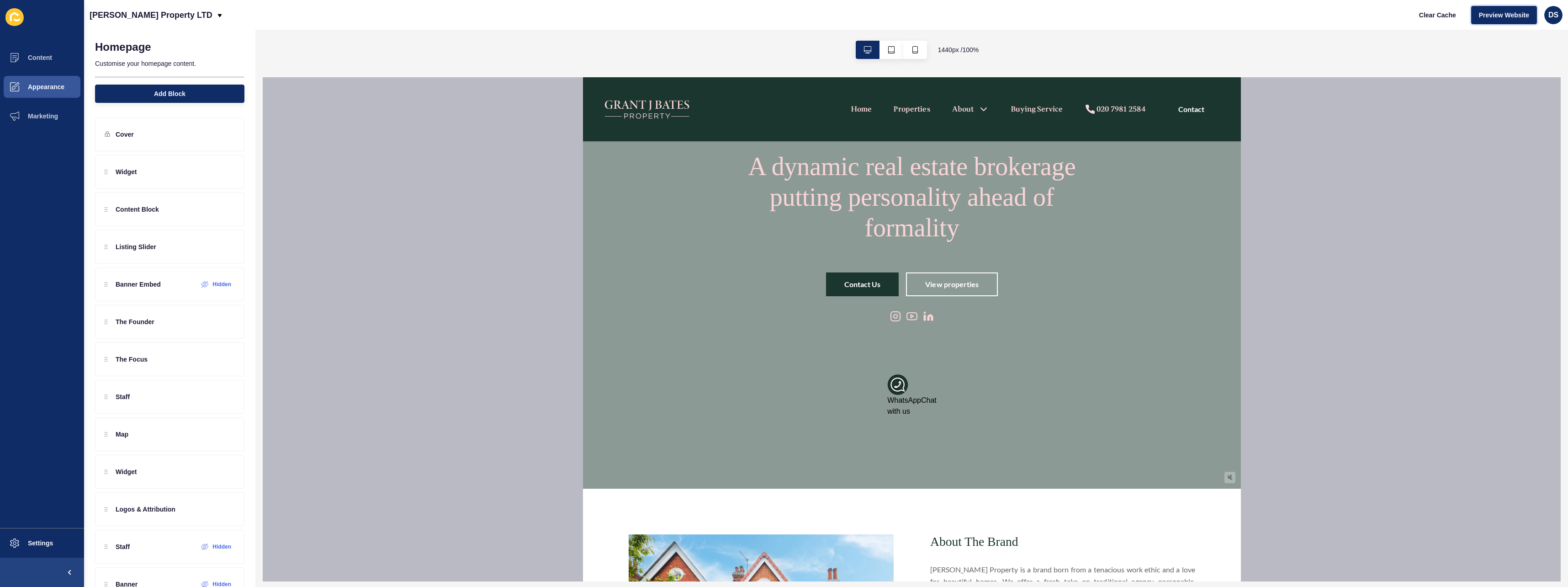
scroll to position [92, 0]
click at [37, 539] on button "Settings" at bounding box center [42, 543] width 84 height 30
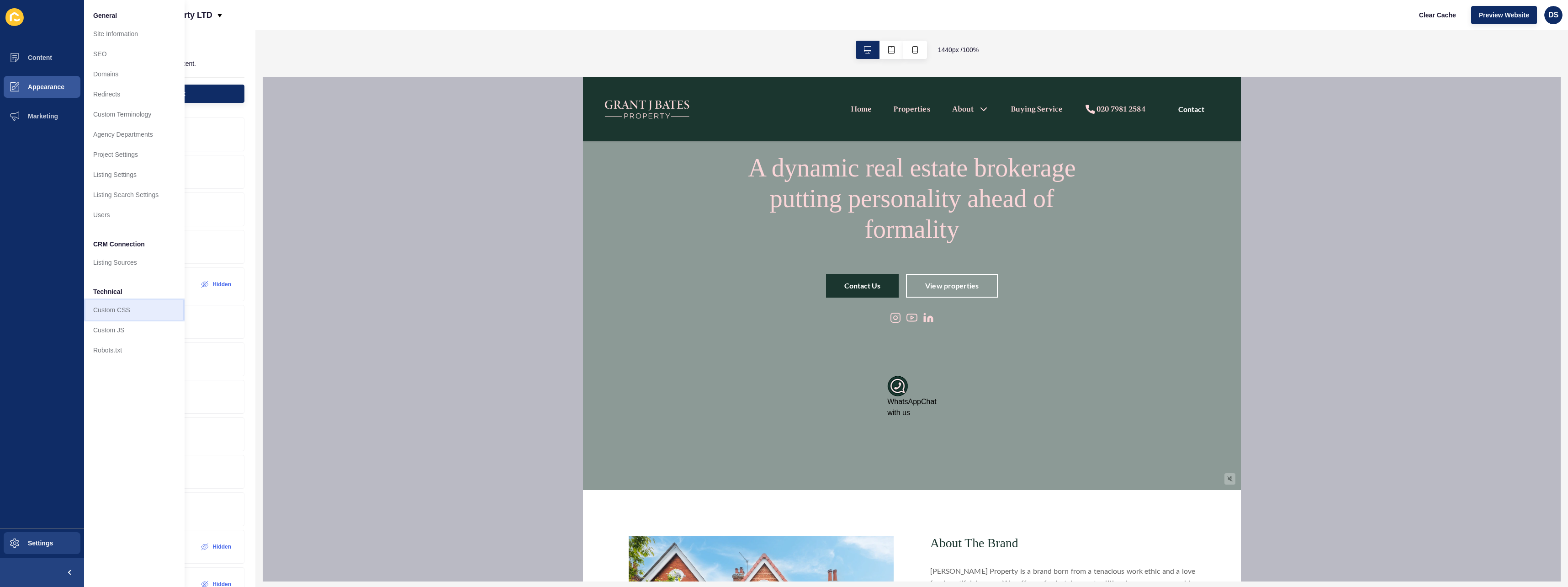
click at [124, 301] on link "Custom CSS" at bounding box center [134, 310] width 100 height 20
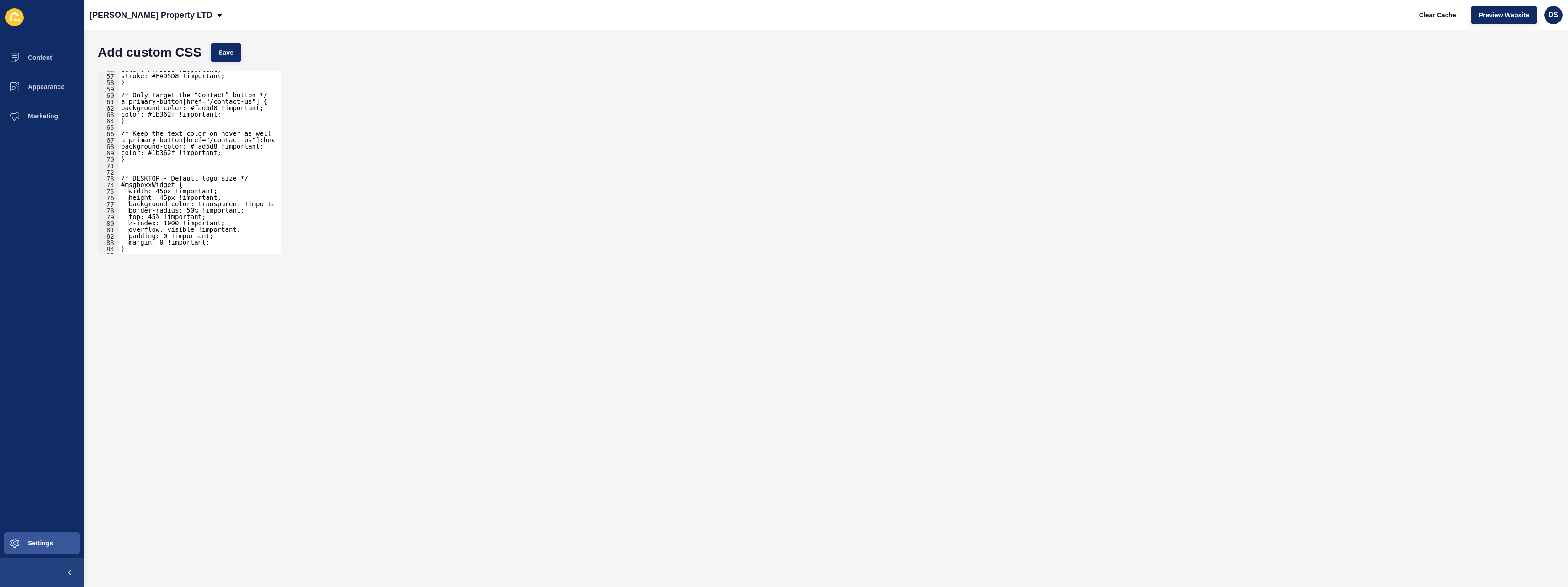
scroll to position [439, 0]
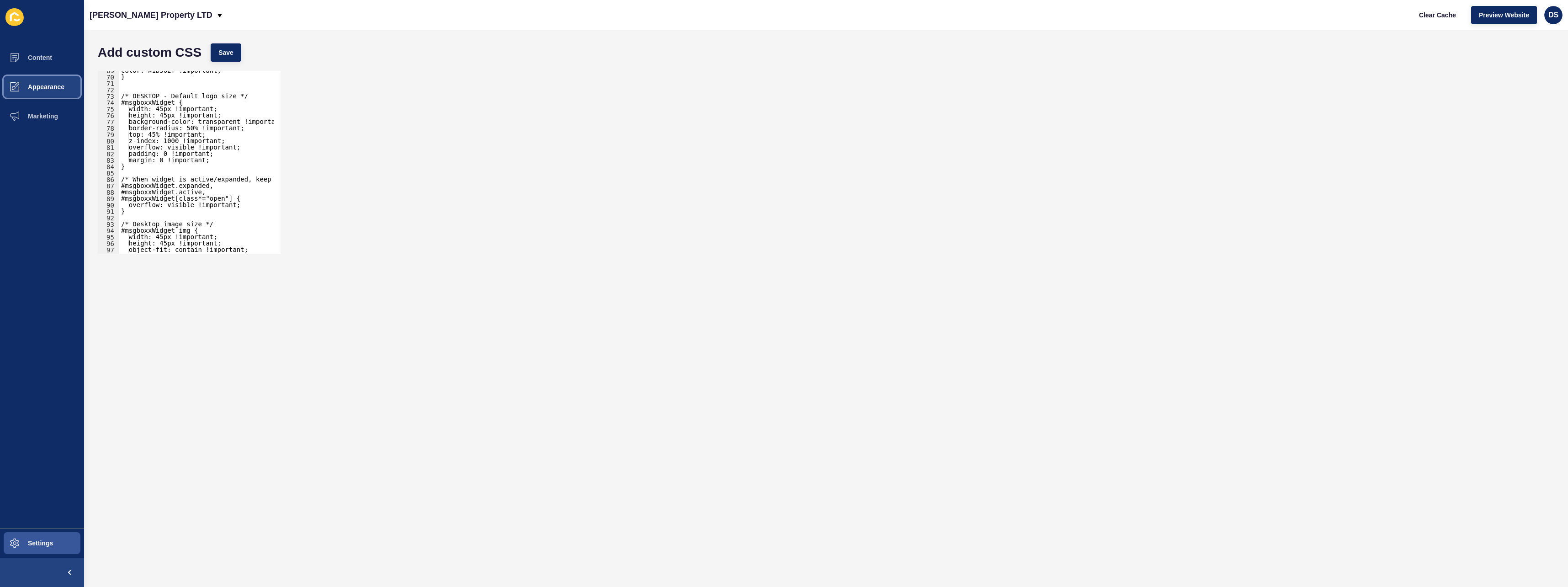
click at [56, 83] on span "Appearance" at bounding box center [31, 86] width 66 height 7
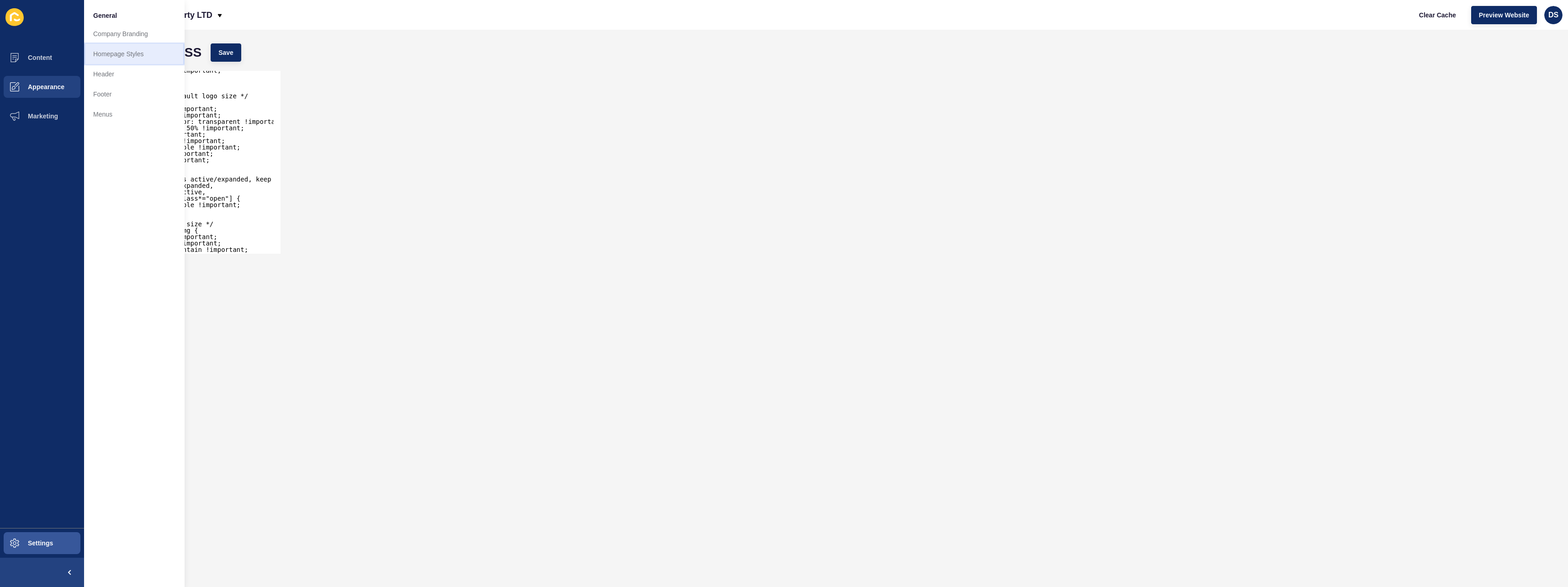
click at [156, 56] on link "Homepage Styles" at bounding box center [134, 54] width 100 height 20
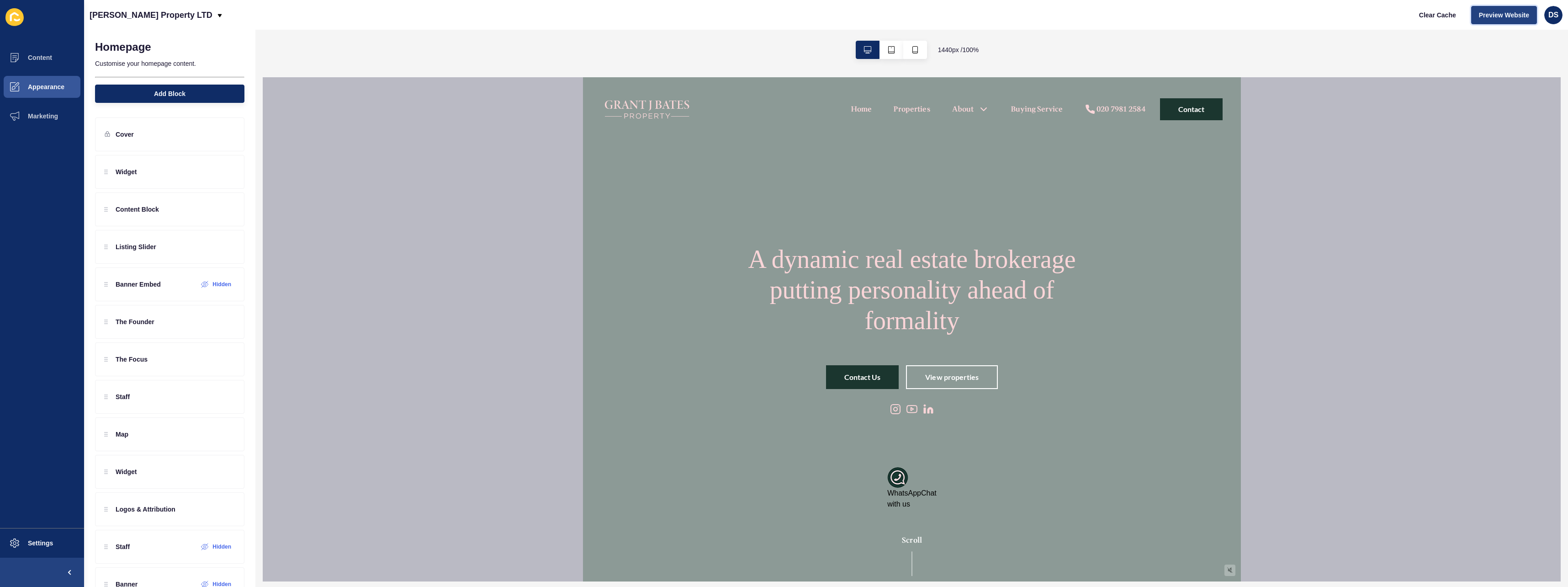
click at [1504, 16] on span "Preview Website" at bounding box center [1504, 16] width 51 height 9
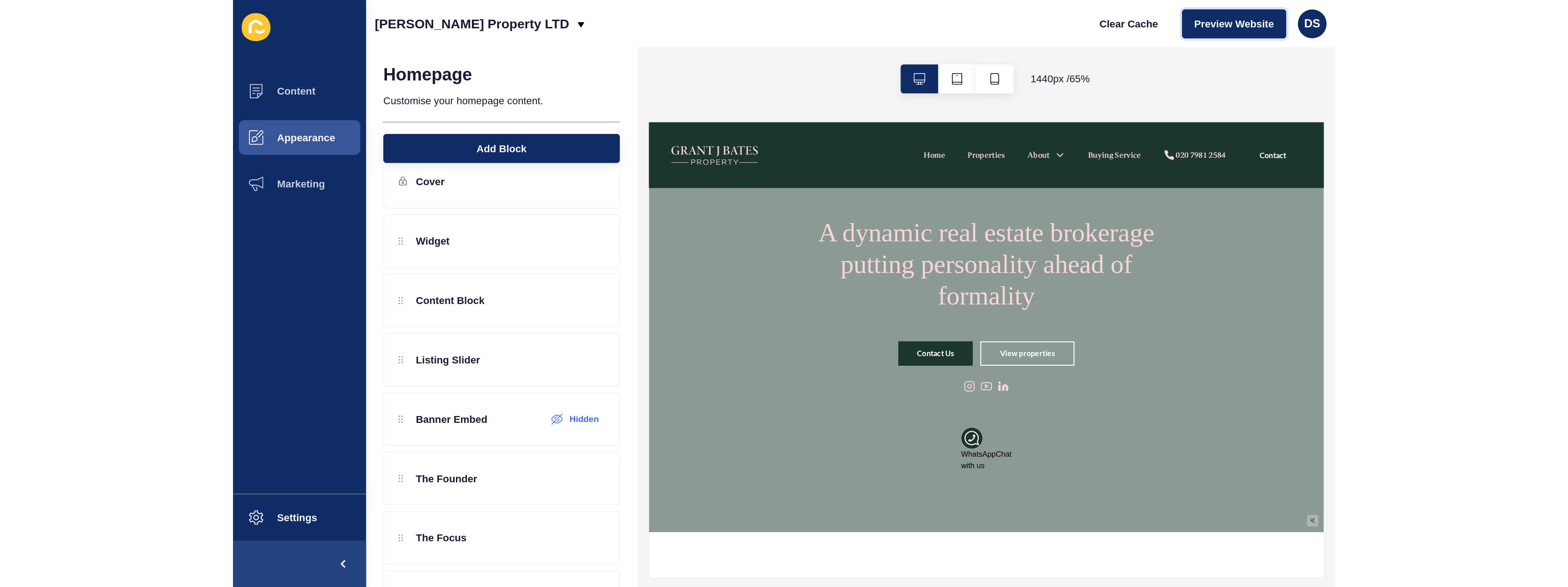
scroll to position [46, 0]
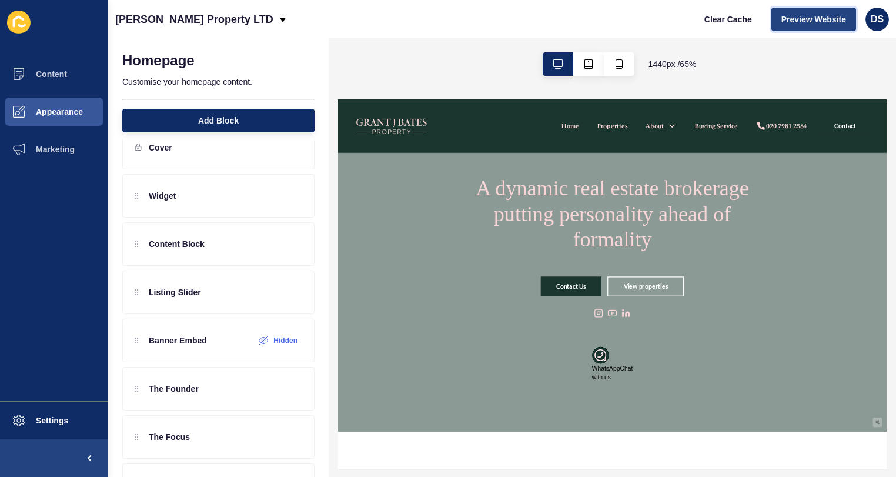
click at [808, 26] on button "Preview Website" at bounding box center [813, 20] width 85 height 24
